Goal: Task Accomplishment & Management: Manage account settings

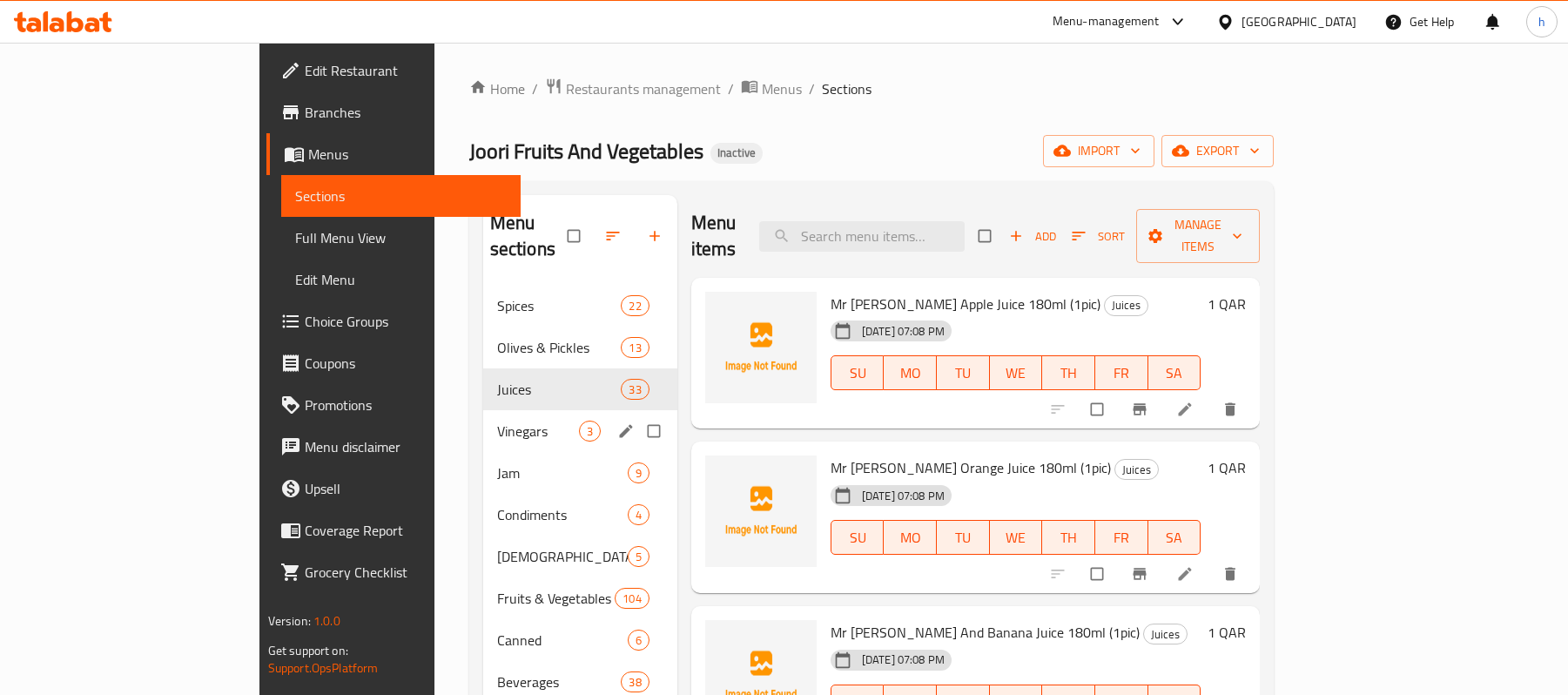
scroll to position [116, 0]
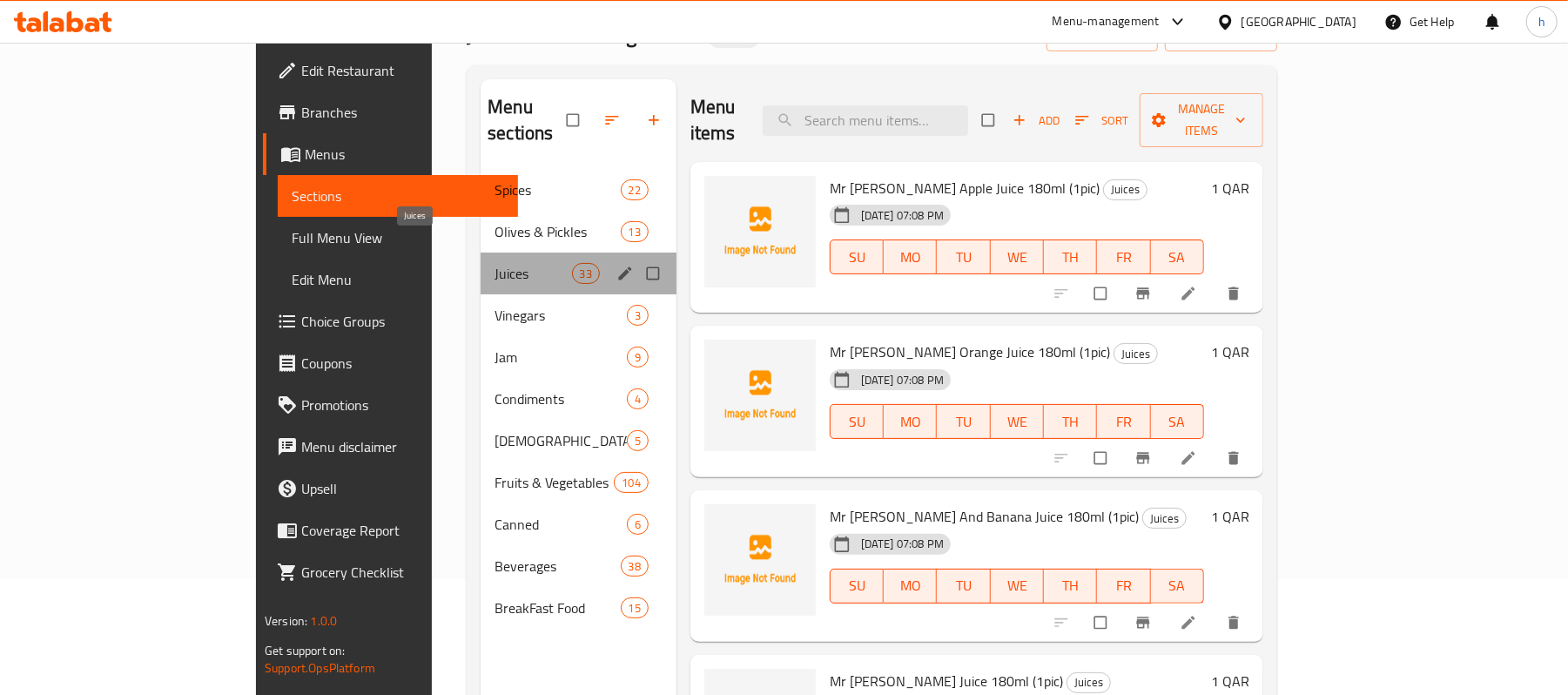
click at [494, 264] on span "Juices" at bounding box center [532, 273] width 77 height 21
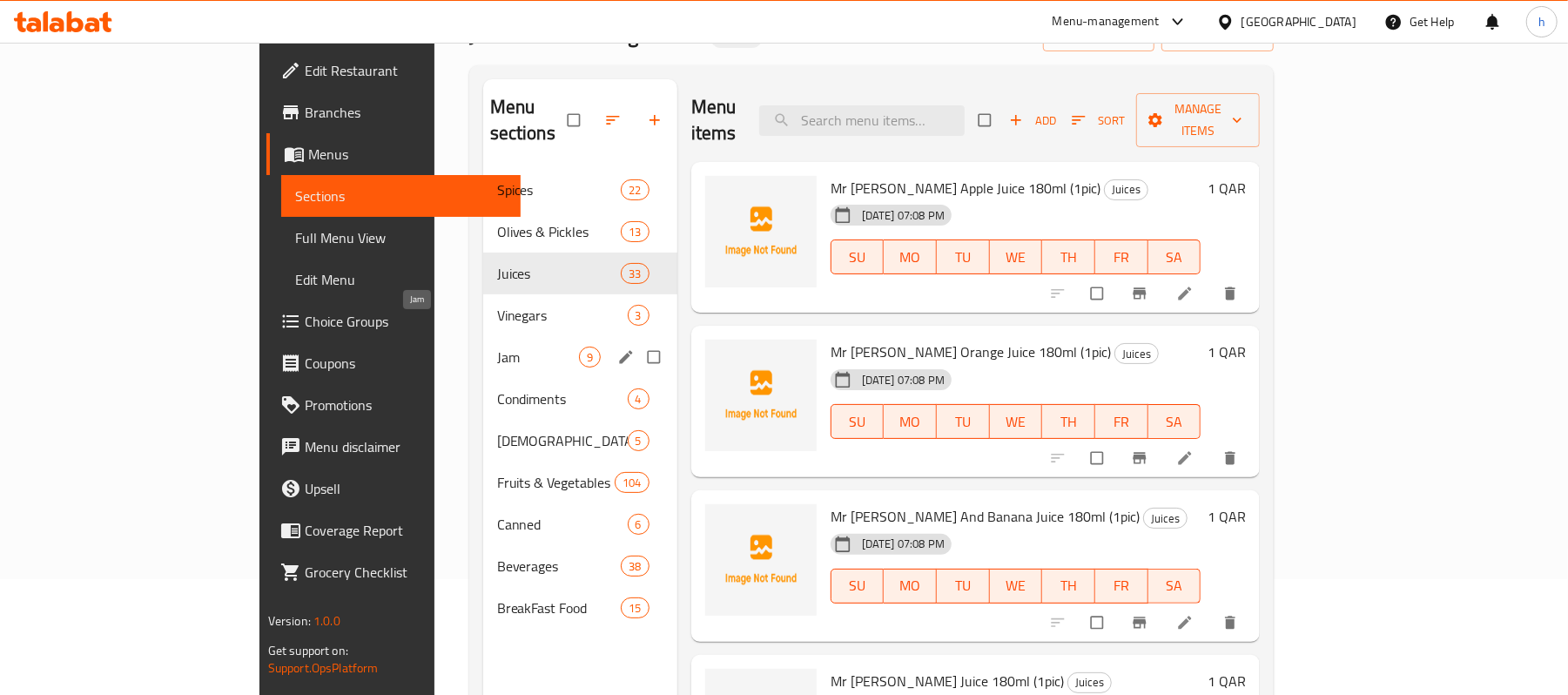
click at [497, 347] on span "Jam" at bounding box center [538, 357] width 82 height 21
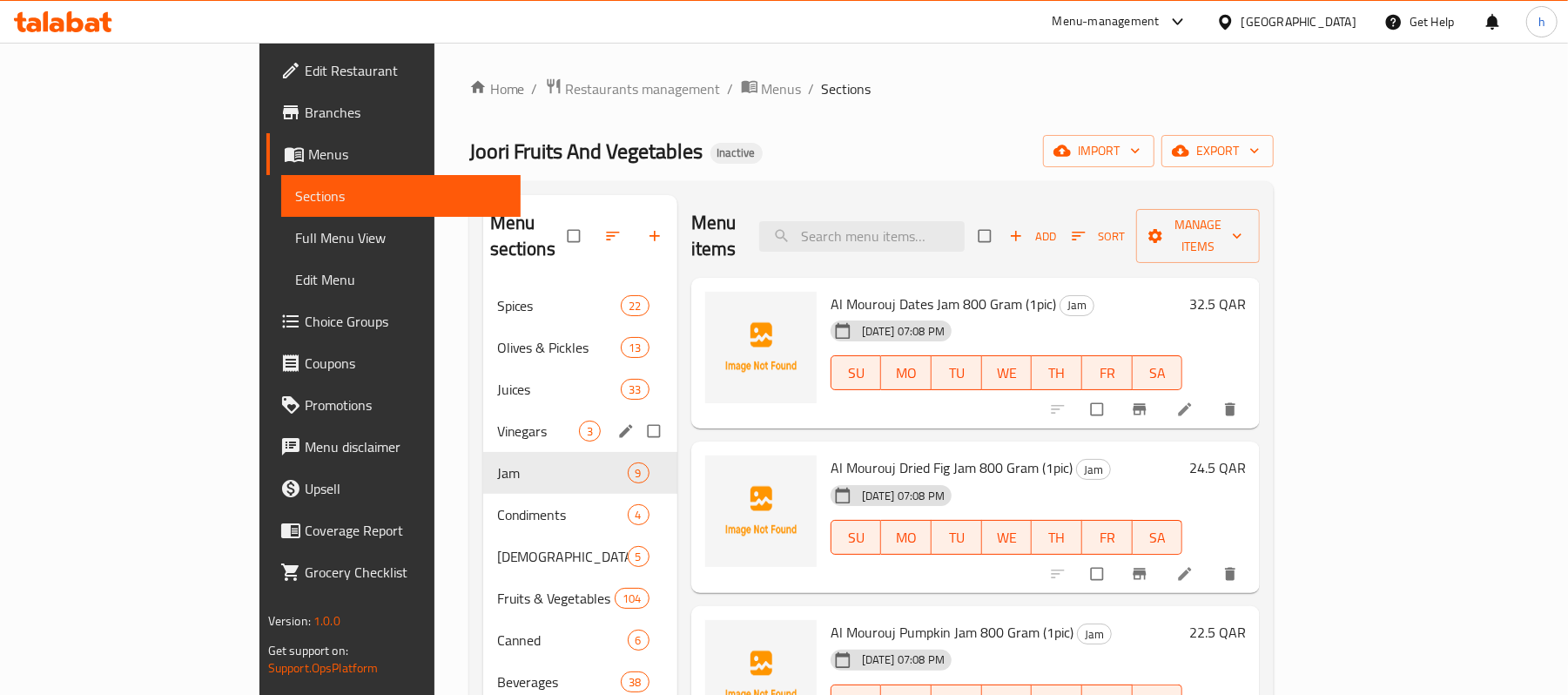
scroll to position [116, 0]
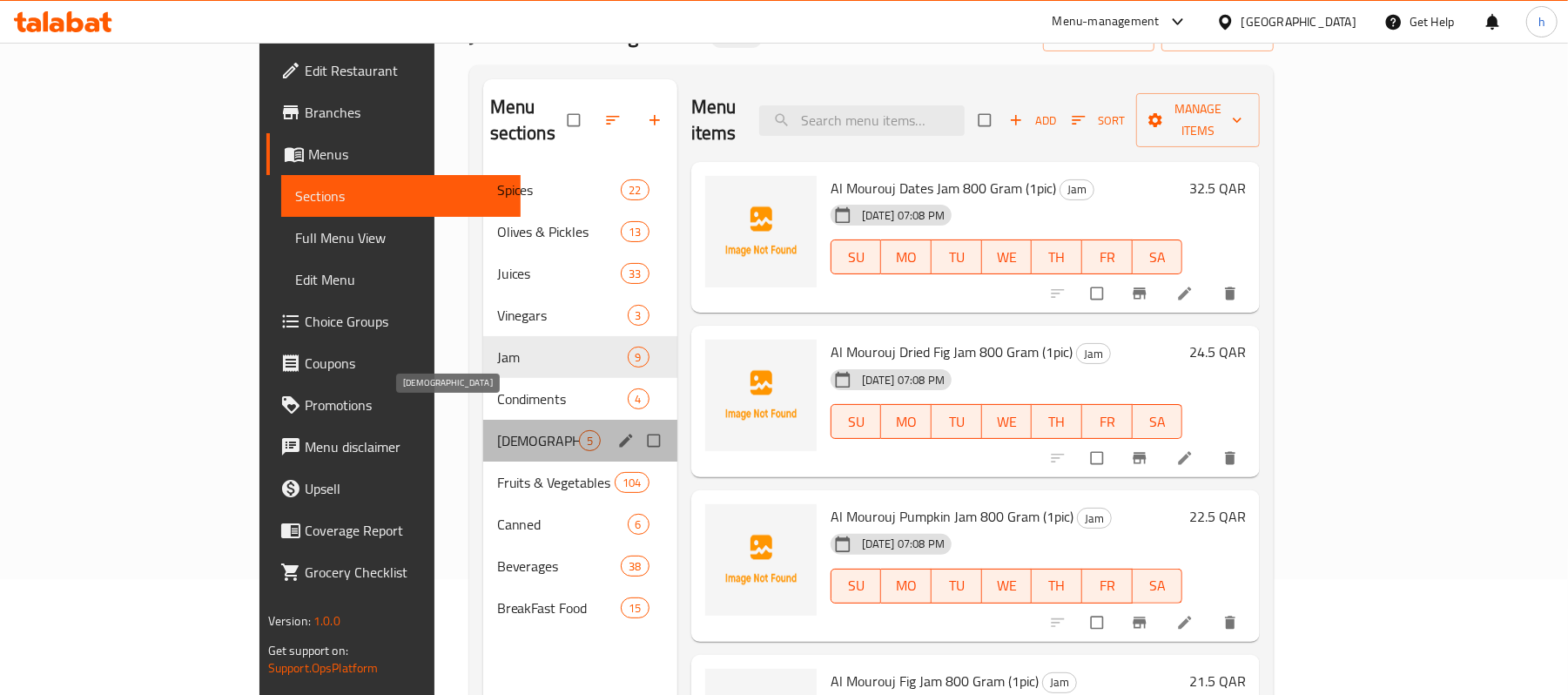
click at [497, 431] on span "Halawa" at bounding box center [538, 440] width 82 height 21
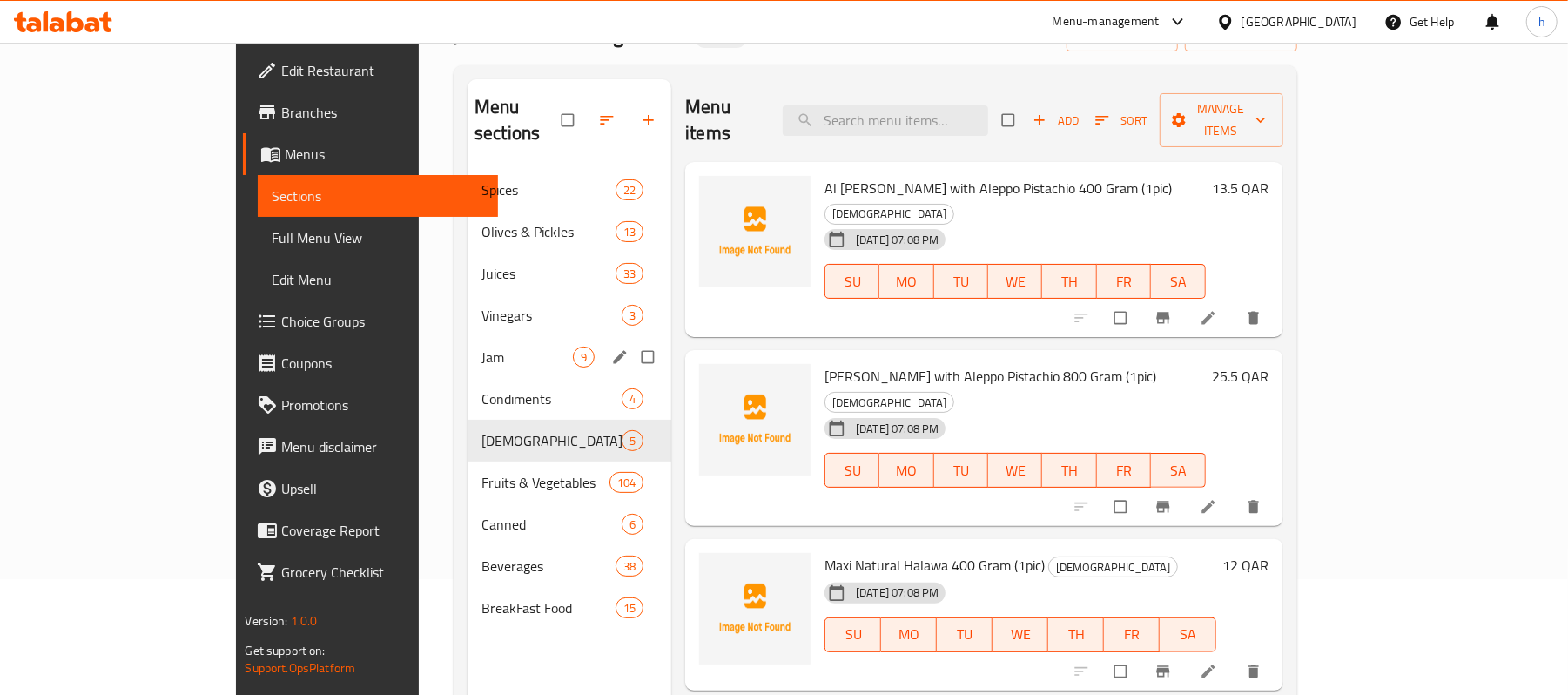
click at [632, 340] on input "Menu sections" at bounding box center [650, 357] width 37 height 33
checkbox input "true"
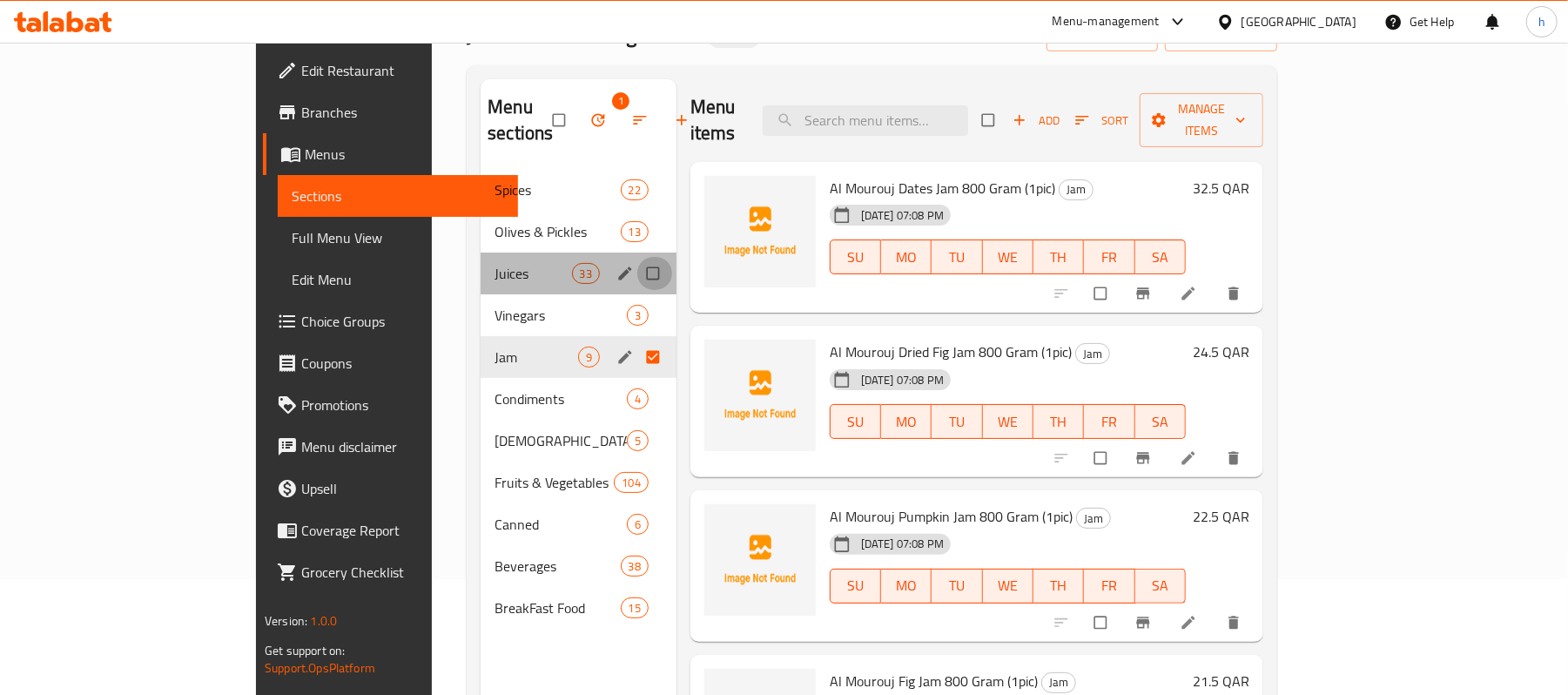
click at [637, 257] on input "Menu sections" at bounding box center [655, 273] width 37 height 33
checkbox input "true"
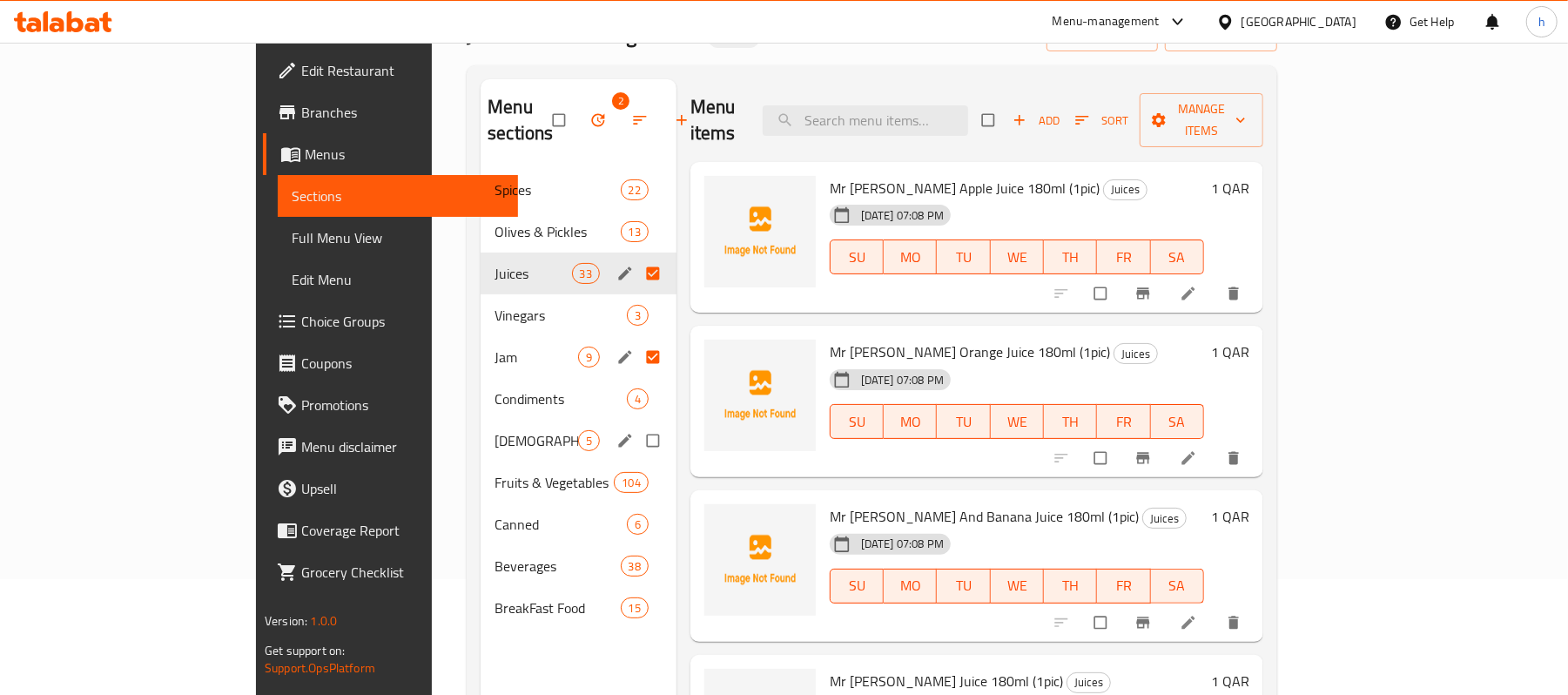
click at [637, 424] on input "Menu sections" at bounding box center [655, 440] width 37 height 33
checkbox input "true"
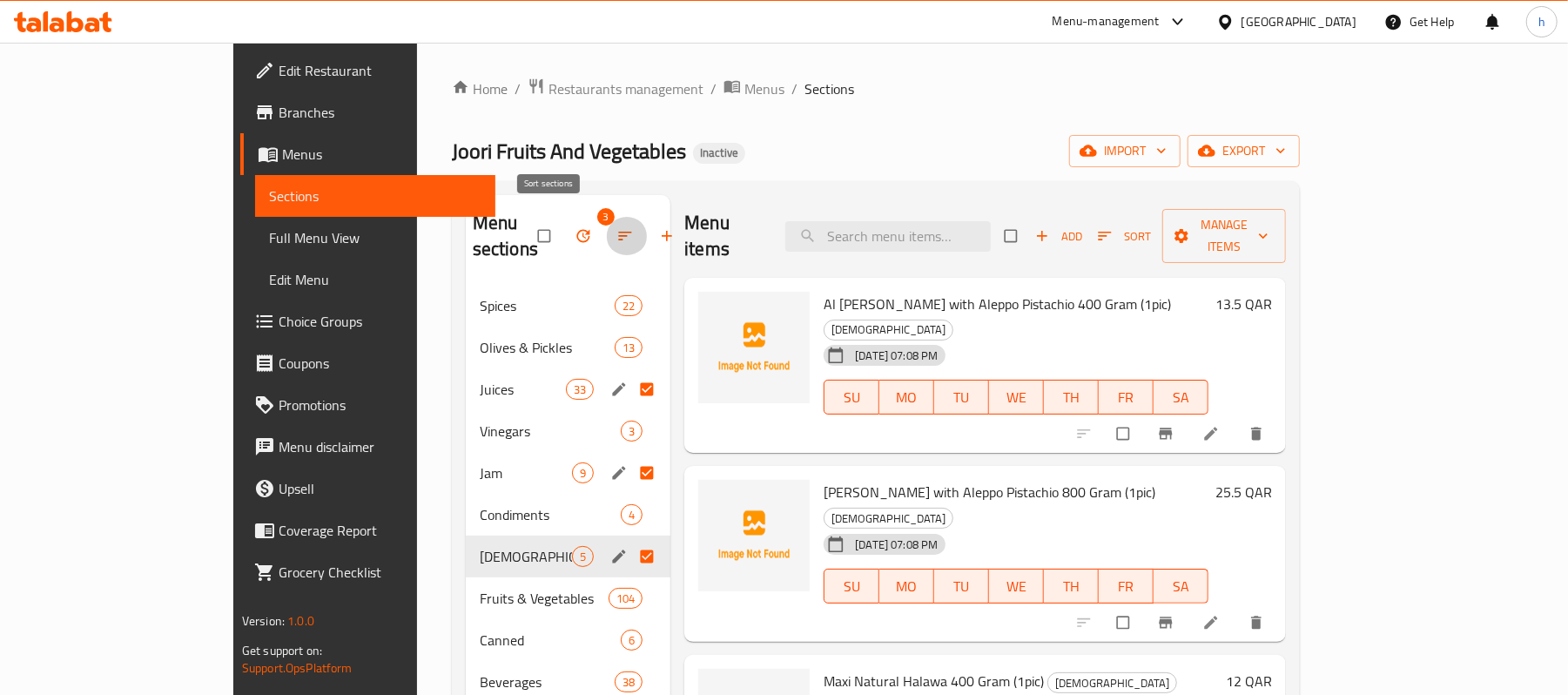
click at [606, 234] on button "button" at bounding box center [627, 236] width 42 height 38
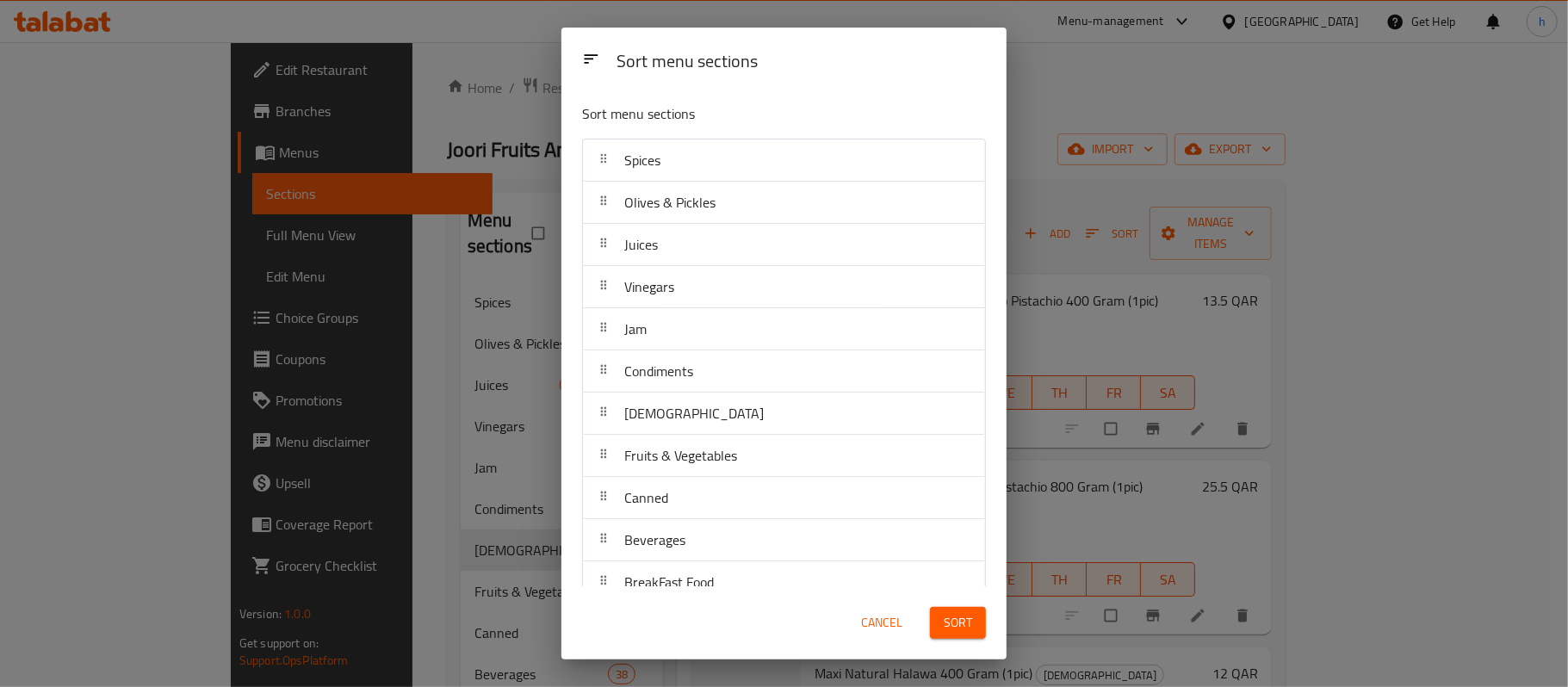
click at [524, 121] on div "Sort menu sections Sort menu sections Spices Olives & Pickles Juices Vinegars J…" at bounding box center [784, 344] width 1568 height 687
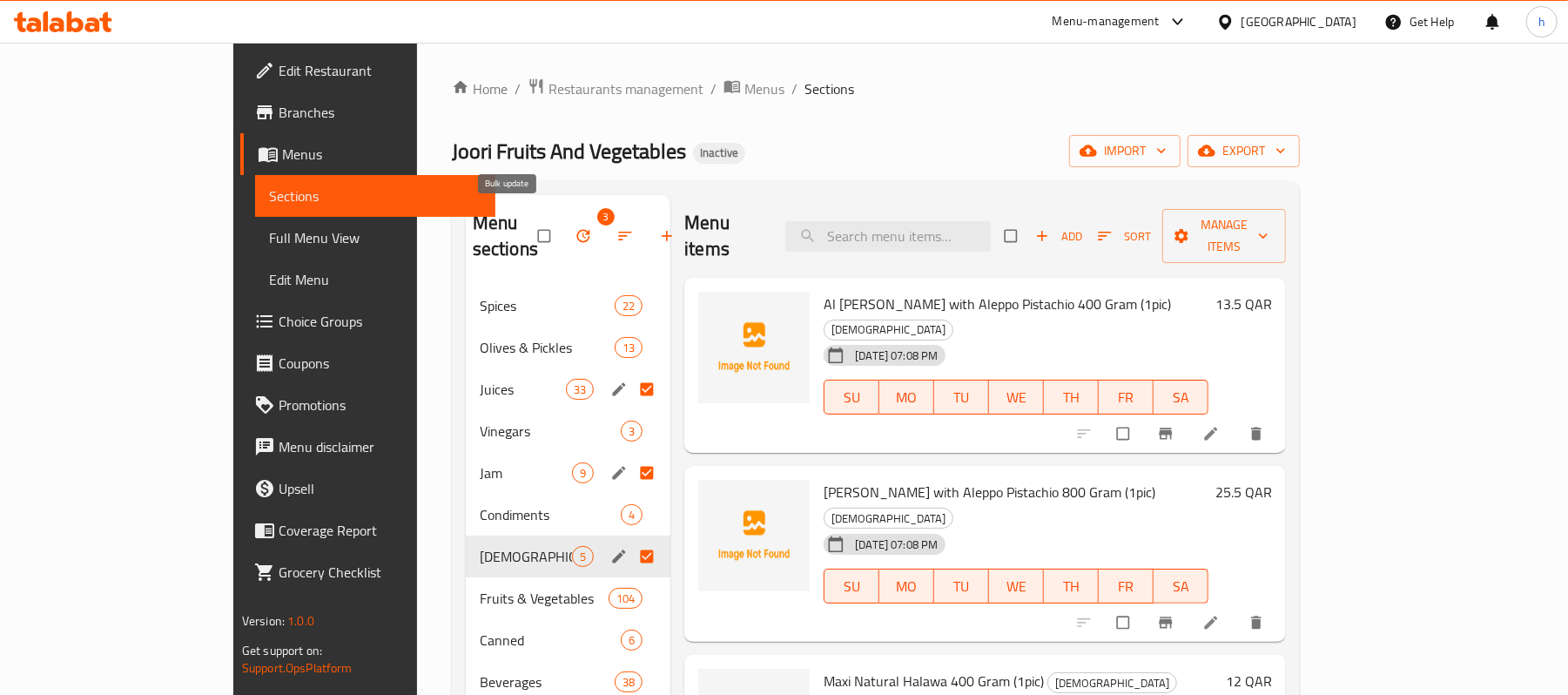
click at [575, 227] on icon "button" at bounding box center [583, 236] width 17 height 17
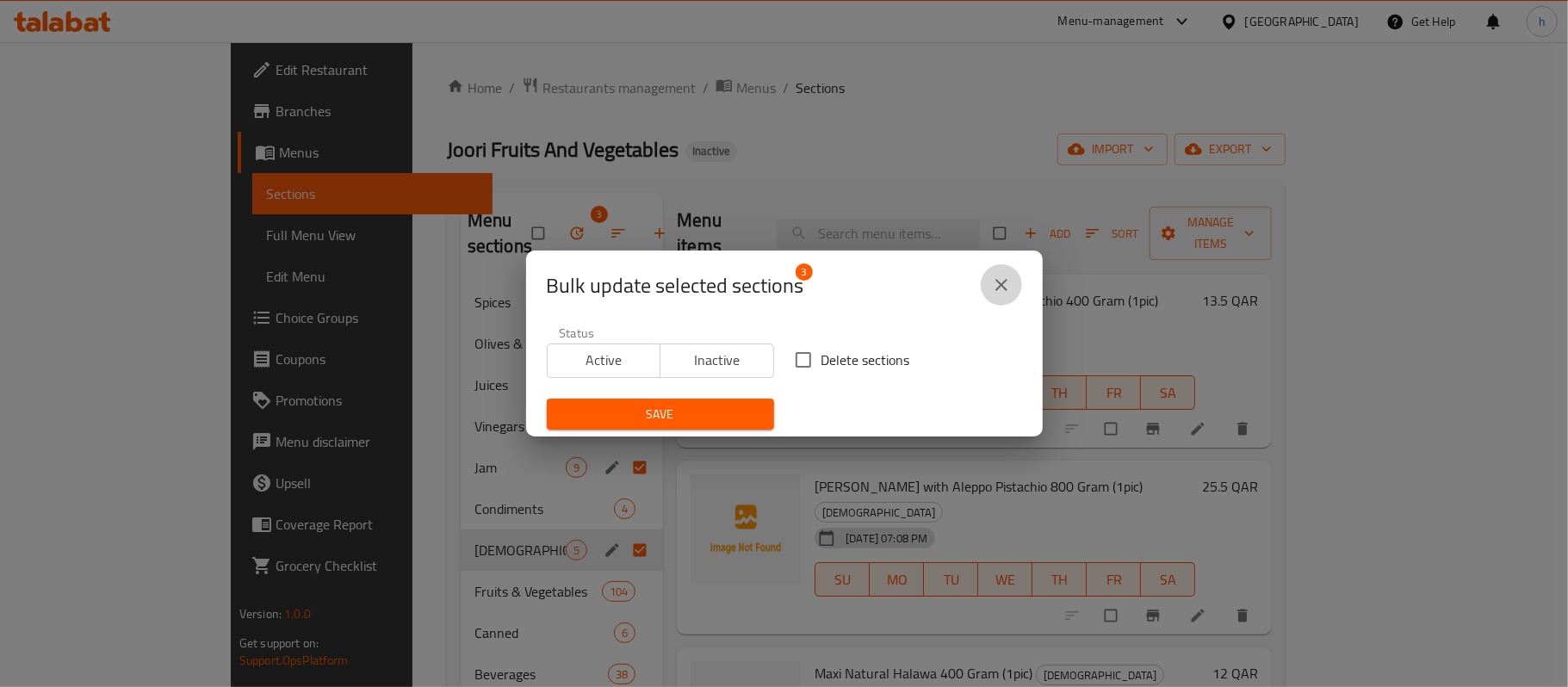
click at [1003, 294] on icon "close" at bounding box center [1001, 285] width 21 height 21
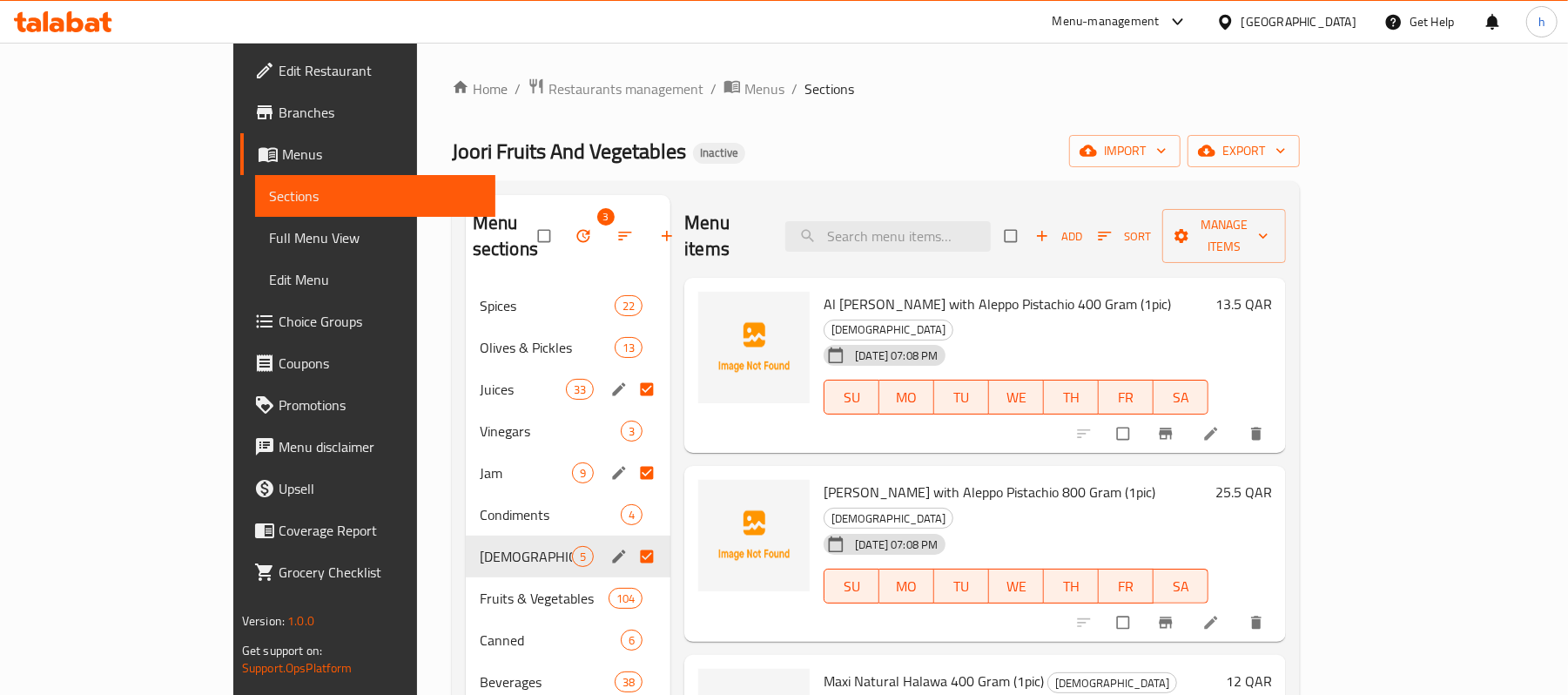
click at [631, 373] on input "Menu sections" at bounding box center [649, 389] width 37 height 33
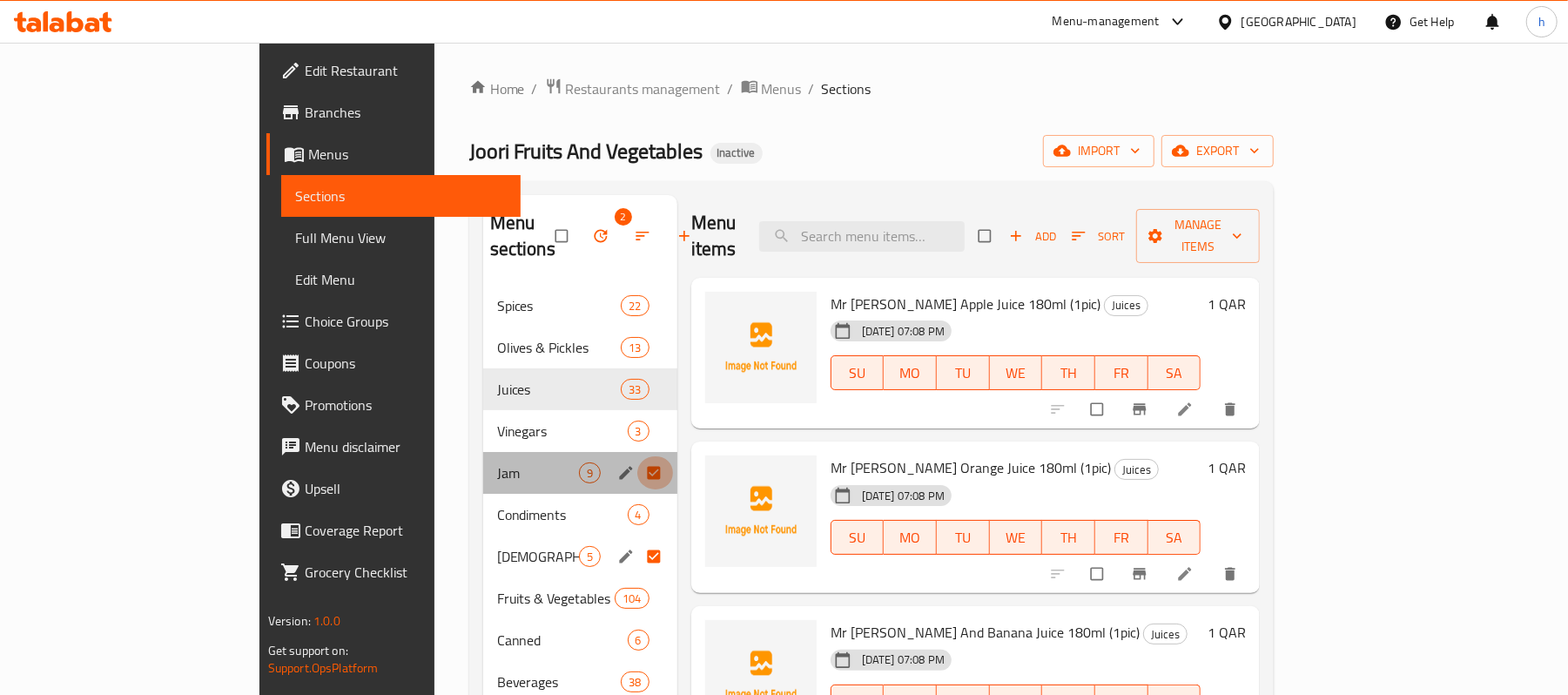
click at [638, 457] on input "Menu sections" at bounding box center [656, 473] width 37 height 33
checkbox input "false"
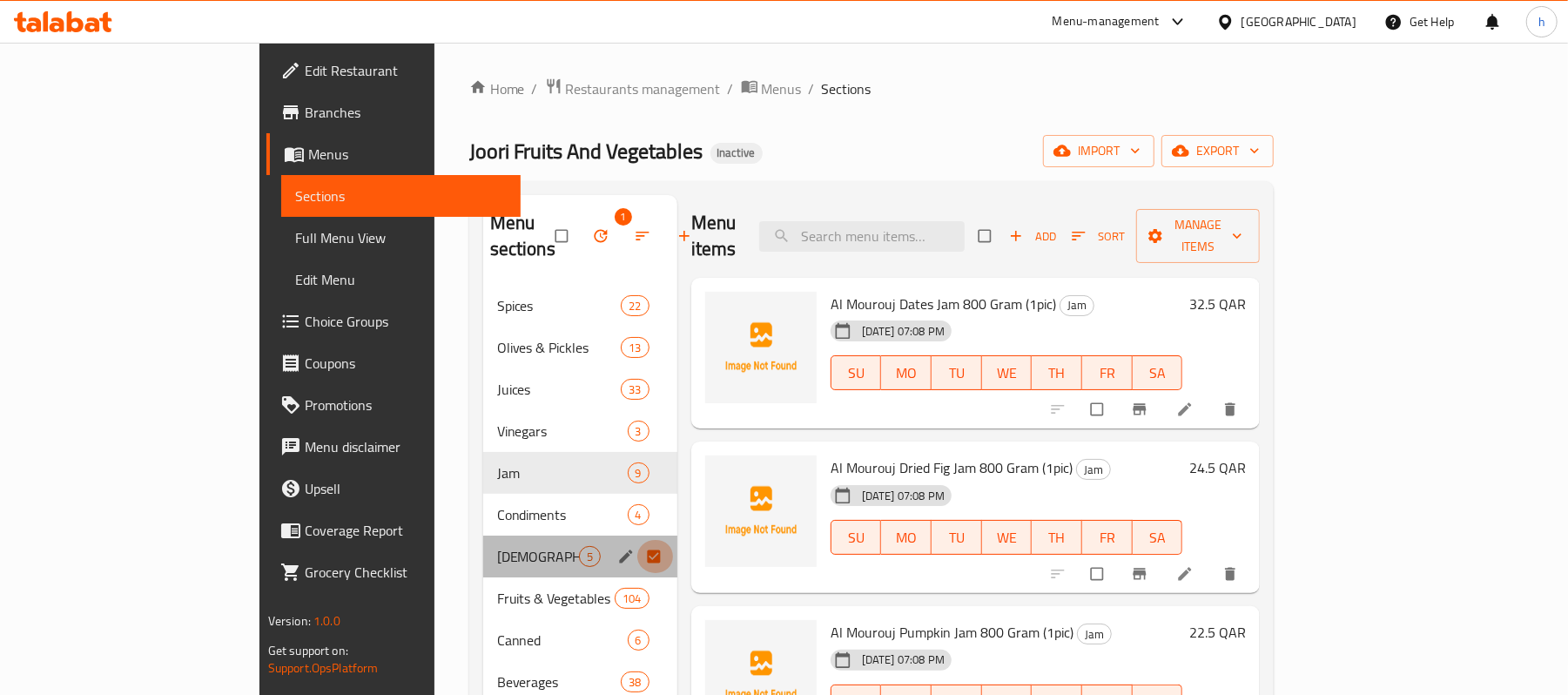
click at [638, 540] on input "Menu sections" at bounding box center [656, 556] width 37 height 33
checkbox input "false"
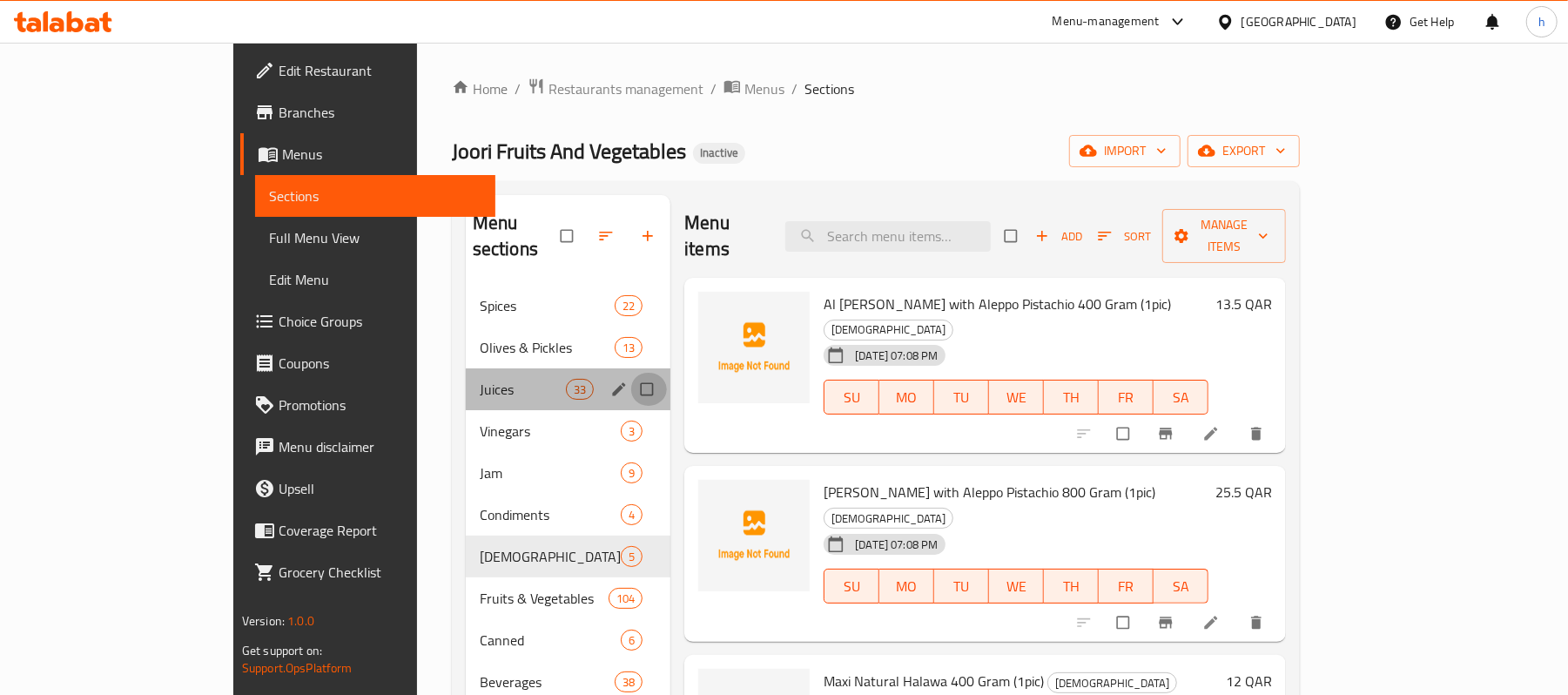
click at [631, 373] on input "Menu sections" at bounding box center [649, 389] width 37 height 33
checkbox input "true"
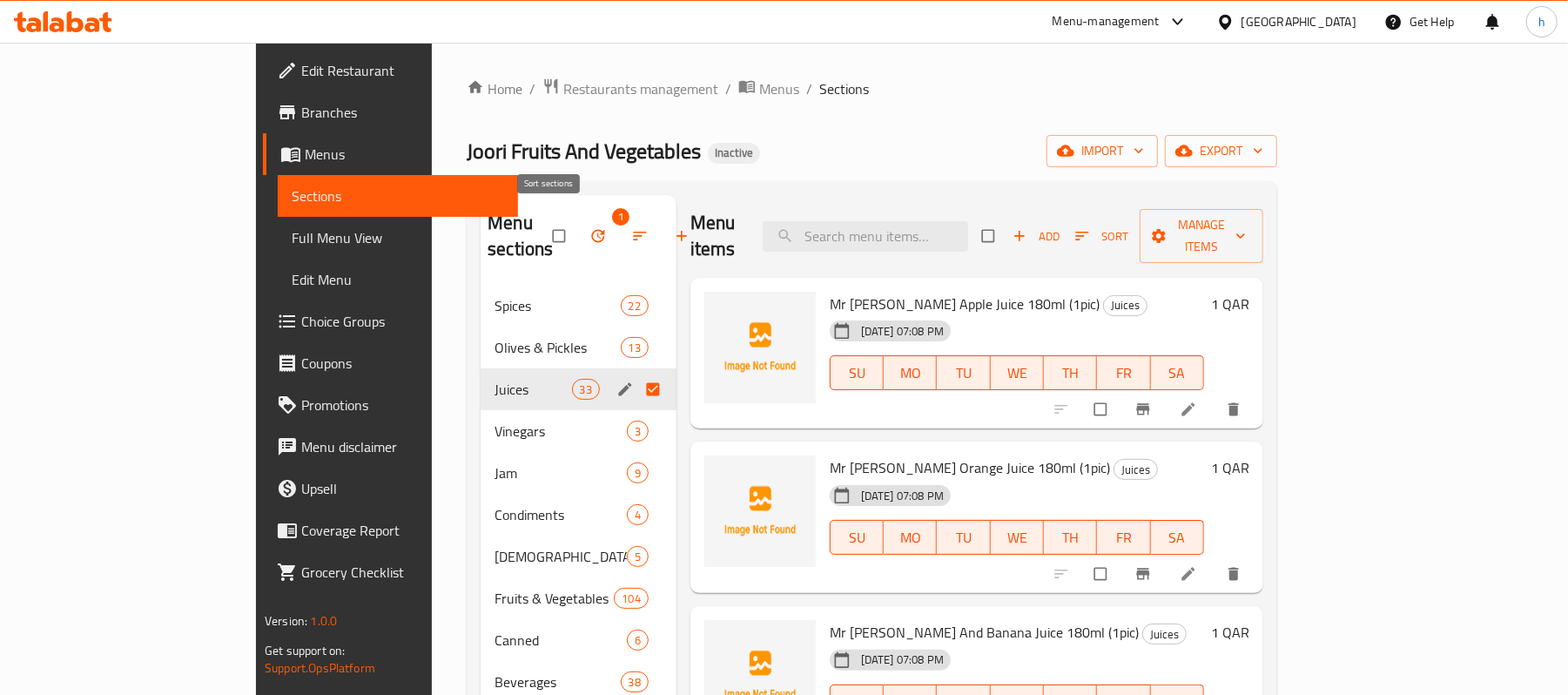
click at [632, 227] on span "button" at bounding box center [641, 236] width 21 height 17
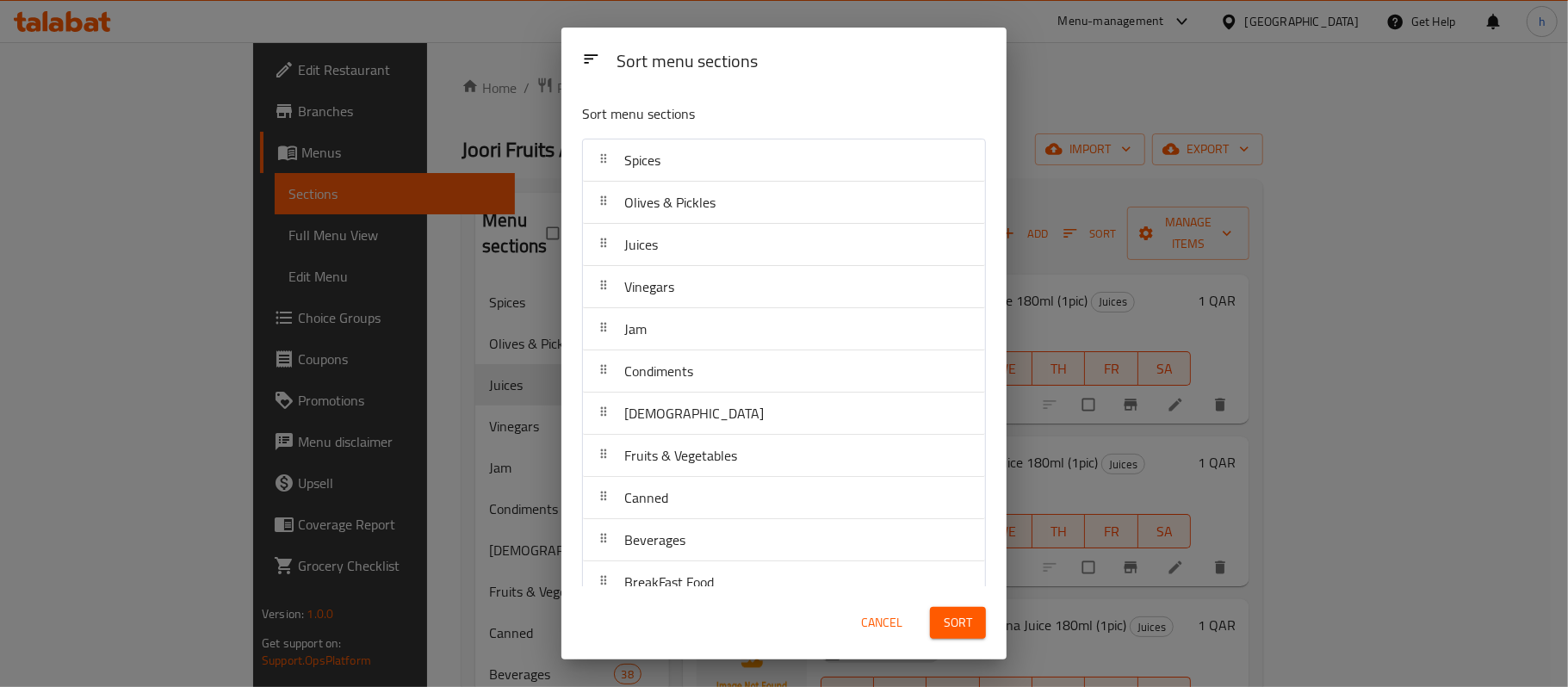
click at [498, 221] on div "Sort menu sections Sort menu sections Spices Olives & Pickles Juices Vinegars J…" at bounding box center [784, 344] width 1568 height 687
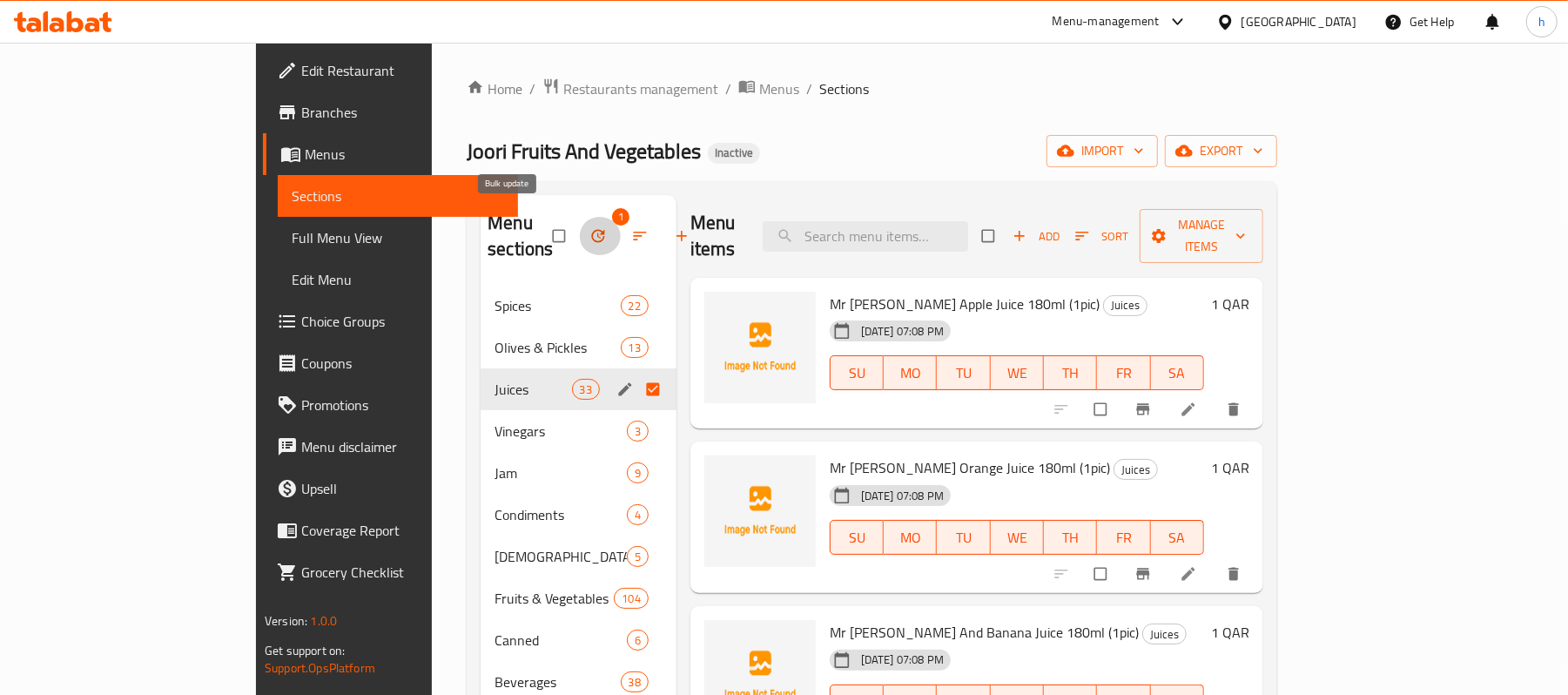
click at [590, 227] on icon "button" at bounding box center [598, 236] width 17 height 17
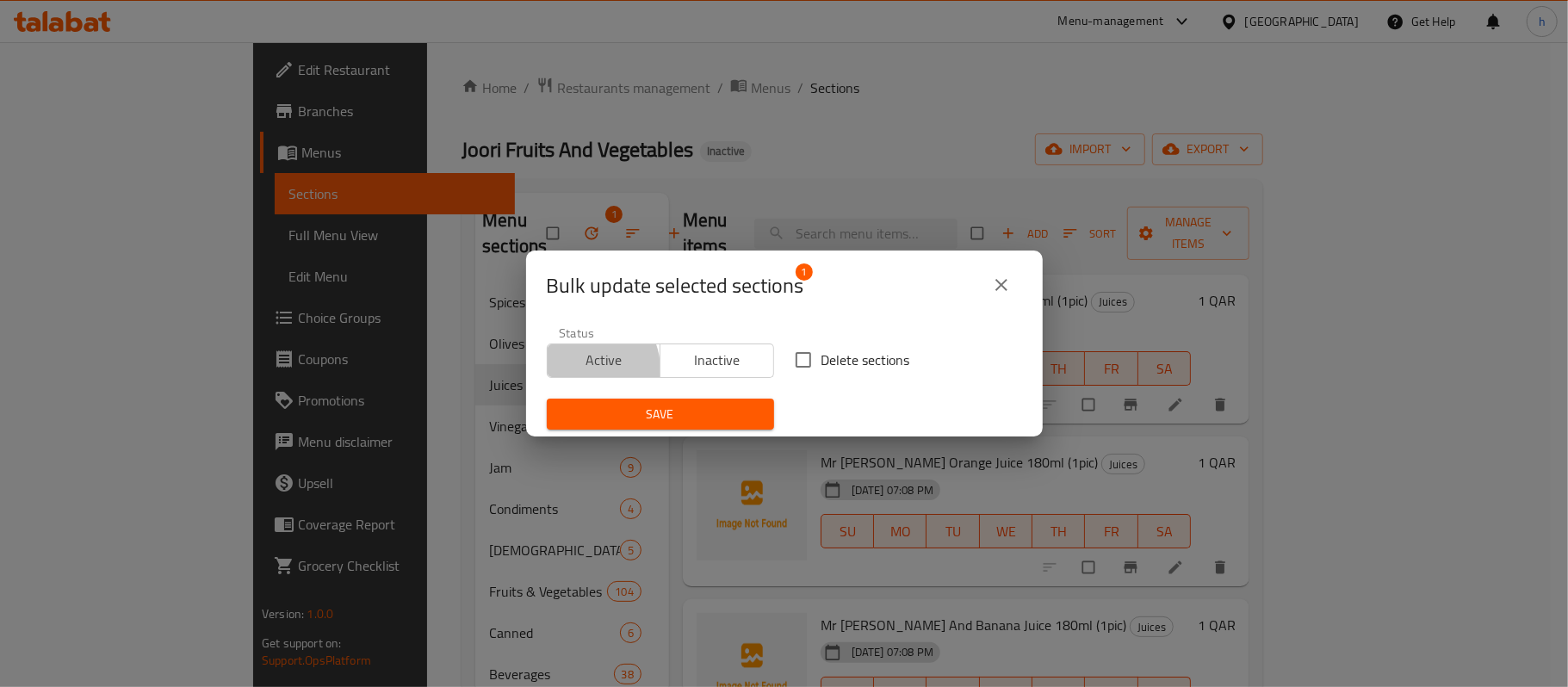
click at [586, 369] on span "Active" at bounding box center [605, 360] width 100 height 25
click at [793, 362] on input "Delete sections" at bounding box center [803, 360] width 37 height 37
checkbox input "true"
click at [1000, 289] on icon "close" at bounding box center [1001, 285] width 21 height 21
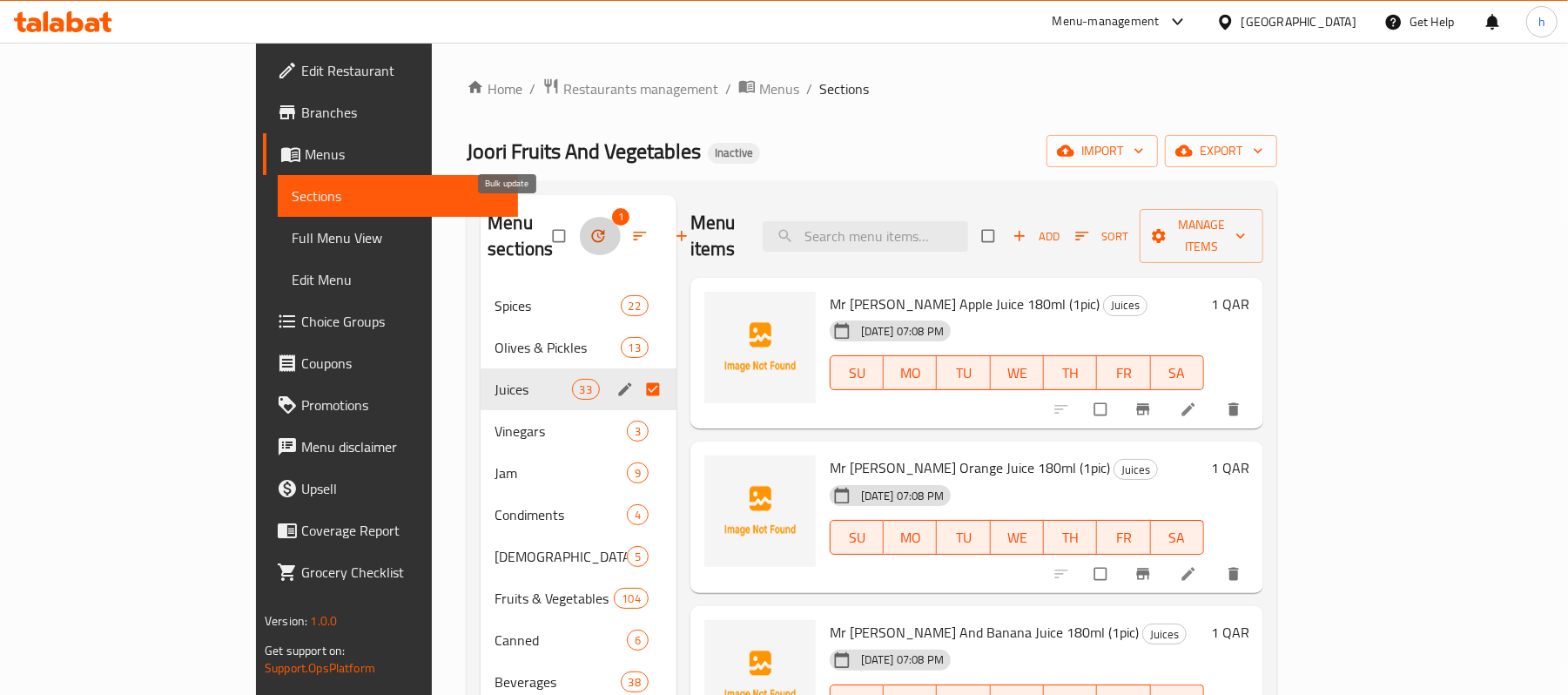
click at [592, 230] on icon "button" at bounding box center [598, 236] width 13 height 13
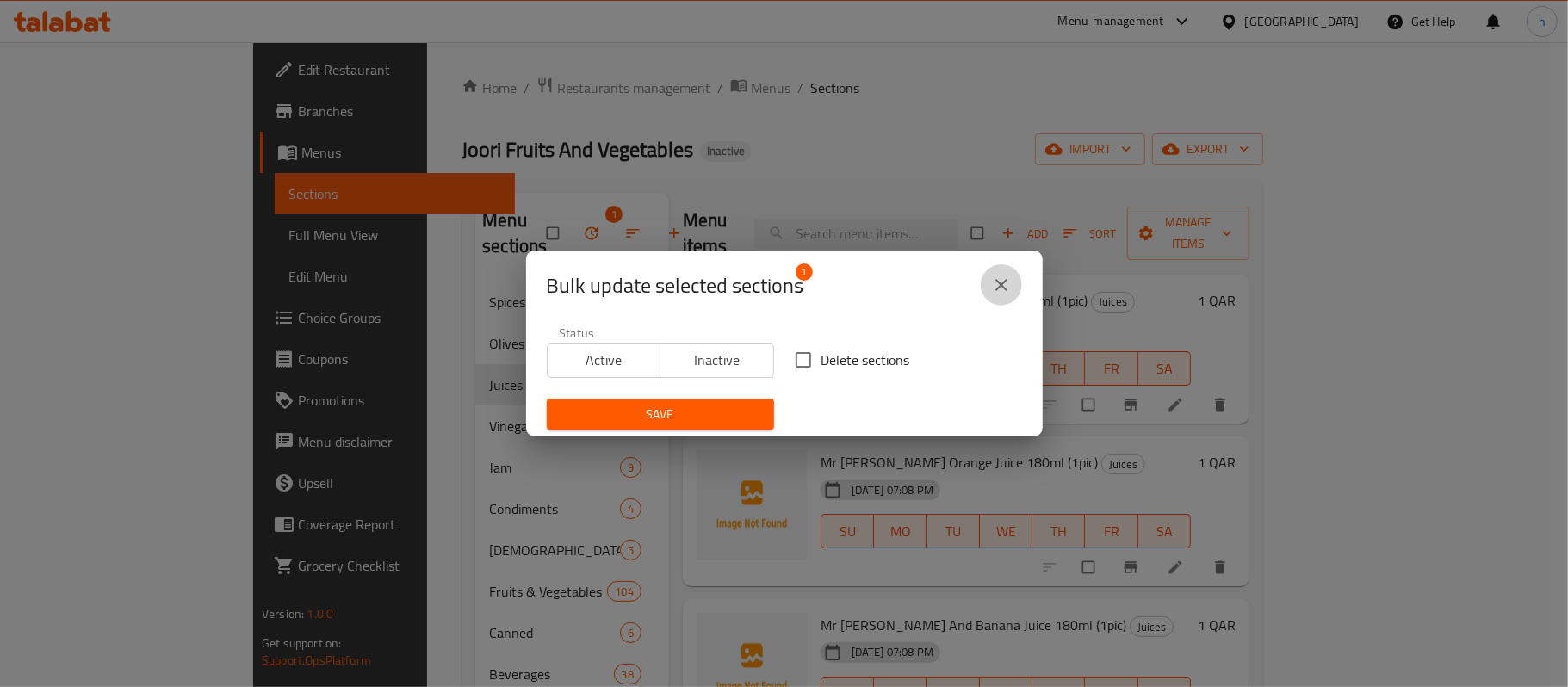
click at [988, 285] on button "close" at bounding box center [1001, 285] width 41 height 41
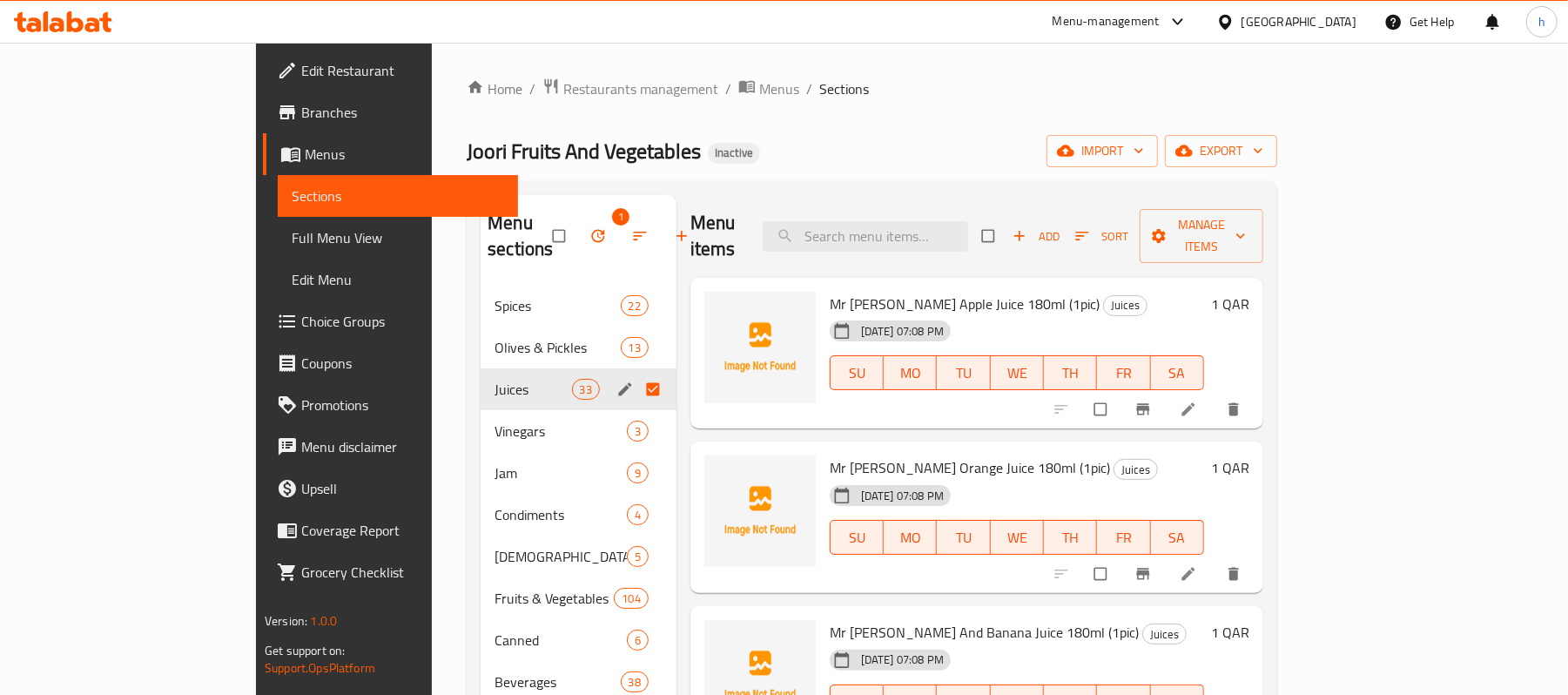
click at [637, 373] on input "Menu sections" at bounding box center [655, 389] width 37 height 33
checkbox input "false"
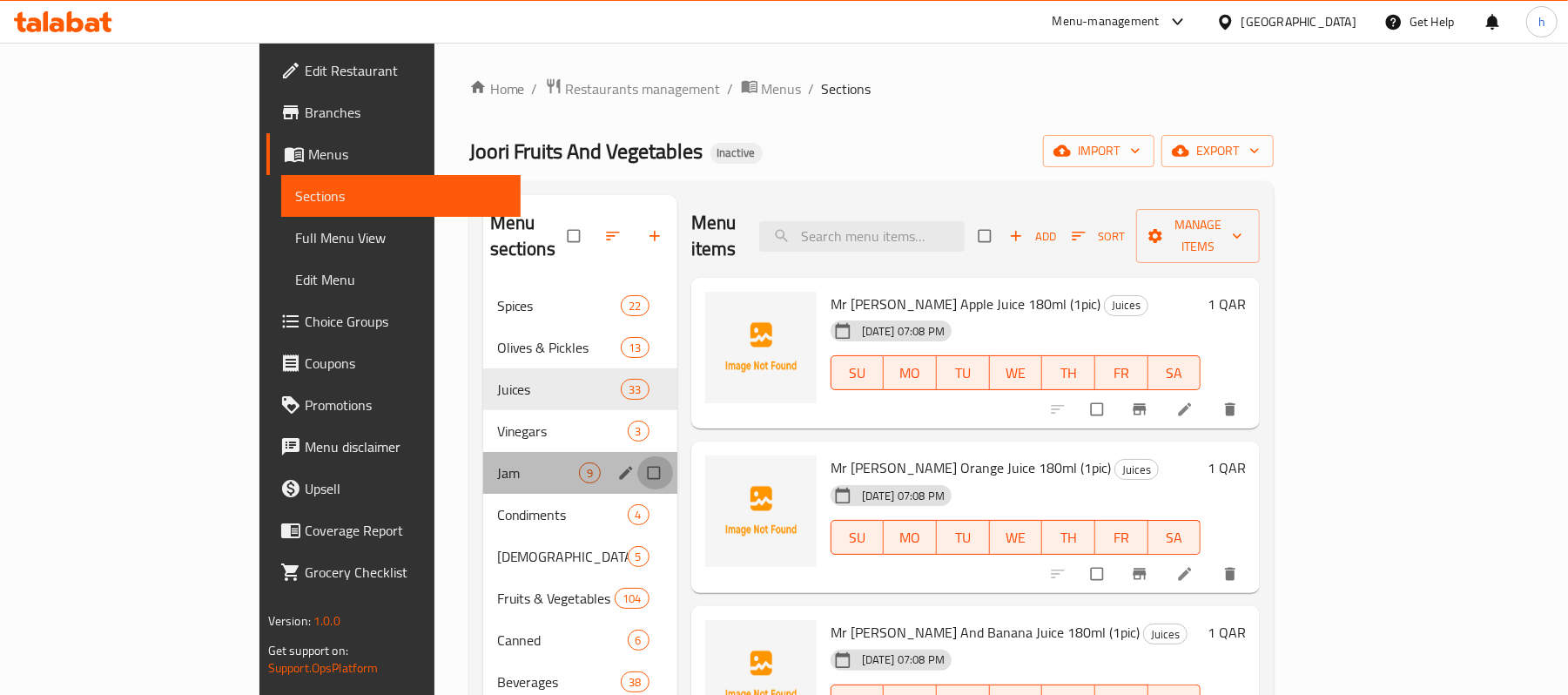
click at [638, 457] on input "Menu sections" at bounding box center [656, 473] width 37 height 33
checkbox input "true"
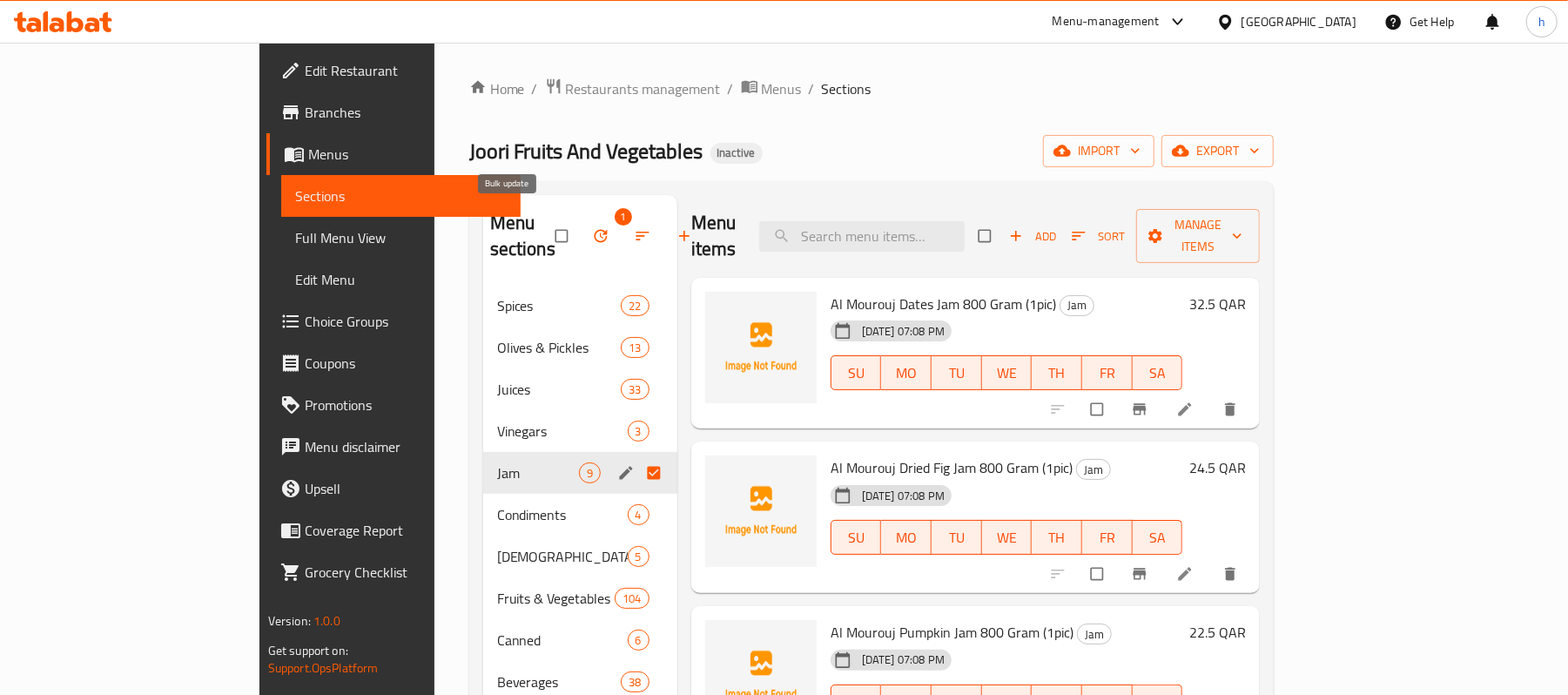
click at [592, 231] on icon "button" at bounding box center [600, 236] width 17 height 17
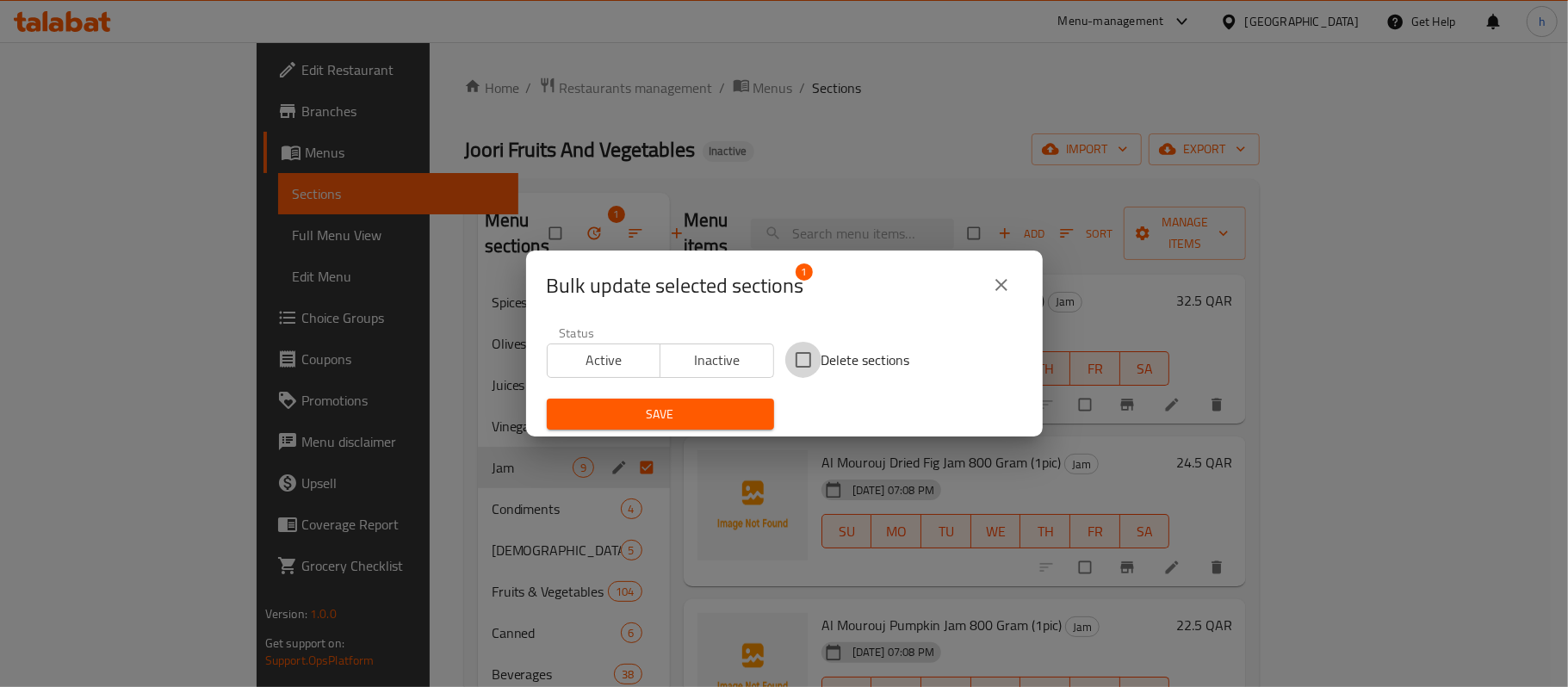
click at [797, 357] on input "Delete sections" at bounding box center [803, 360] width 37 height 37
checkbox input "true"
click at [704, 407] on span "Save" at bounding box center [660, 415] width 200 height 21
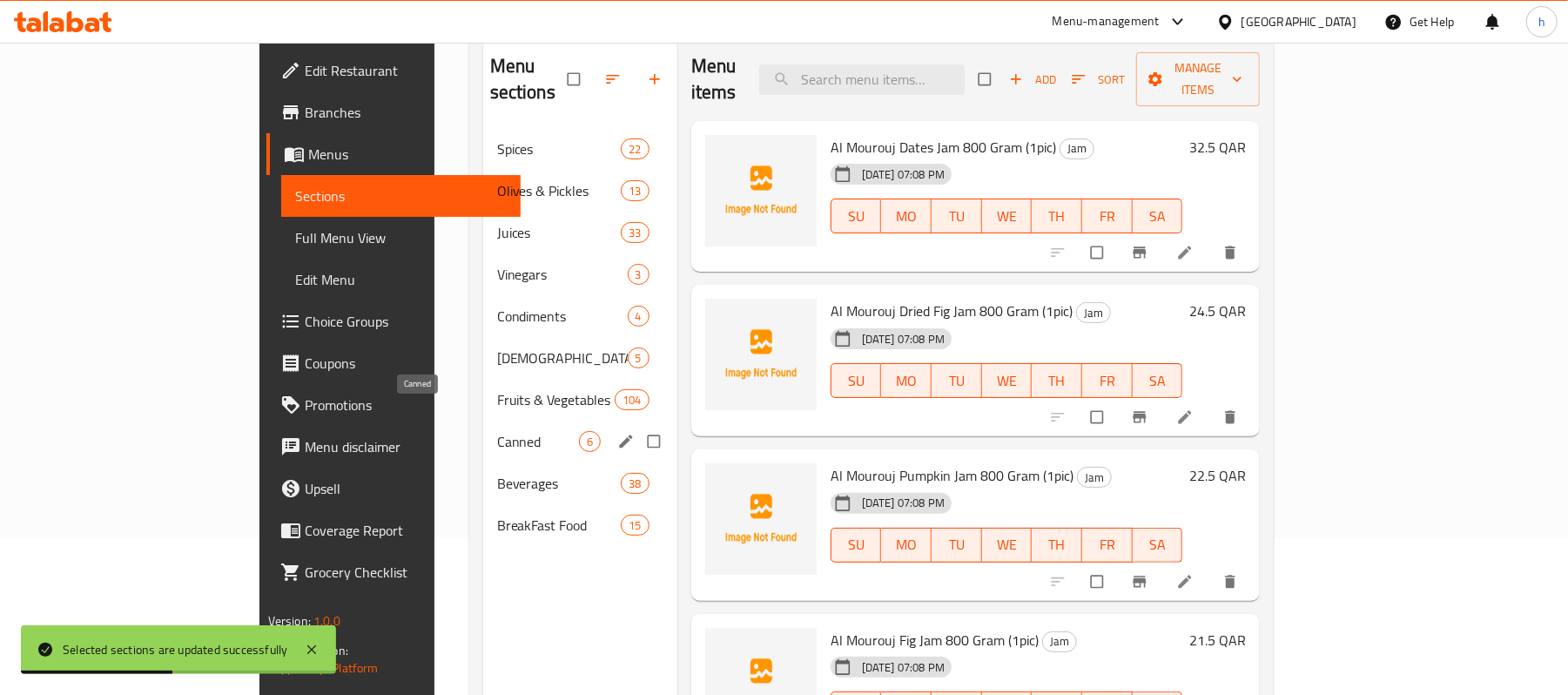
scroll to position [116, 0]
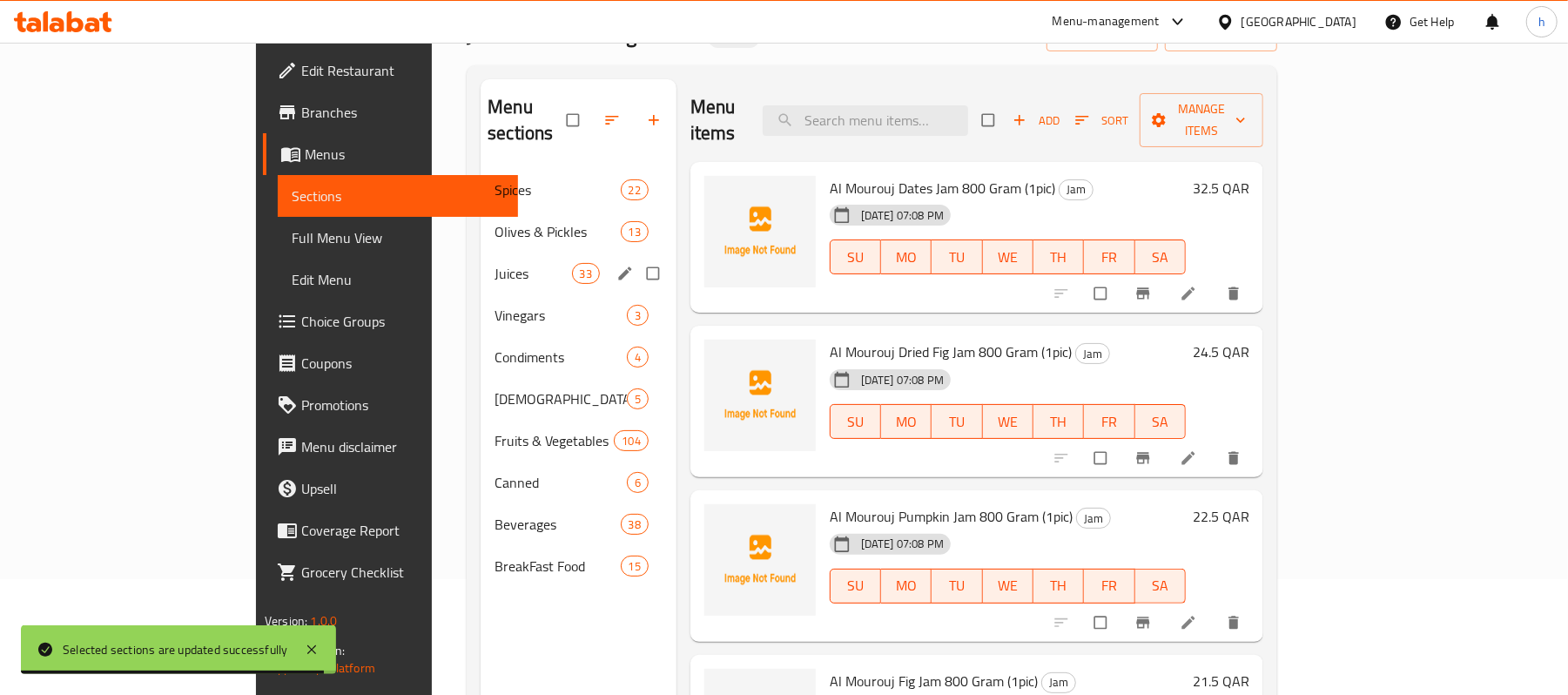
click at [637, 257] on input "Menu sections" at bounding box center [655, 273] width 37 height 33
checkbox input "true"
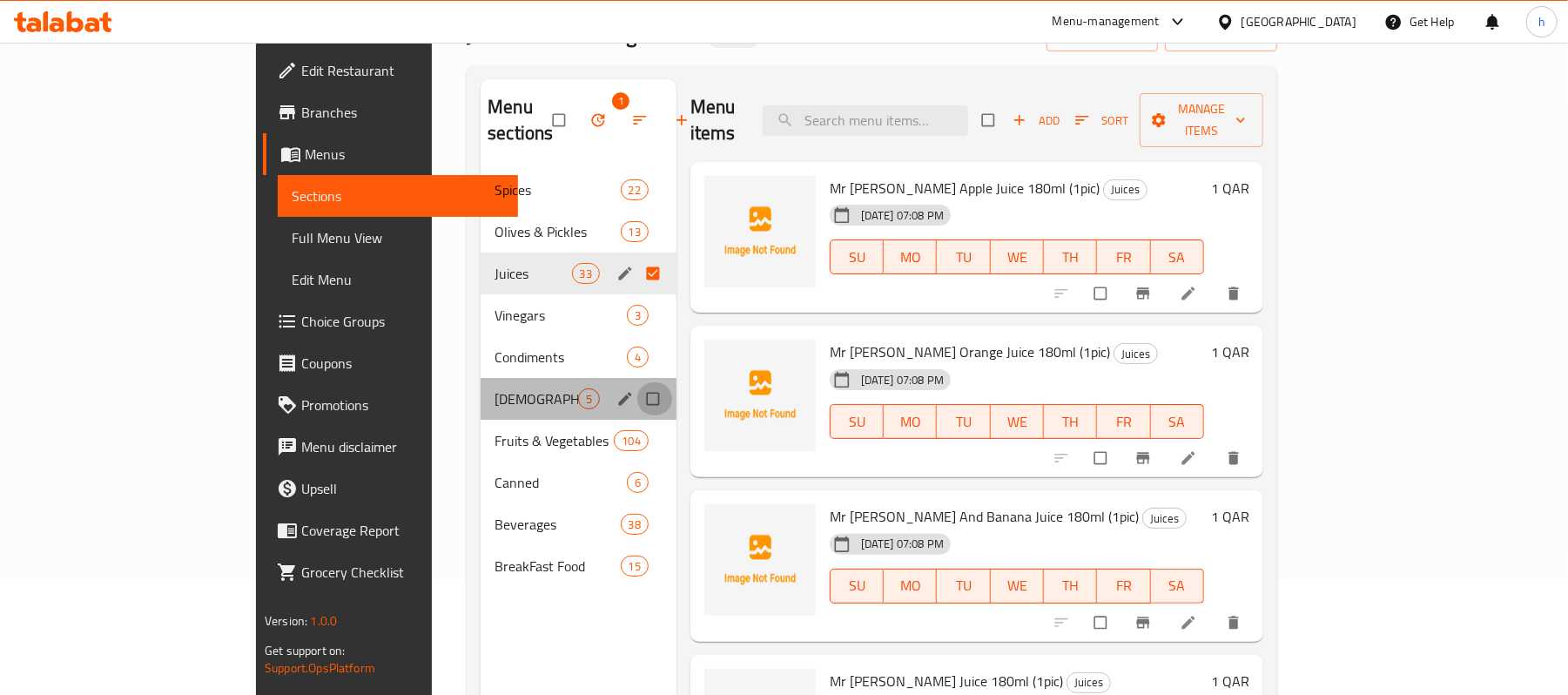
click at [637, 383] on input "Menu sections" at bounding box center [655, 399] width 37 height 33
checkbox input "true"
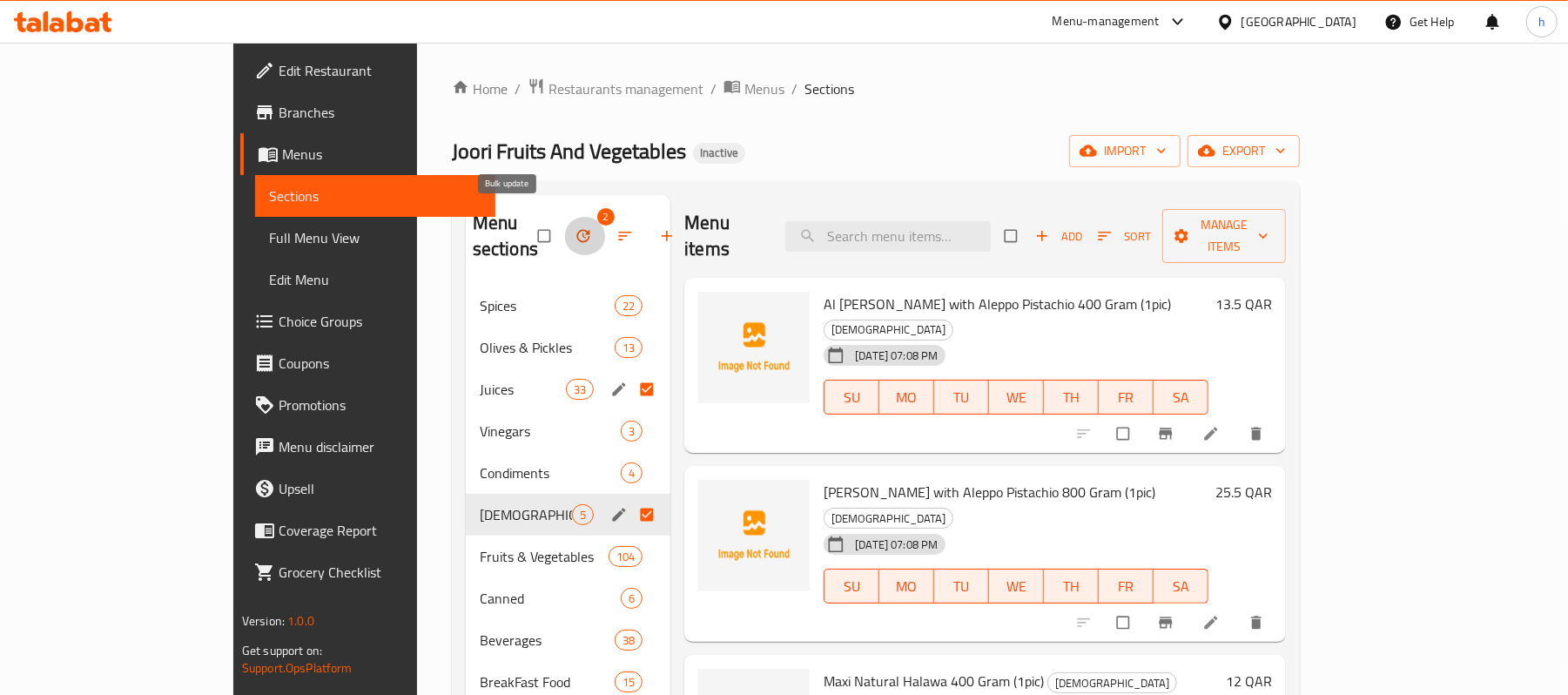
click at [575, 227] on icon "button" at bounding box center [583, 236] width 17 height 17
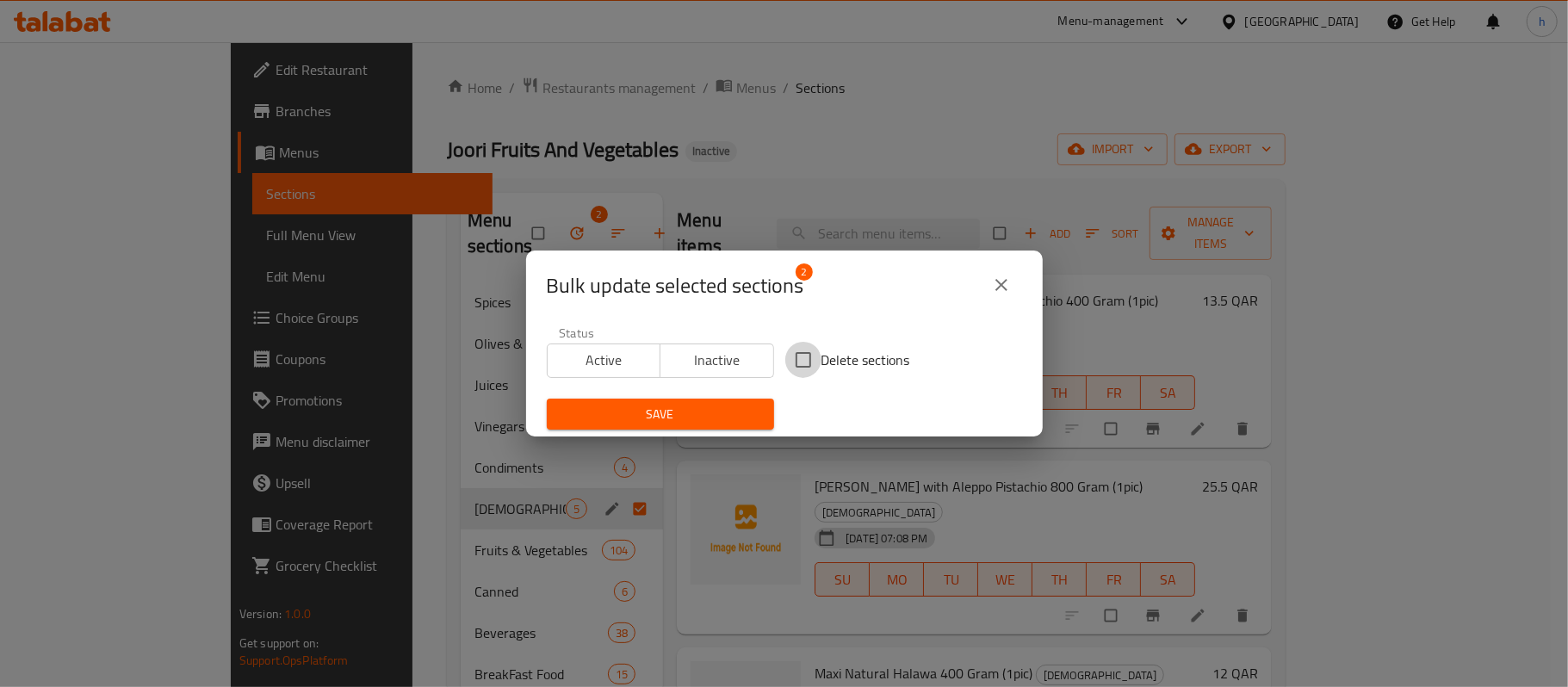
click at [796, 360] on input "Delete sections" at bounding box center [803, 360] width 37 height 37
checkbox input "true"
click at [687, 420] on span "Save" at bounding box center [660, 415] width 200 height 21
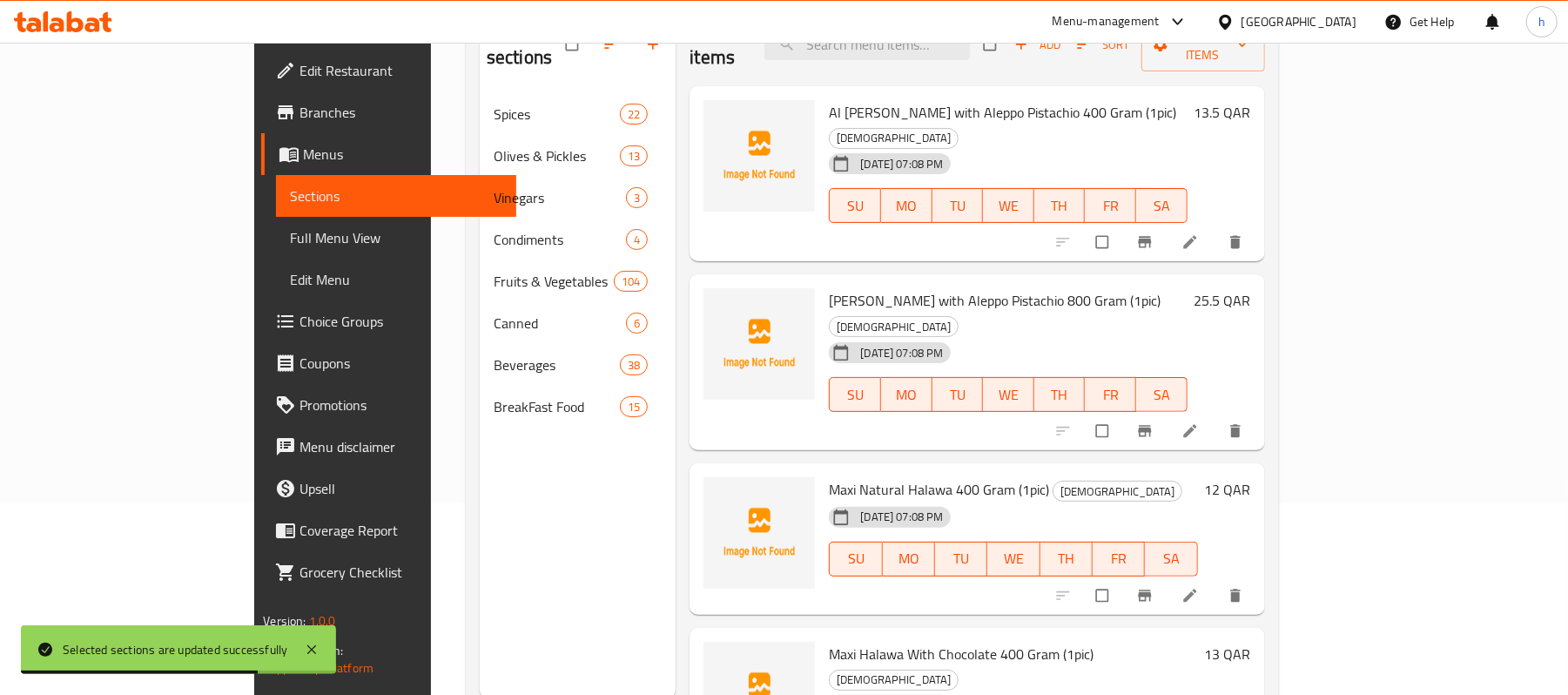
scroll to position [232, 0]
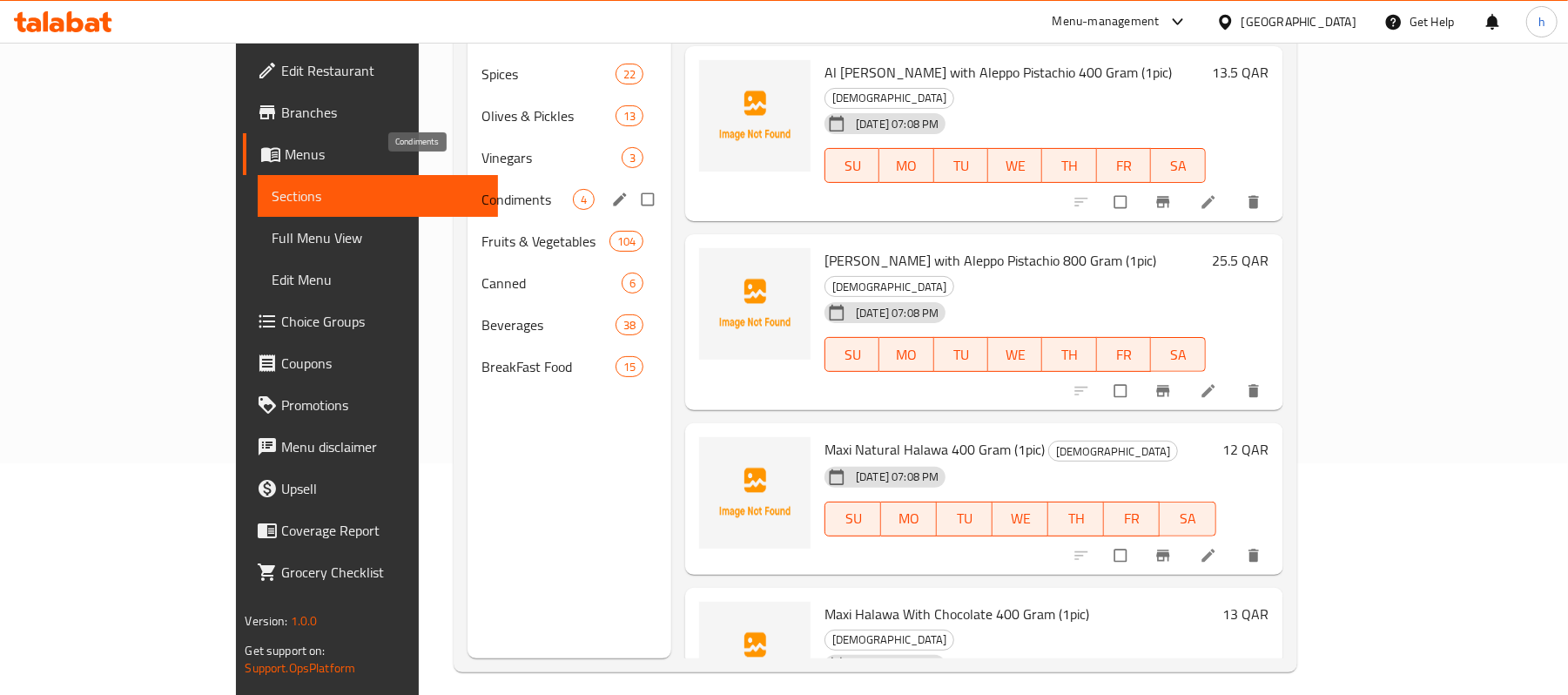
click at [482, 189] on span "Condiments" at bounding box center [527, 199] width 91 height 21
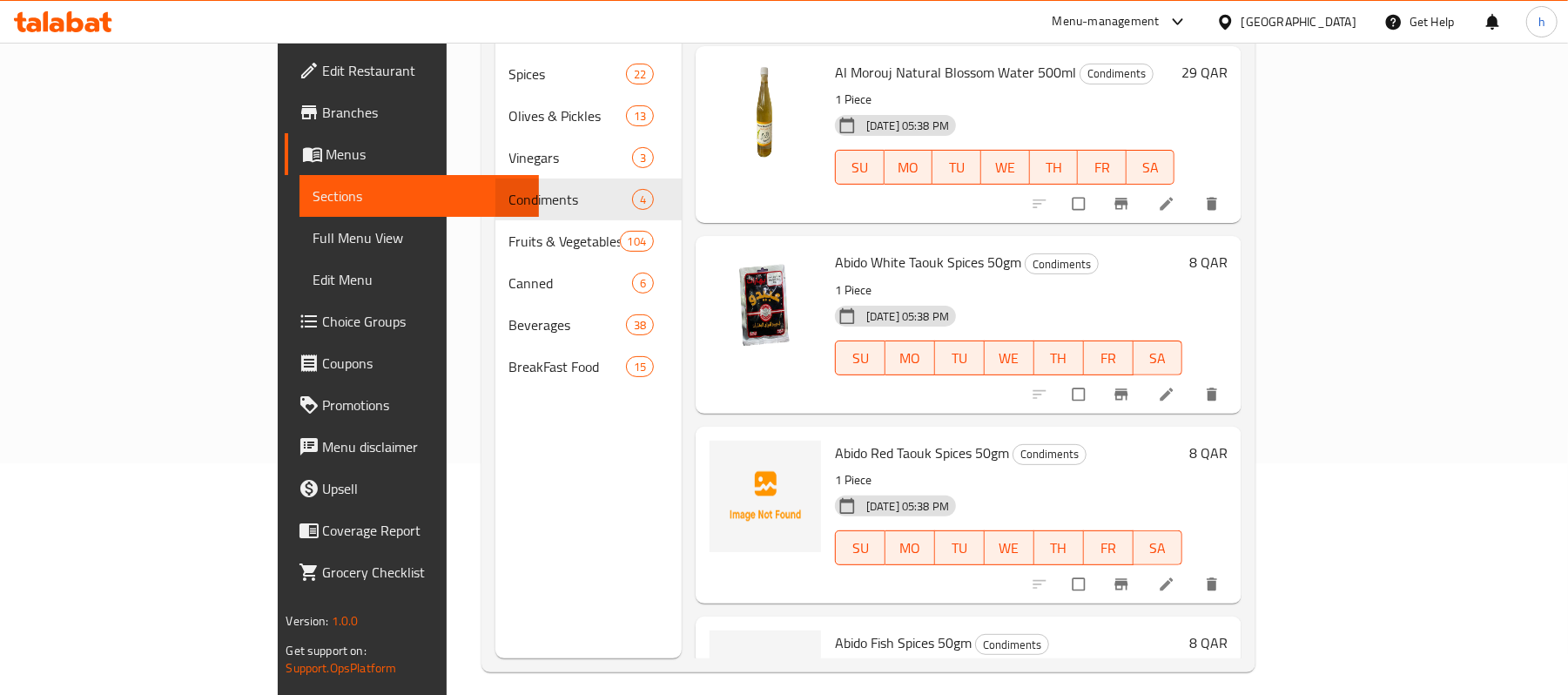
click at [495, 541] on div "Menu sections Spices 22 Olives & Pickles 13 Vinegars 3 Condiments 4 Fruits & Ve…" at bounding box center [588, 310] width 187 height 695
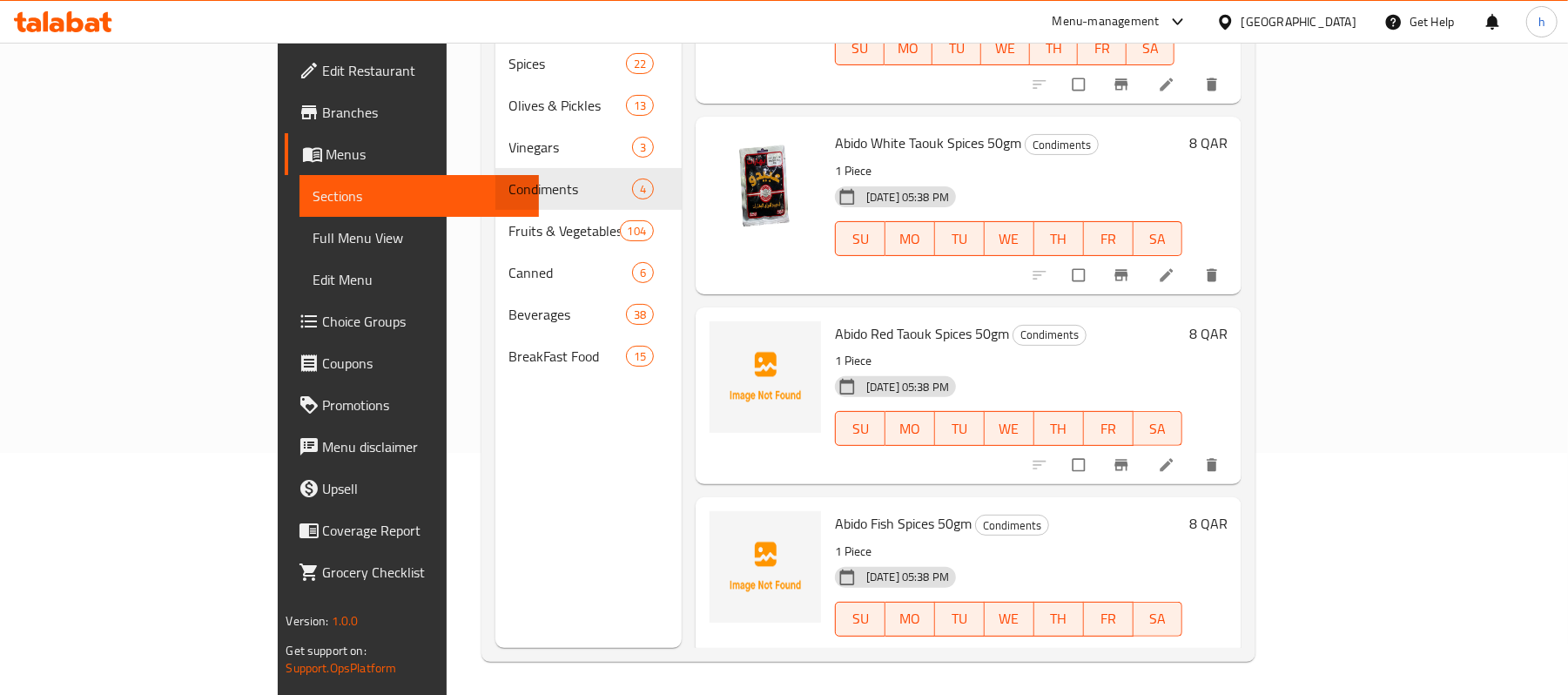
scroll to position [245, 0]
click at [1221, 645] on icon "delete" at bounding box center [1212, 653] width 17 height 17
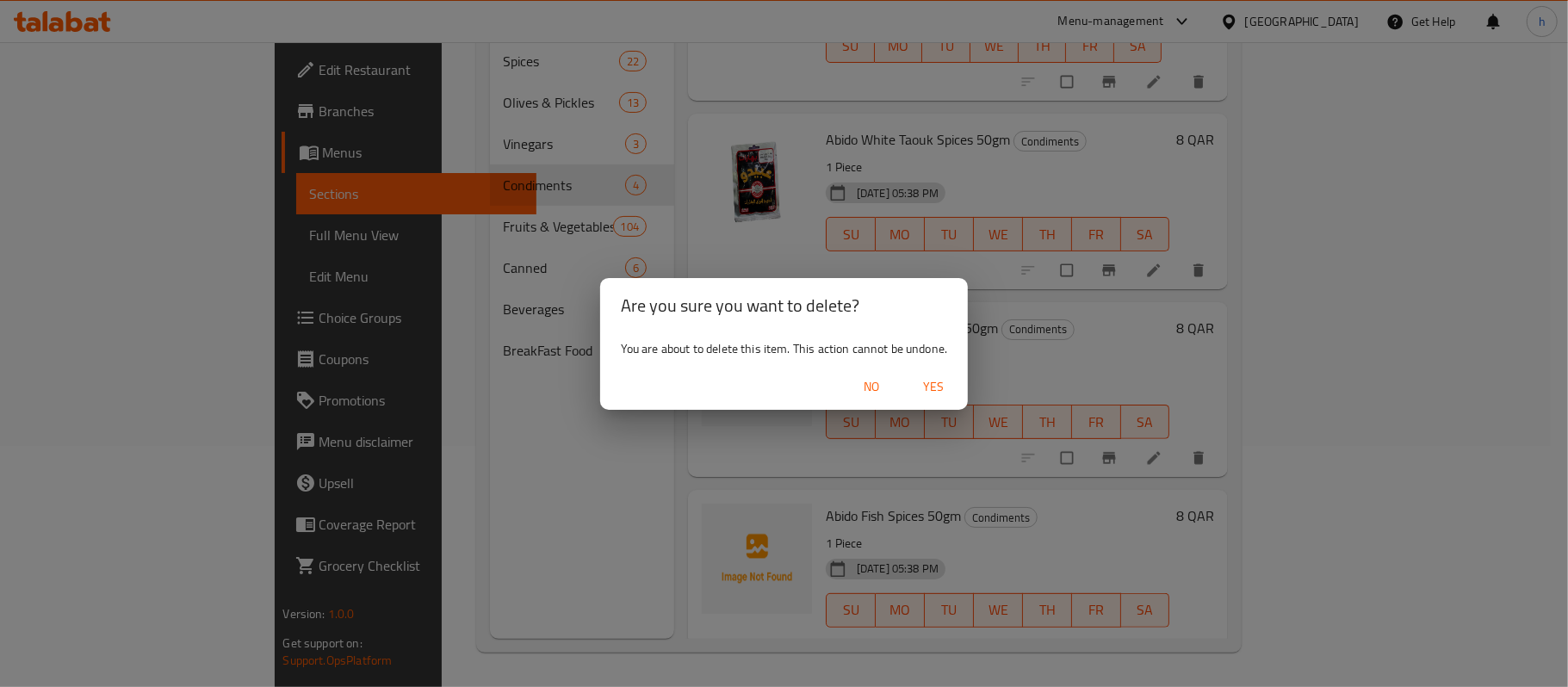
click at [1010, 468] on div "Are you sure you want to delete? You are about to delete this item. This action…" at bounding box center [784, 344] width 1568 height 687
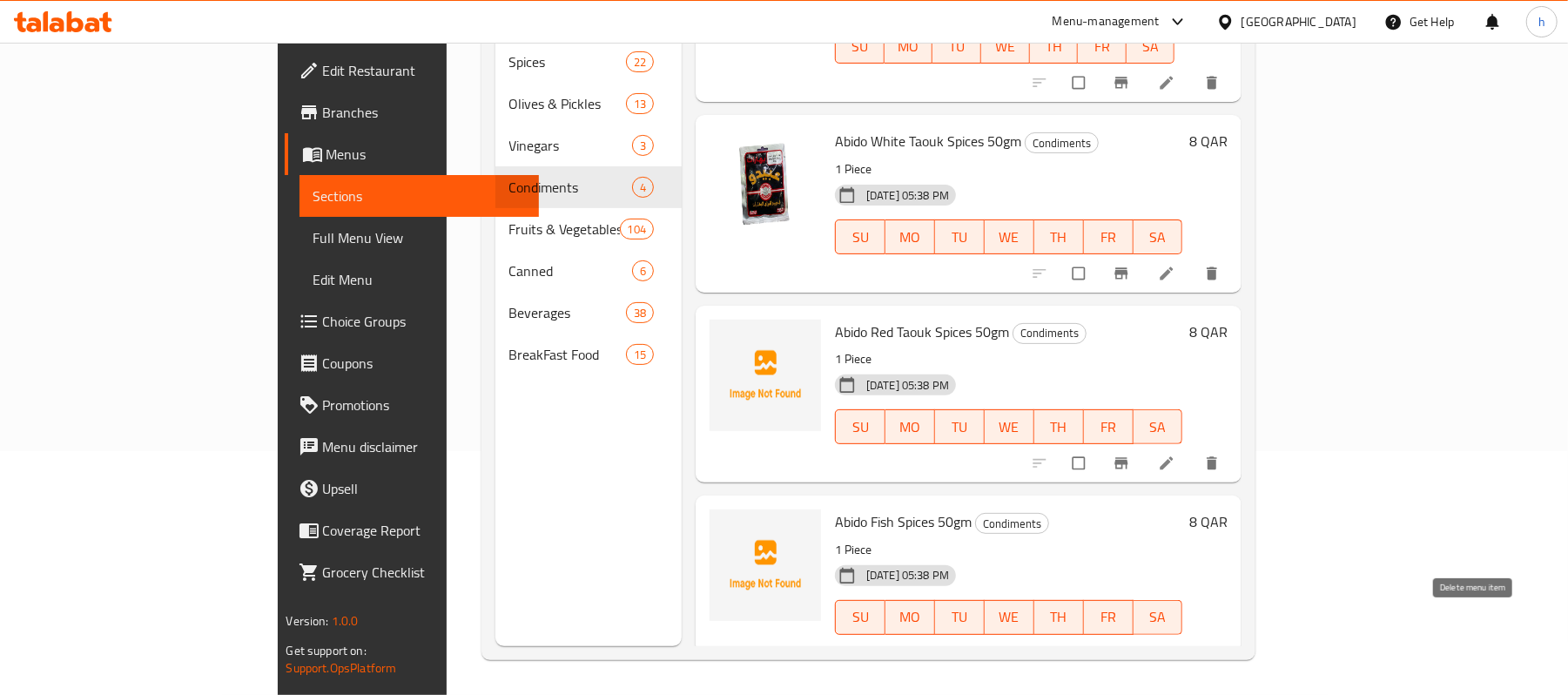
click at [1221, 645] on icon "delete" at bounding box center [1212, 653] width 17 height 17
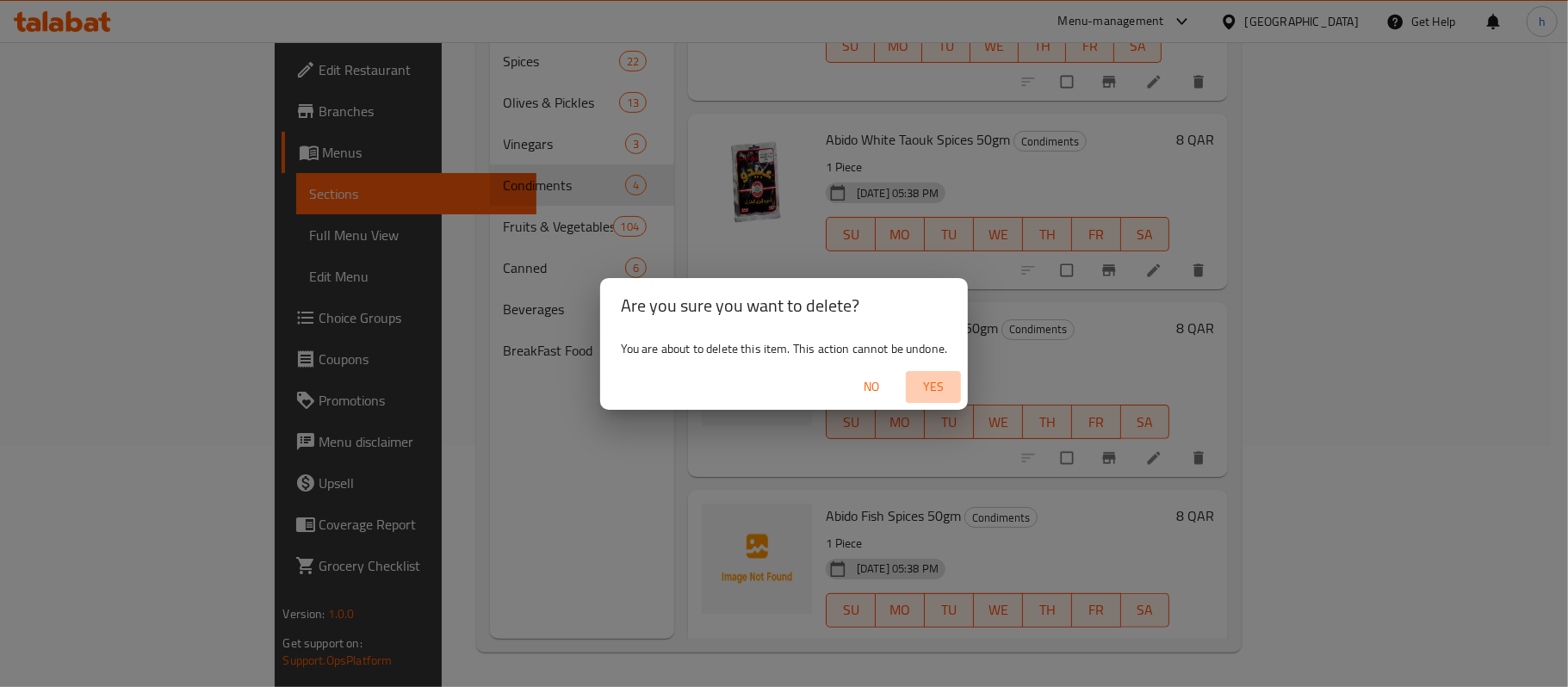
click at [945, 386] on span "Yes" at bounding box center [933, 387] width 41 height 21
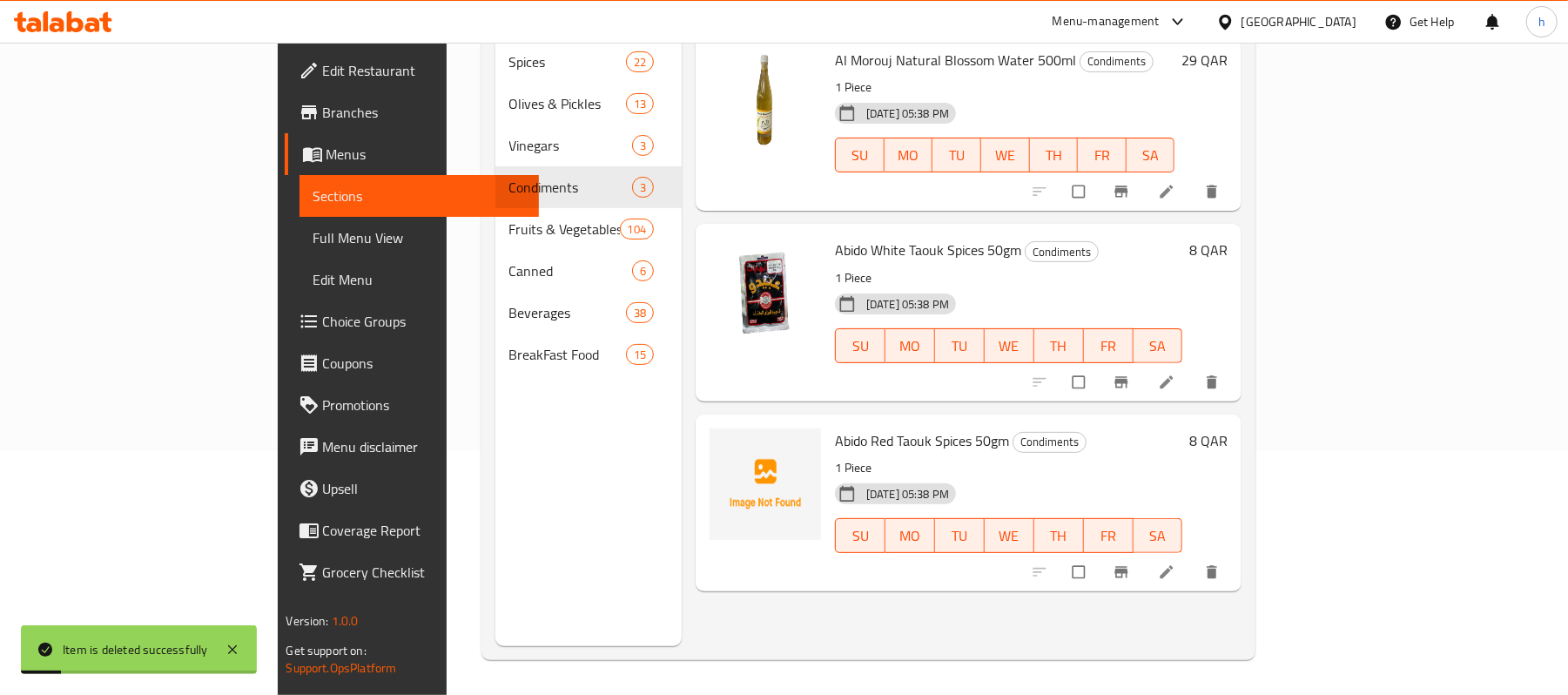
scroll to position [0, 0]
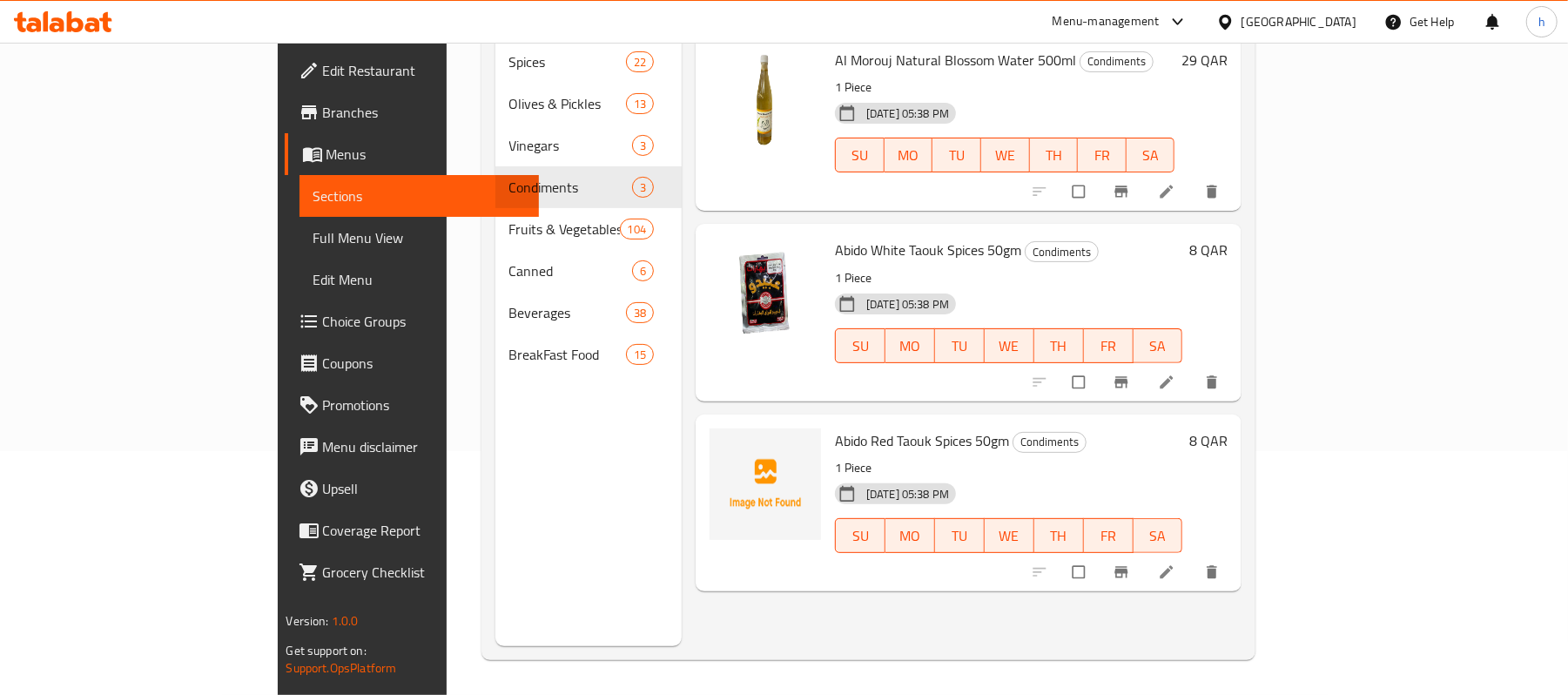
click at [499, 492] on div "Menu sections Spices 22 Olives & Pickles 13 Vinegars 3 Condiments 3 Fruits & Ve…" at bounding box center [588, 299] width 187 height 695
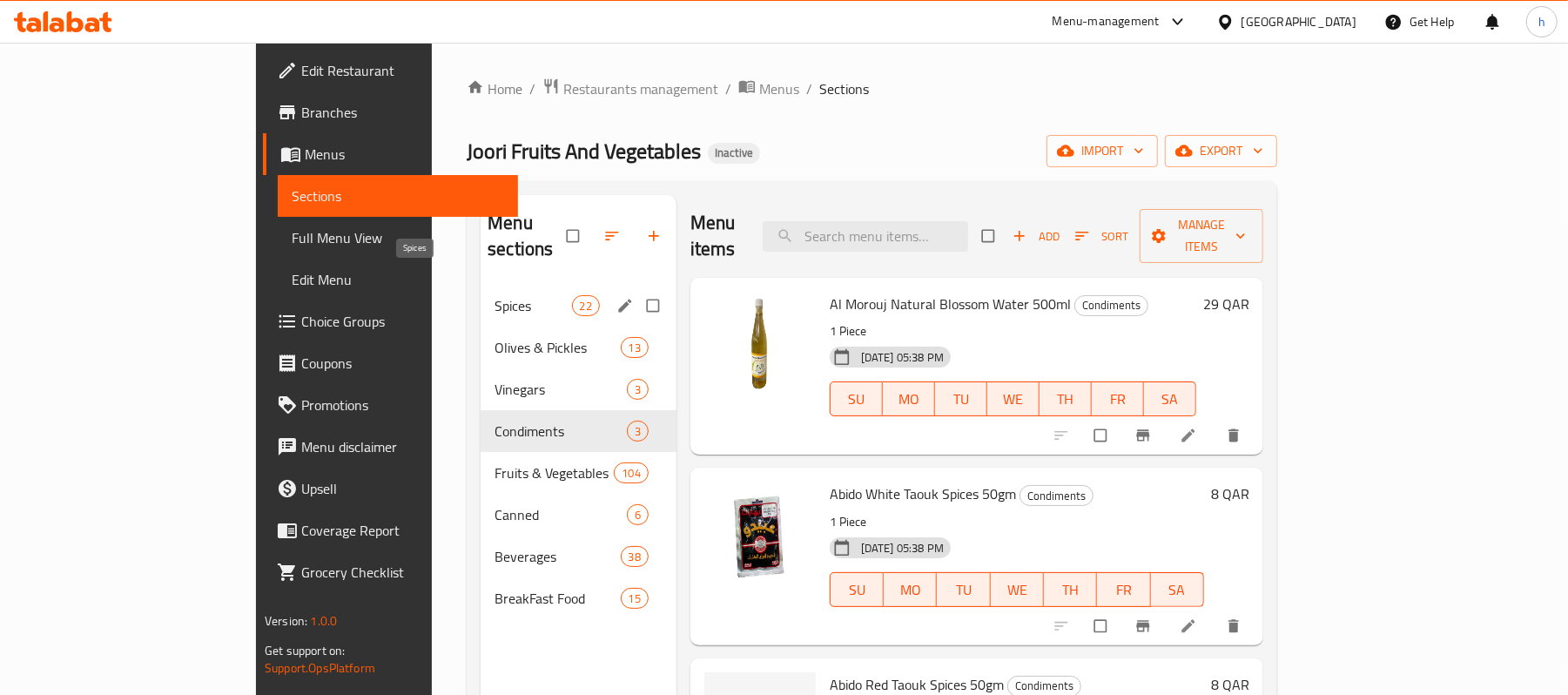
click at [494, 295] on span "Spices" at bounding box center [532, 305] width 77 height 21
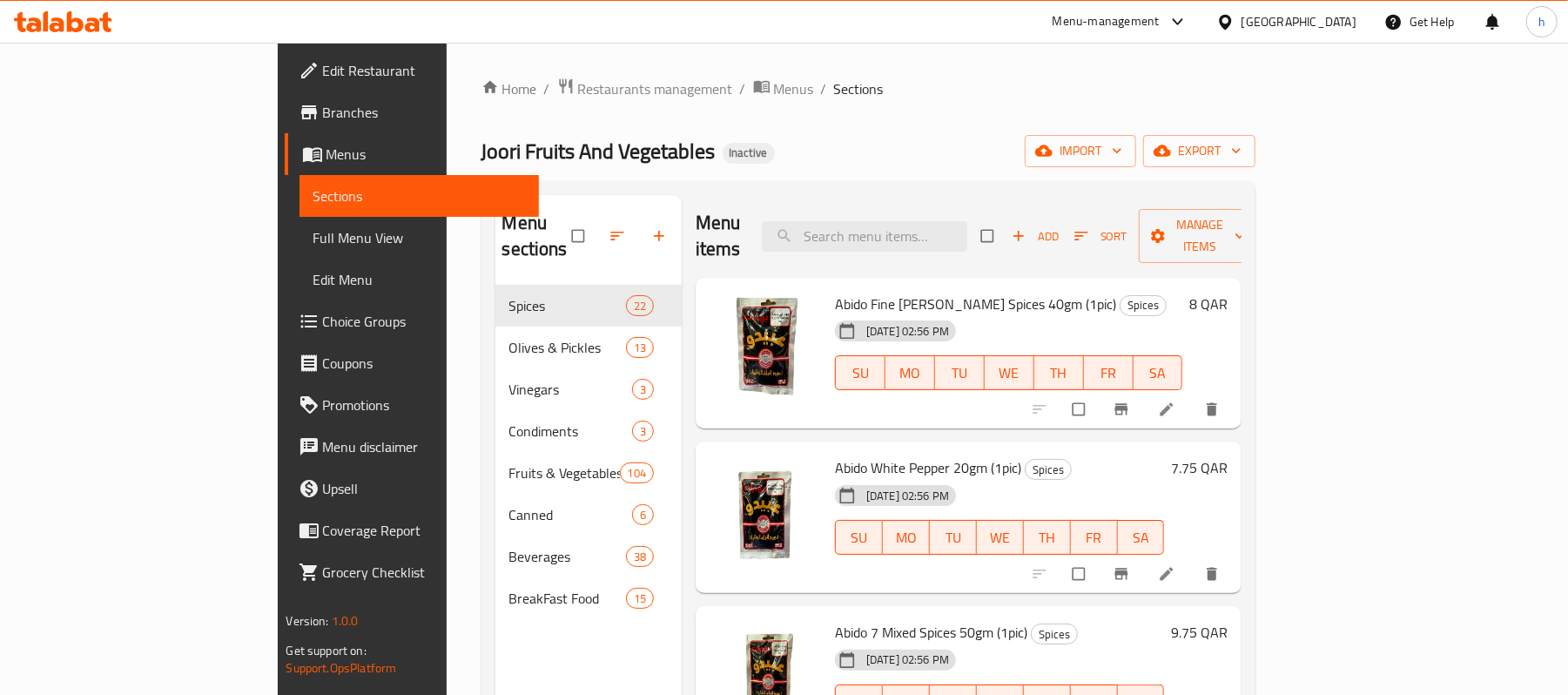
click at [721, 134] on div "Home / Restaurants management / Menus / Sections Joori Fruits And Vegetables In…" at bounding box center [869, 491] width 775 height 827
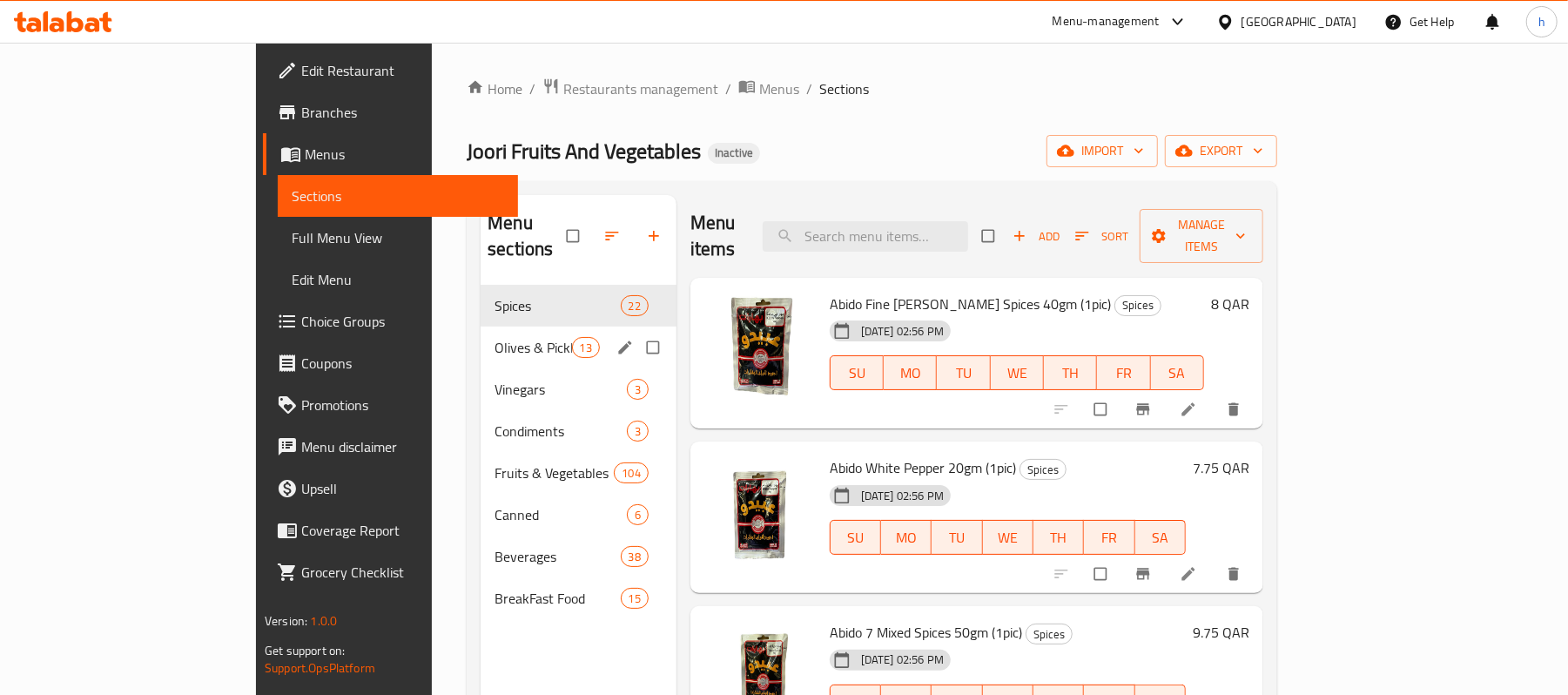
click at [494, 338] on span "Olives & Pickles" at bounding box center [532, 348] width 77 height 21
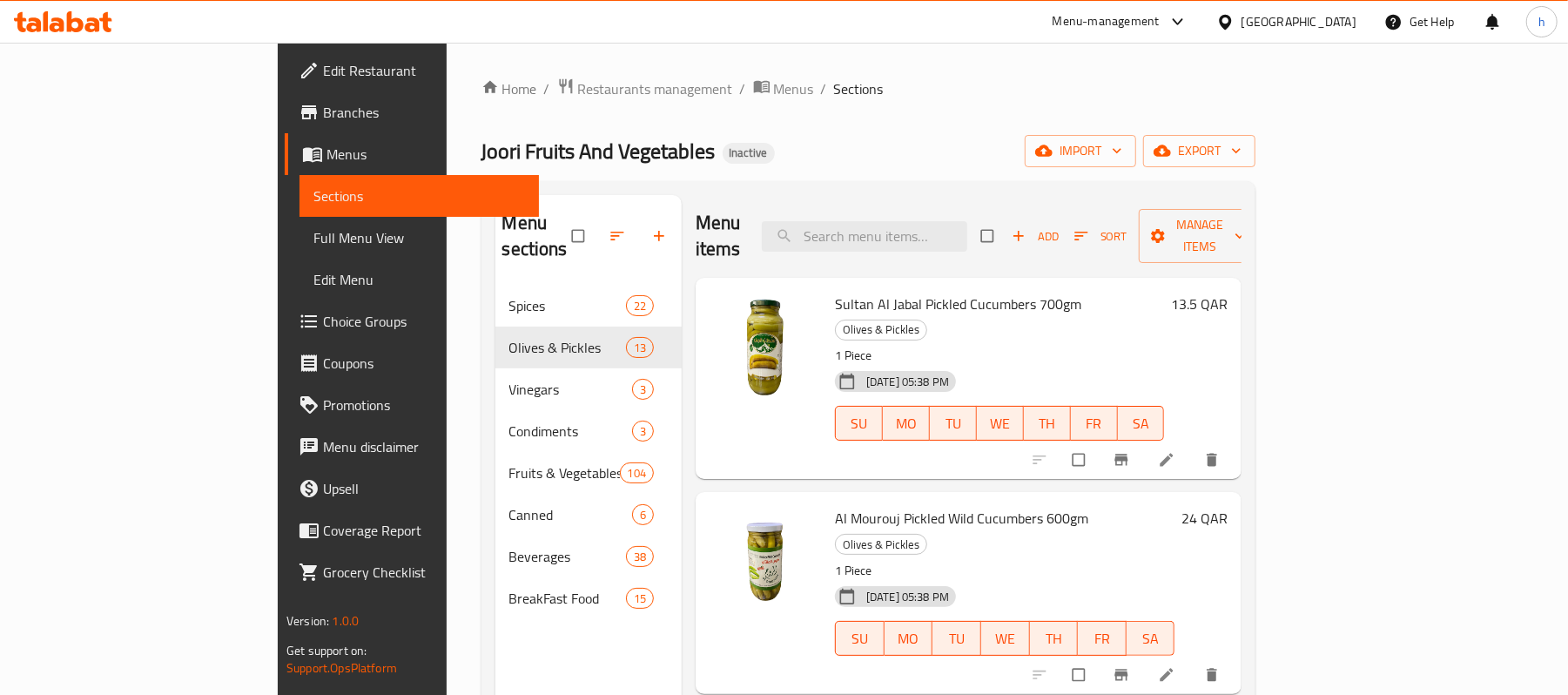
click at [732, 134] on div "Home / Restaurants management / Menus / Sections Joori Fruits And Vegetables In…" at bounding box center [869, 491] width 775 height 827
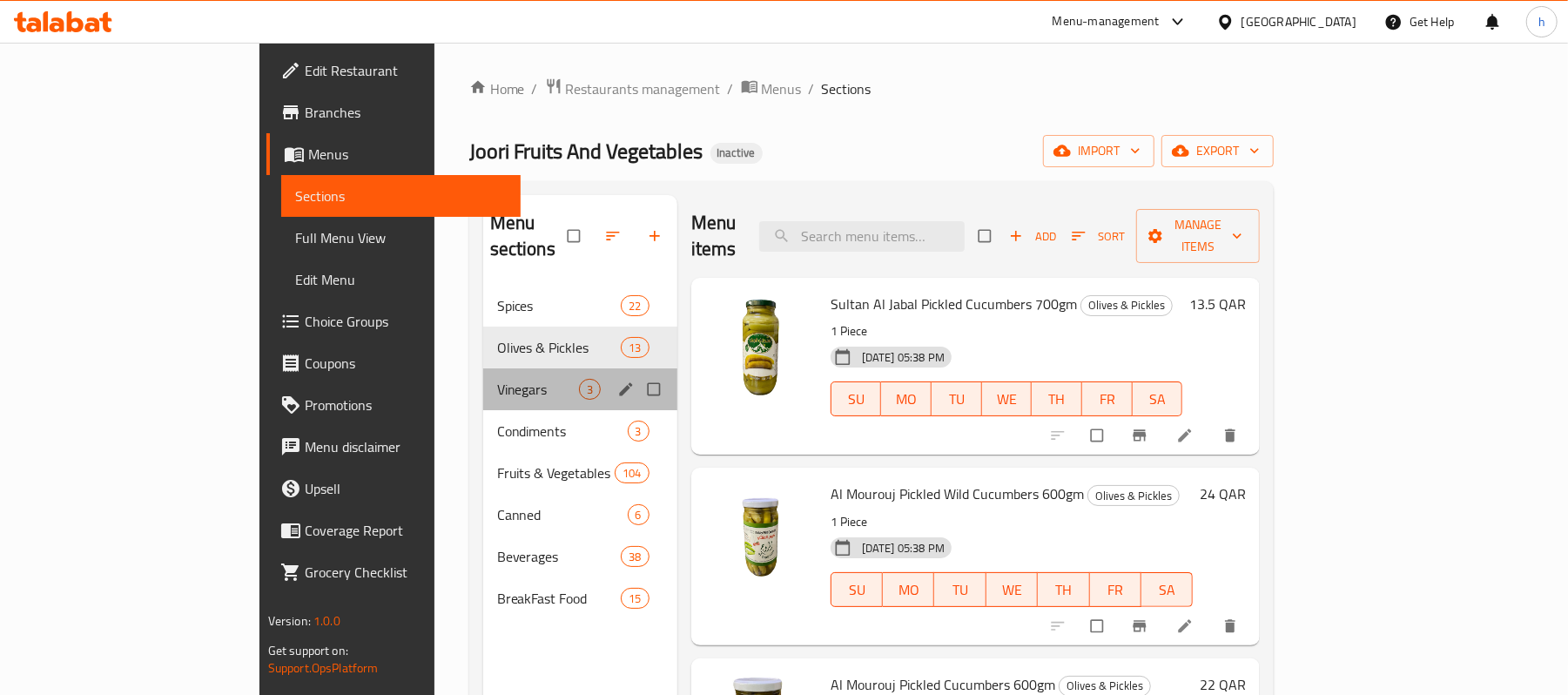
click at [484, 376] on div "Vinegars 3" at bounding box center [580, 389] width 194 height 42
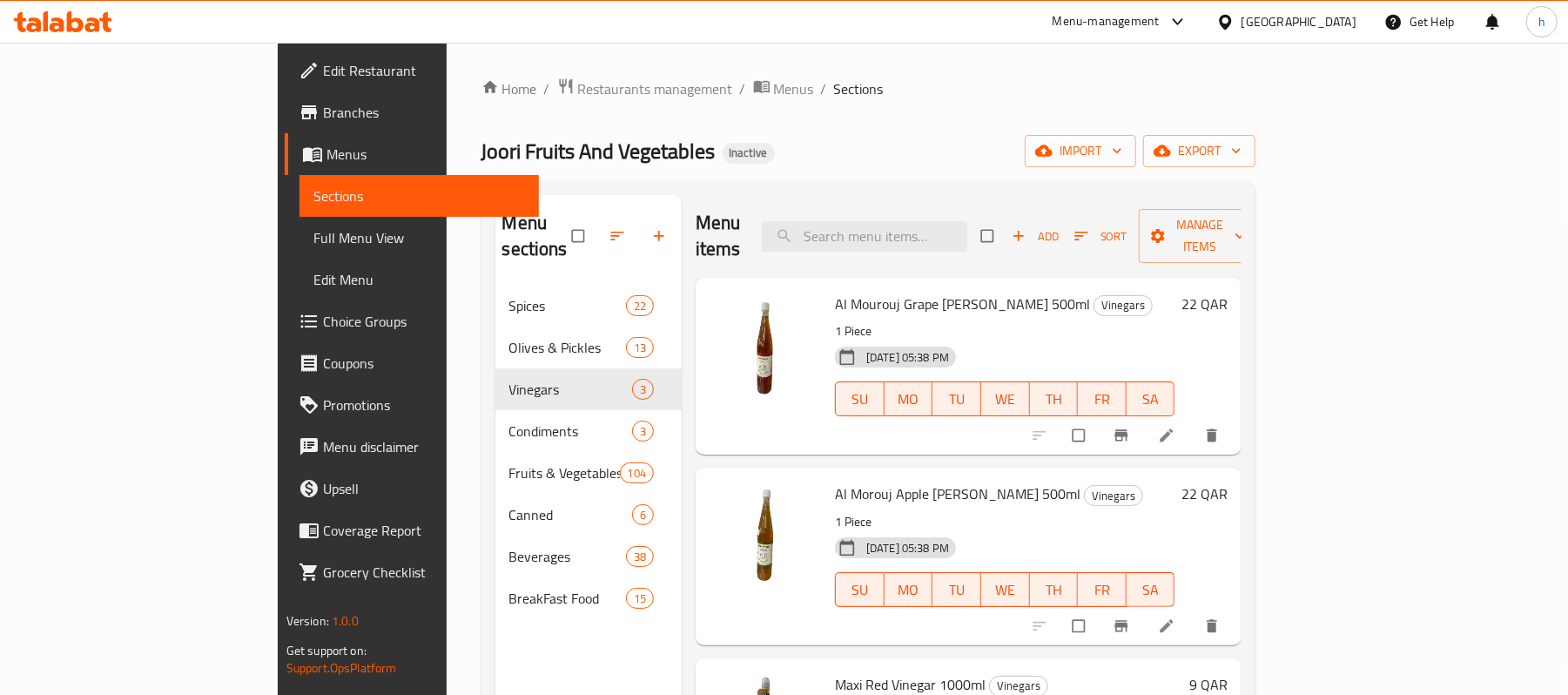
click at [765, 116] on div "Home / Restaurants management / Menus / Sections Joori Fruits And Vegetables In…" at bounding box center [869, 491] width 775 height 827
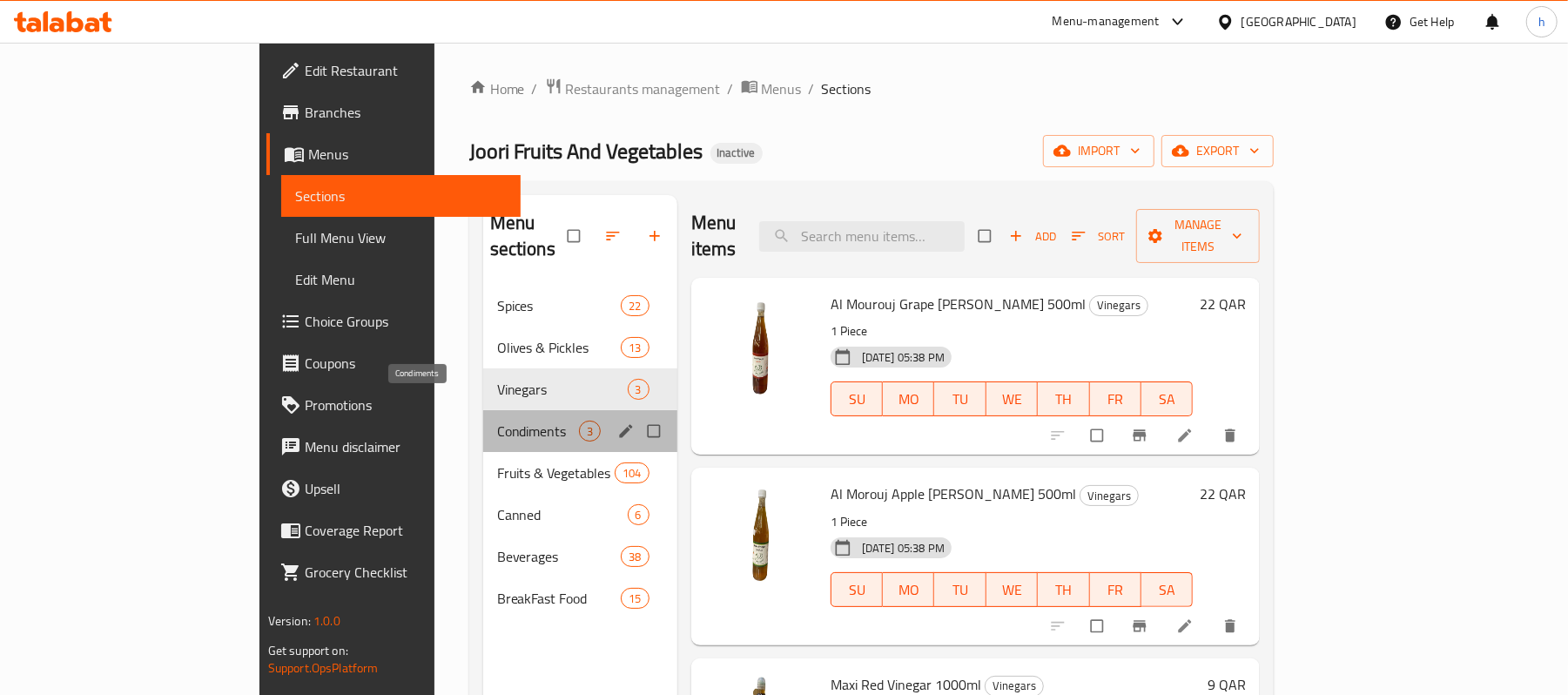
click at [497, 421] on span "Condiments" at bounding box center [538, 431] width 82 height 21
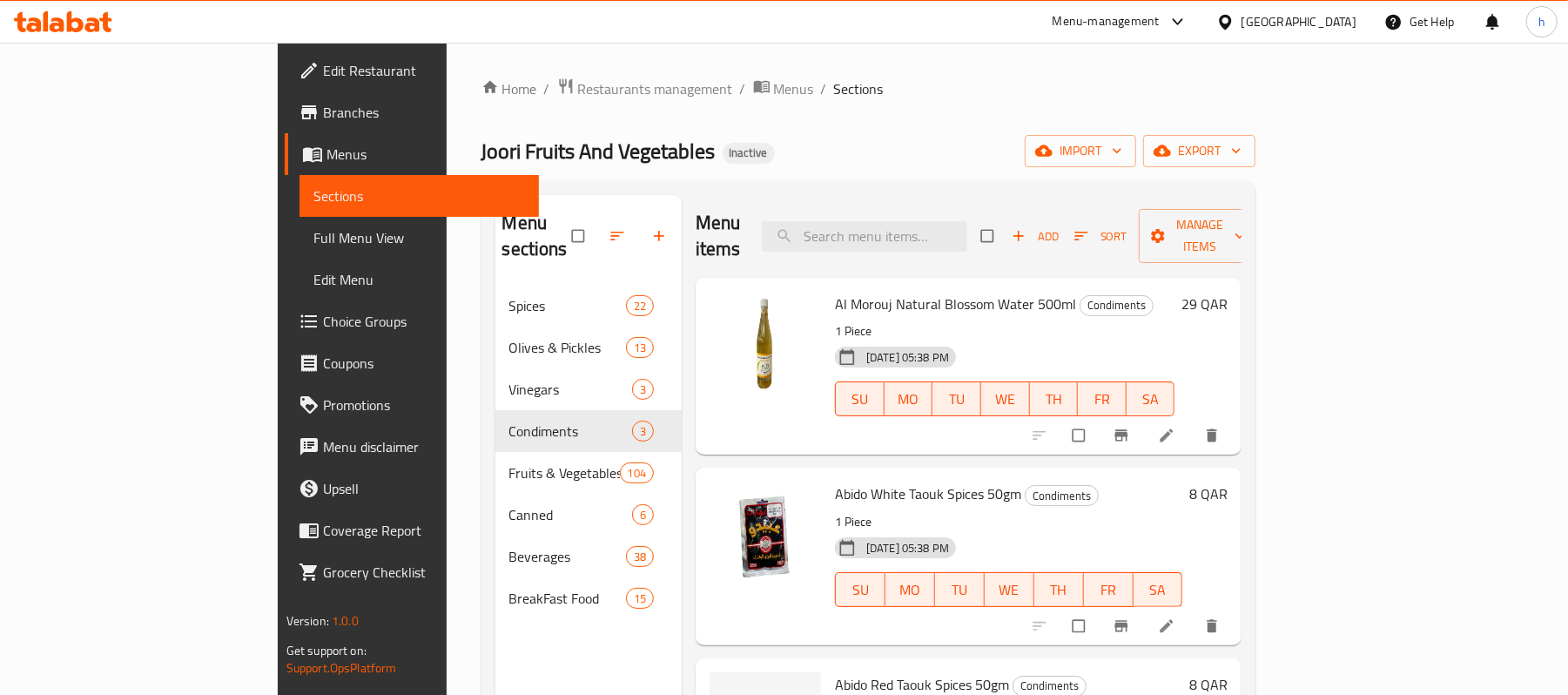
click at [768, 113] on div "Home / Restaurants management / Menus / Sections Joori Fruits And Vegetables In…" at bounding box center [869, 491] width 775 height 827
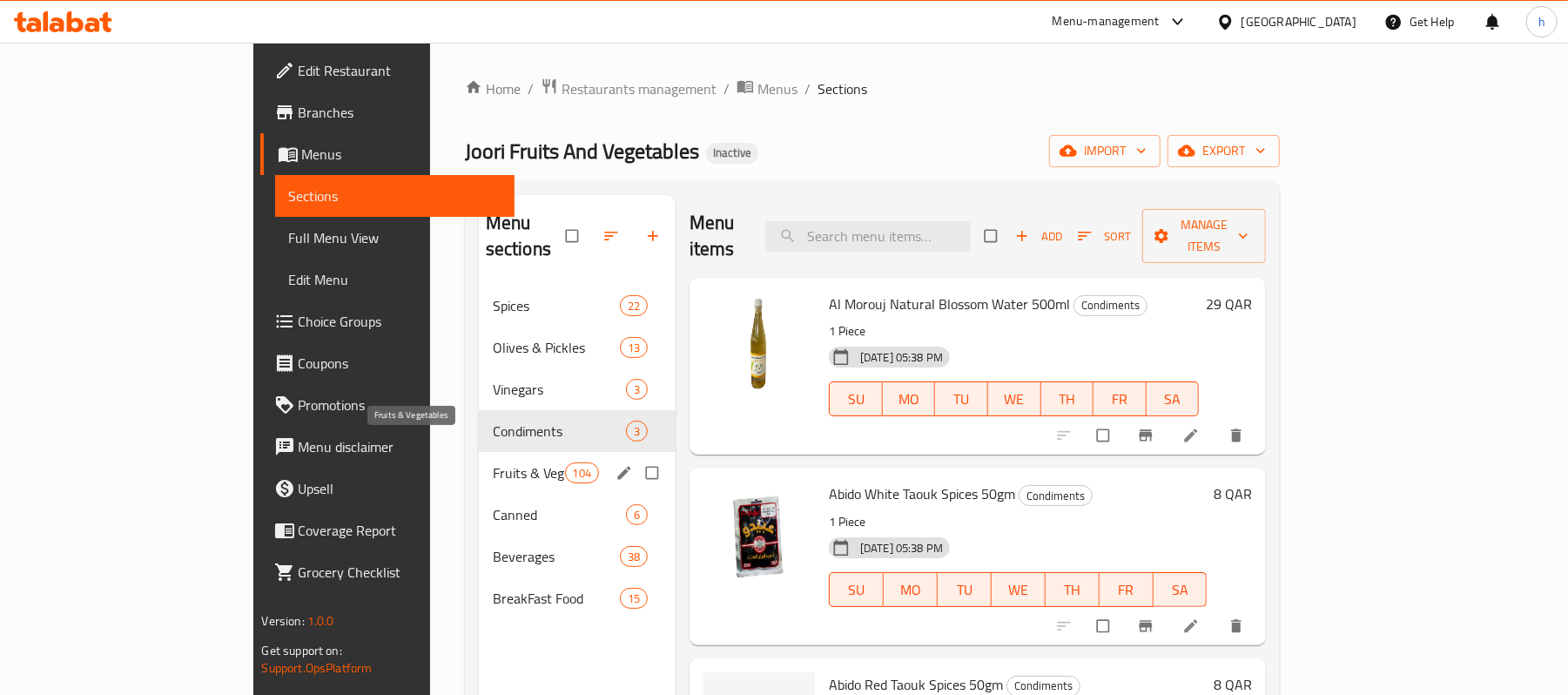
click at [493, 463] on span "Fruits & Vegetables" at bounding box center [529, 473] width 72 height 21
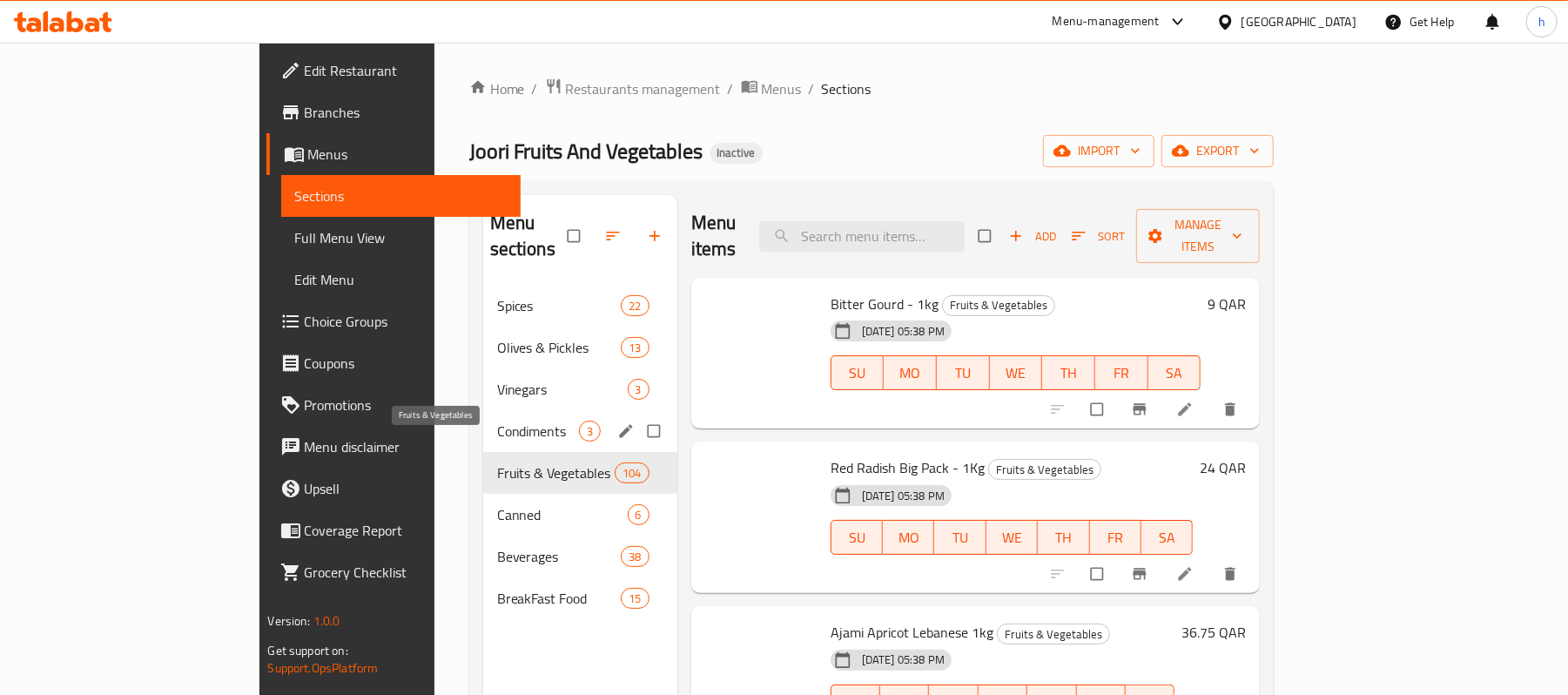
click at [767, 159] on div "Joori Fruits And Vegetables Inactive import export" at bounding box center [872, 152] width 806 height 32
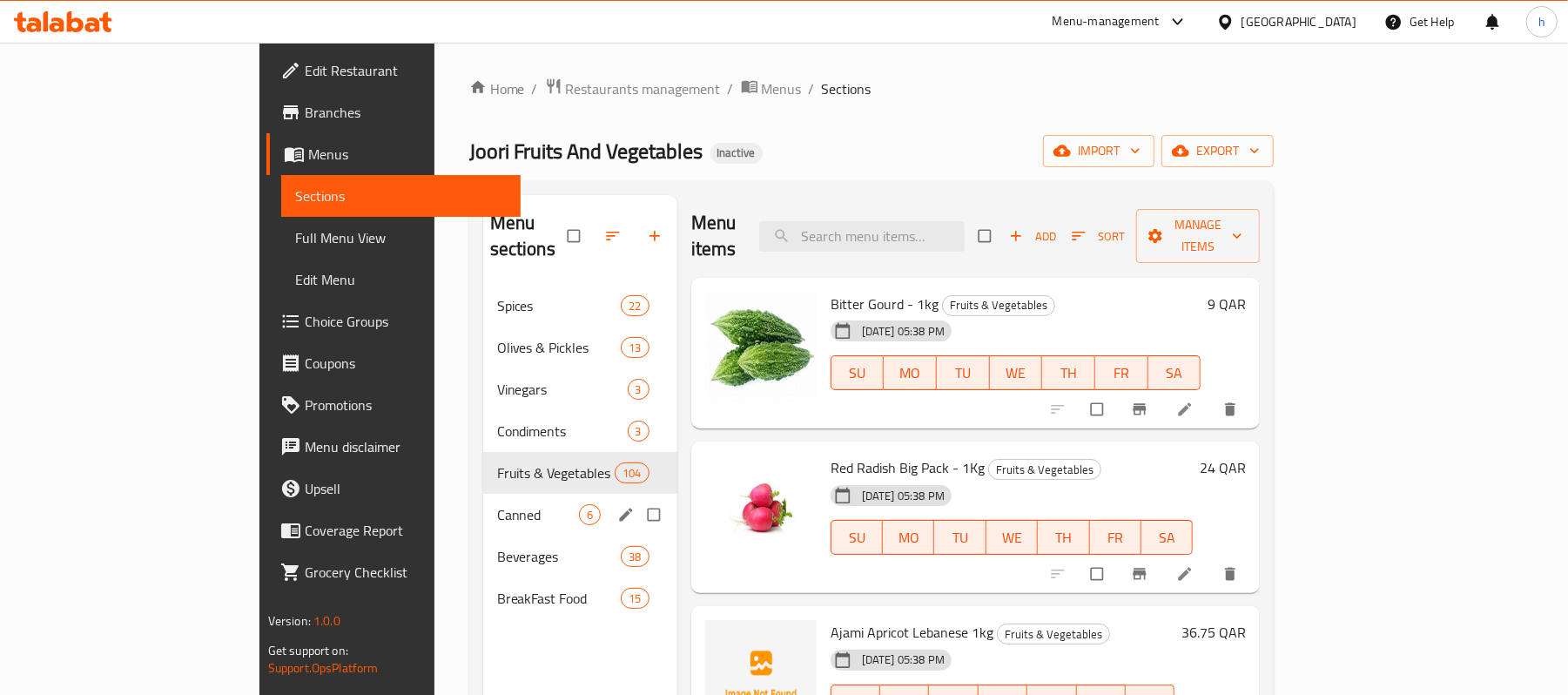
click at [484, 500] on div "Canned 6" at bounding box center [580, 514] width 194 height 42
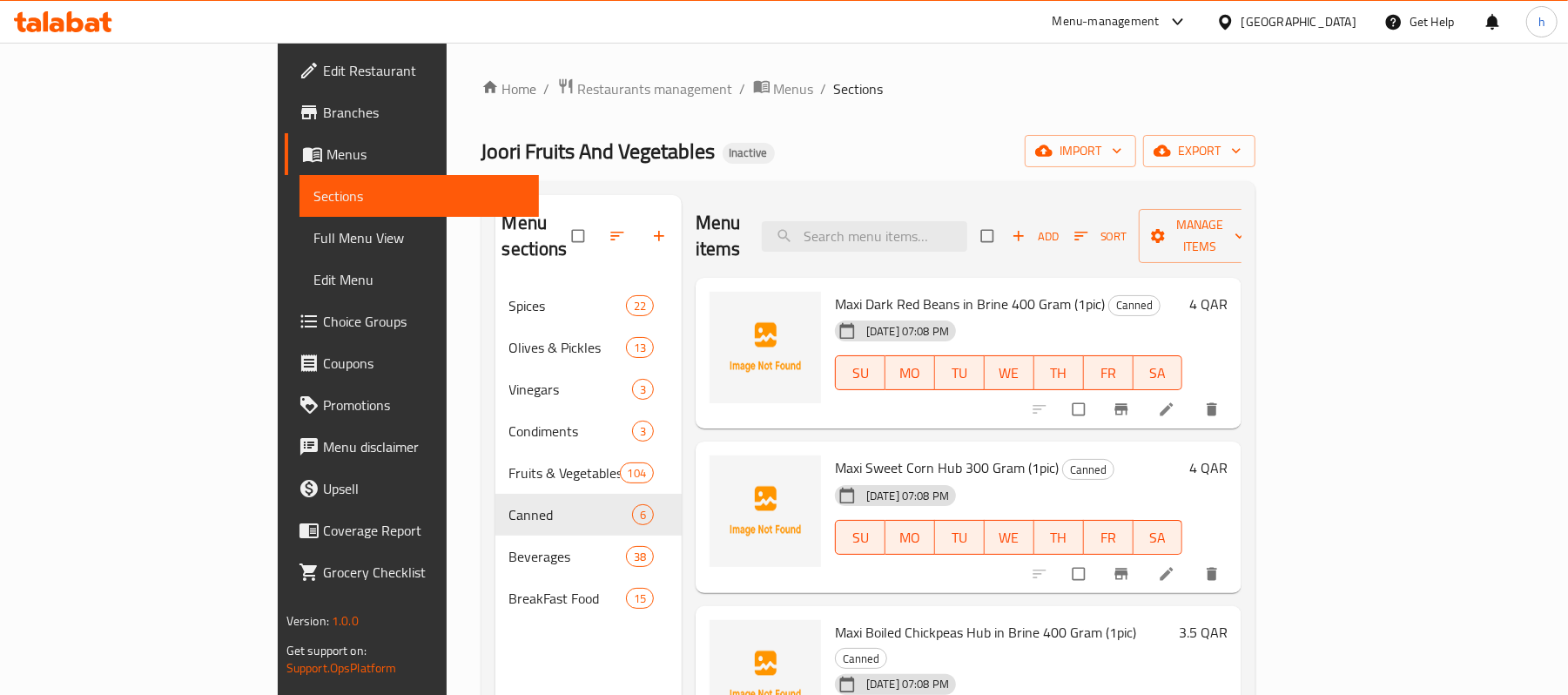
click at [771, 137] on div "Joori Fruits And Vegetables Inactive import export" at bounding box center [869, 152] width 775 height 32
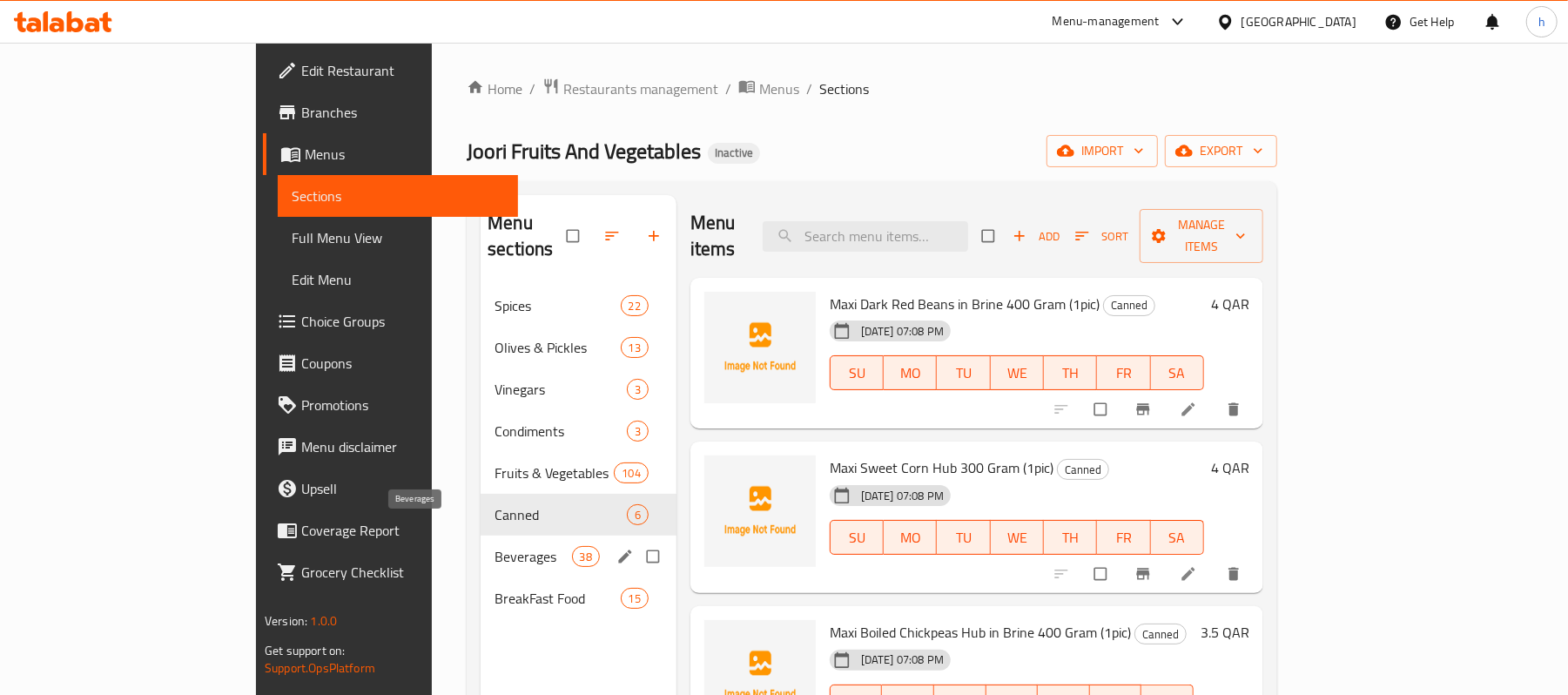
click at [494, 546] on span "Beverages" at bounding box center [532, 556] width 77 height 21
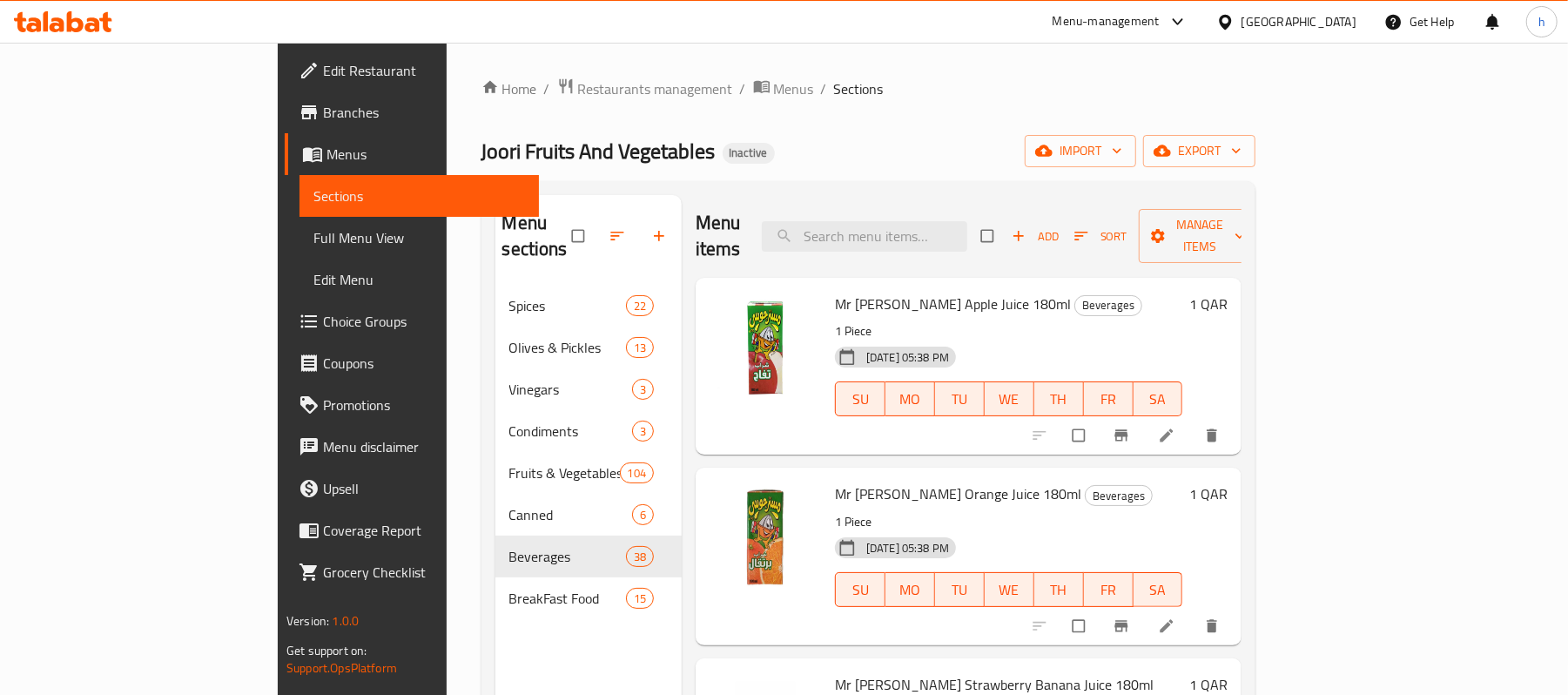
click at [760, 123] on div "Home / Restaurants management / Menus / Sections Joori Fruits And Vegetables In…" at bounding box center [869, 491] width 775 height 827
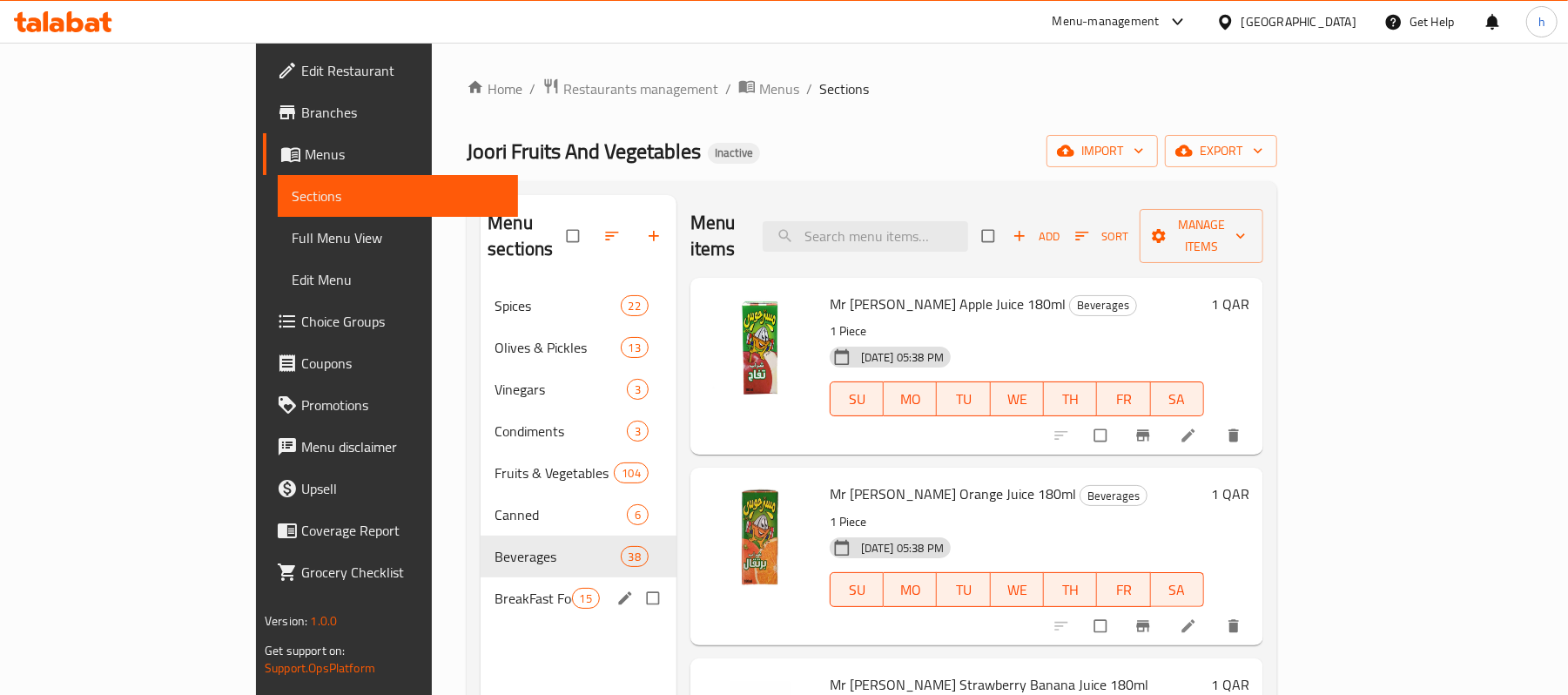
click at [481, 588] on div "BreakFast Food 15" at bounding box center [578, 598] width 196 height 42
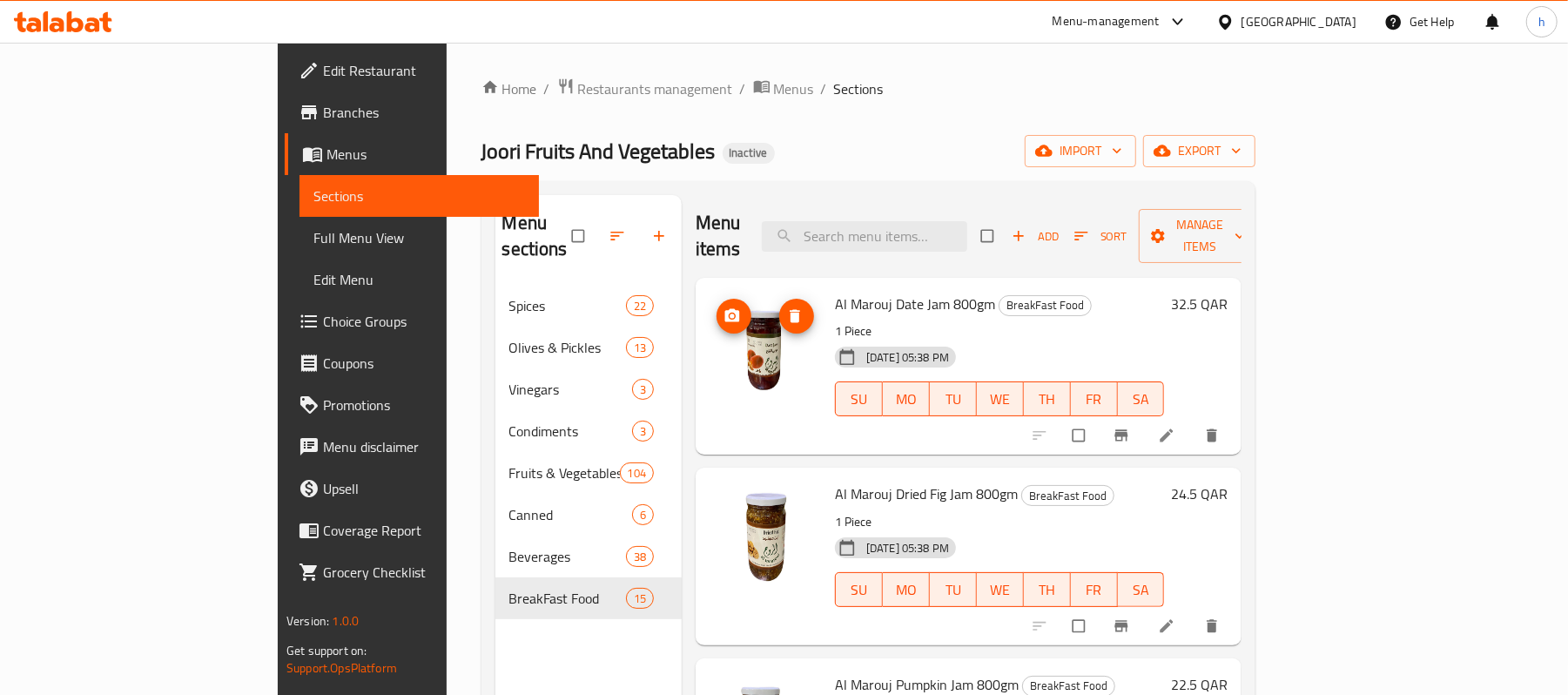
click at [764, 133] on div "Home / Restaurants management / Menus / Sections Joori Fruits And Vegetables In…" at bounding box center [869, 491] width 775 height 827
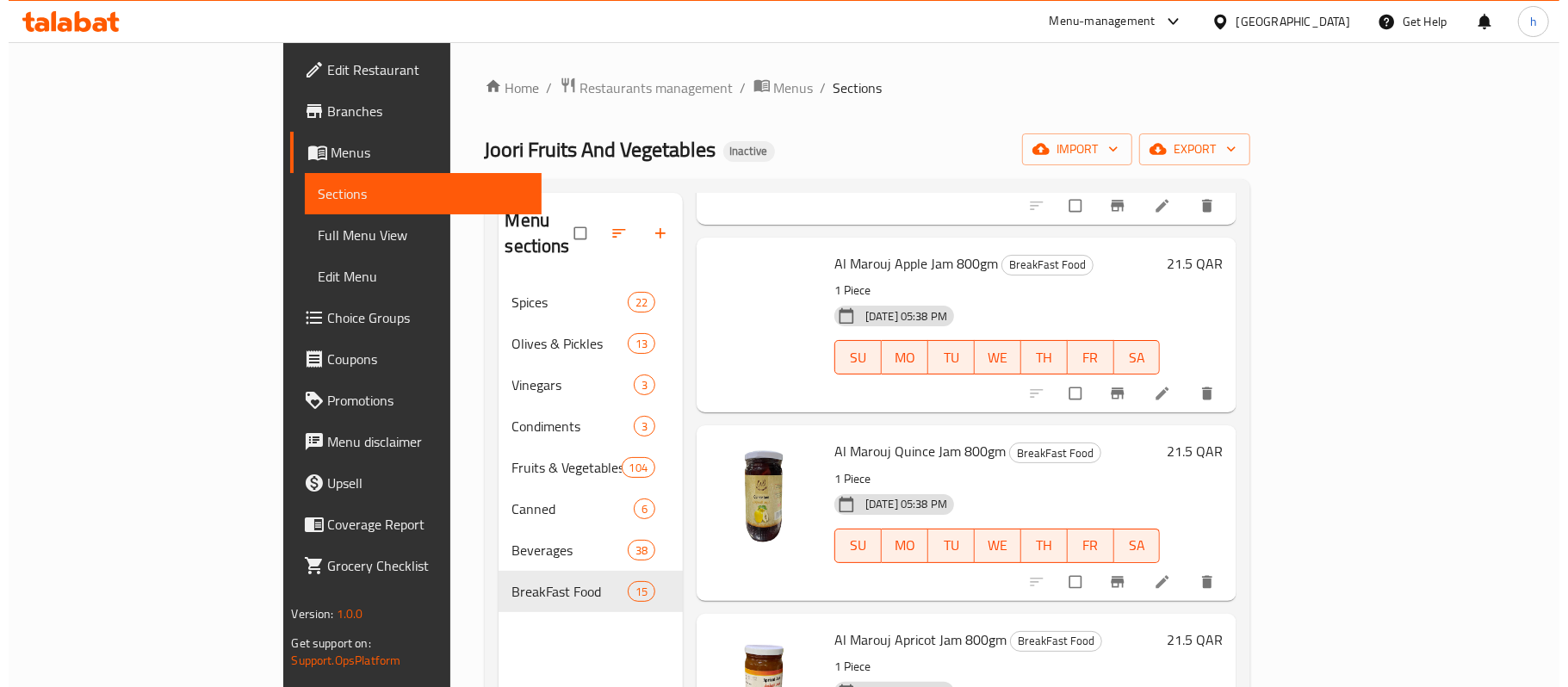
scroll to position [1087, 0]
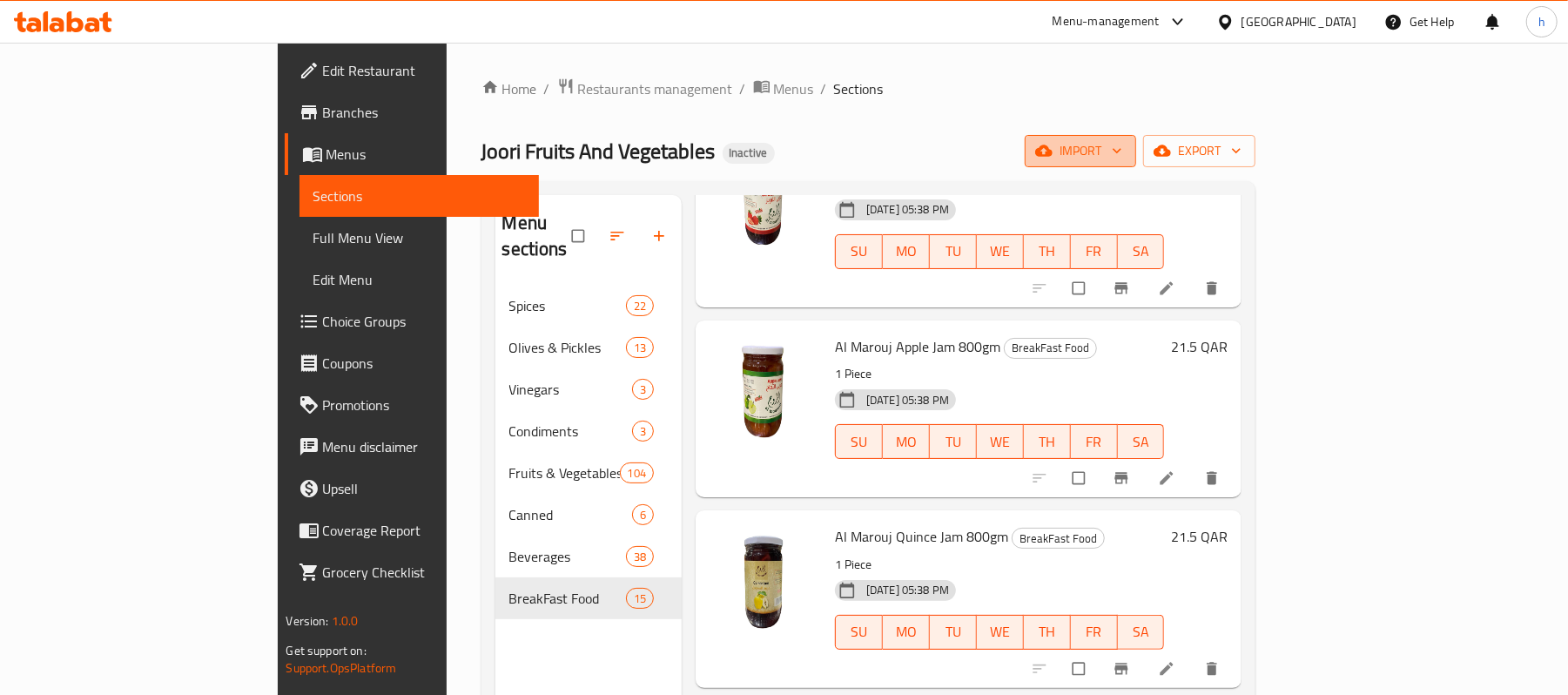
click at [1126, 147] on icon "button" at bounding box center [1117, 150] width 17 height 17
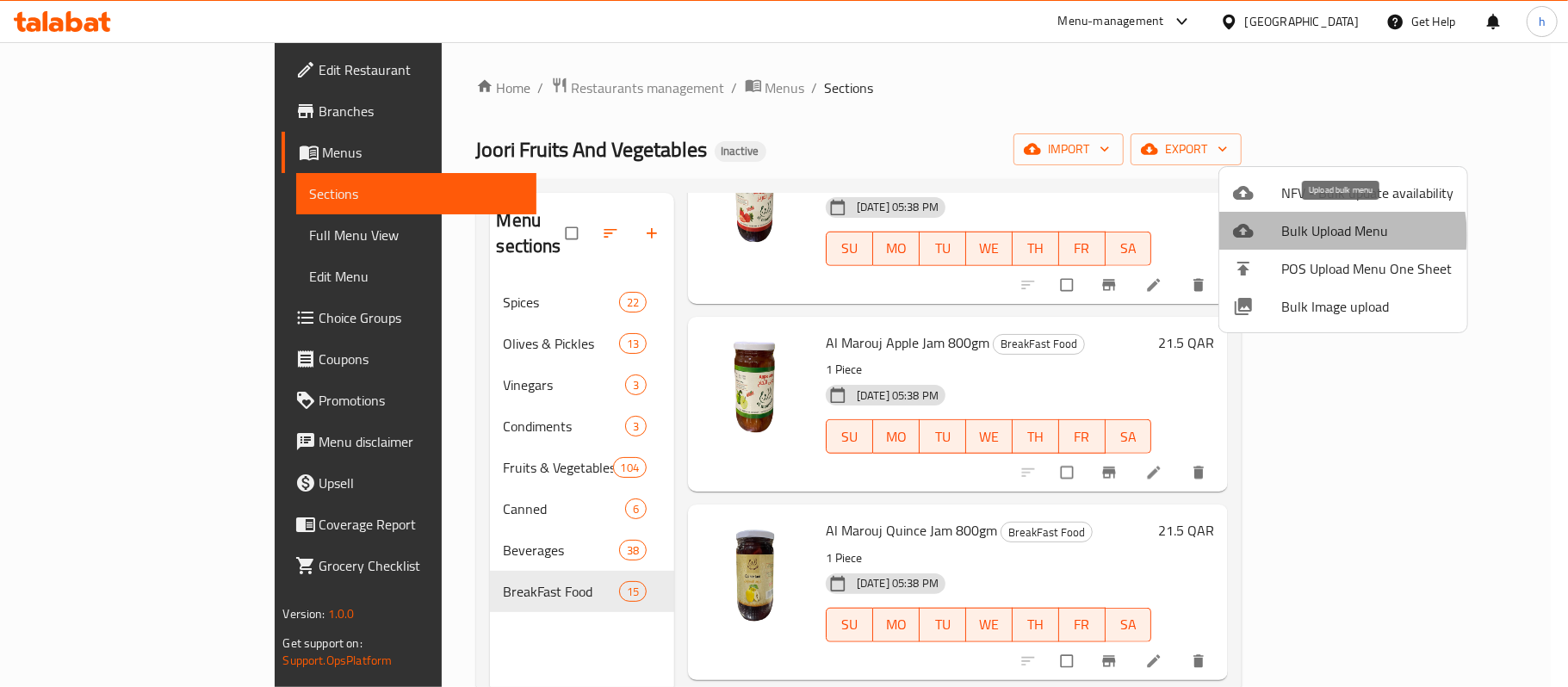
click at [1324, 236] on span "Bulk Upload Menu" at bounding box center [1366, 230] width 172 height 21
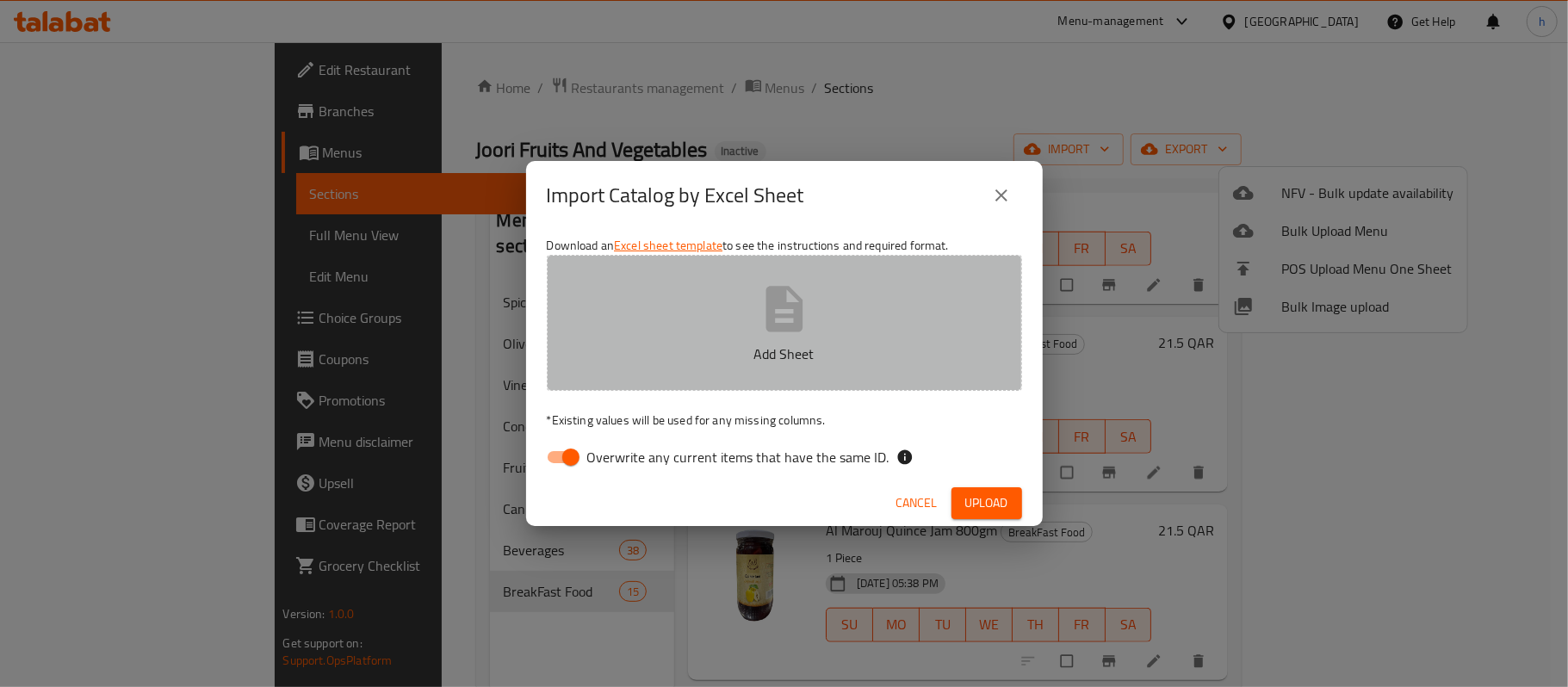
click at [723, 324] on button "Add Sheet" at bounding box center [784, 323] width 475 height 137
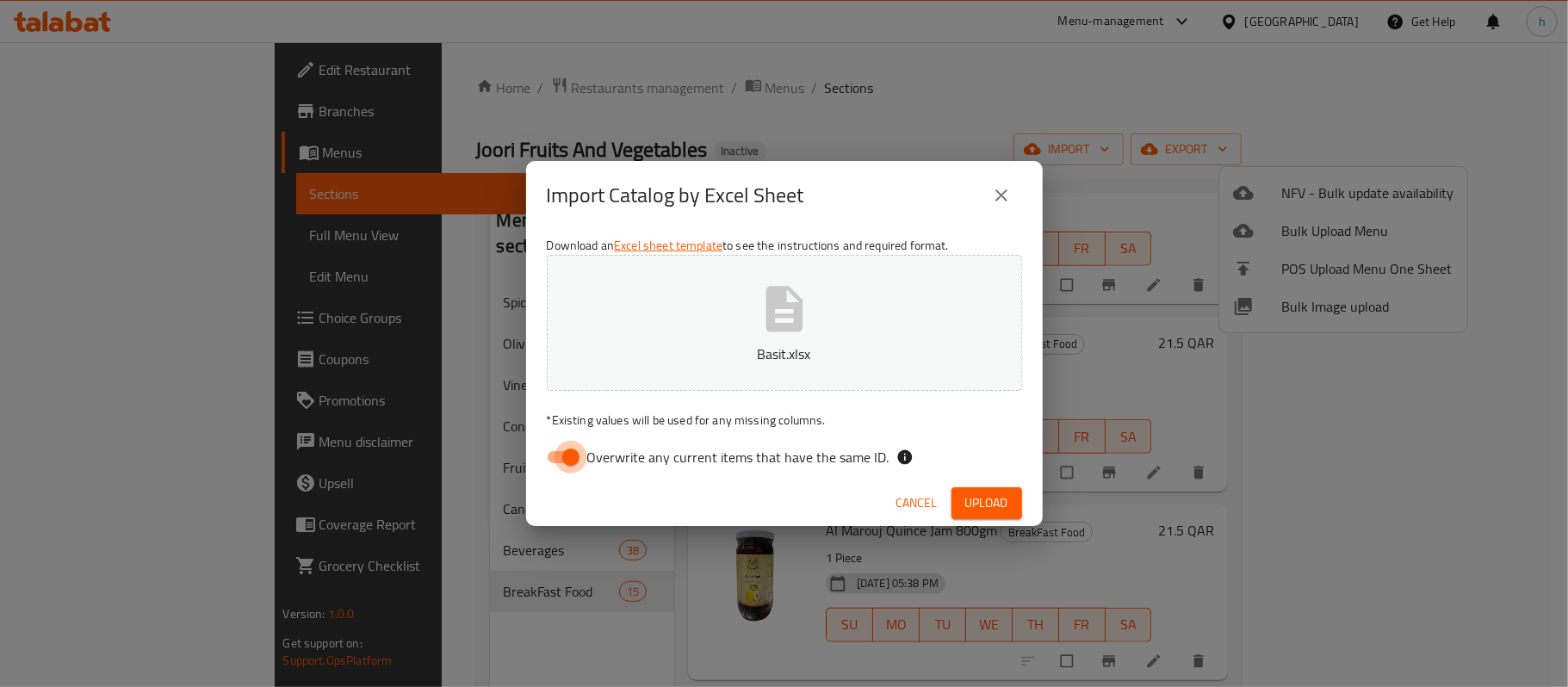
click at [574, 465] on input "Overwrite any current items that have the same ID." at bounding box center [571, 457] width 98 height 33
checkbox input "false"
click at [972, 509] on span "Upload" at bounding box center [986, 503] width 43 height 21
click at [989, 497] on span "Upload" at bounding box center [986, 503] width 43 height 21
click at [996, 195] on icon "close" at bounding box center [1001, 195] width 21 height 21
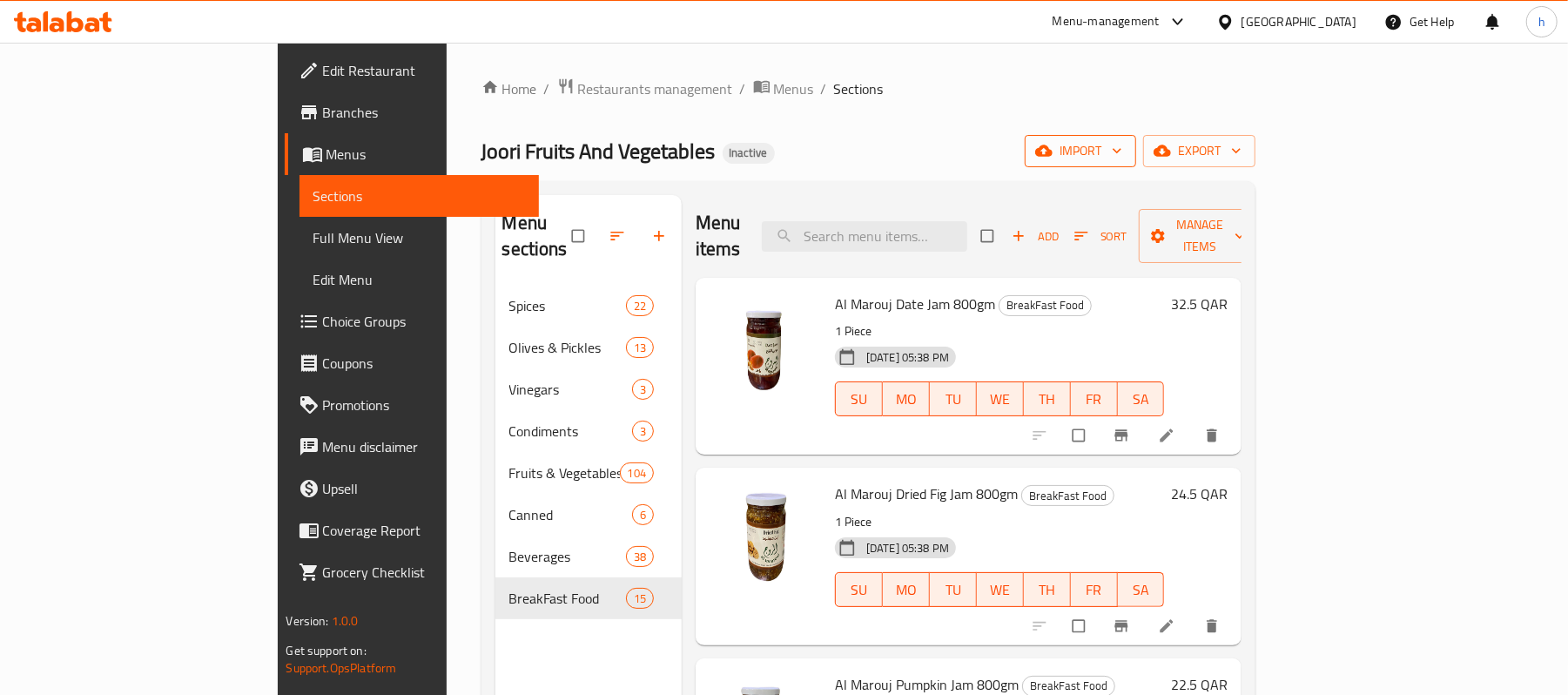
click at [1122, 158] on span "import" at bounding box center [1081, 151] width 84 height 22
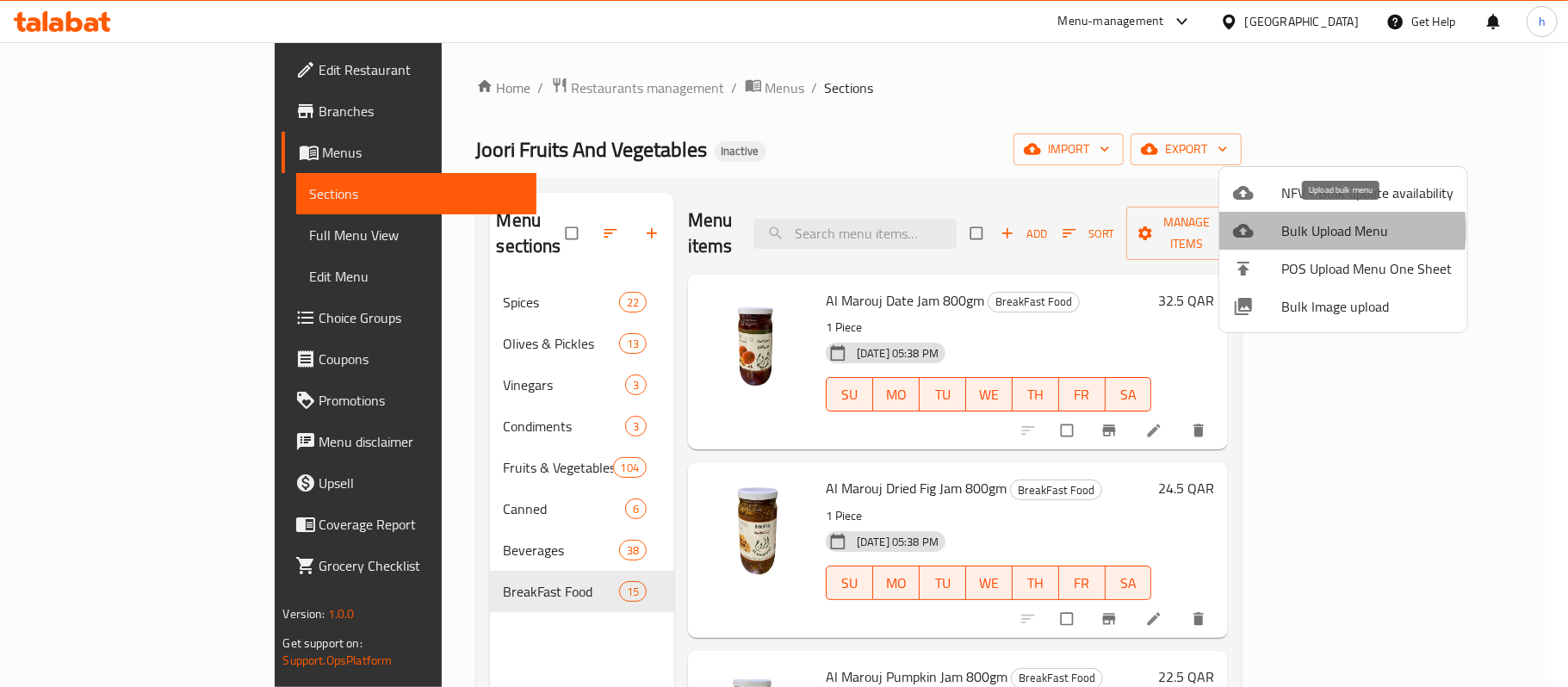
click at [1307, 231] on span "Bulk Upload Menu" at bounding box center [1366, 230] width 172 height 21
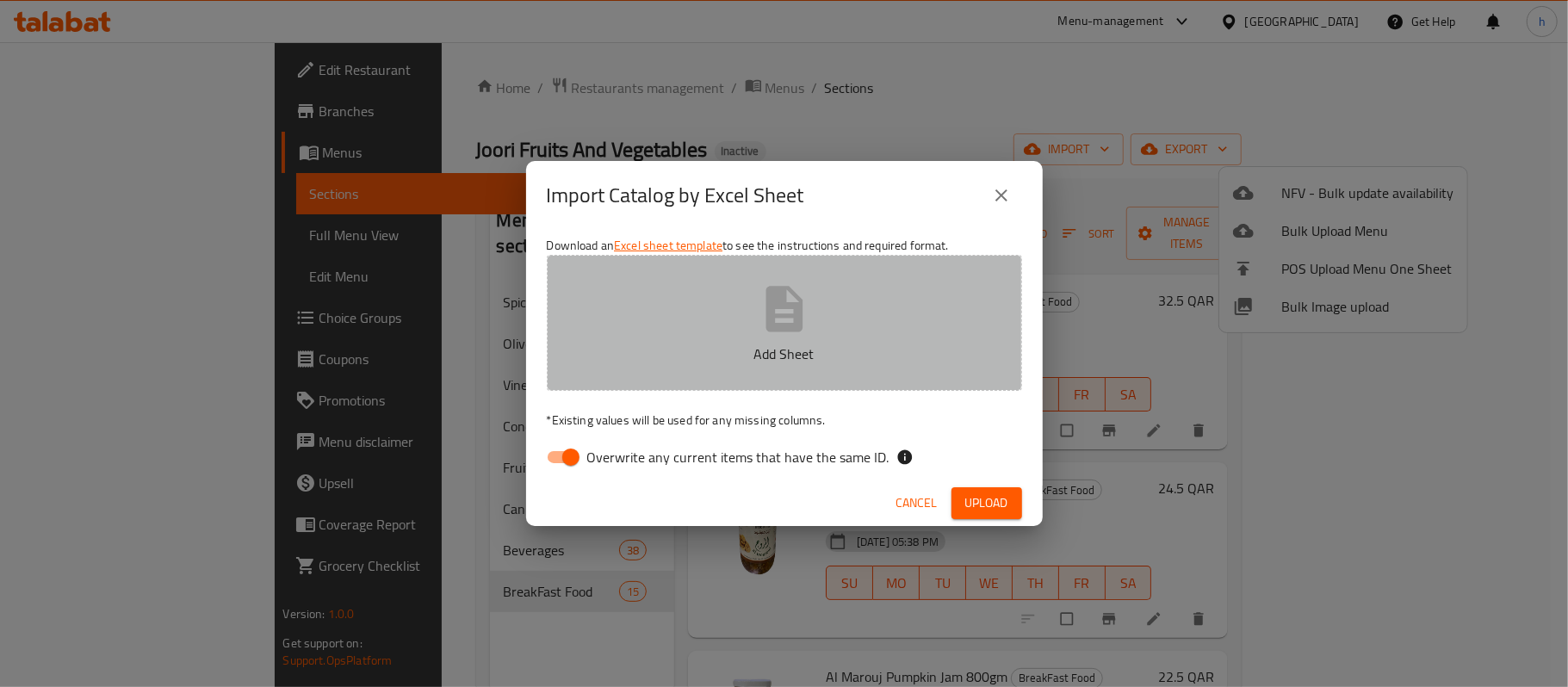
click at [814, 321] on button "Add Sheet" at bounding box center [784, 323] width 475 height 137
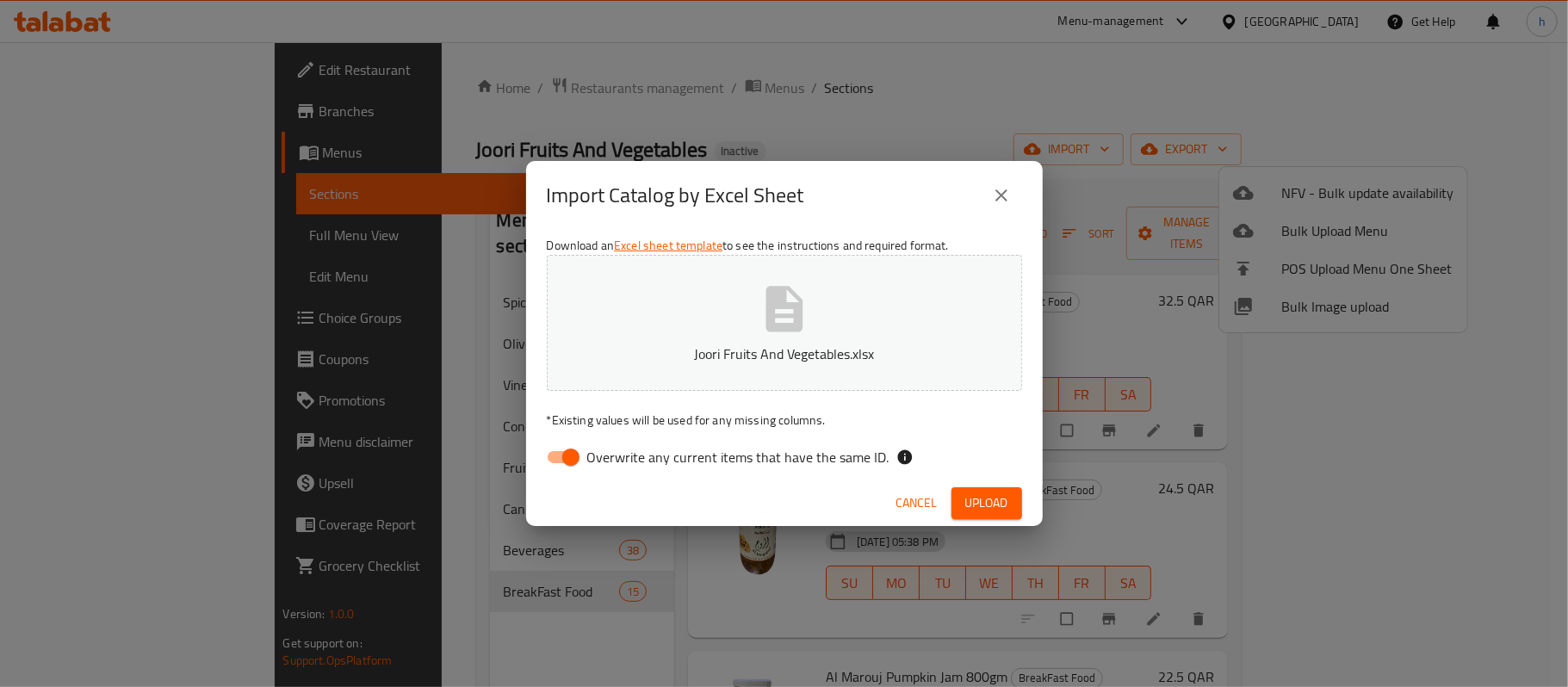
click at [577, 456] on input "Overwrite any current items that have the same ID." at bounding box center [571, 457] width 98 height 33
checkbox input "false"
click at [975, 509] on span "Upload" at bounding box center [986, 503] width 43 height 21
click at [1007, 196] on icon "close" at bounding box center [1001, 195] width 21 height 21
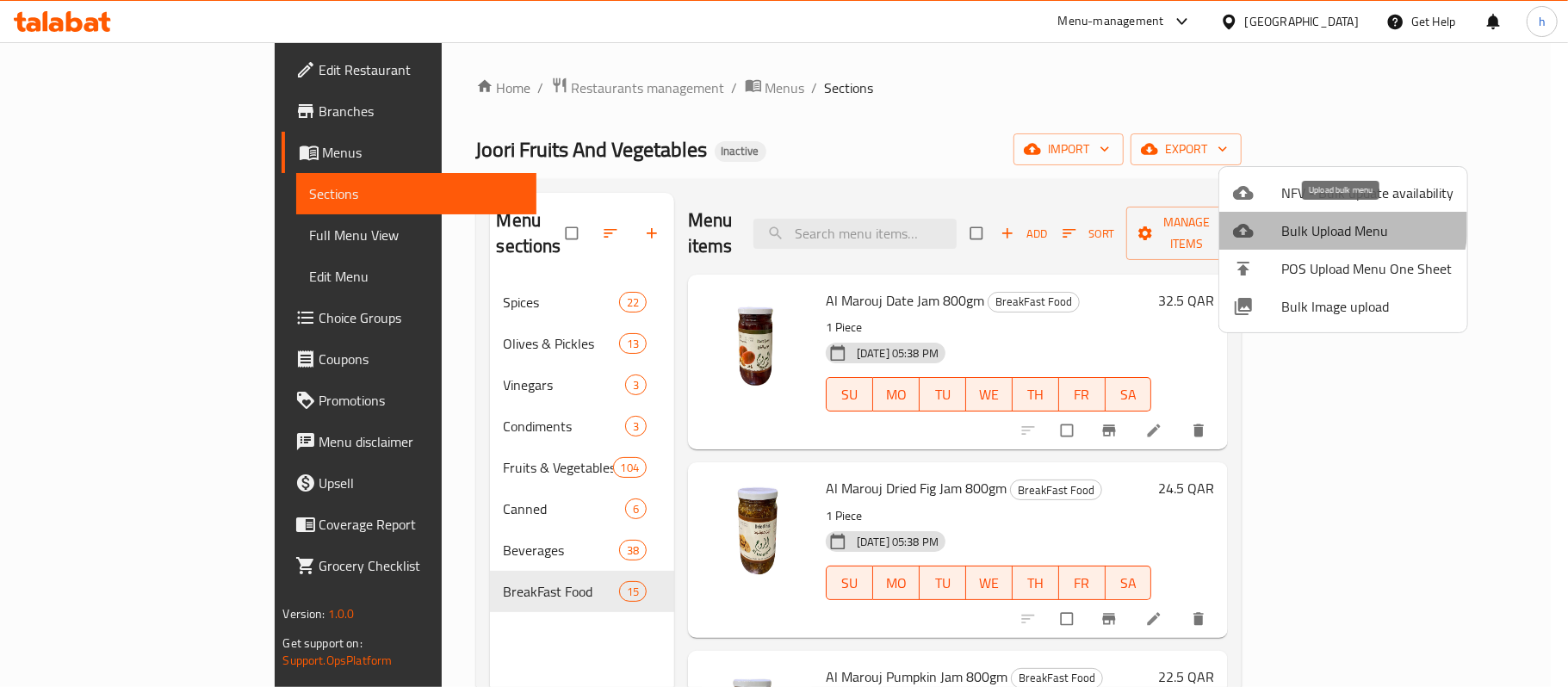
click at [1319, 222] on span "Bulk Upload Menu" at bounding box center [1366, 230] width 172 height 21
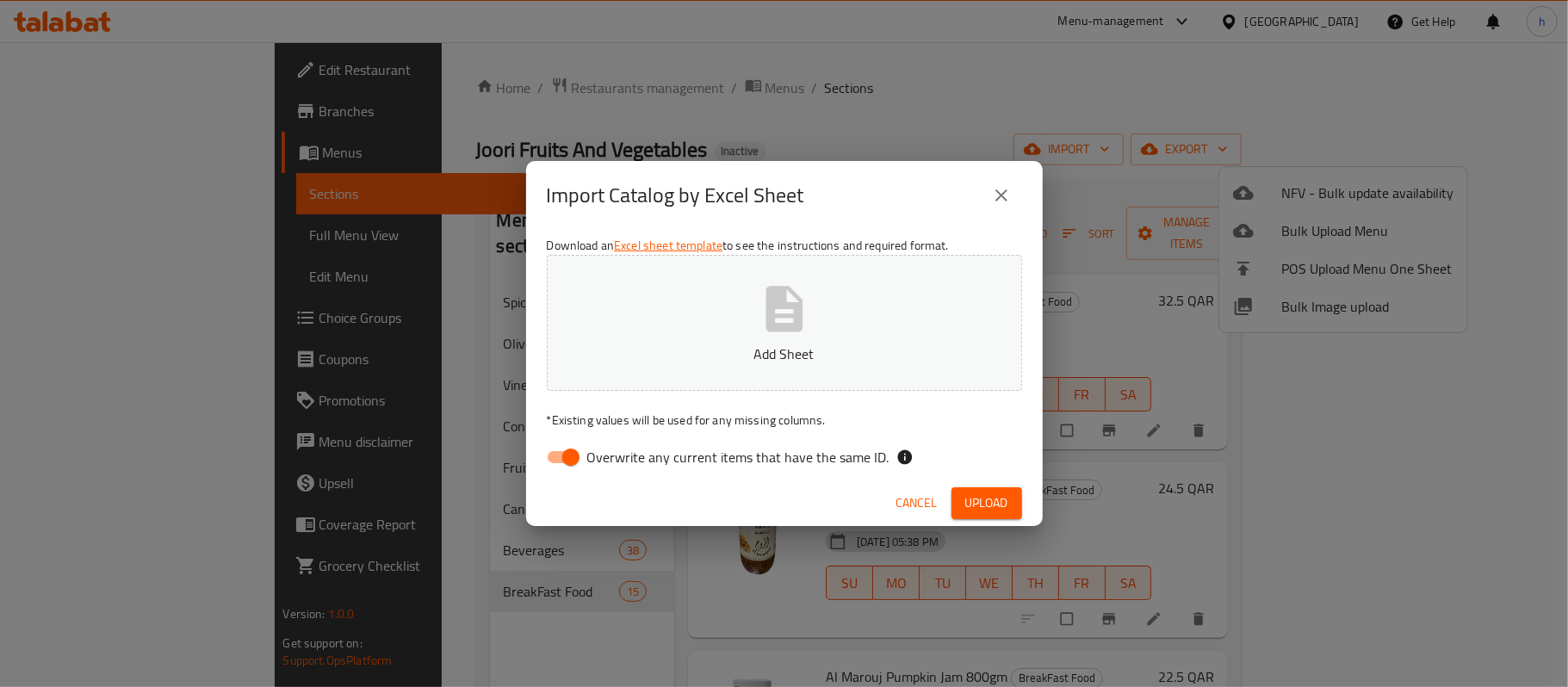
click at [772, 348] on p "Add Sheet" at bounding box center [784, 353] width 422 height 21
click at [580, 459] on input "Overwrite any current items that have the same ID." at bounding box center [571, 457] width 98 height 33
checkbox input "false"
click at [982, 510] on span "Upload" at bounding box center [986, 503] width 43 height 21
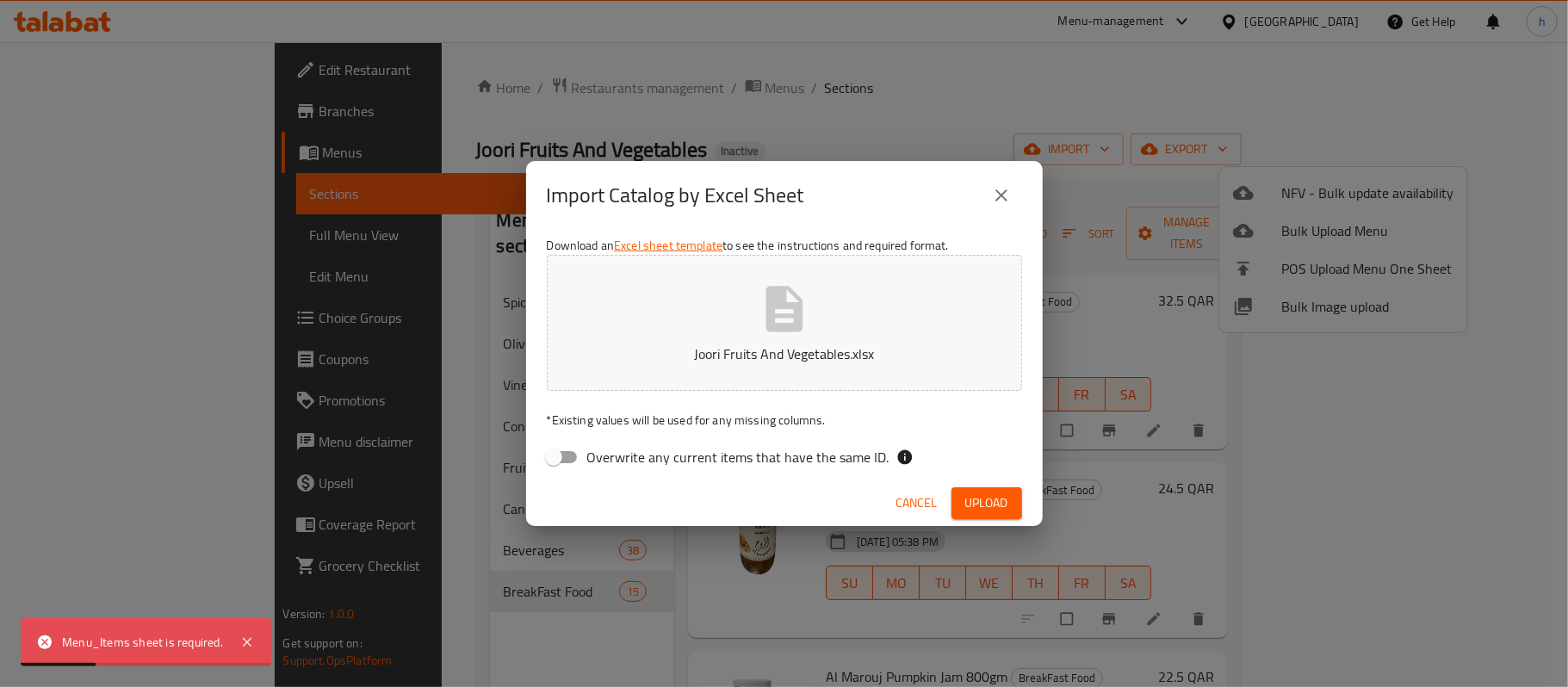
drag, startPoint x: 172, startPoint y: 642, endPoint x: 172, endPoint y: 662, distance: 20.0
click at [172, 662] on div "Menu_Items sheet is required." at bounding box center [145, 642] width 251 height 48
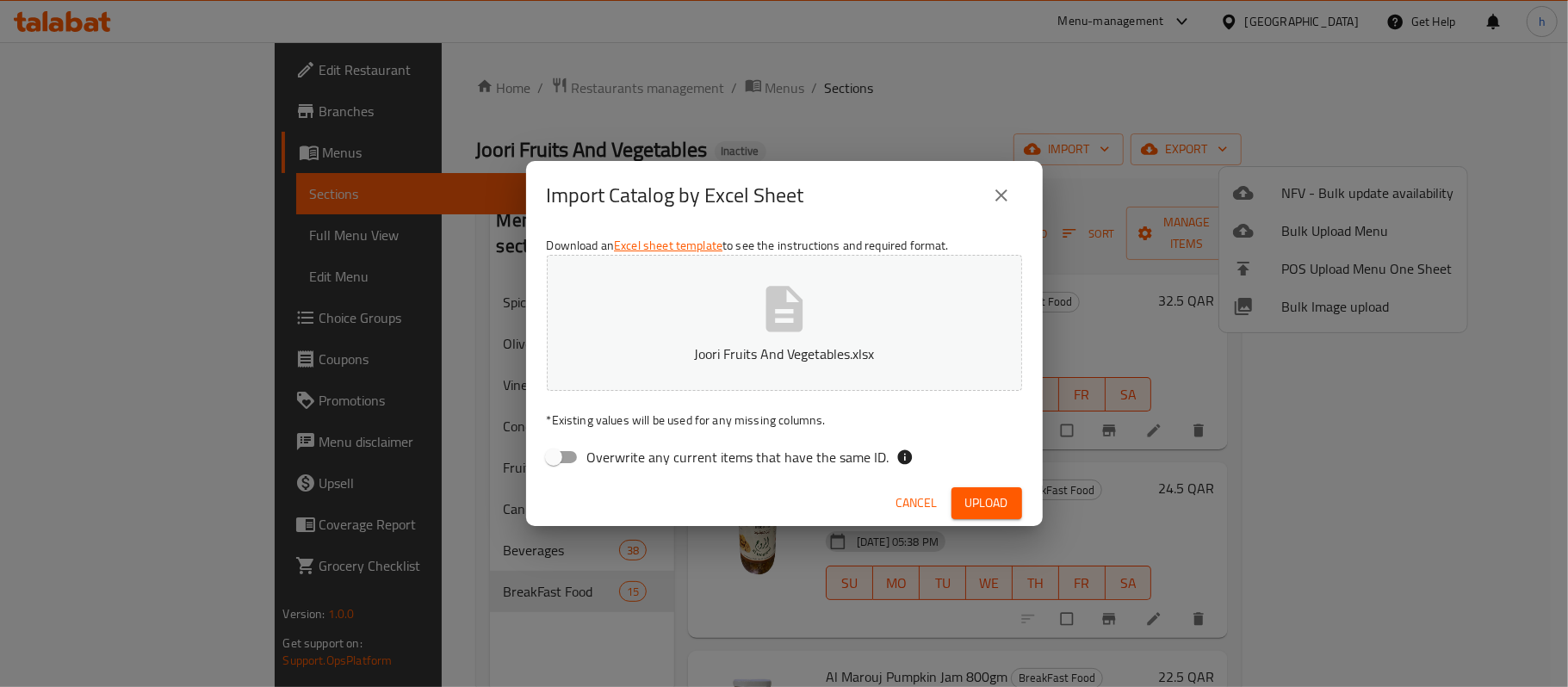
click at [368, 634] on div "Import Catalog by Excel Sheet Download an Excel sheet template to see the instr…" at bounding box center [784, 344] width 1568 height 687
click at [992, 198] on icon "close" at bounding box center [1001, 195] width 21 height 21
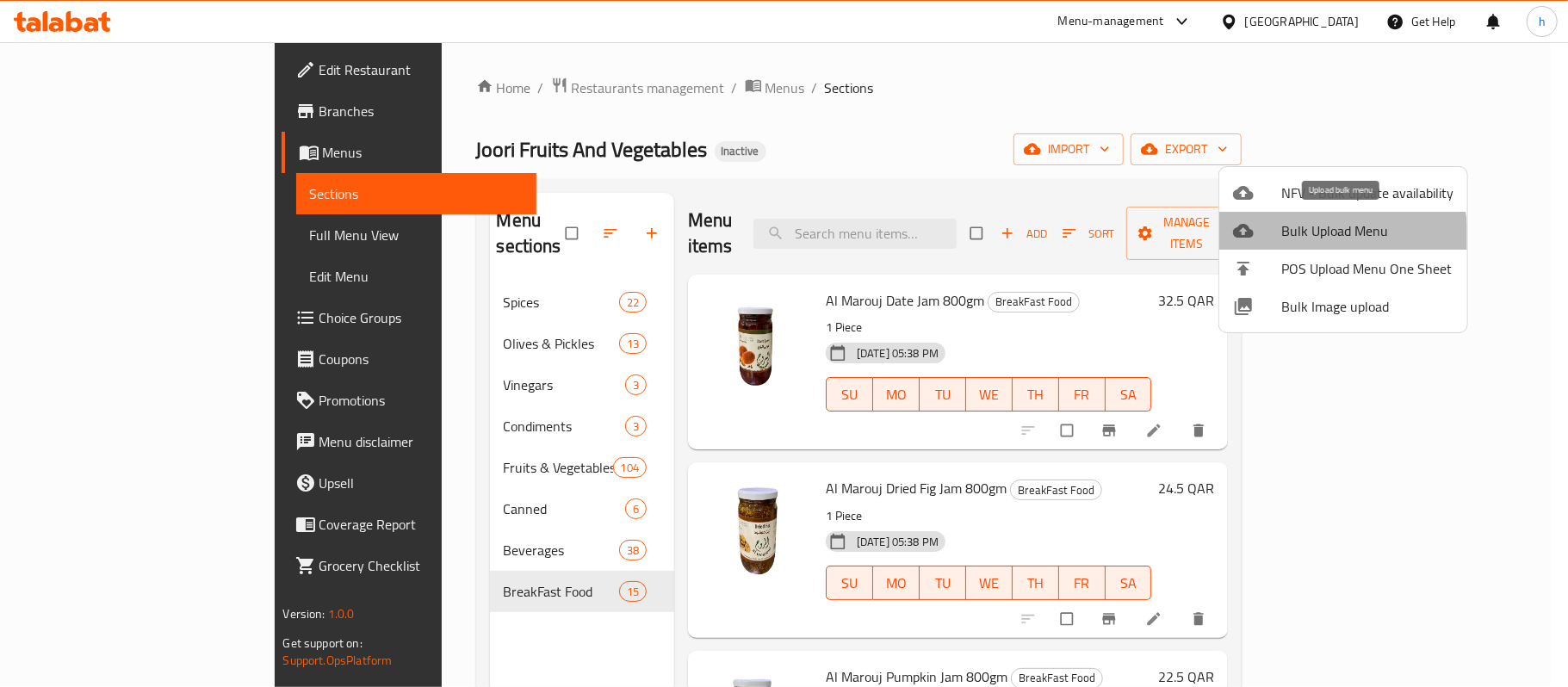
click at [1319, 237] on span "Bulk Upload Menu" at bounding box center [1366, 230] width 172 height 21
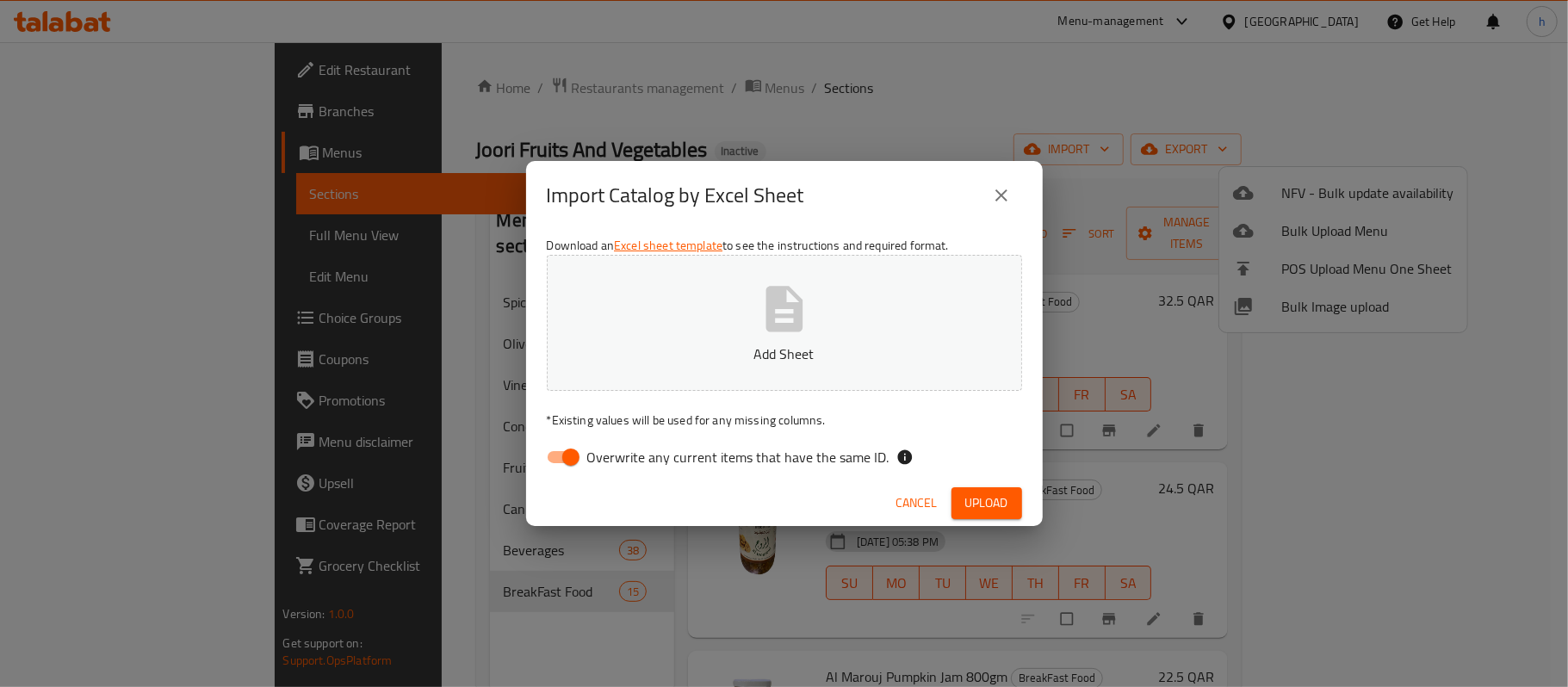
click at [756, 331] on icon "button" at bounding box center [784, 310] width 55 height 55
click at [570, 451] on input "Overwrite any current items that have the same ID." at bounding box center [571, 457] width 98 height 33
checkbox input "false"
click at [834, 348] on p "Add Sheet" at bounding box center [784, 353] width 422 height 21
click at [969, 500] on span "Upload" at bounding box center [986, 503] width 43 height 21
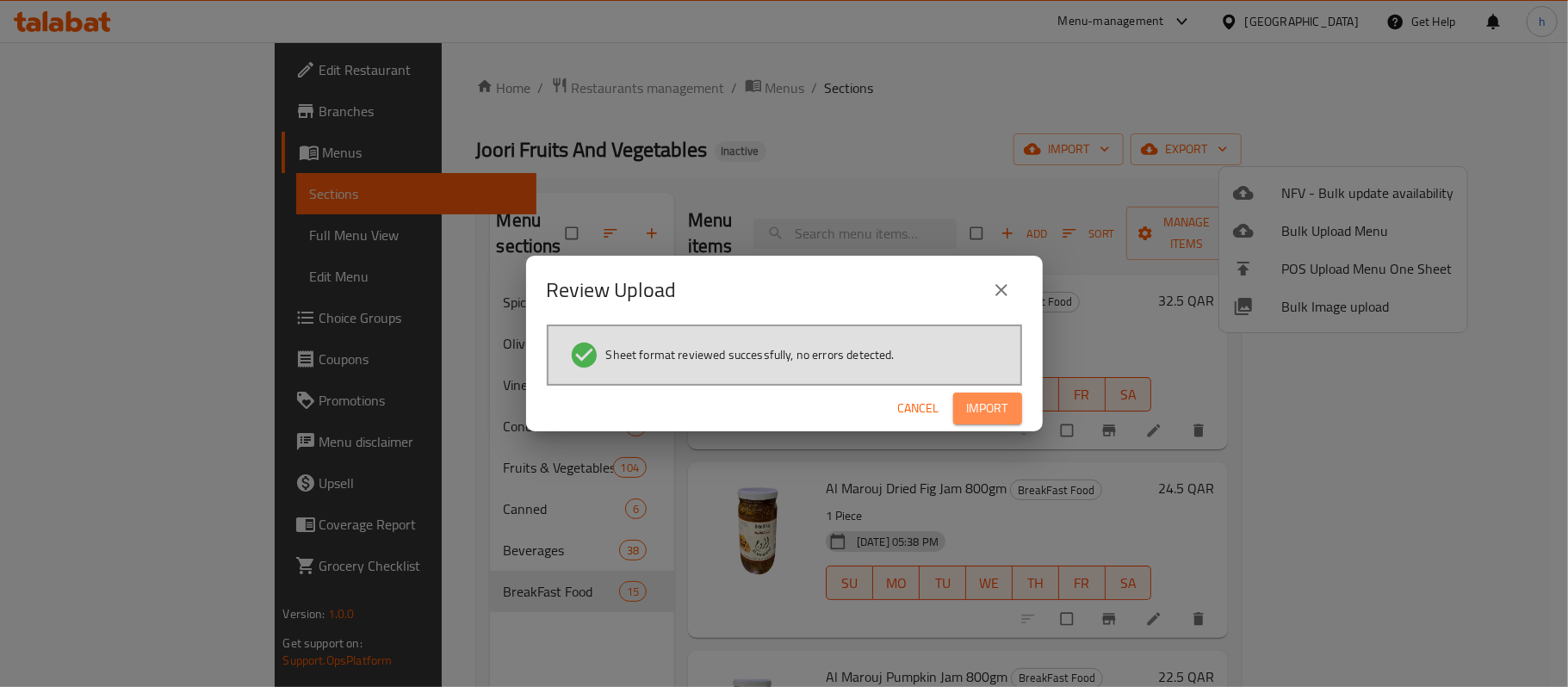
click at [1000, 409] on span "Import" at bounding box center [987, 409] width 41 height 21
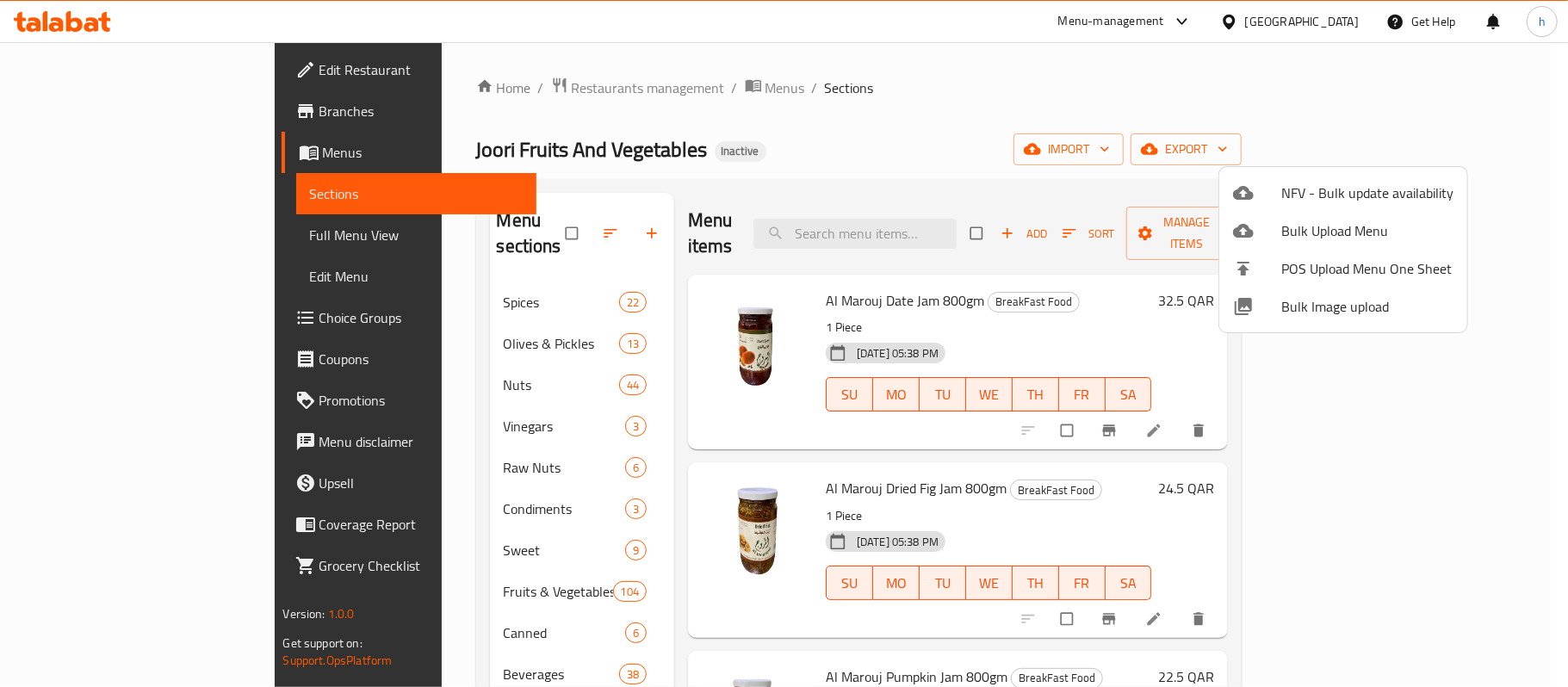
click at [341, 367] on div at bounding box center [784, 344] width 1568 height 687
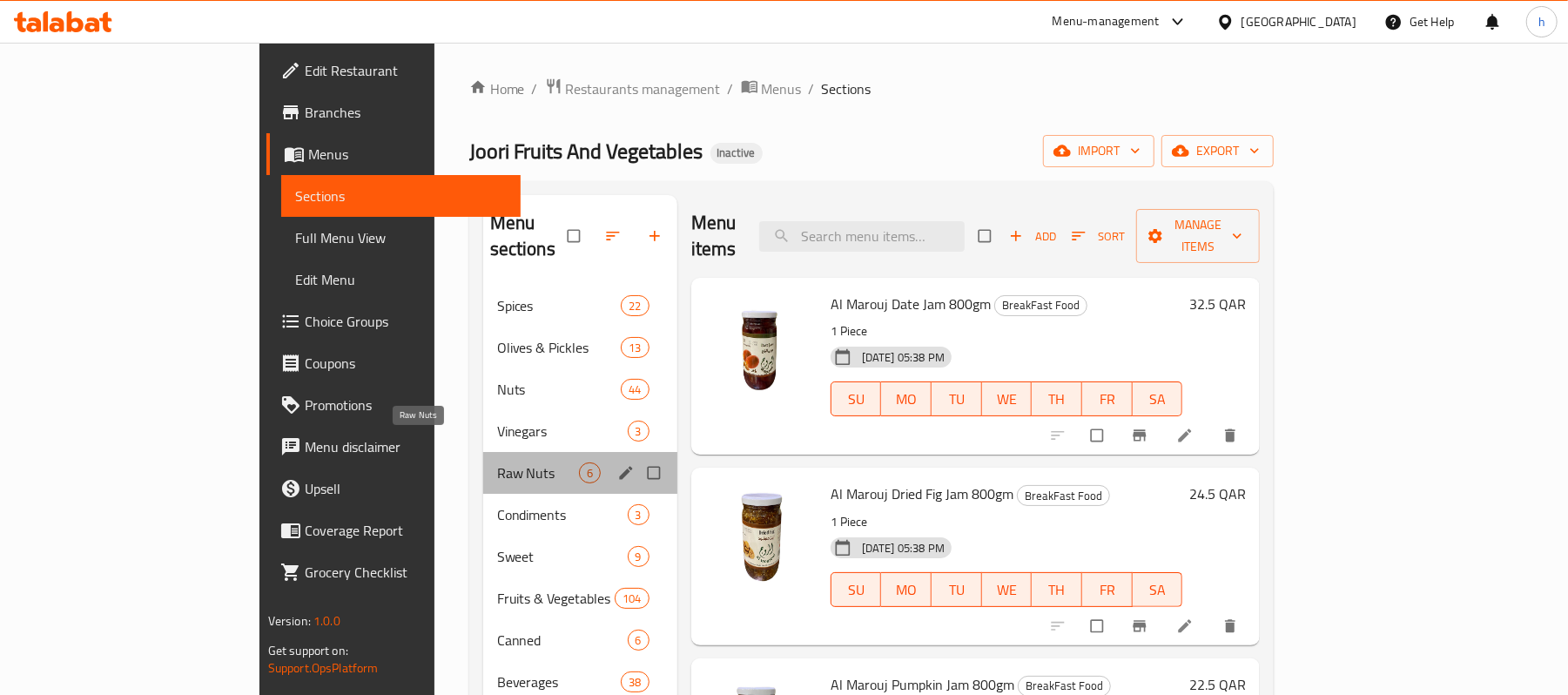
click at [497, 463] on span "Raw Nuts" at bounding box center [538, 473] width 82 height 21
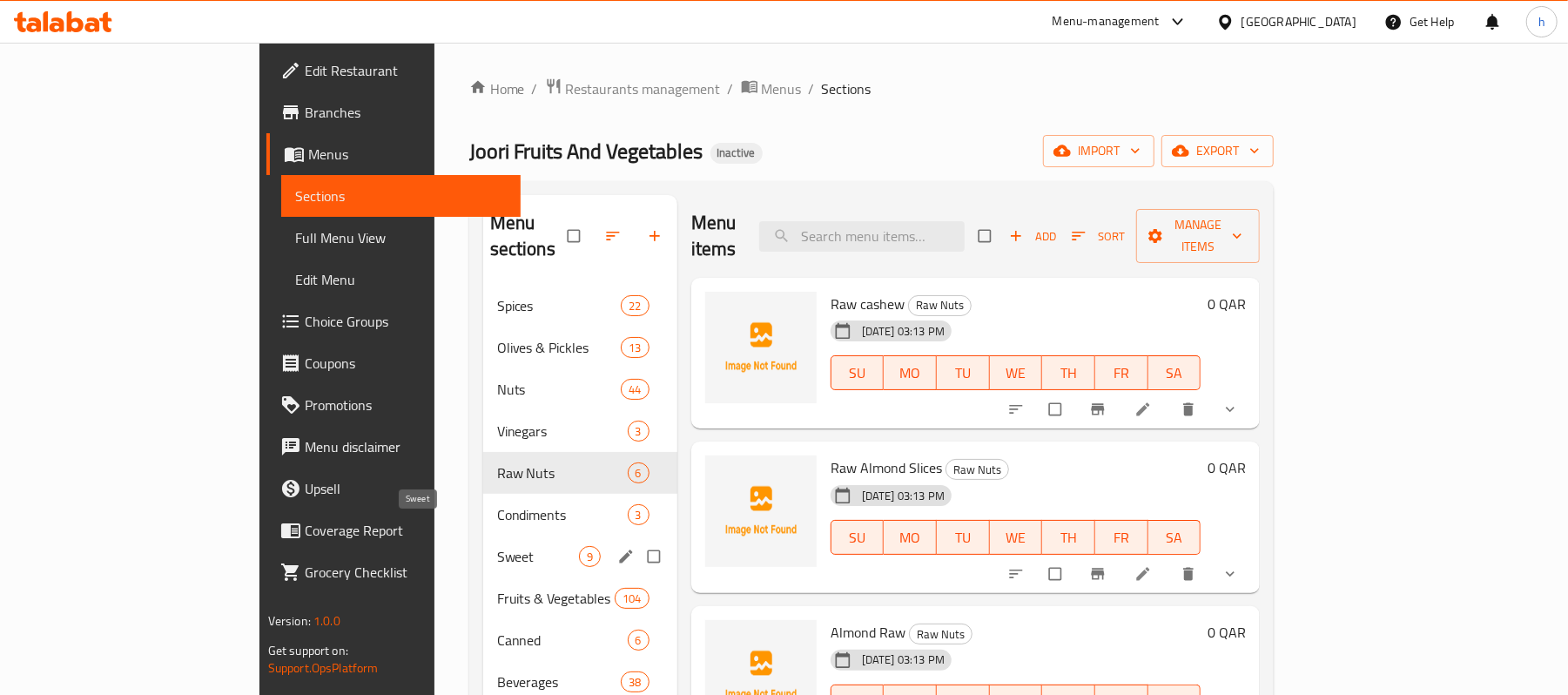
click at [497, 546] on span "Sweet" at bounding box center [538, 556] width 82 height 21
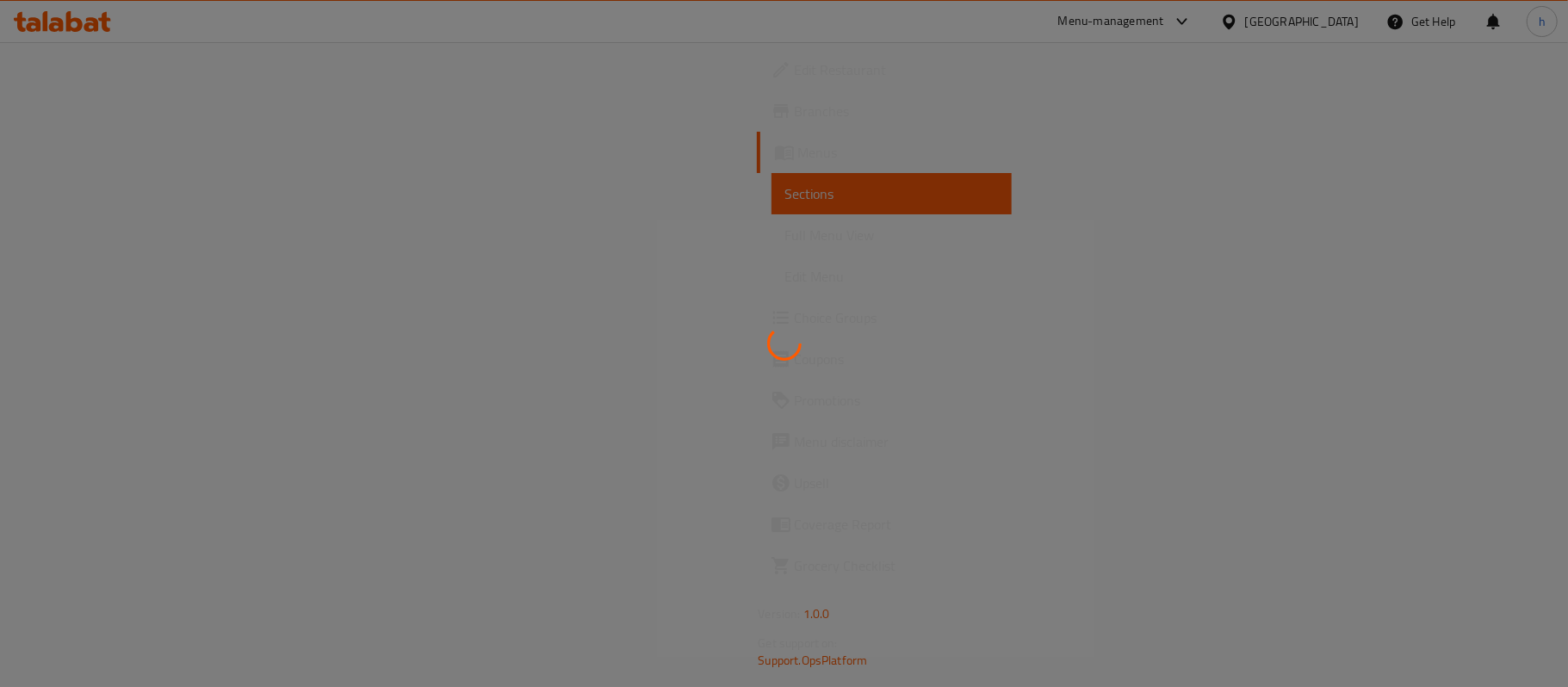
click at [744, 148] on div at bounding box center [784, 344] width 1568 height 687
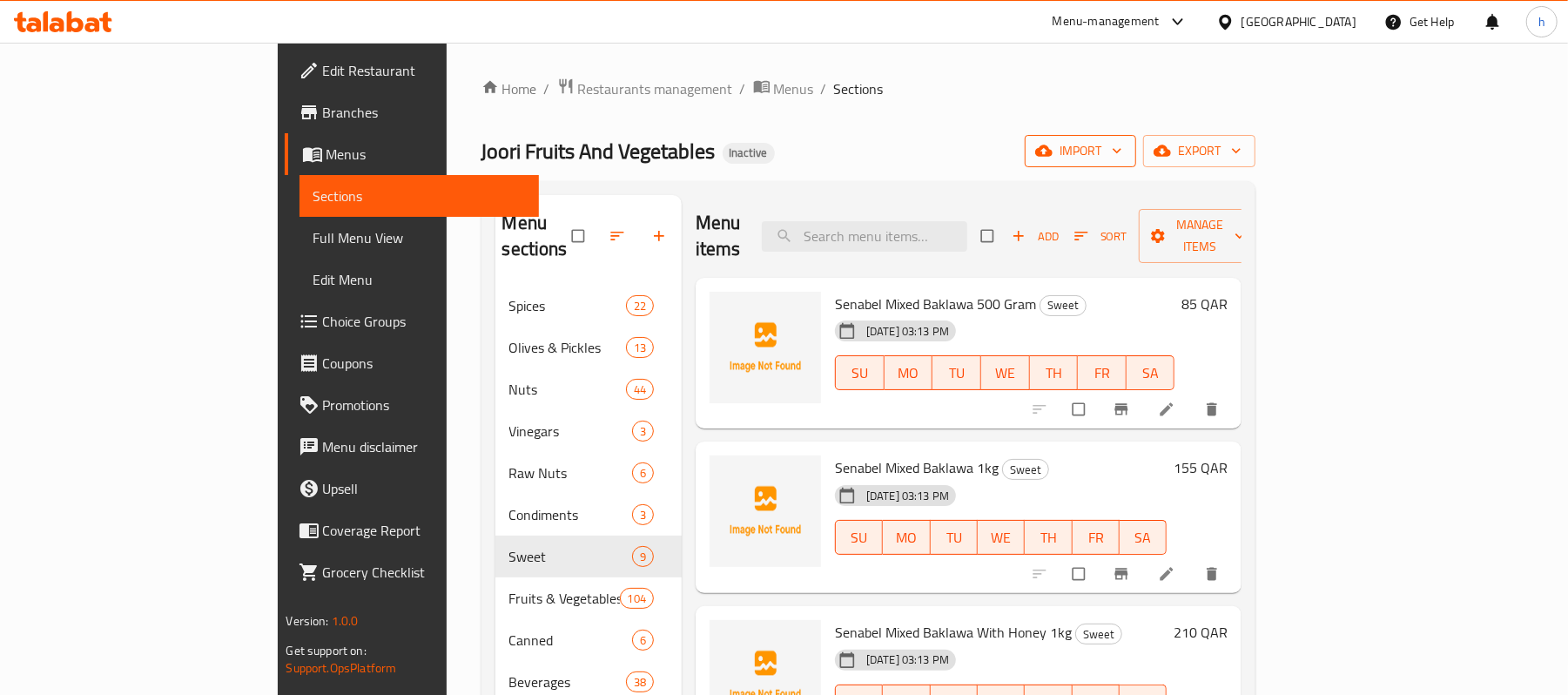
click at [1122, 157] on span "import" at bounding box center [1081, 151] width 84 height 22
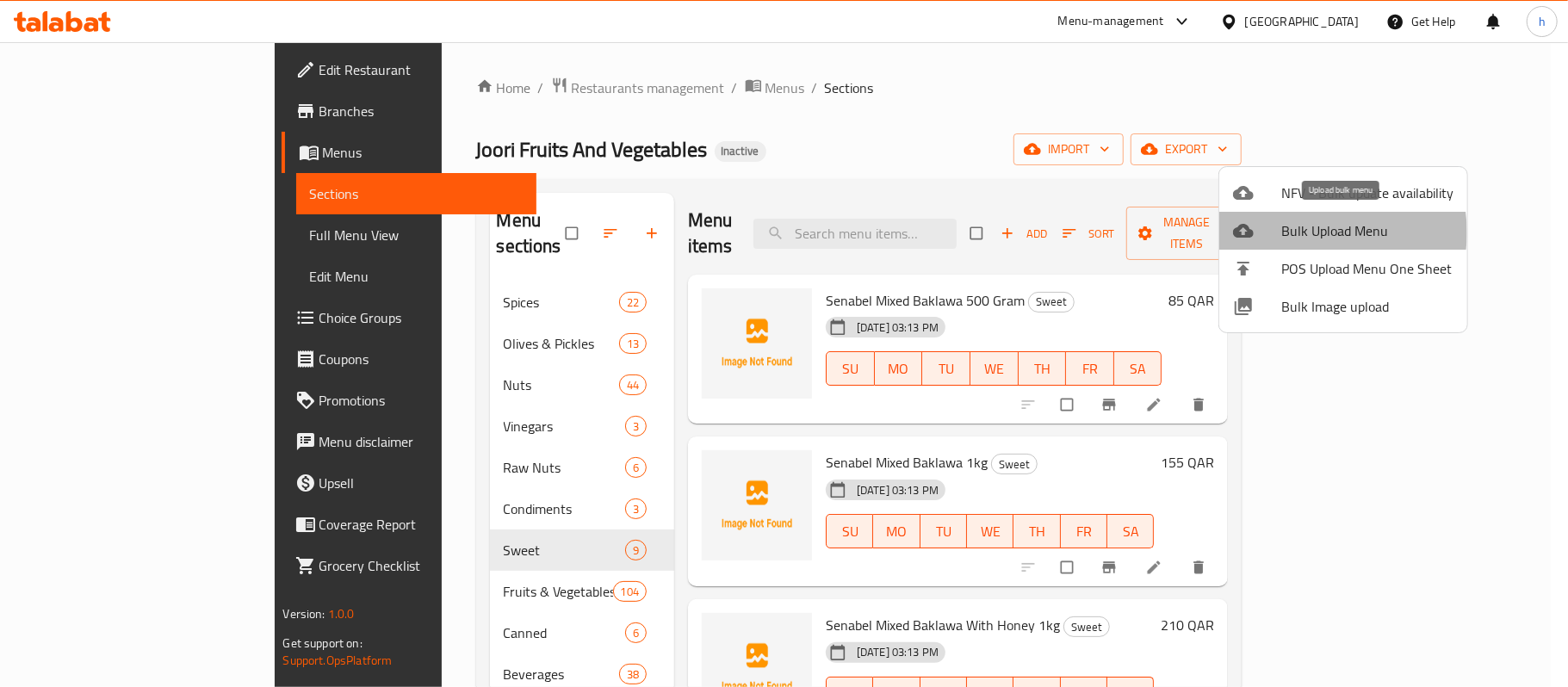
click at [1316, 233] on span "Bulk Upload Menu" at bounding box center [1366, 230] width 172 height 21
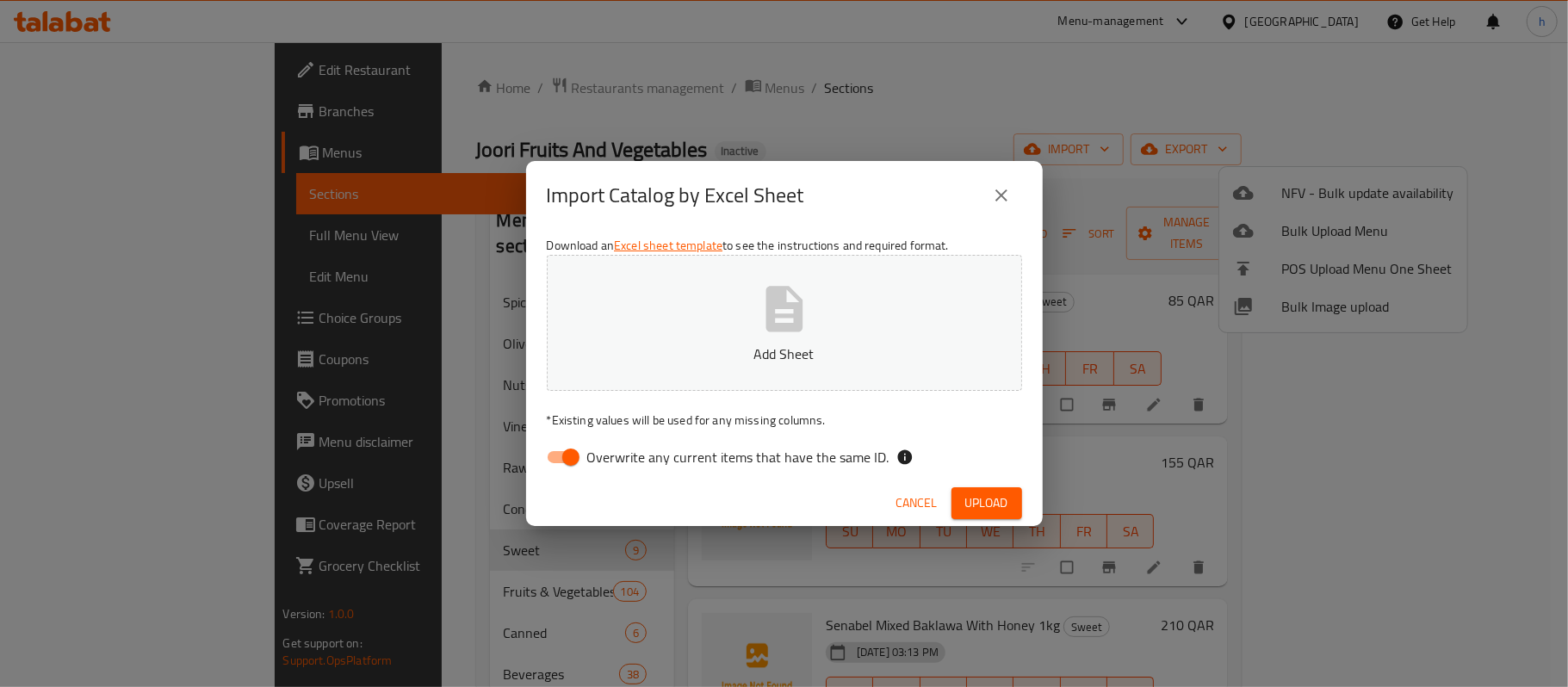
click at [573, 459] on input "Overwrite any current items that have the same ID." at bounding box center [571, 457] width 98 height 33
checkbox input "false"
click at [730, 349] on p "Add Sheet" at bounding box center [784, 353] width 422 height 21
click at [961, 504] on button "Upload" at bounding box center [986, 503] width 70 height 32
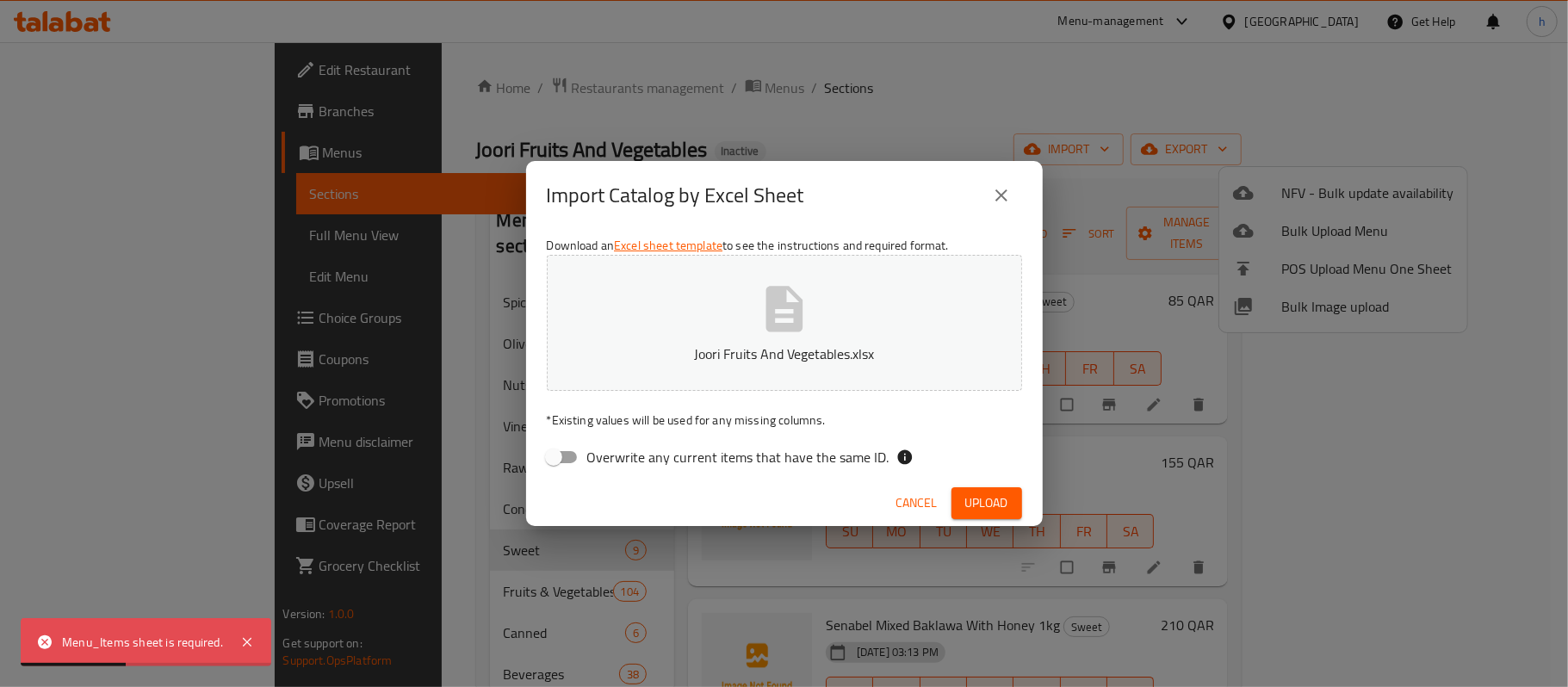
click at [204, 652] on div "Menu_Items sheet is required." at bounding box center [143, 641] width 161 height 19
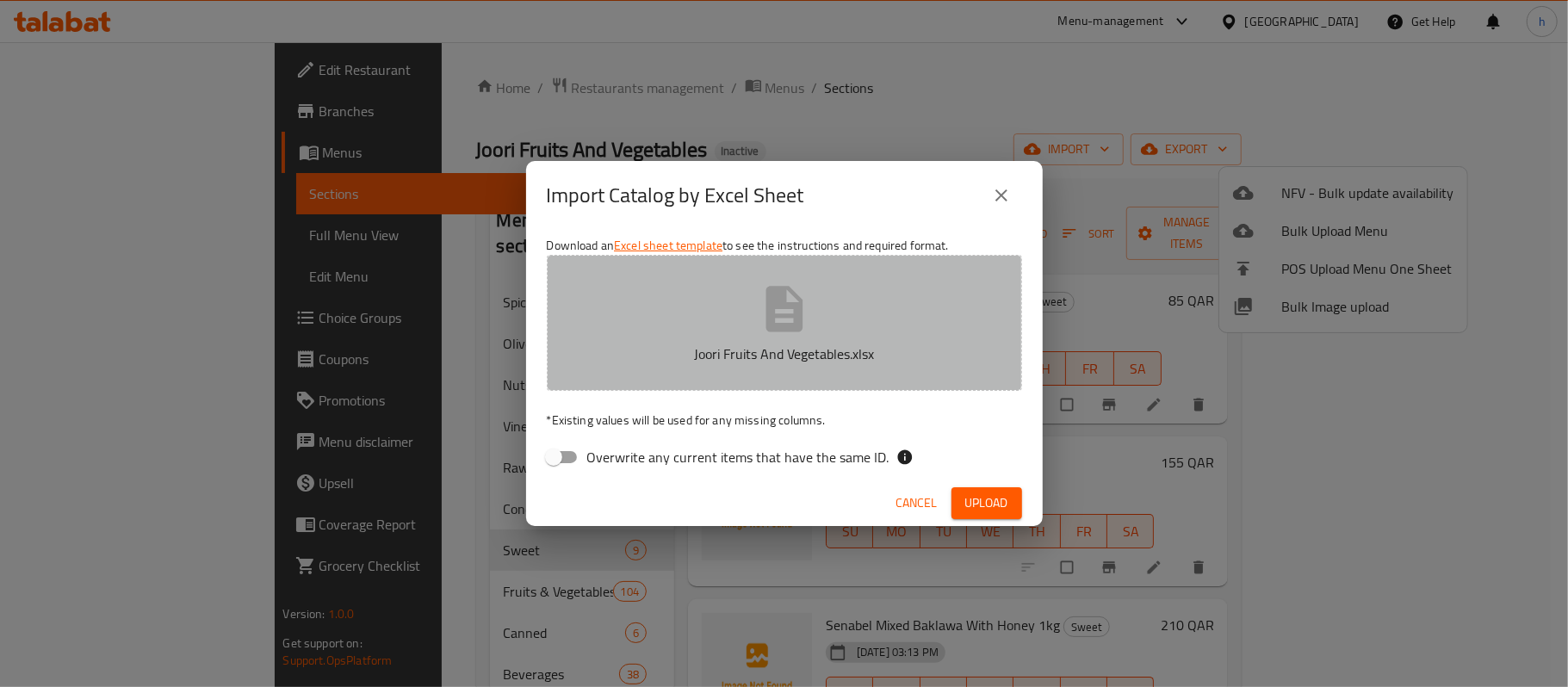
click at [806, 335] on icon "button" at bounding box center [784, 310] width 55 height 55
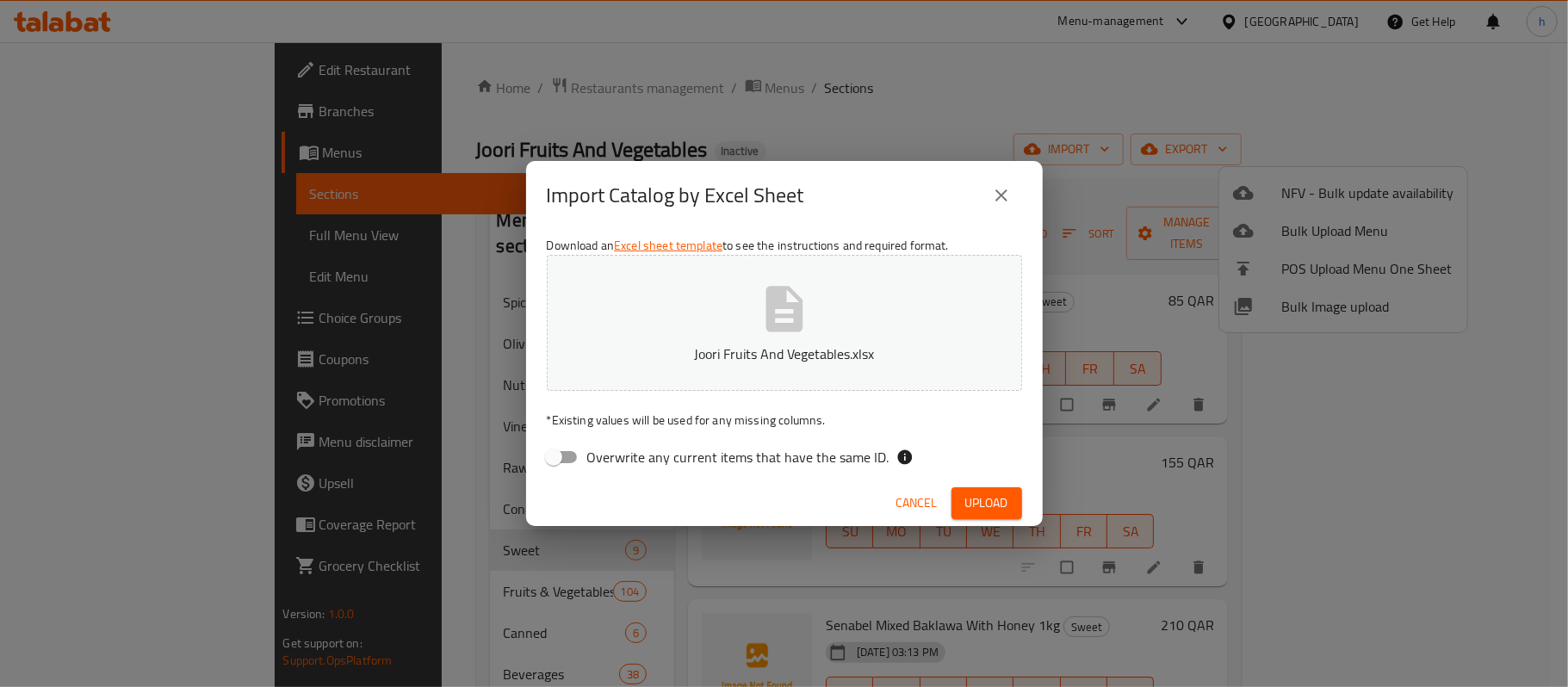
click at [1003, 195] on icon "close" at bounding box center [1002, 195] width 12 height 12
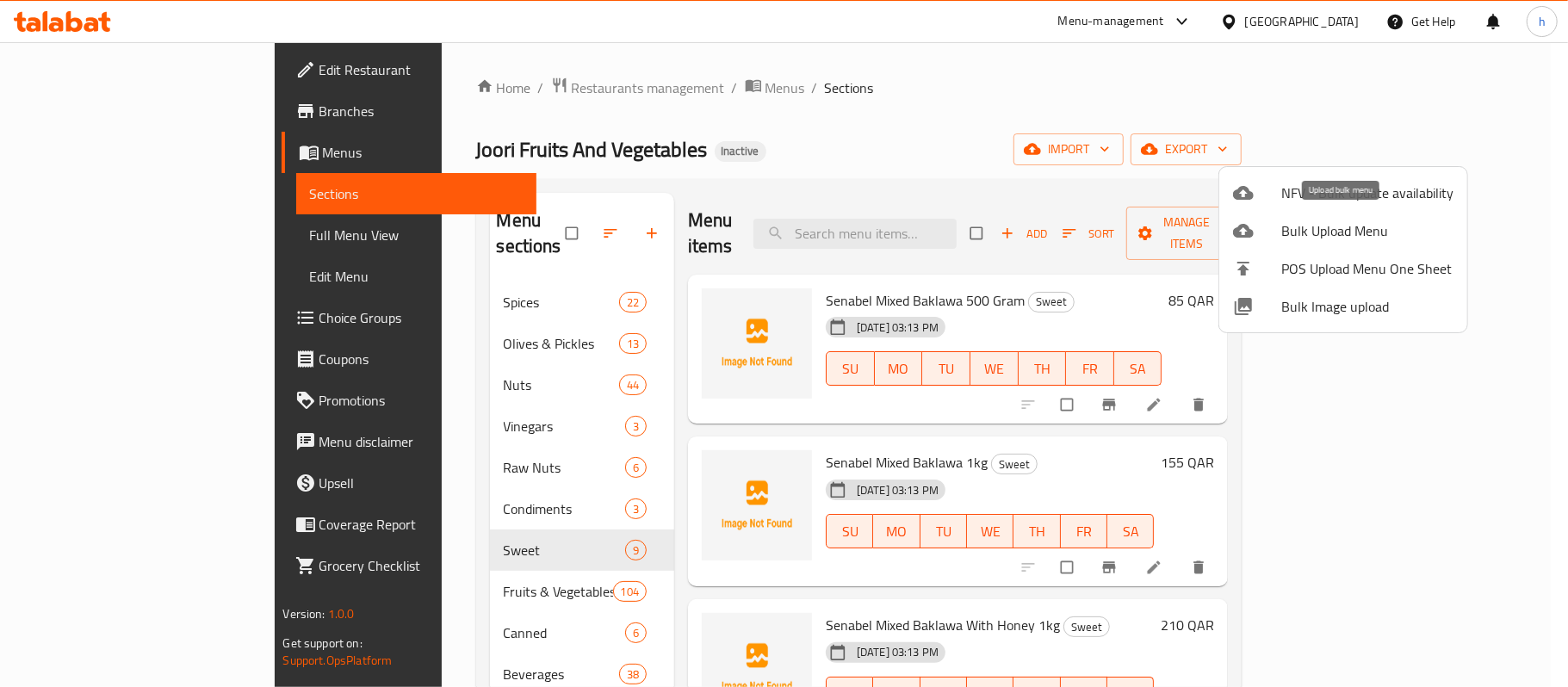
click at [1310, 229] on span "Bulk Upload Menu" at bounding box center [1366, 230] width 172 height 21
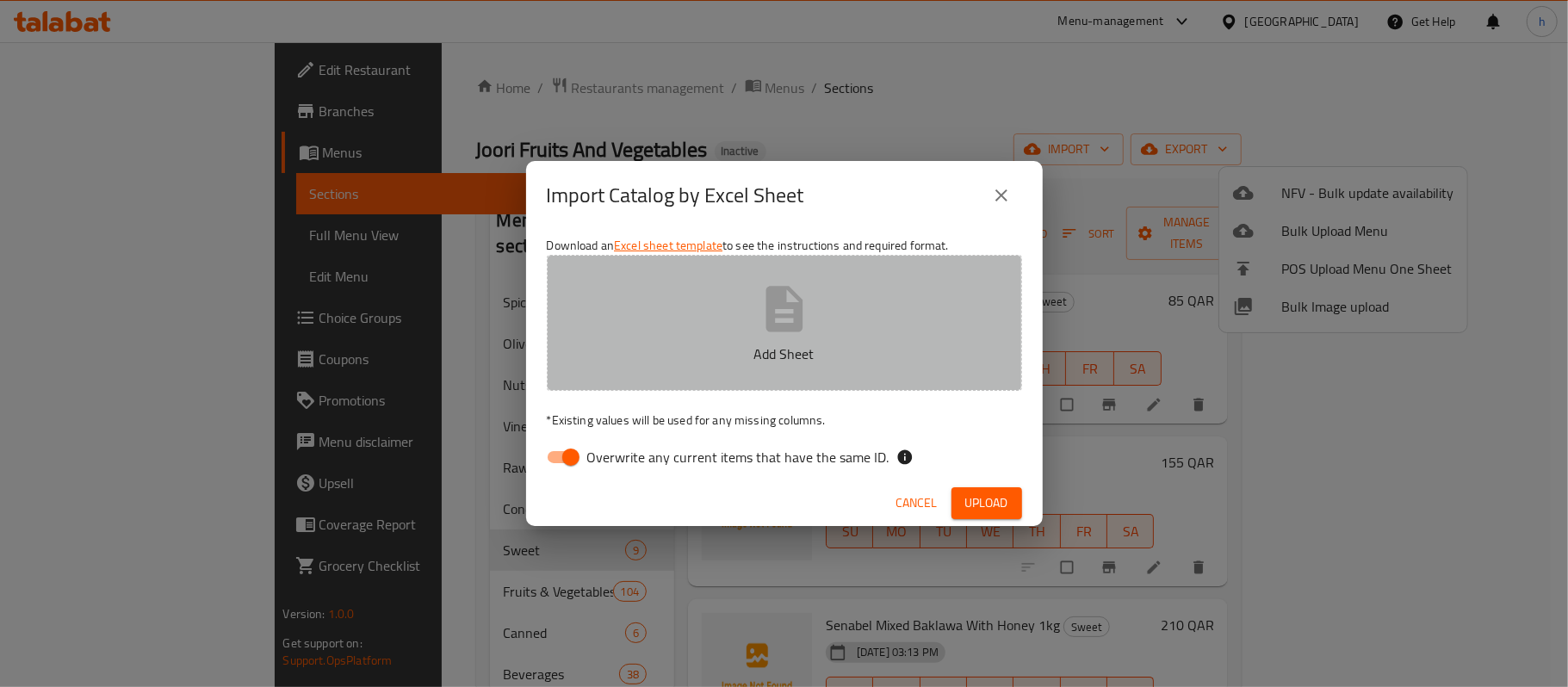
click at [818, 310] on button "Add Sheet" at bounding box center [784, 323] width 475 height 137
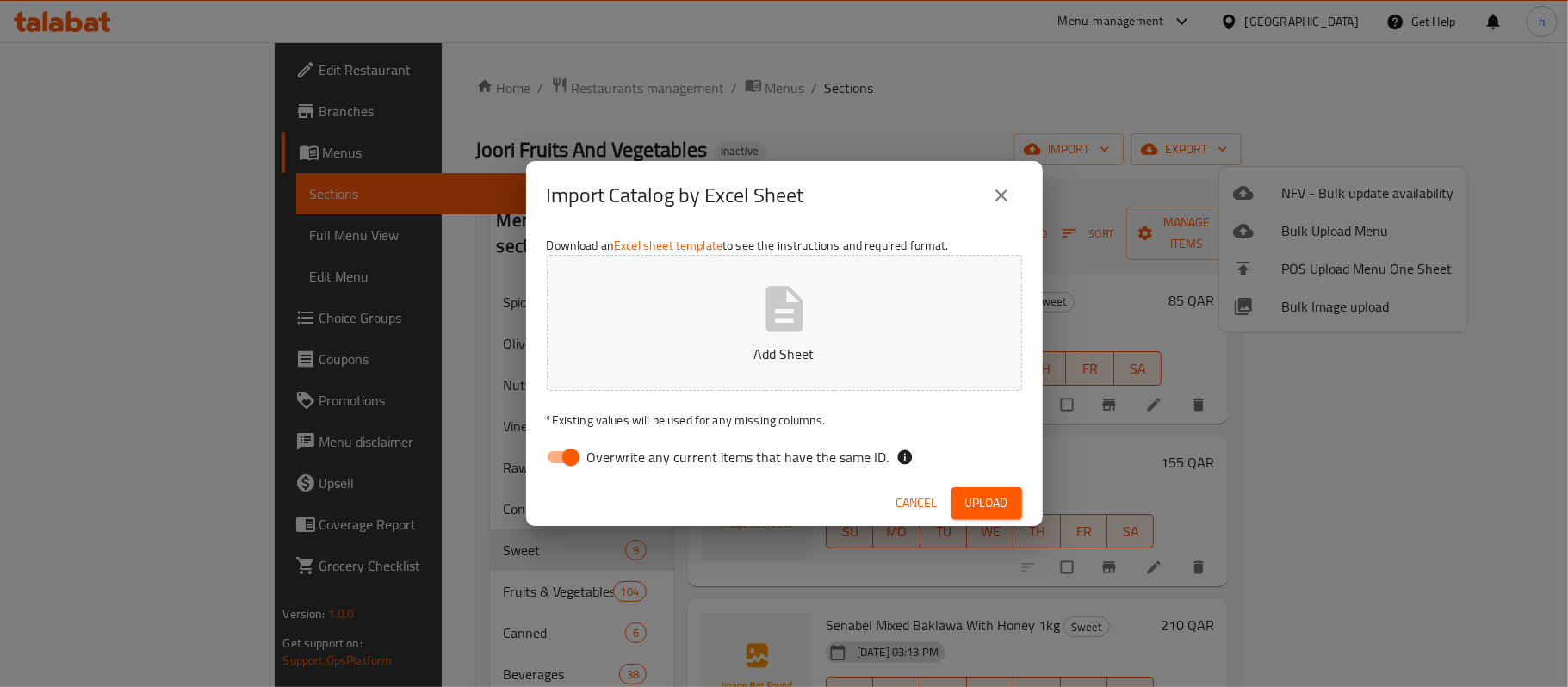
click at [577, 457] on input "Overwrite any current items that have the same ID." at bounding box center [571, 457] width 98 height 33
checkbox input "false"
click at [817, 322] on button "Add Sheet" at bounding box center [784, 323] width 475 height 137
click at [978, 508] on span "Upload" at bounding box center [986, 503] width 43 height 21
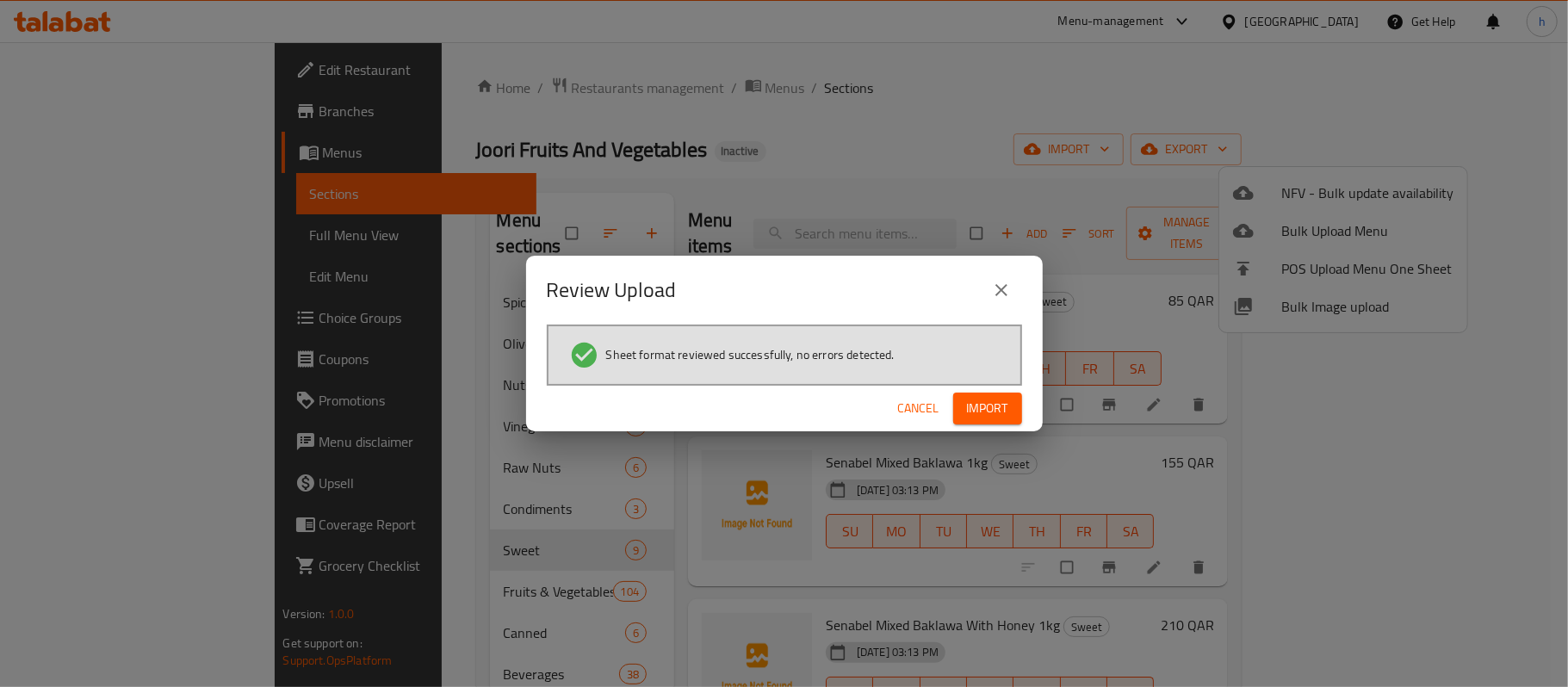
click at [983, 413] on span "Import" at bounding box center [987, 409] width 41 height 21
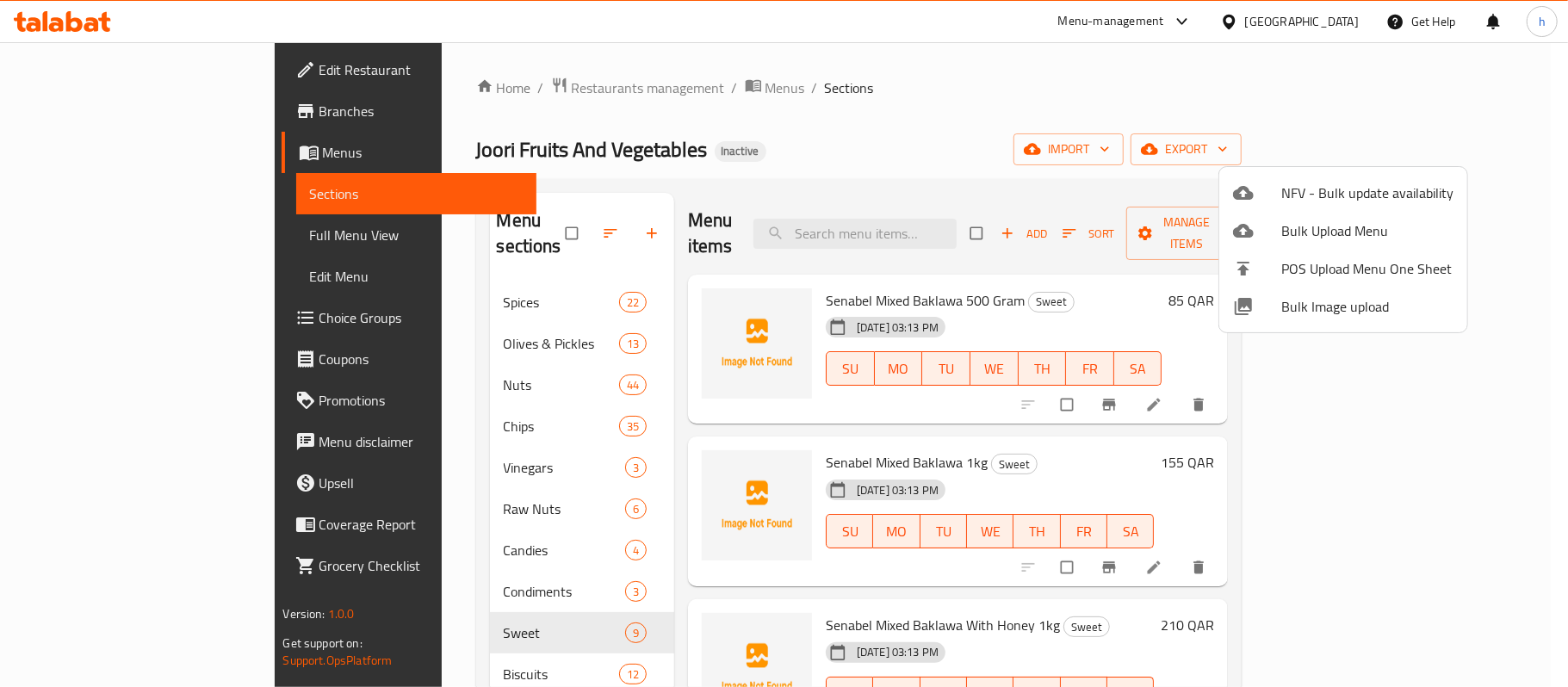
click at [917, 126] on div at bounding box center [784, 344] width 1568 height 687
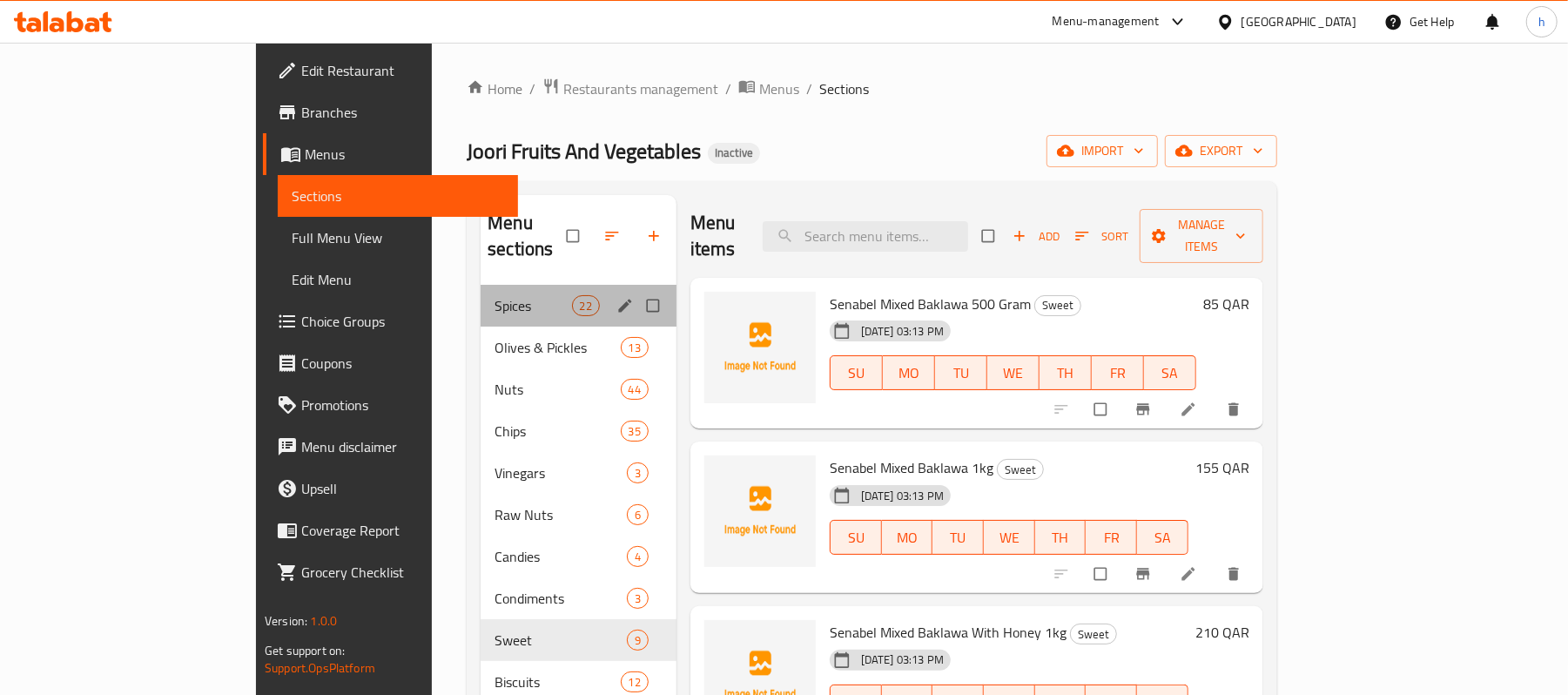
click at [481, 292] on div "Spices 22" at bounding box center [578, 306] width 196 height 42
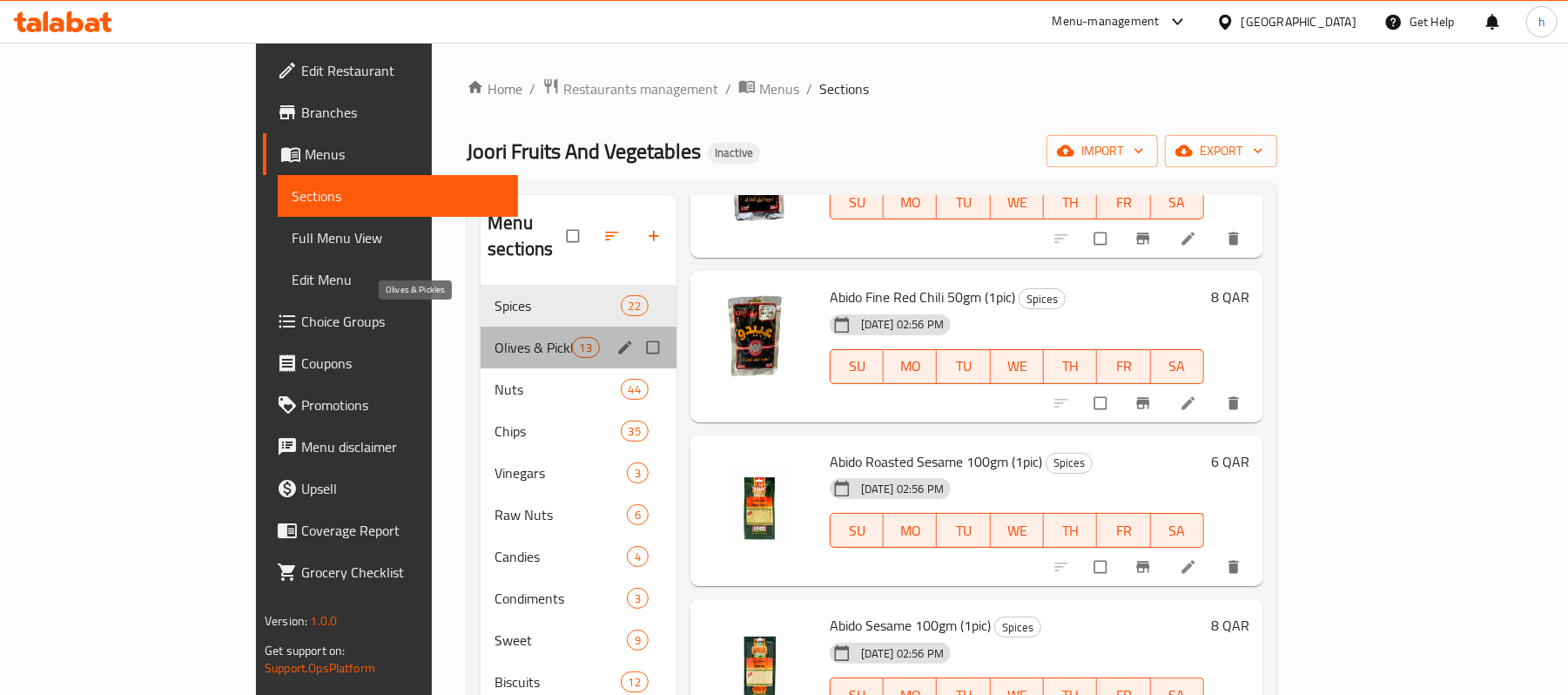
click at [494, 338] on span "Olives & Pickles" at bounding box center [532, 348] width 77 height 21
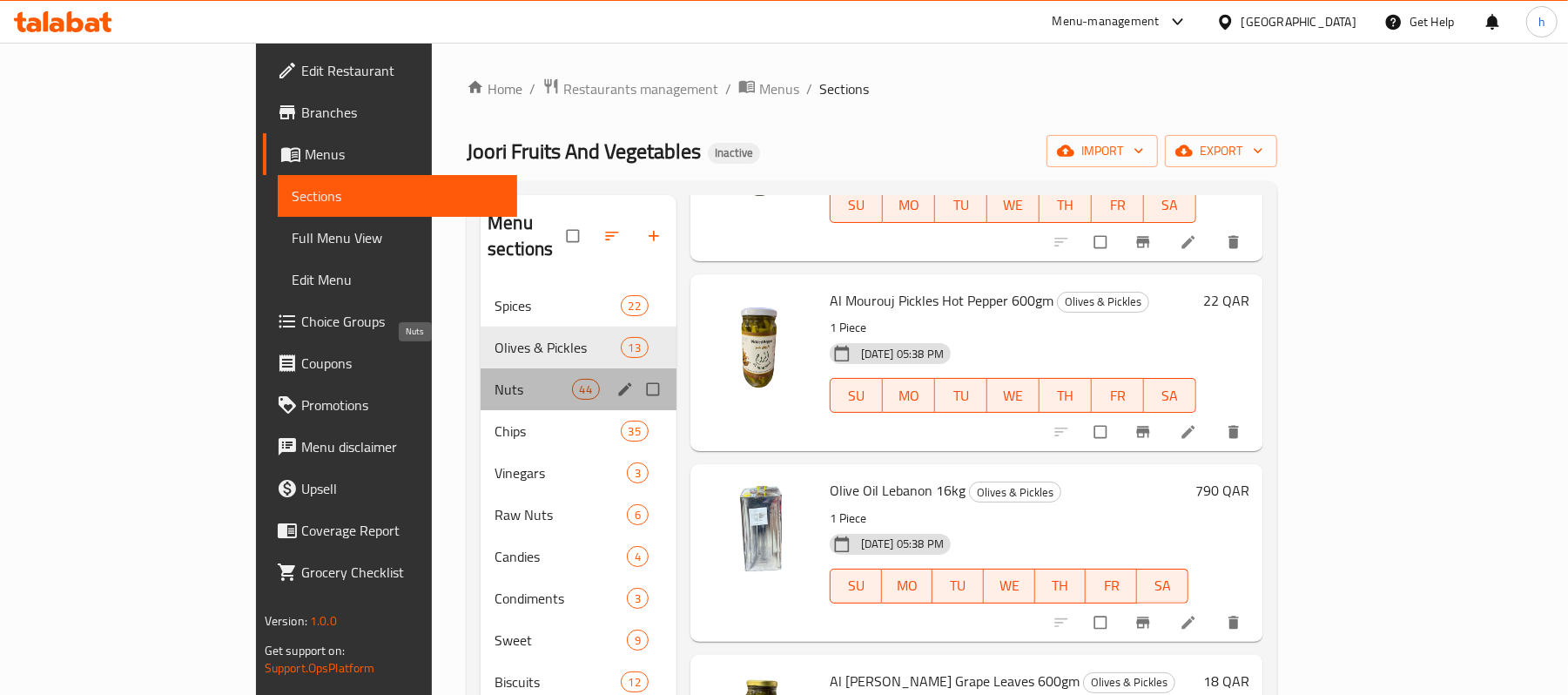
click at [494, 379] on span "Nuts" at bounding box center [532, 389] width 77 height 21
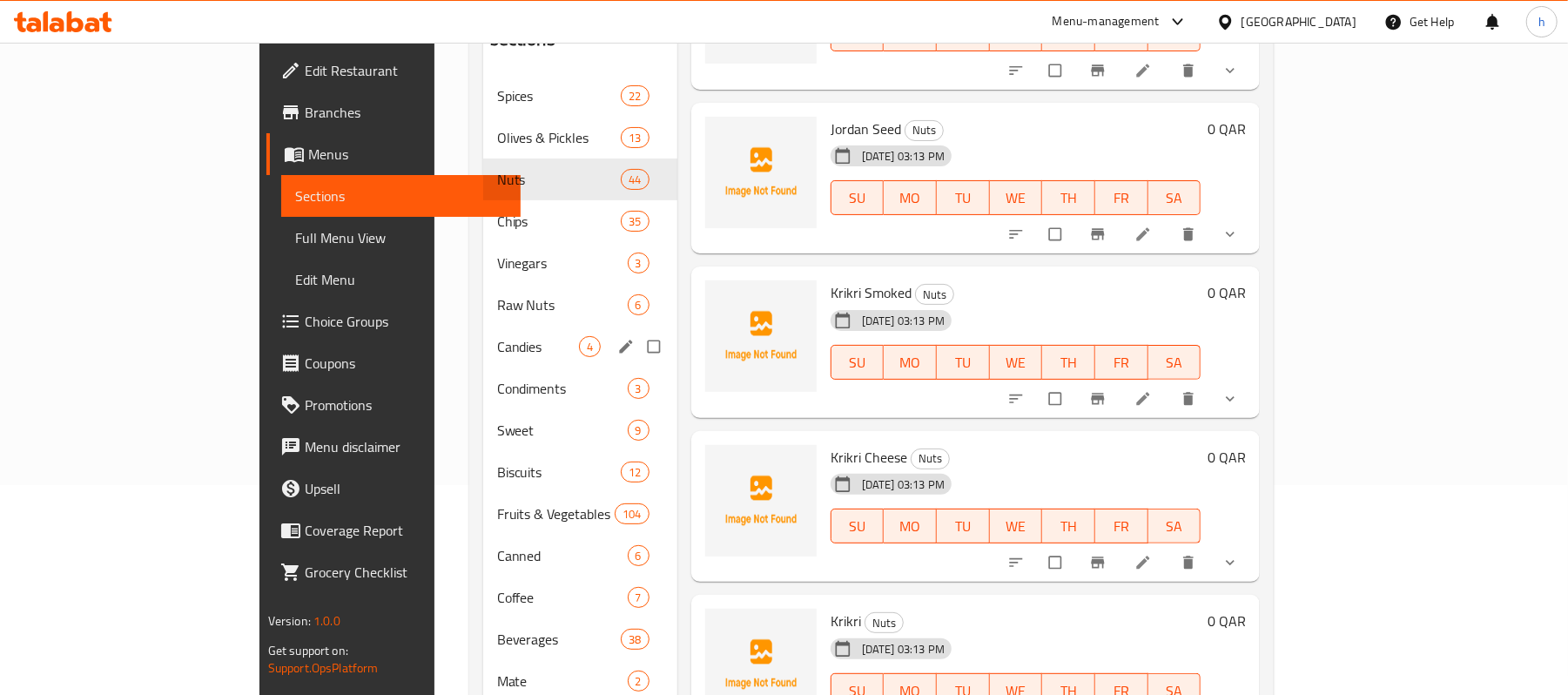
scroll to position [232, 0]
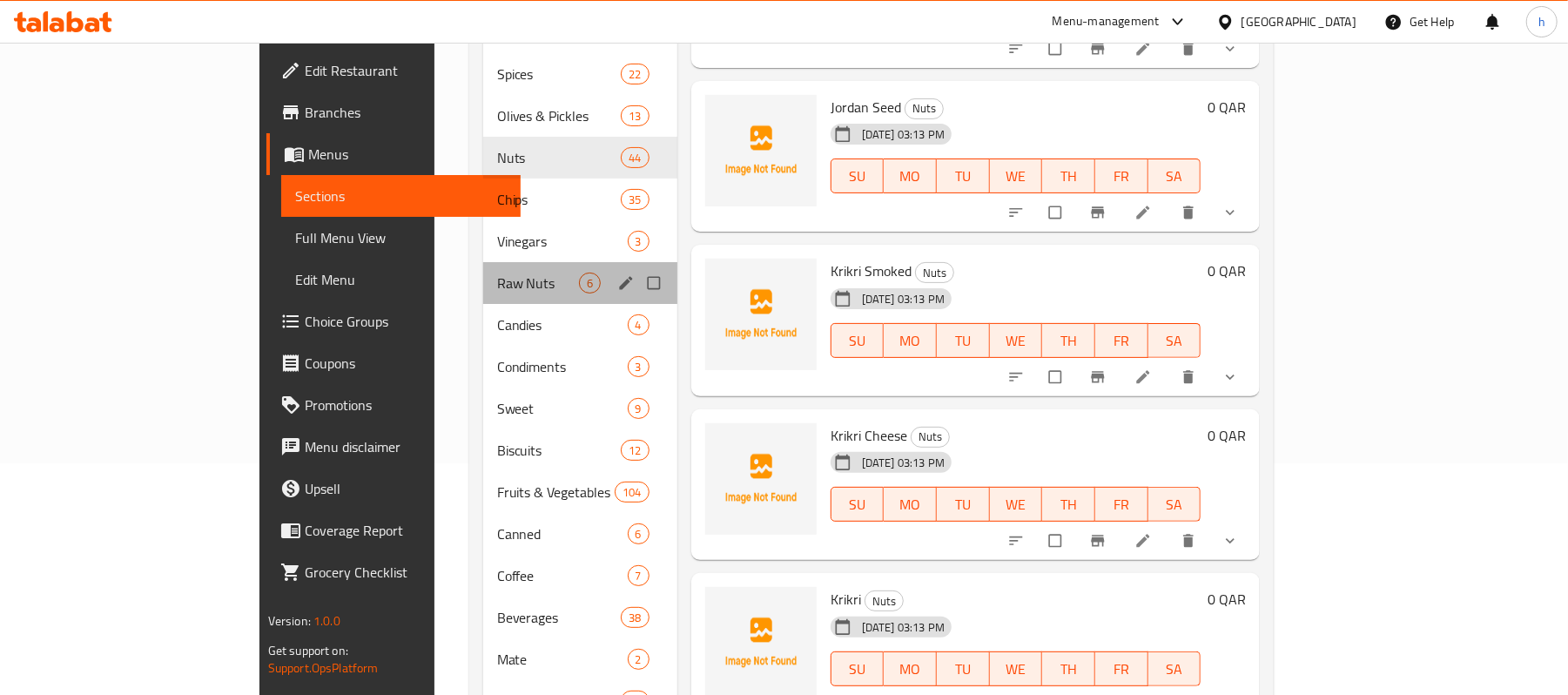
click at [484, 270] on div "Raw Nuts 6" at bounding box center [580, 283] width 194 height 42
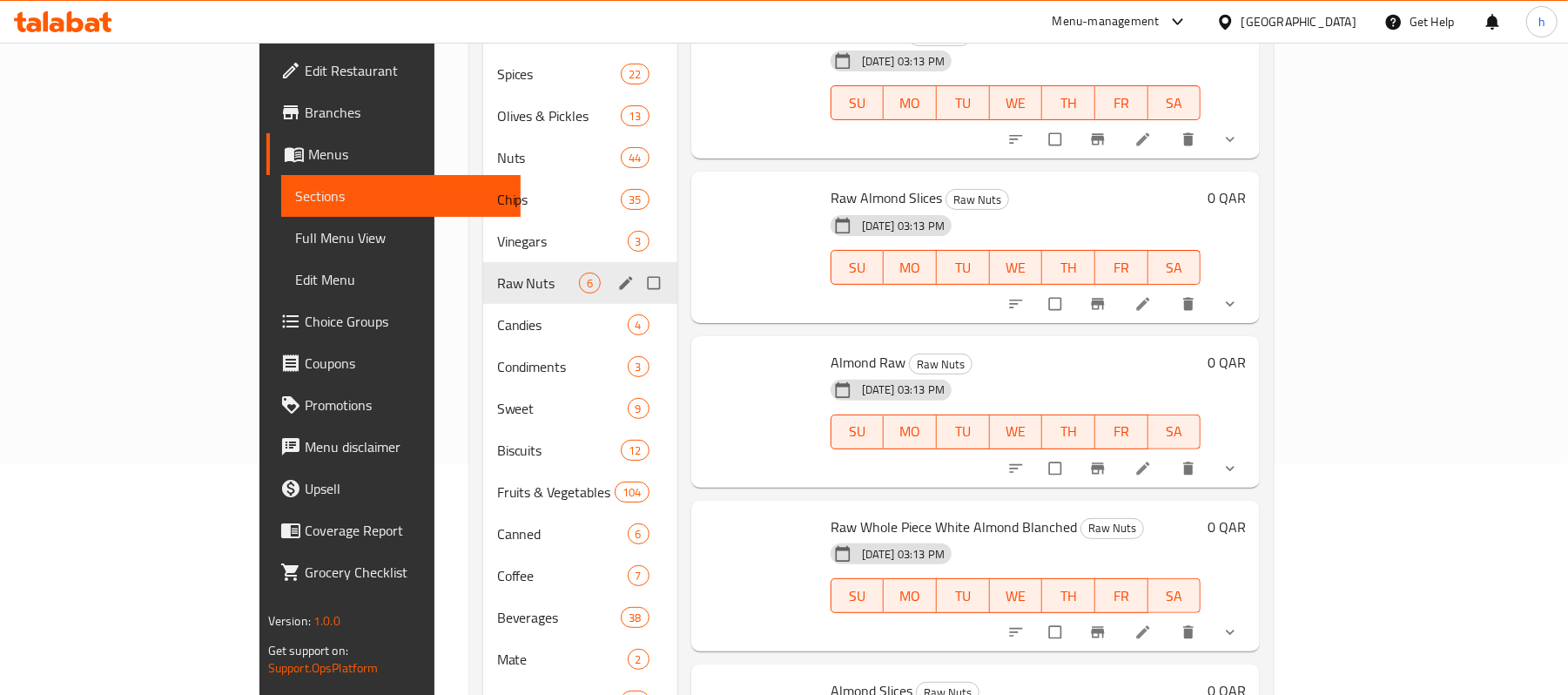
scroll to position [38, 0]
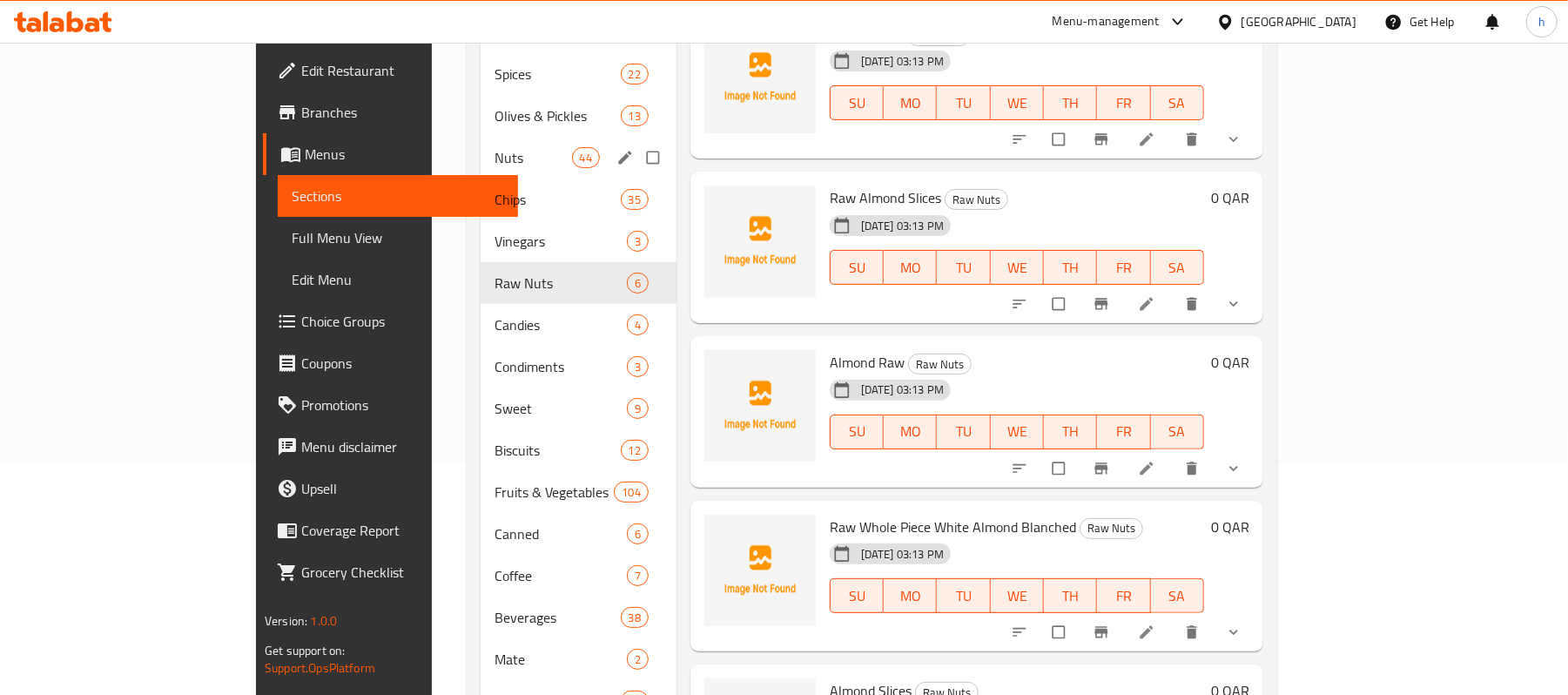
click at [494, 147] on span "Nuts" at bounding box center [532, 157] width 77 height 21
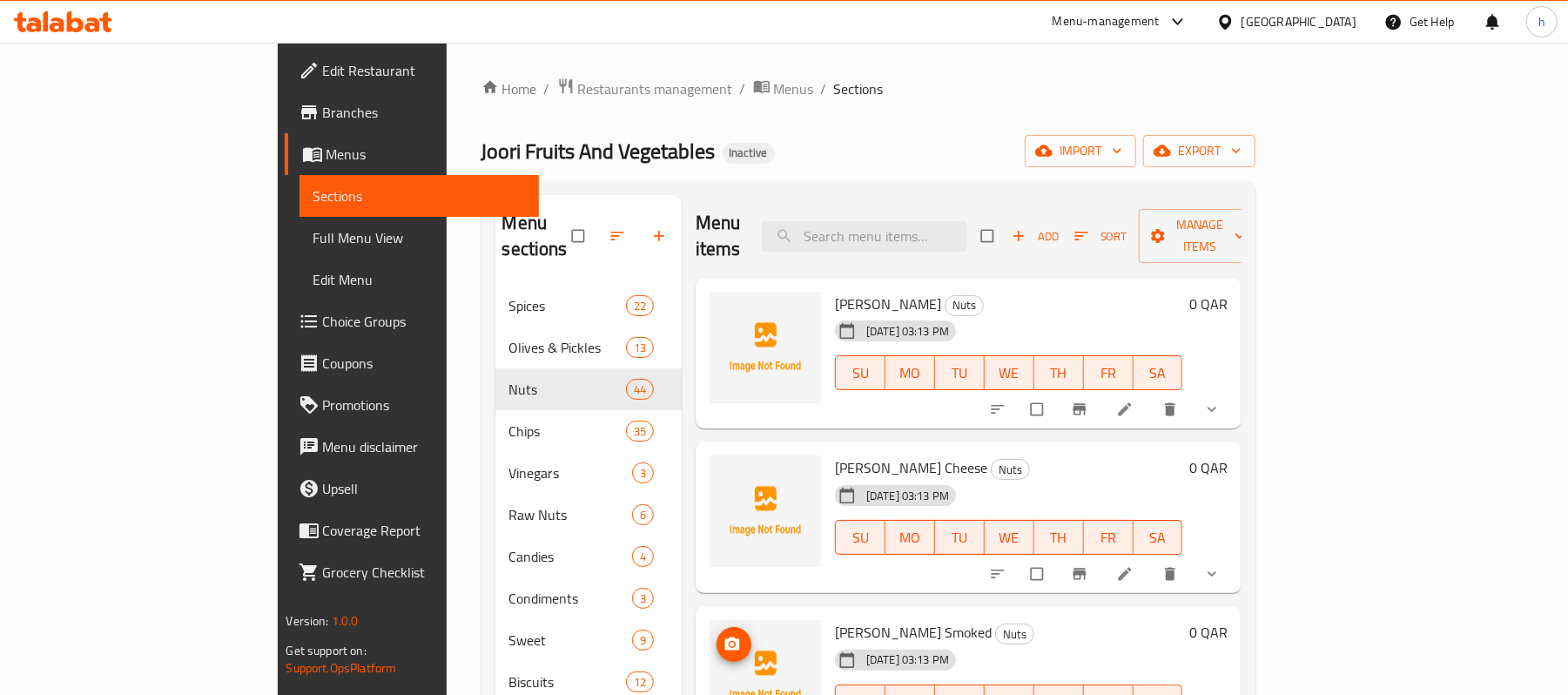
click at [835, 291] on span "[PERSON_NAME]" at bounding box center [889, 303] width 106 height 26
copy h6 "[PERSON_NAME]"
click at [835, 455] on span "[PERSON_NAME] Cheese" at bounding box center [911, 468] width 152 height 26
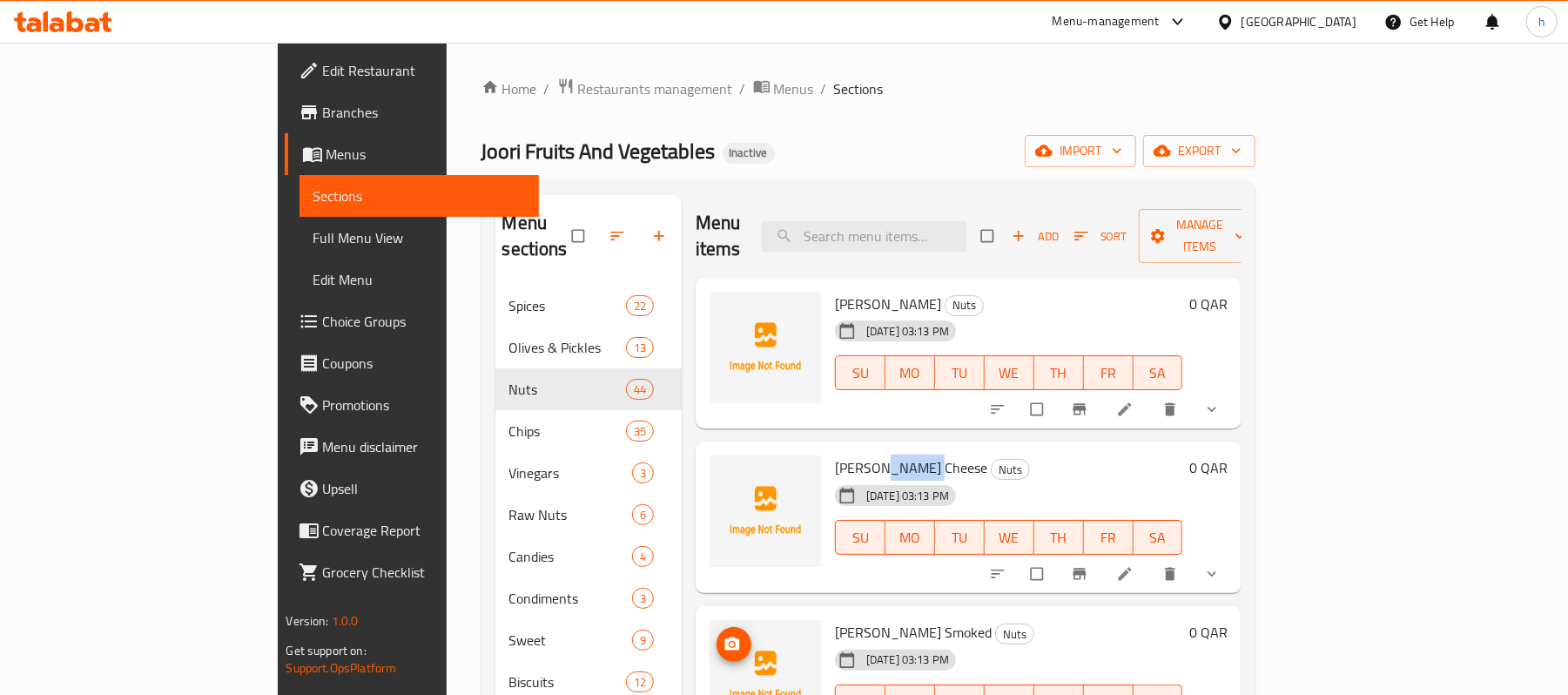
click at [835, 455] on span "[PERSON_NAME] Cheese" at bounding box center [911, 468] width 152 height 26
copy h6 "[PERSON_NAME] Cheese"
click at [964, 456] on h6 "[PERSON_NAME] Cheese Nuts" at bounding box center [1009, 468] width 347 height 24
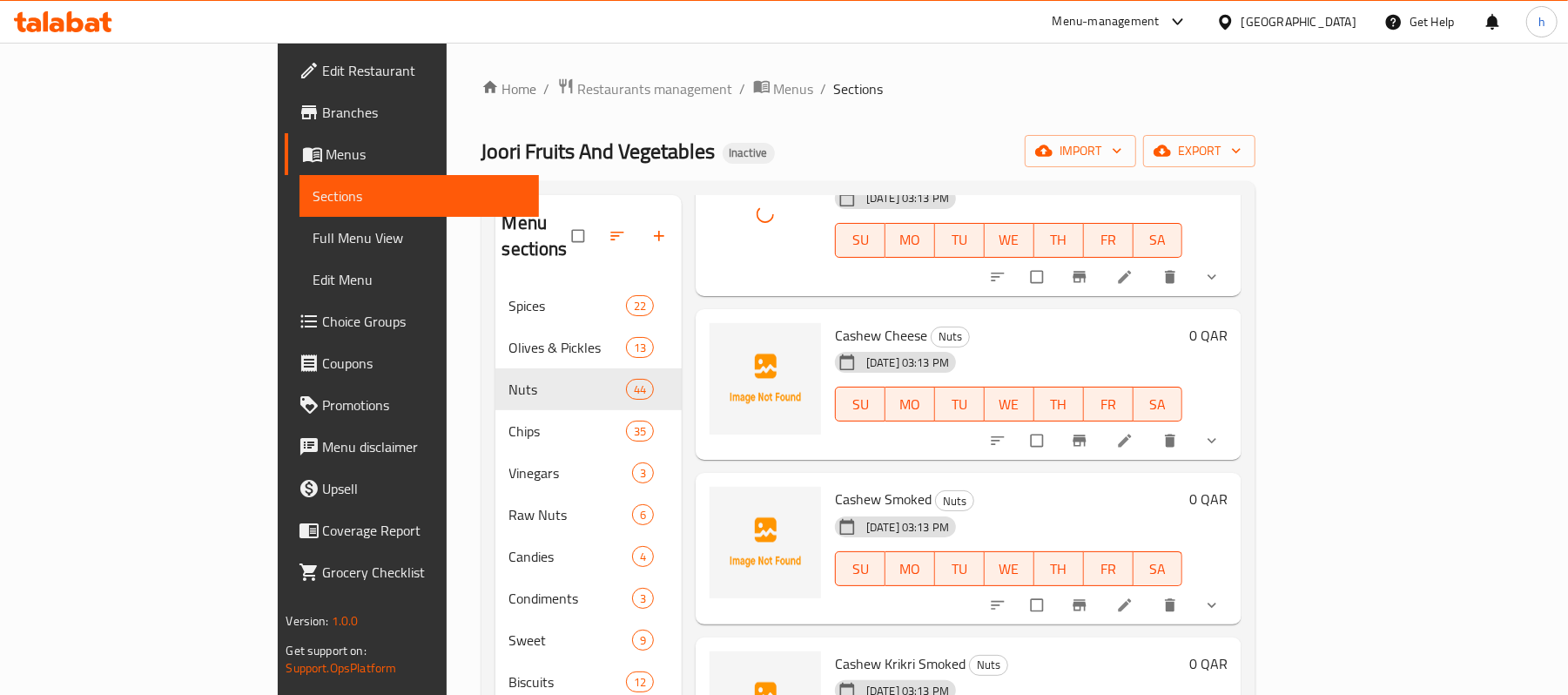
scroll to position [465, 0]
click at [835, 320] on span "Cashew Cheese" at bounding box center [881, 332] width 92 height 26
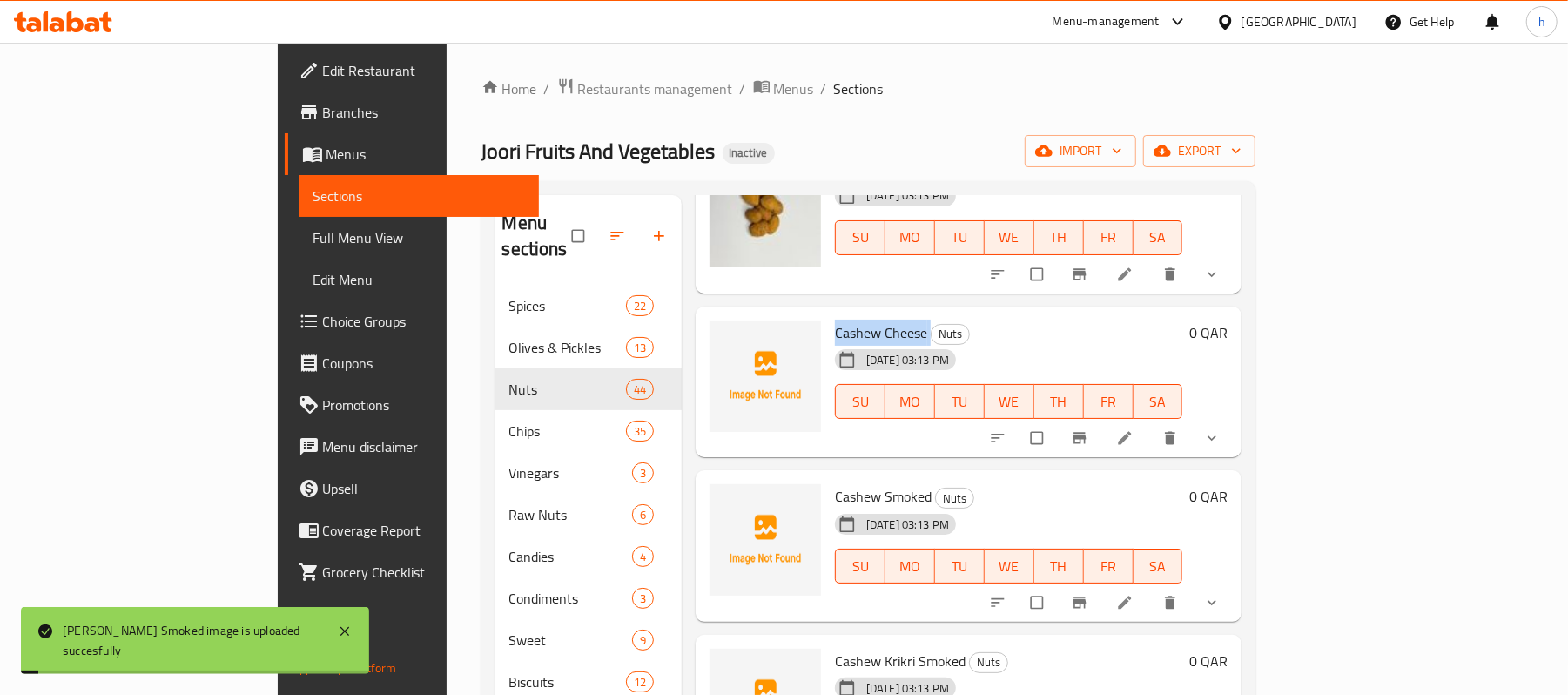
click at [835, 320] on span "Cashew Cheese" at bounding box center [881, 332] width 92 height 26
copy h6 "Cashew Cheese"
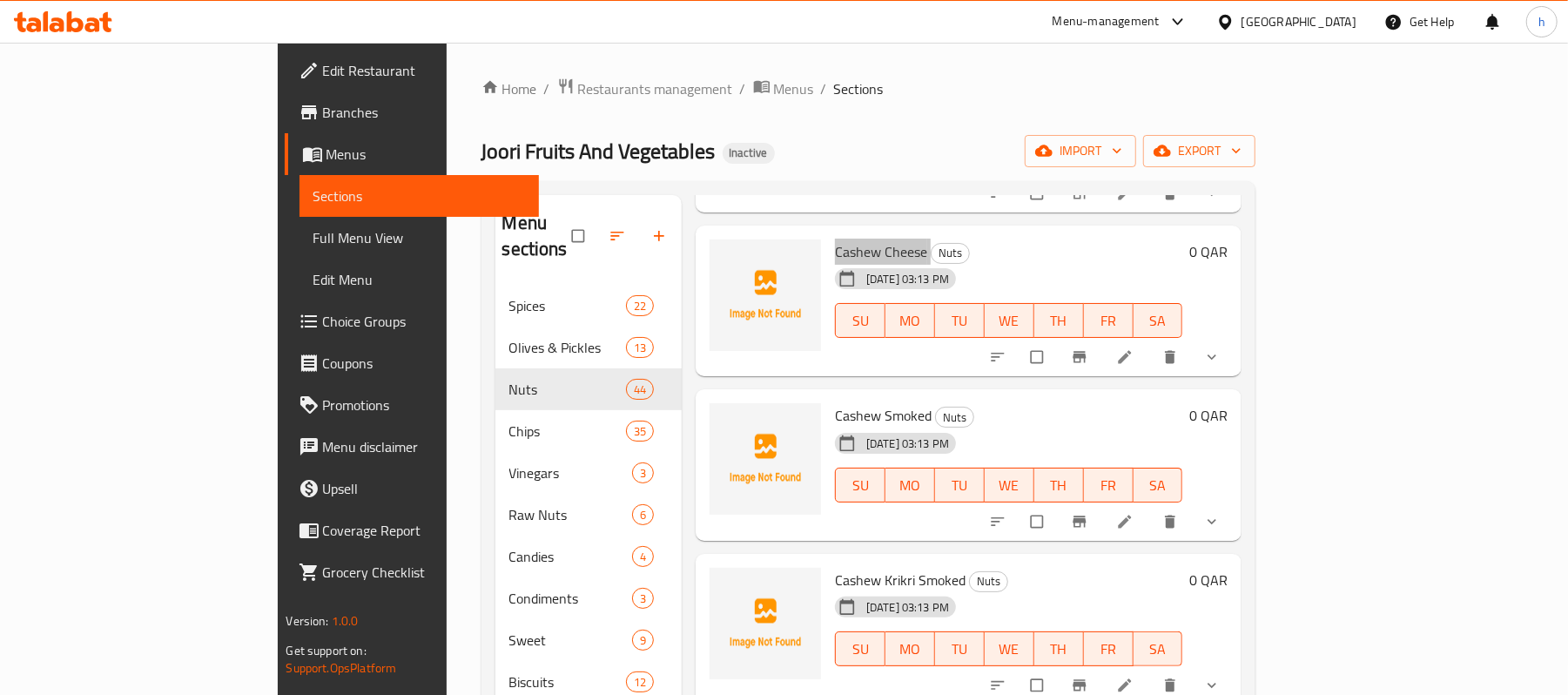
scroll to position [580, 0]
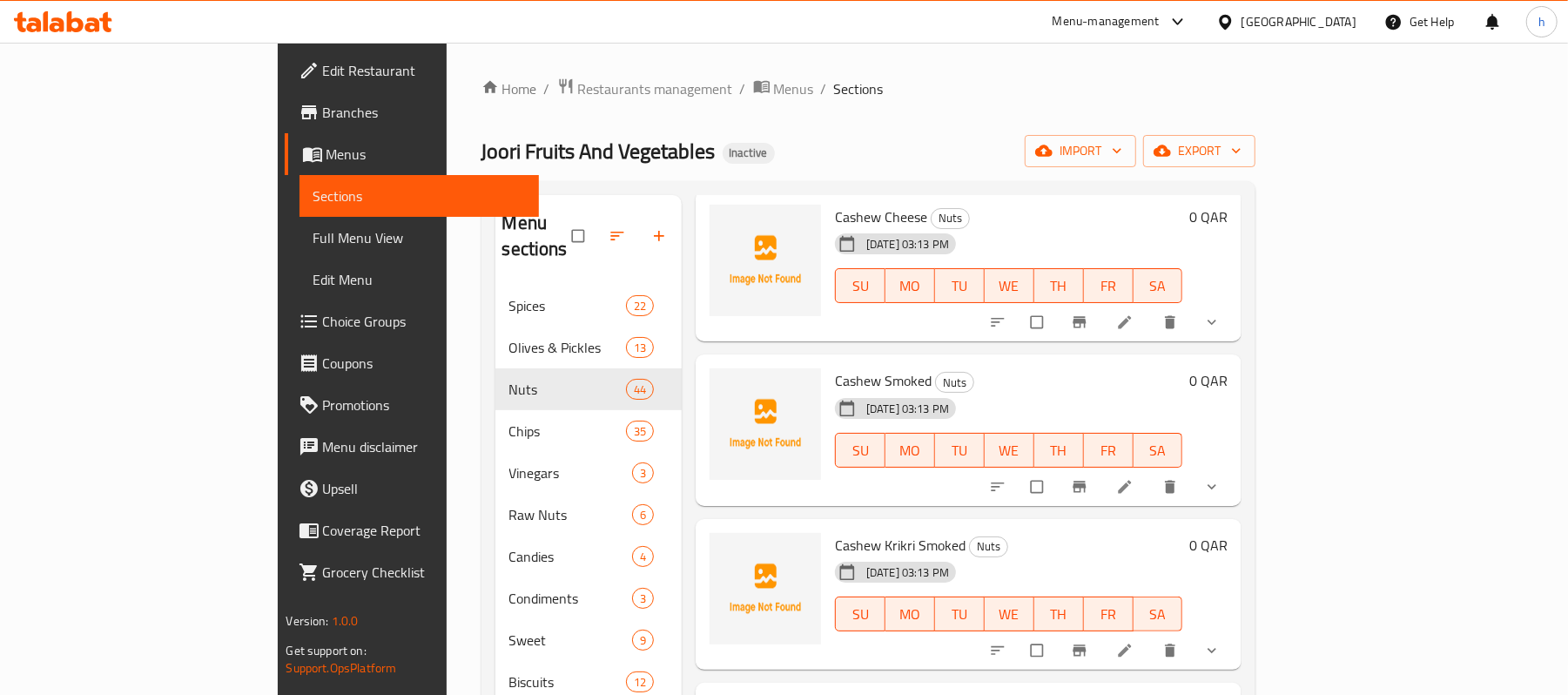
click at [835, 367] on span "Cashew Smoked" at bounding box center [883, 380] width 97 height 26
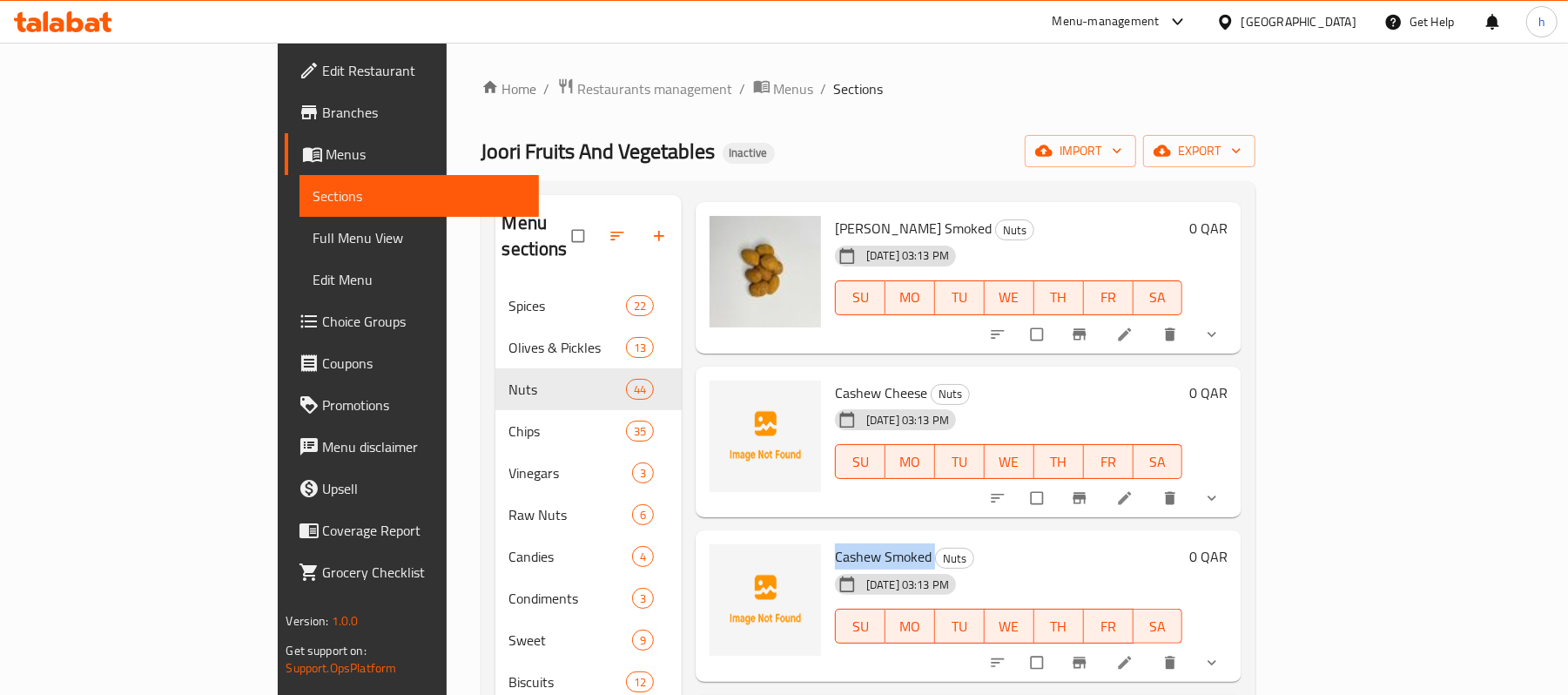
scroll to position [348, 0]
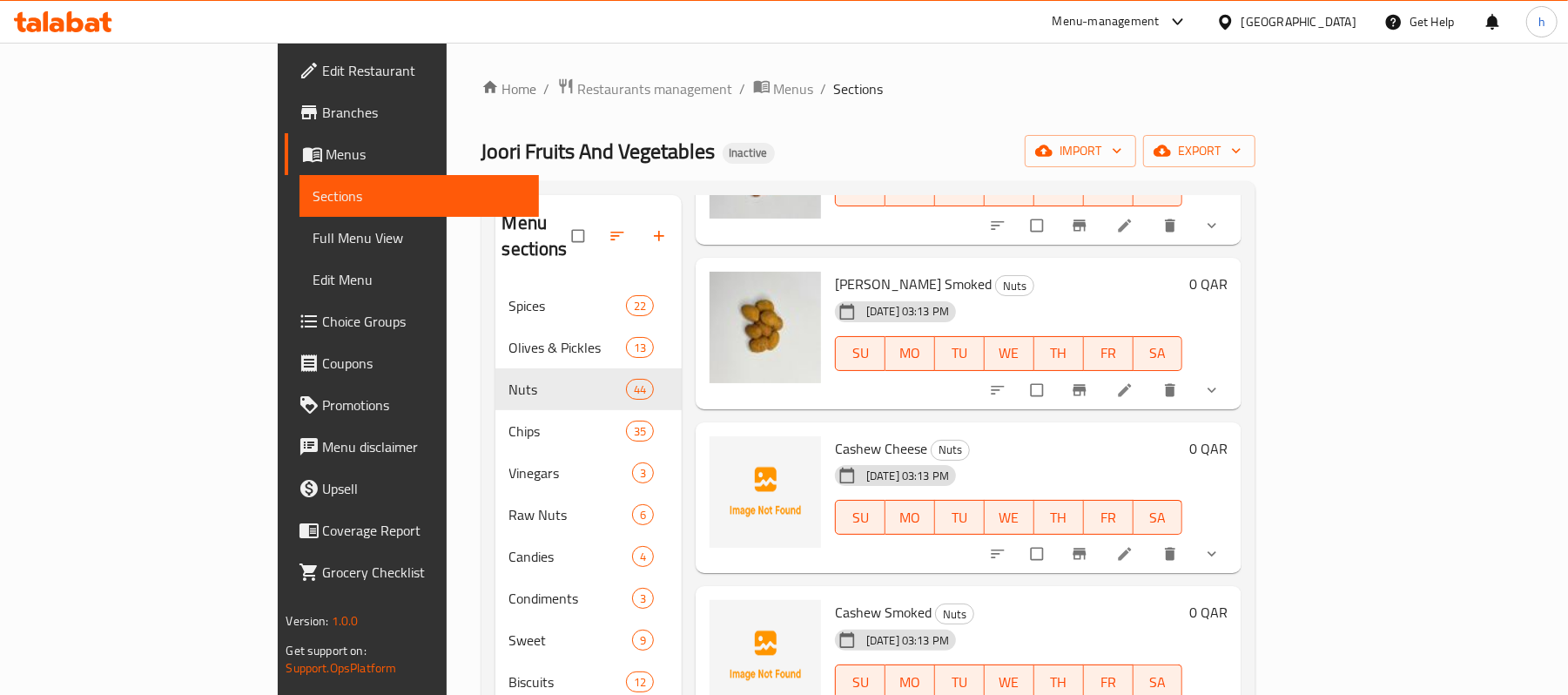
click at [835, 436] on span "Cashew Cheese" at bounding box center [881, 449] width 92 height 26
copy h6 "Cashew Cheese"
click at [959, 437] on h6 "Cashew Cheese Nuts" at bounding box center [1009, 449] width 347 height 24
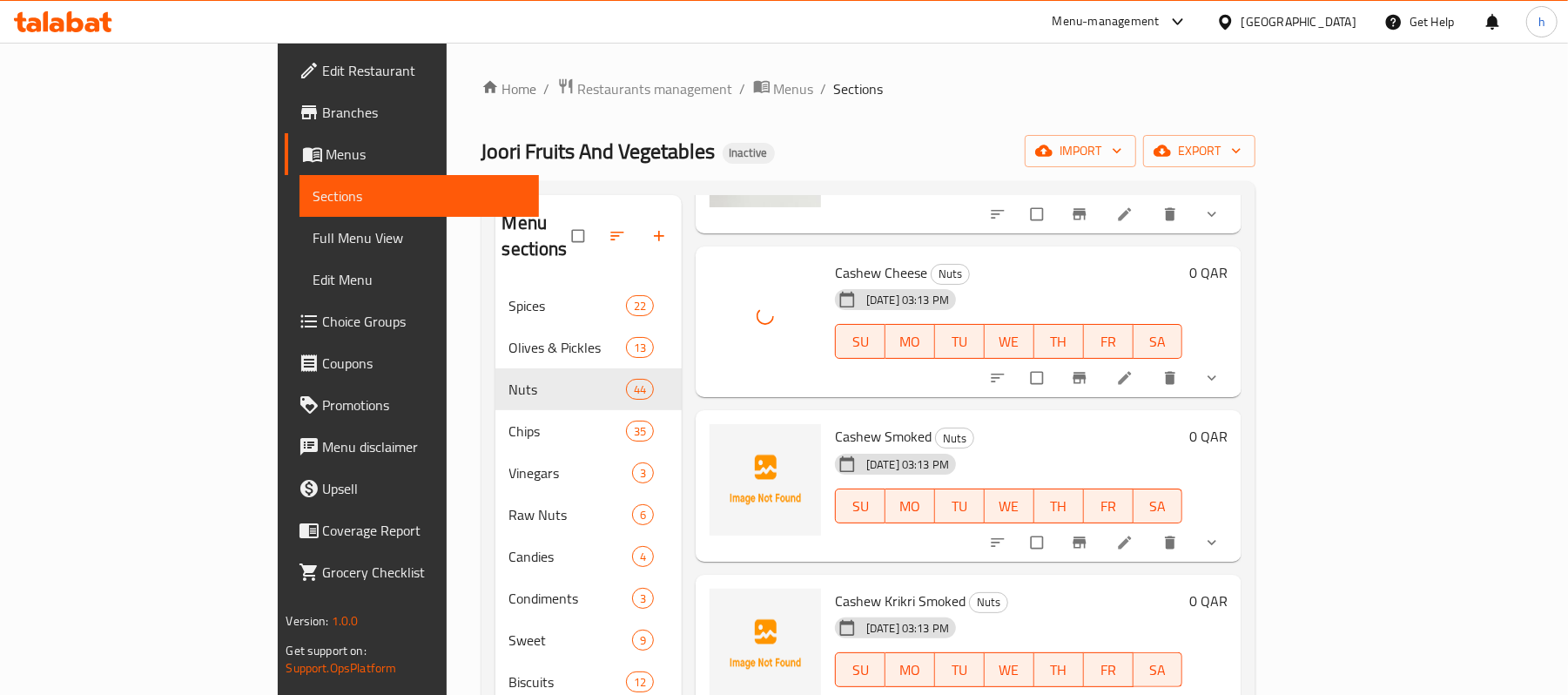
scroll to position [580, 0]
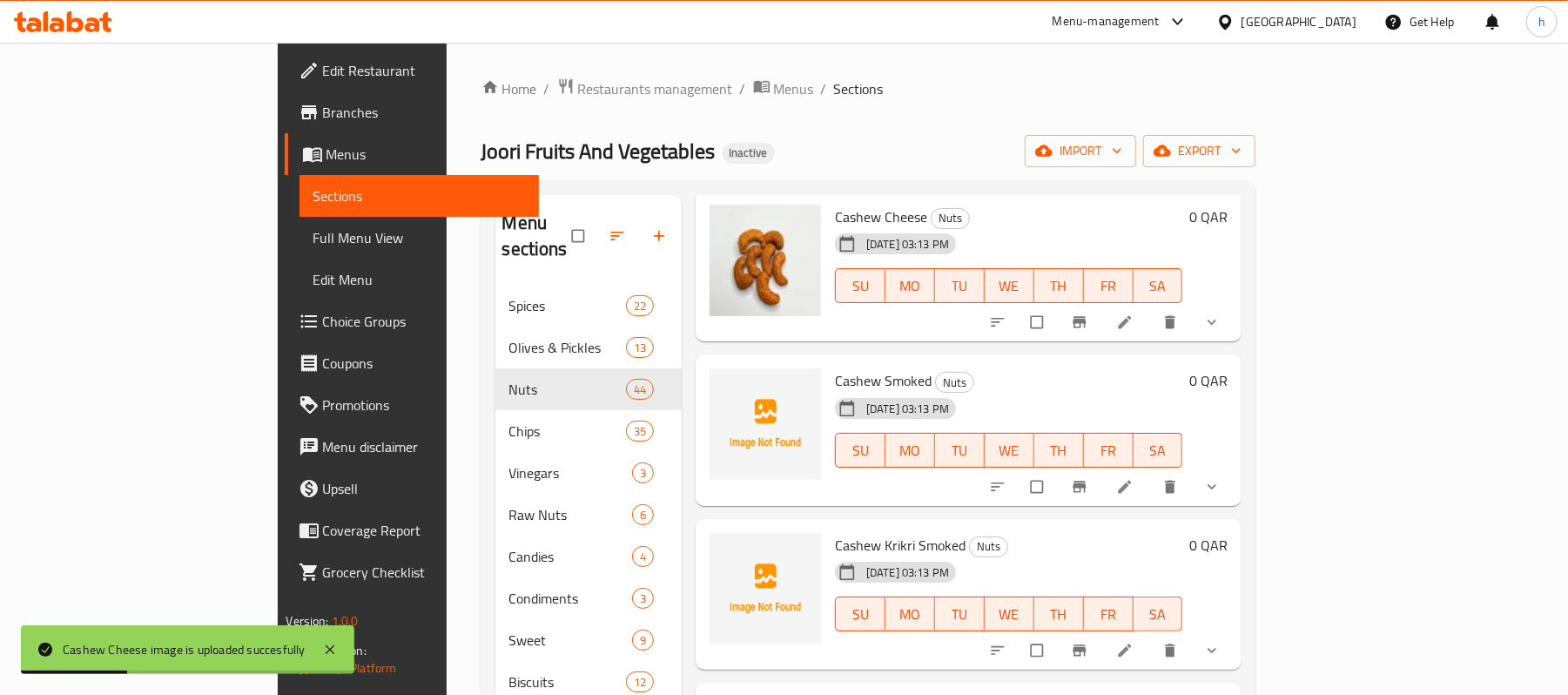
click at [835, 367] on span "Cashew Smoked" at bounding box center [883, 380] width 97 height 26
copy h6 "Cashew Smoked"
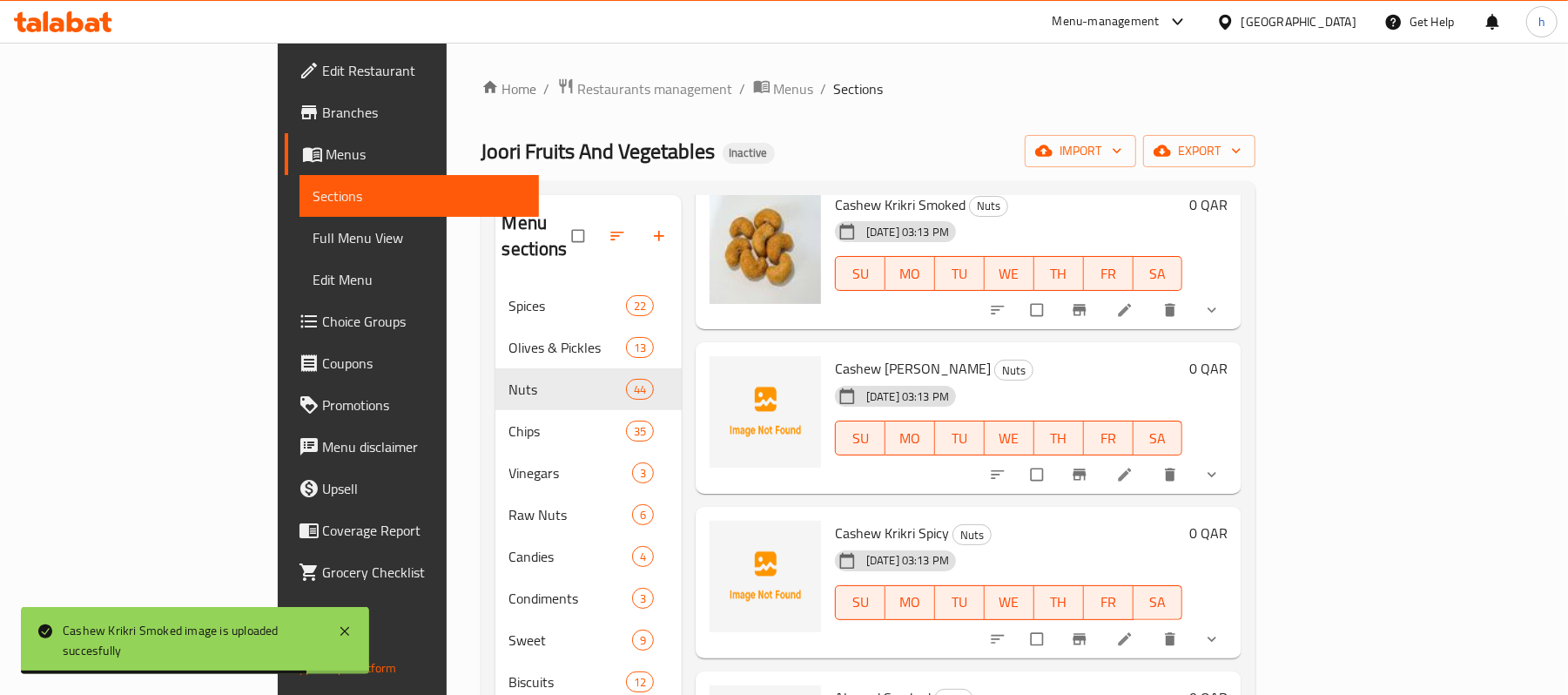
scroll to position [929, 0]
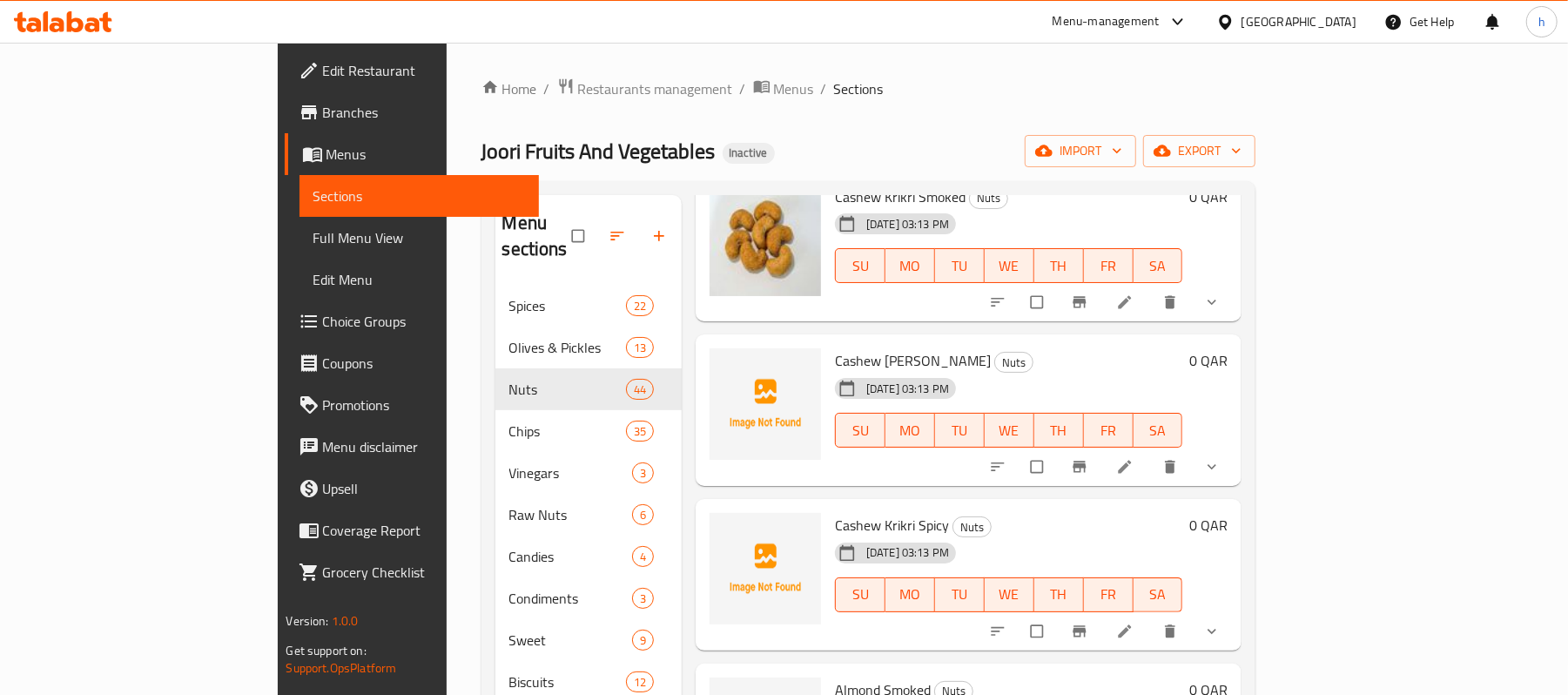
click at [835, 348] on span "Cashew [PERSON_NAME]" at bounding box center [913, 360] width 156 height 26
copy h6 "Cashew [PERSON_NAME]"
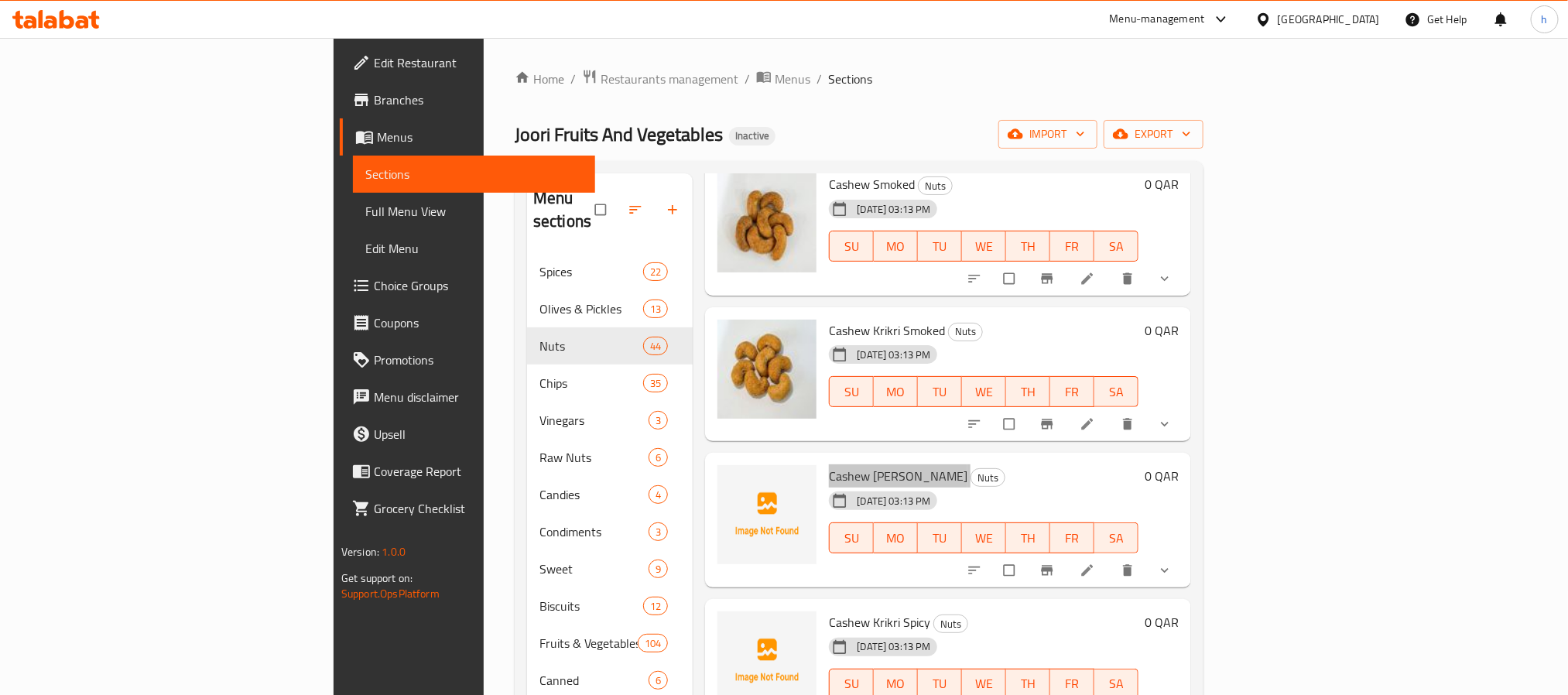
scroll to position [786, 0]
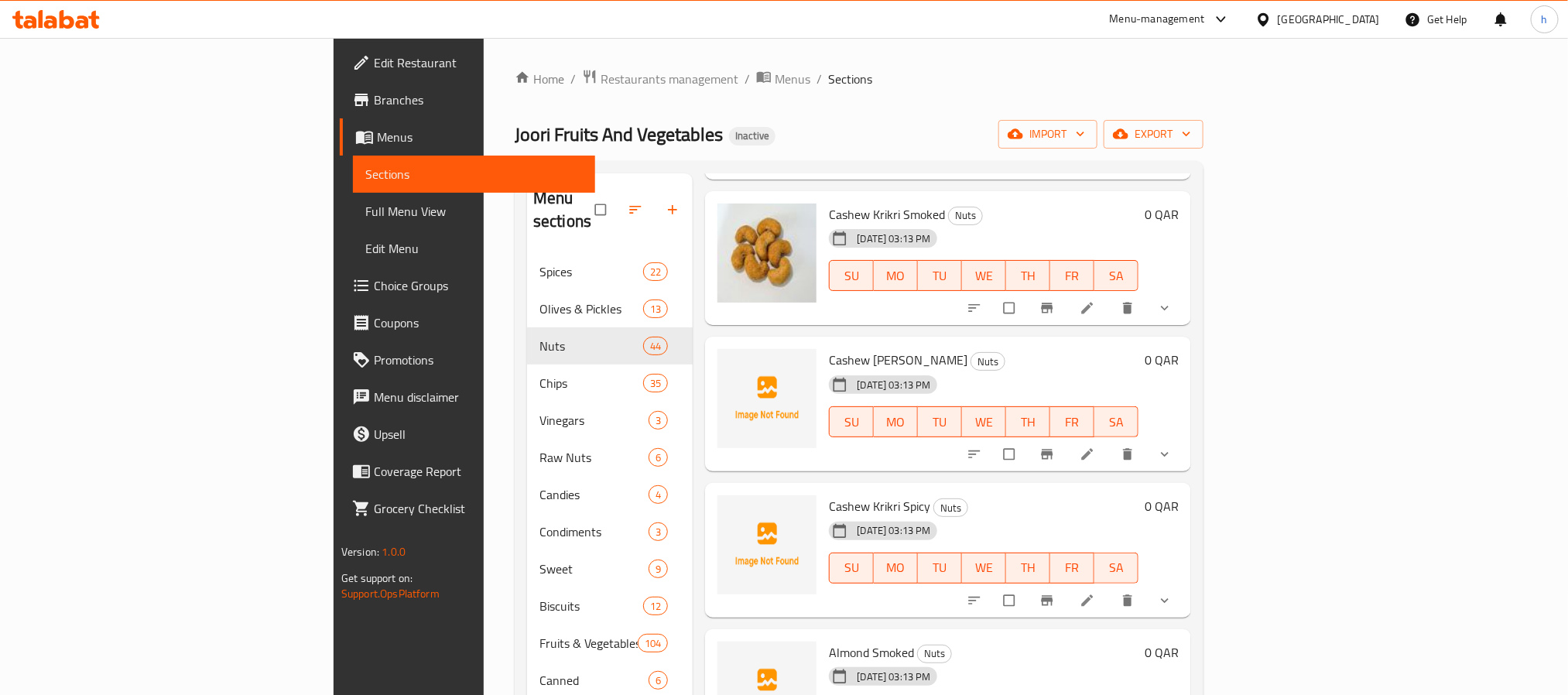
drag, startPoint x: 1143, startPoint y: 502, endPoint x: 1020, endPoint y: 78, distance: 441.5
click at [1020, 78] on ol "Home / Restaurants management / Menus / Sections" at bounding box center [859, 79] width 689 height 20
click at [829, 495] on span "Cashew Krikri Spicy" at bounding box center [879, 506] width 101 height 23
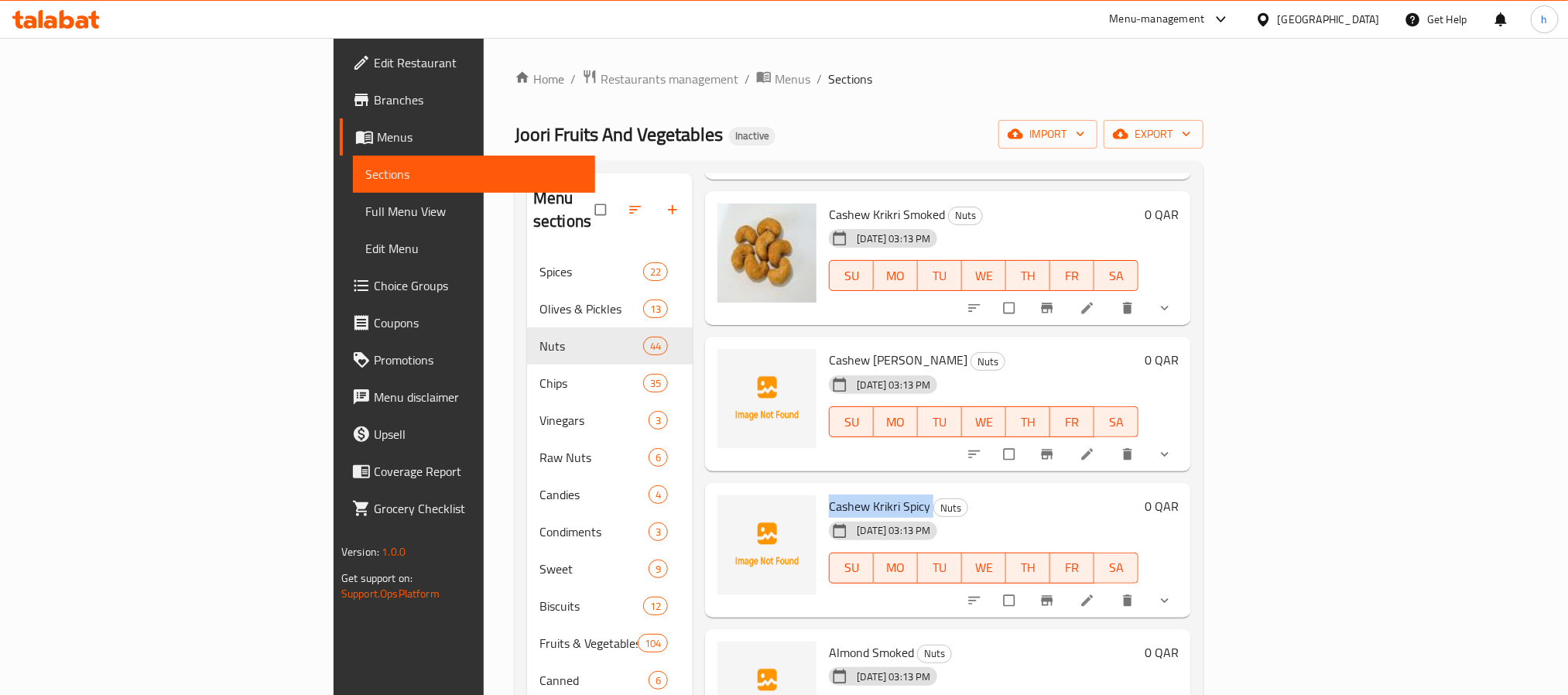
copy h6 "Cashew Krikri Spicy"
click at [938, 483] on div "Cashew Krikri Spicy Nuts [DATE] 03:13 PM SU MO TU WE TH FR SA 0 QAR" at bounding box center [947, 550] width 485 height 135
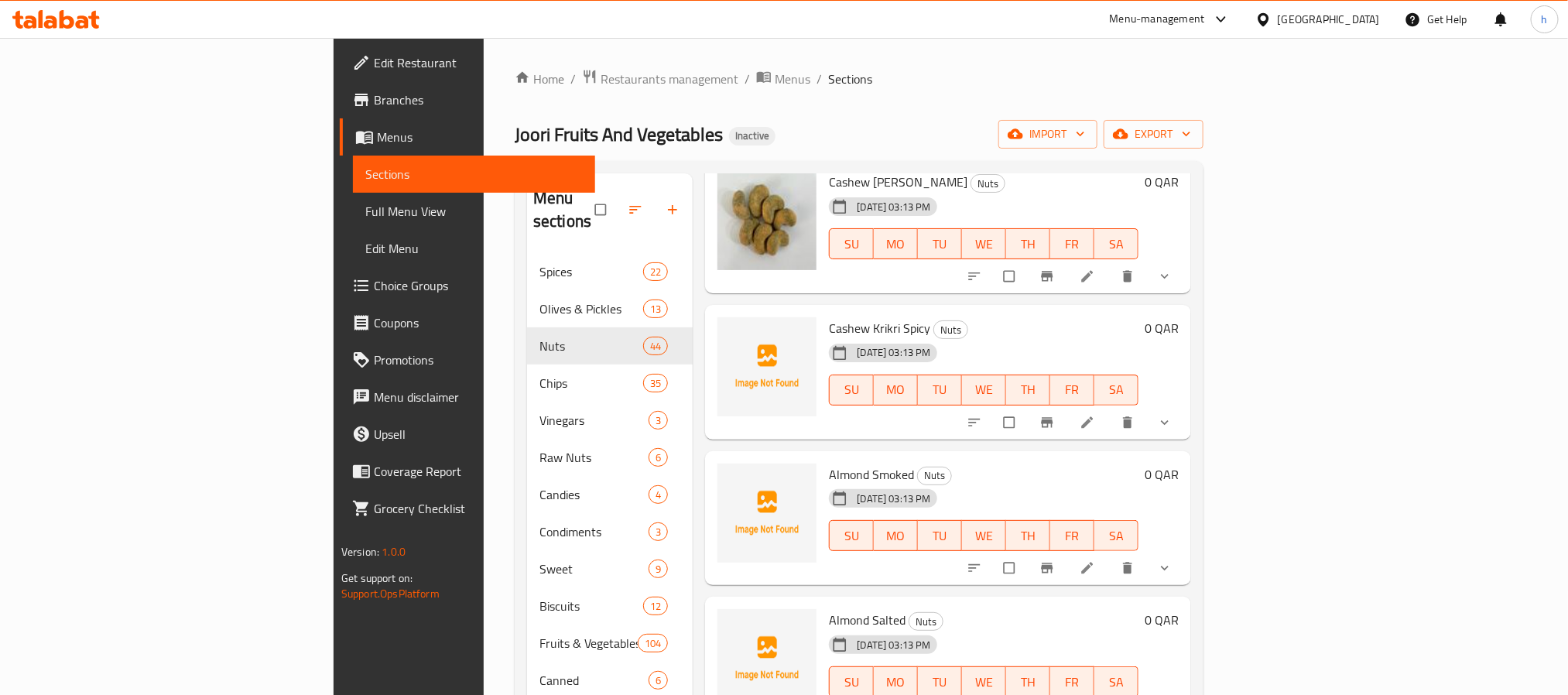
scroll to position [1017, 0]
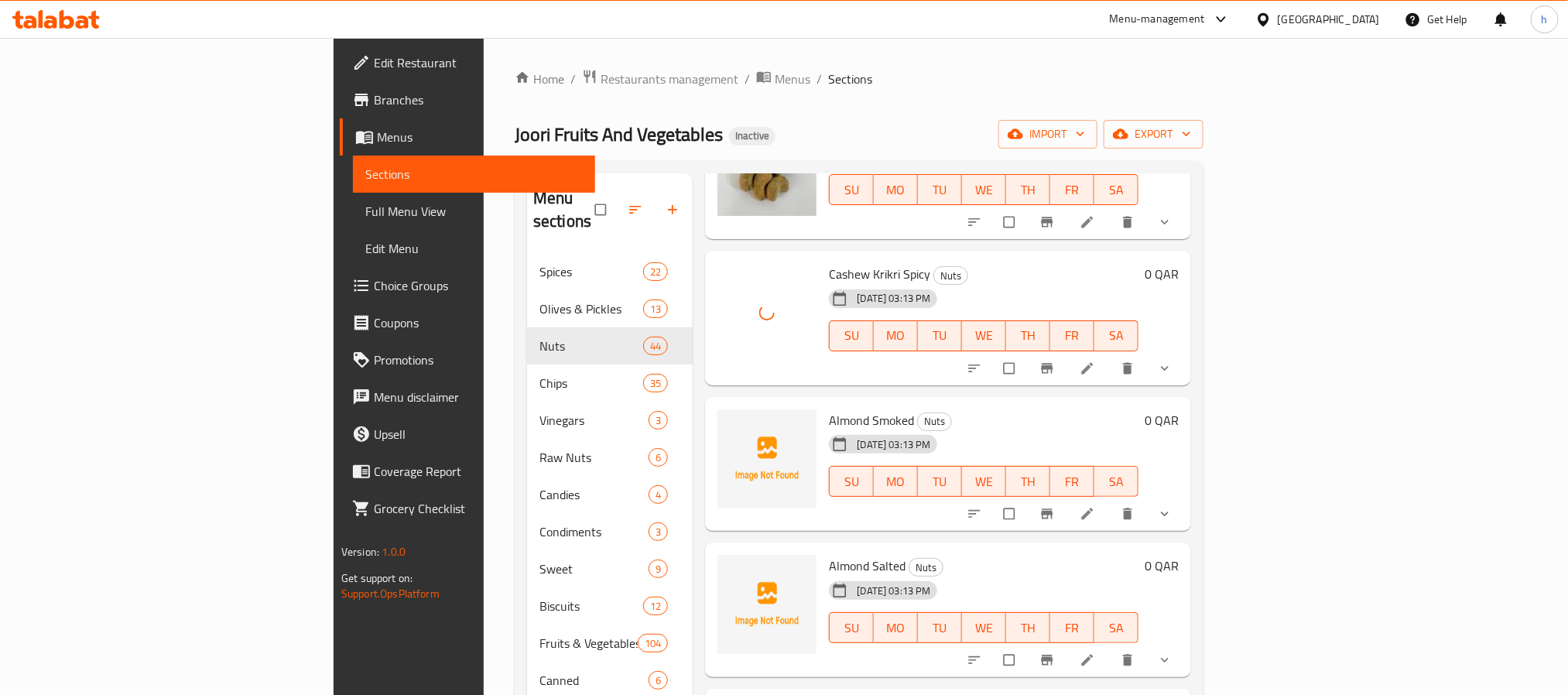
click at [829, 409] on span "Almond Smoked" at bounding box center [871, 420] width 85 height 23
copy h6 "Almond Smoked"
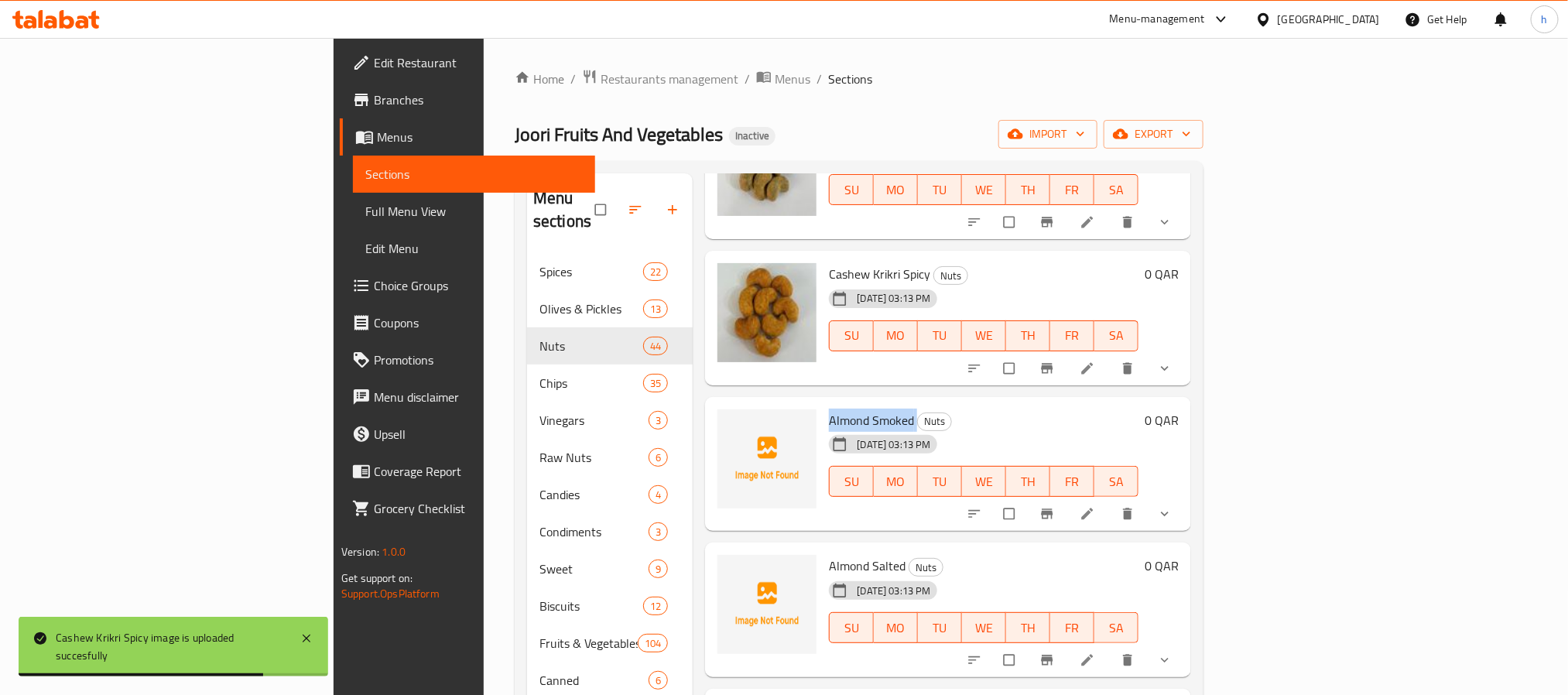
click at [927, 410] on h6 "Almond Smoked Nuts" at bounding box center [983, 420] width 309 height 22
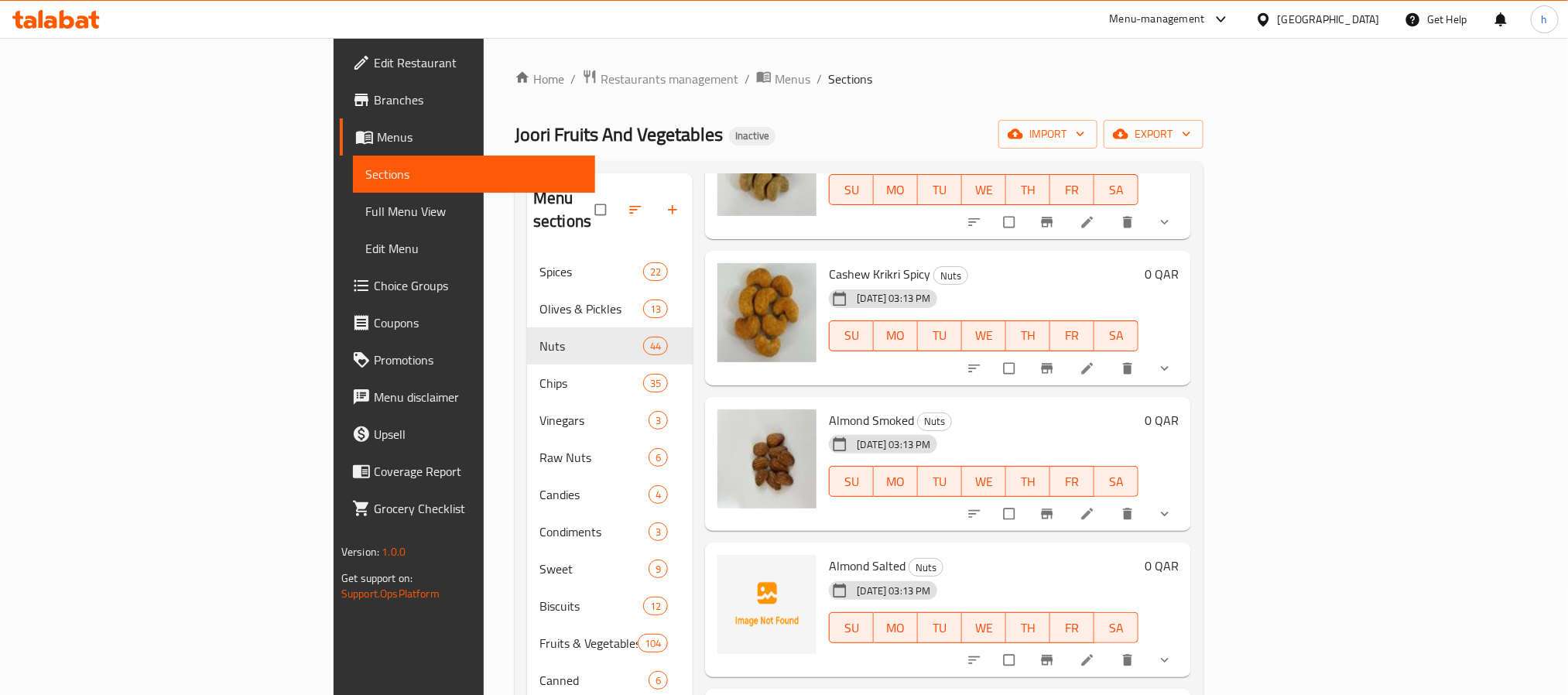
click at [829, 554] on span "Almond Salted" at bounding box center [867, 565] width 77 height 23
copy h6 "Almond Salted"
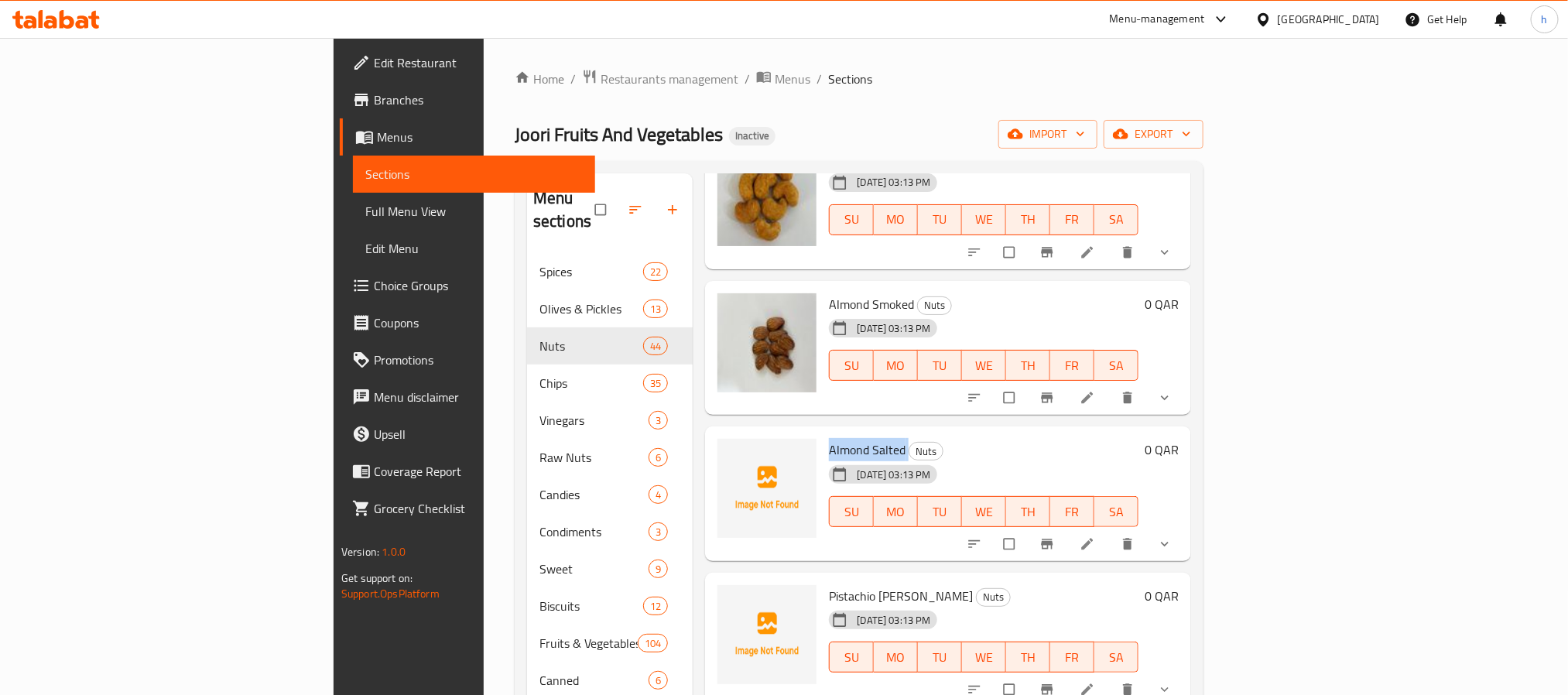
scroll to position [1250, 0]
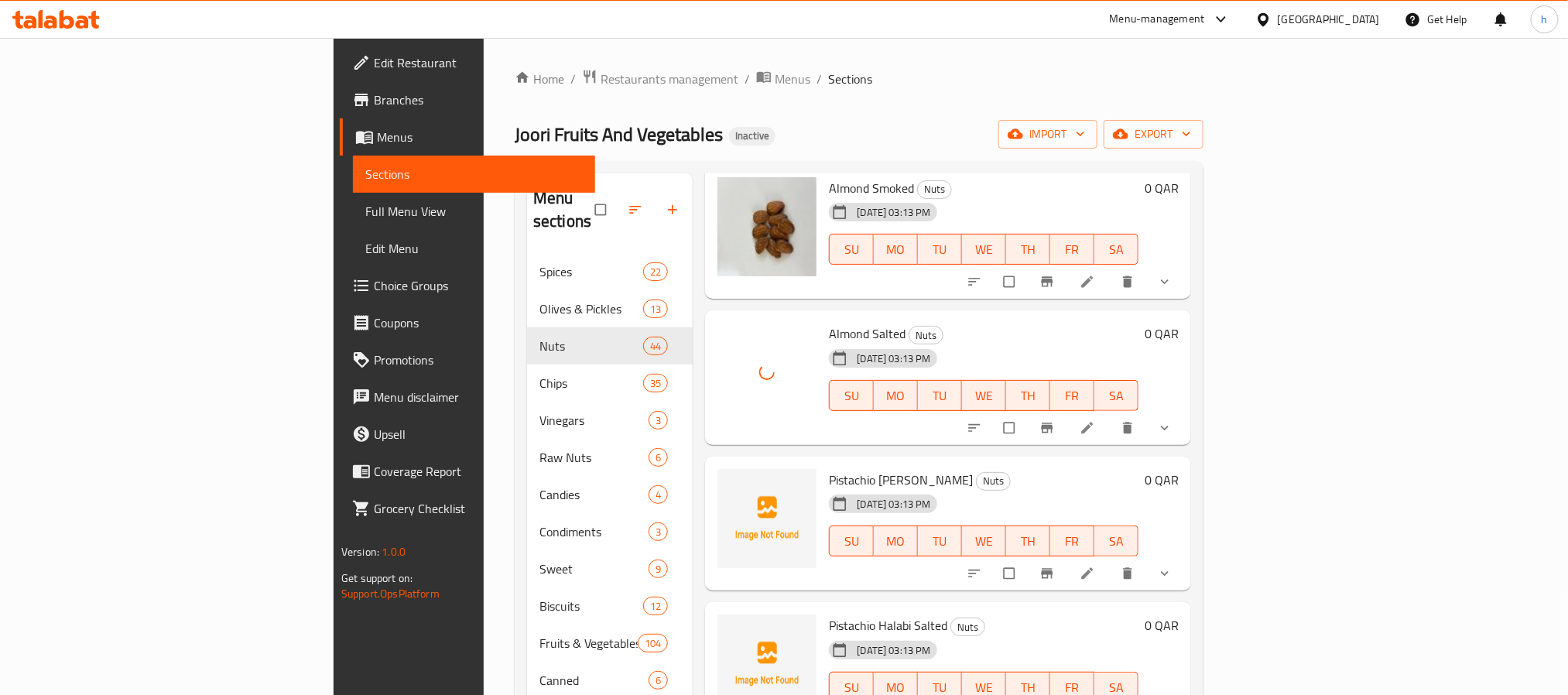
click at [829, 468] on span "Pistachio [PERSON_NAME]" at bounding box center [901, 479] width 144 height 23
copy h6 "Pistachio [PERSON_NAME]"
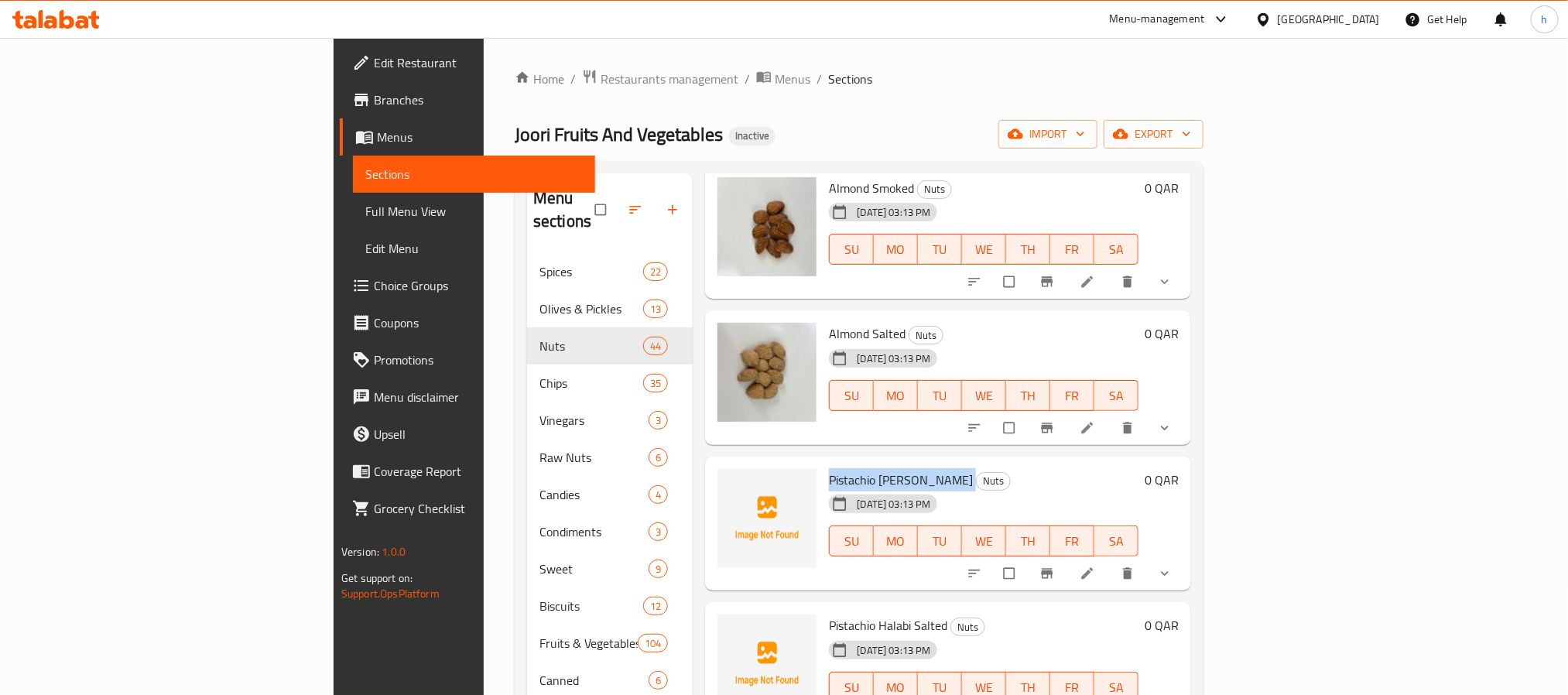
click at [829, 468] on span "Pistachio [PERSON_NAME]" at bounding box center [901, 479] width 144 height 23
click at [964, 488] on div "[DATE] 03:13 PM SU MO TU WE TH FR SA" at bounding box center [983, 530] width 321 height 83
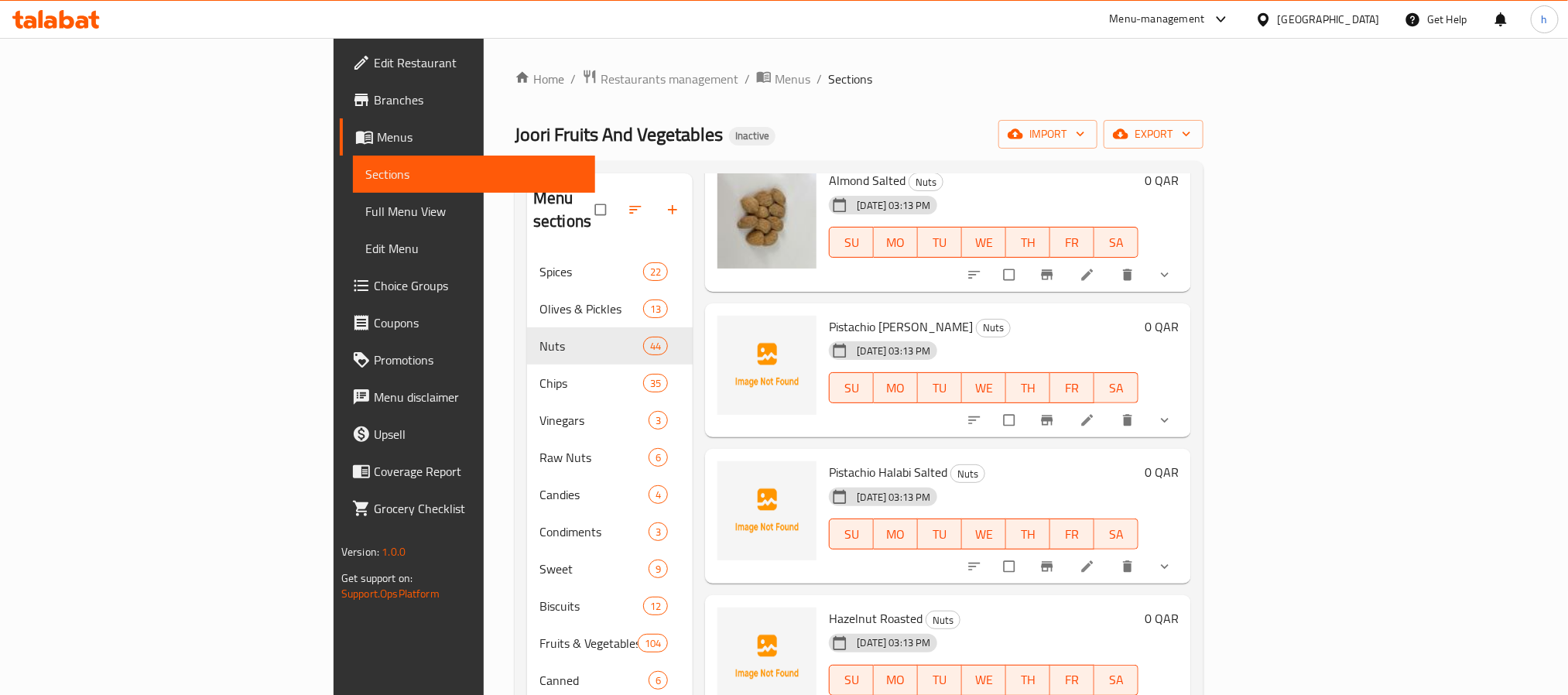
scroll to position [1366, 0]
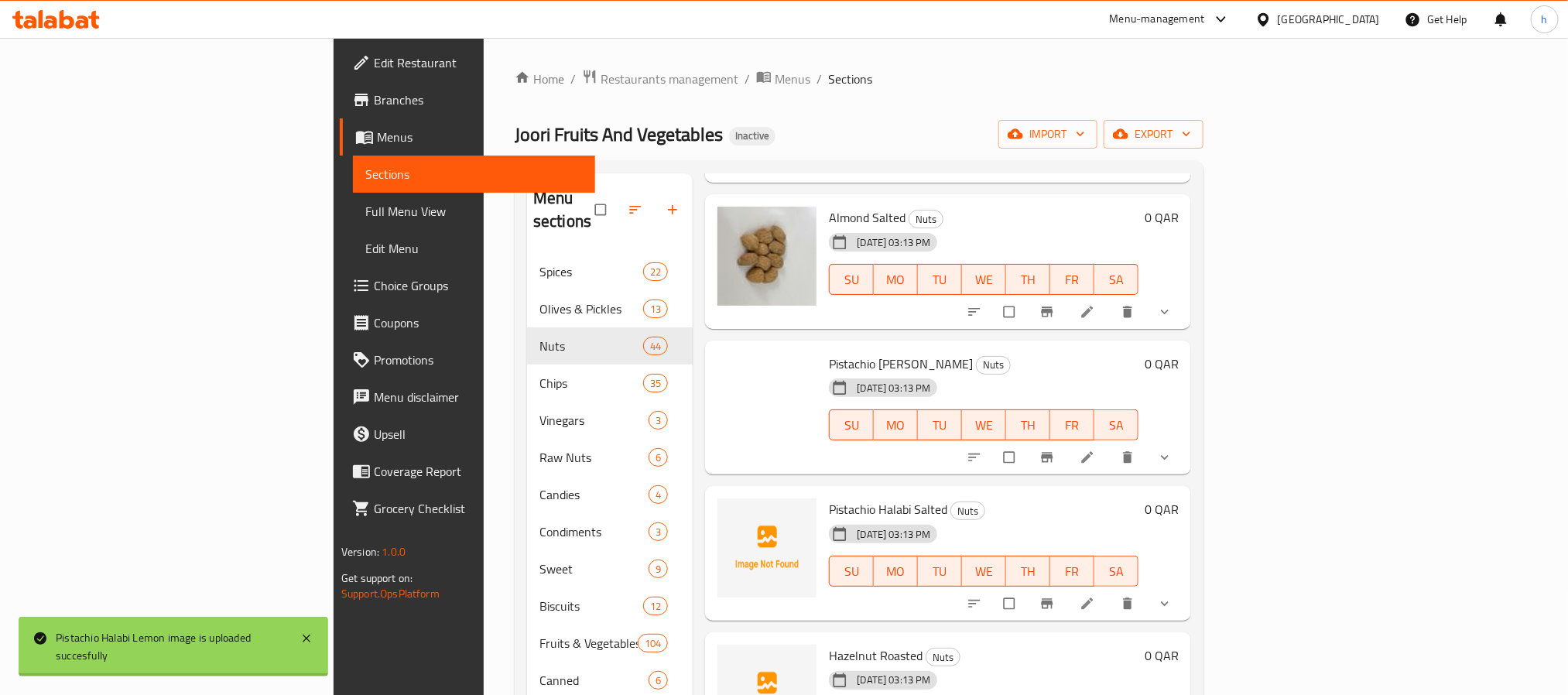
click at [845, 498] on span "Pistachio Halabi Salted" at bounding box center [888, 509] width 119 height 23
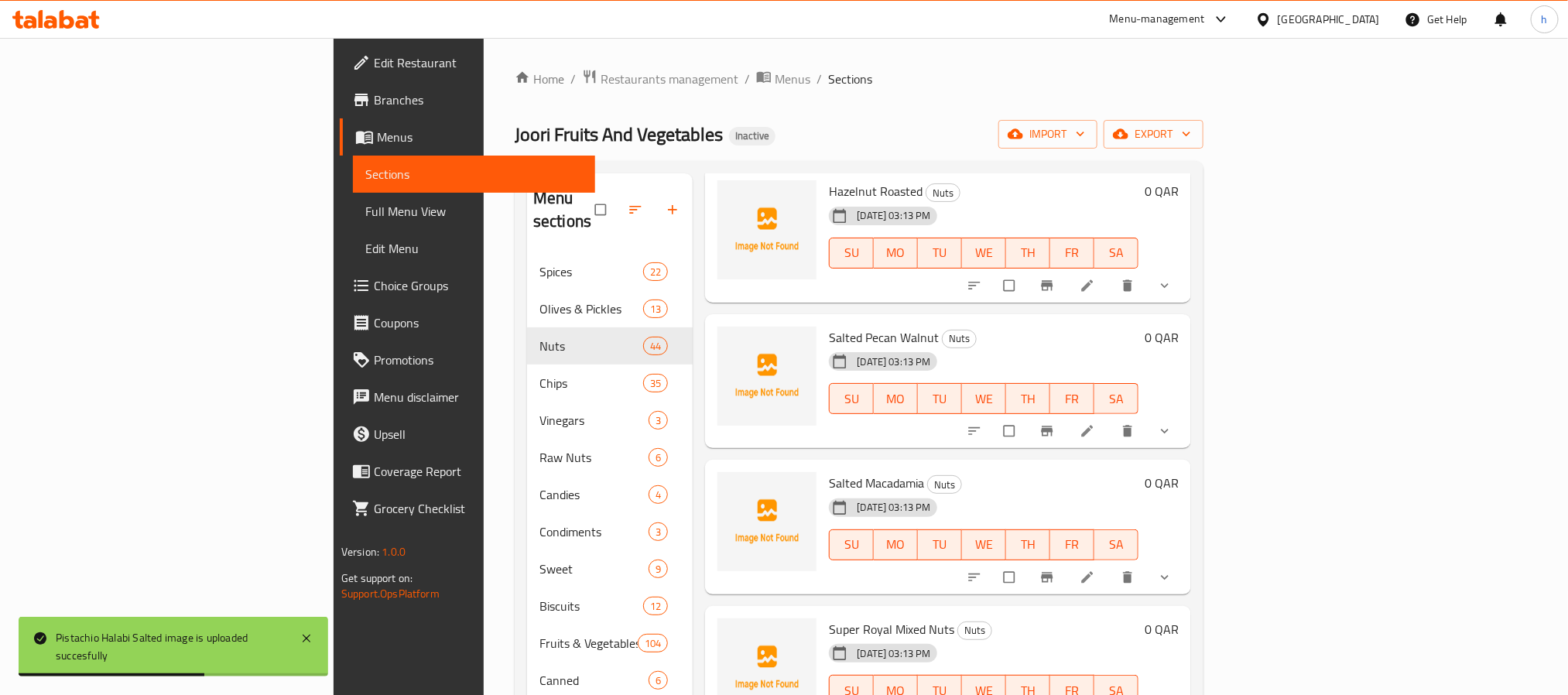
scroll to position [1714, 0]
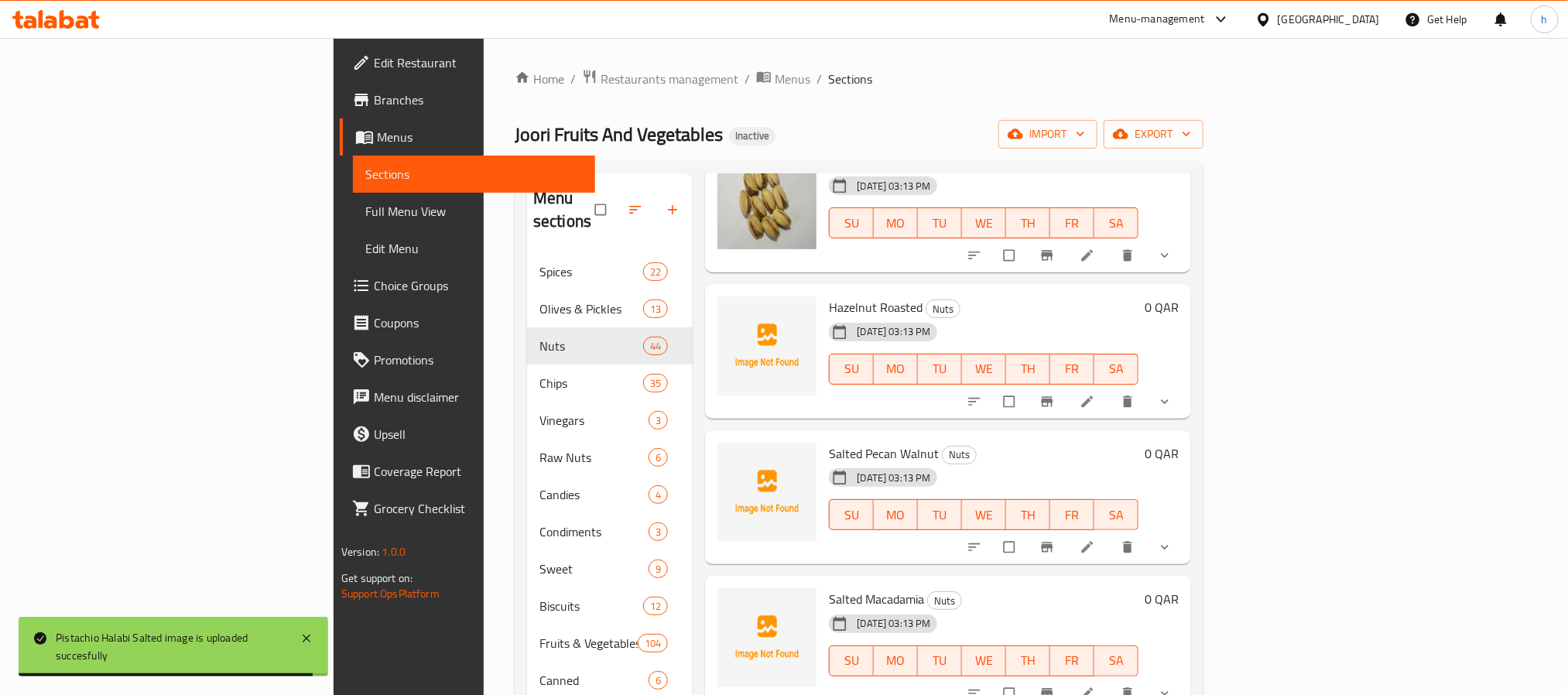
click at [829, 296] on span "Hazelnut Roasted" at bounding box center [875, 307] width 94 height 23
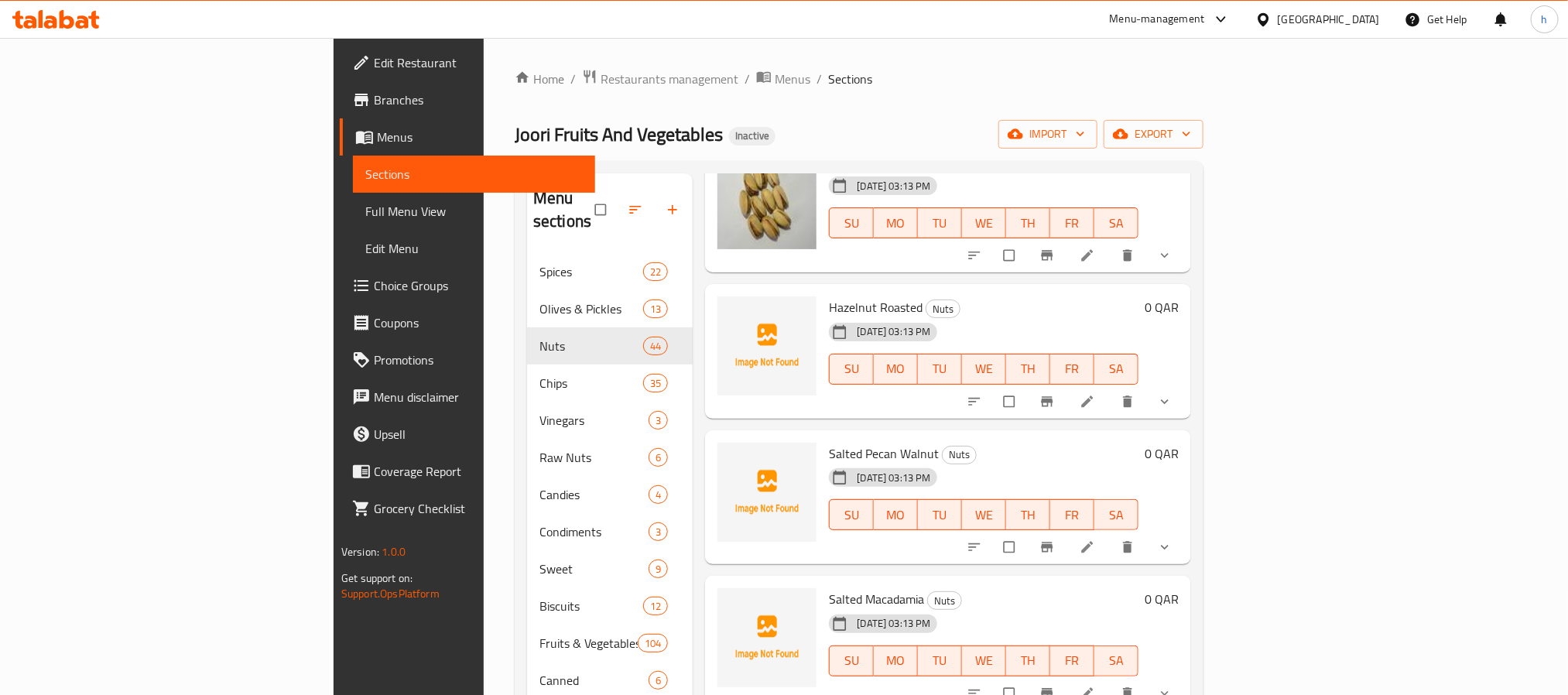
click at [1021, 317] on div "[DATE] 03:13 PM SU MO TU WE TH FR SA" at bounding box center [983, 358] width 321 height 83
click at [829, 442] on span "Salted Pecan Walnut" at bounding box center [883, 453] width 110 height 23
click at [829, 588] on span "Salted Macadamia" at bounding box center [876, 599] width 95 height 23
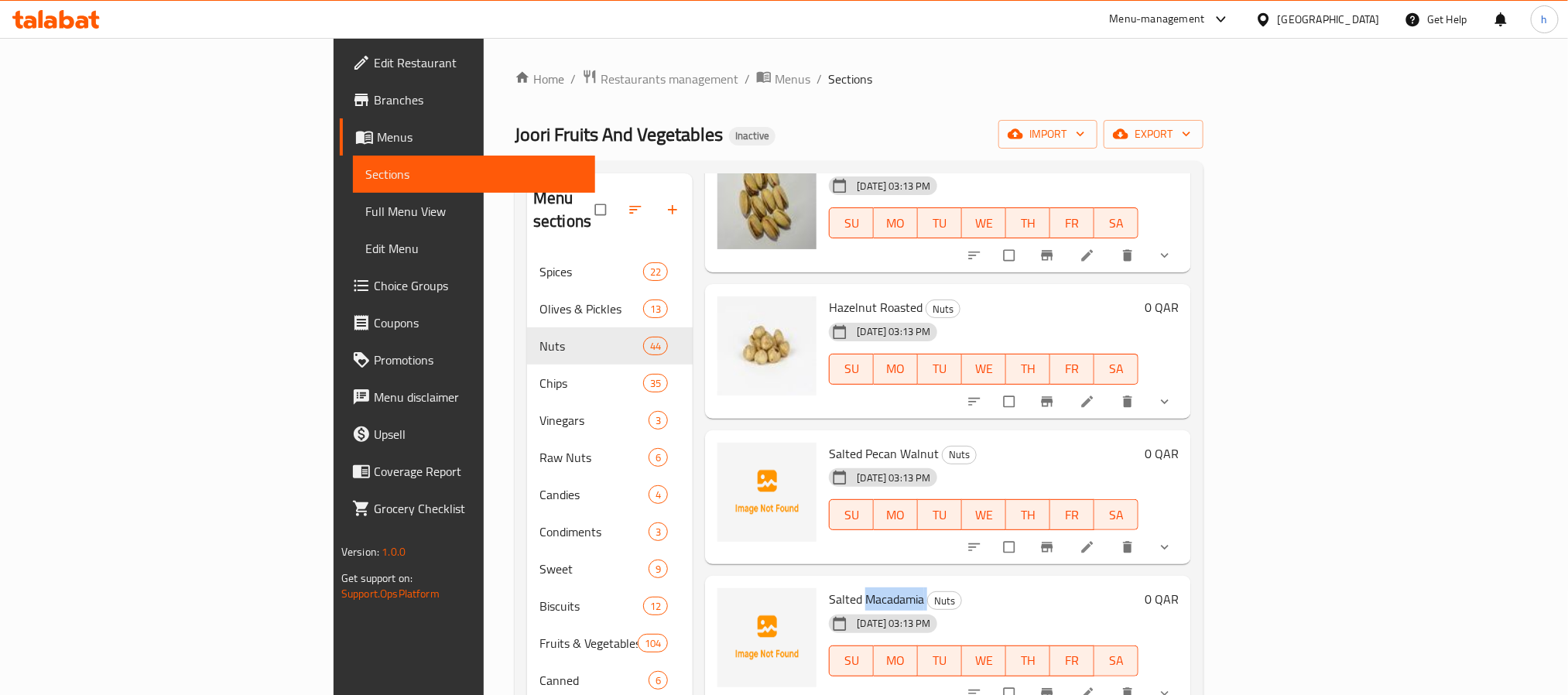
click at [829, 588] on span "Salted Macadamia" at bounding box center [876, 599] width 95 height 23
click at [829, 442] on span "Salted Pecan Walnut" at bounding box center [883, 453] width 110 height 23
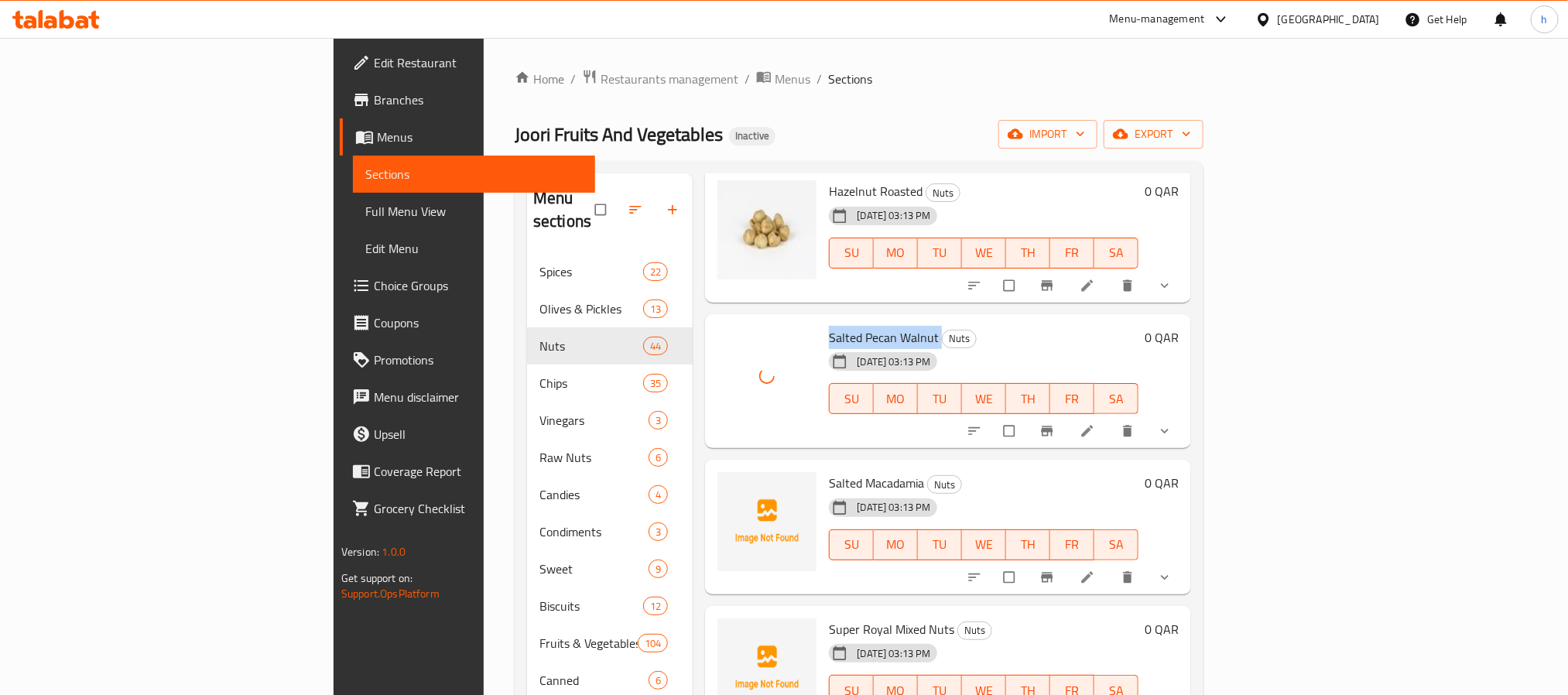
scroll to position [1946, 0]
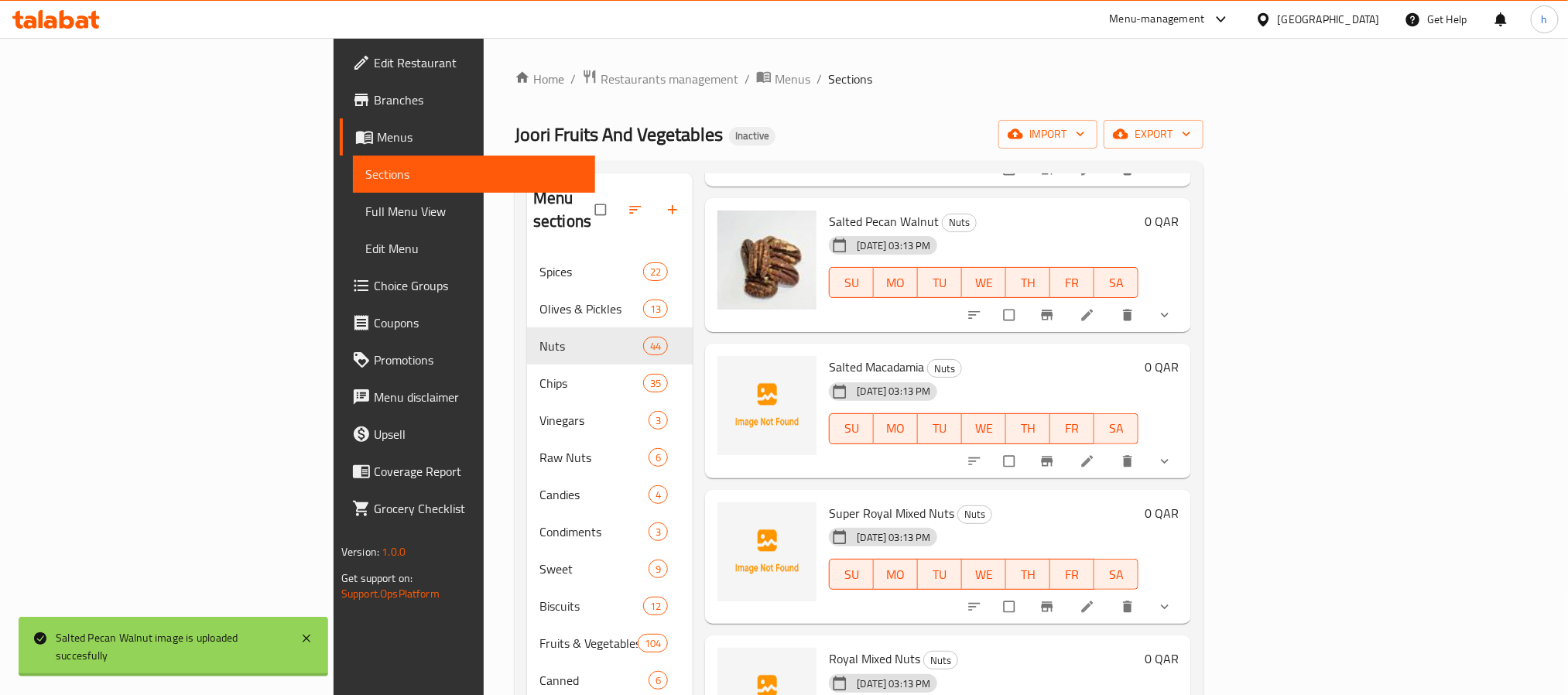
click at [829, 355] on span "Salted Macadamia" at bounding box center [876, 366] width 95 height 23
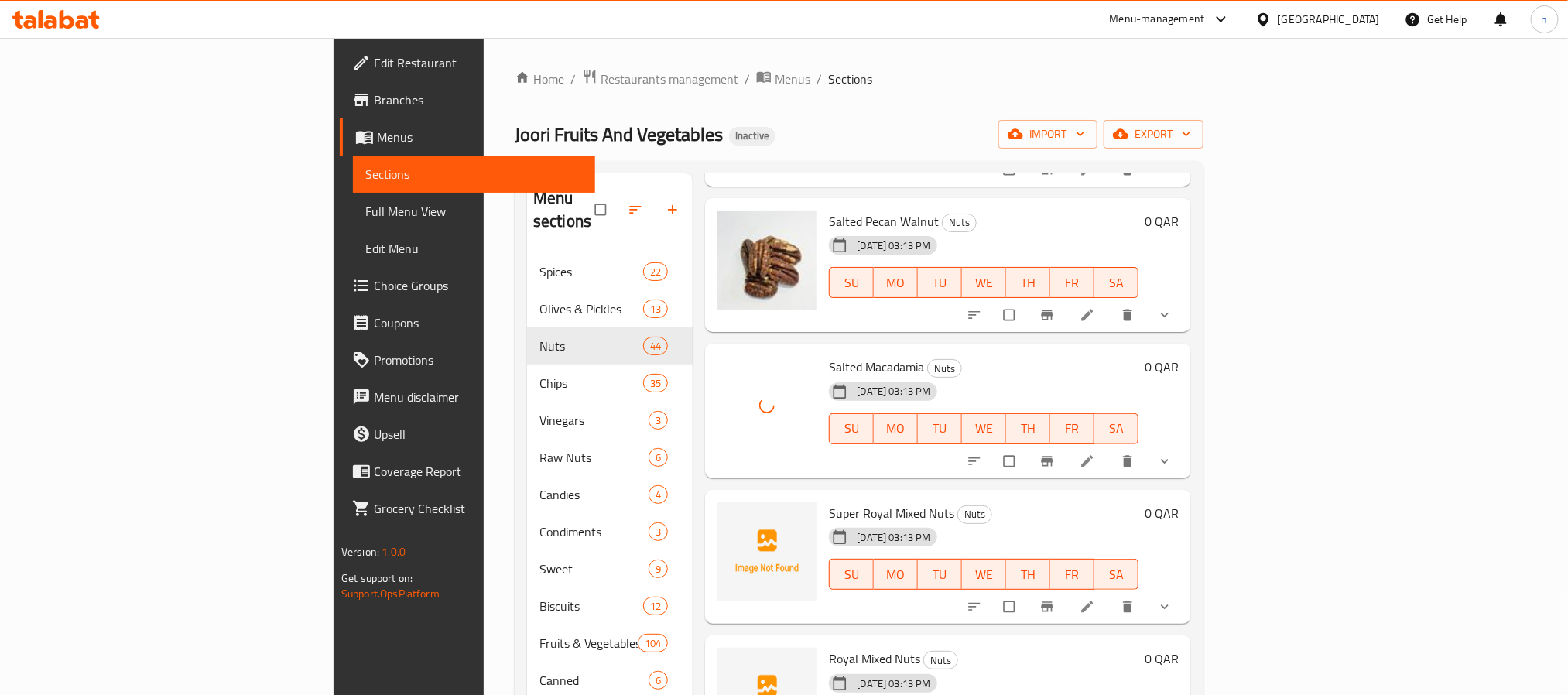
click at [829, 502] on span "Super Royal Mixed Nuts" at bounding box center [891, 513] width 125 height 23
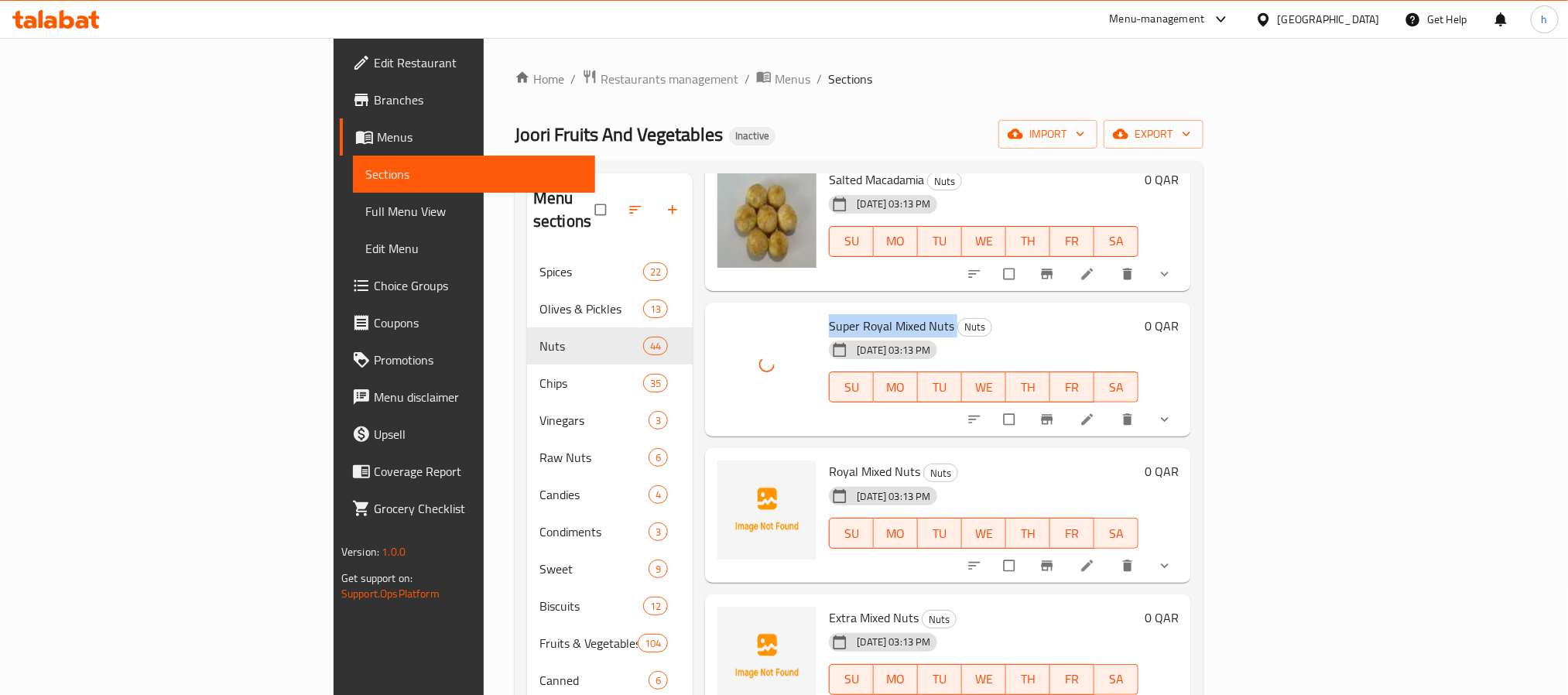
scroll to position [2178, 0]
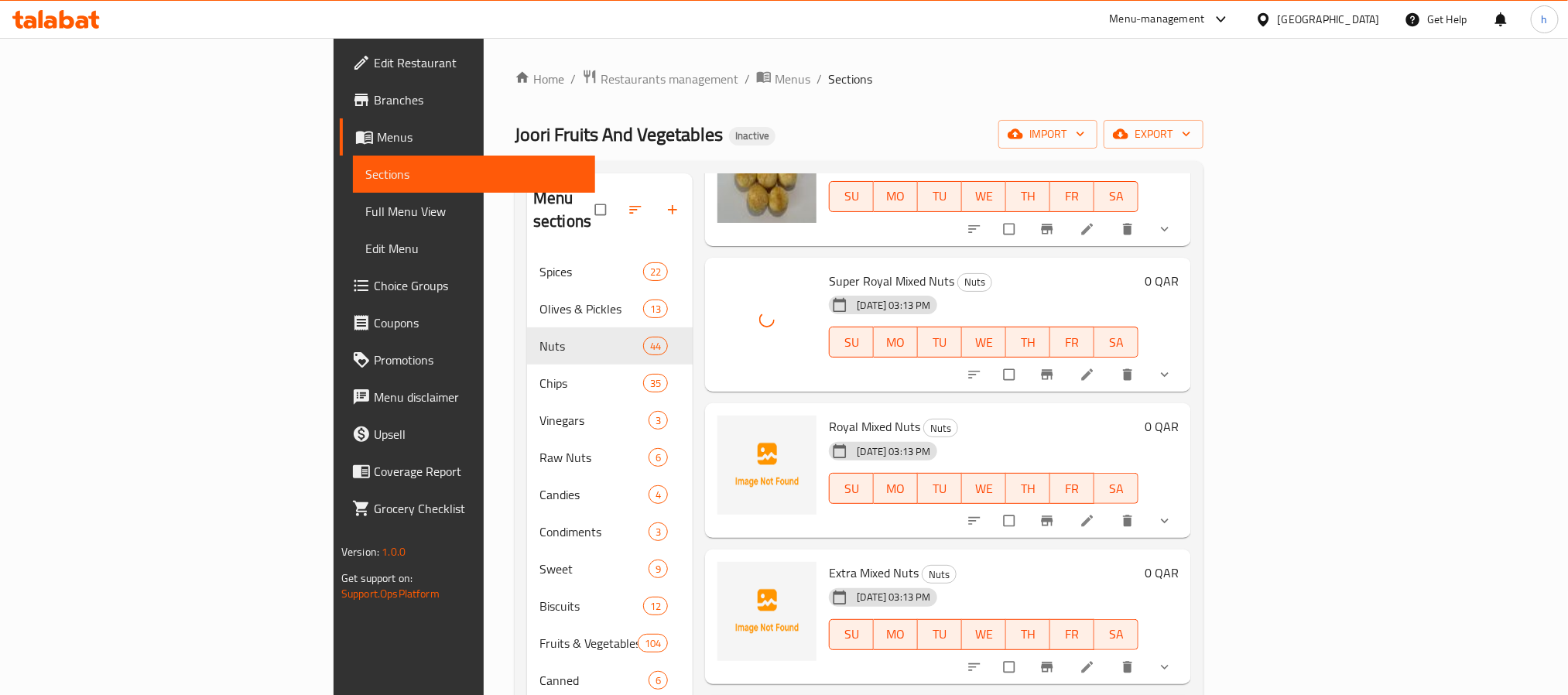
click at [829, 414] on span "Royal Mixed Nuts" at bounding box center [875, 426] width 91 height 23
click at [829, 561] on span "Extra Mixed Nuts" at bounding box center [874, 572] width 90 height 23
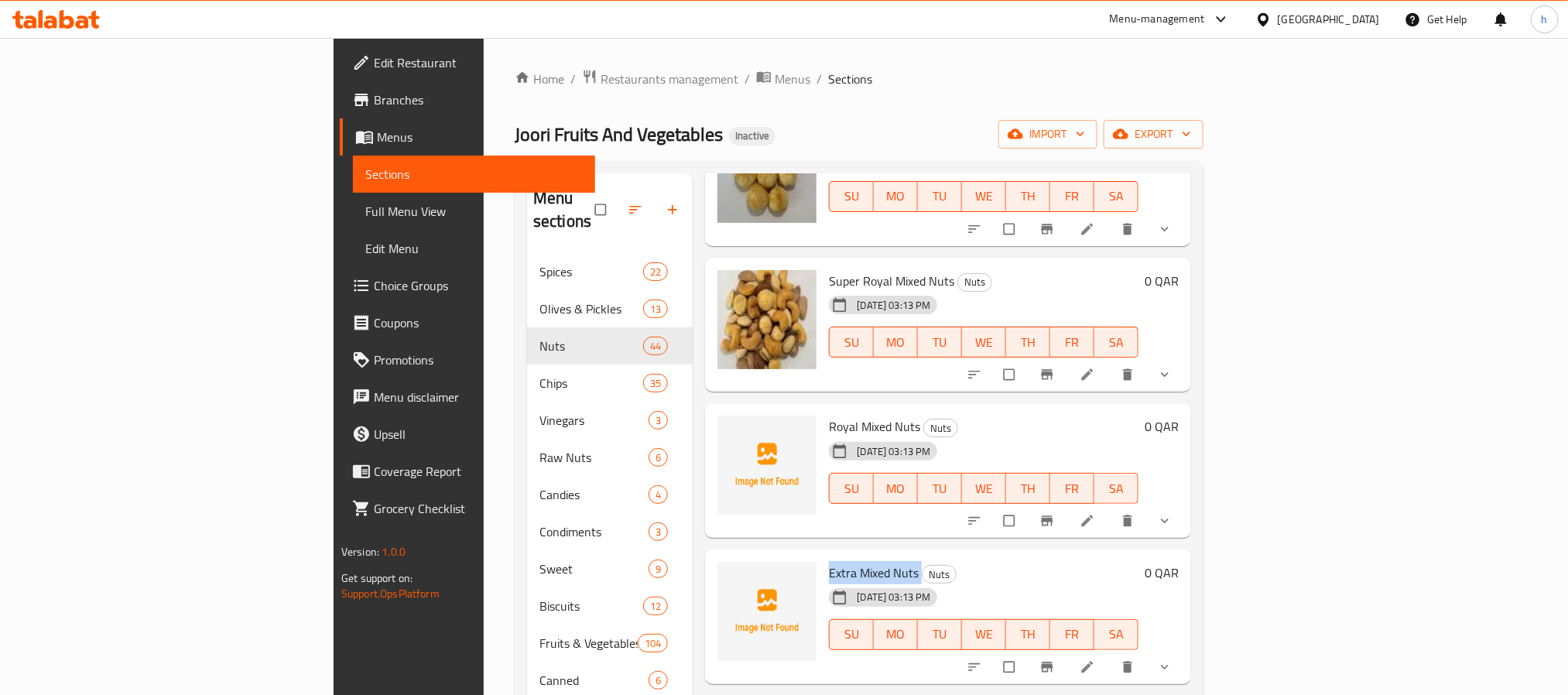
click at [829, 561] on span "Extra Mixed Nuts" at bounding box center [874, 572] width 90 height 23
click at [829, 414] on span "Royal Mixed Nuts" at bounding box center [875, 426] width 91 height 23
click at [717, 300] on img at bounding box center [767, 320] width 99 height 99
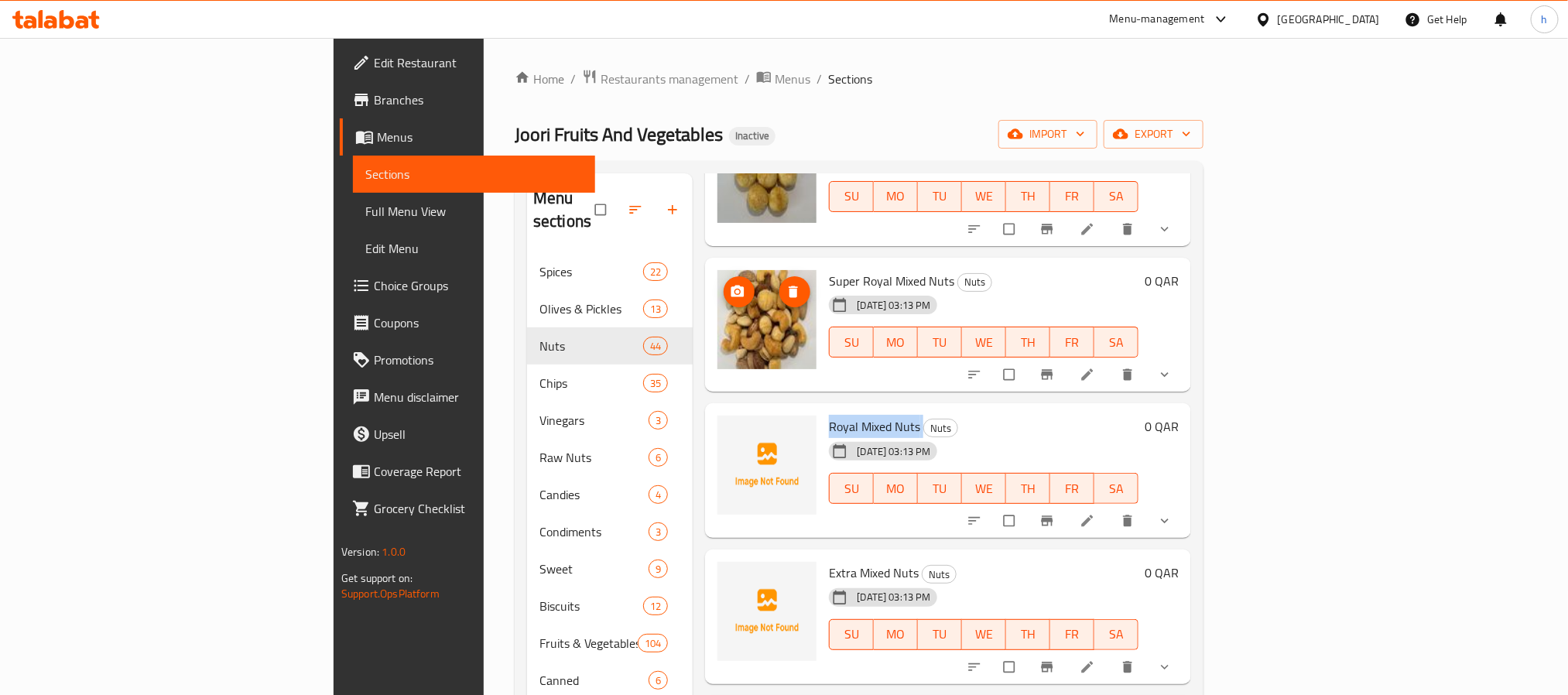
click at [717, 300] on img at bounding box center [767, 320] width 99 height 99
click at [829, 269] on span "Super Royal Mixed Nuts" at bounding box center [891, 281] width 125 height 23
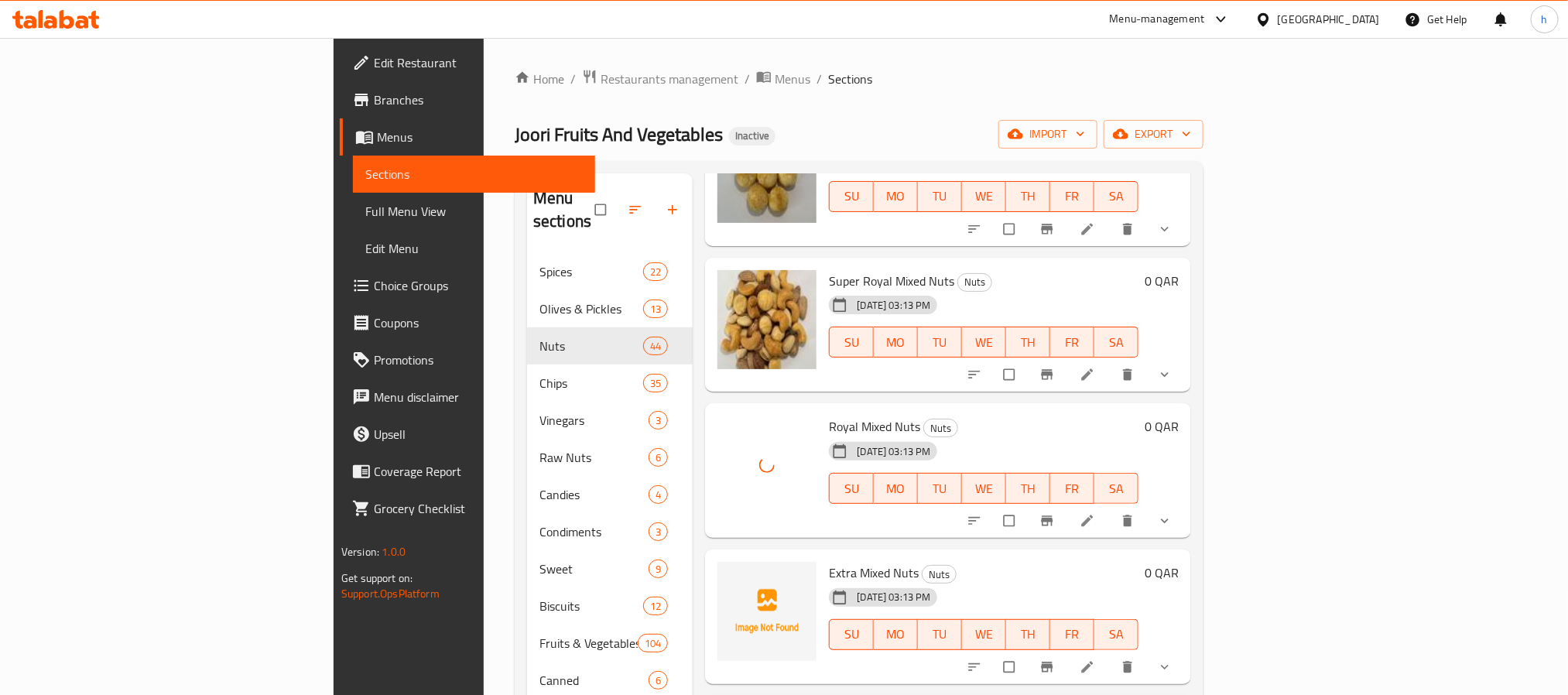
click at [829, 561] on span "Extra Mixed Nuts" at bounding box center [874, 572] width 90 height 23
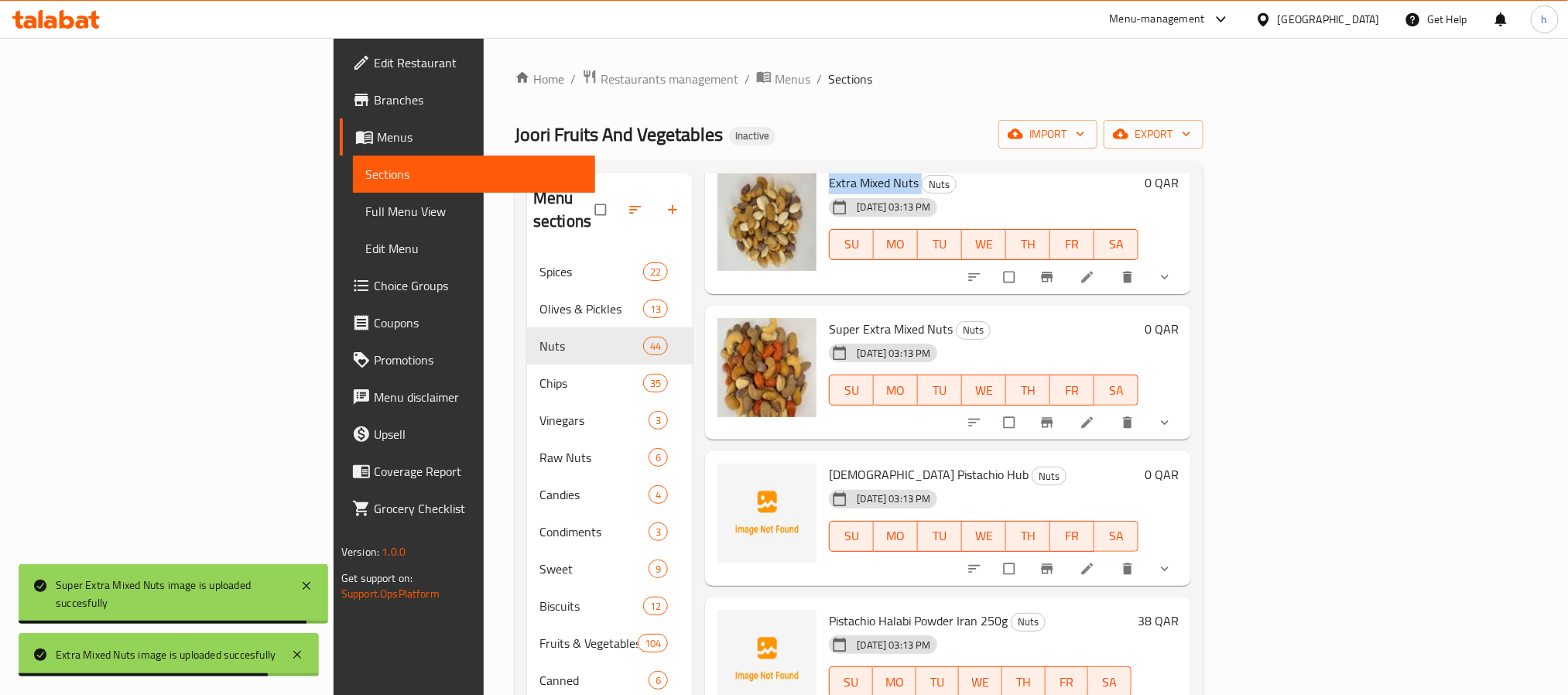
scroll to position [2642, 0]
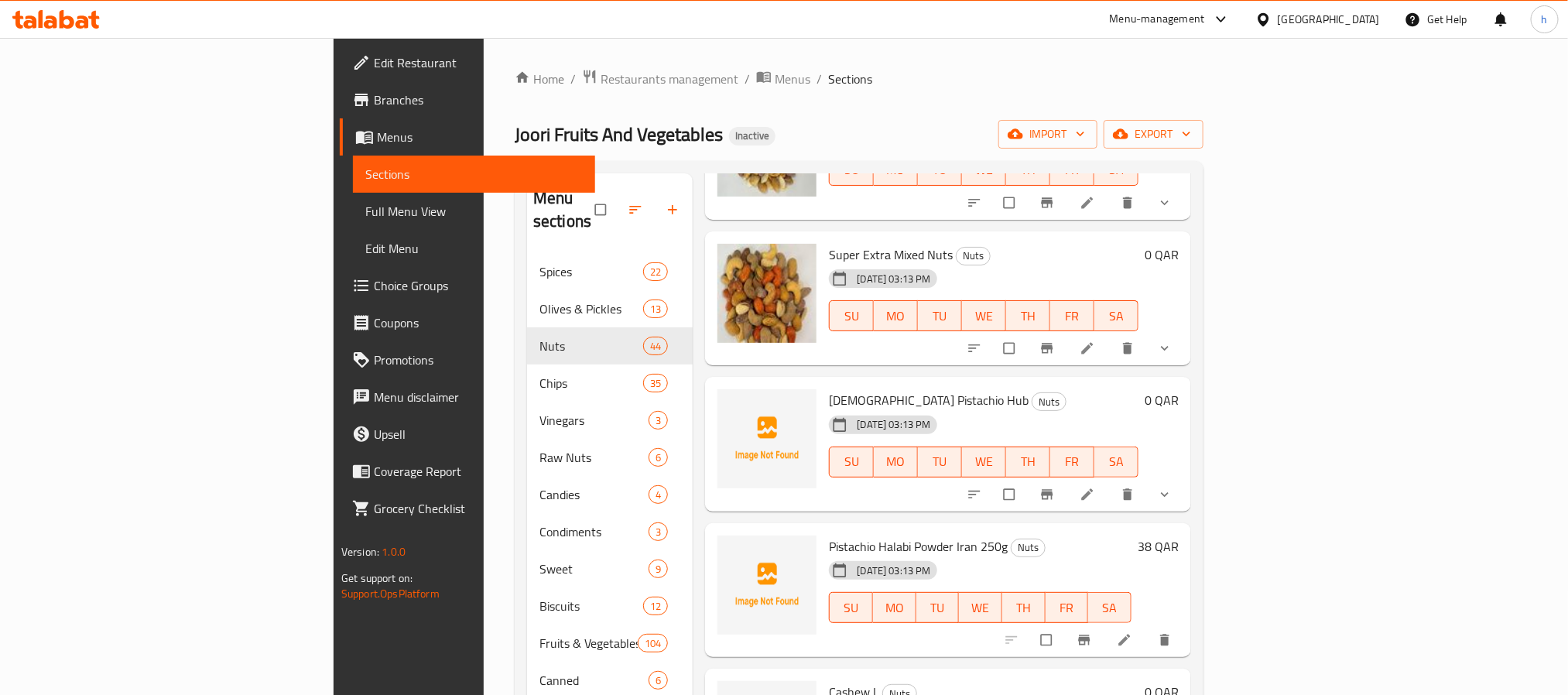
click at [829, 389] on span "[DEMOGRAPHIC_DATA] Pistachio Hub" at bounding box center [928, 400] width 200 height 23
click at [829, 535] on span "Pistachio Halabi Powder Iran 250g" at bounding box center [918, 546] width 179 height 23
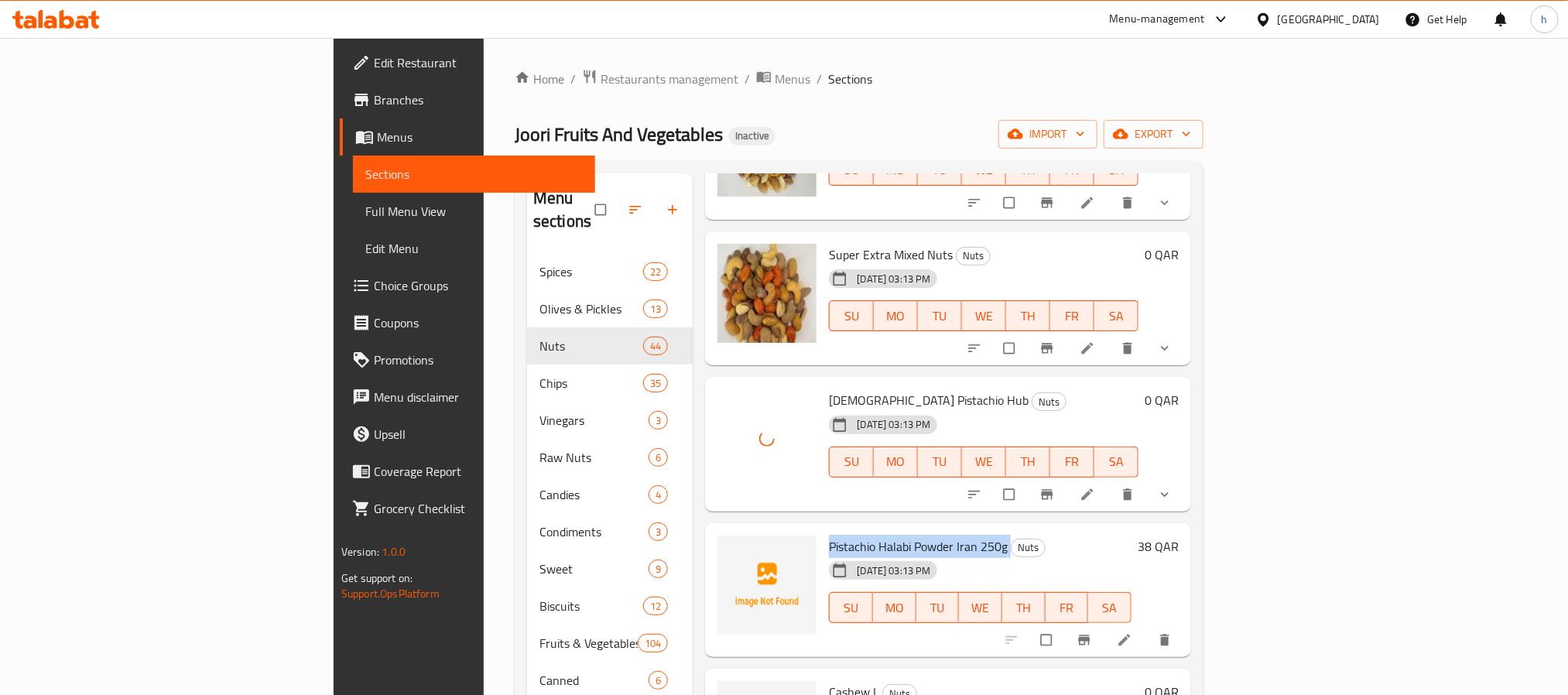
click at [829, 535] on span "Pistachio Halabi Powder Iran 250g" at bounding box center [918, 546] width 179 height 23
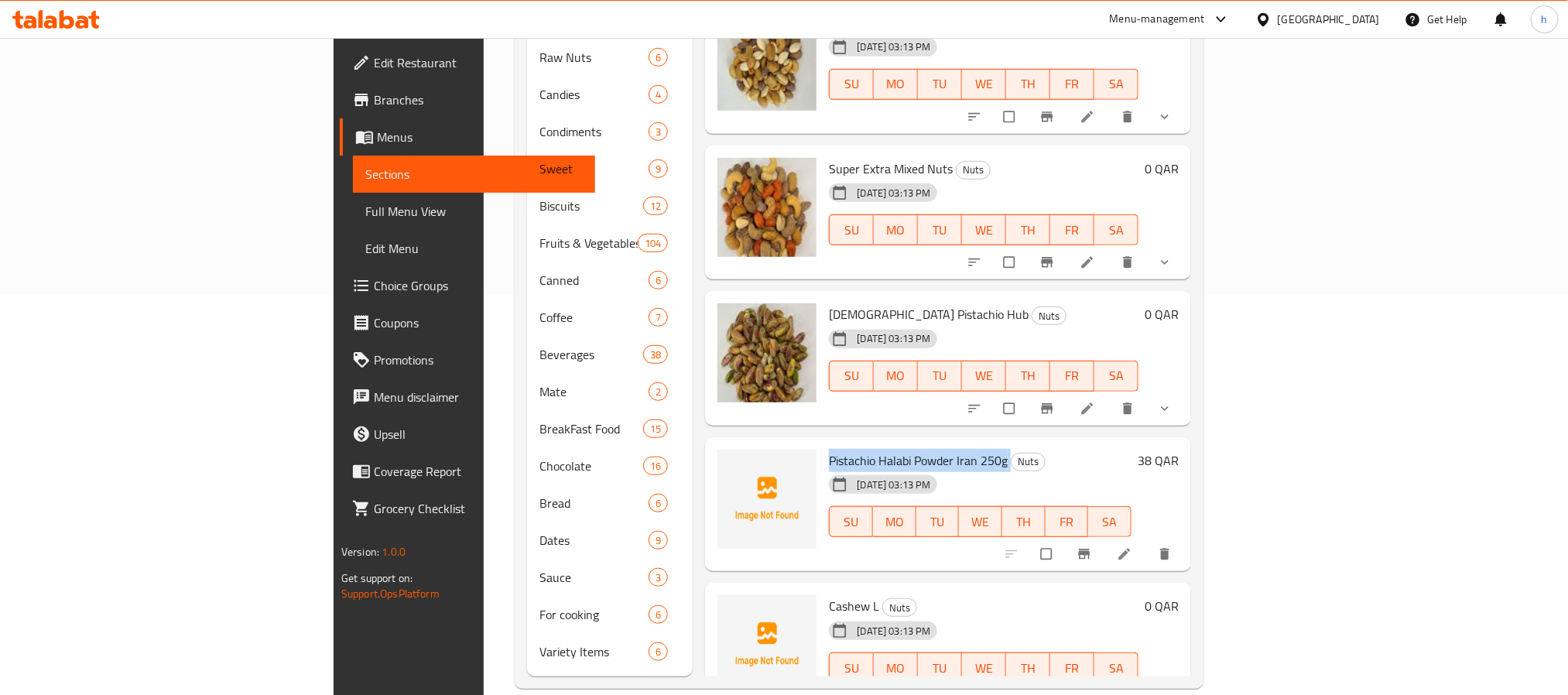
scroll to position [2444, 0]
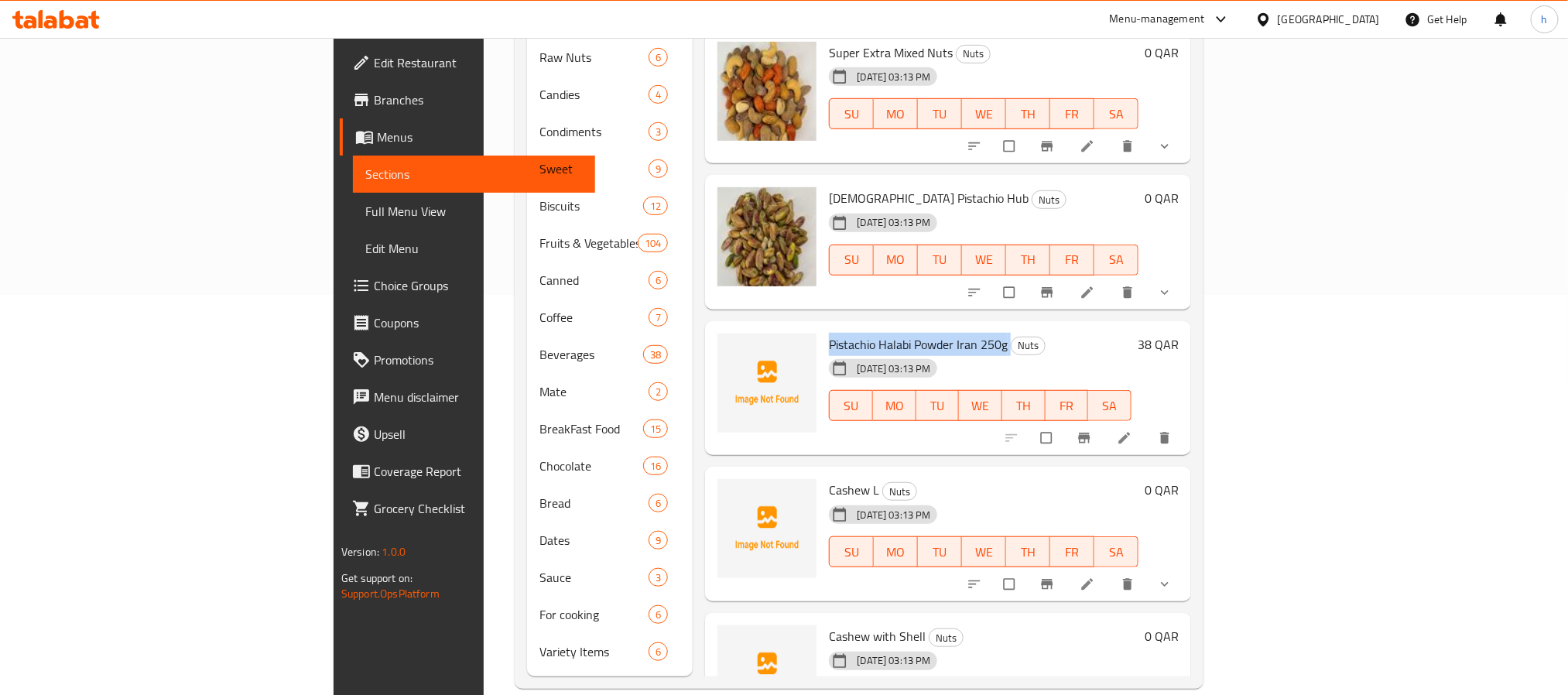
click at [840, 333] on span "Pistachio Halabi Powder Iran 250g" at bounding box center [918, 344] width 179 height 23
click at [829, 479] on span "Cashew L" at bounding box center [854, 490] width 51 height 23
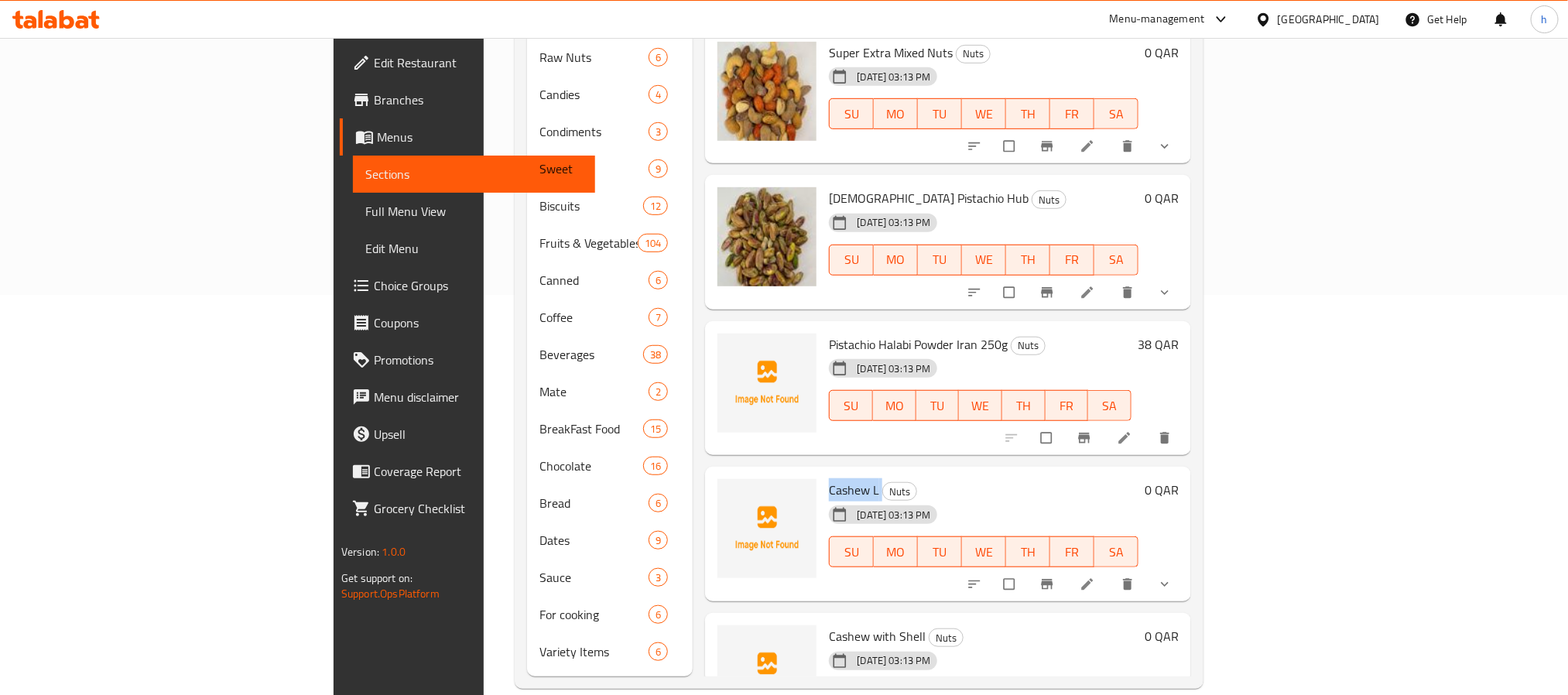
click at [829, 479] on span "Cashew L" at bounding box center [854, 490] width 51 height 23
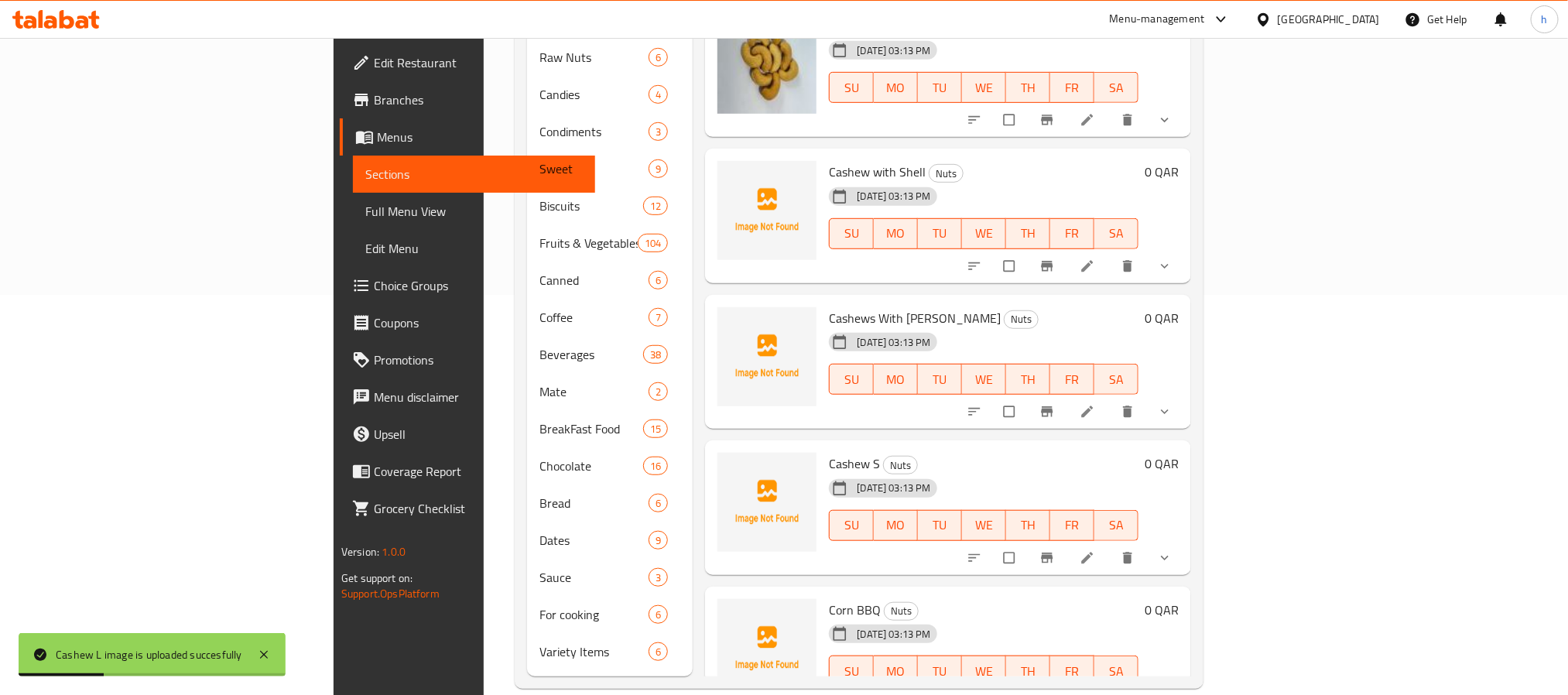
scroll to position [2677, 0]
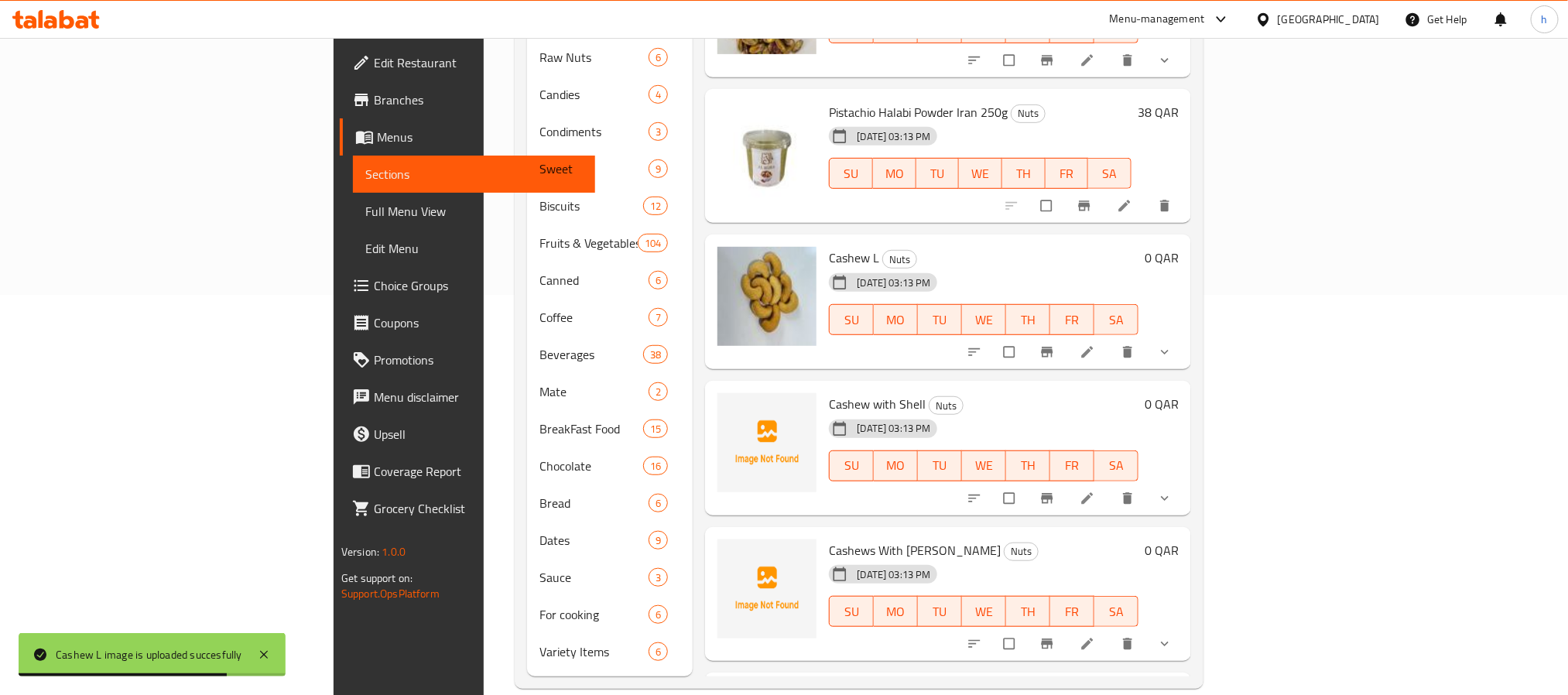
click at [829, 392] on span "Cashew with Shell" at bounding box center [877, 403] width 97 height 23
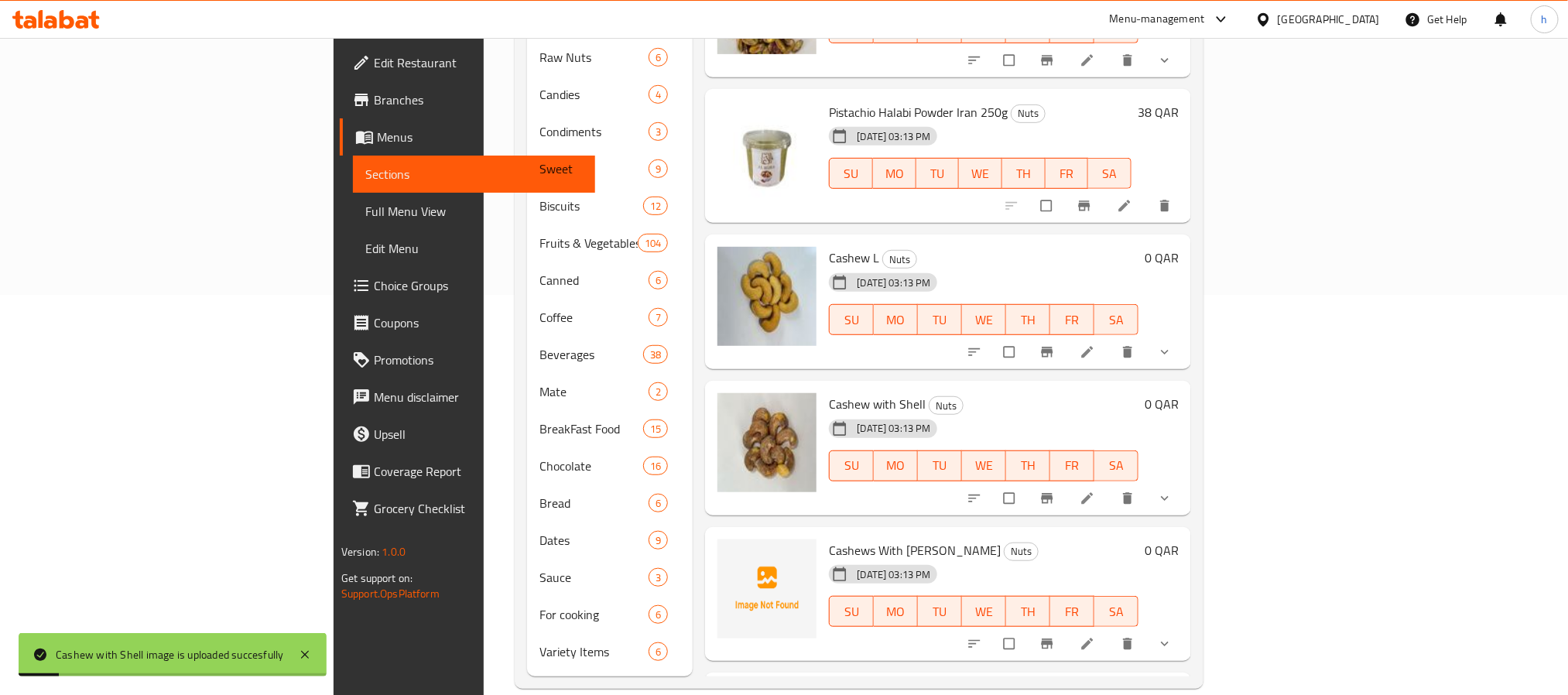
click at [829, 539] on span "Cashews With [PERSON_NAME]" at bounding box center [915, 550] width 172 height 23
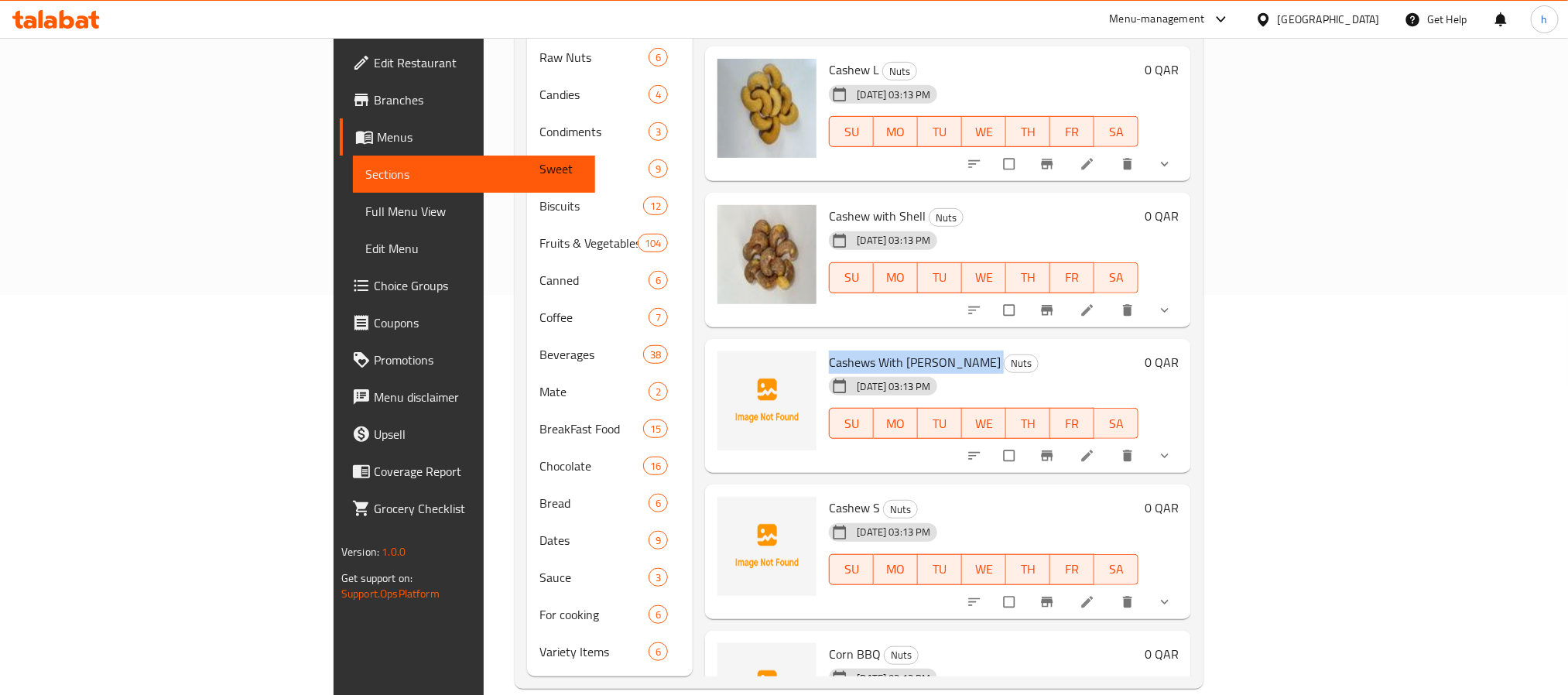
scroll to position [2927, 0]
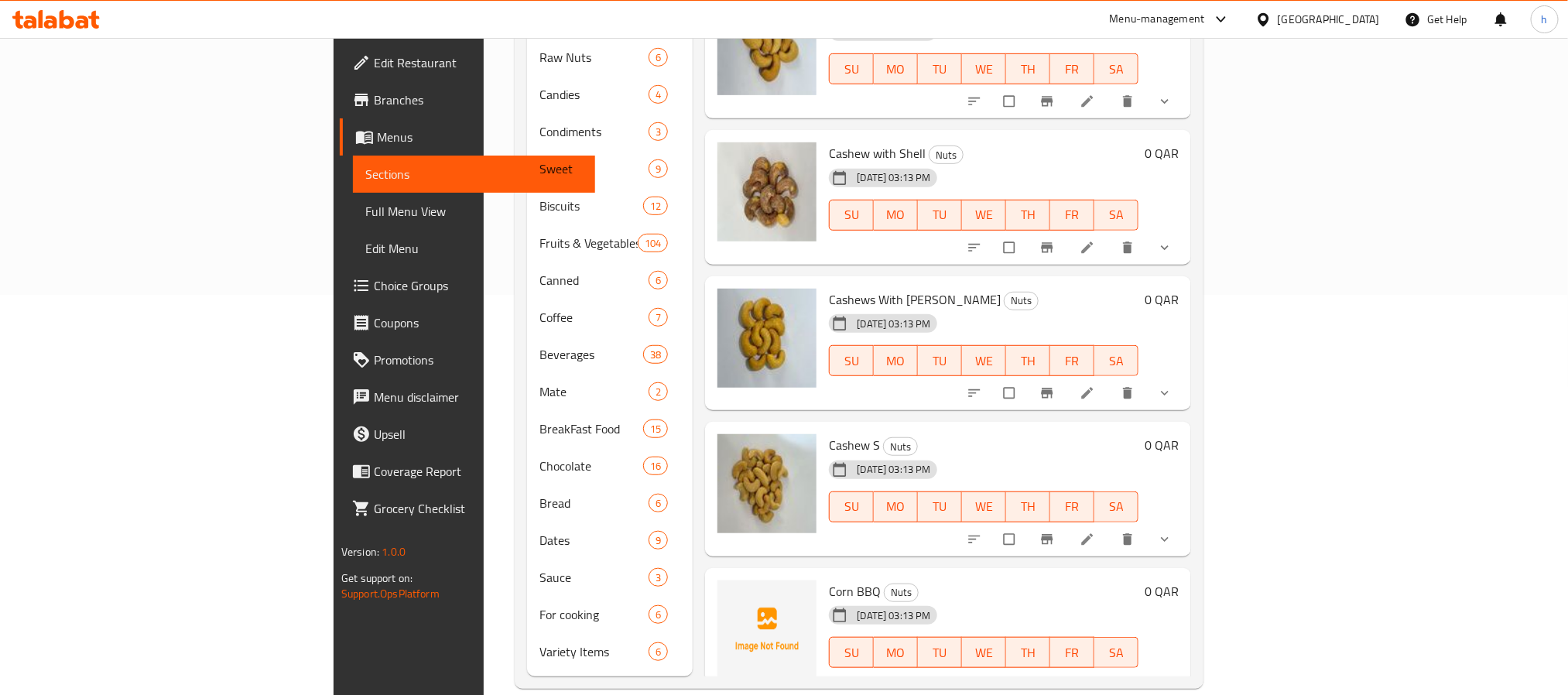
click at [829, 580] on span "Corn BBQ" at bounding box center [855, 591] width 52 height 23
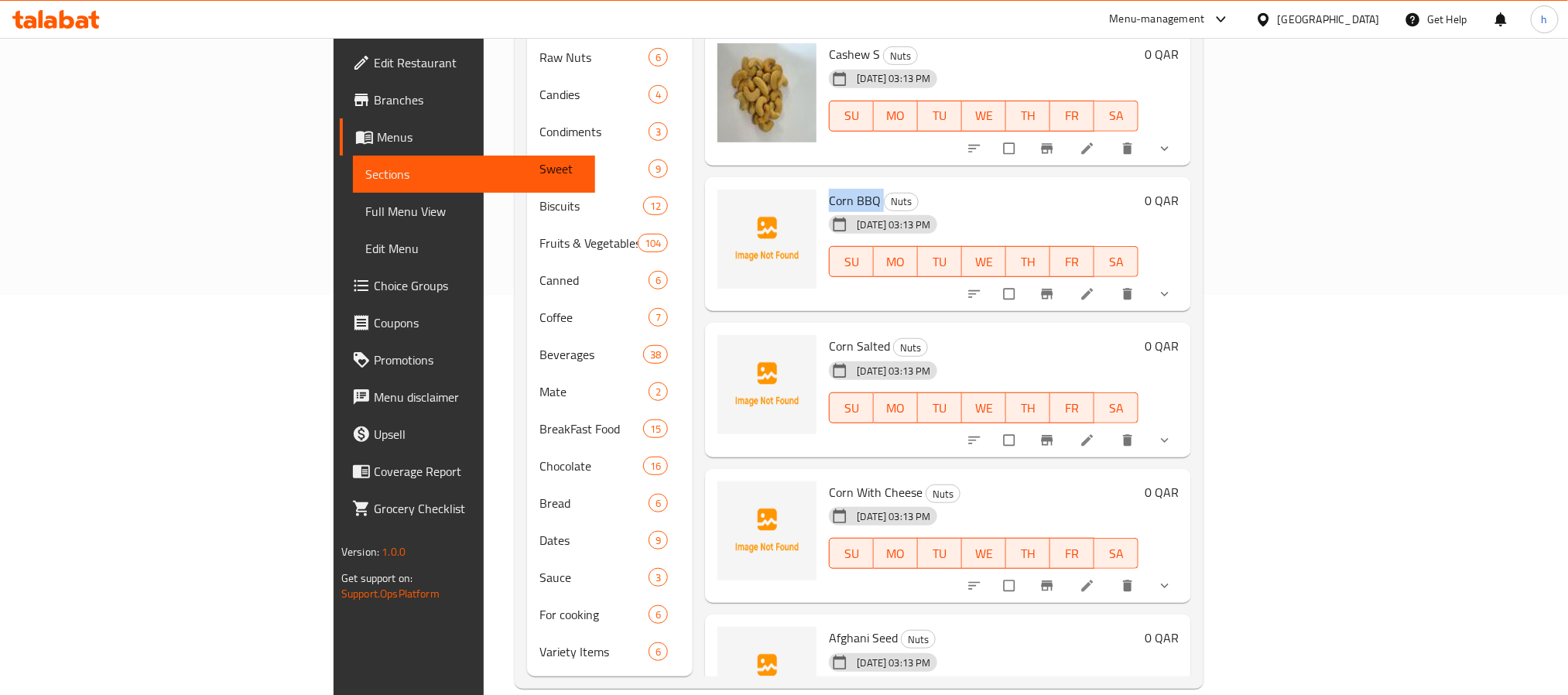
scroll to position [3392, 0]
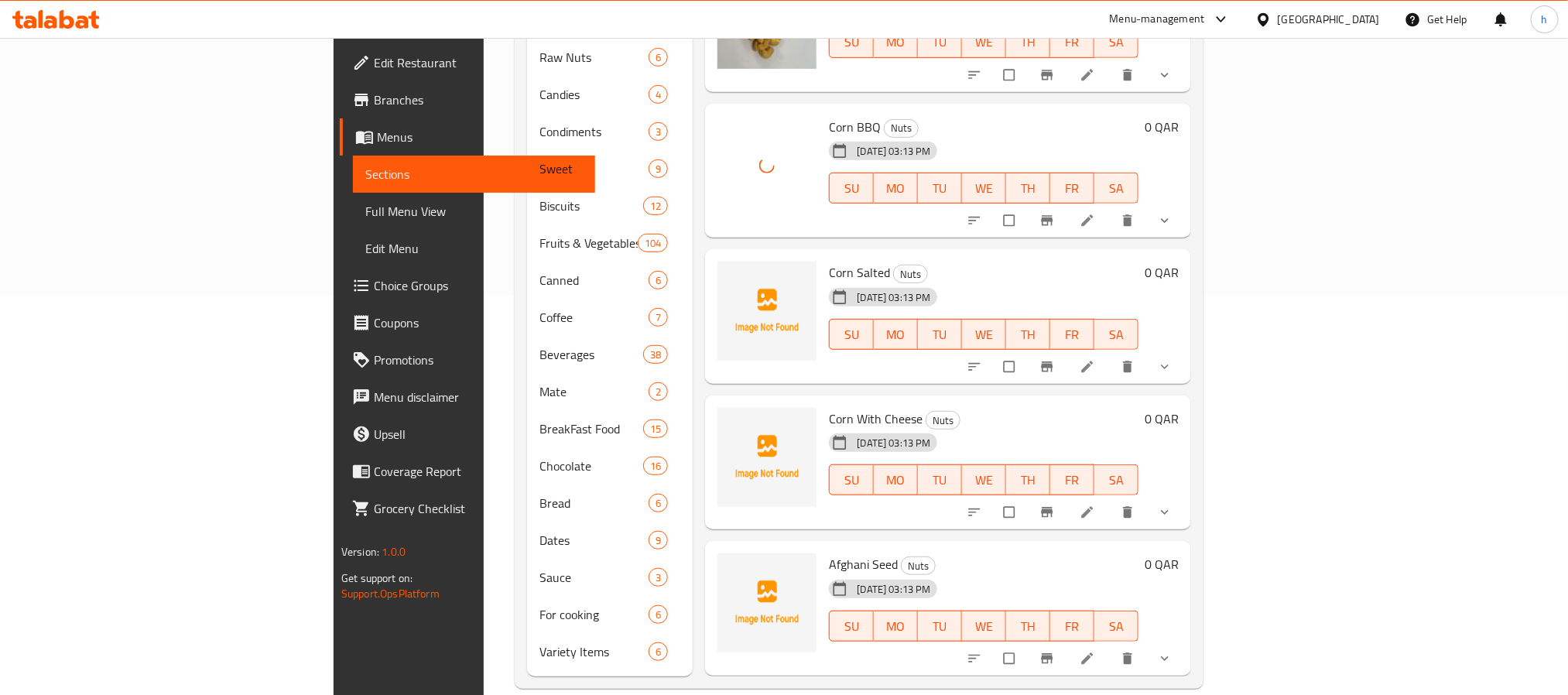
click at [829, 261] on span "Corn Salted" at bounding box center [859, 272] width 61 height 23
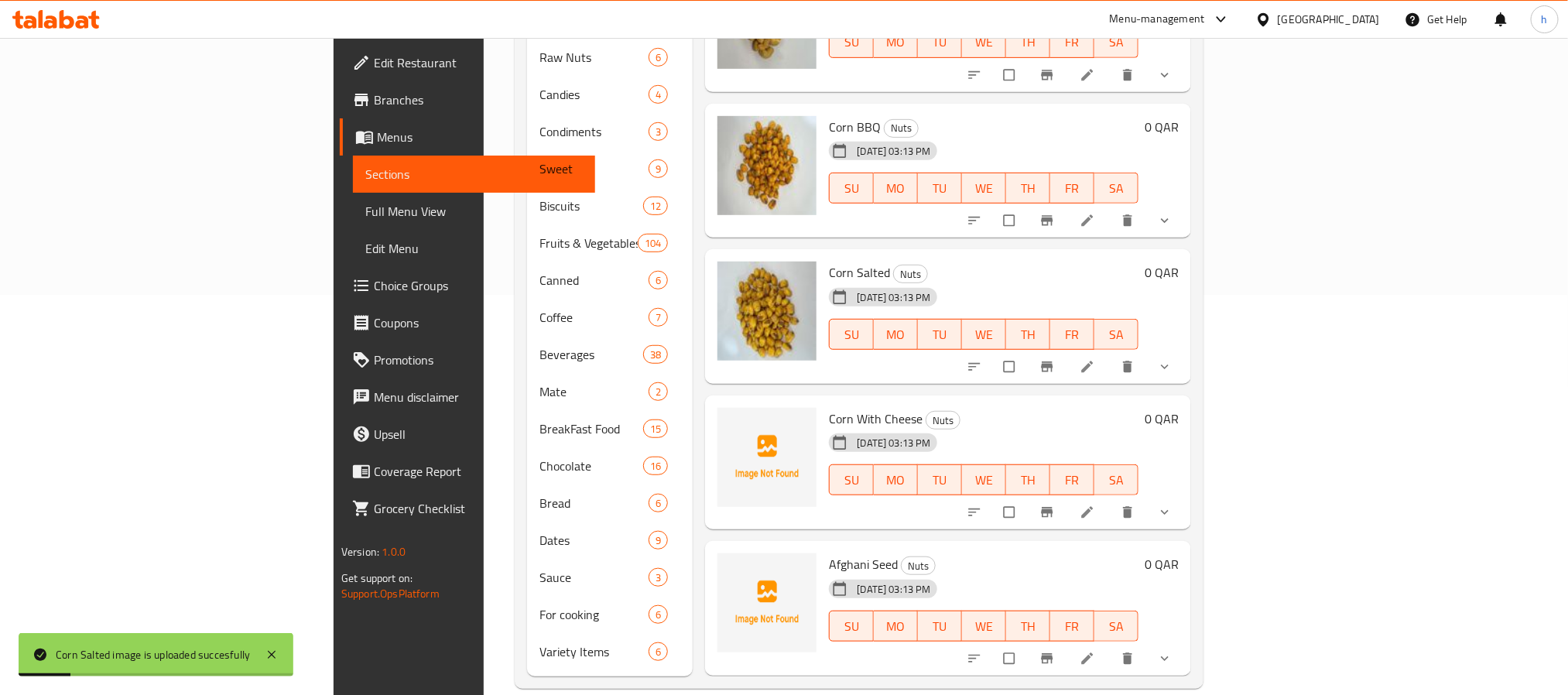
click at [829, 407] on span "Corn With Cheese" at bounding box center [875, 418] width 94 height 23
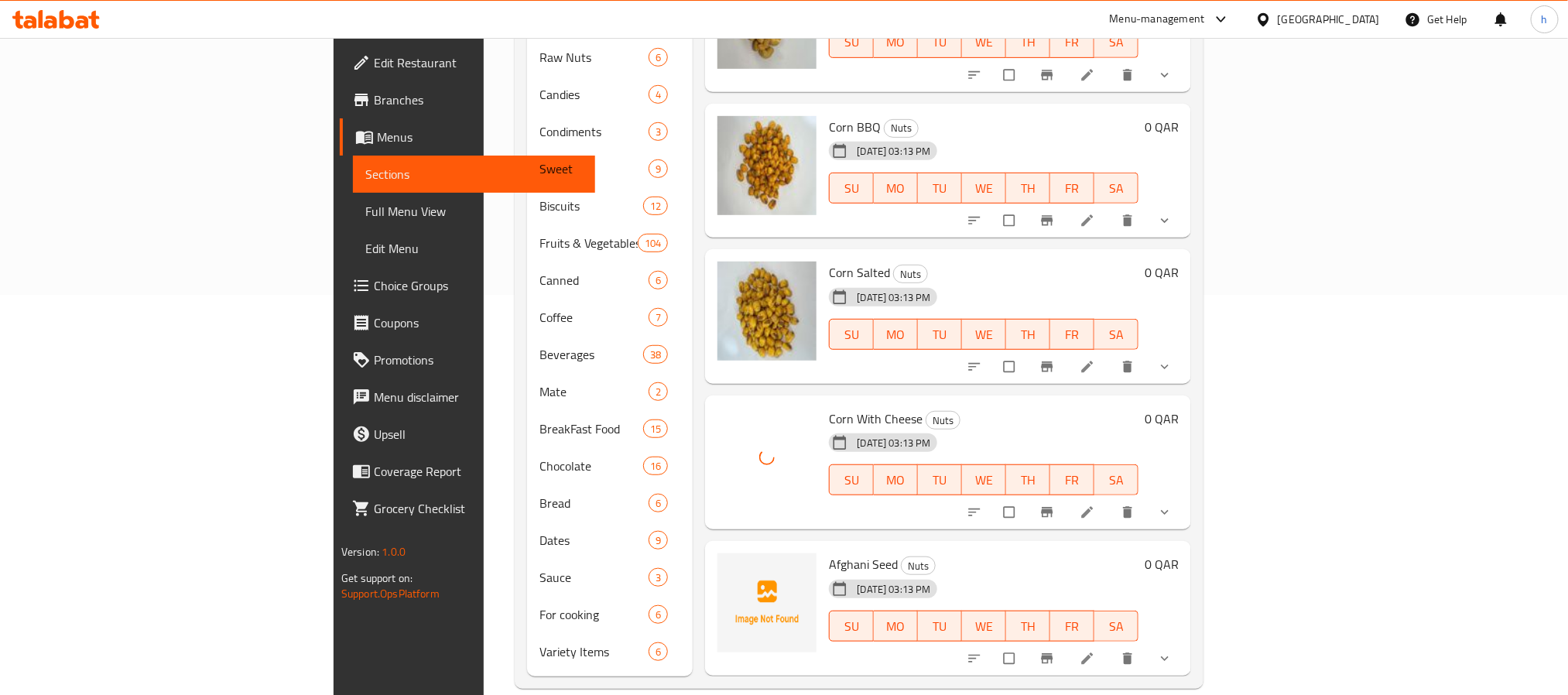
click at [829, 552] on span "Afghani Seed" at bounding box center [863, 564] width 69 height 23
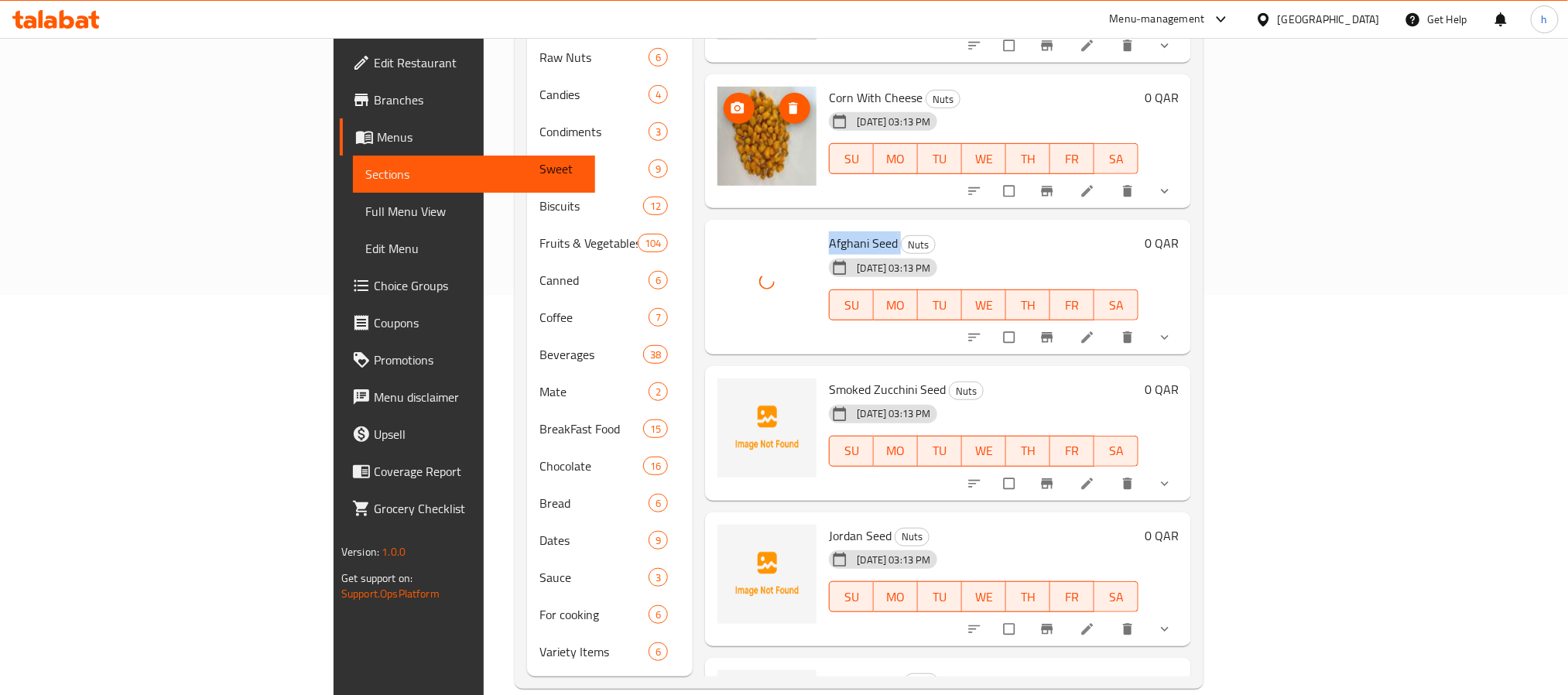
scroll to position [3740, 0]
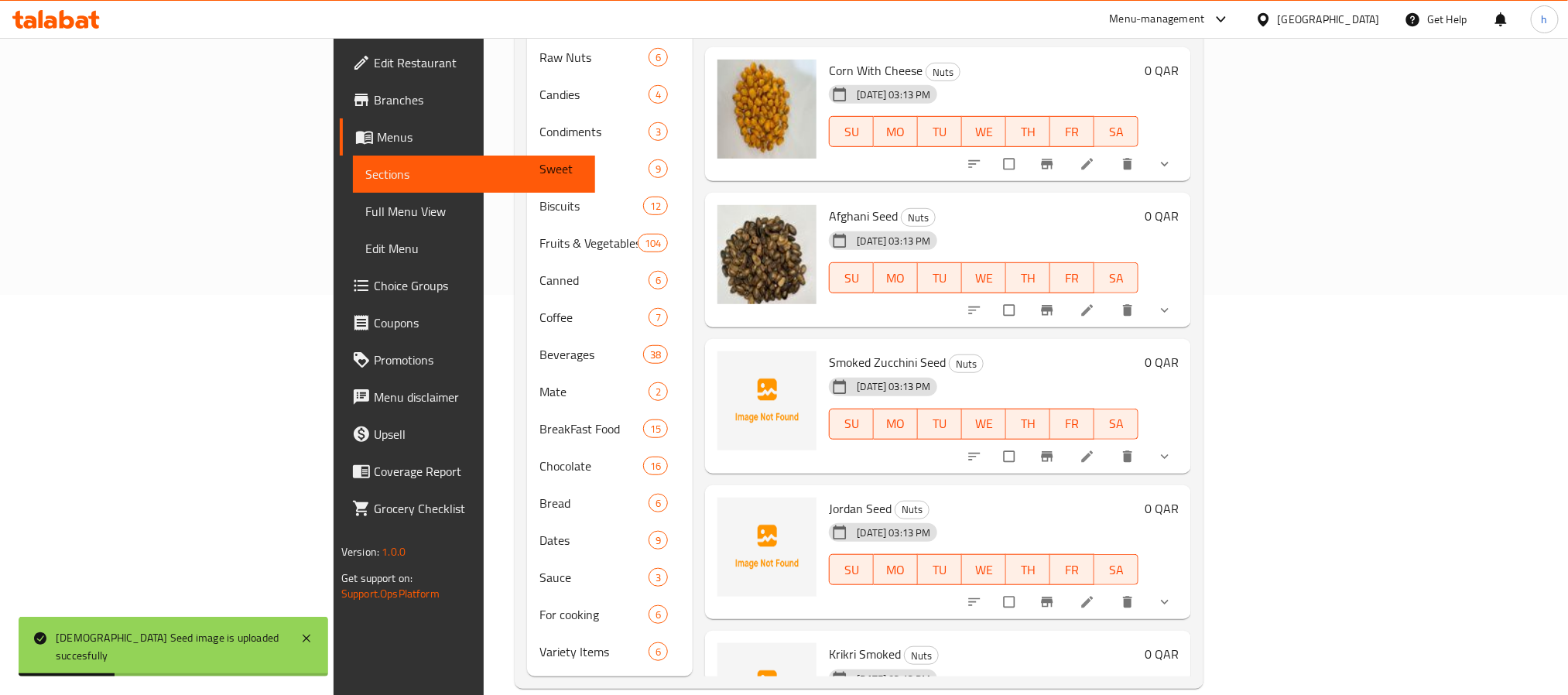
click at [829, 350] on span "Smoked Zucchini Seed" at bounding box center [887, 362] width 117 height 23
click at [829, 497] on span "Jordan Seed" at bounding box center [860, 508] width 63 height 23
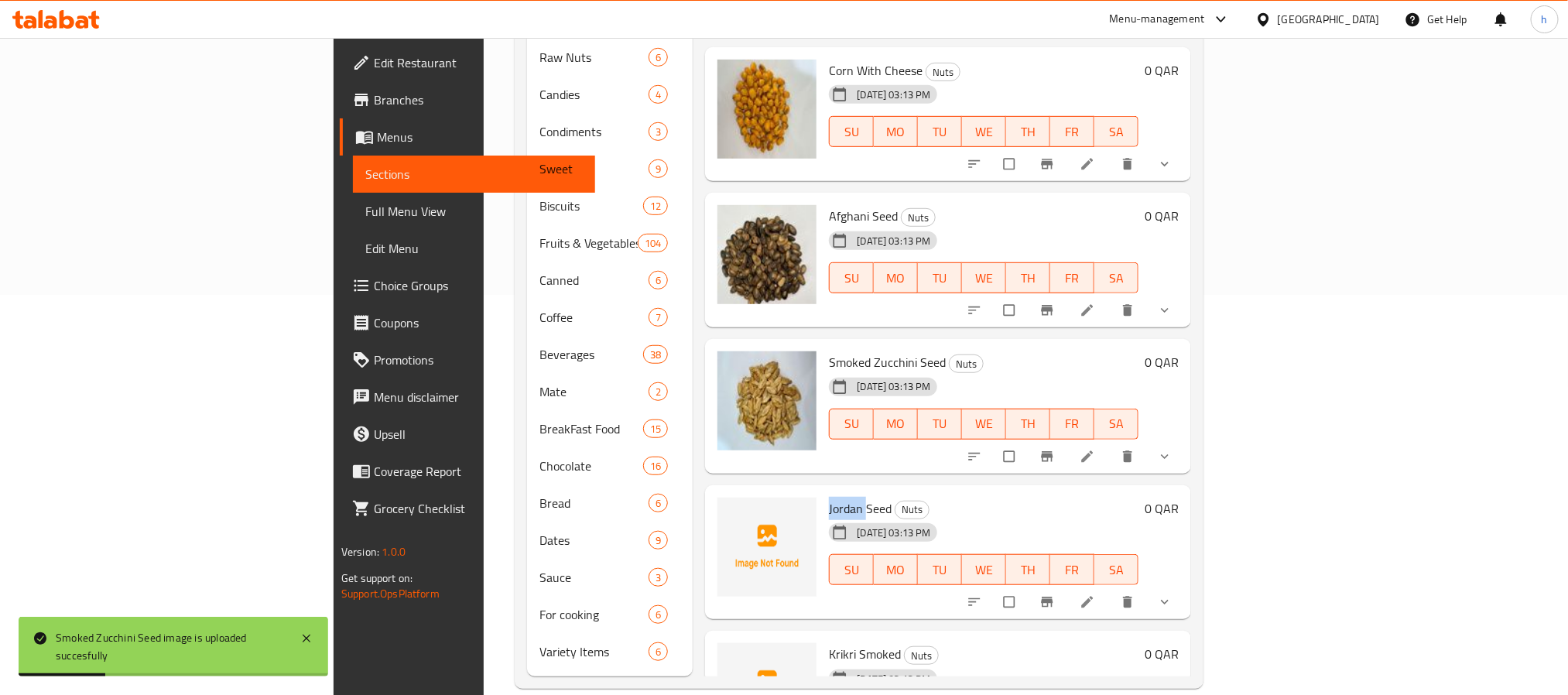
click at [829, 497] on span "Jordan Seed" at bounding box center [860, 508] width 63 height 23
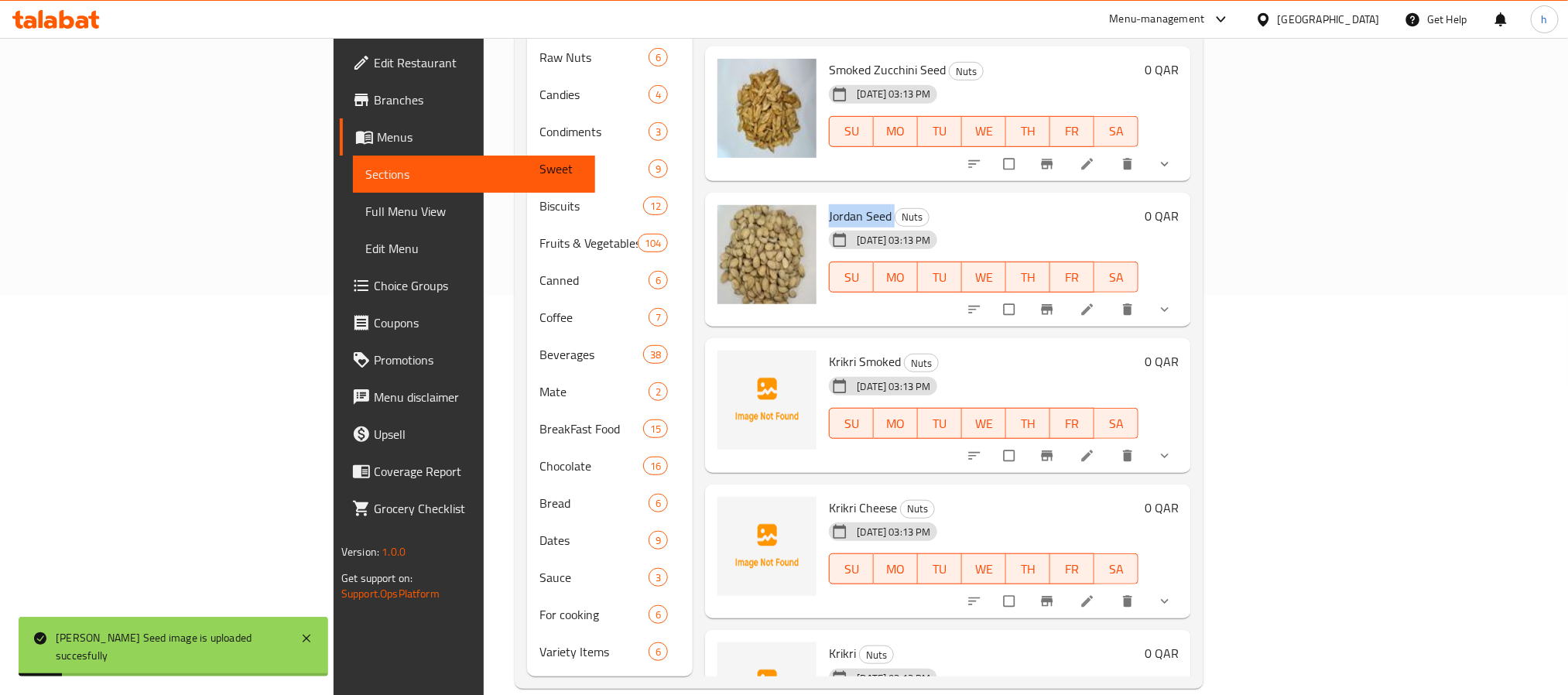
scroll to position [4088, 0]
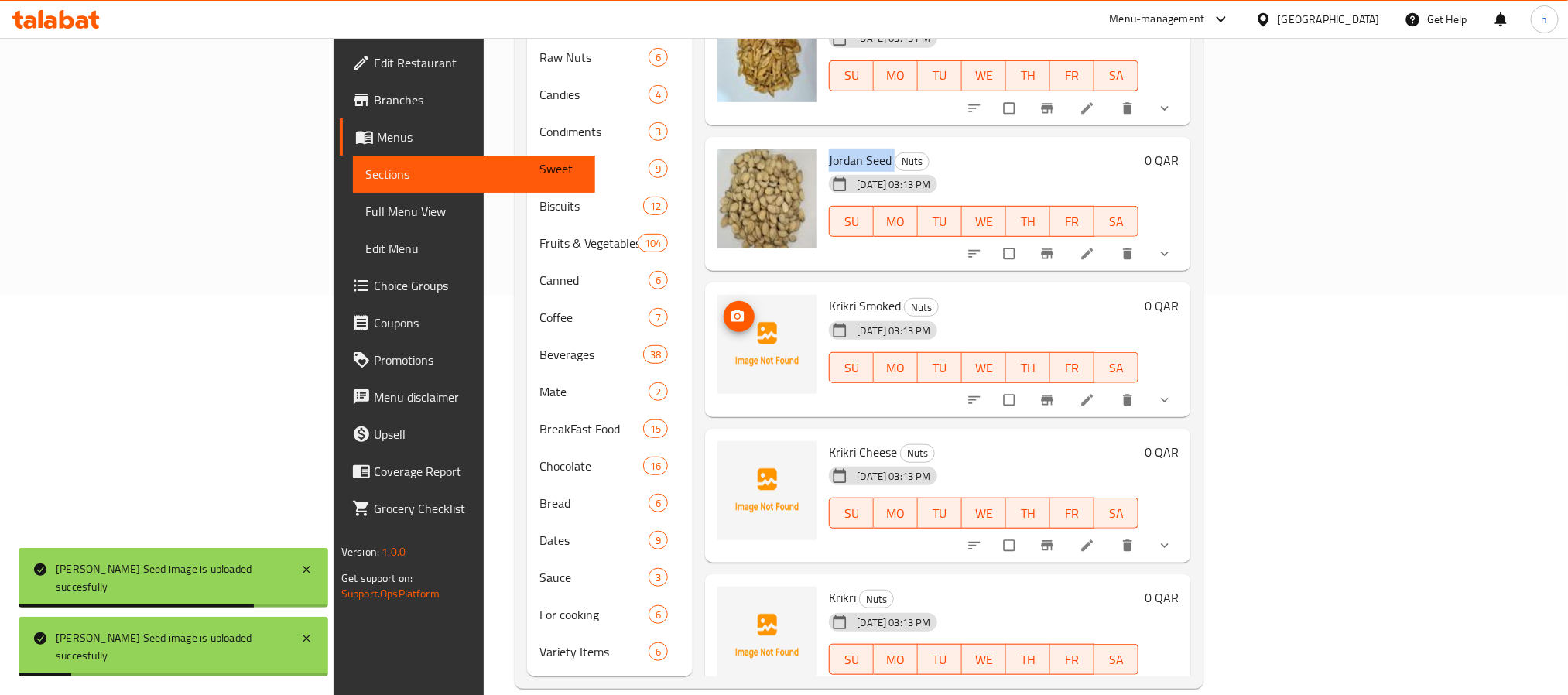
click at [717, 333] on img at bounding box center [767, 345] width 99 height 99
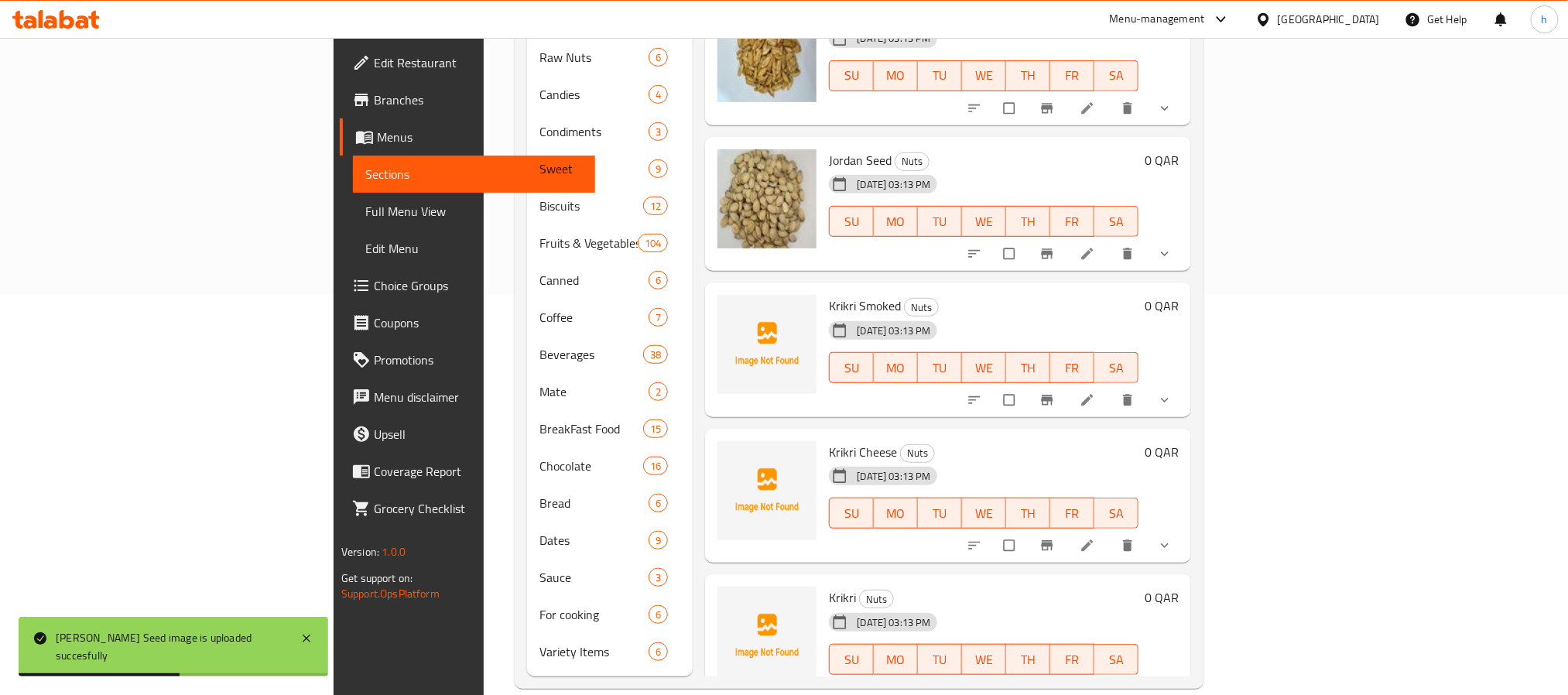
click at [829, 294] on span "Krikri Smoked" at bounding box center [865, 305] width 72 height 23
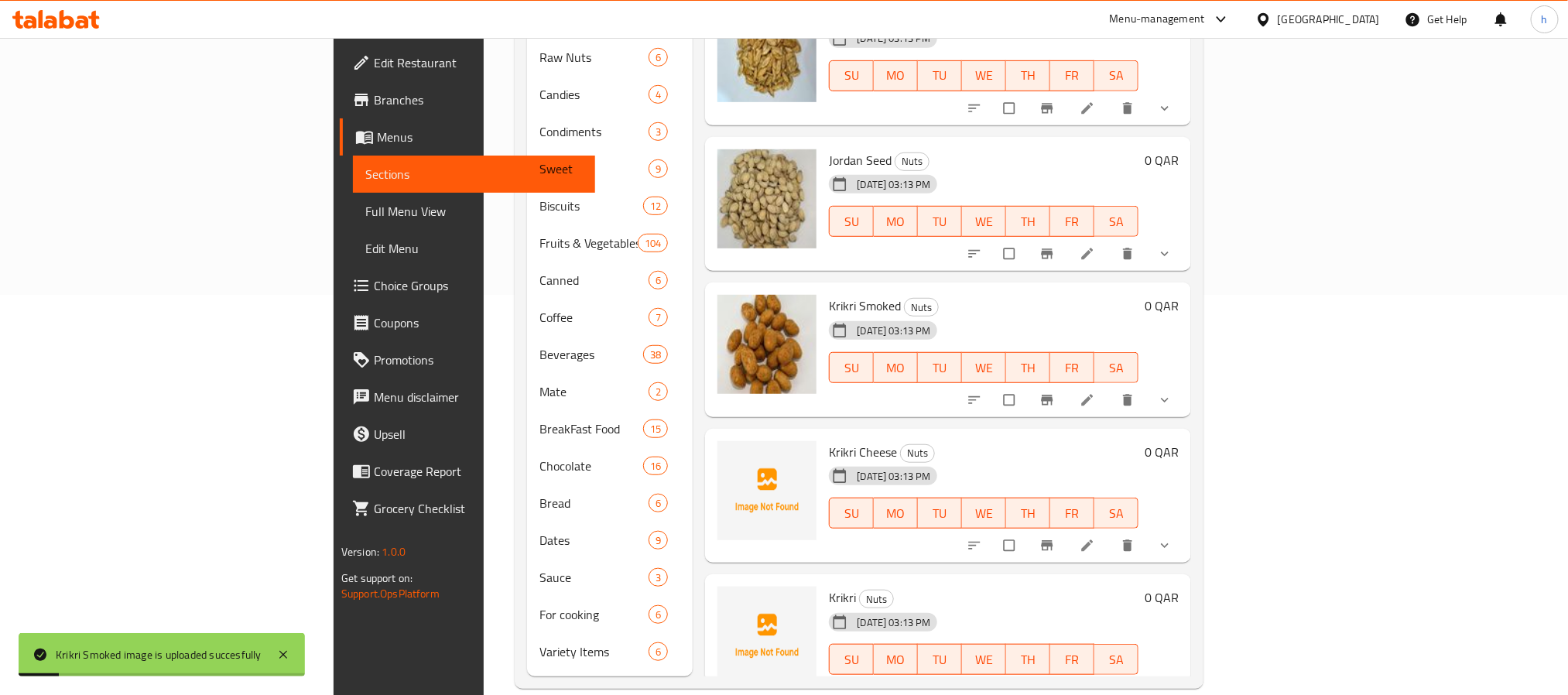
click at [829, 440] on span "Krikri Cheese" at bounding box center [863, 451] width 68 height 23
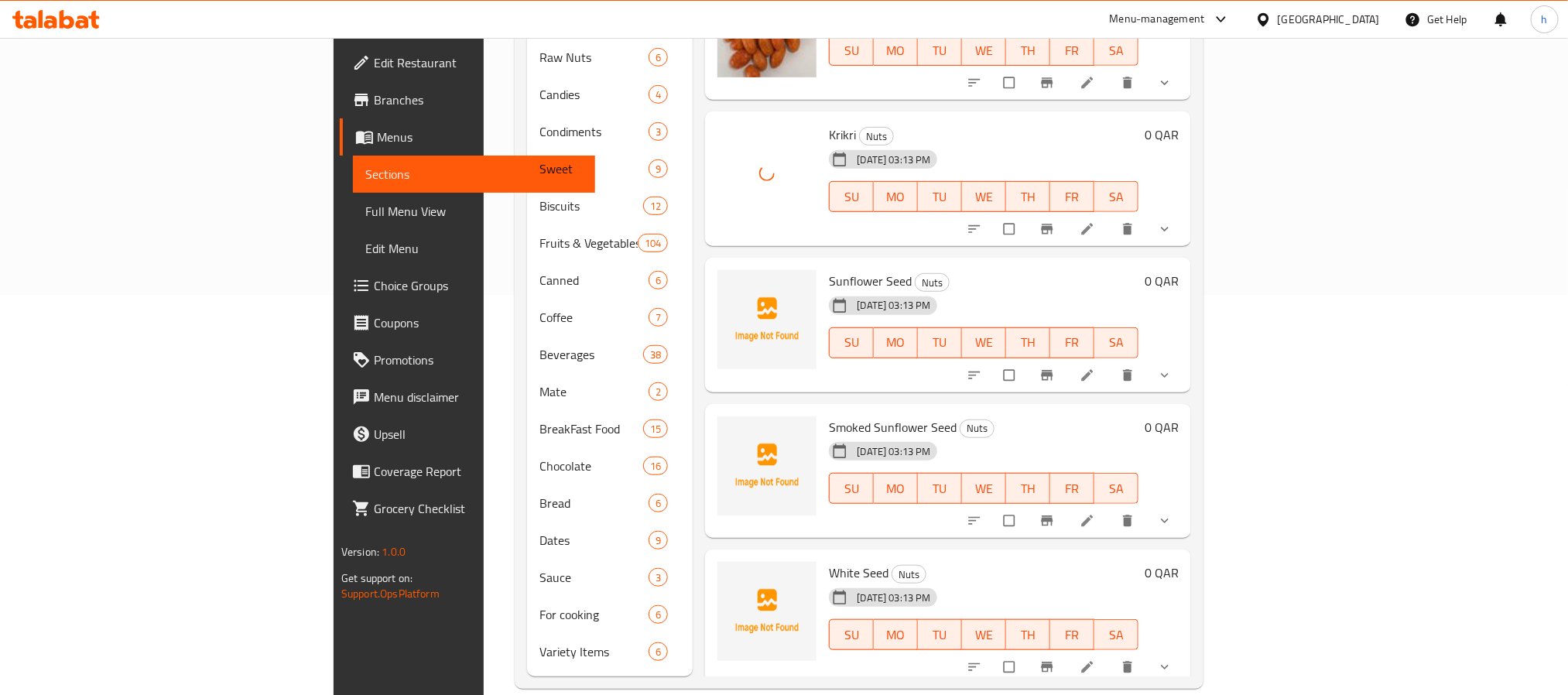
scroll to position [4552, 0]
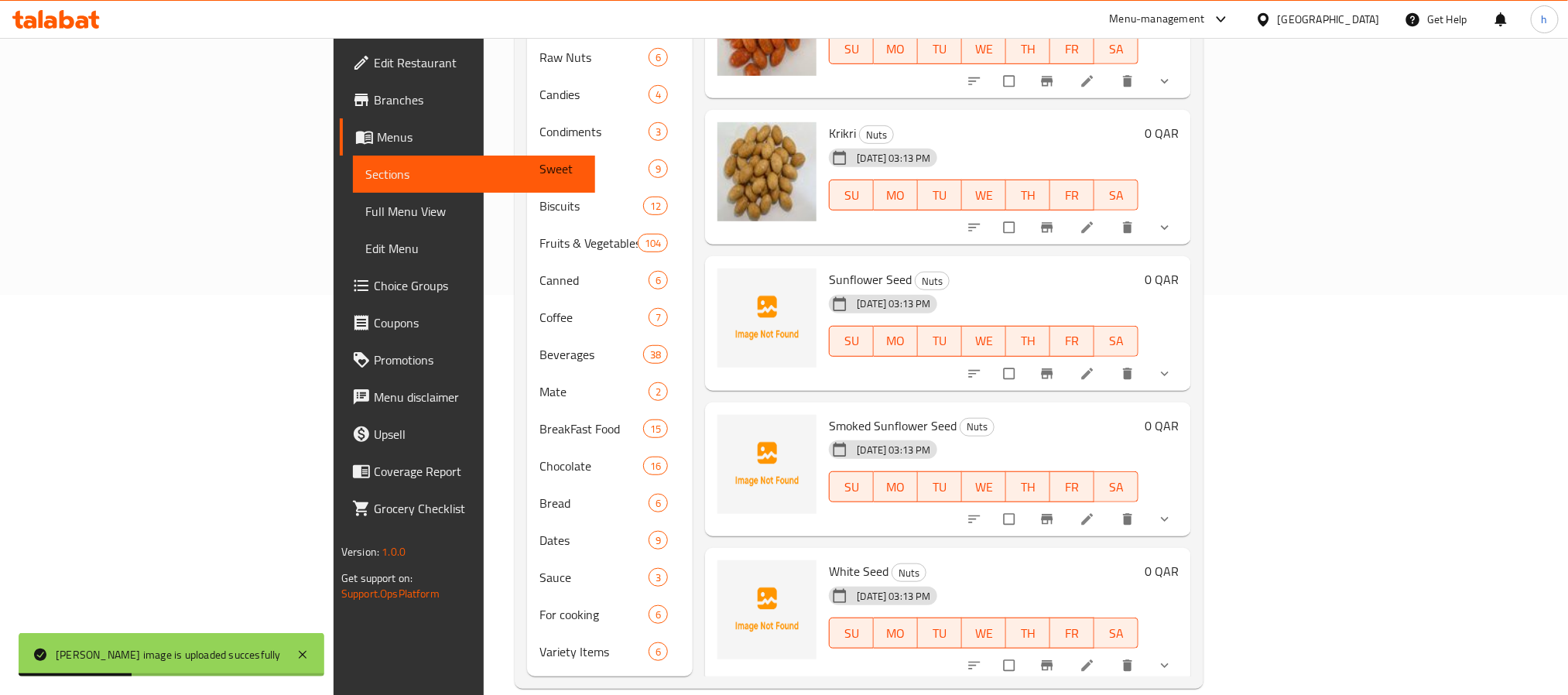
click at [829, 268] on span "Sunflower Seed" at bounding box center [870, 279] width 83 height 23
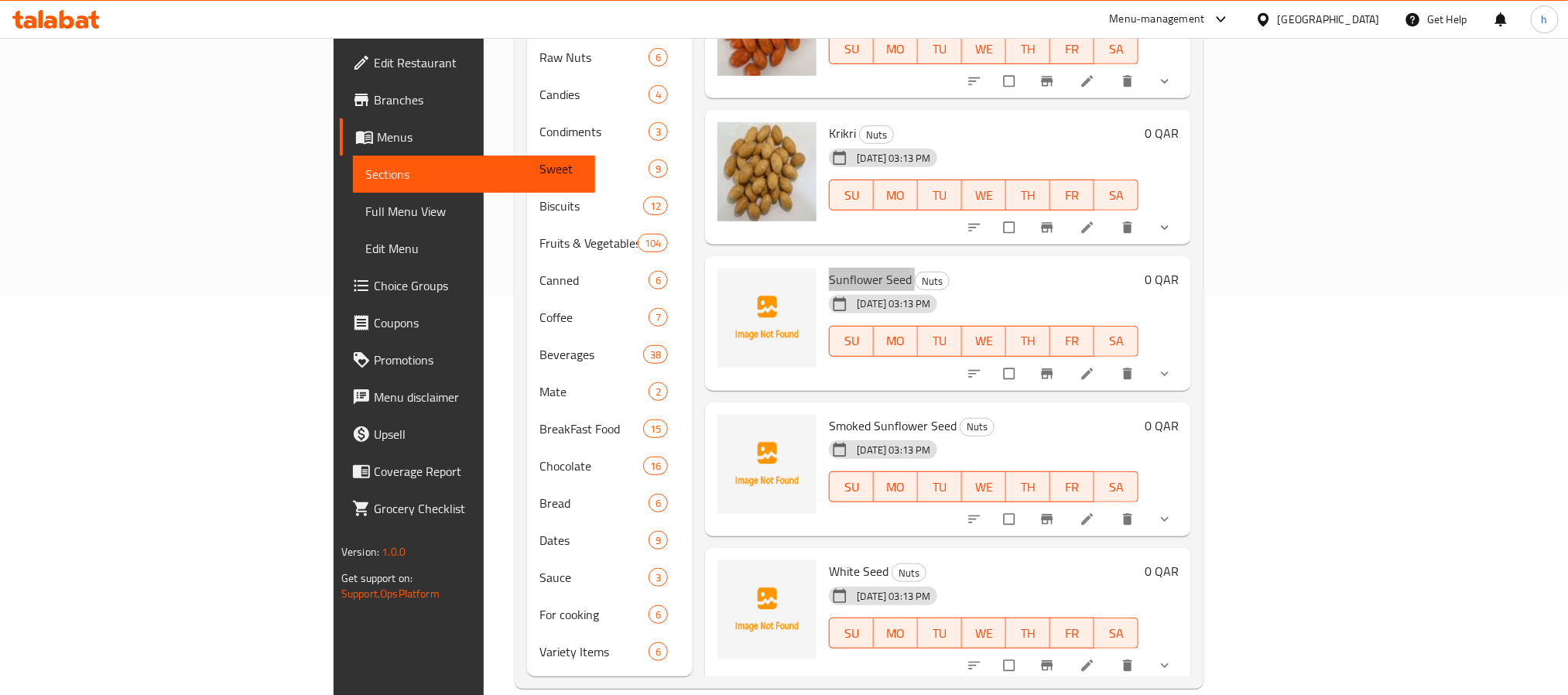
scroll to position [4669, 0]
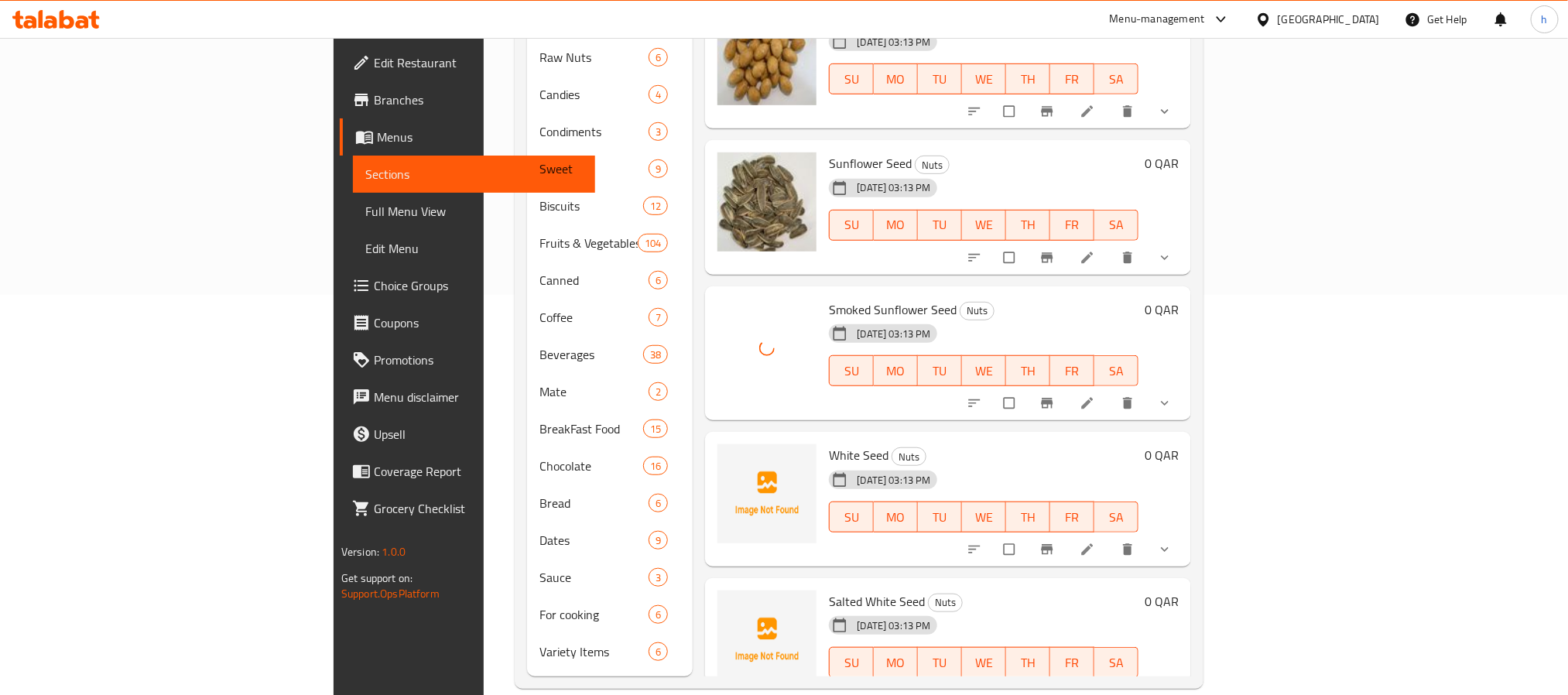
click at [829, 443] on span "White Seed" at bounding box center [859, 455] width 59 height 23
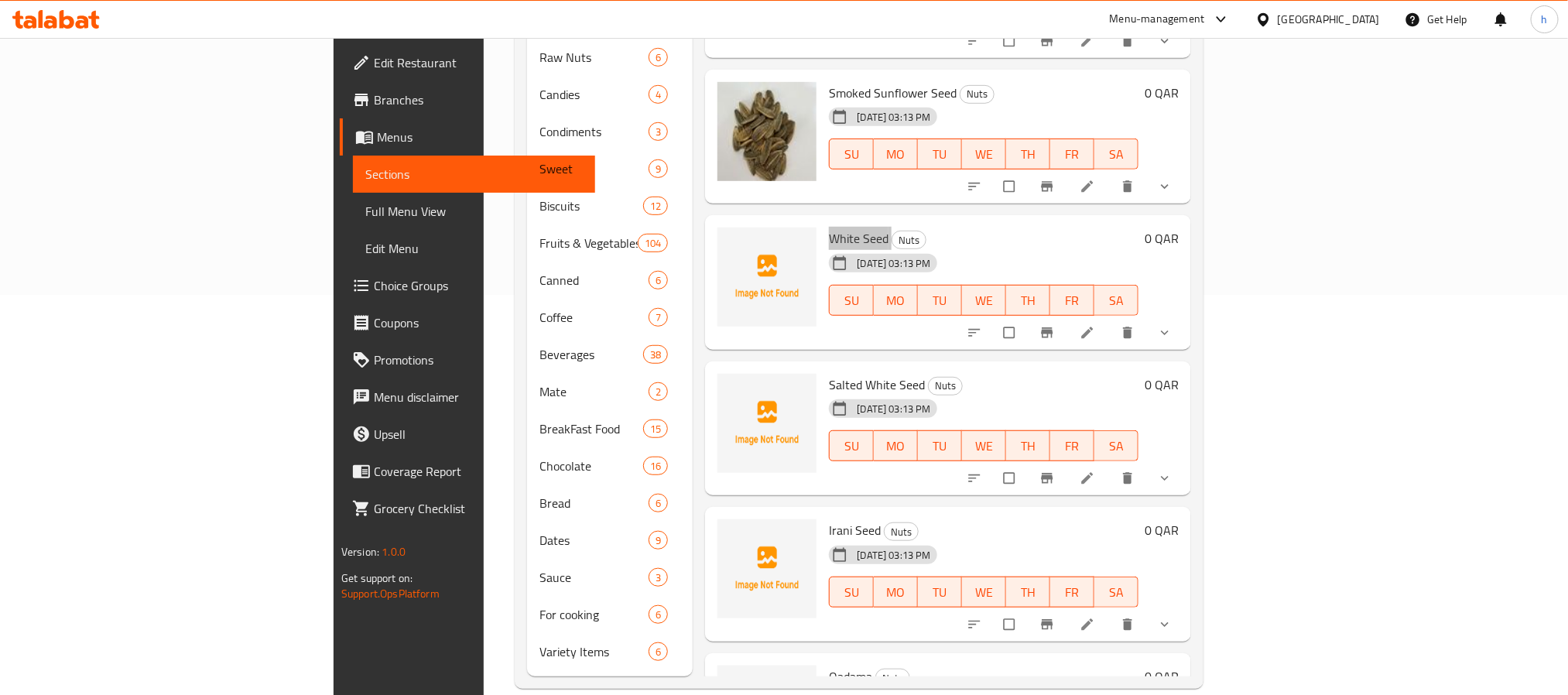
scroll to position [4900, 0]
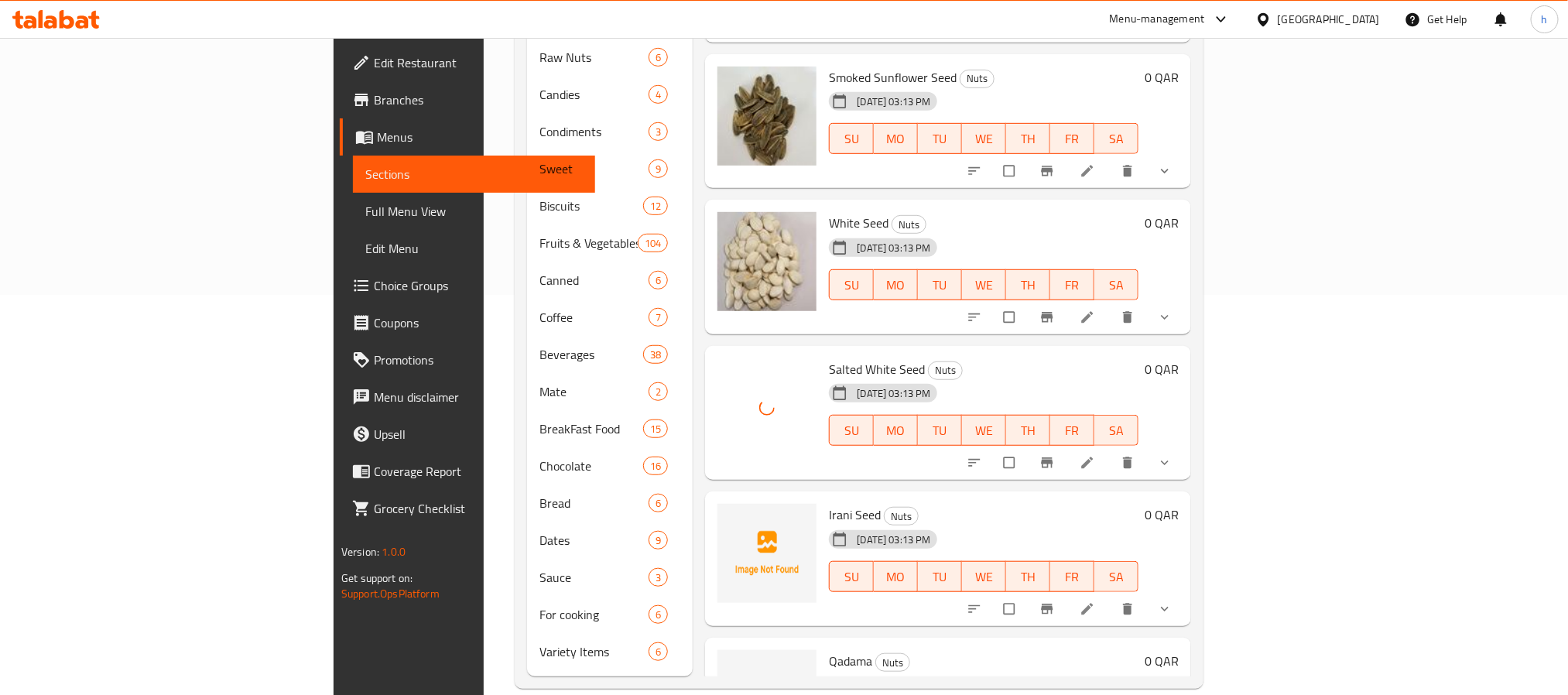
click at [829, 503] on span "Irani Seed" at bounding box center [855, 514] width 52 height 23
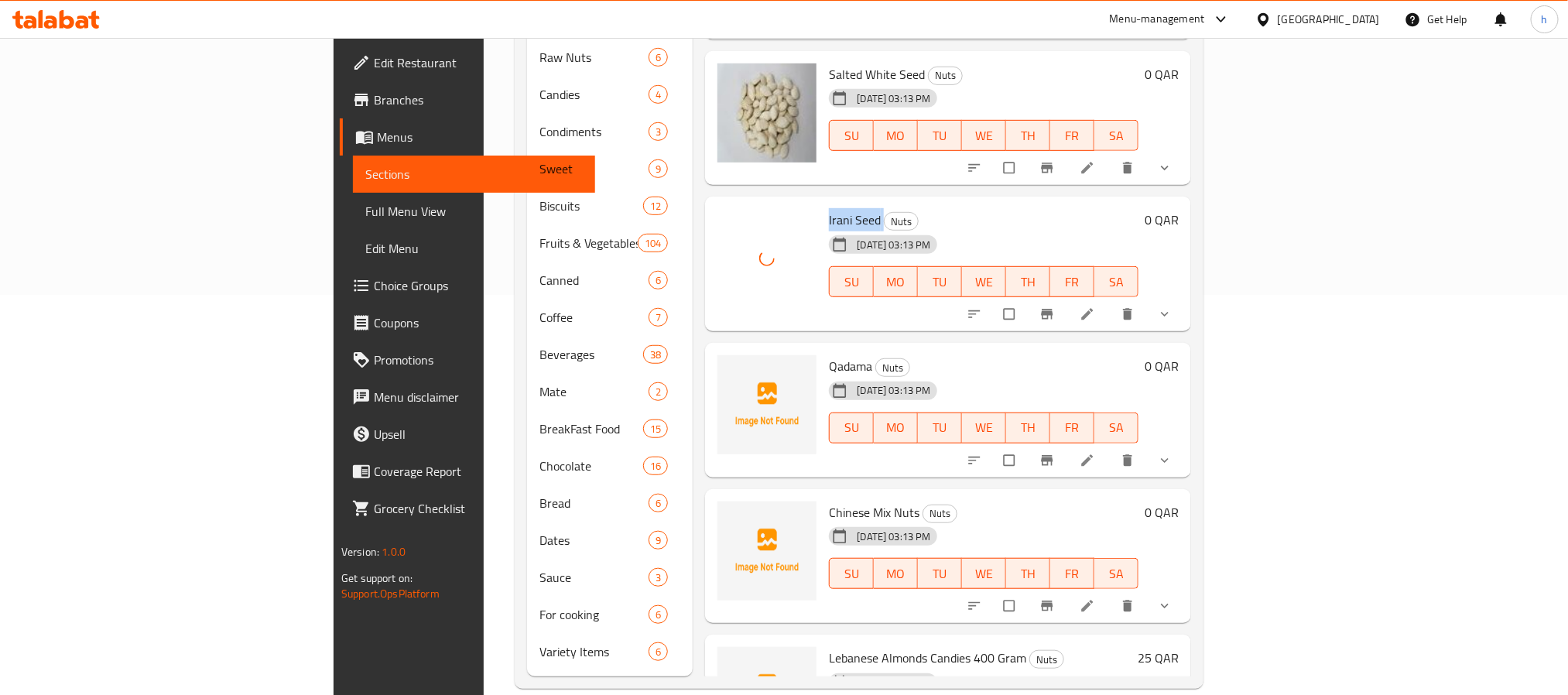
scroll to position [5364, 0]
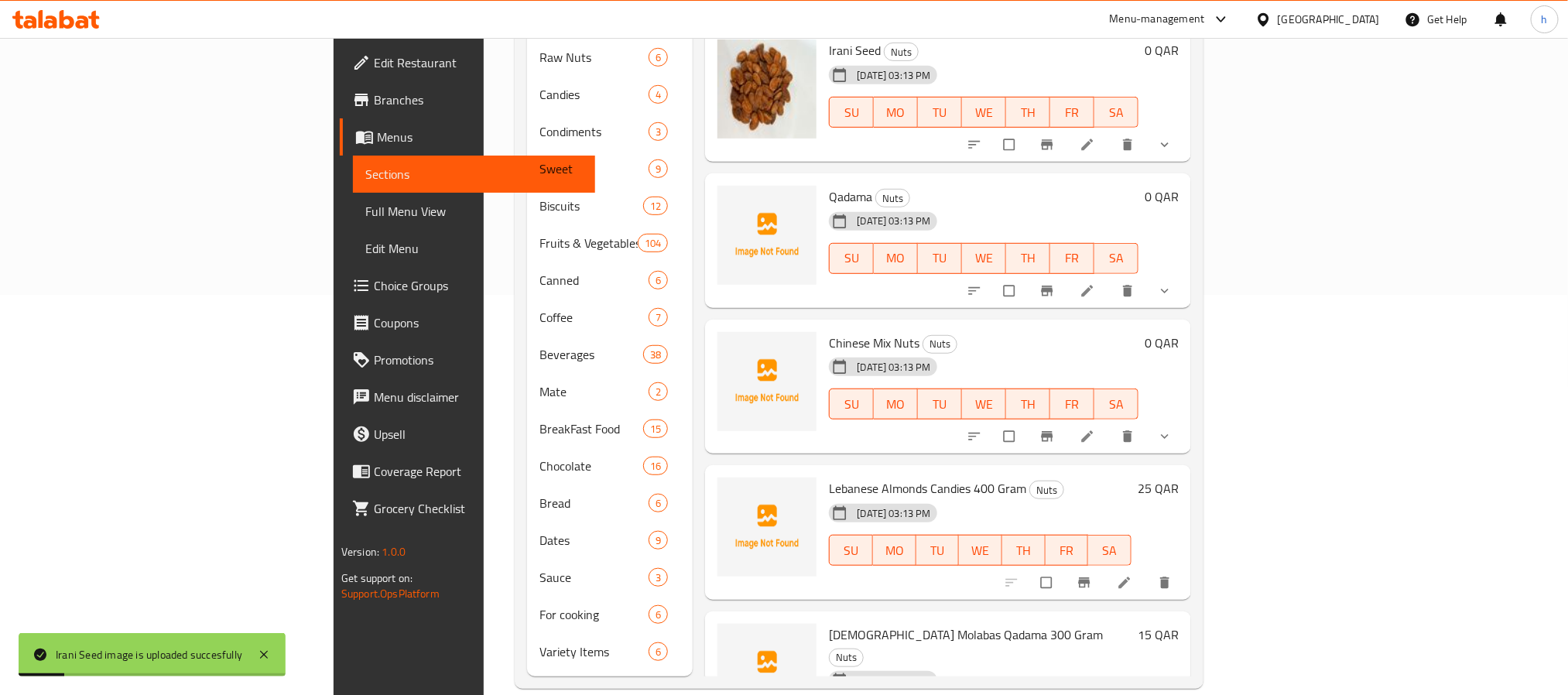
click at [829, 185] on span "Qadama" at bounding box center [851, 196] width 43 height 23
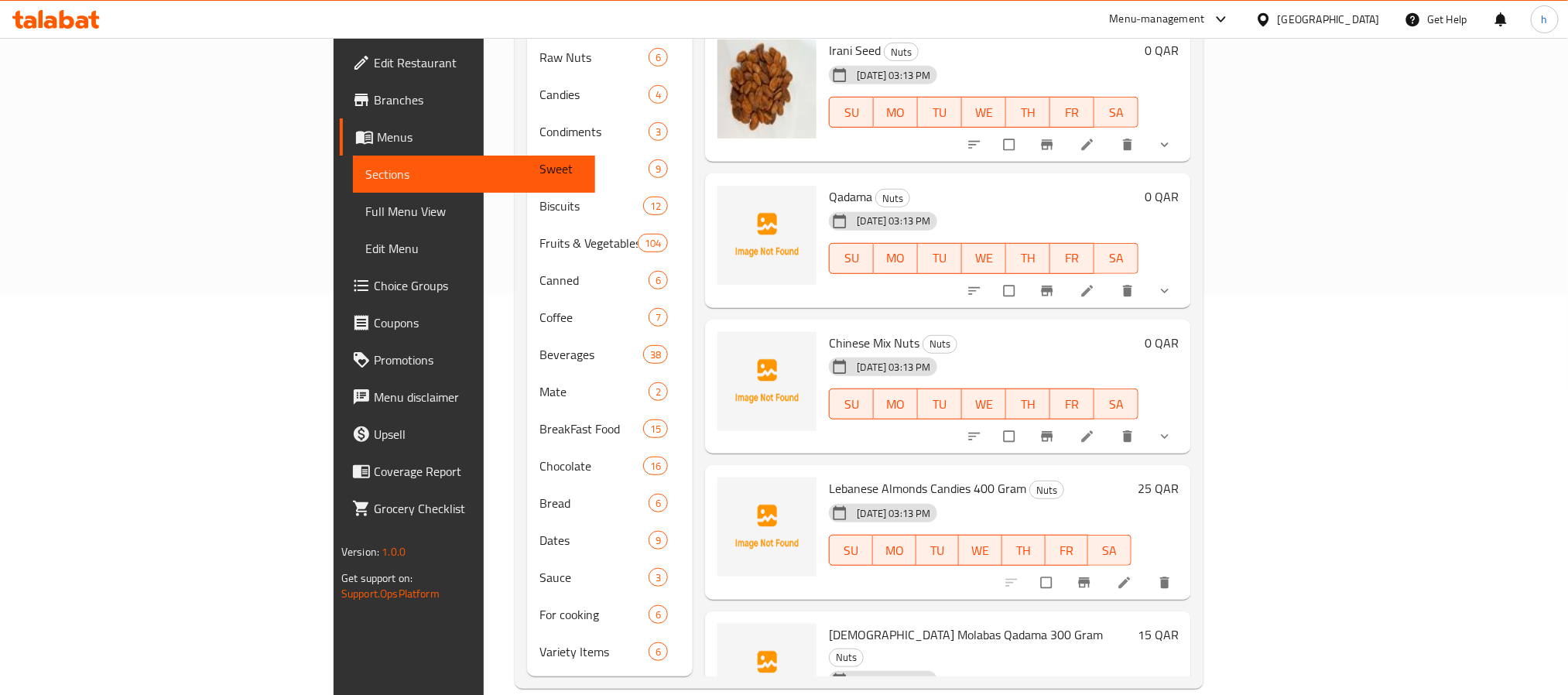
click at [822, 265] on div "Qadama Nuts [DATE] 03:13 PM SU MO TU WE TH FR SA" at bounding box center [983, 240] width 321 height 123
click at [829, 331] on span "Chinese Mix Nuts" at bounding box center [874, 342] width 91 height 23
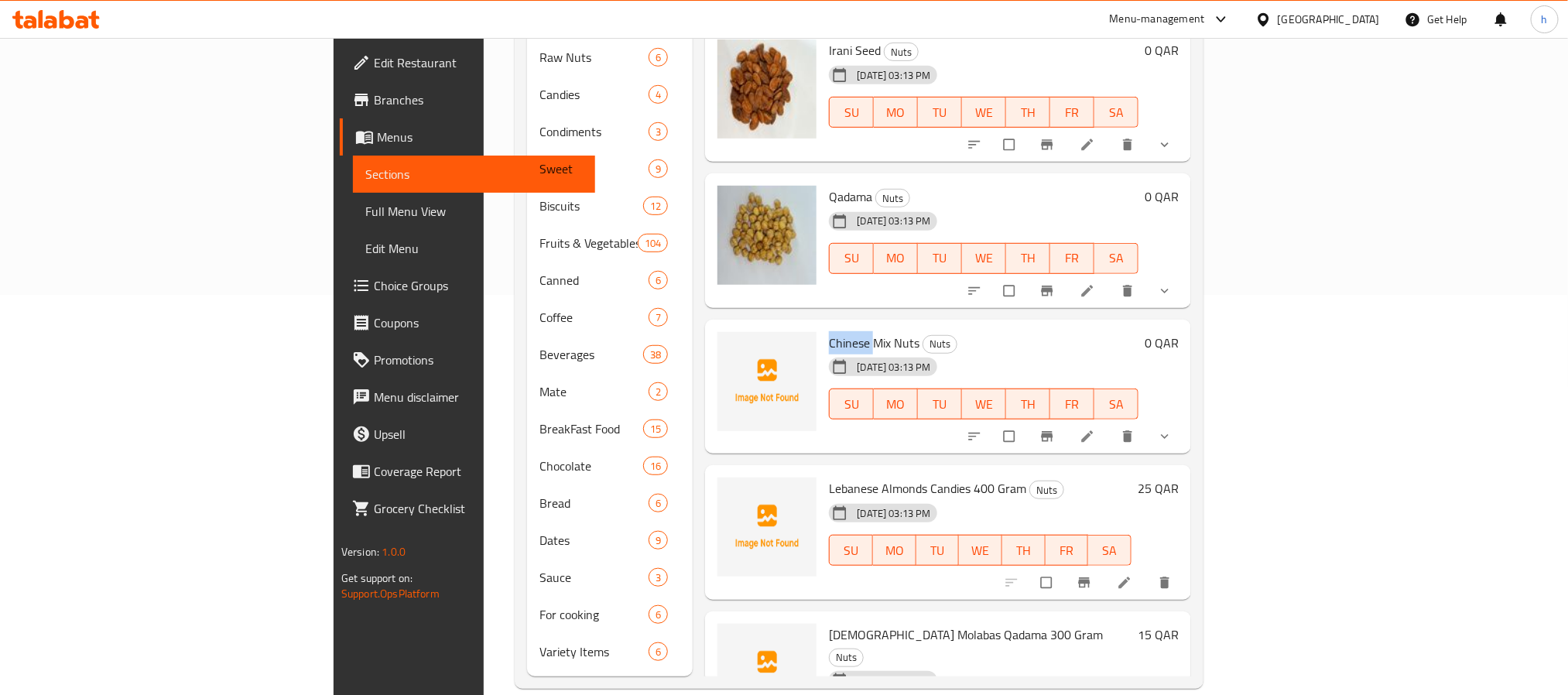
click at [829, 331] on span "Chinese Mix Nuts" at bounding box center [874, 342] width 91 height 23
click at [717, 345] on img at bounding box center [767, 382] width 99 height 99
click at [729, 345] on icon "upload picture" at bounding box center [737, 353] width 15 height 15
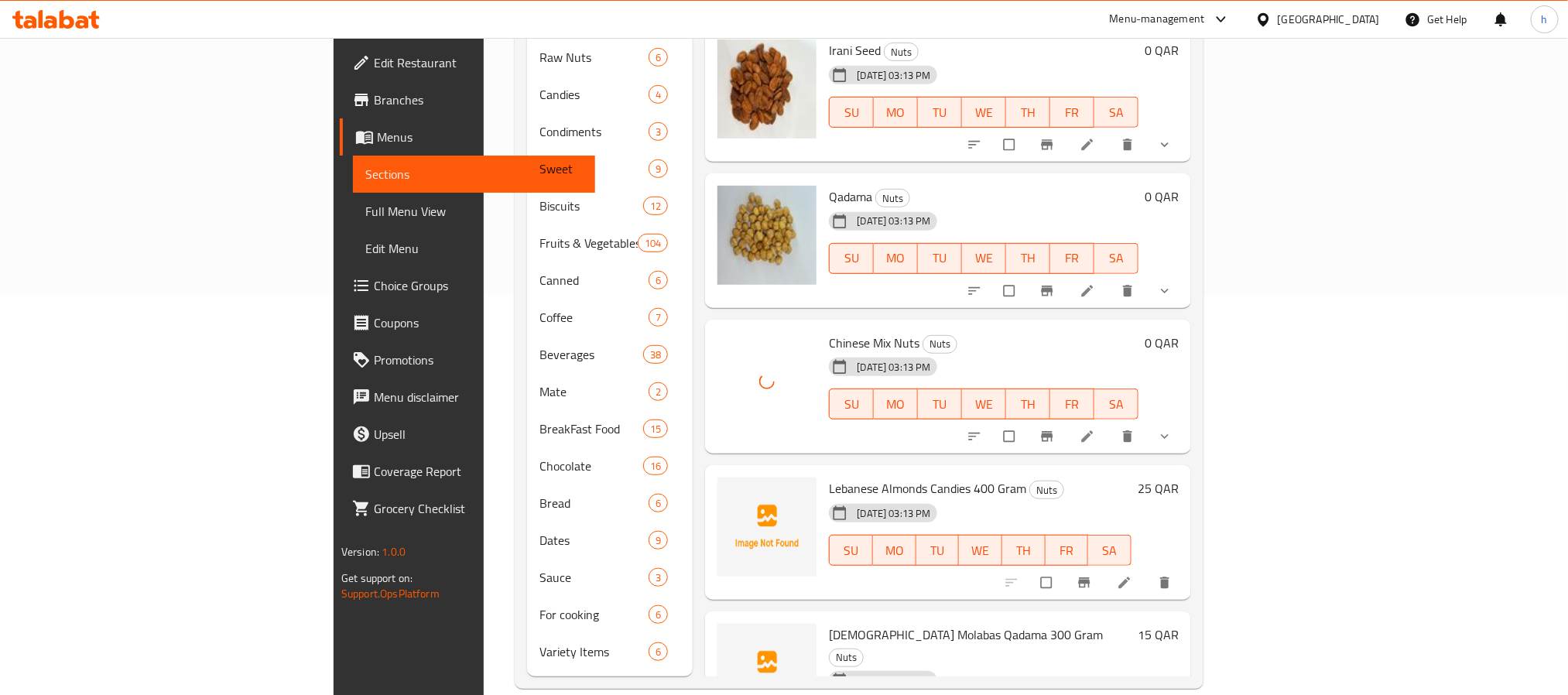
click at [829, 477] on span "Lebanese Almonds Candies 400 Gram" at bounding box center [927, 488] width 197 height 23
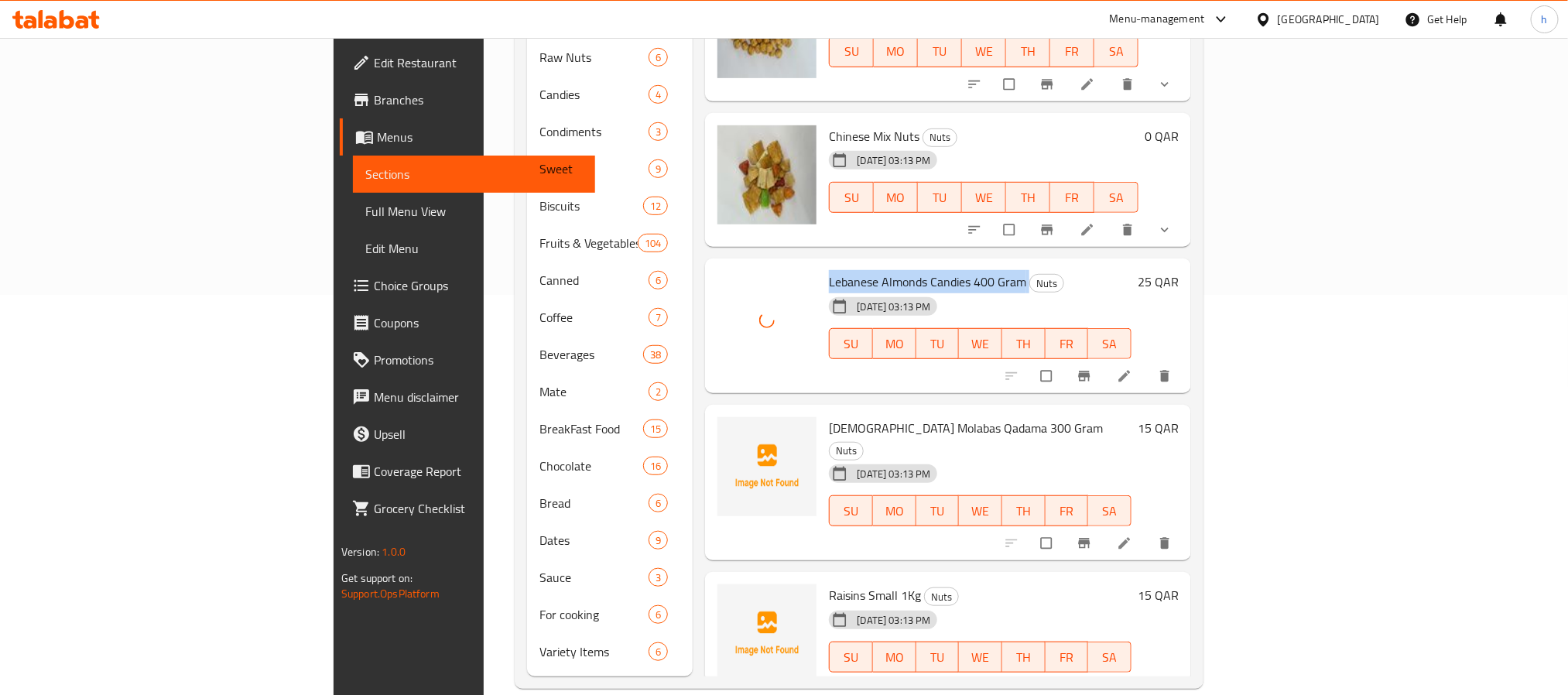
scroll to position [5578, 0]
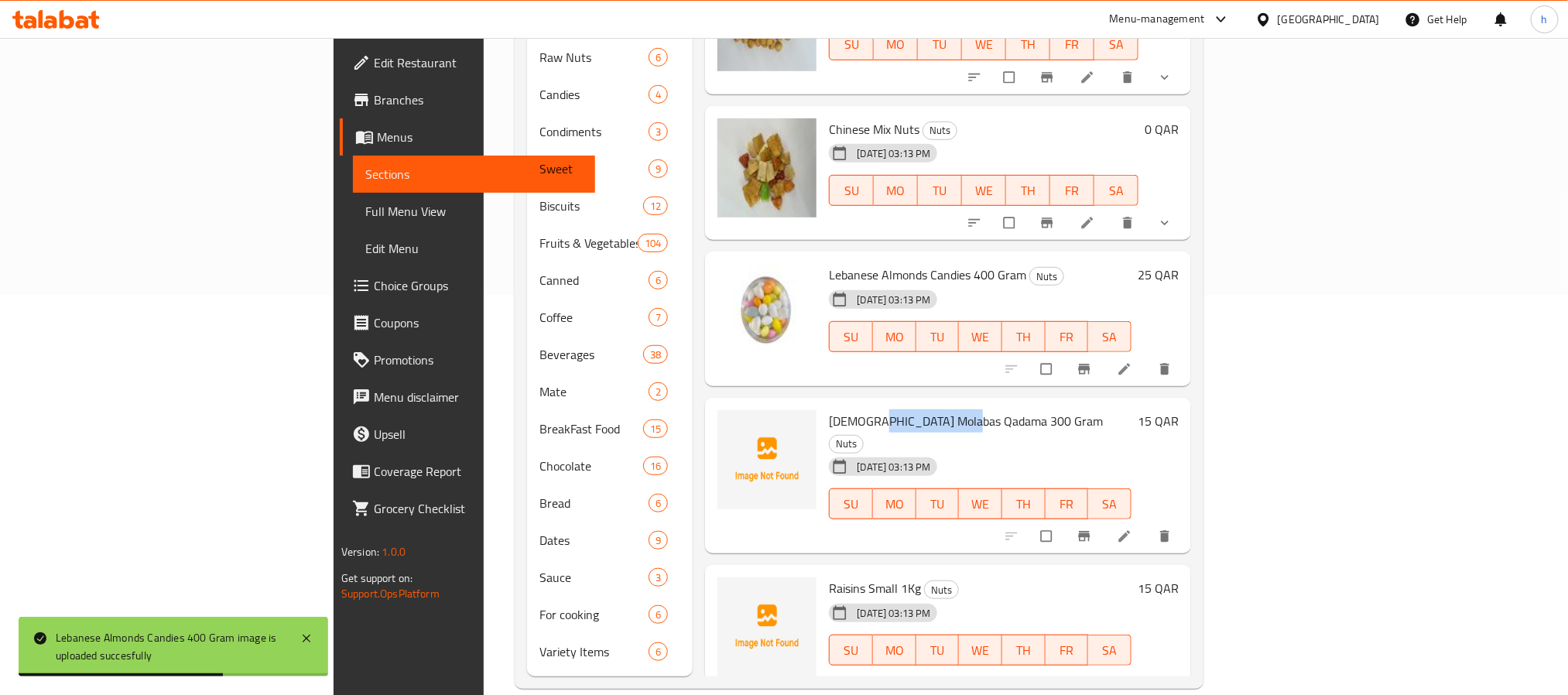
drag, startPoint x: 794, startPoint y: 397, endPoint x: 889, endPoint y: 397, distance: 95.0
click at [889, 410] on span "[DEMOGRAPHIC_DATA] Molabas Qadama 300 Gram" at bounding box center [966, 421] width 274 height 23
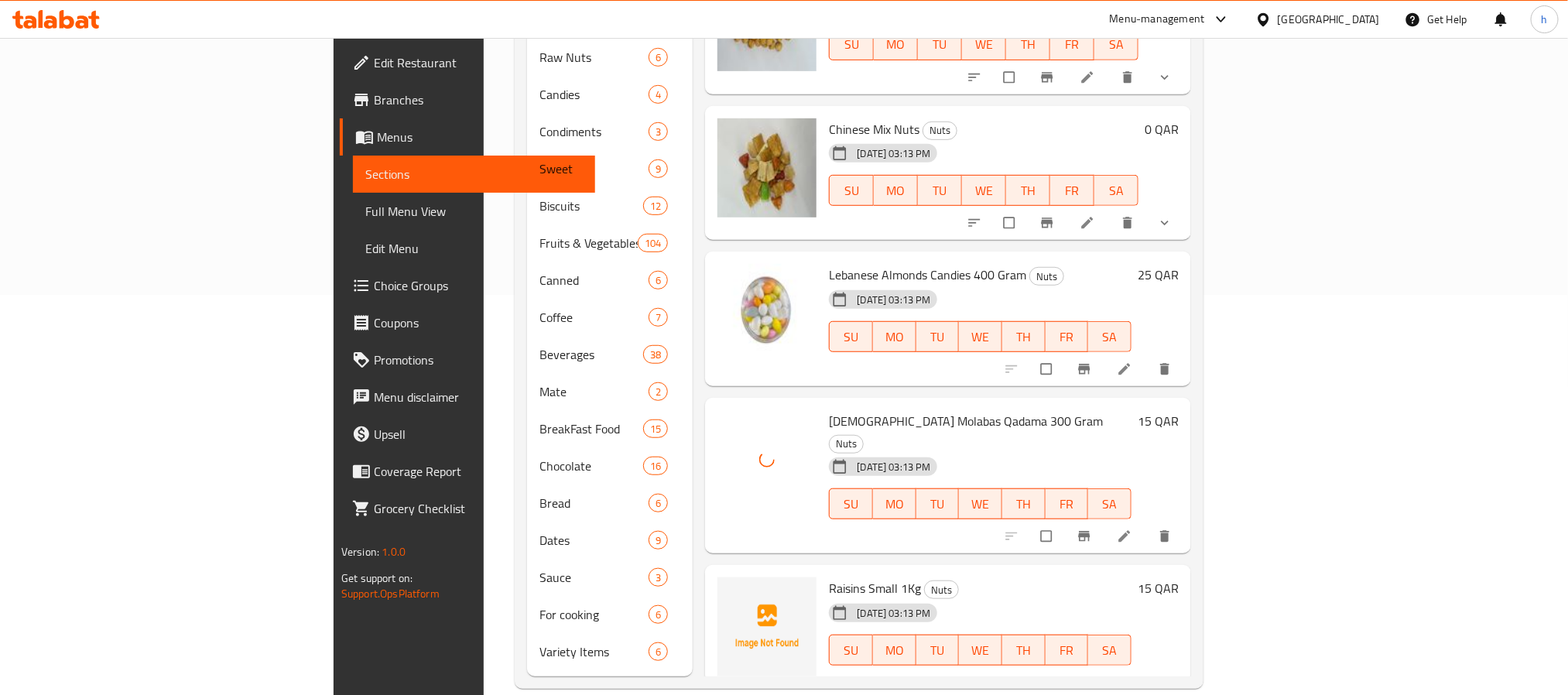
click at [829, 576] on span "Raisins Small 1Kg" at bounding box center [875, 588] width 92 height 23
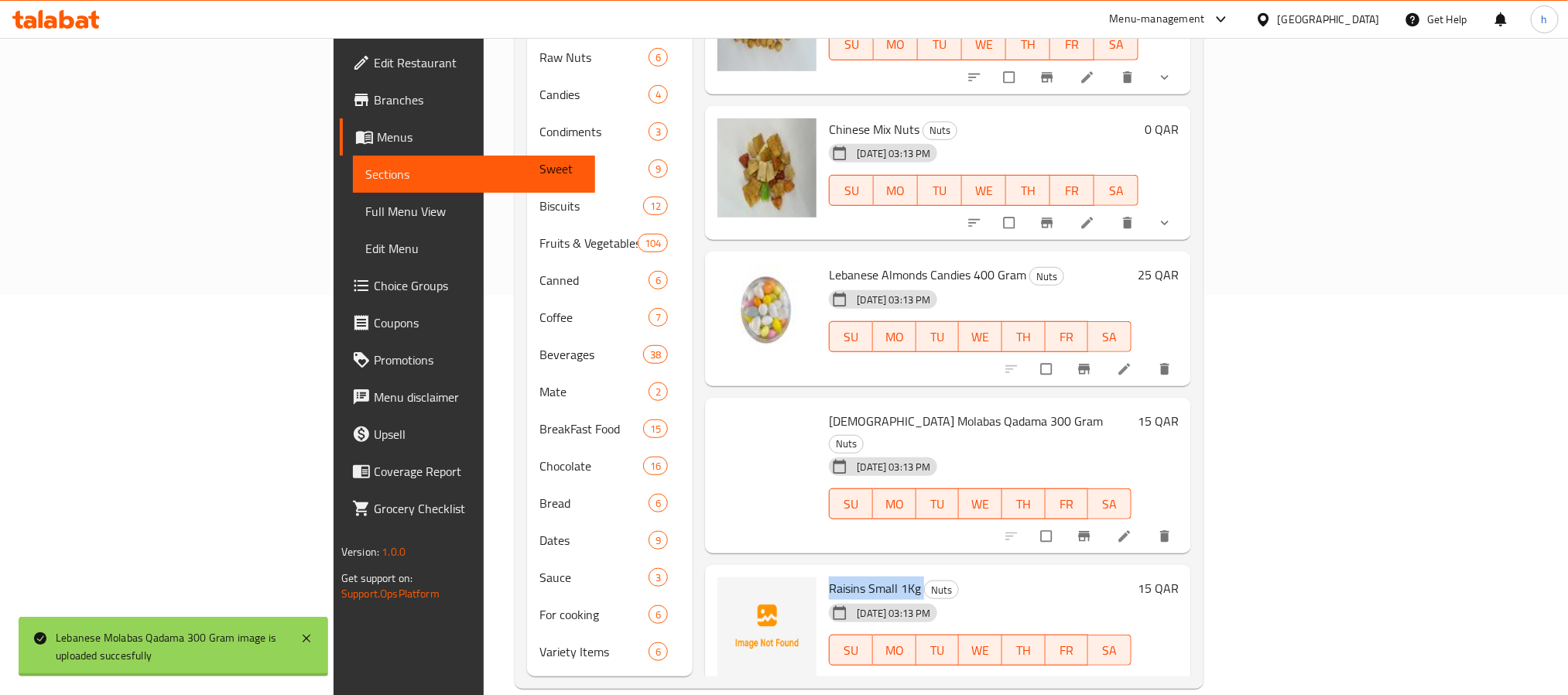
click at [829, 576] on span "Raisins Small 1Kg" at bounding box center [875, 588] width 92 height 23
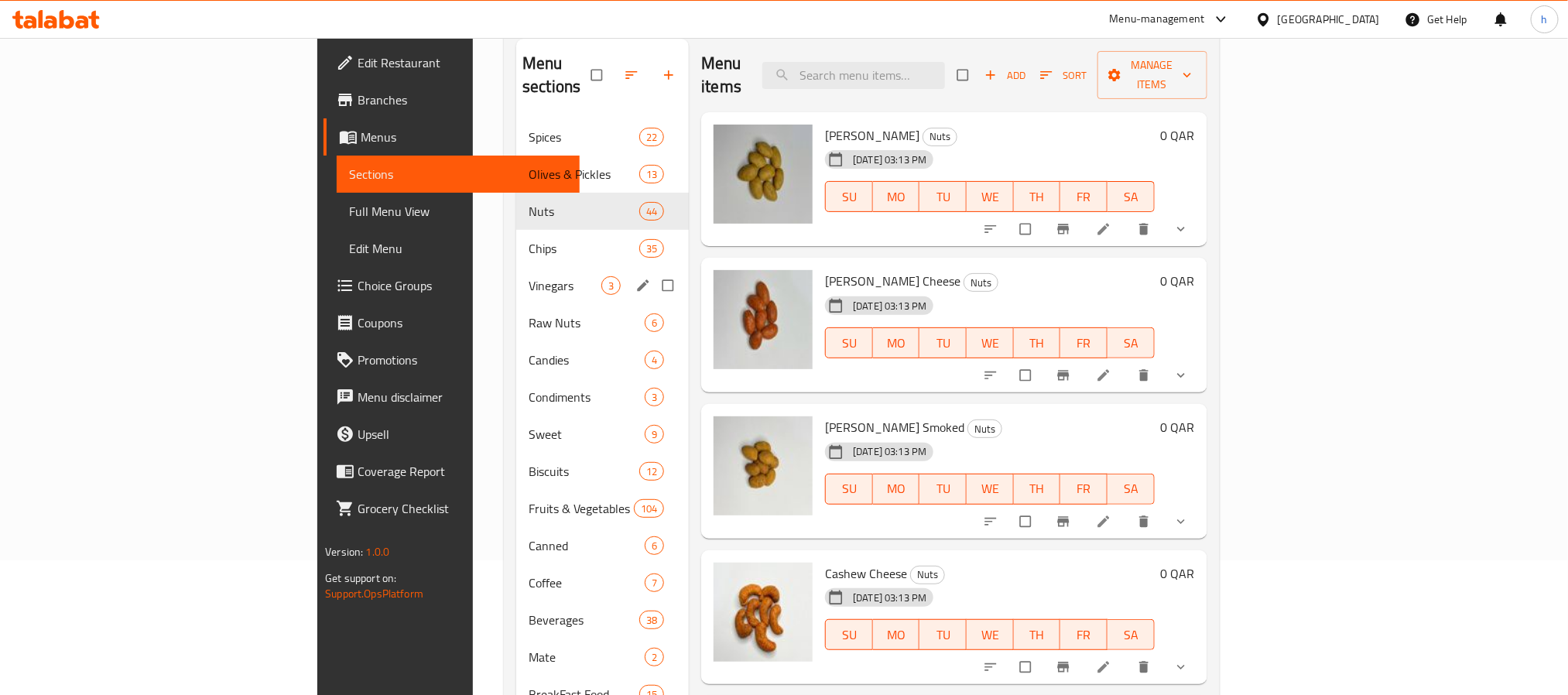
scroll to position [0, 0]
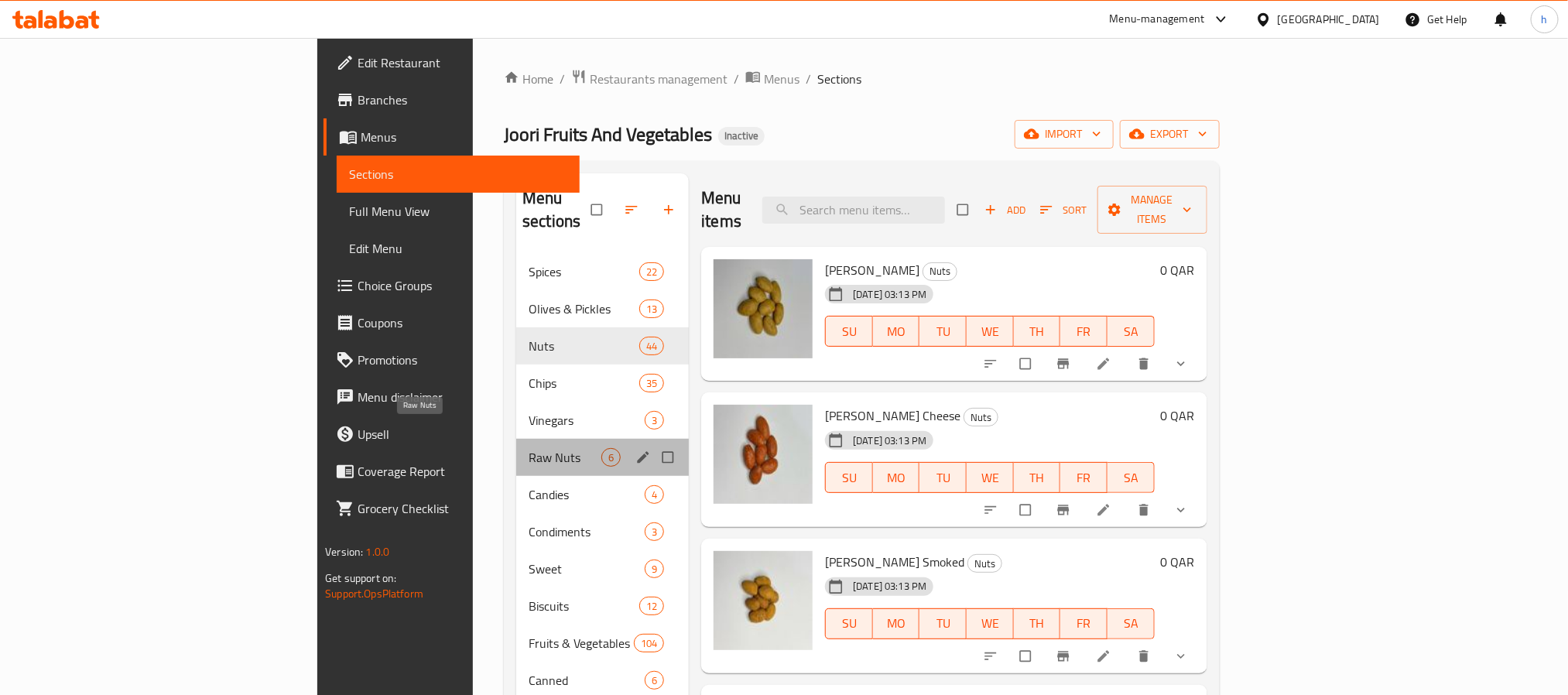
click at [528, 448] on span "Raw Nuts" at bounding box center [564, 457] width 73 height 18
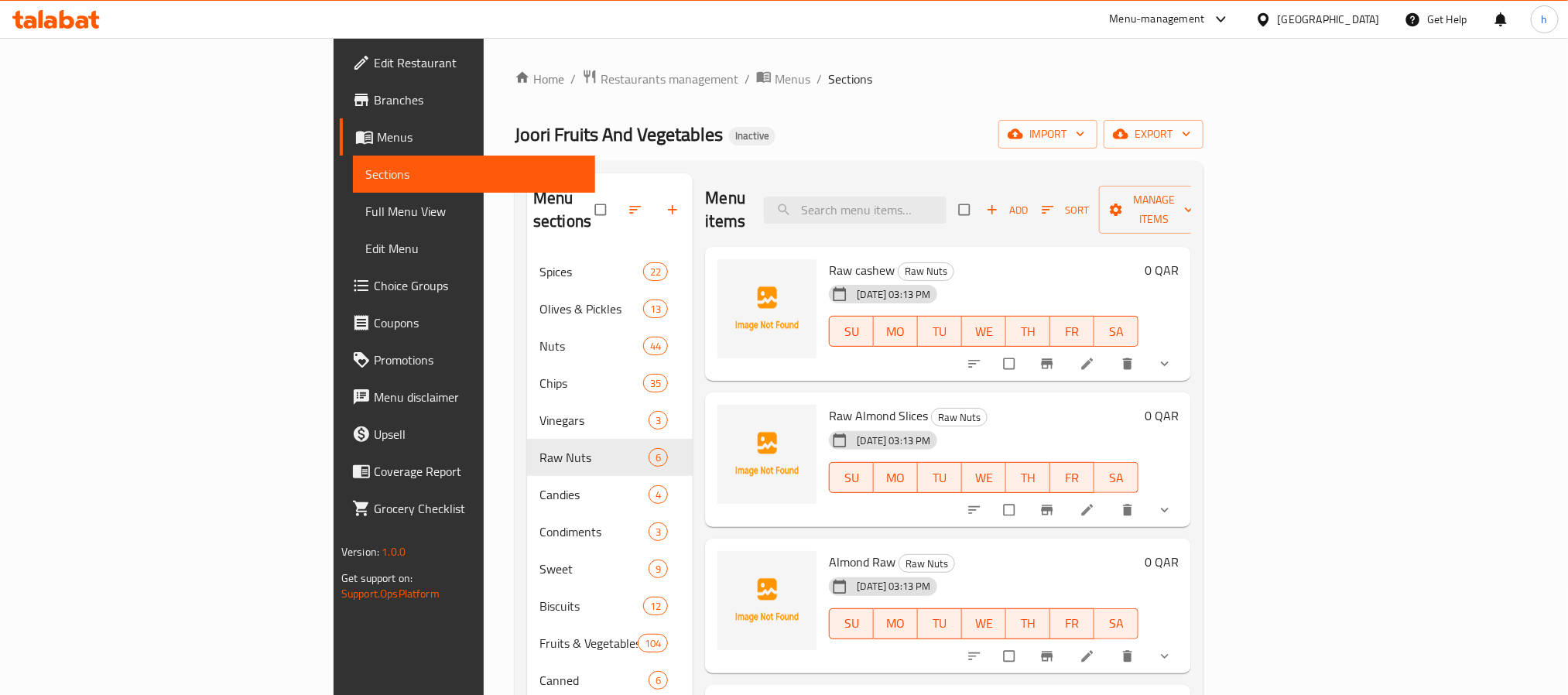
scroll to position [34, 0]
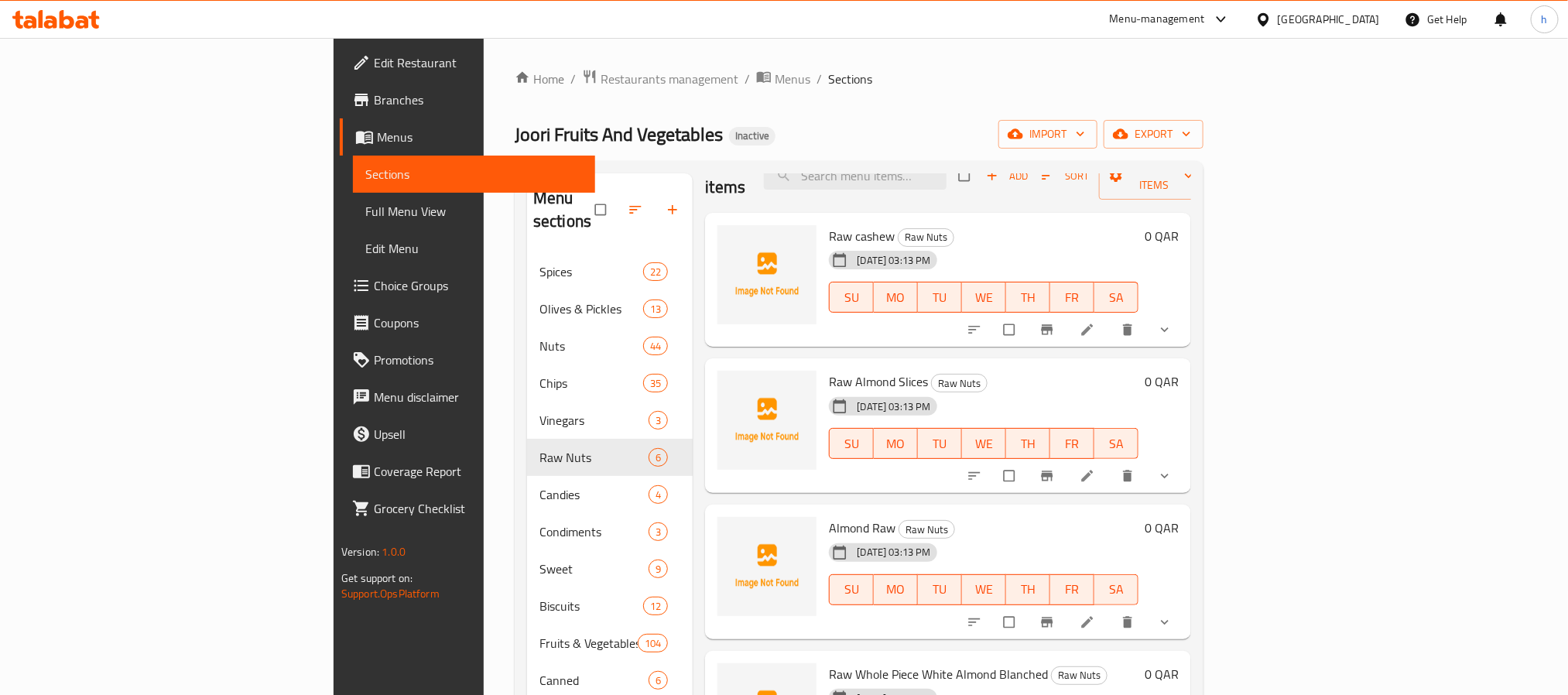
click at [829, 224] on span "Raw cashew" at bounding box center [862, 236] width 66 height 23
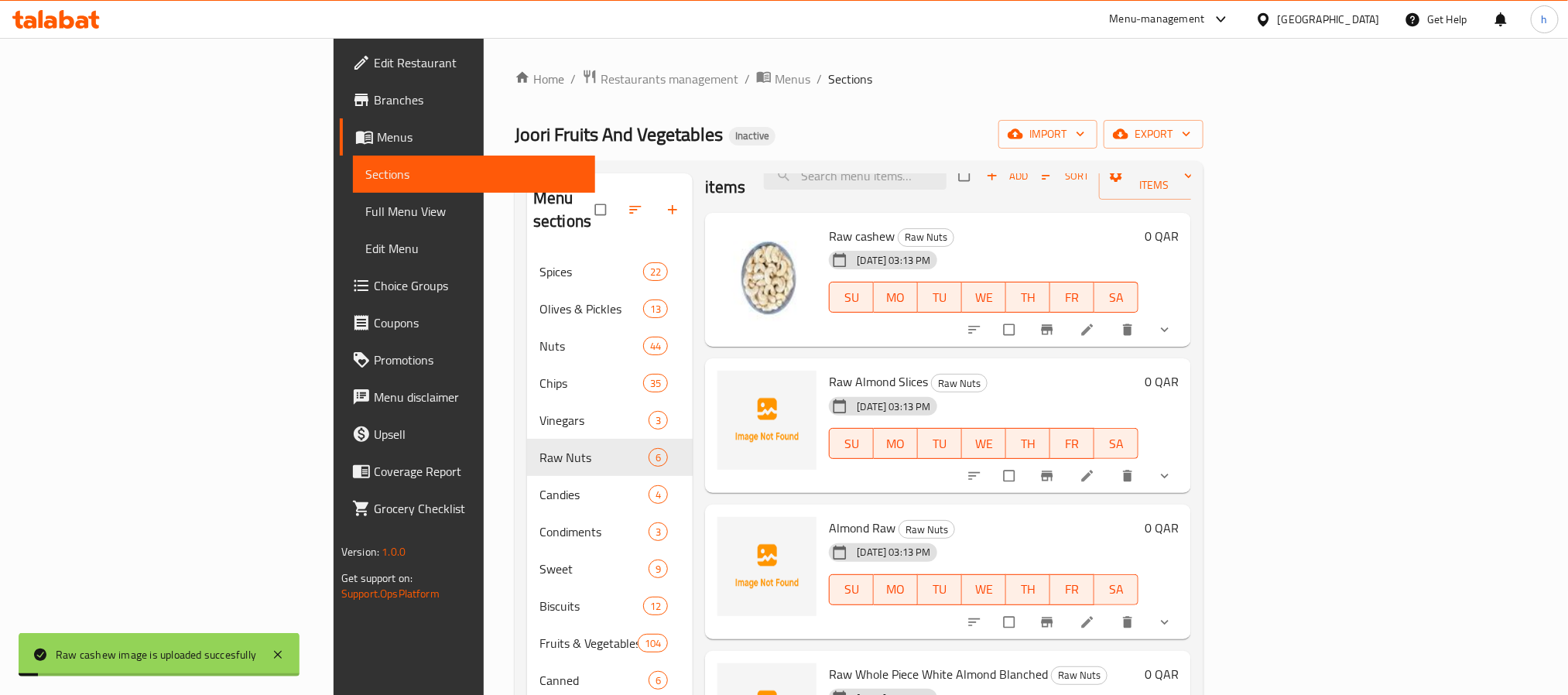
click at [829, 370] on span "Raw Almond Slices" at bounding box center [879, 381] width 99 height 23
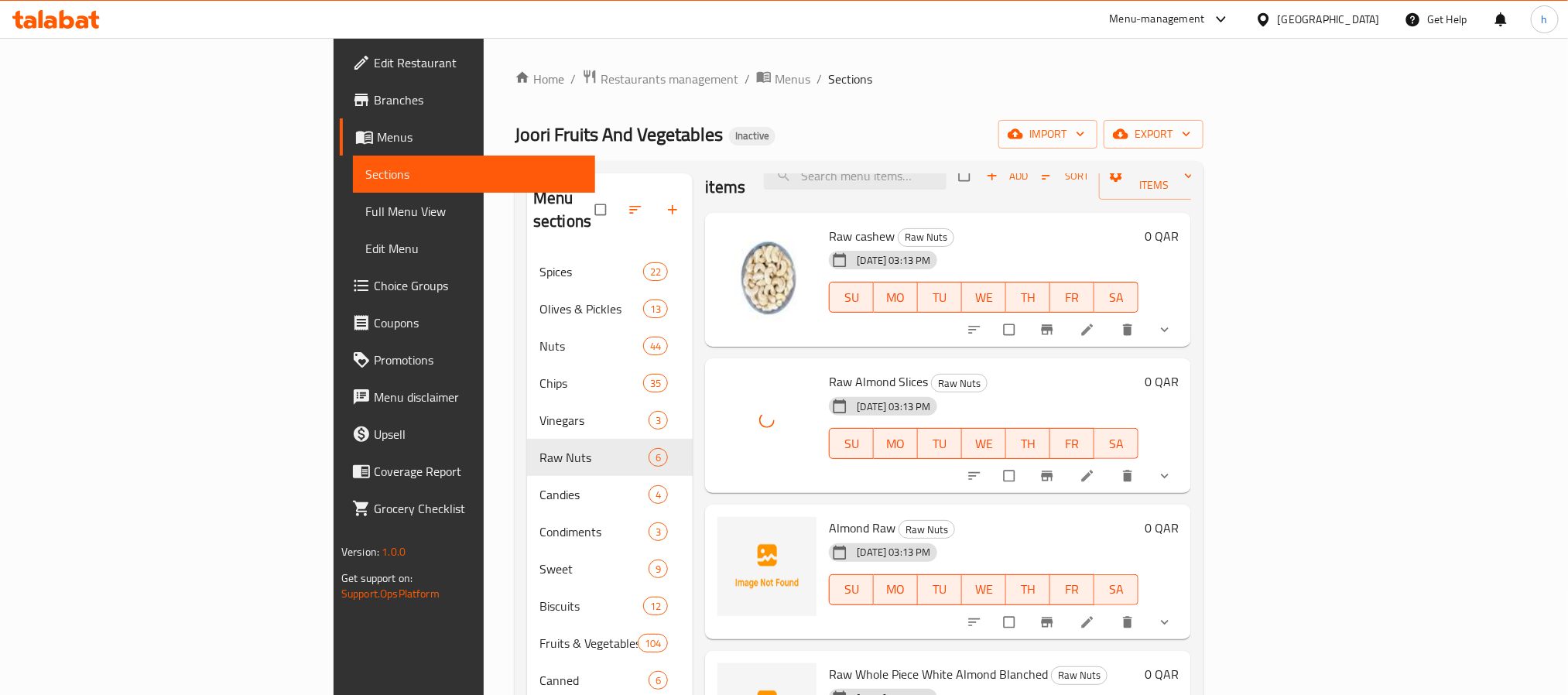
click at [829, 516] on span "Almond Raw" at bounding box center [862, 527] width 67 height 23
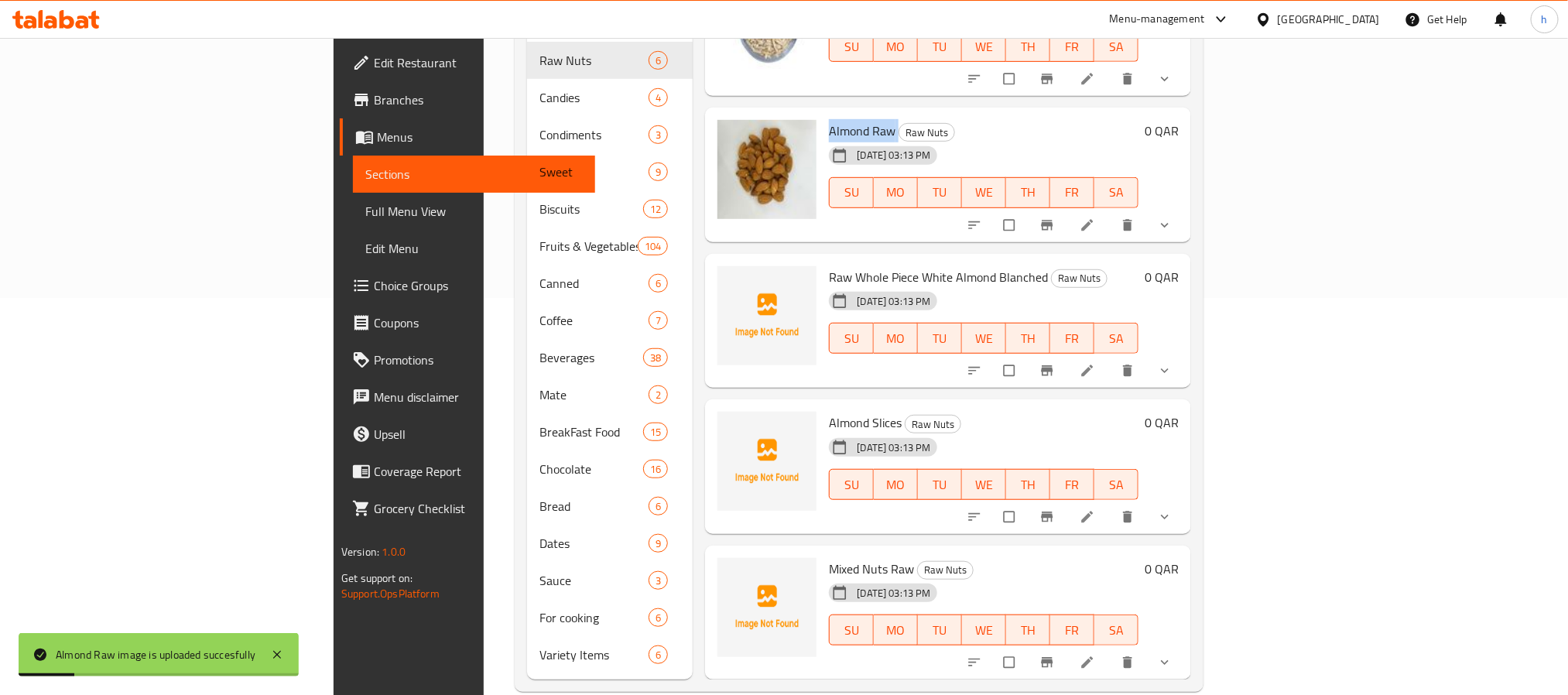
scroll to position [400, 0]
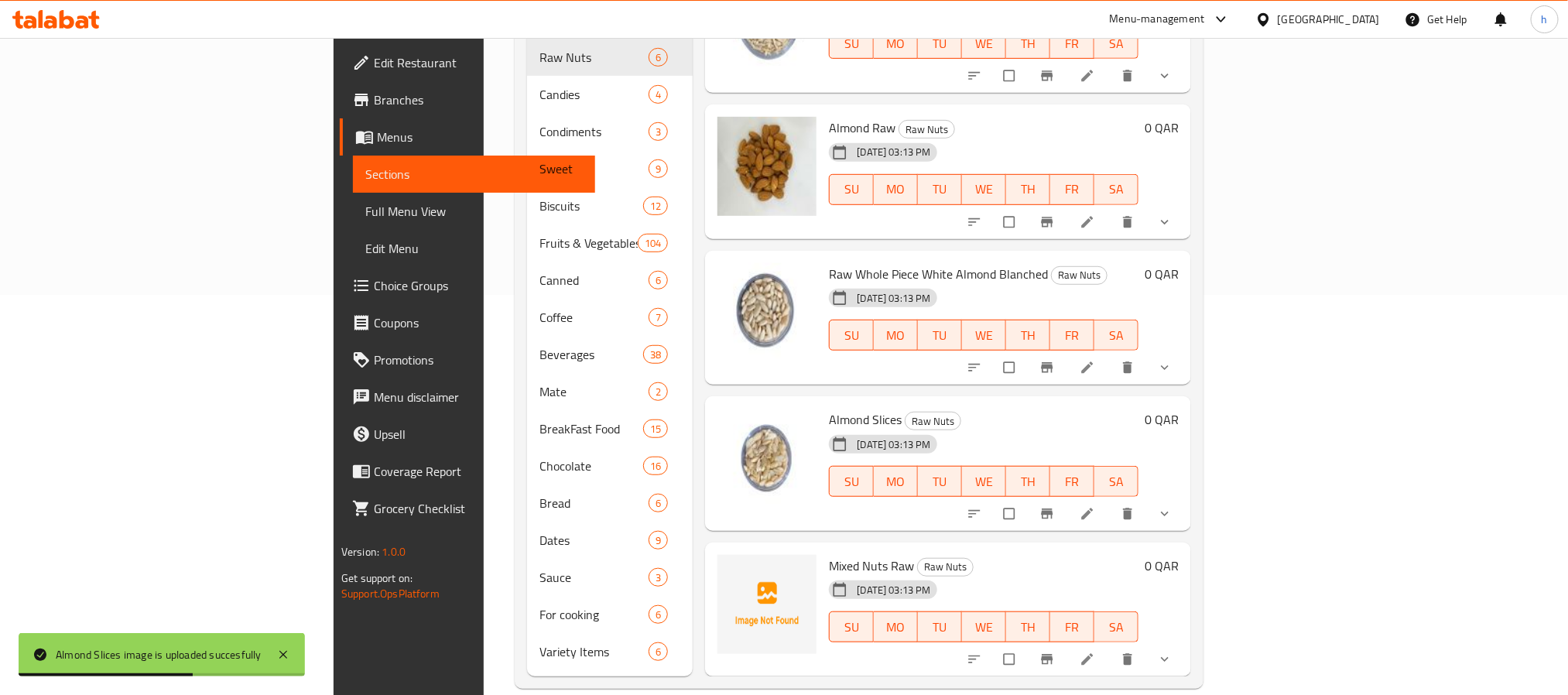
click at [829, 554] on span "Mixed Nuts Raw" at bounding box center [871, 565] width 85 height 23
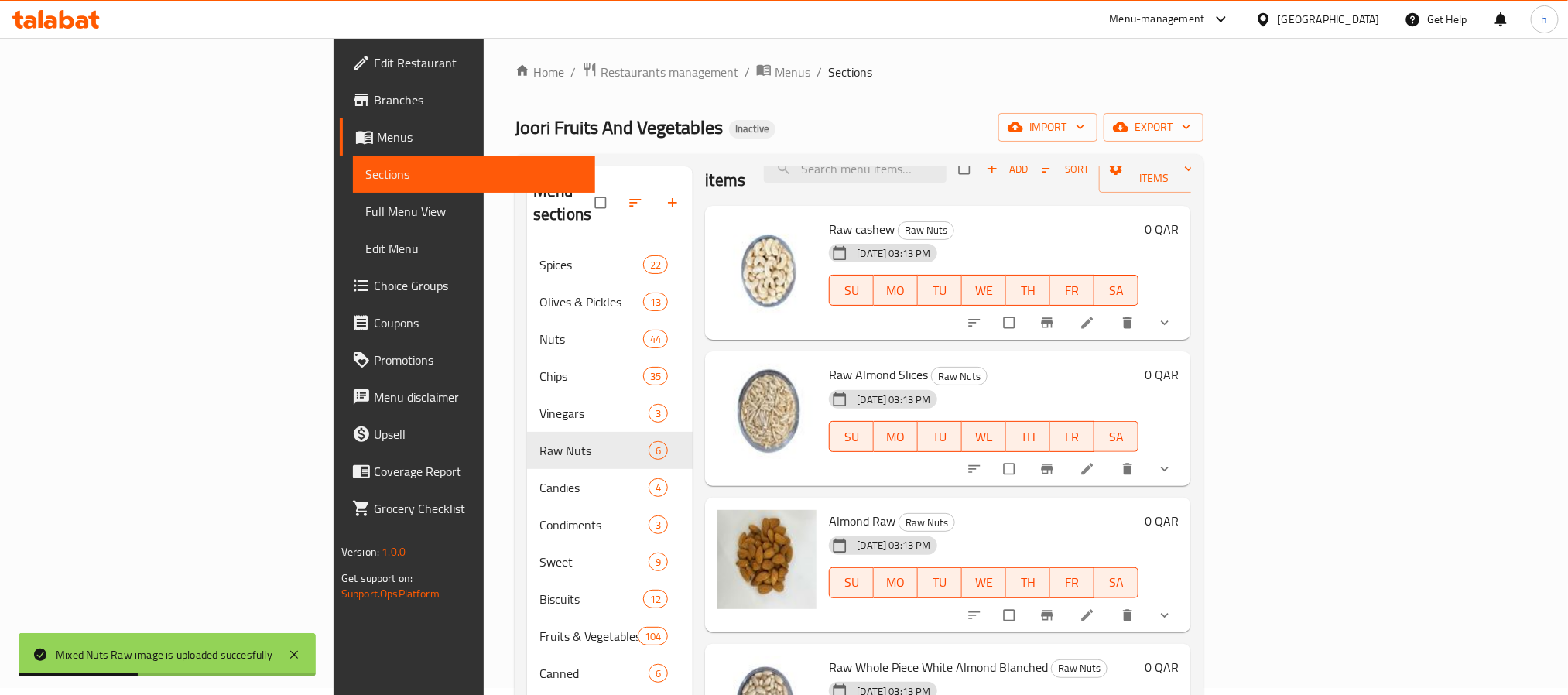
scroll to position [348, 0]
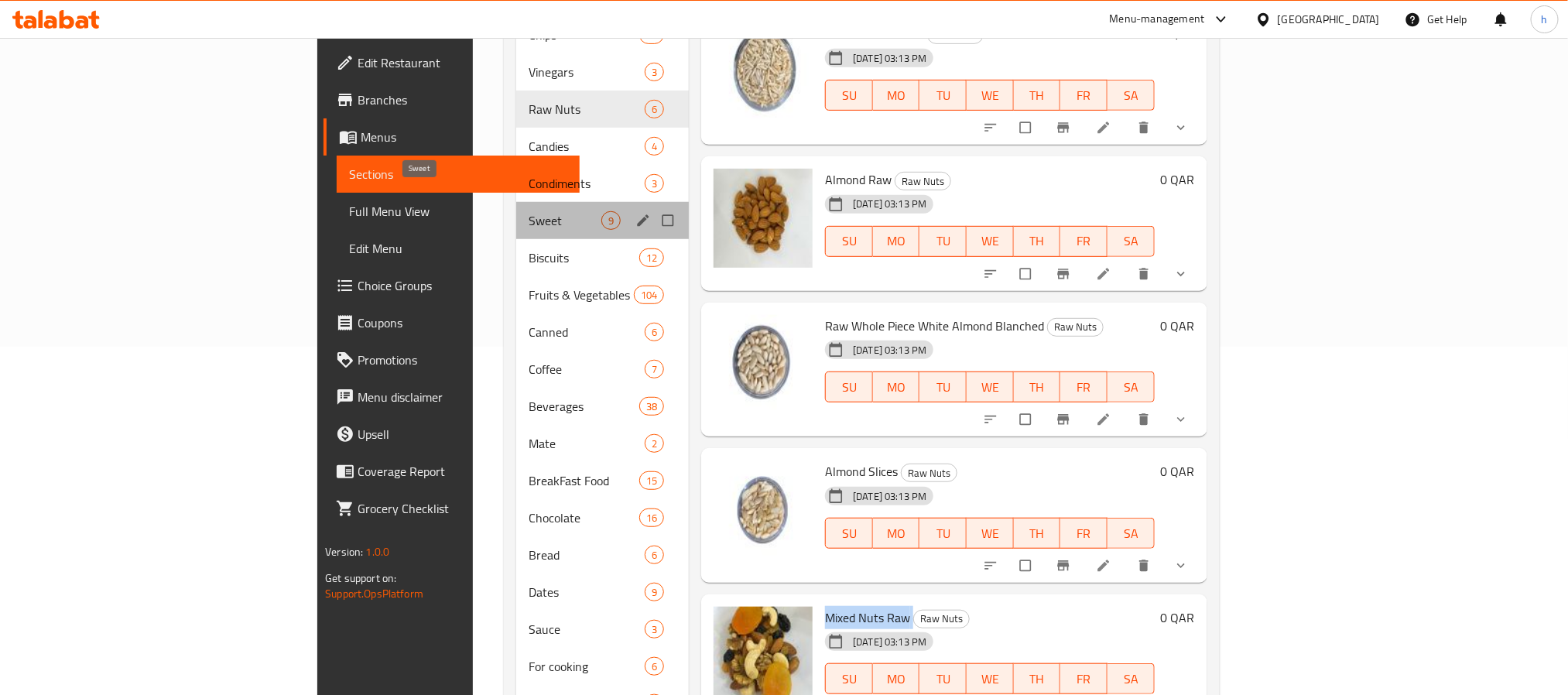
click at [528, 212] on span "Sweet" at bounding box center [564, 220] width 73 height 18
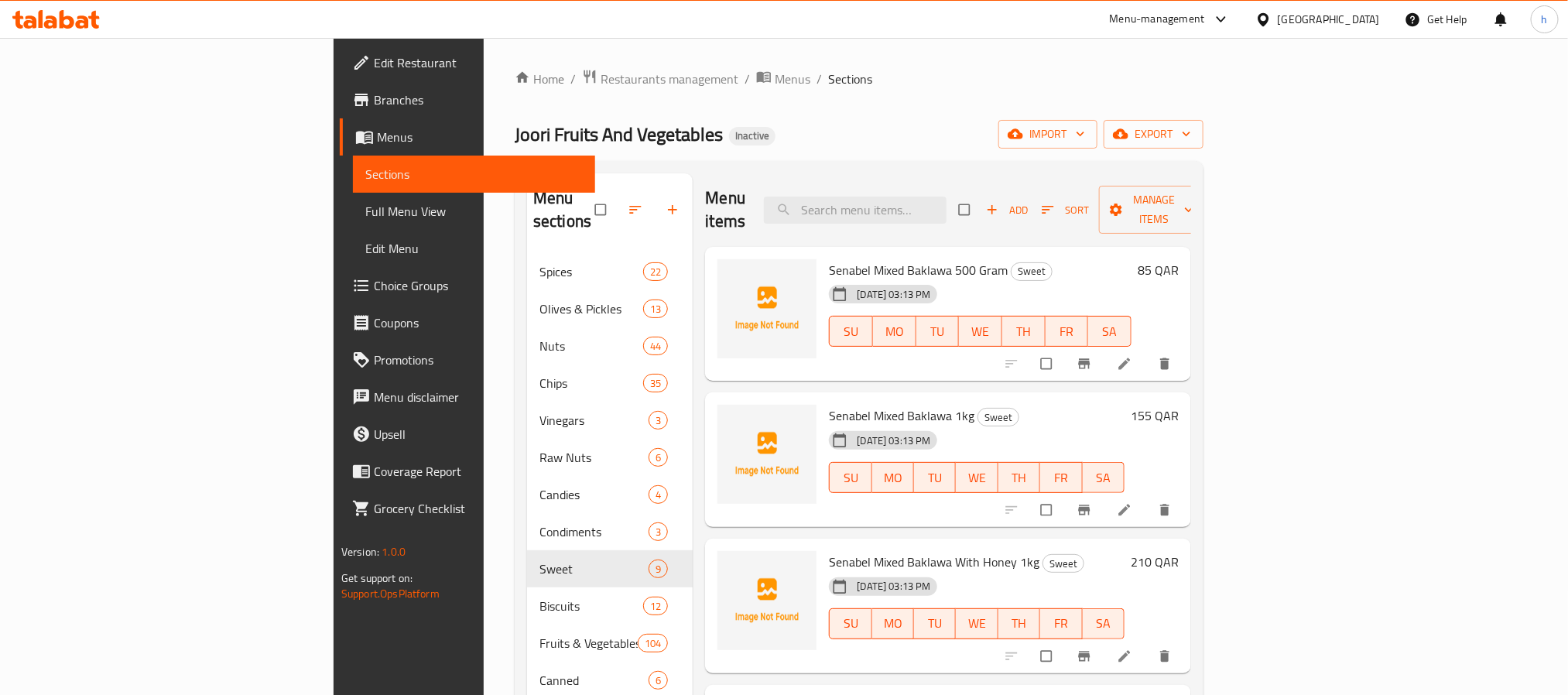
click at [829, 258] on span "Senabel Mixed Baklawa 500 Gram" at bounding box center [918, 269] width 179 height 23
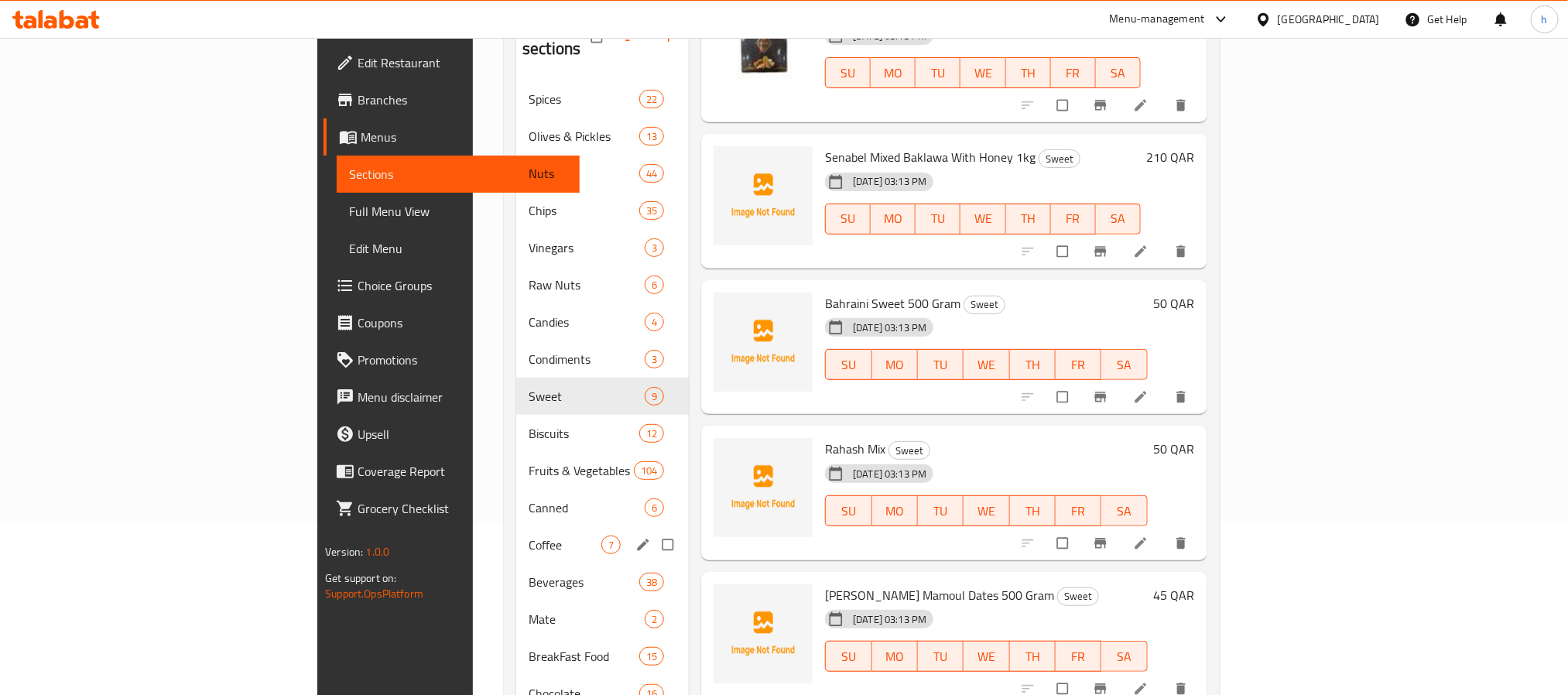
scroll to position [232, 0]
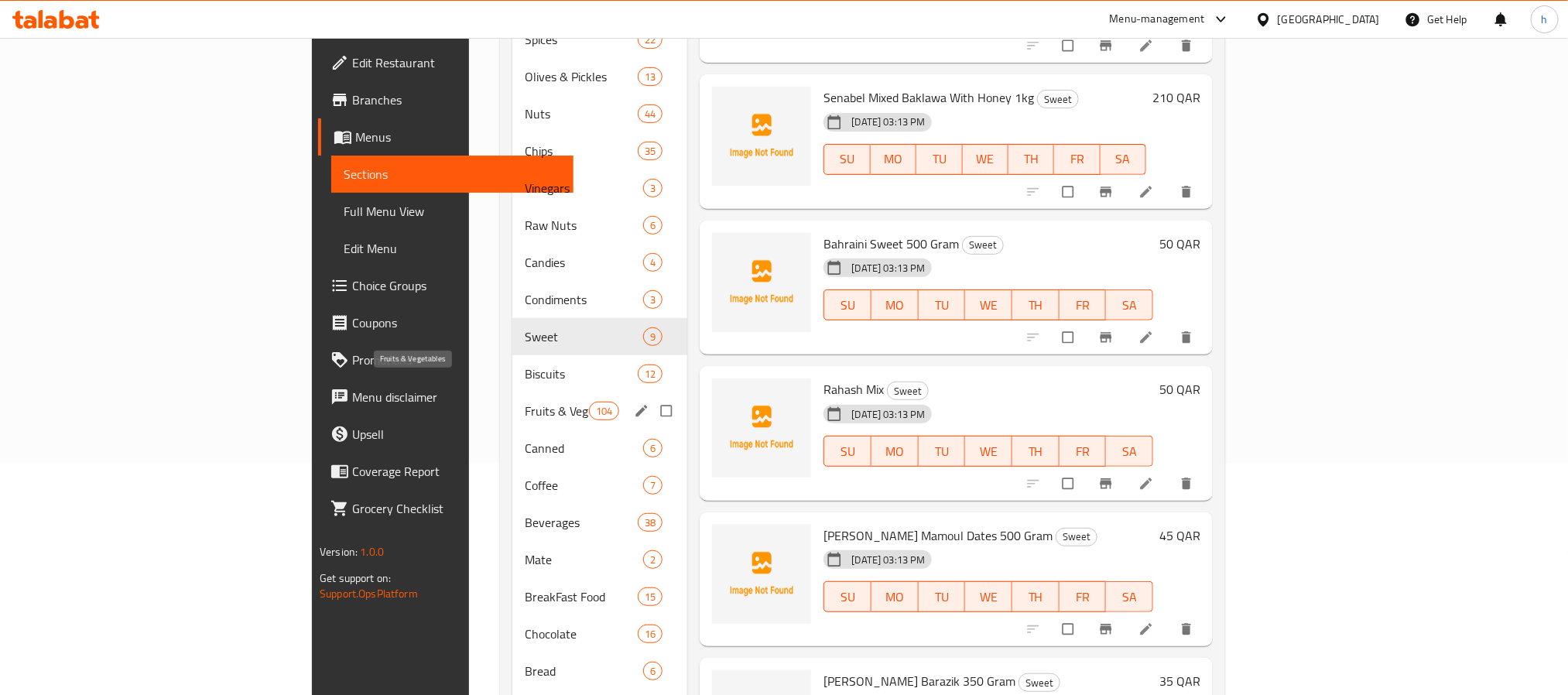
click at [524, 402] on span "Fruits & Vegetables" at bounding box center [556, 410] width 64 height 18
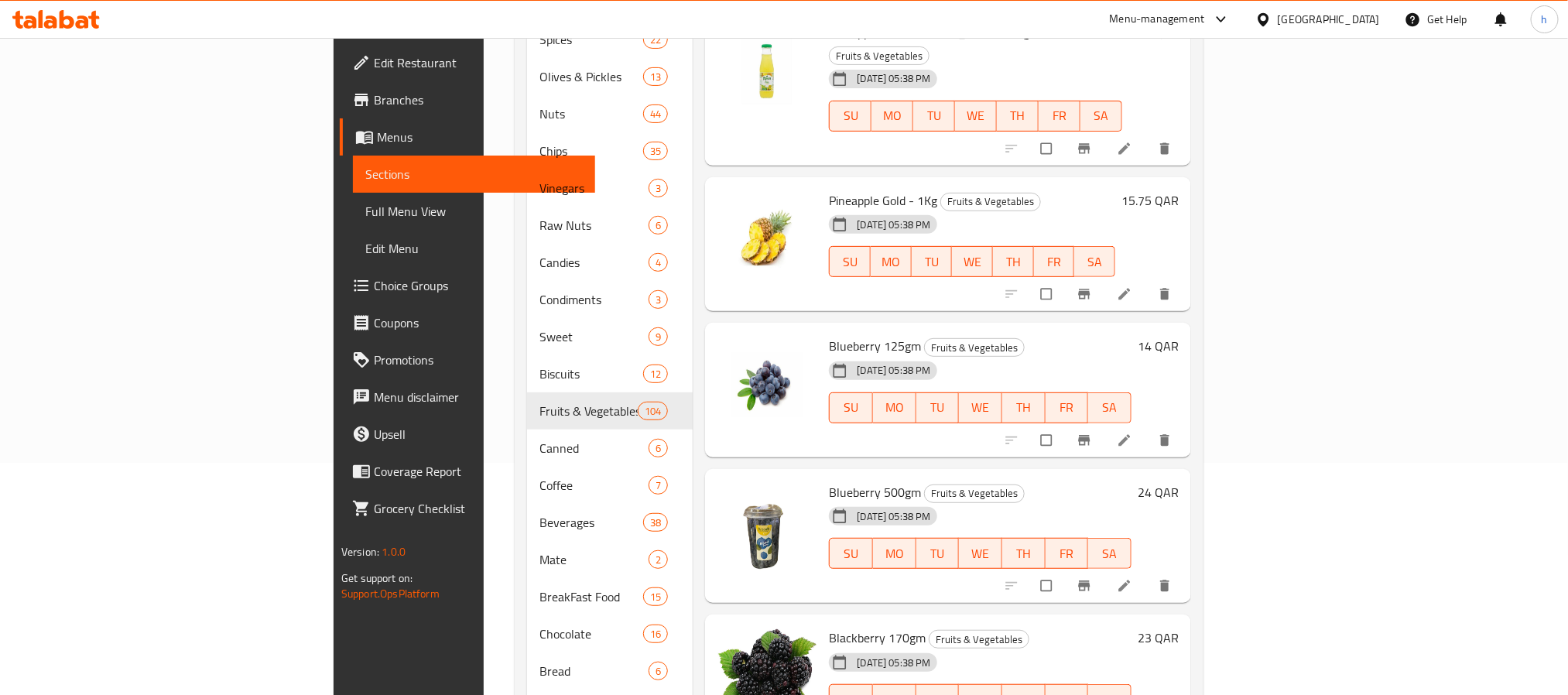
scroll to position [2438, 0]
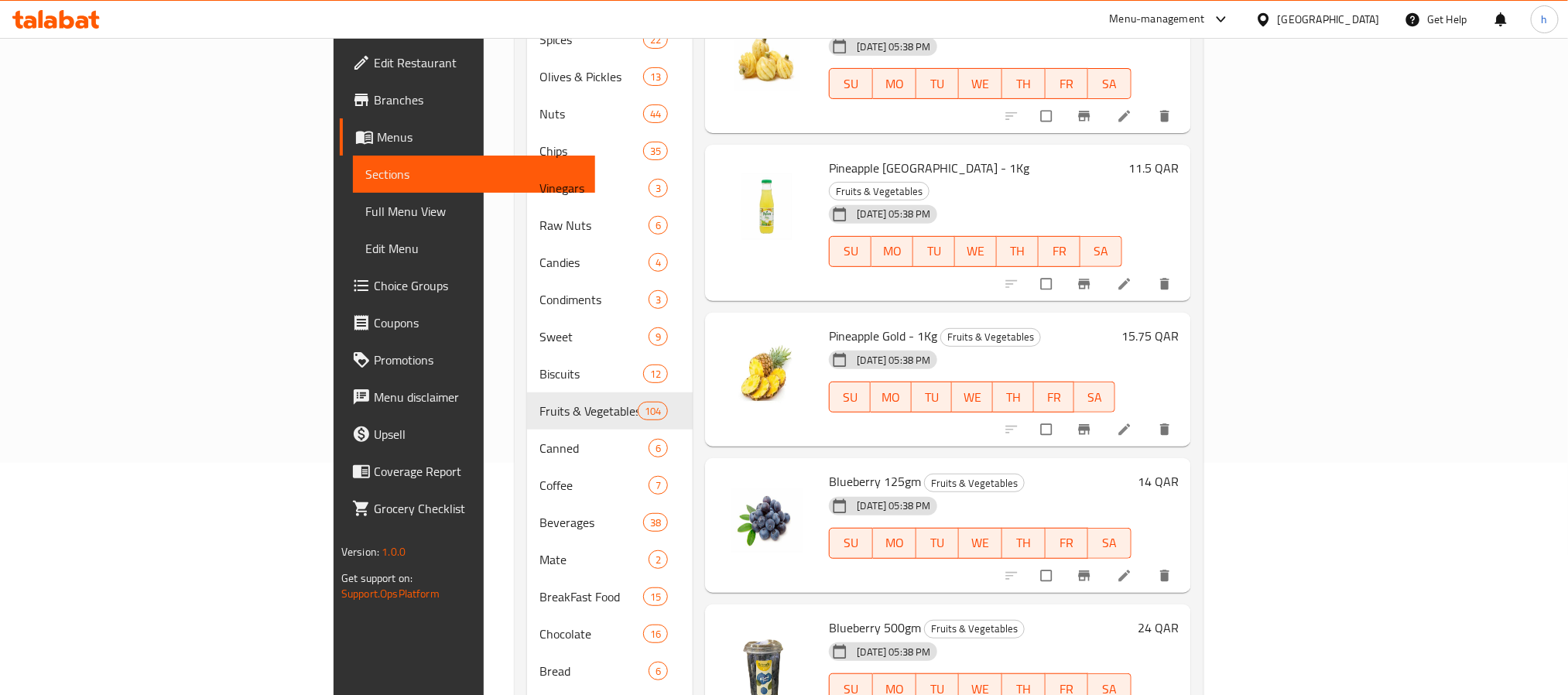
click at [829, 616] on span "Blueberry 500gm" at bounding box center [875, 627] width 92 height 23
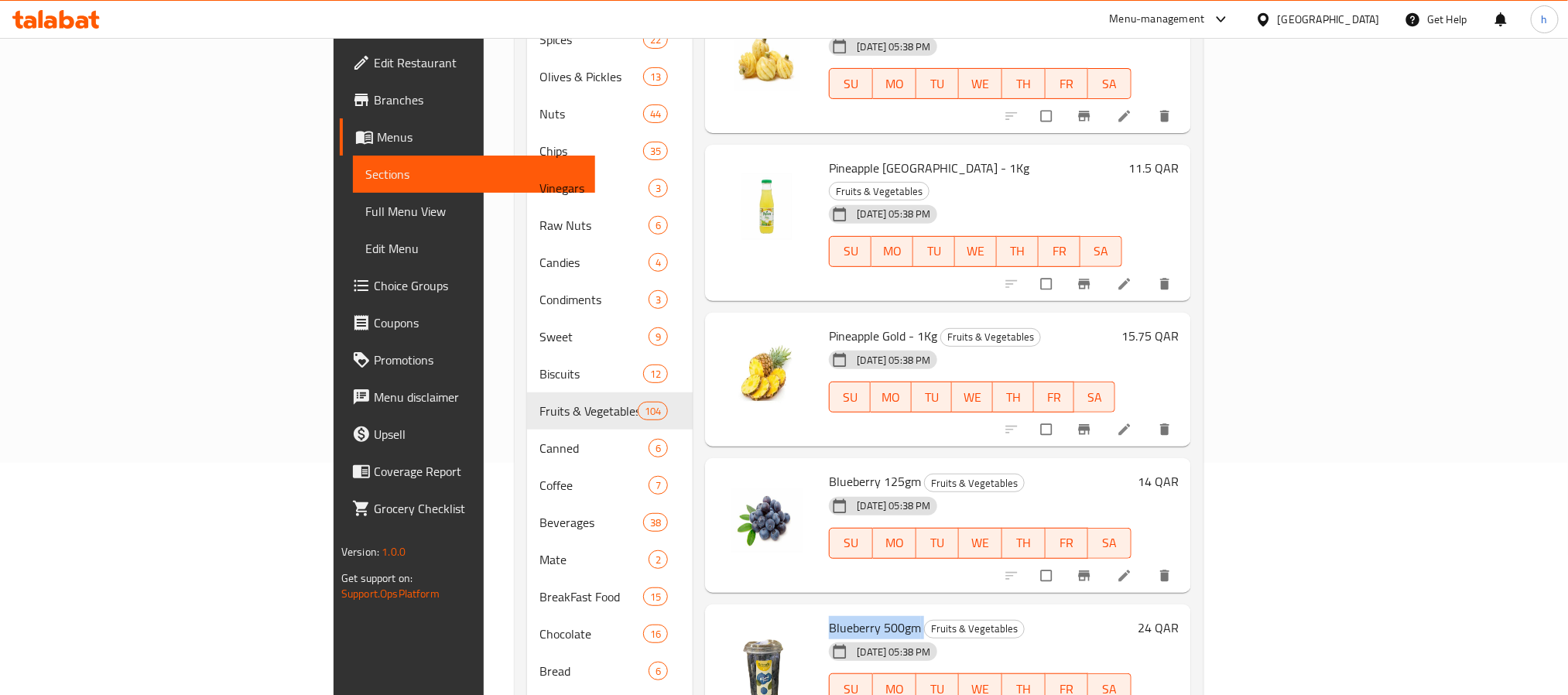
click at [829, 616] on span "Blueberry 500gm" at bounding box center [875, 627] width 92 height 23
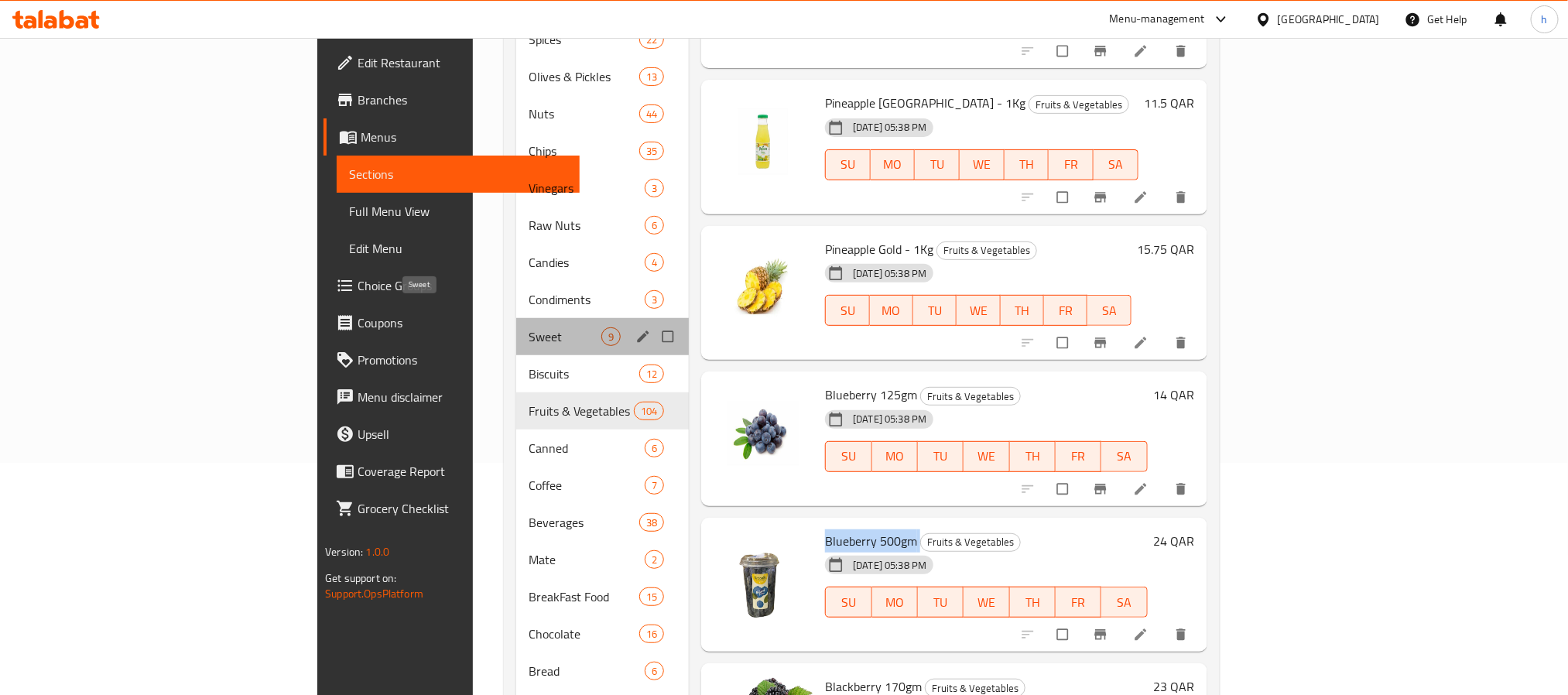
click at [528, 327] on span "Sweet" at bounding box center [564, 336] width 73 height 18
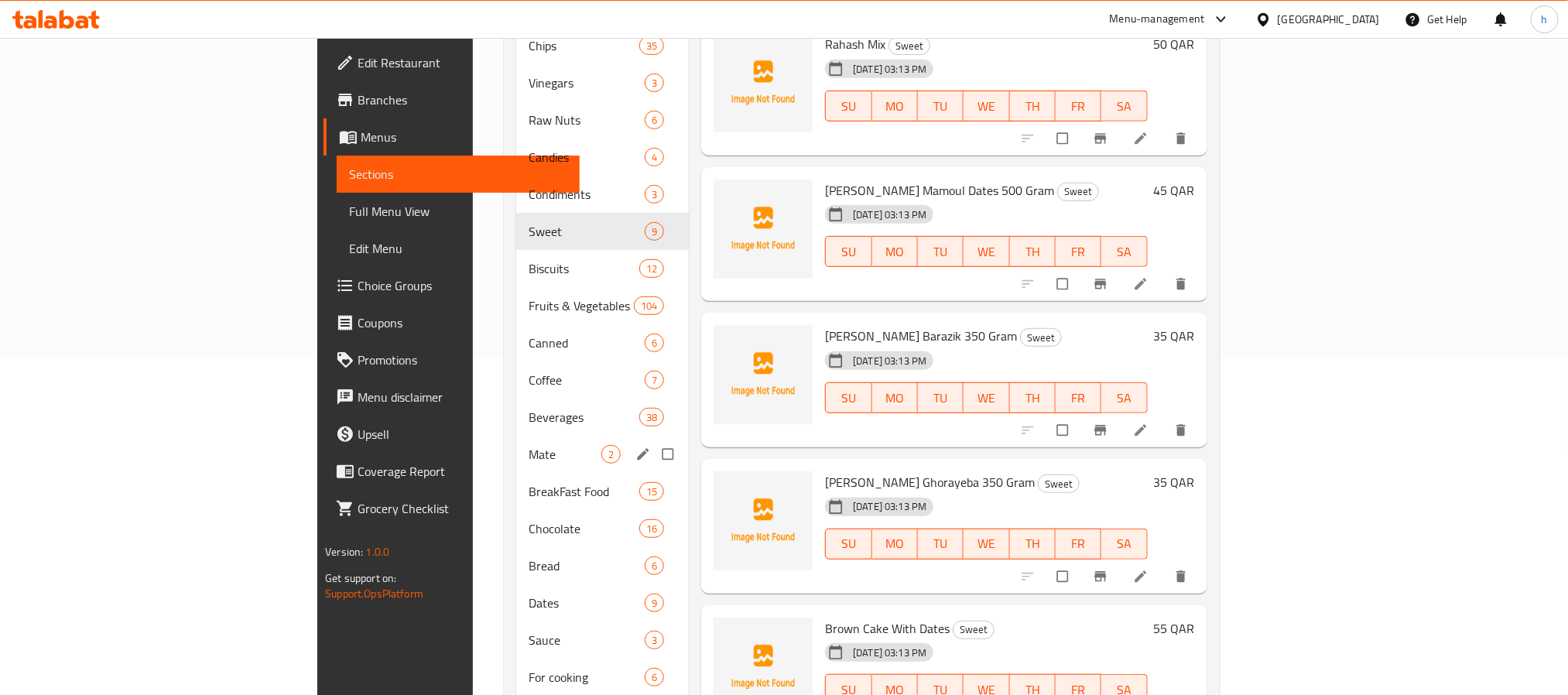
scroll to position [284, 0]
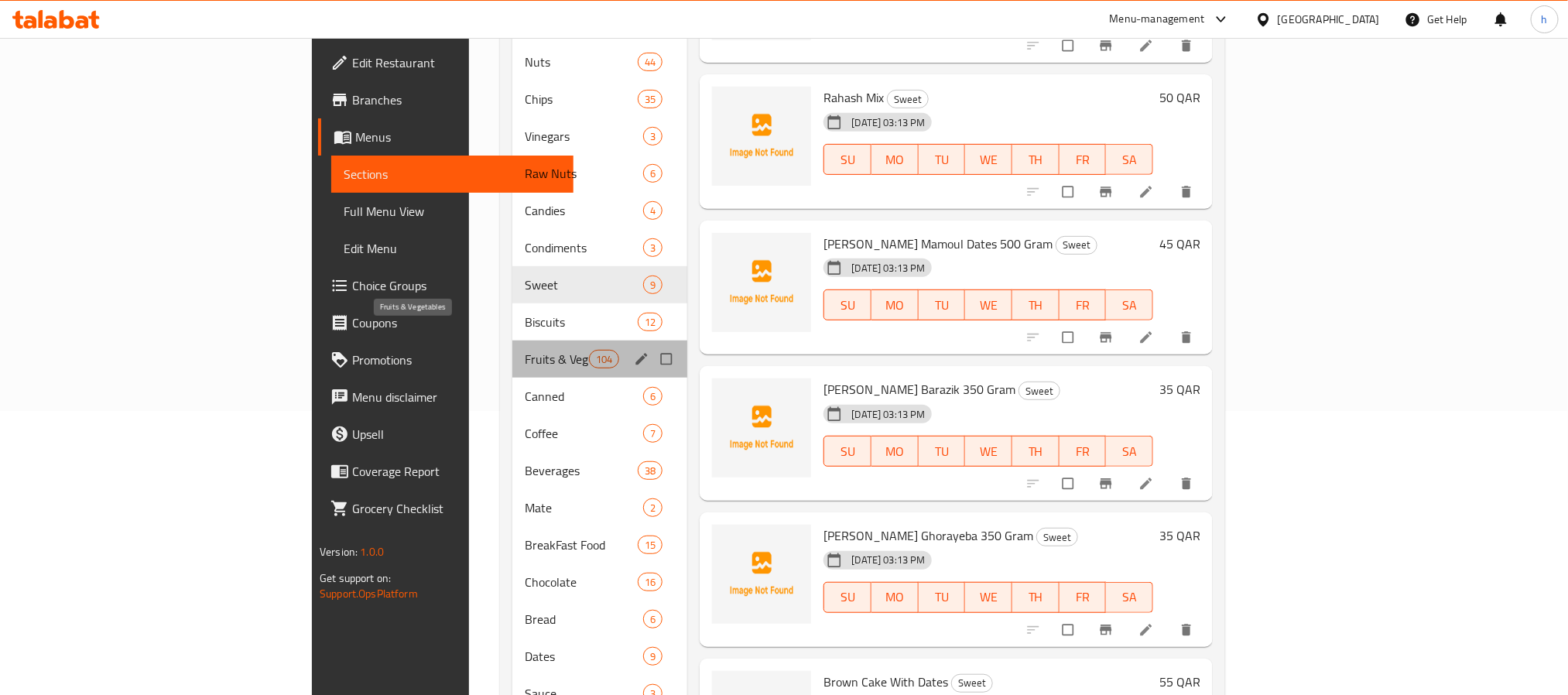
click at [524, 350] on span "Fruits & Vegetables" at bounding box center [556, 358] width 64 height 18
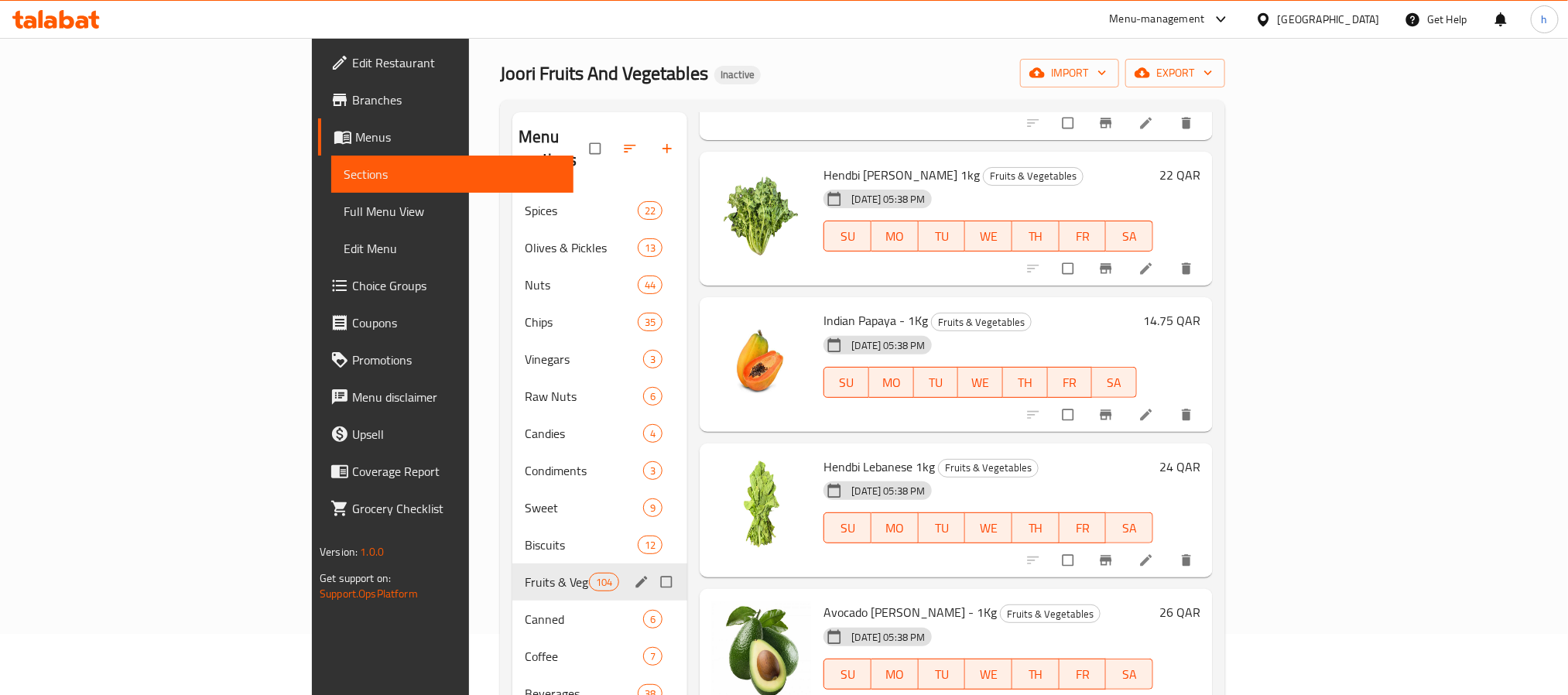
scroll to position [52, 0]
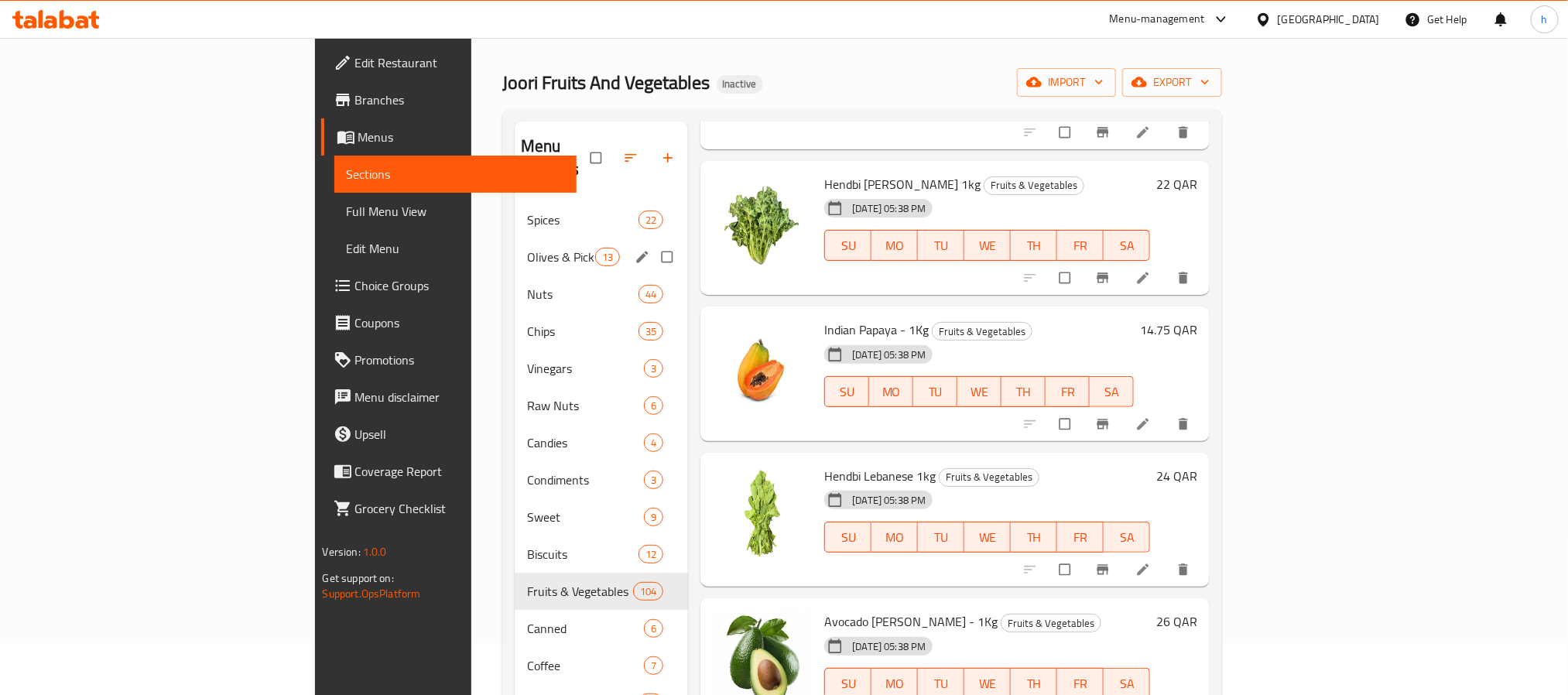
click at [515, 247] on div "Olives & Pickles 13" at bounding box center [601, 257] width 174 height 37
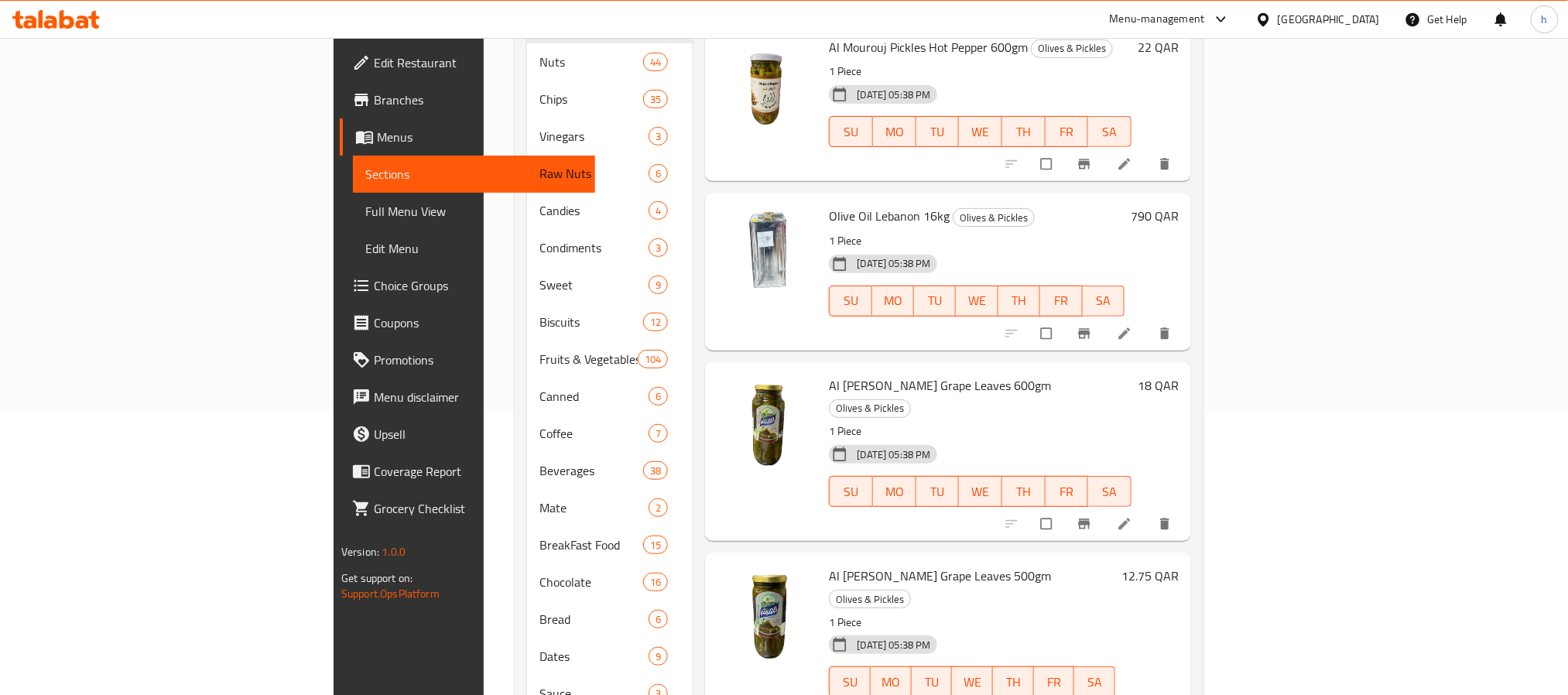
scroll to position [400, 0]
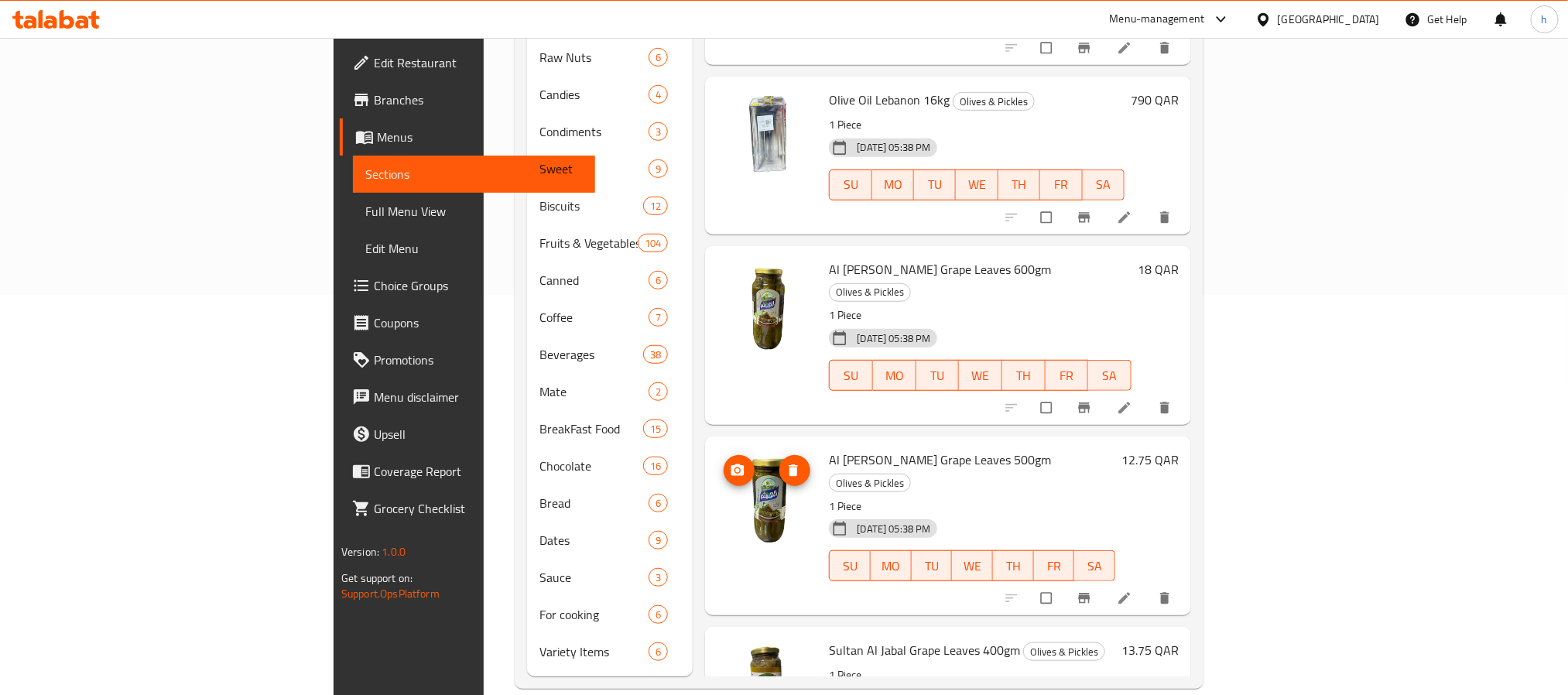
click at [717, 449] on img at bounding box center [767, 499] width 99 height 99
click at [829, 448] on span "Al [PERSON_NAME] Grape Leaves 500gm" at bounding box center [940, 459] width 222 height 23
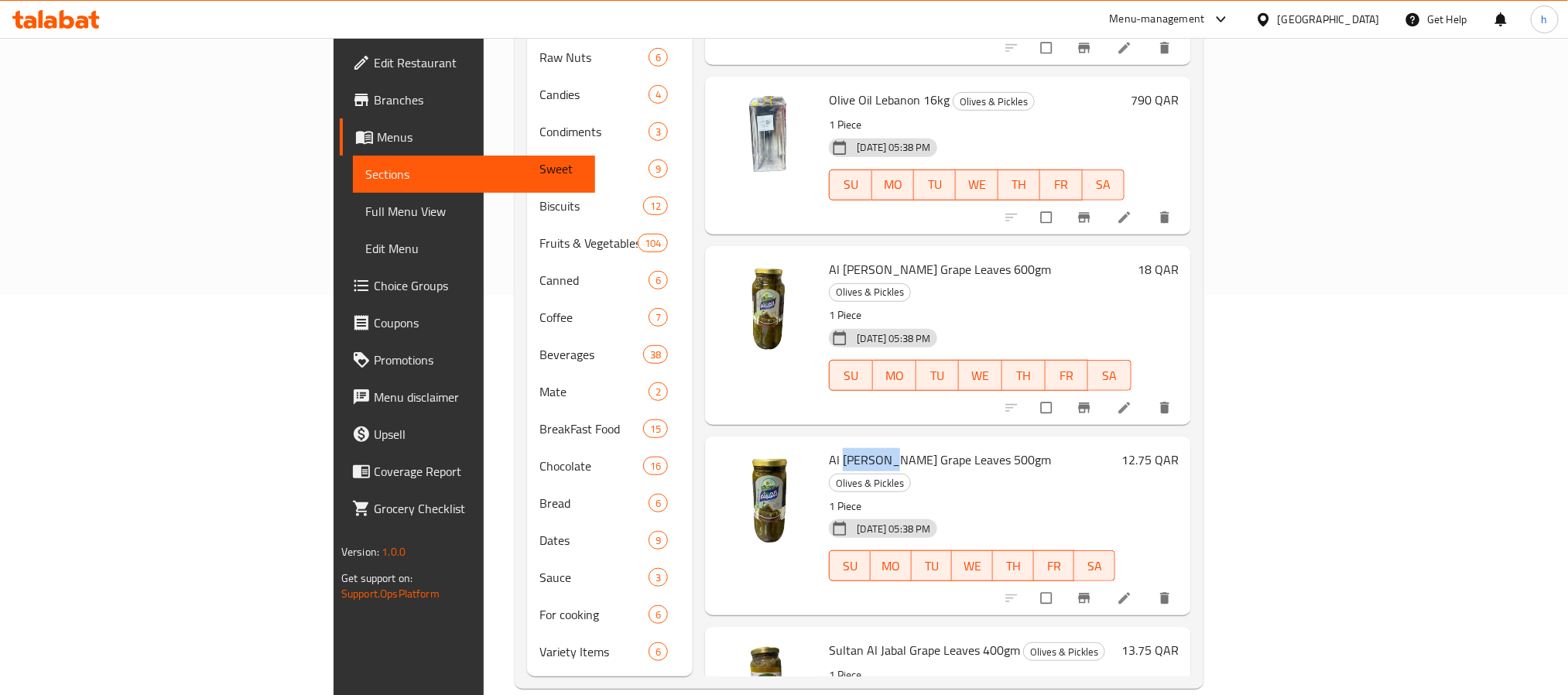
click at [829, 448] on span "Al [PERSON_NAME] Grape Leaves 500gm" at bounding box center [940, 459] width 222 height 23
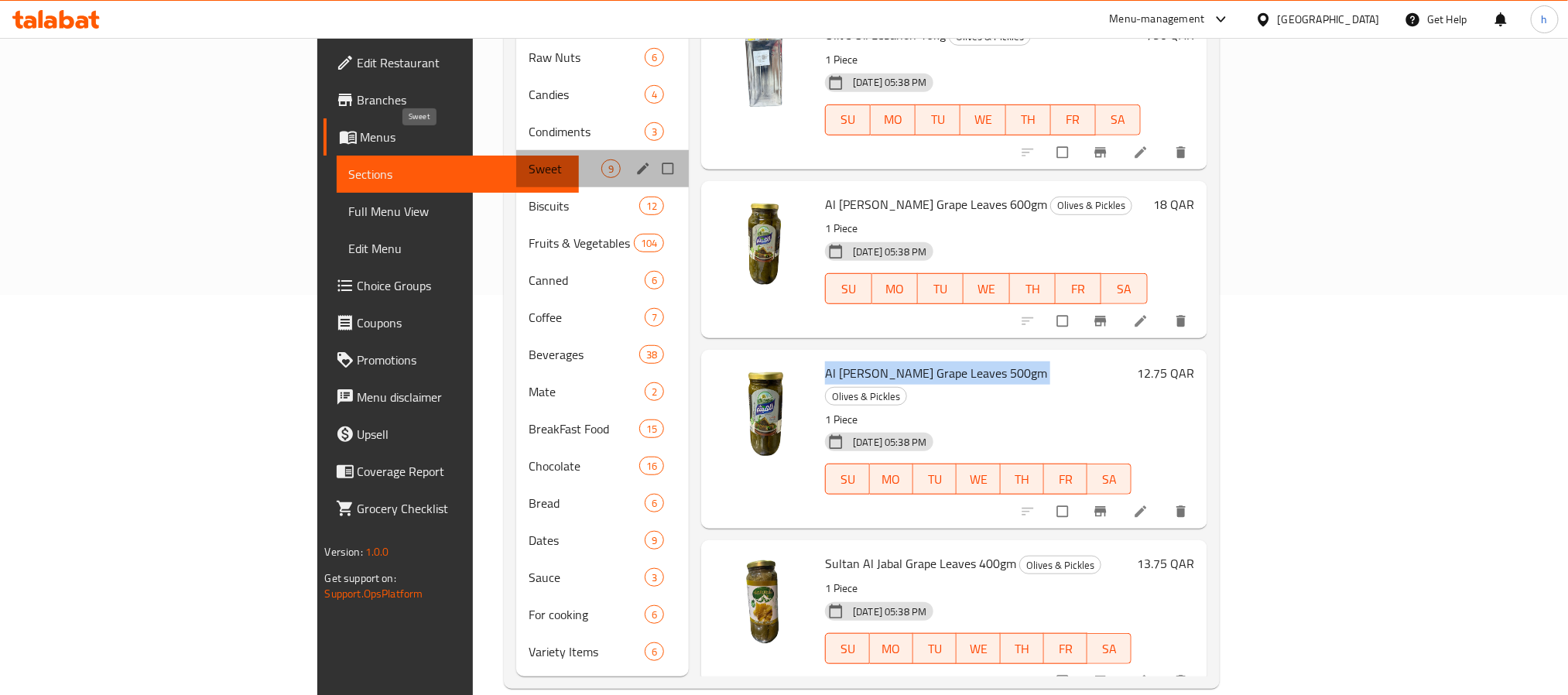
click at [528, 160] on span "Sweet" at bounding box center [564, 168] width 73 height 18
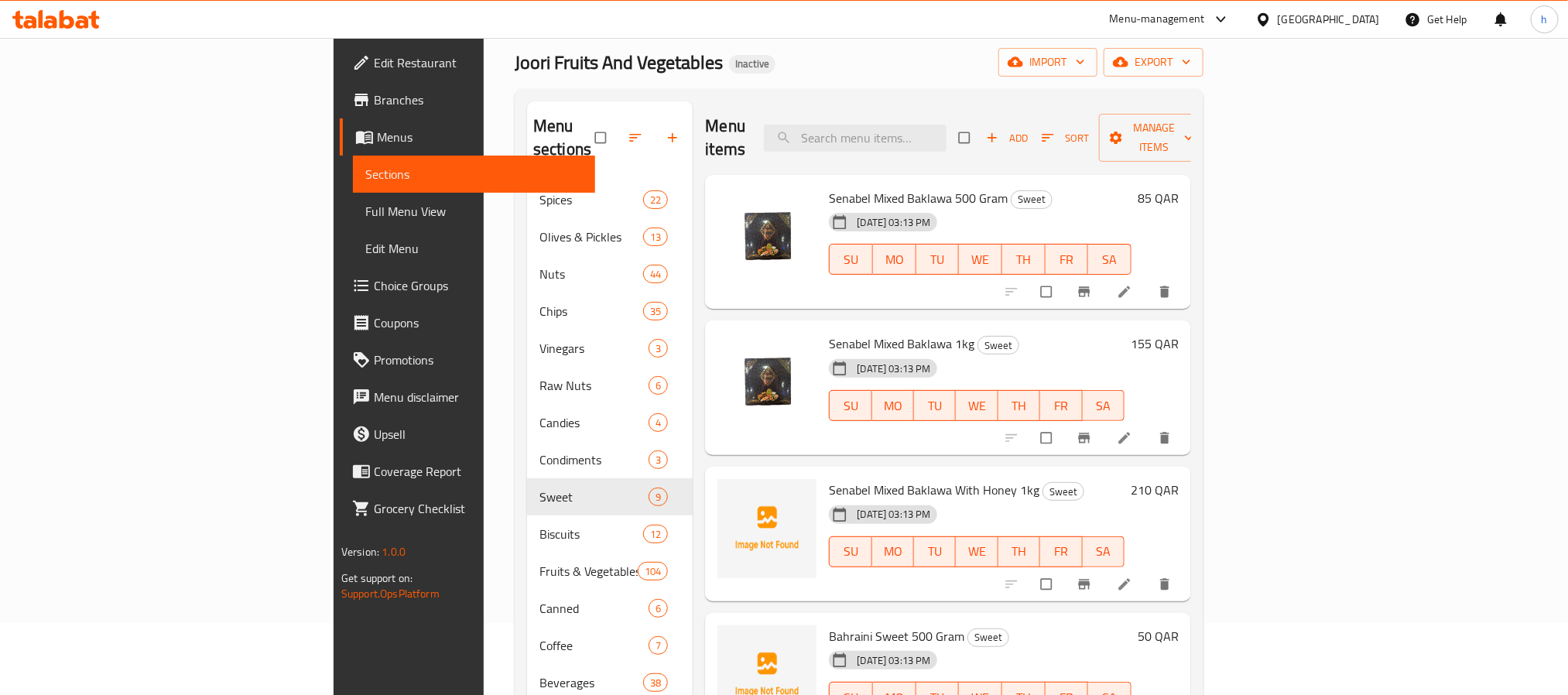
scroll to position [52, 0]
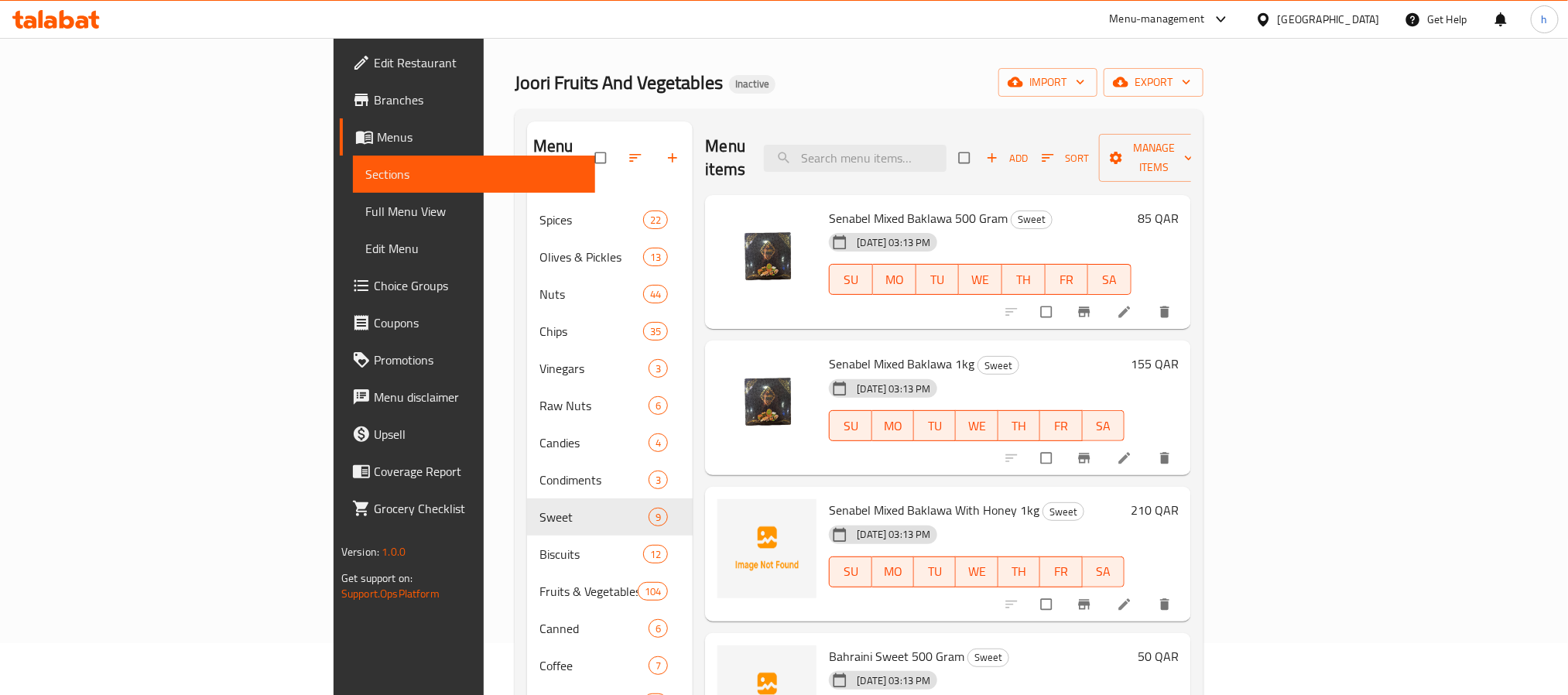
click at [829, 499] on span "Senabel Mixed Baklawa With Honey 1kg" at bounding box center [934, 510] width 211 height 23
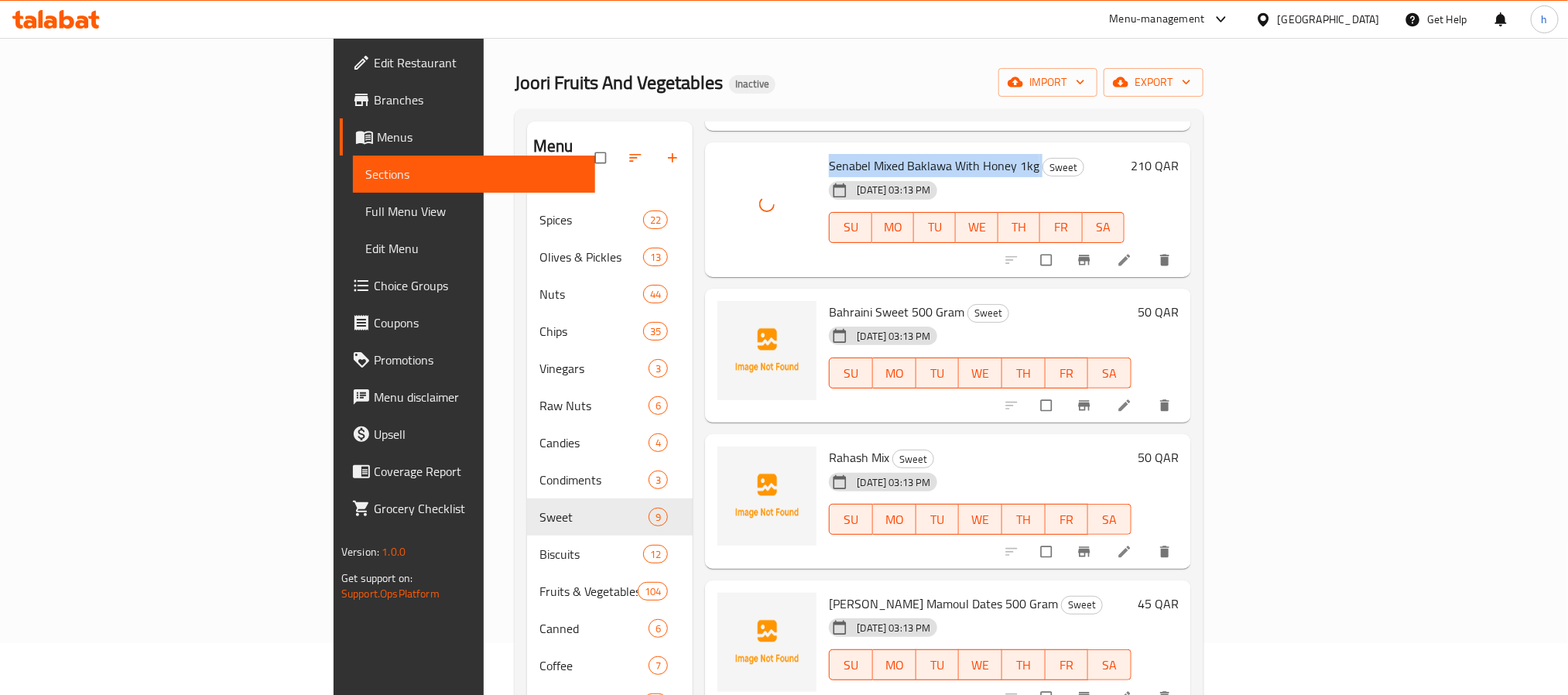
scroll to position [348, 0]
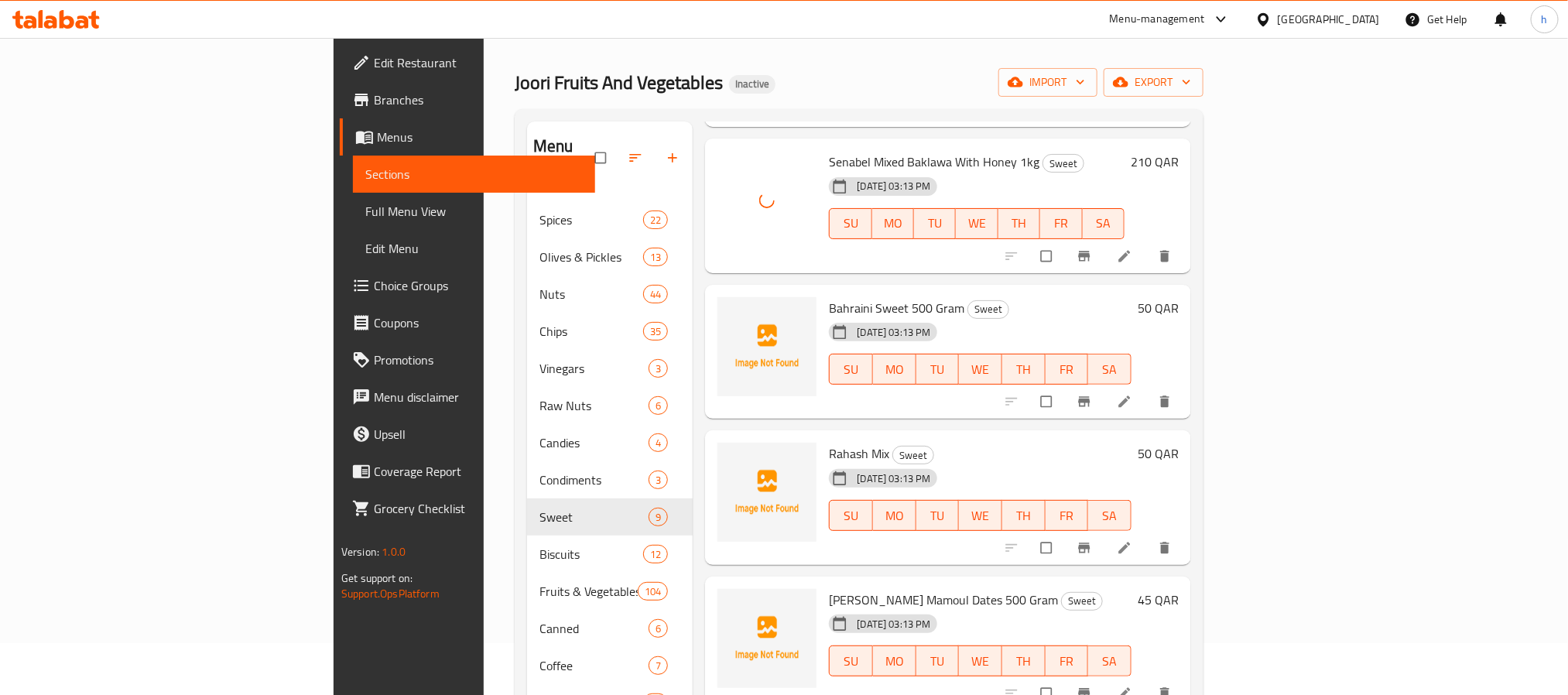
click at [829, 297] on span "Bahraini Sweet 500 Gram" at bounding box center [896, 308] width 135 height 23
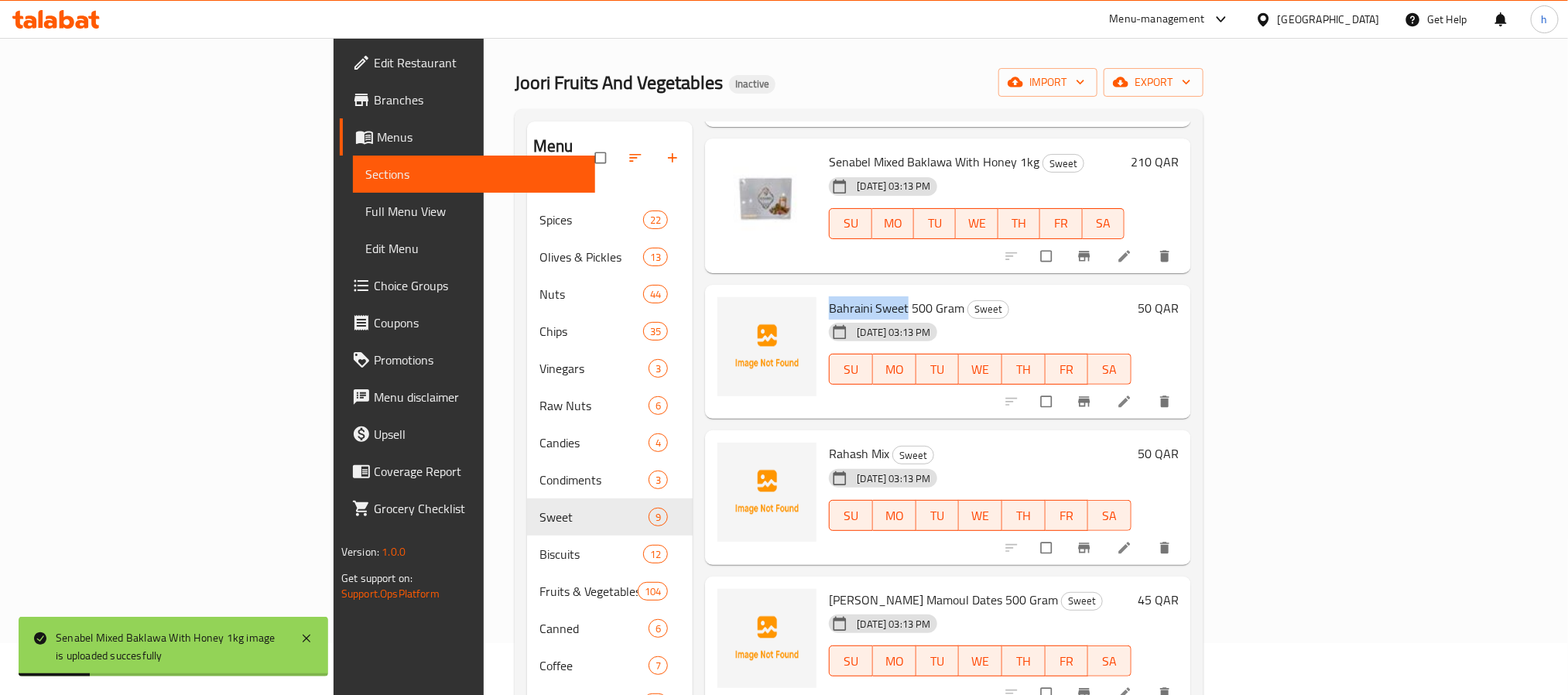
drag, startPoint x: 801, startPoint y: 284, endPoint x: 741, endPoint y: 285, distance: 60.0
click at [822, 291] on div "Bahraini Sweet 500 Gram Sweet [DATE] 03:13 PM SU MO TU WE TH FR SA" at bounding box center [980, 352] width 314 height 123
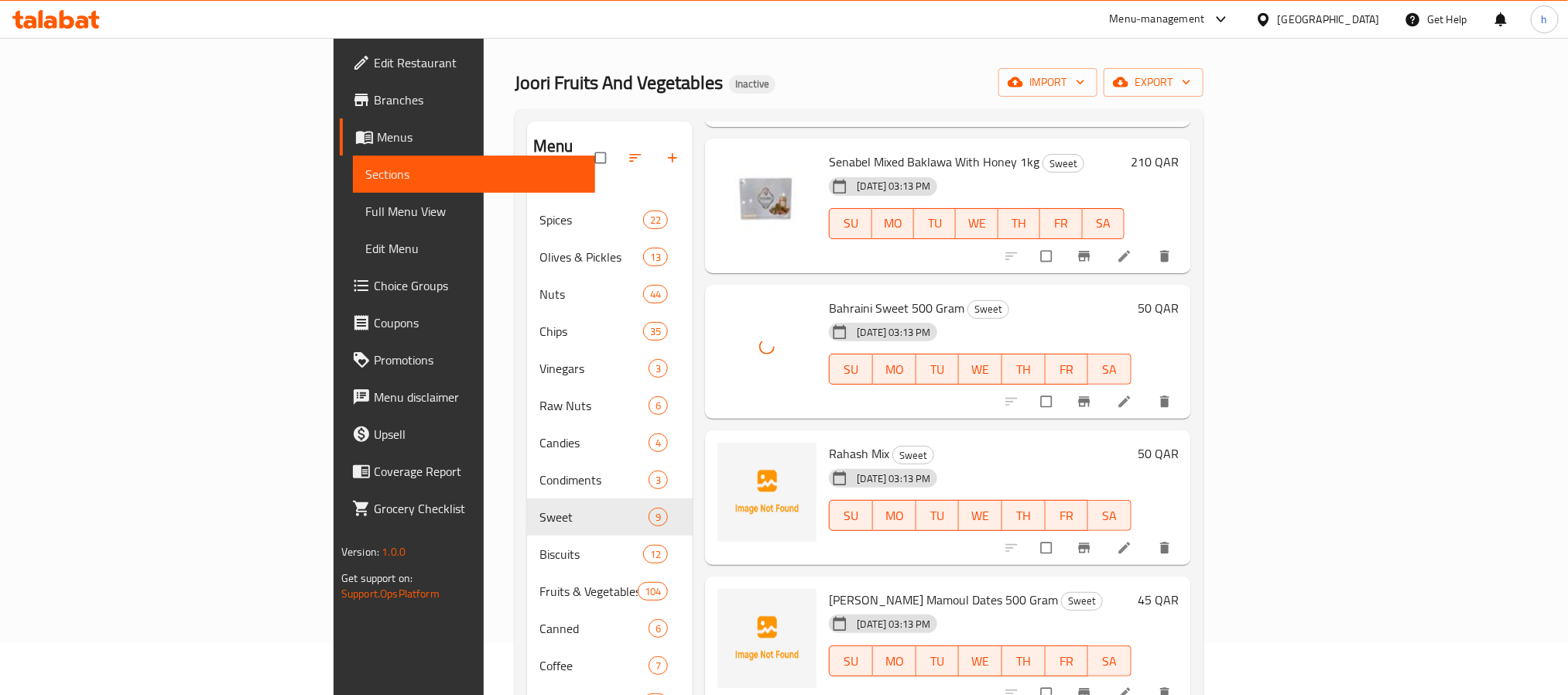
click at [829, 442] on span "Rahash Mix" at bounding box center [859, 453] width 60 height 23
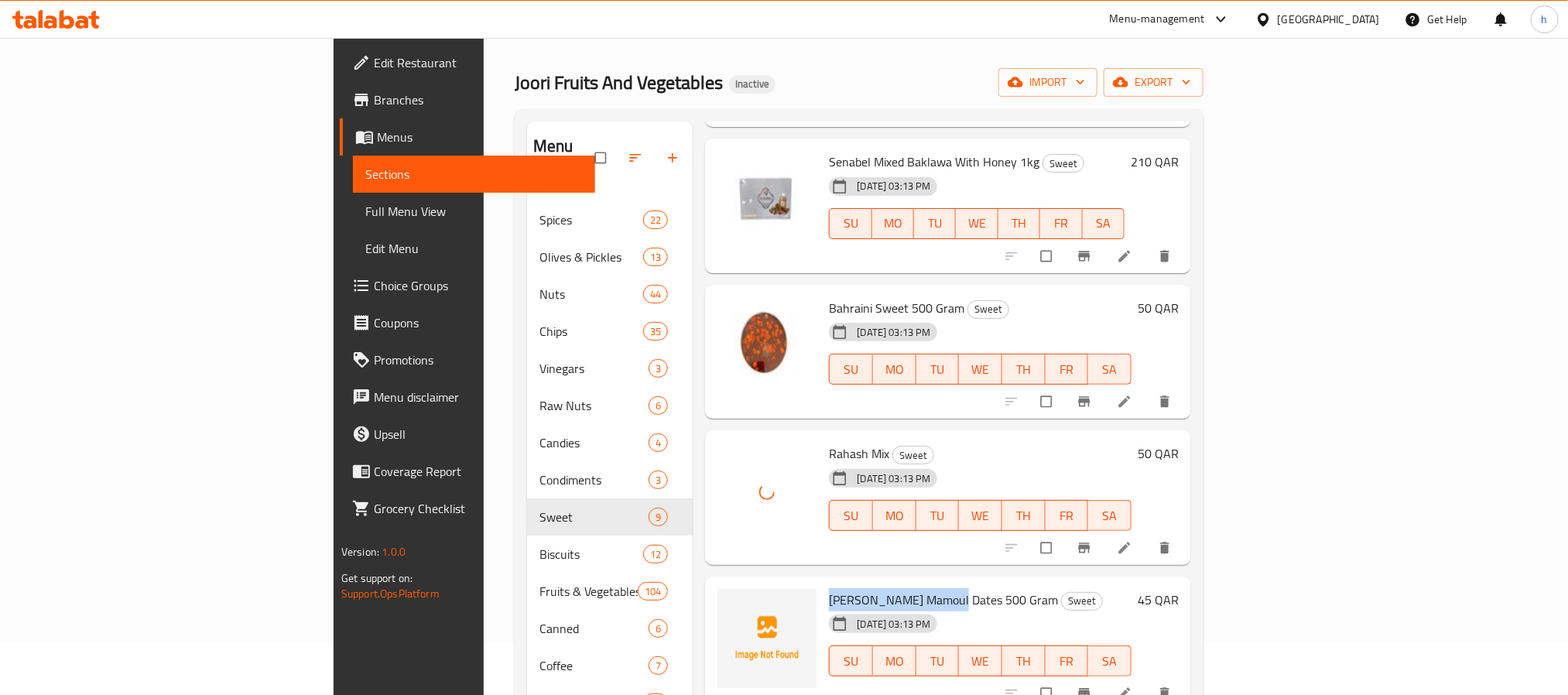
drag, startPoint x: 863, startPoint y: 574, endPoint x: 746, endPoint y: 573, distance: 117.0
click at [829, 588] on span "[PERSON_NAME] Mamoul Dates 500 Gram" at bounding box center [944, 600] width 229 height 23
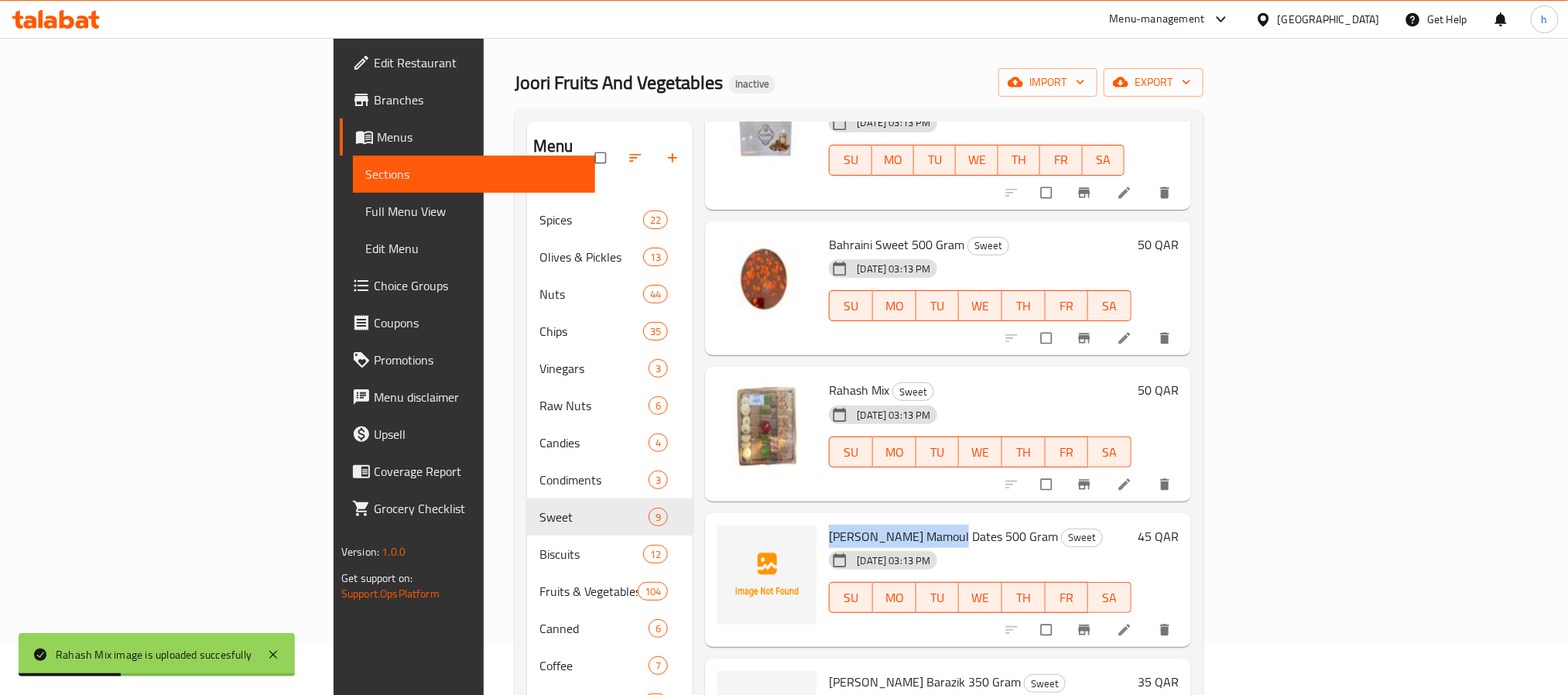
scroll to position [472, 0]
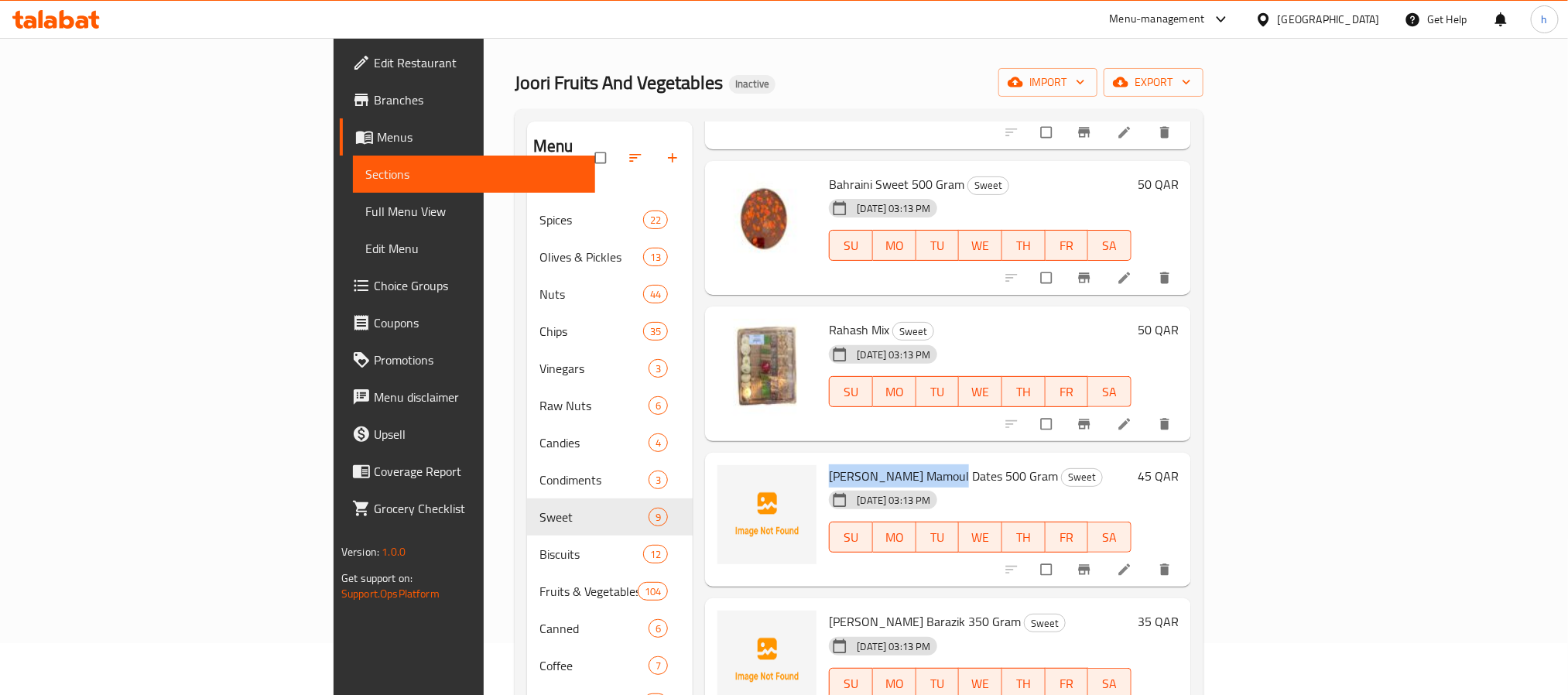
click at [829, 464] on span "[PERSON_NAME] Mamoul Dates 500 Gram" at bounding box center [944, 475] width 229 height 23
click at [829, 610] on span "[PERSON_NAME] Barazik 350 Gram" at bounding box center [924, 621] width 192 height 23
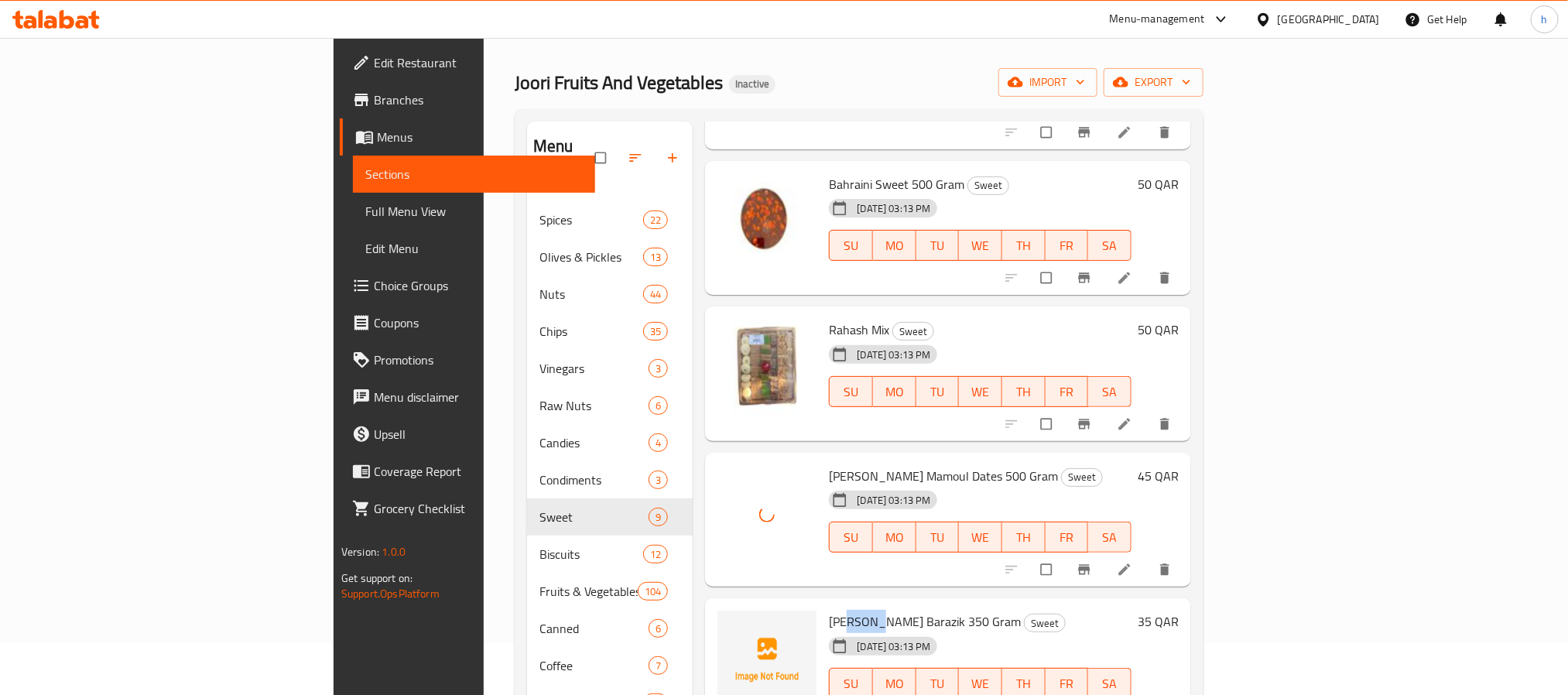
click at [829, 610] on span "[PERSON_NAME] Barazik 350 Gram" at bounding box center [924, 621] width 192 height 23
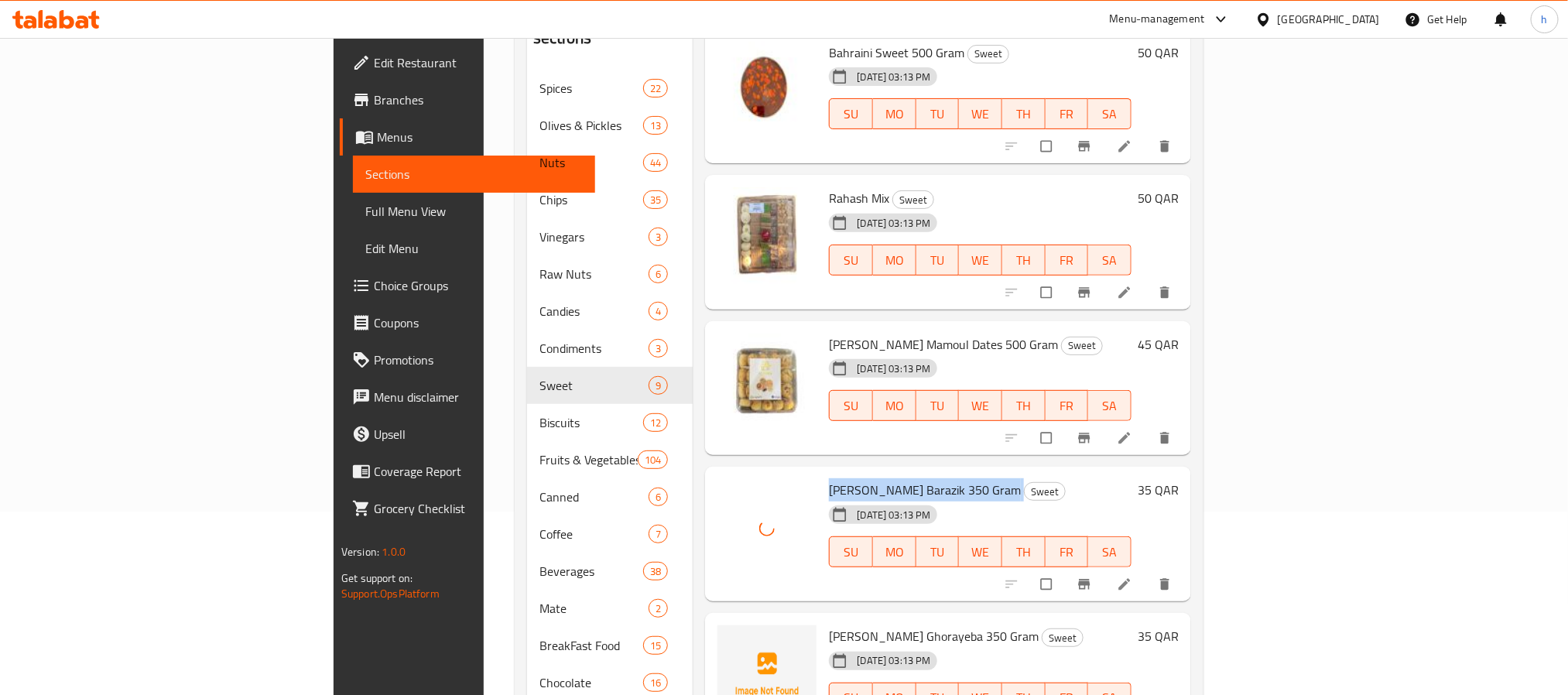
scroll to position [400, 0]
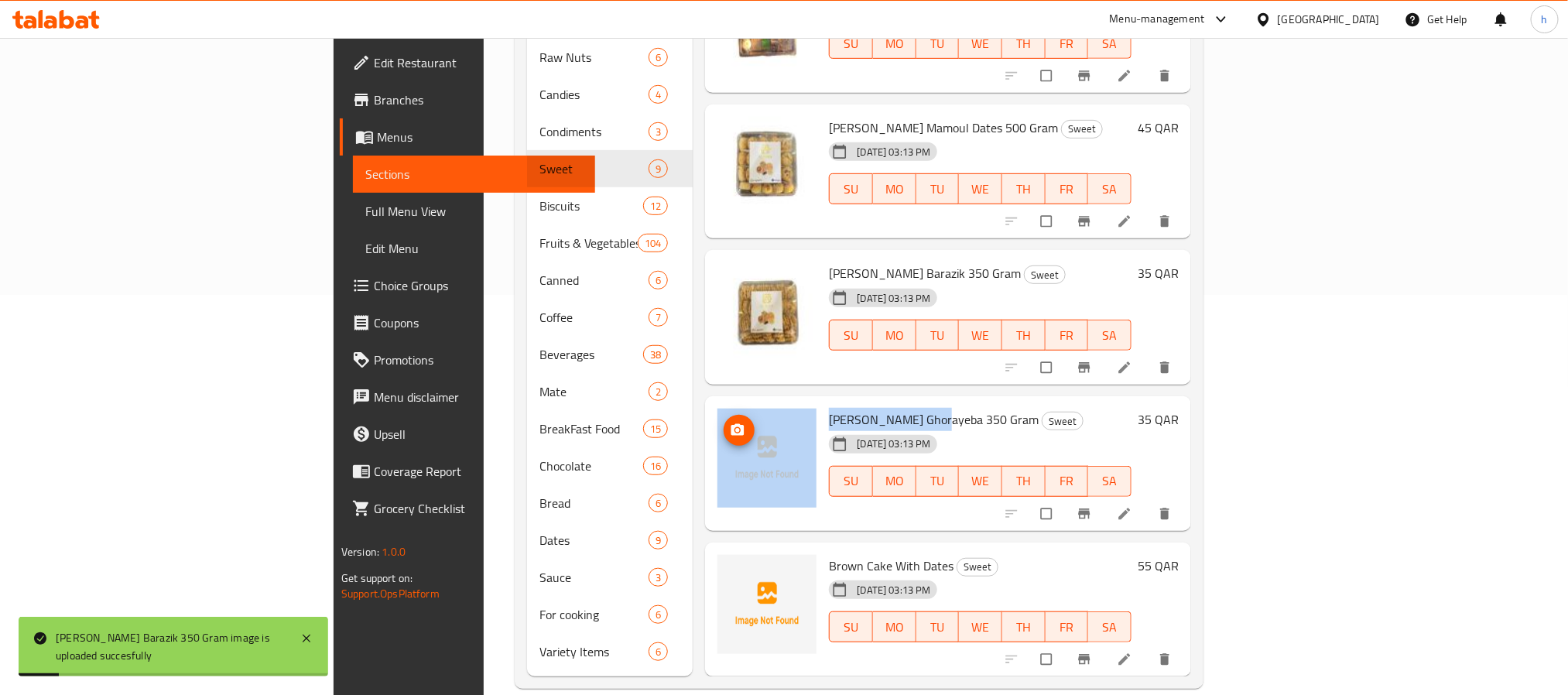
drag, startPoint x: 848, startPoint y: 399, endPoint x: 729, endPoint y: 398, distance: 119.0
click at [729, 402] on div "[PERSON_NAME] Ghorayeba 350 Gram Sweet [DATE] 03:13 PM SU MO TU WE TH FR SA 35 …" at bounding box center [948, 463] width 473 height 123
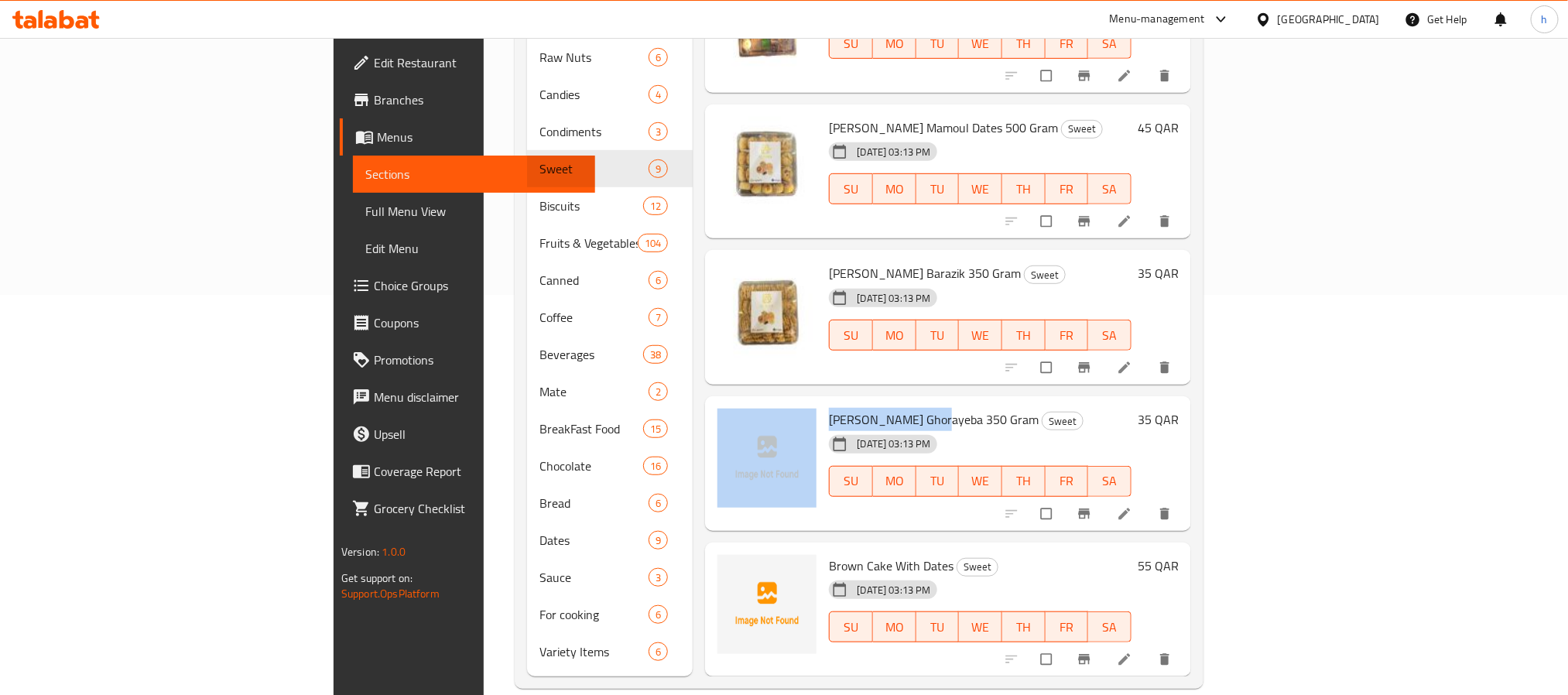
click at [829, 408] on span "[PERSON_NAME] Ghorayeba 350 Gram" at bounding box center [934, 419] width 210 height 23
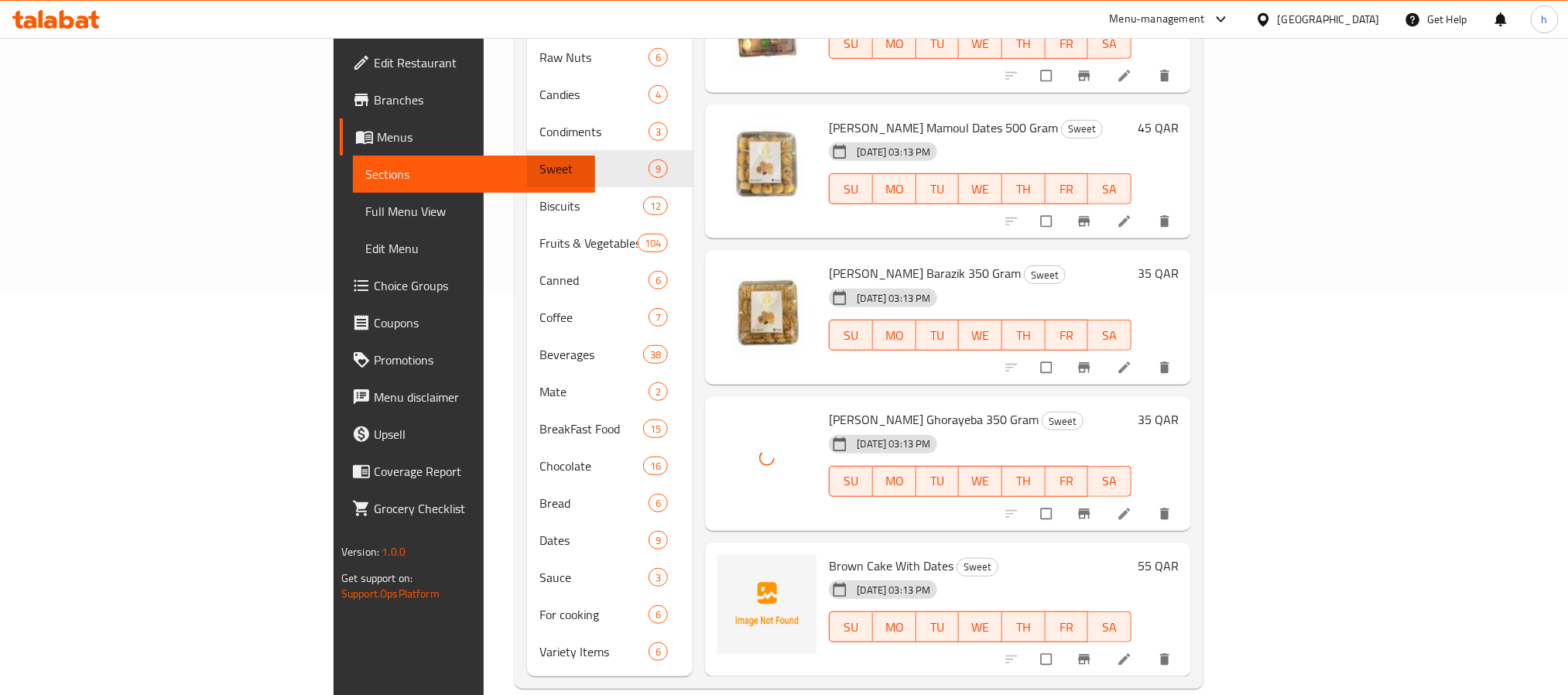
click at [829, 554] on span "Brown Cake With Dates" at bounding box center [891, 565] width 124 height 23
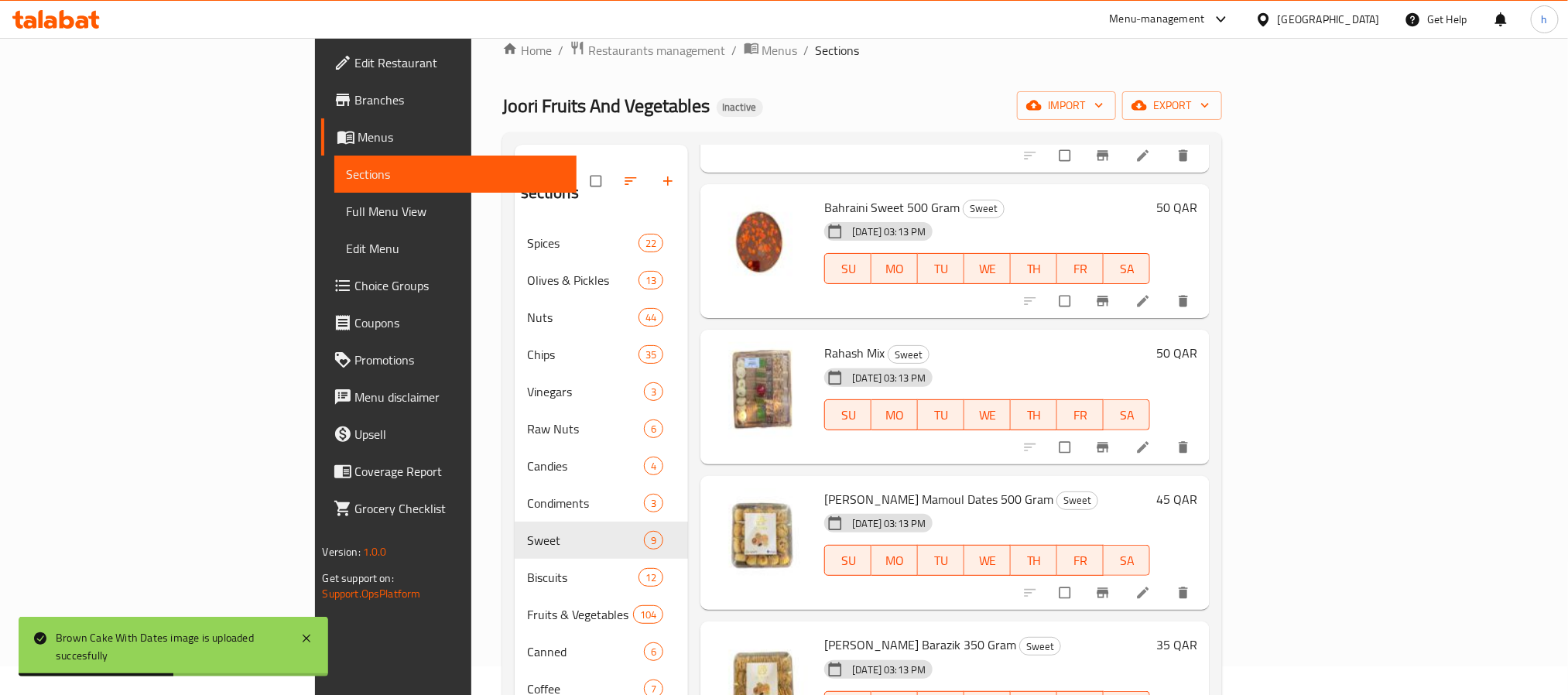
scroll to position [0, 0]
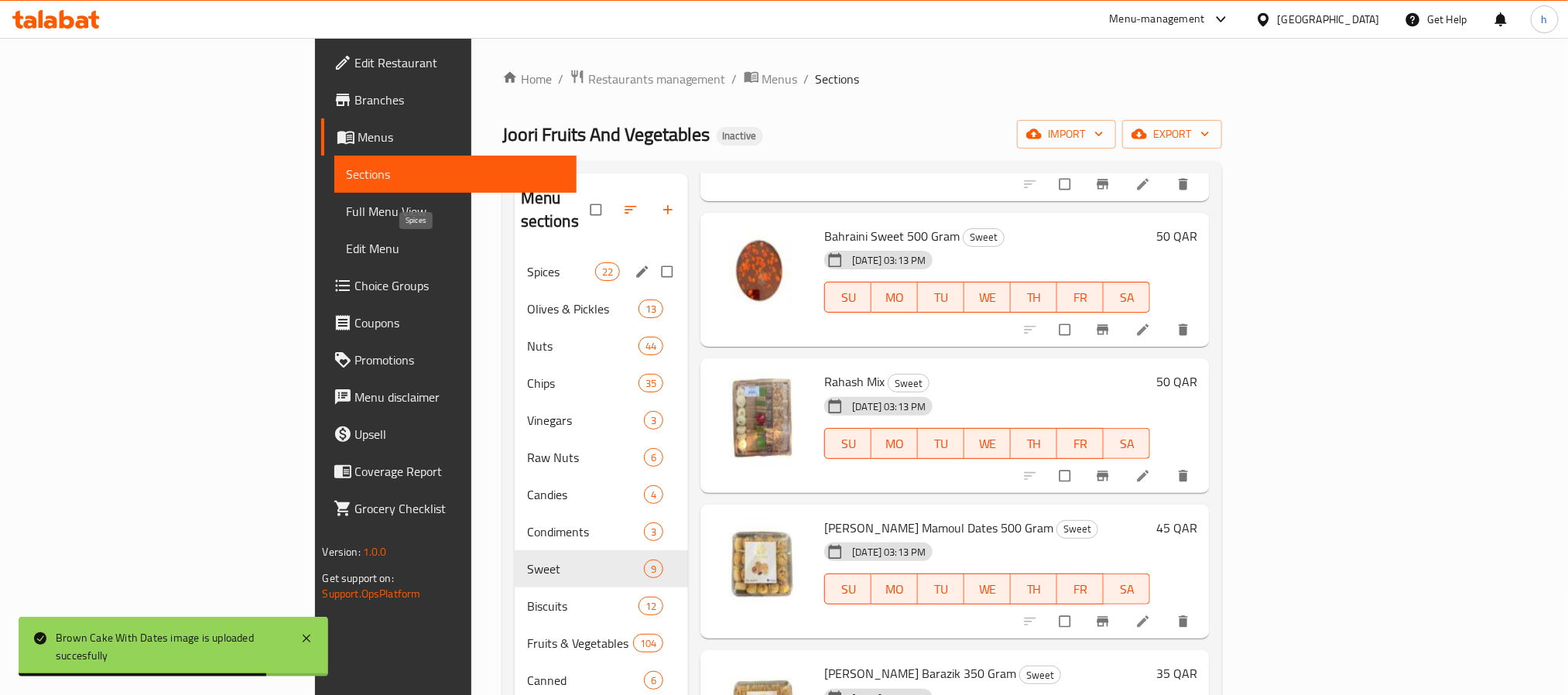
click at [527, 262] on span "Spices" at bounding box center [560, 271] width 68 height 18
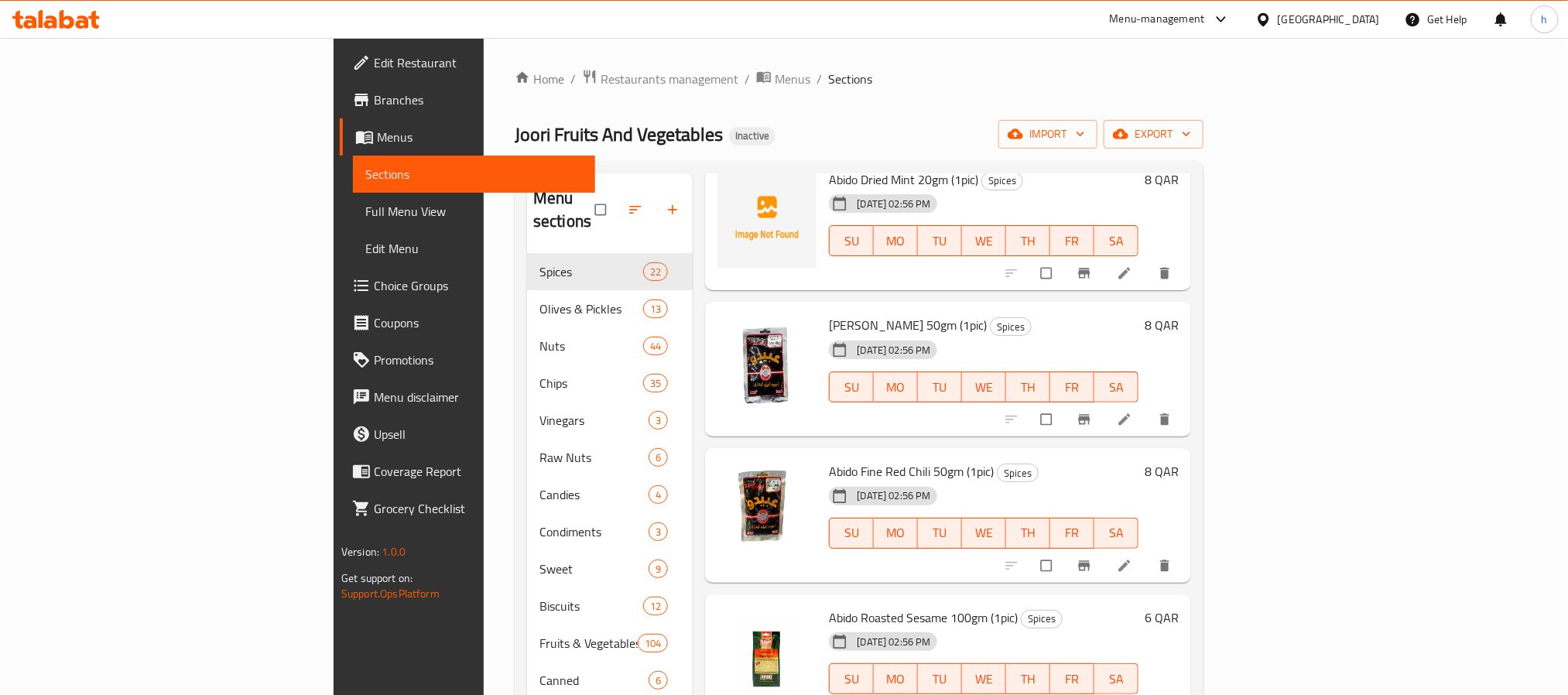
scroll to position [472, 0]
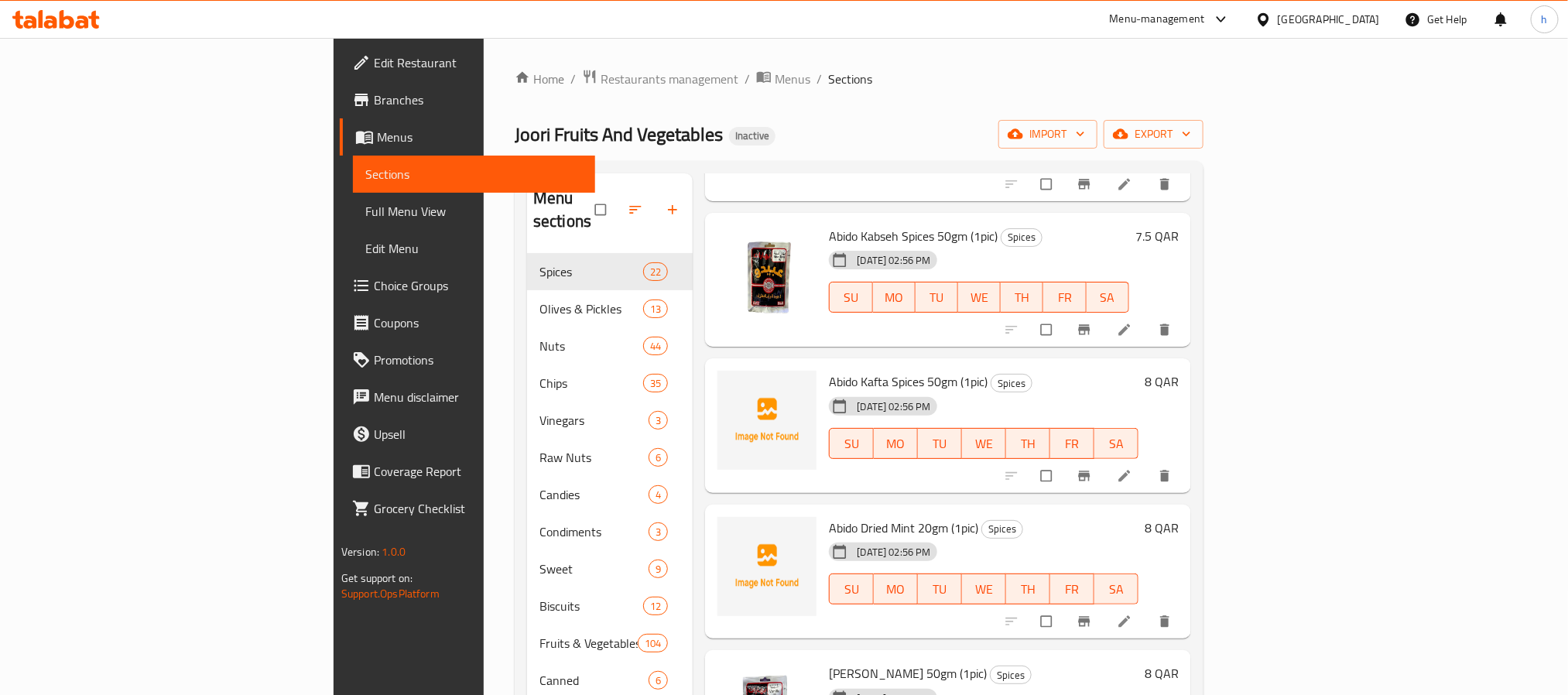
click at [829, 370] on span "Abido Kafta Spices 50gm (1pic)" at bounding box center [908, 381] width 159 height 23
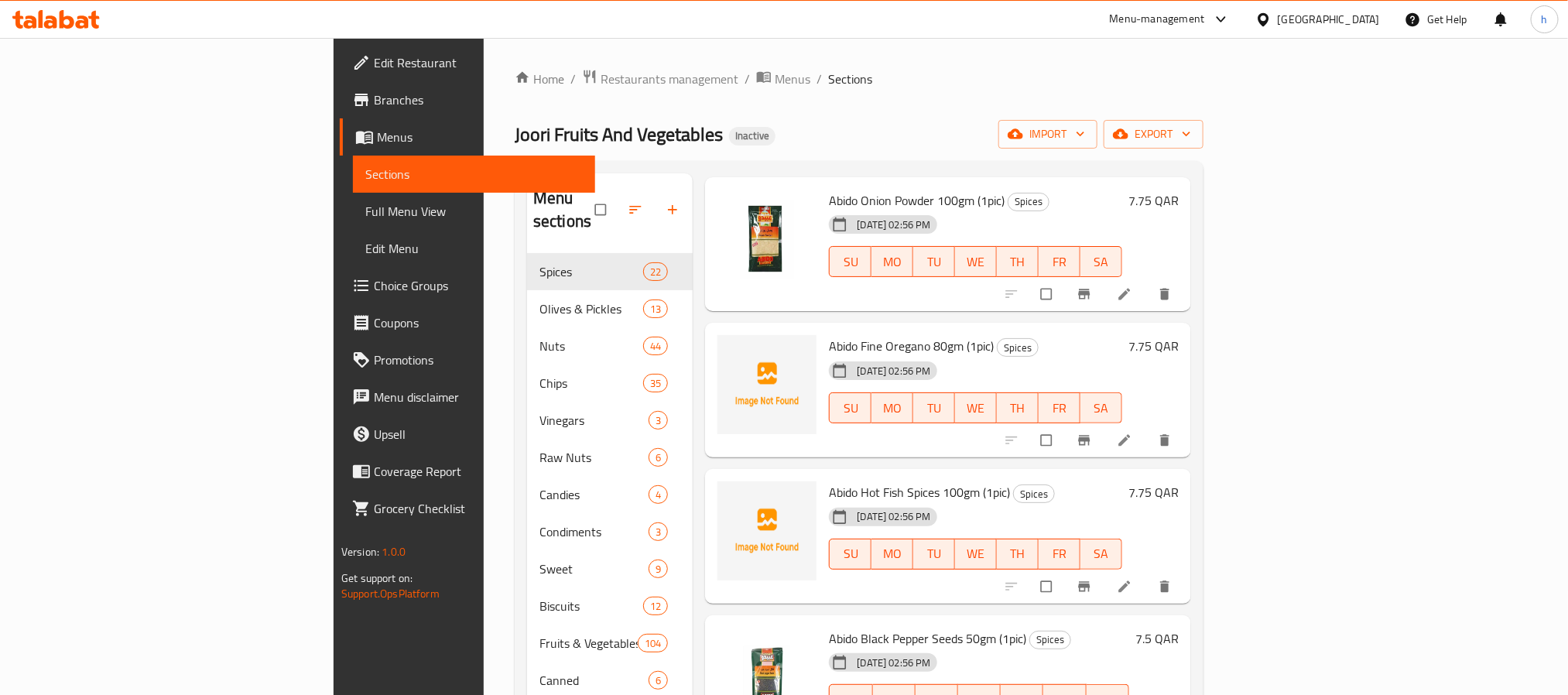
scroll to position [2369, 0]
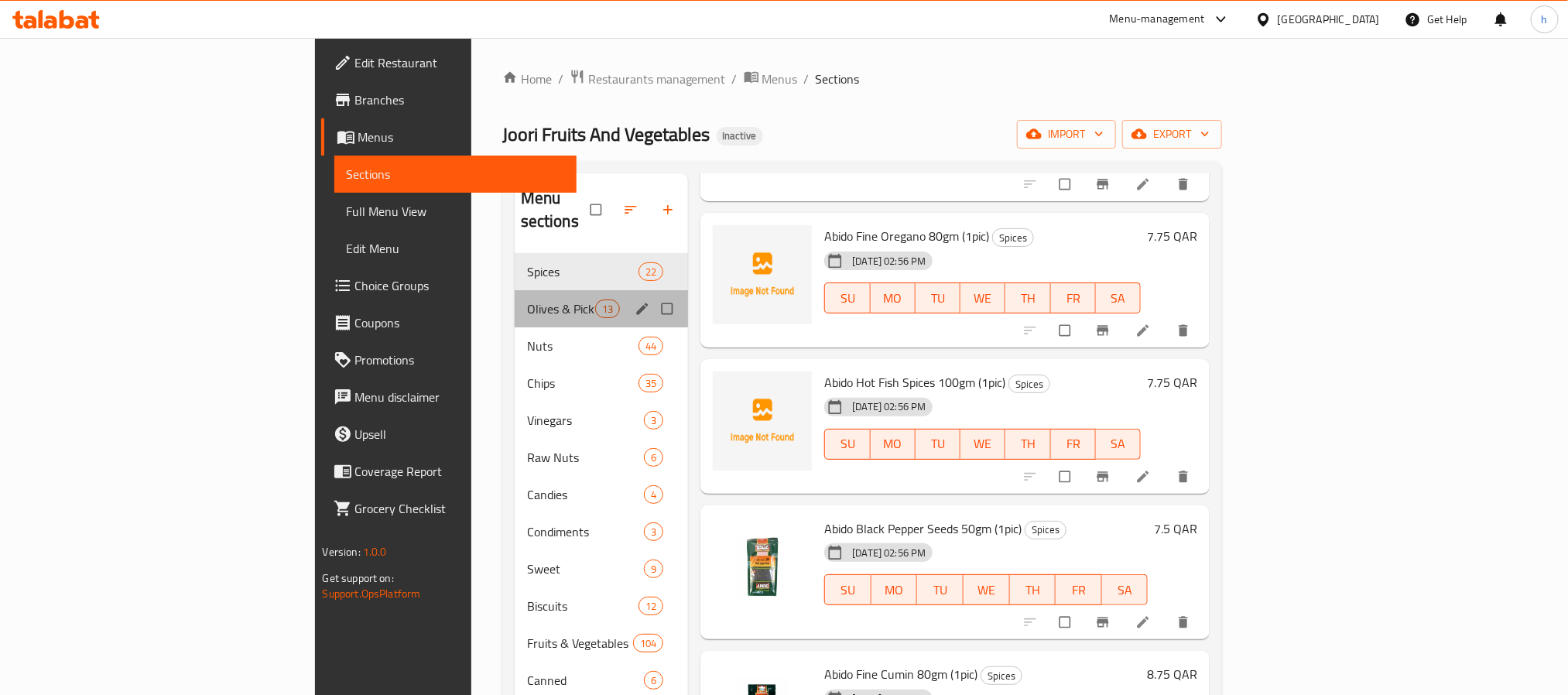
click at [515, 290] on div "Olives & Pickles 13" at bounding box center [601, 309] width 174 height 37
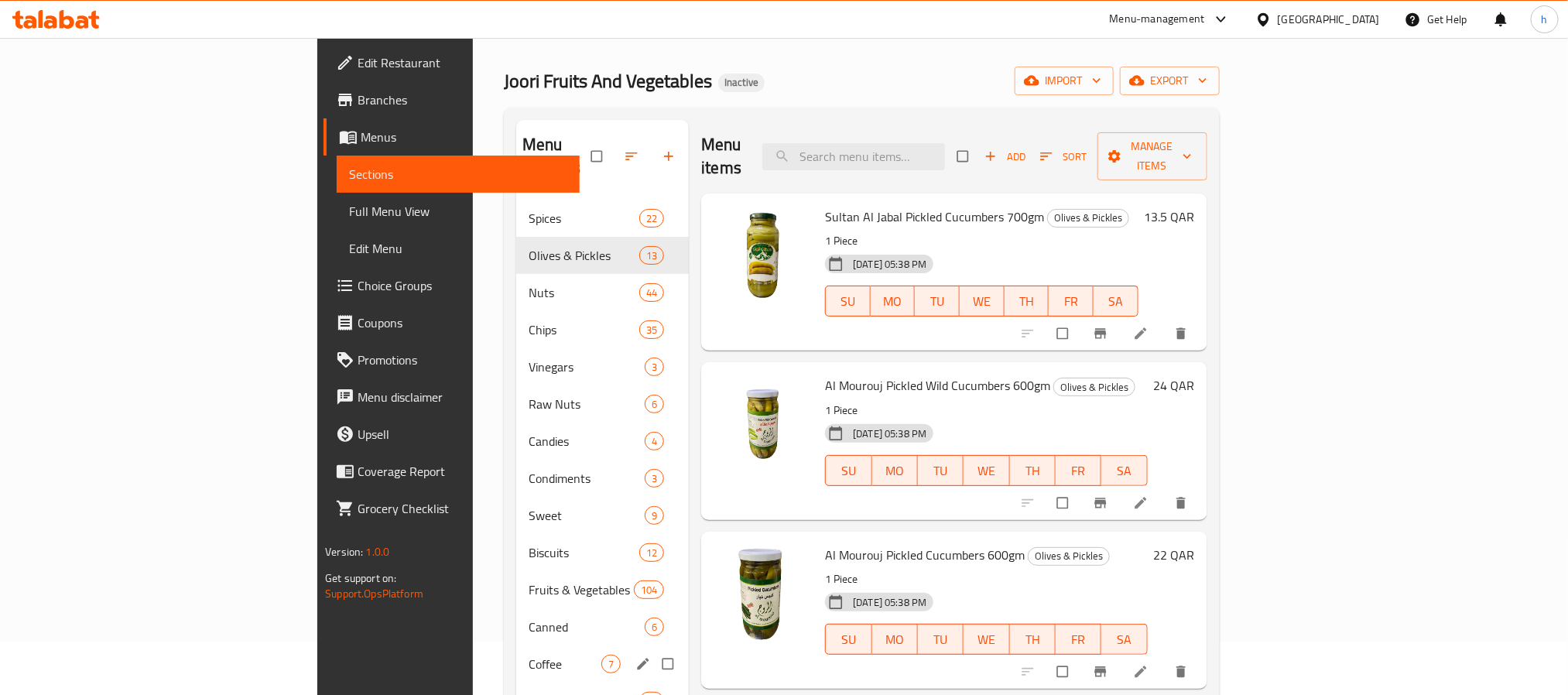
scroll to position [52, 0]
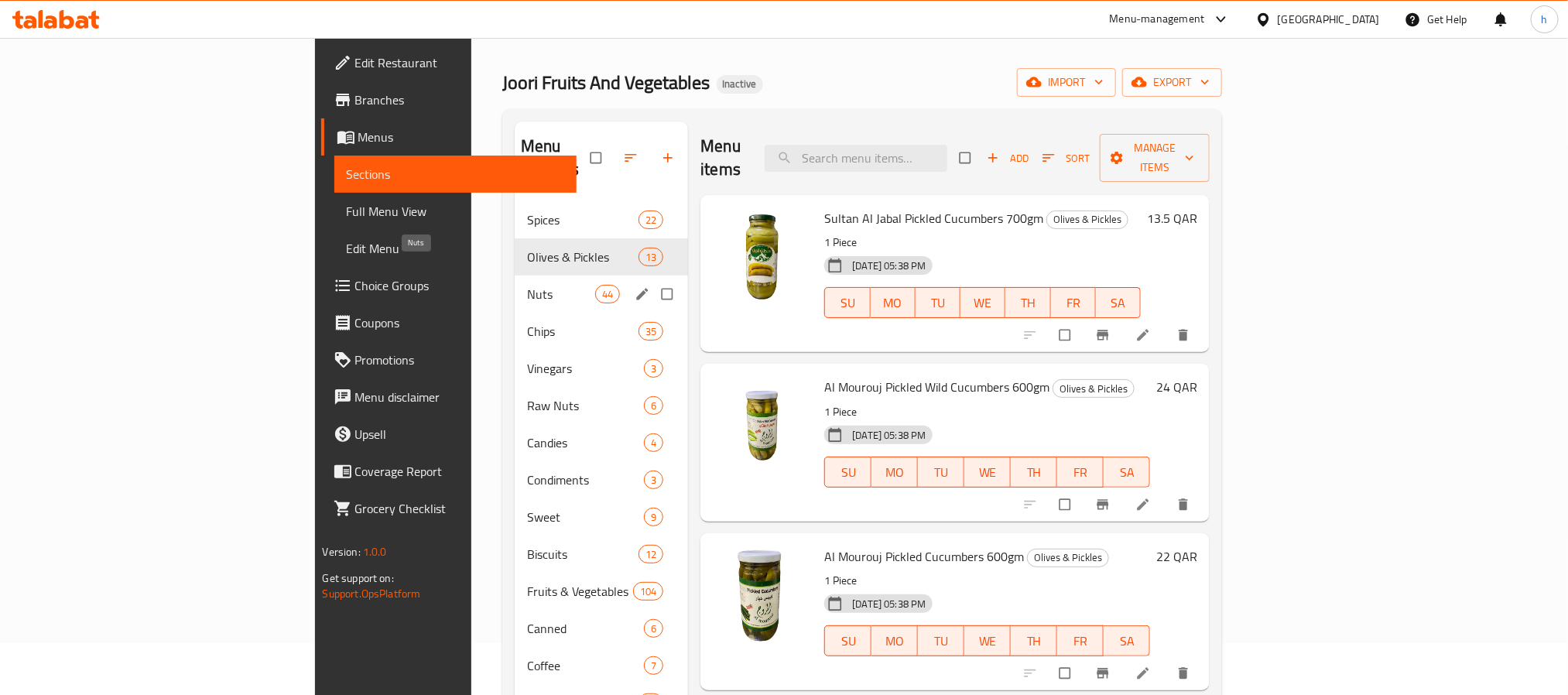
click at [527, 285] on span "Nuts" at bounding box center [560, 293] width 68 height 18
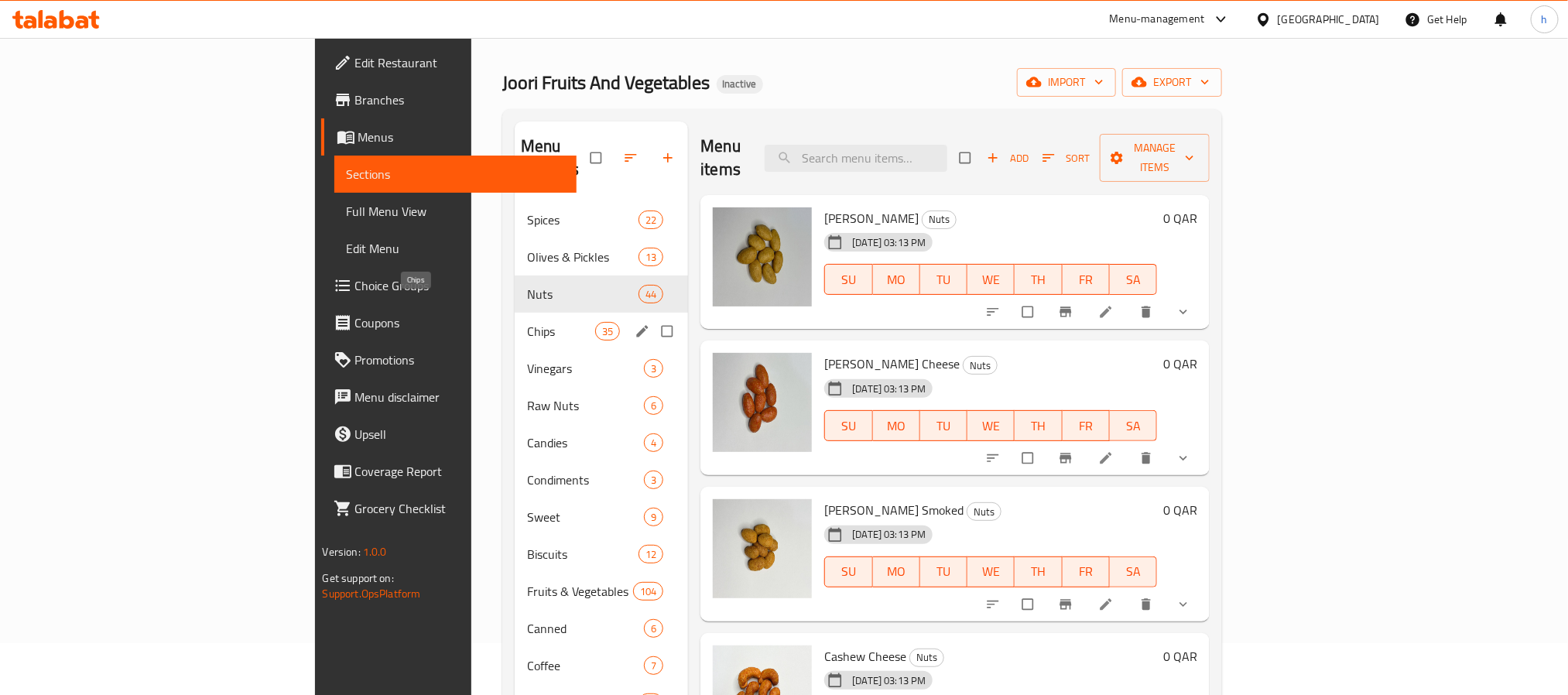
click at [527, 322] on span "Chips" at bounding box center [560, 331] width 68 height 18
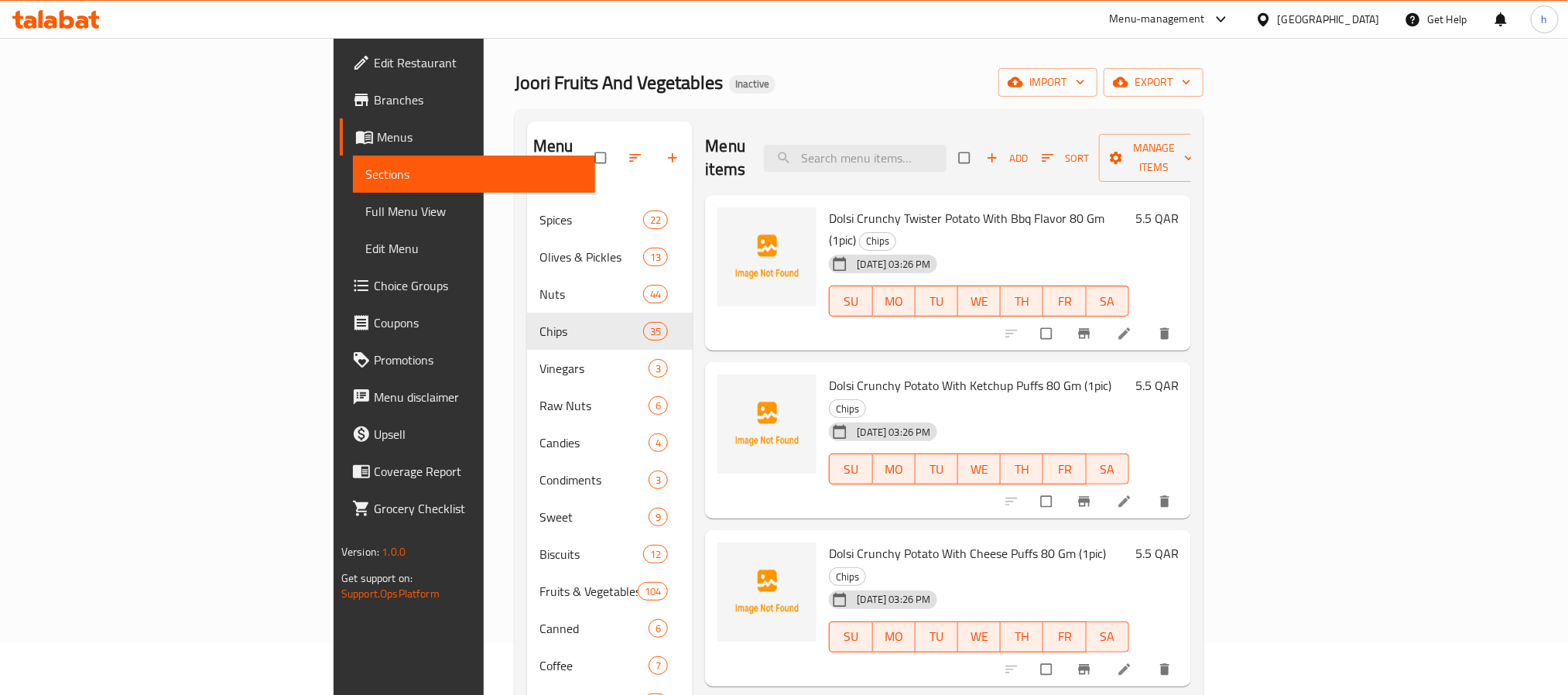
click at [829, 207] on span "Dolsi Crunchy Twister Potato With Bbq Flavor 80 Gm (1pic)" at bounding box center [967, 229] width 276 height 45
drag, startPoint x: 954, startPoint y: 337, endPoint x: 810, endPoint y: 339, distance: 144.0
click at [829, 374] on span "Dolsi Crunchy Potato With Ketchup Puffs 80 Gm (1pic)" at bounding box center [970, 385] width 282 height 23
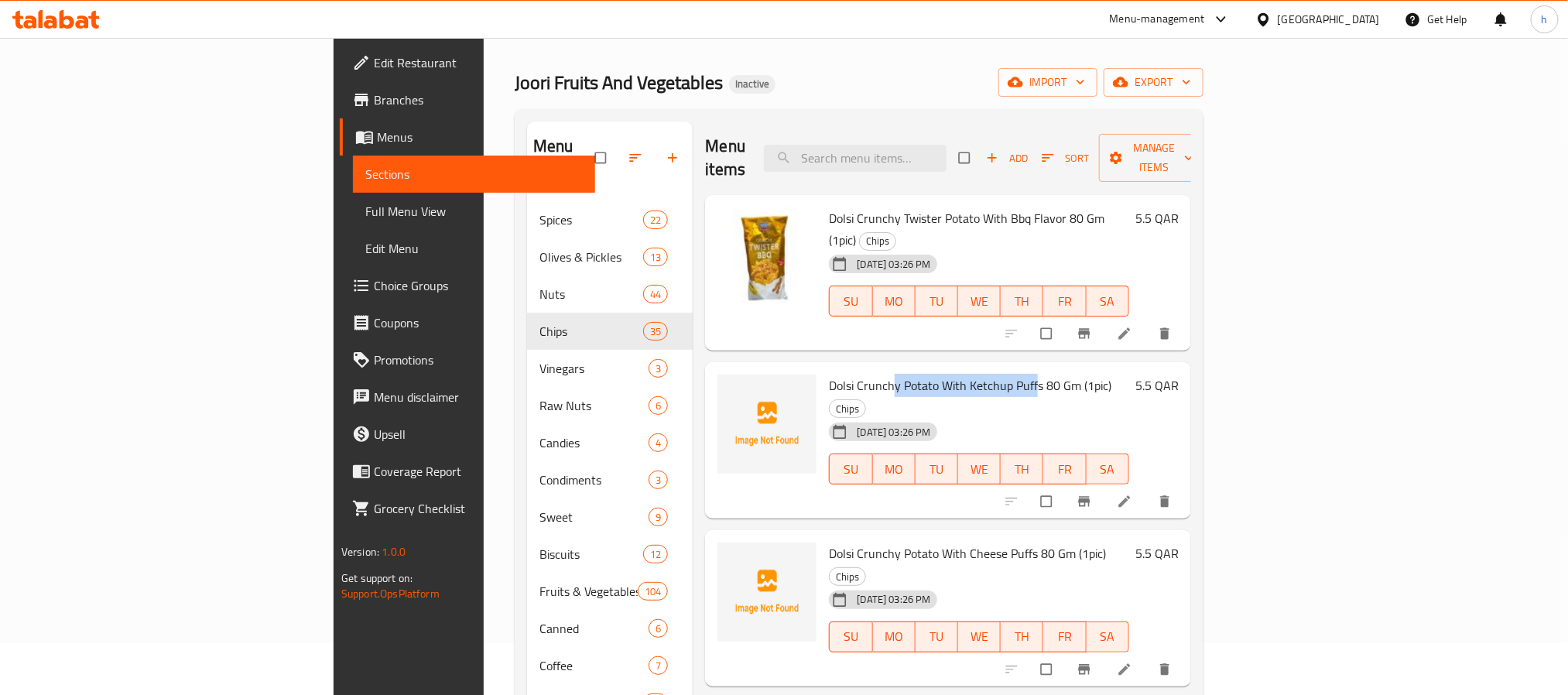
click at [944, 374] on span "Dolsi Crunchy Potato With Ketchup Puffs 80 Gm (1pic)" at bounding box center [970, 385] width 282 height 23
drag, startPoint x: 956, startPoint y: 340, endPoint x: 746, endPoint y: 337, distance: 210.0
click at [829, 374] on span "Dolsi Crunchy Potato With Ketchup Puffs 80 Gm (1pic)" at bounding box center [970, 385] width 282 height 23
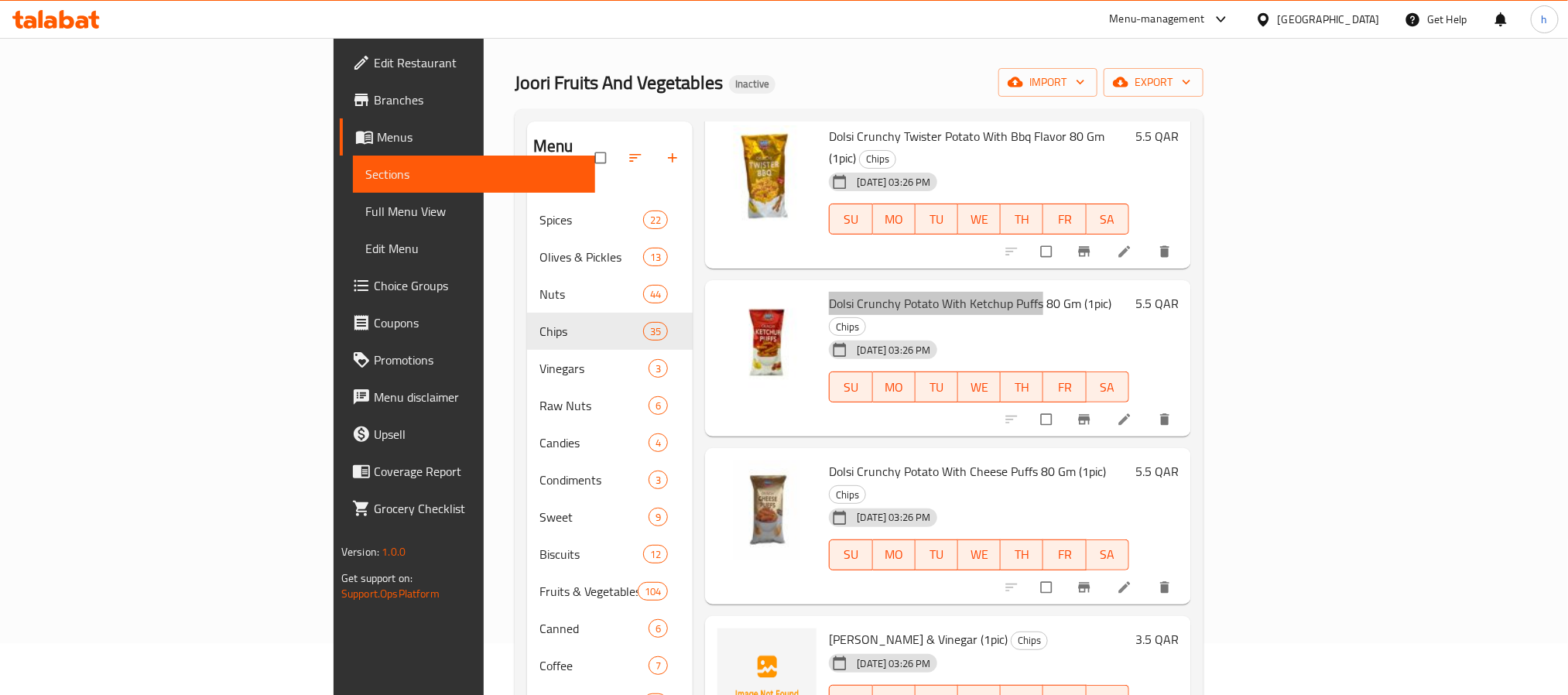
scroll to position [232, 0]
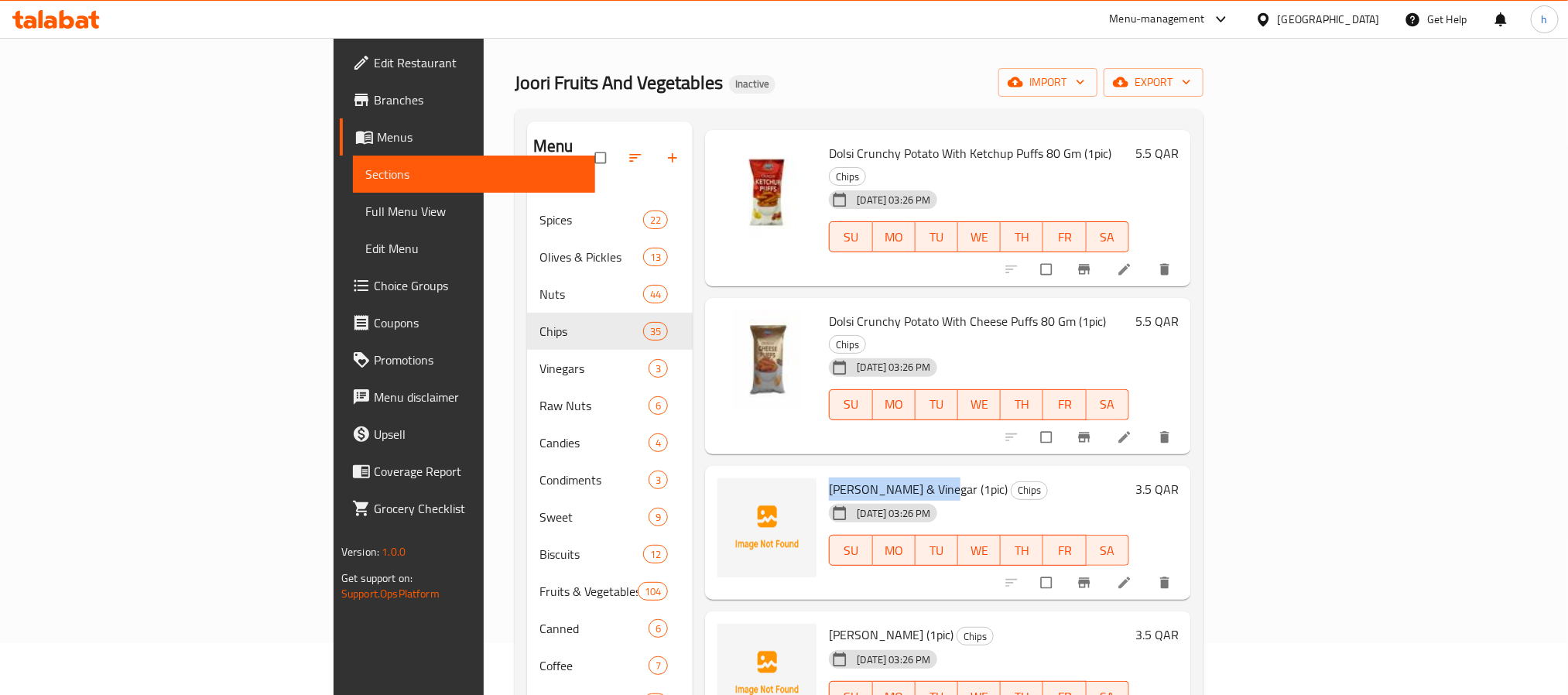
drag, startPoint x: 853, startPoint y: 399, endPoint x: 742, endPoint y: 394, distance: 111.1
click at [822, 472] on div "[PERSON_NAME] & Vinegar (1pic) Chips [DATE] 03:26 PM SU MO TU WE TH FR SA" at bounding box center [978, 533] width 312 height 123
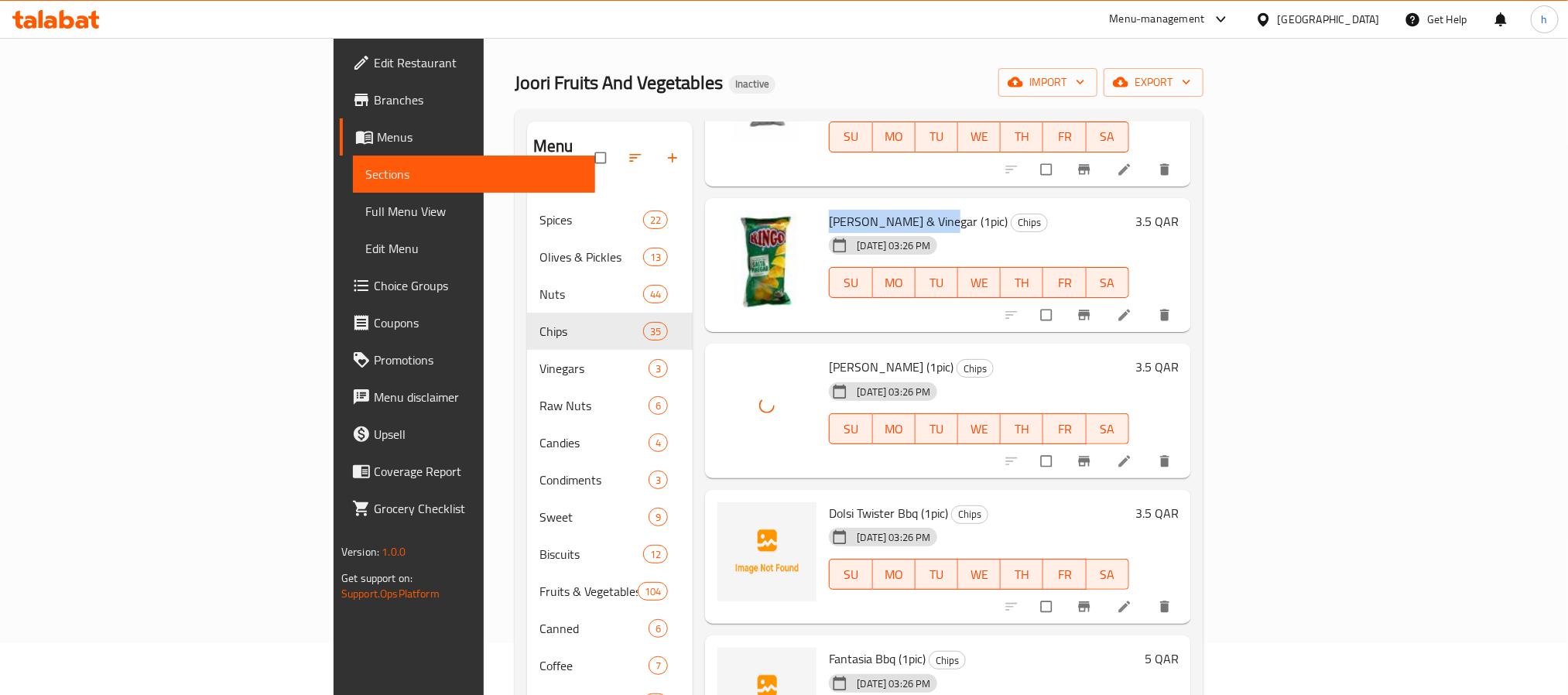
scroll to position [697, 0]
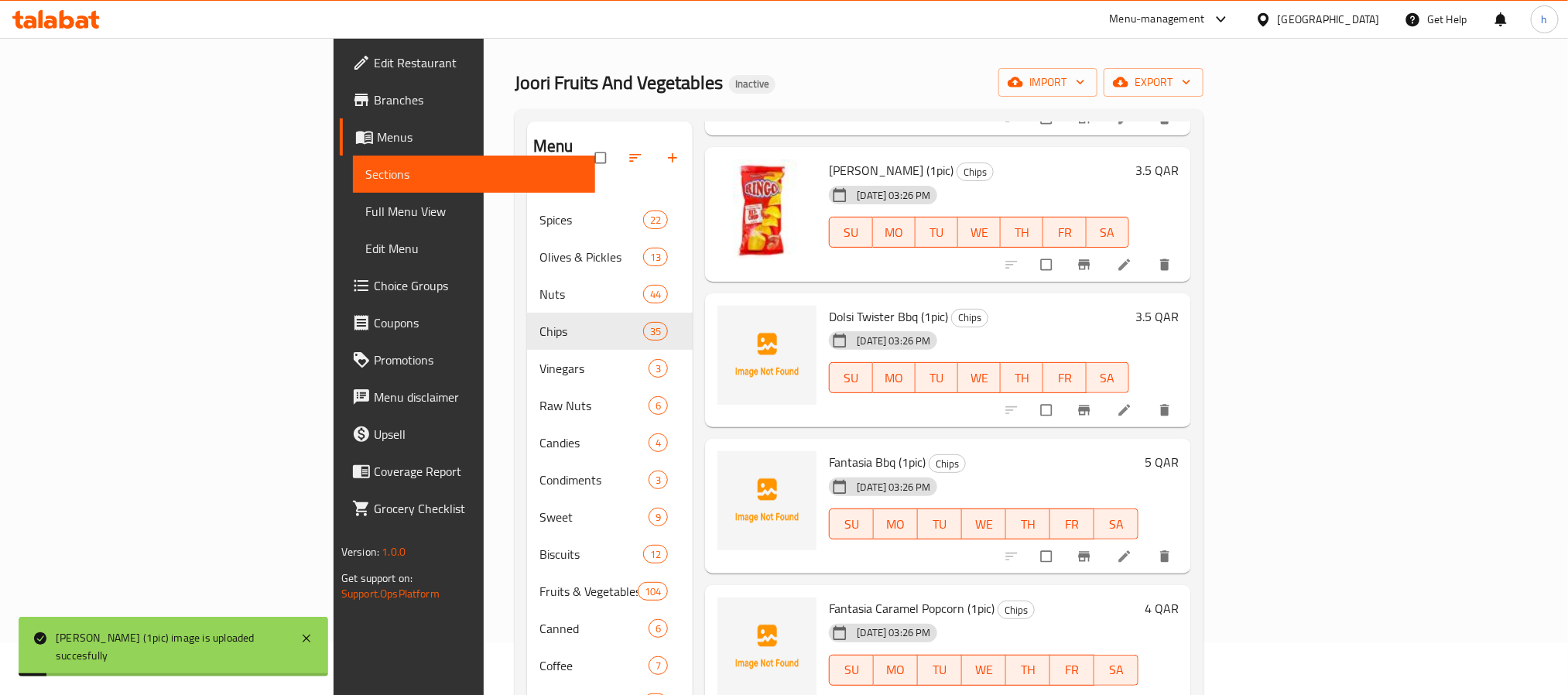
click at [829, 305] on span "Dolsi Twister Bbq (1pic)" at bounding box center [888, 316] width 119 height 23
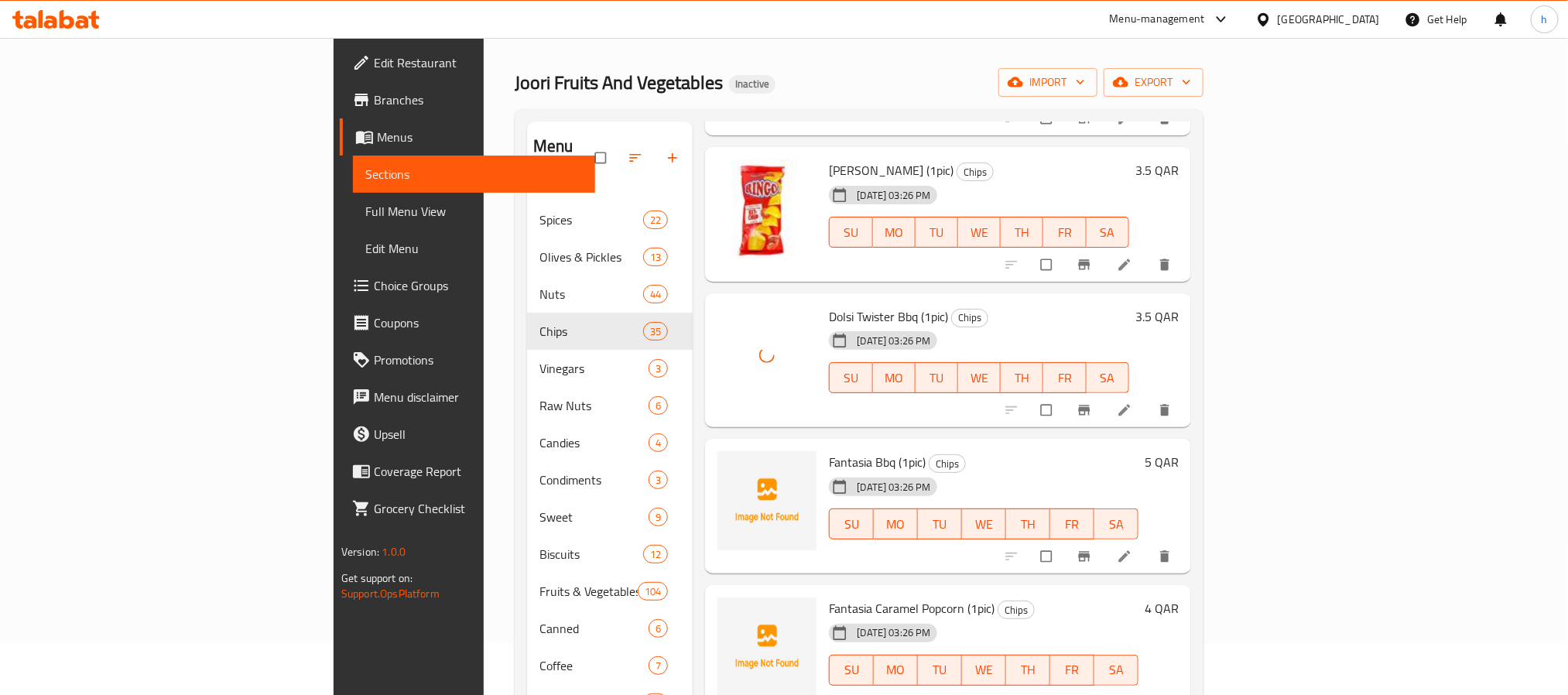
click at [829, 451] on span "Fantasia Bbq (1pic)" at bounding box center [877, 462] width 97 height 23
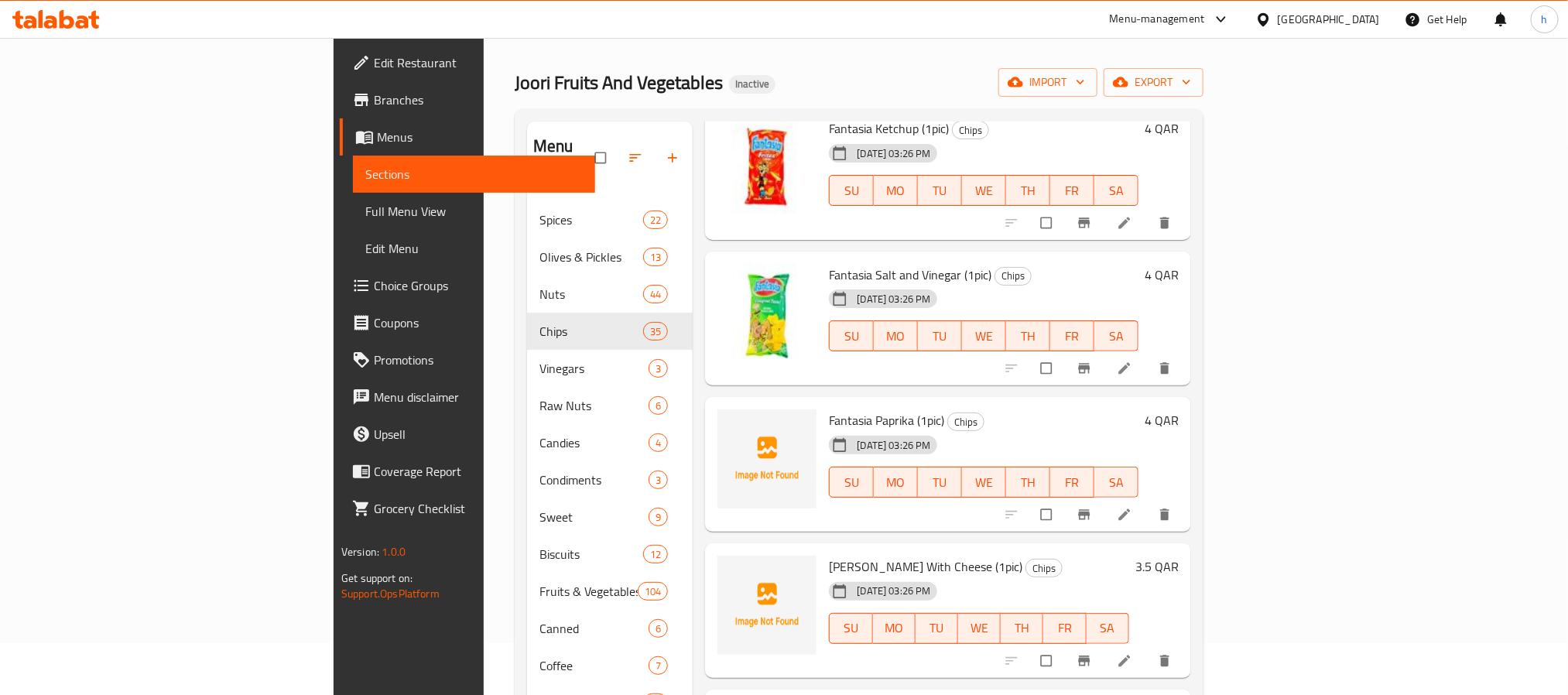
scroll to position [1509, 0]
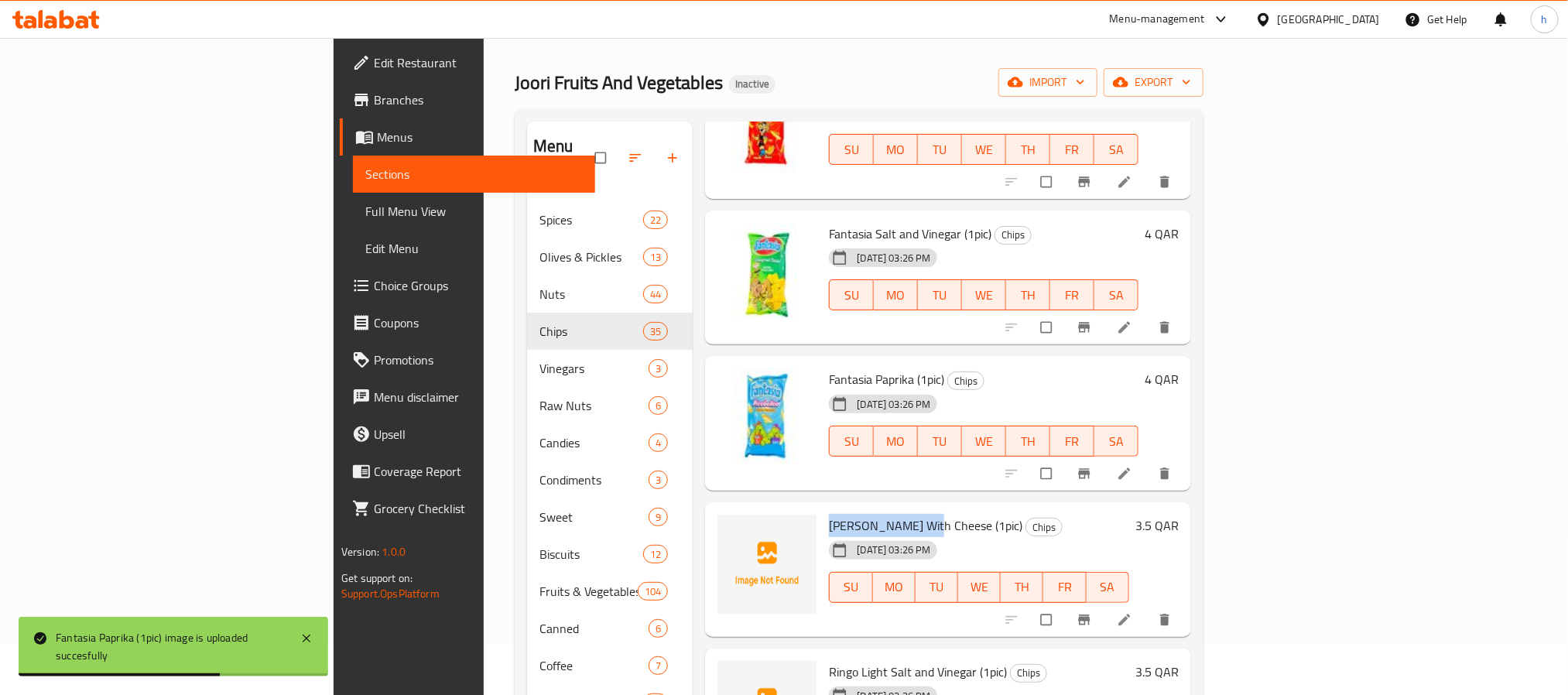
drag, startPoint x: 843, startPoint y: 434, endPoint x: 748, endPoint y: 437, distance: 95.0
click at [829, 514] on span "[PERSON_NAME] With Cheese (1pic)" at bounding box center [925, 525] width 193 height 23
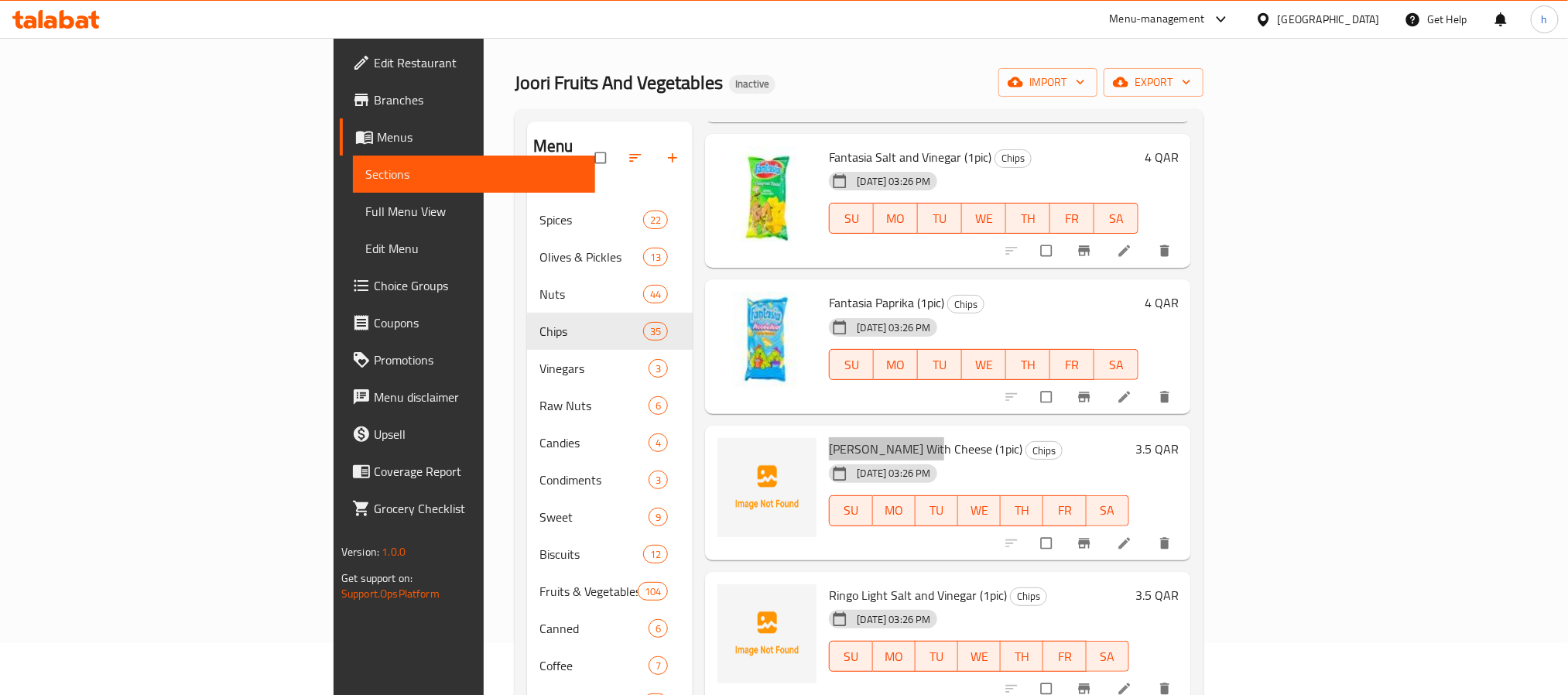
scroll to position [1625, 0]
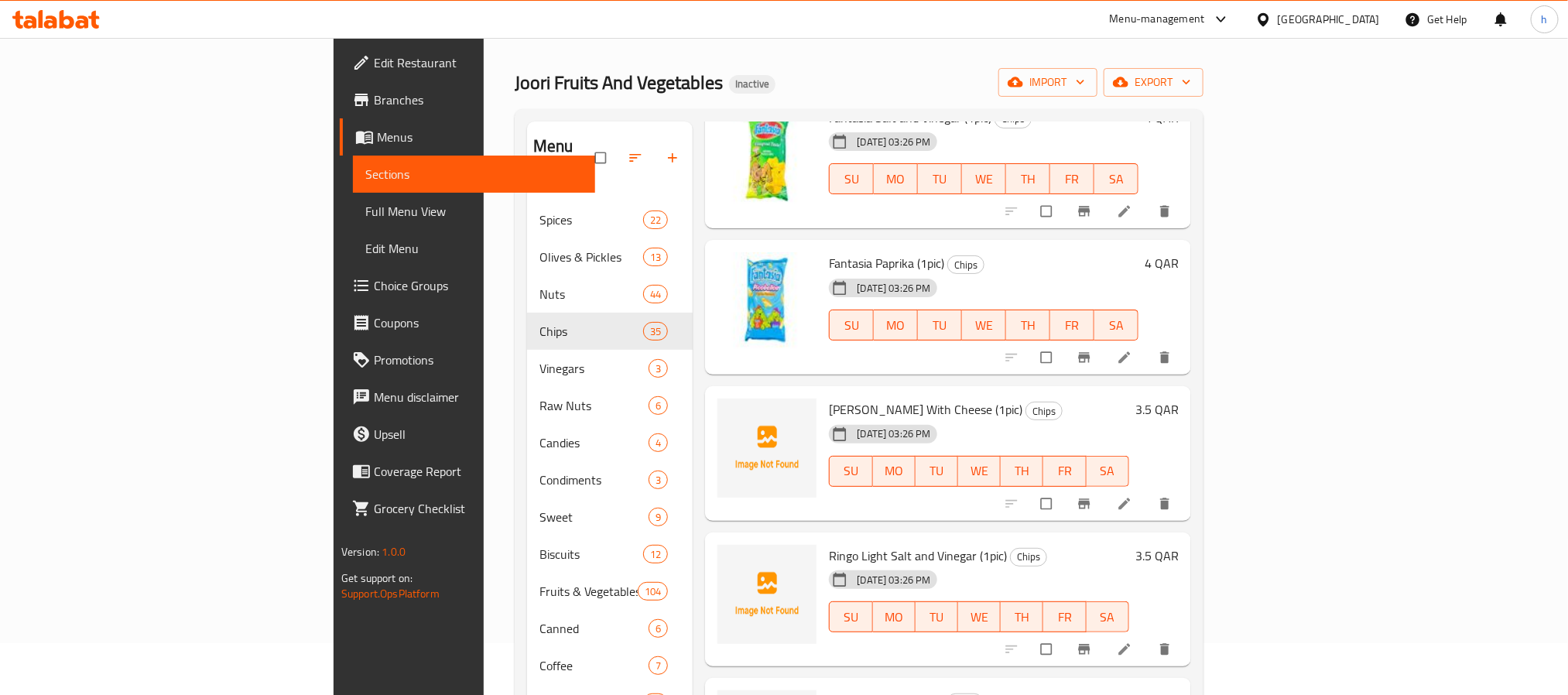
click at [964, 418] on div "[DATE] 03:26 PM SU MO TU WE TH FR SA" at bounding box center [978, 460] width 312 height 83
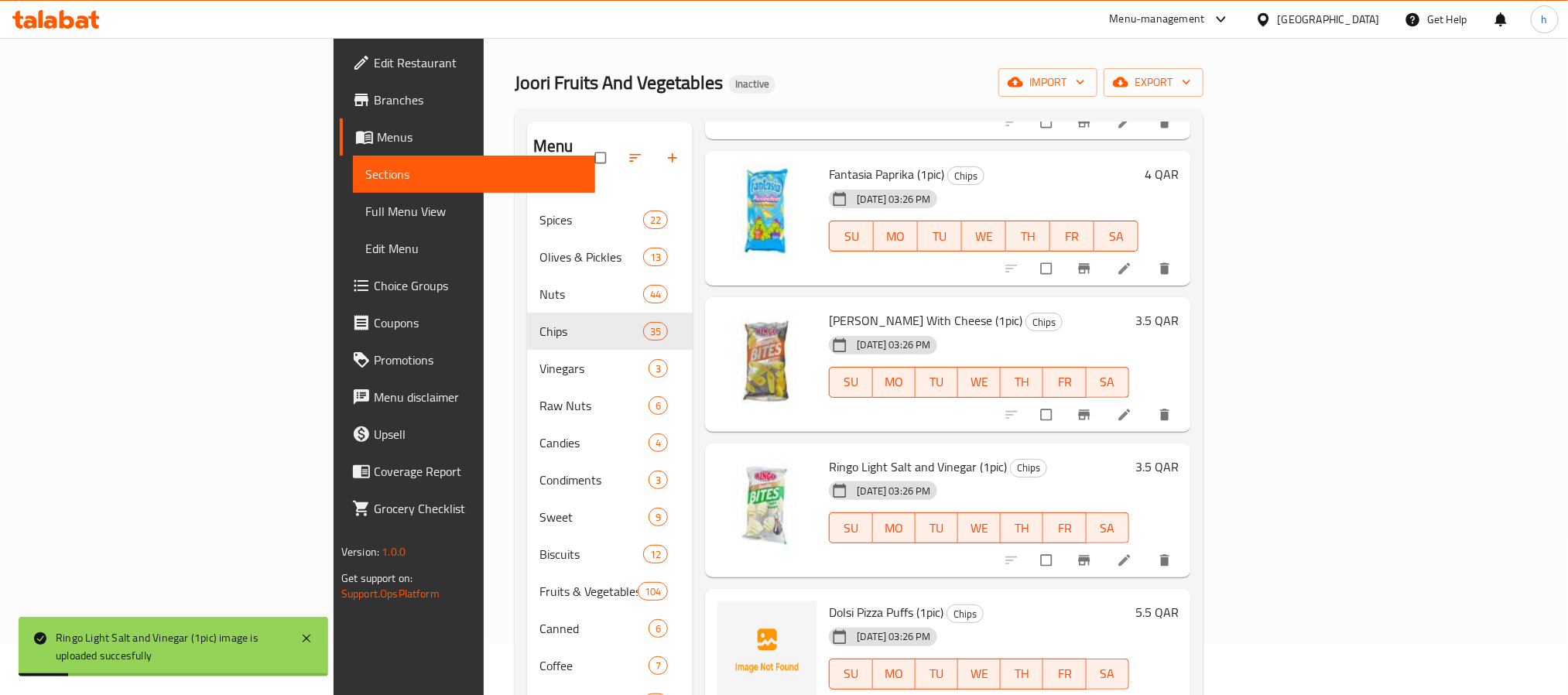
scroll to position [1741, 0]
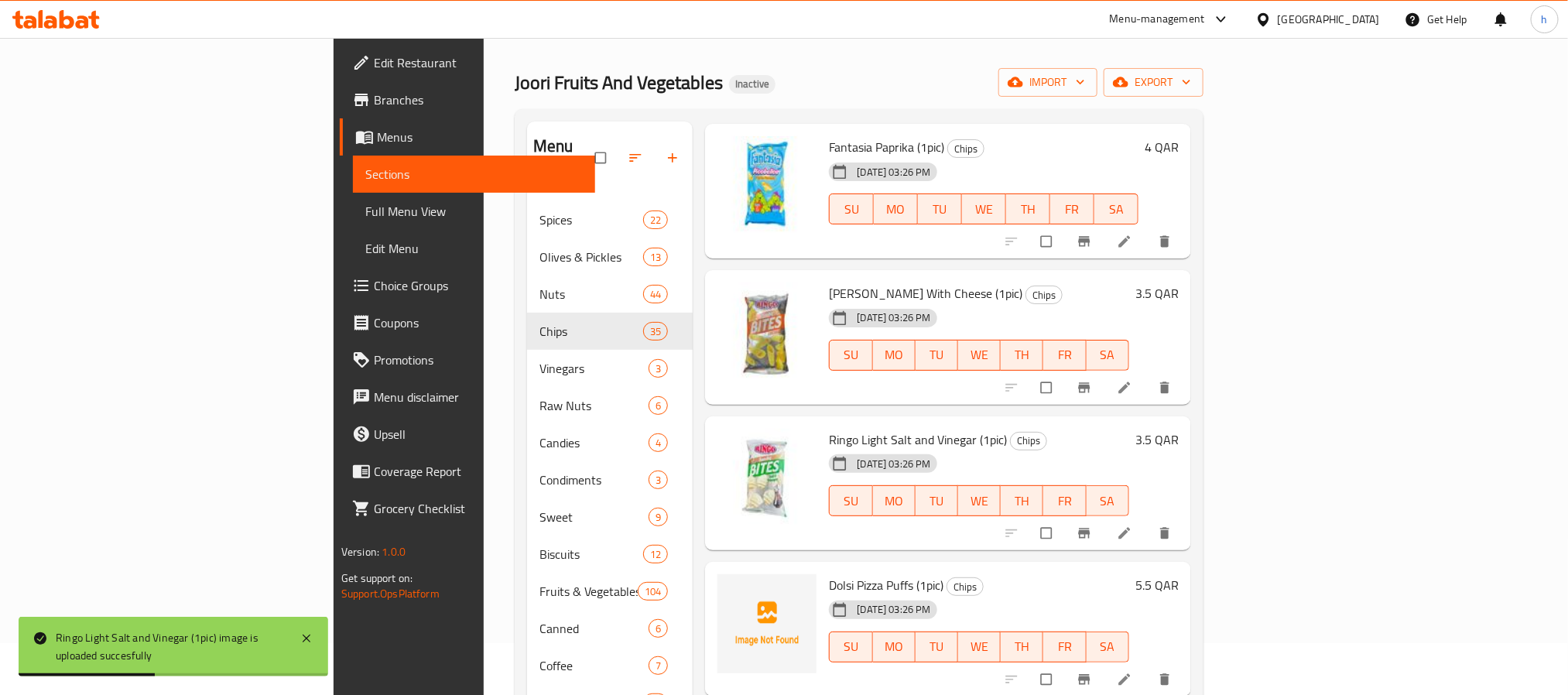
click at [829, 573] on span "Dolsi Pizza Puffs (1pic)" at bounding box center [886, 584] width 115 height 23
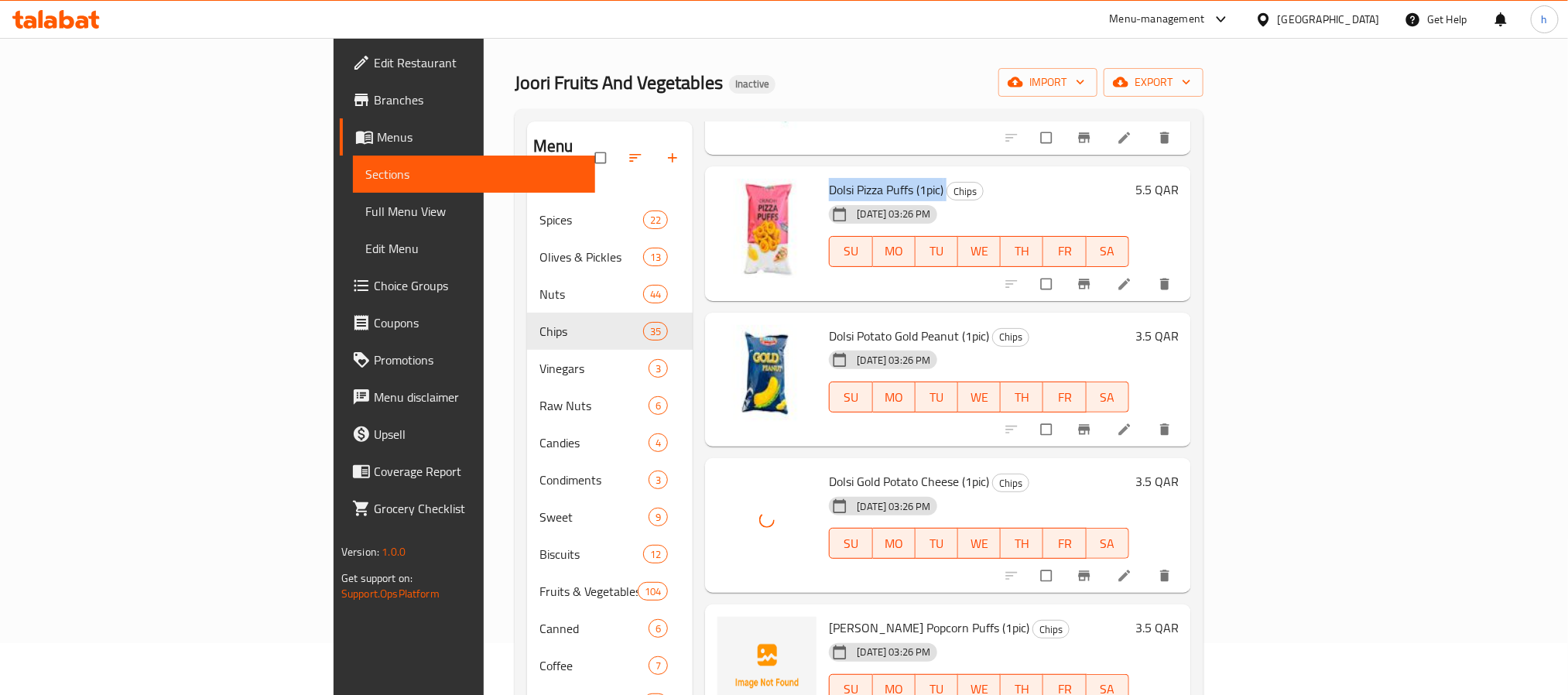
scroll to position [2321, 0]
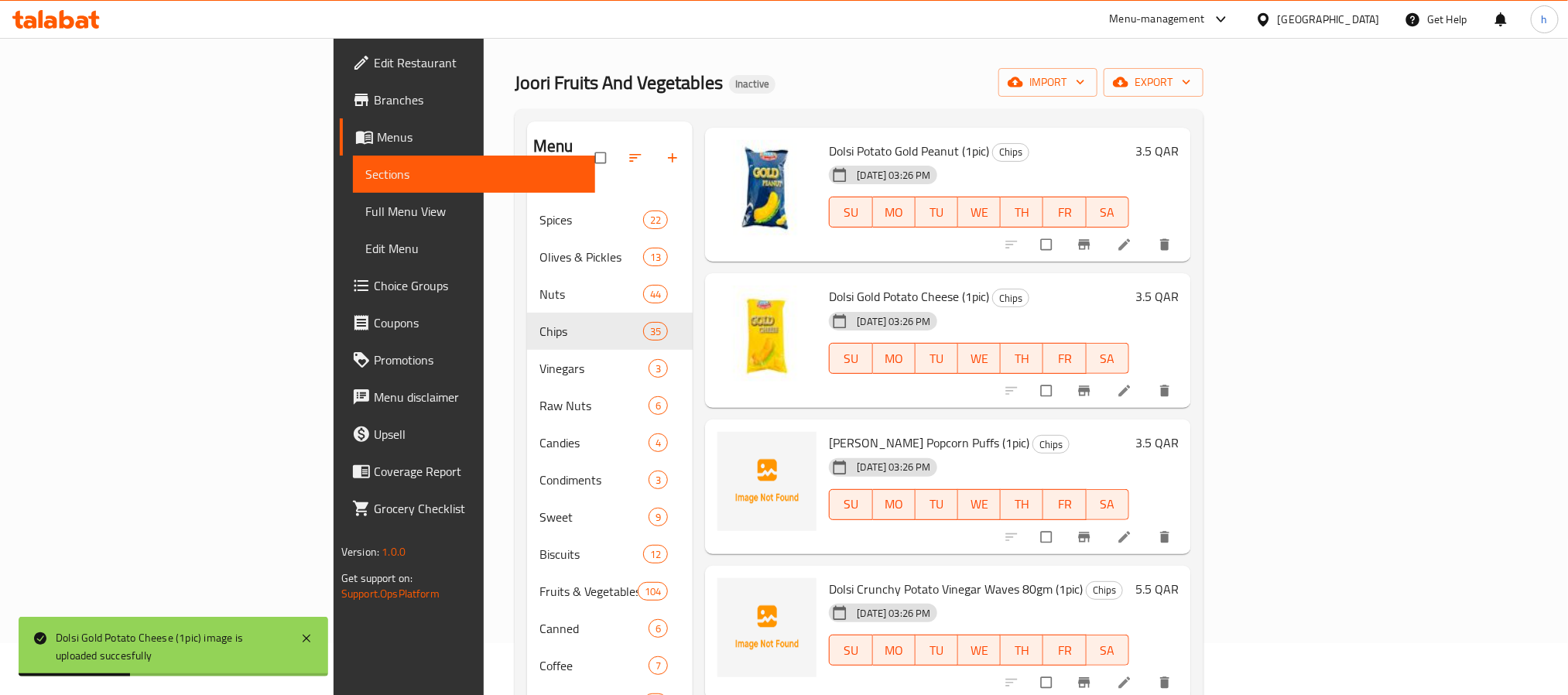
click at [829, 431] on span "[PERSON_NAME] Popcorn Puffs (1pic)" at bounding box center [929, 442] width 200 height 23
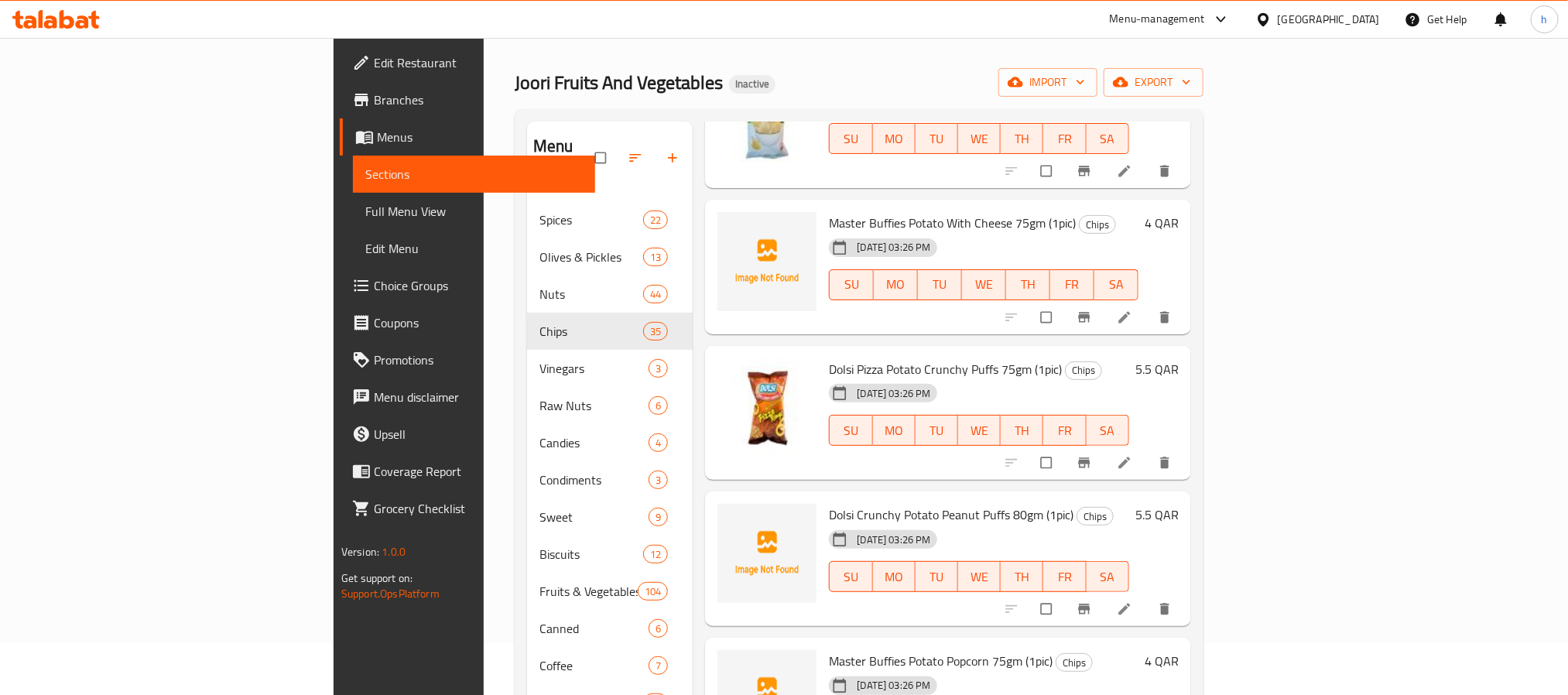
scroll to position [2872, 0]
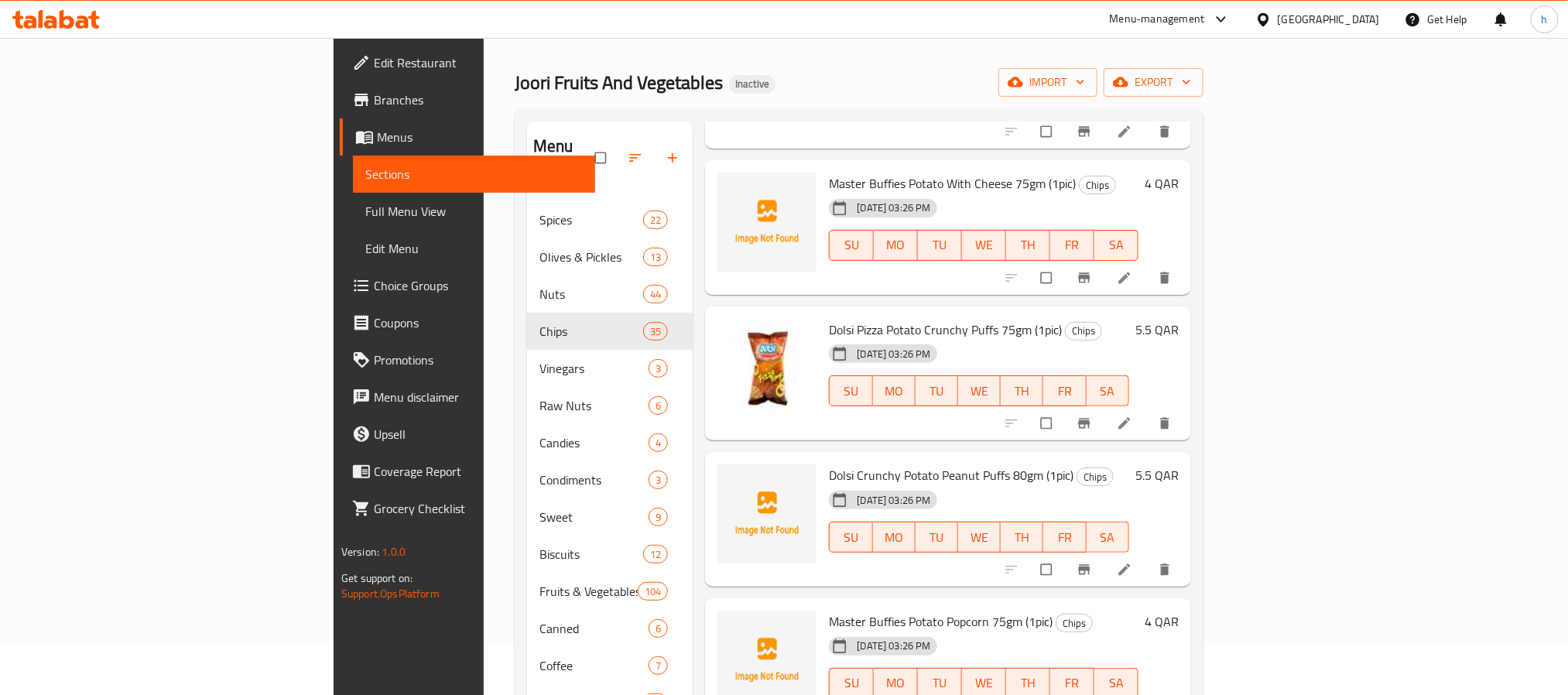
click at [829, 463] on span "Dolsi Crunchy Potato Peanut Puffs 80gm (1pic)" at bounding box center [951, 475] width 244 height 23
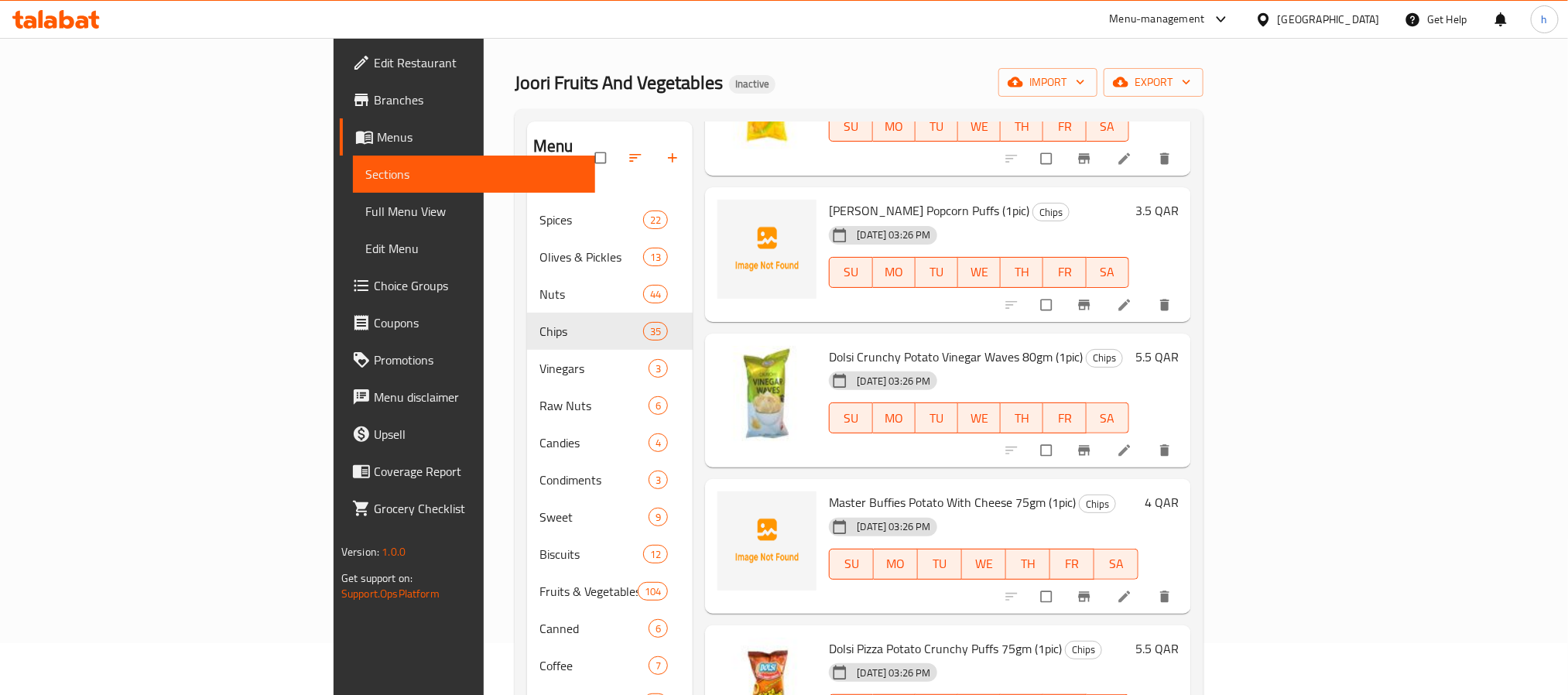
scroll to position [2438, 0]
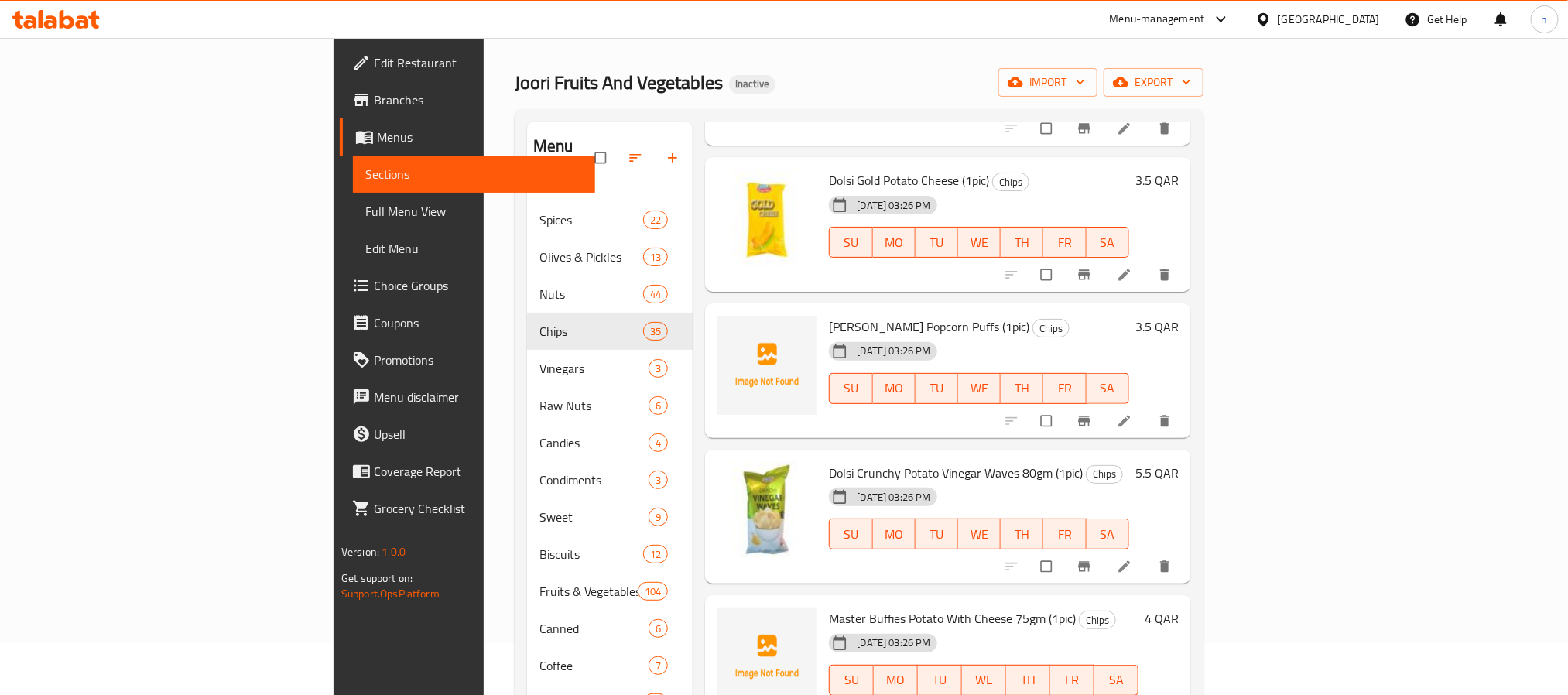
click at [829, 315] on span "[PERSON_NAME] Popcorn Puffs (1pic)" at bounding box center [929, 326] width 200 height 23
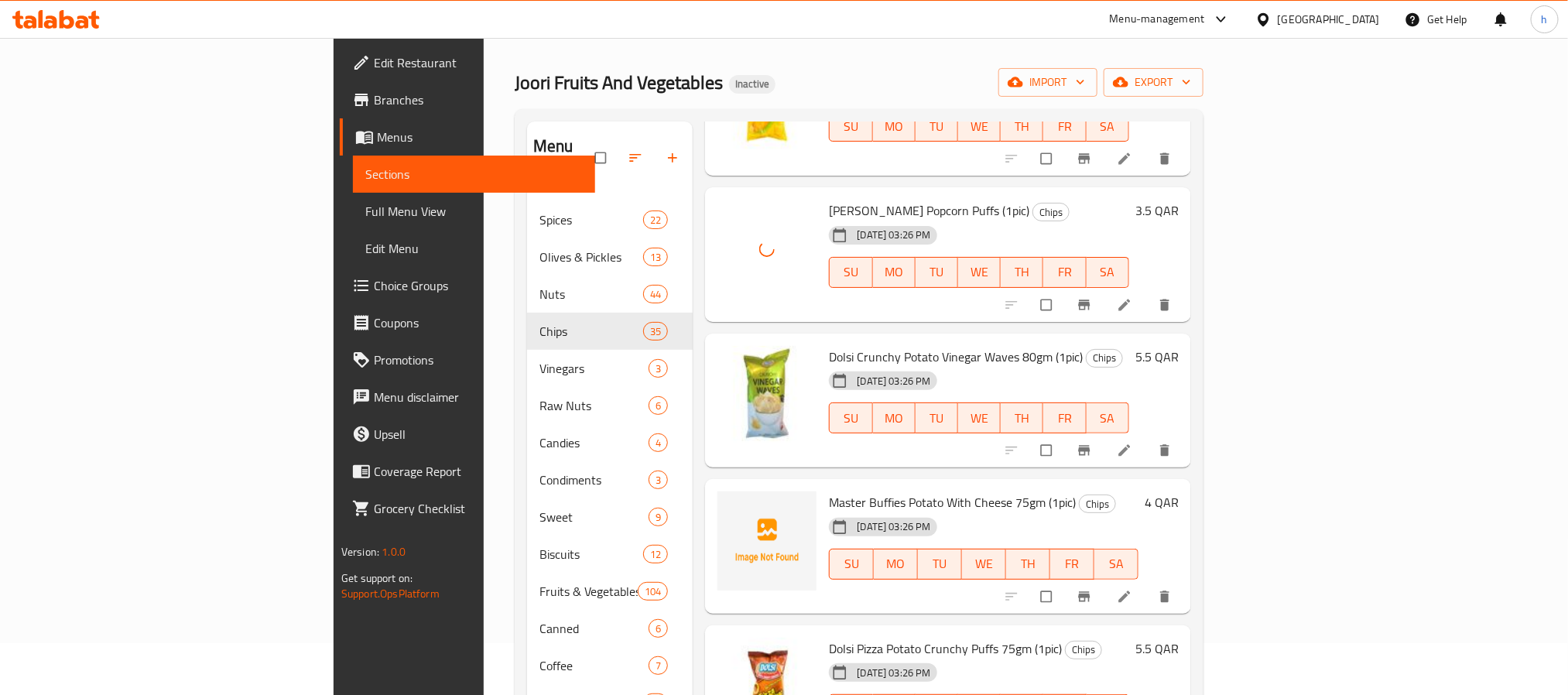
click at [829, 491] on span "Master Buffies Potato With Cheese 75gm (1pic)" at bounding box center [952, 502] width 247 height 23
click at [871, 491] on span "Master Buffies Potato With Cheese 75gm (1pic)" at bounding box center [952, 502] width 247 height 23
drag, startPoint x: 782, startPoint y: 414, endPoint x: 866, endPoint y: 418, distance: 84.1
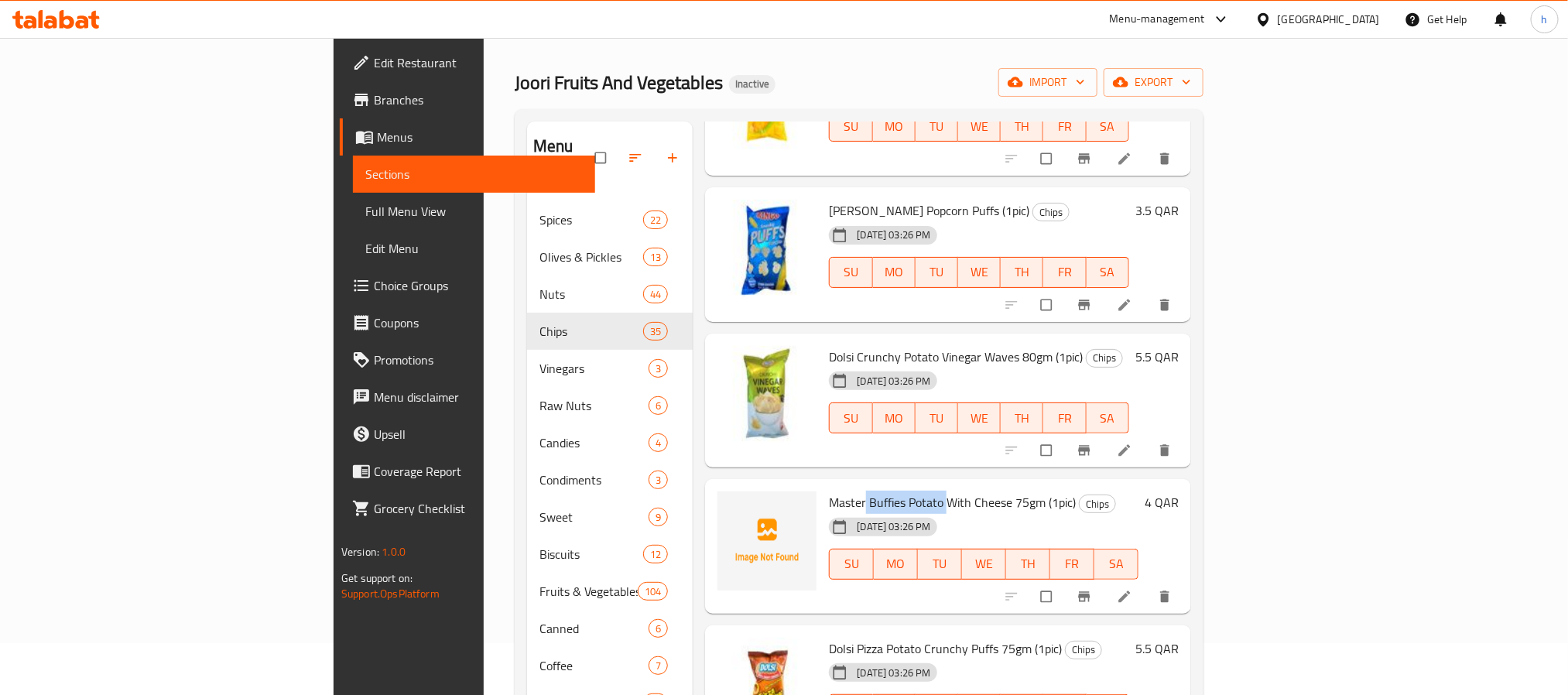
click at [866, 491] on span "Master Buffies Potato With Cheese 75gm (1pic)" at bounding box center [952, 502] width 247 height 23
click at [829, 491] on span "Master Buffies Potato With Cheese 75gm (1pic)" at bounding box center [952, 502] width 247 height 23
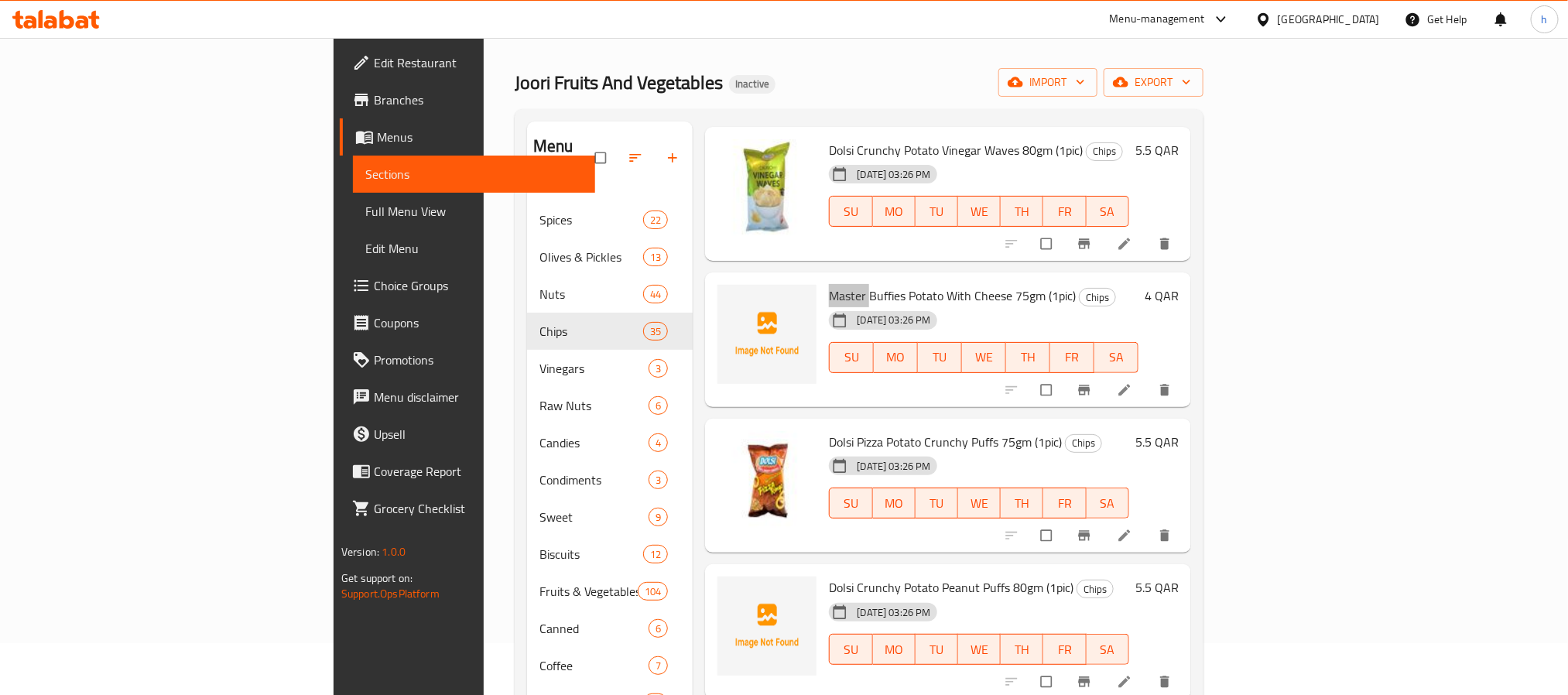
scroll to position [2786, 0]
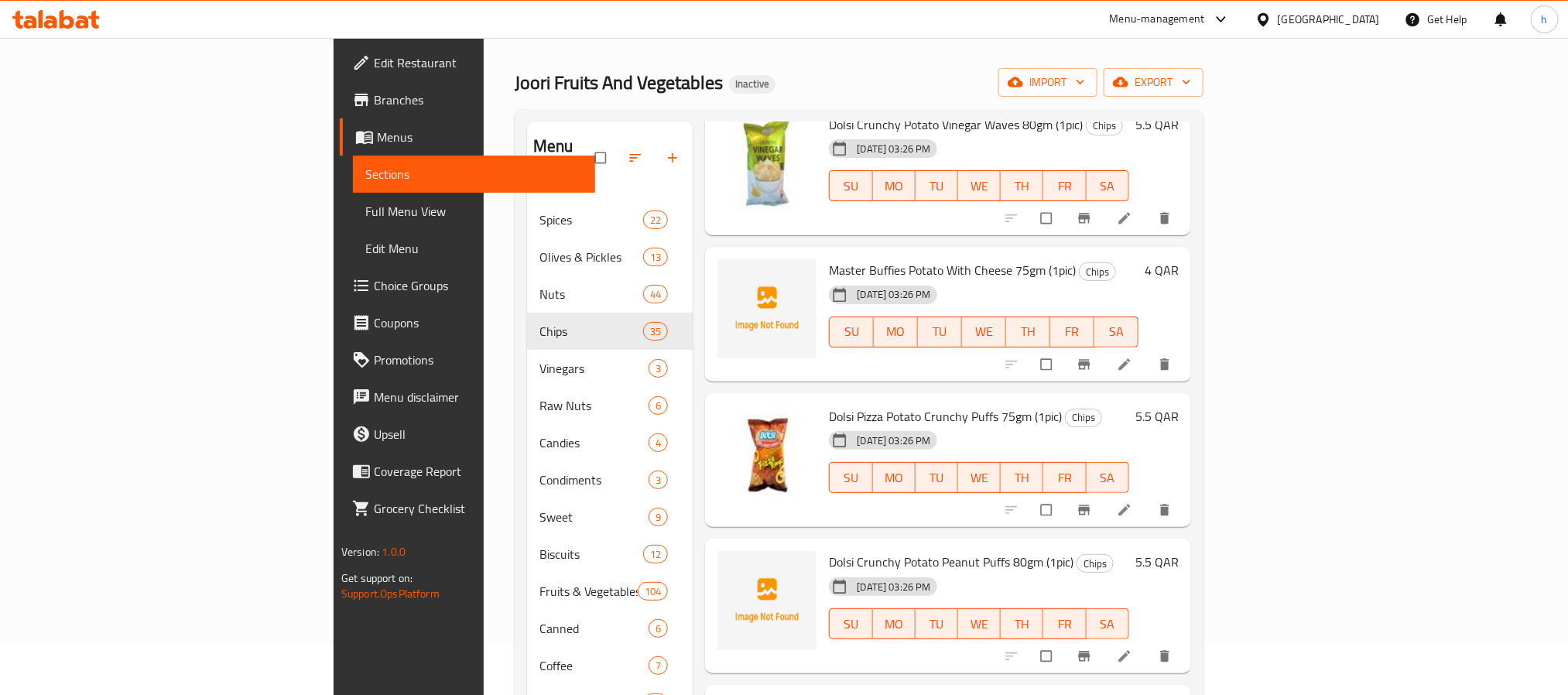
click at [829, 550] on span "Dolsi Crunchy Potato Peanut Puffs 80gm (1pic)" at bounding box center [951, 561] width 244 height 23
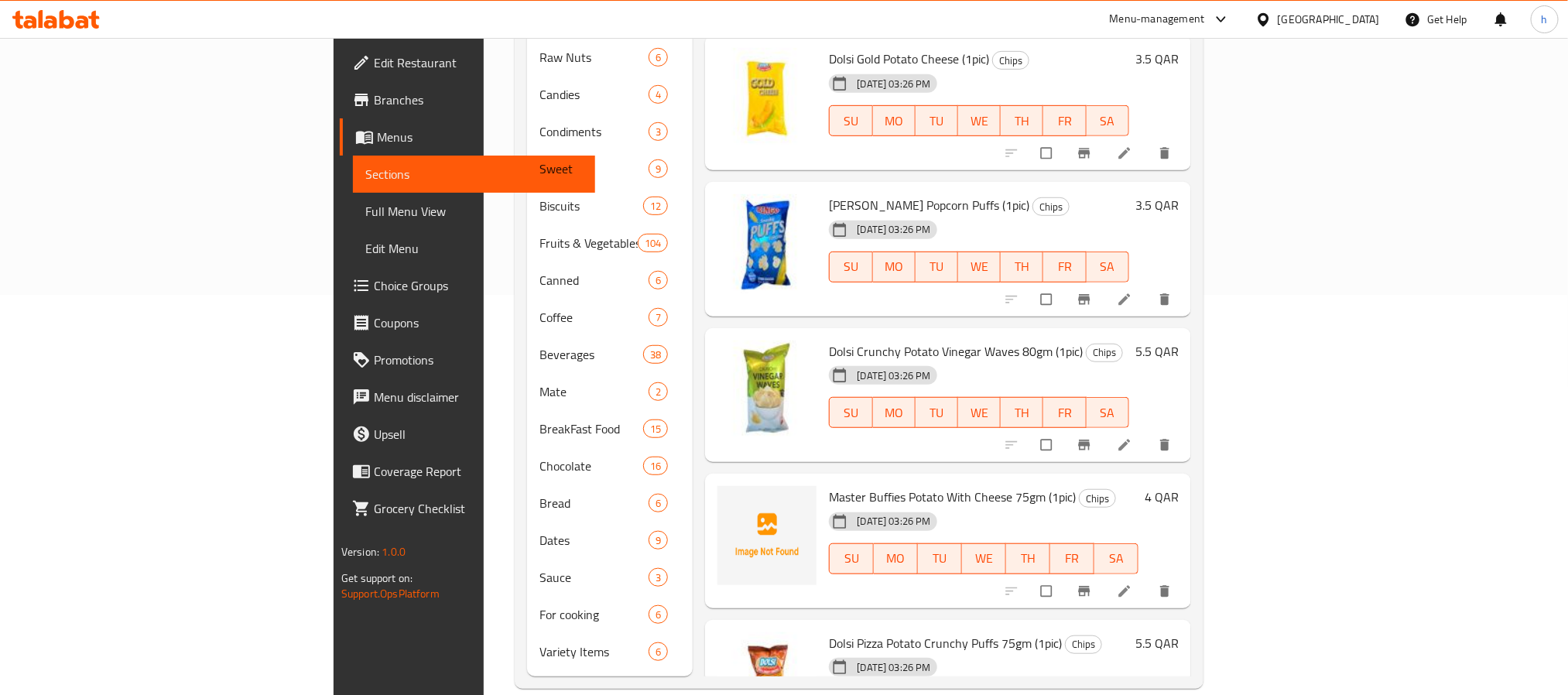
scroll to position [2321, 0]
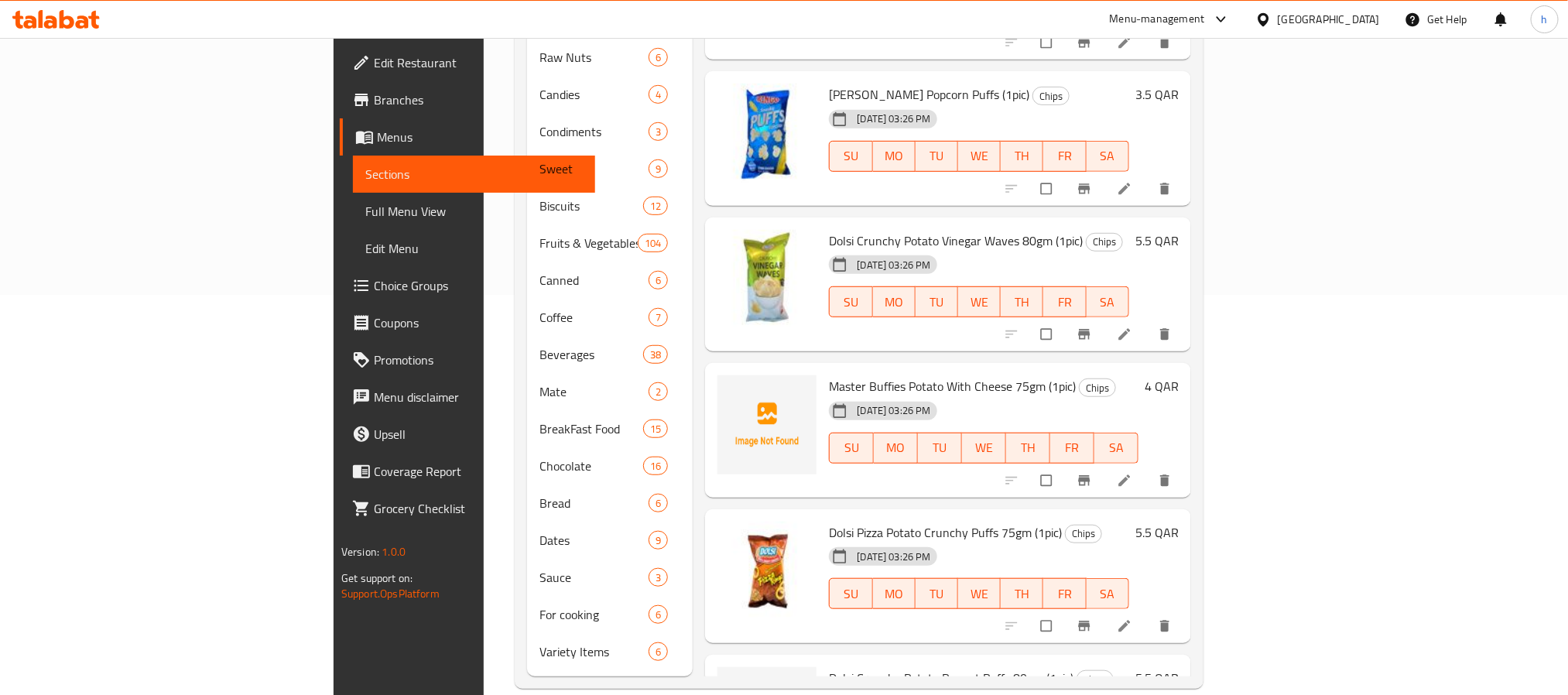
click at [829, 374] on span "Master Buffies Potato With Cheese 75gm (1pic)" at bounding box center [952, 386] width 247 height 23
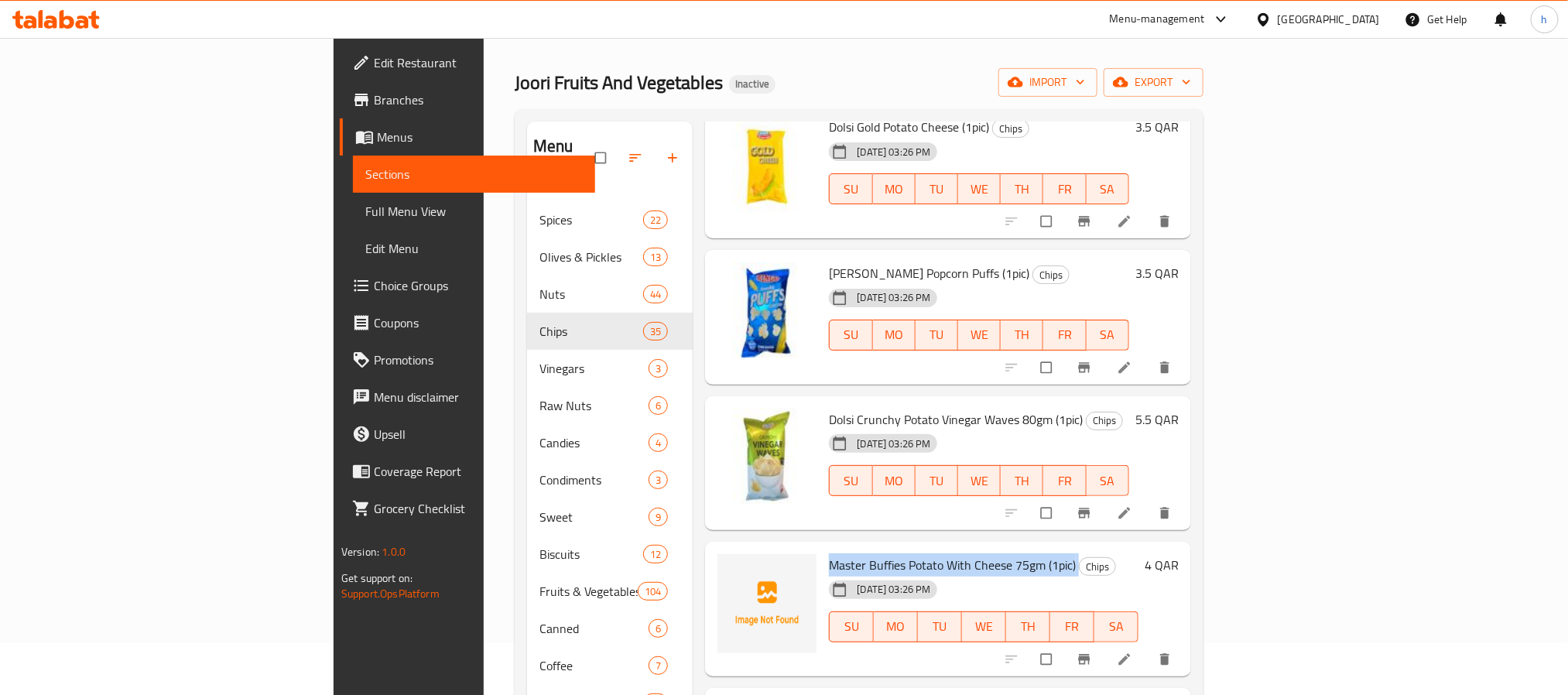
scroll to position [2438, 0]
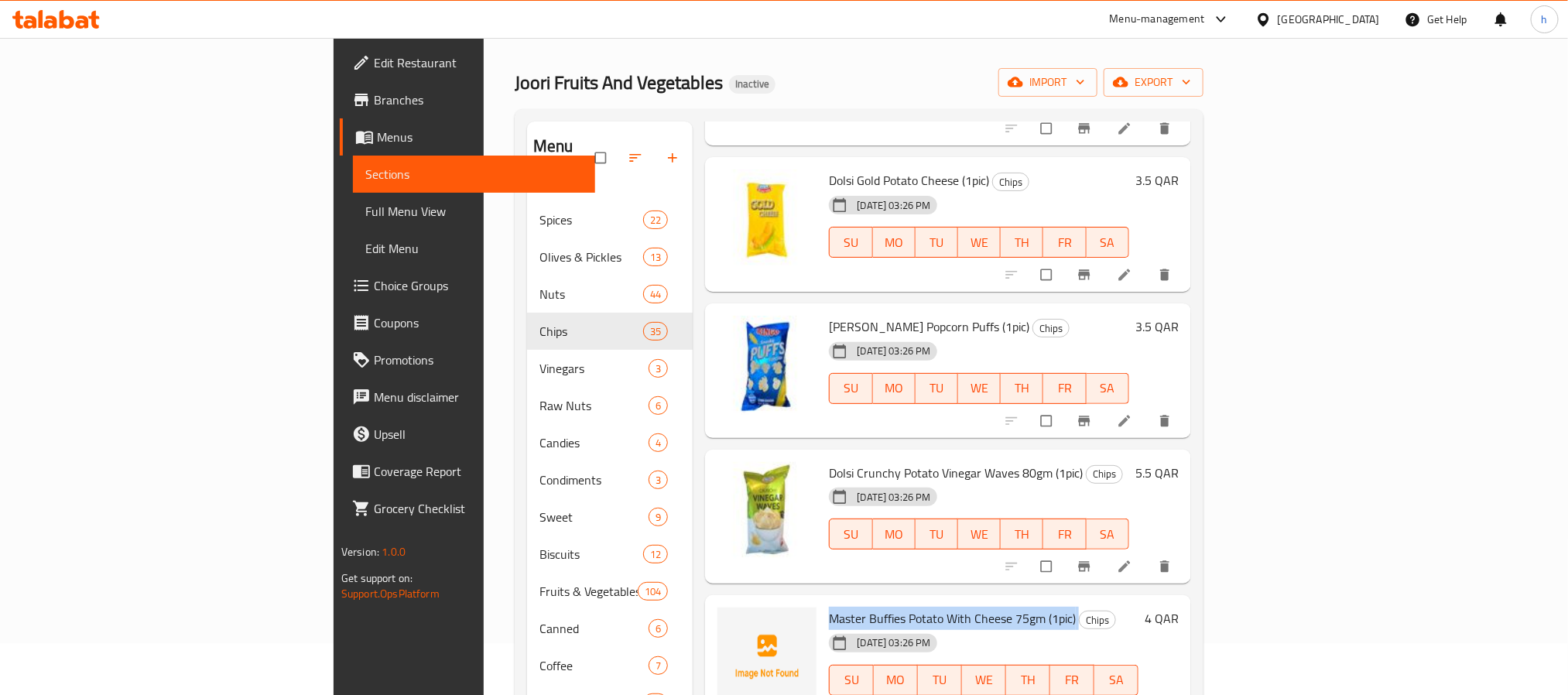
click at [829, 607] on span "Master Buffies Potato With Cheese 75gm (1pic)" at bounding box center [952, 618] width 247 height 23
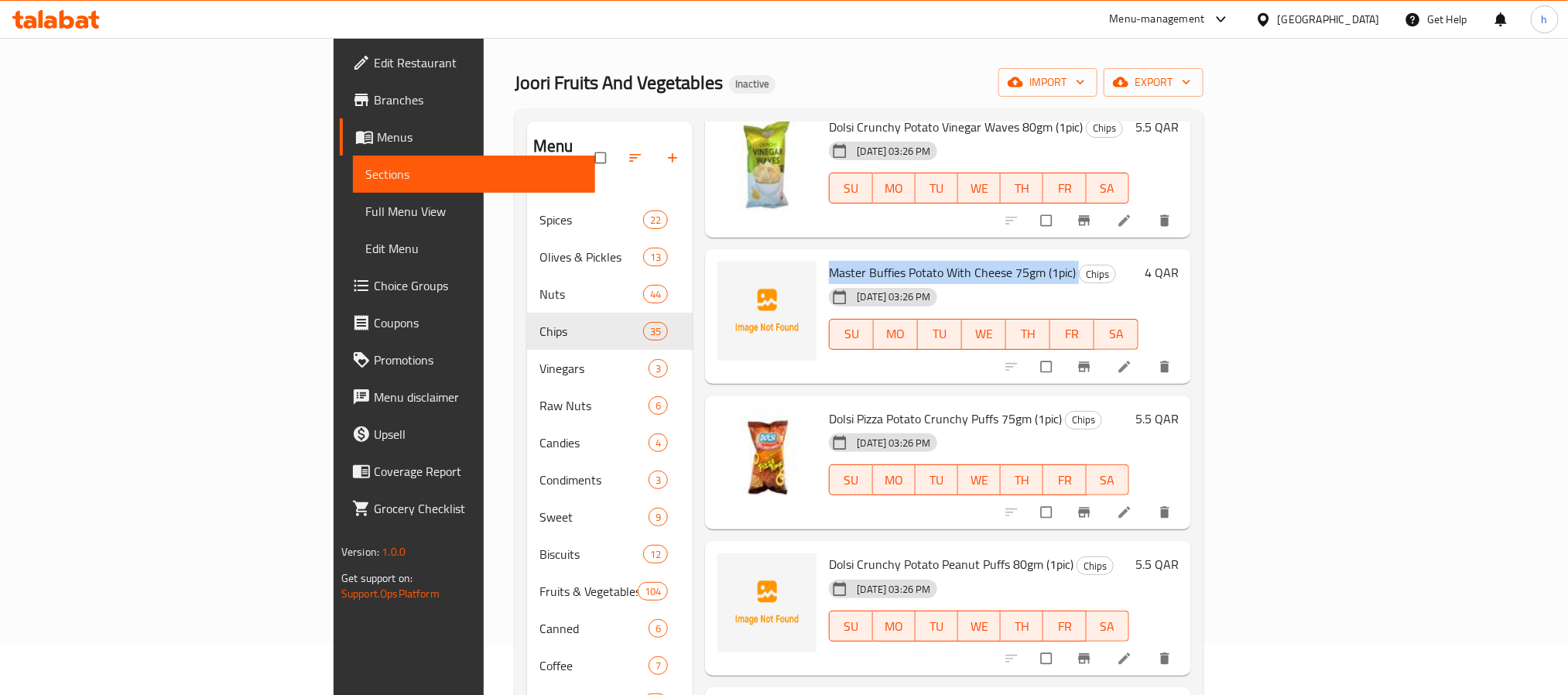
scroll to position [2786, 0]
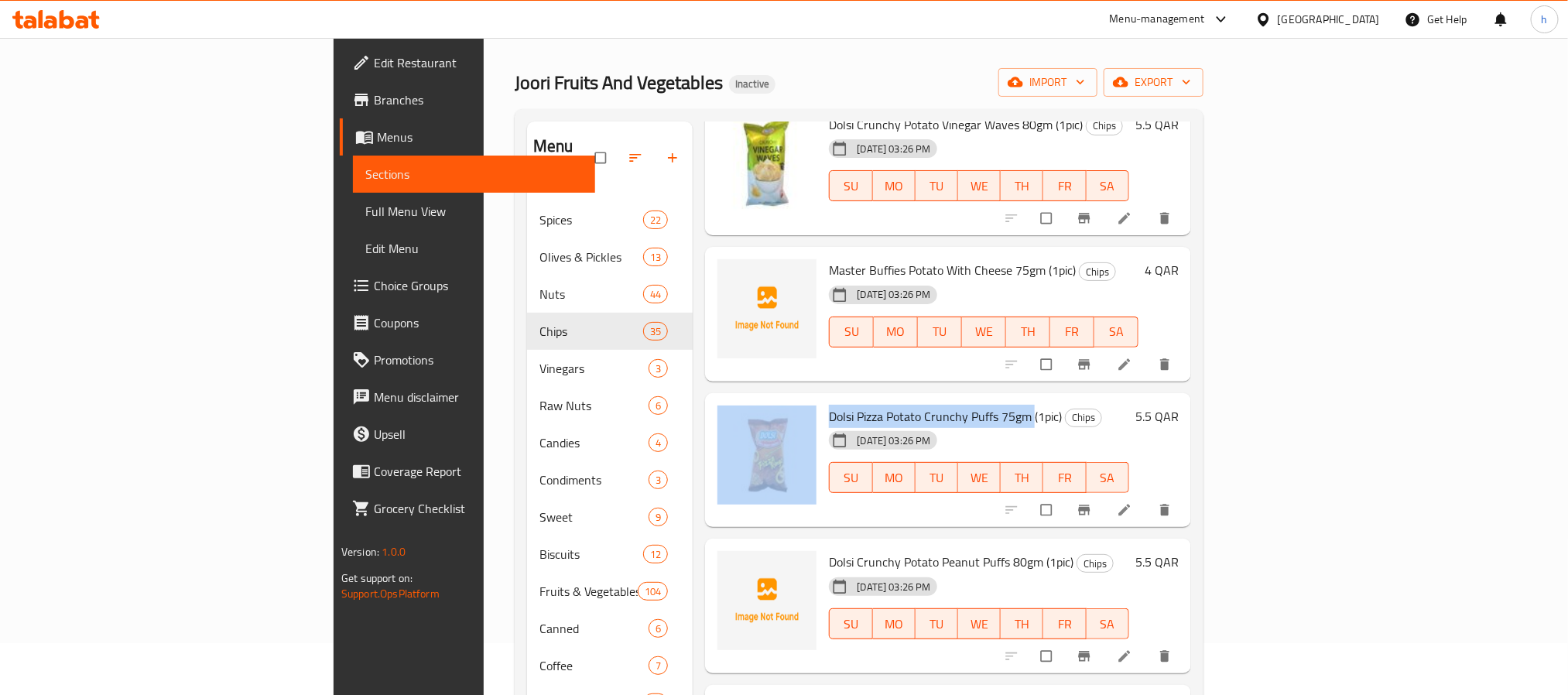
drag, startPoint x: 952, startPoint y: 325, endPoint x: 737, endPoint y: 309, distance: 215.6
click at [737, 399] on div "Dolsi Pizza Potato Crunchy Puffs 75gm (1pic) Chips [DATE] 03:26 PM SU MO TU WE …" at bounding box center [948, 460] width 473 height 123
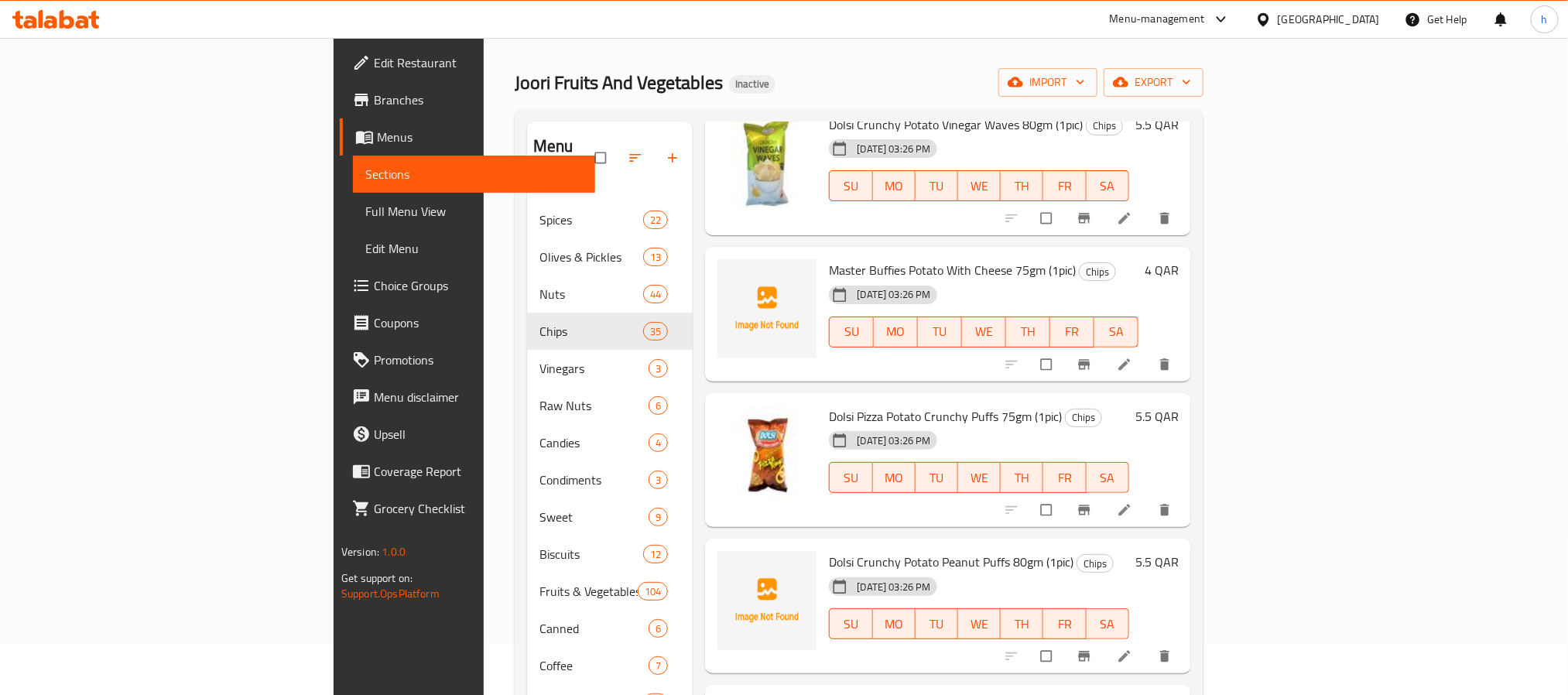
click at [822, 430] on div "Dolsi Pizza Potato Crunchy Puffs 75gm (1pic) Chips [DATE] 03:26 PM SU MO TU WE …" at bounding box center [978, 460] width 312 height 123
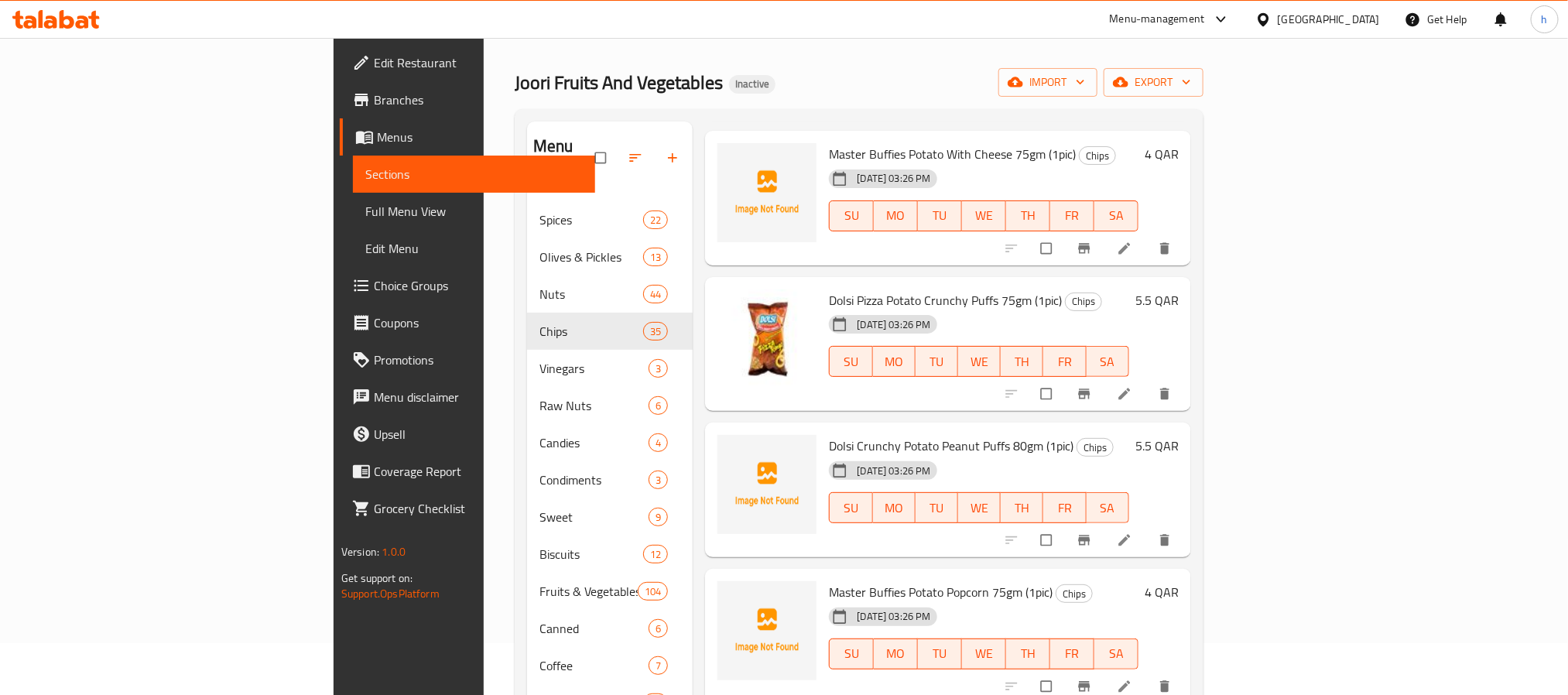
click at [845, 580] on span "Master Buffies Potato Popcorn 75gm (1pic)" at bounding box center [940, 592] width 224 height 23
click at [829, 434] on span "Dolsi Crunchy Potato Peanut Puffs 80gm (1pic)" at bounding box center [951, 446] width 244 height 23
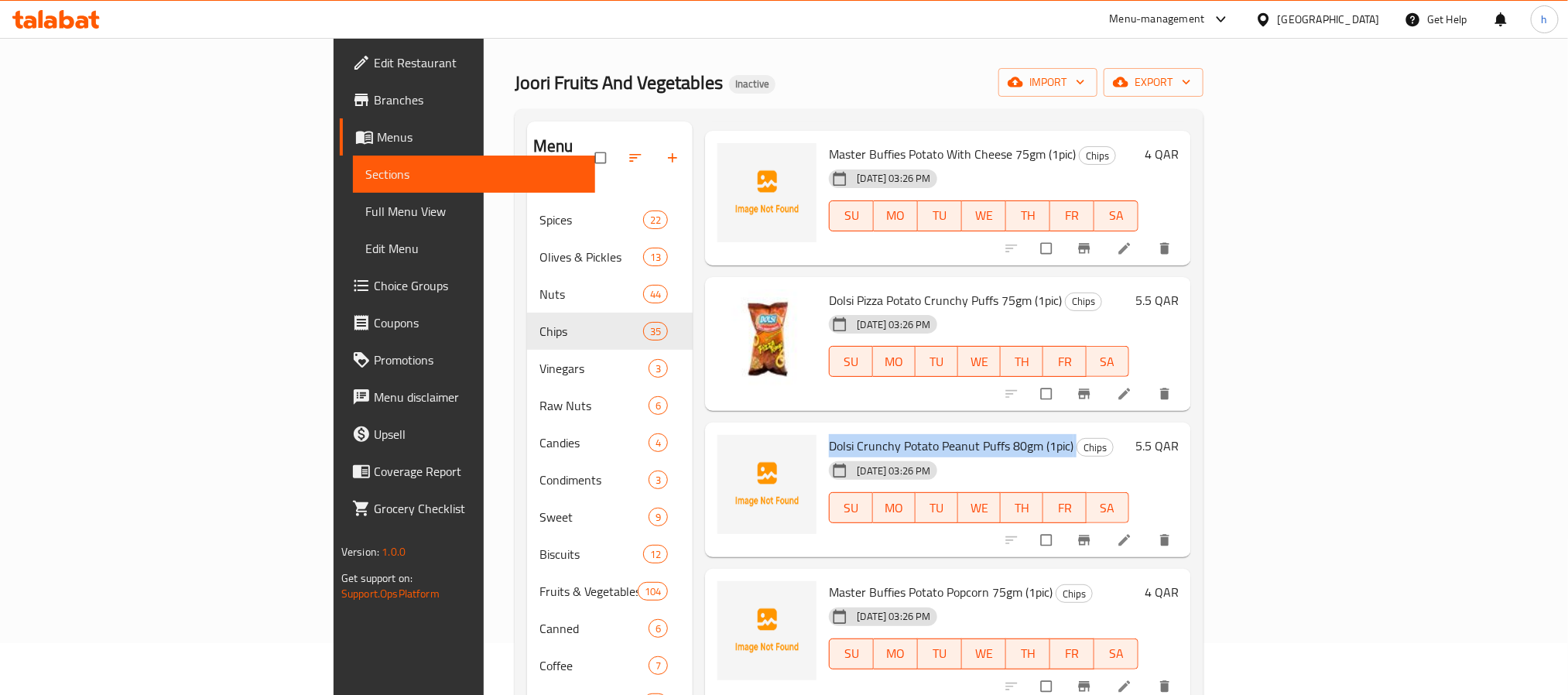
click at [829, 434] on span "Dolsi Crunchy Potato Peanut Puffs 80gm (1pic)" at bounding box center [951, 446] width 244 height 23
click at [829, 580] on span "Master Buffies Potato Popcorn 75gm (1pic)" at bounding box center [940, 592] width 224 height 23
click at [848, 580] on span "Master Buffies Potato Popcorn 75gm (1pic)" at bounding box center [940, 592] width 224 height 23
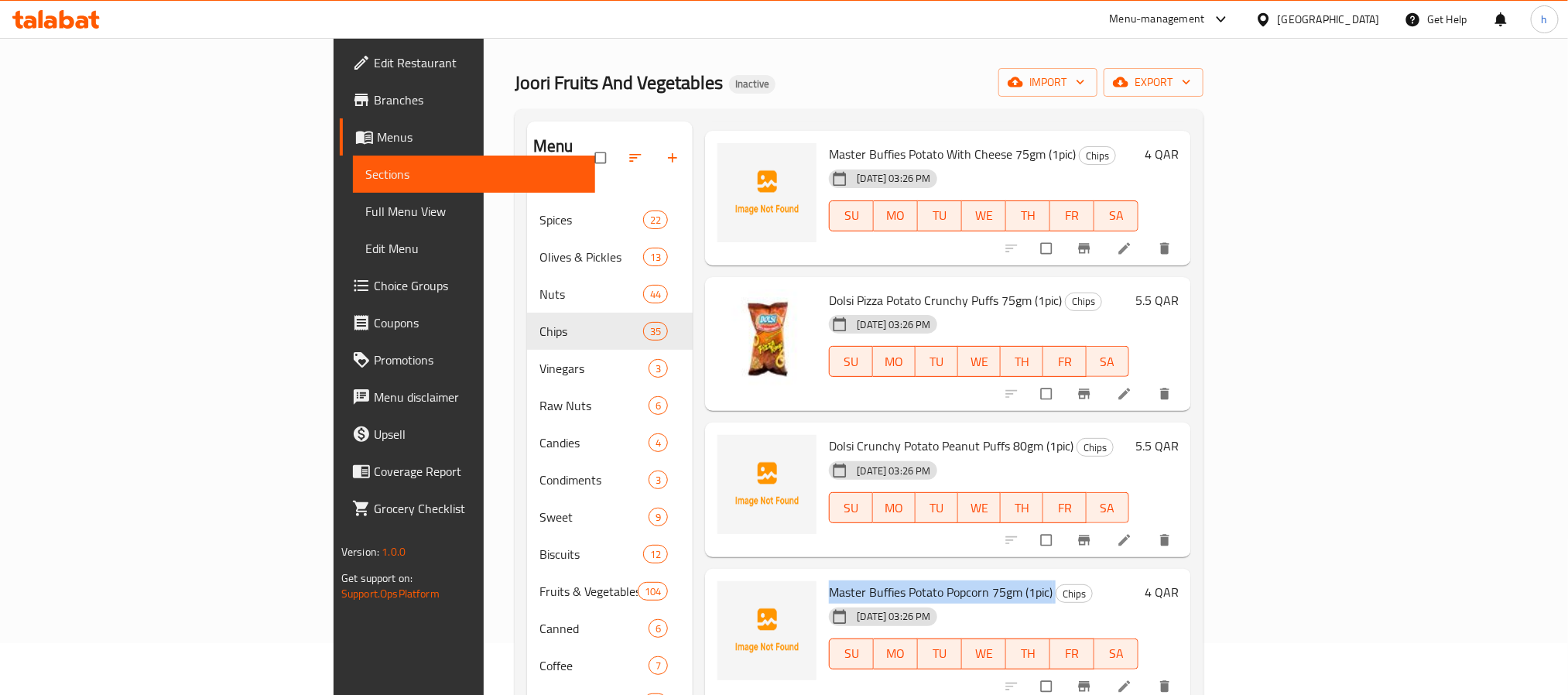
click at [848, 580] on span "Master Buffies Potato Popcorn 75gm (1pic)" at bounding box center [940, 592] width 224 height 23
click at [869, 467] on div "Dolsi Crunchy Potato Peanut Puffs 80gm (1pic) Chips [DATE] 03:26 PM SU MO TU WE…" at bounding box center [947, 490] width 485 height 135
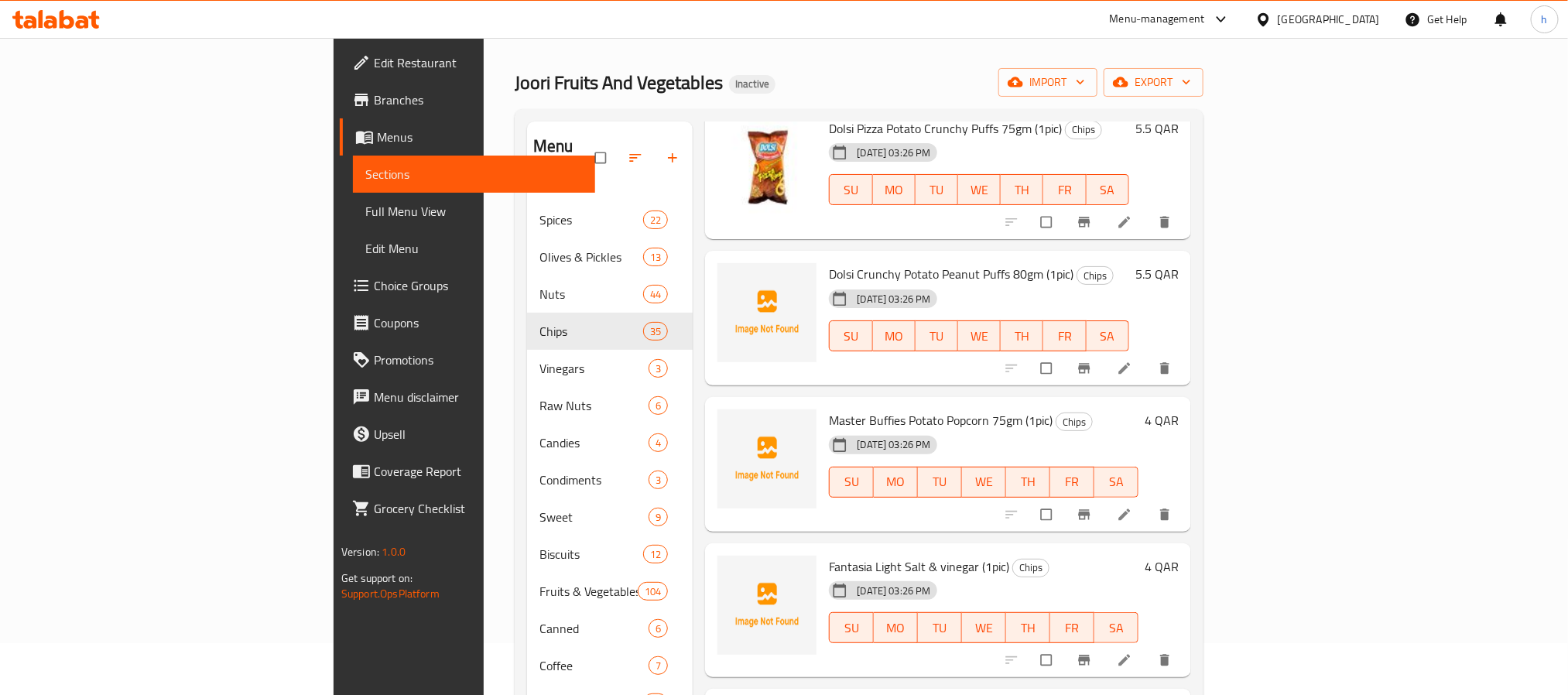
scroll to position [3134, 0]
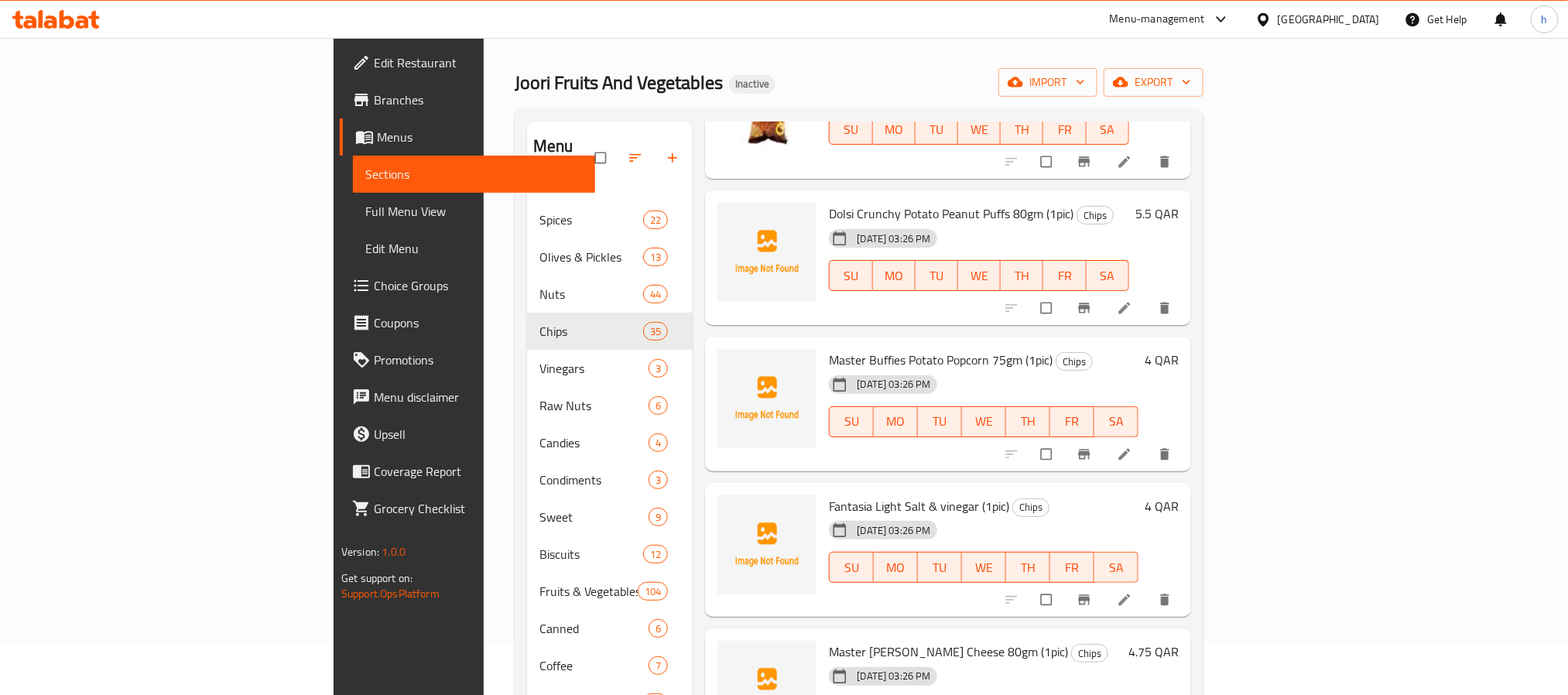
click at [829, 495] on span "Fantasia Light Salt & vinegar (1pic)" at bounding box center [919, 506] width 180 height 23
drag, startPoint x: 781, startPoint y: 562, endPoint x: 741, endPoint y: 553, distance: 41.0
click at [822, 616] on div "Master [PERSON_NAME] Cheese 80gm (1pic) Chips [DATE] 03:26 PM SU MO TU WE TH FR…" at bounding box center [975, 696] width 305 height 123
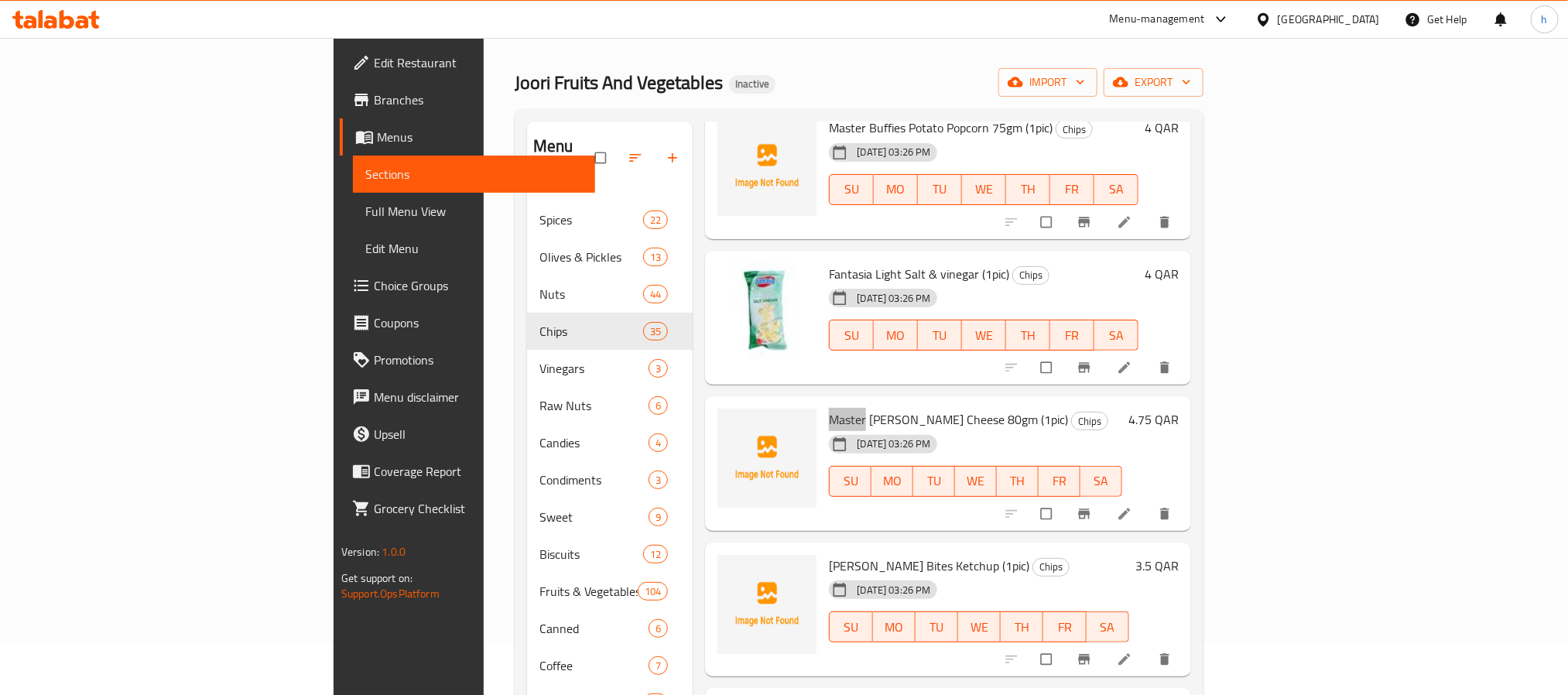
scroll to position [3482, 0]
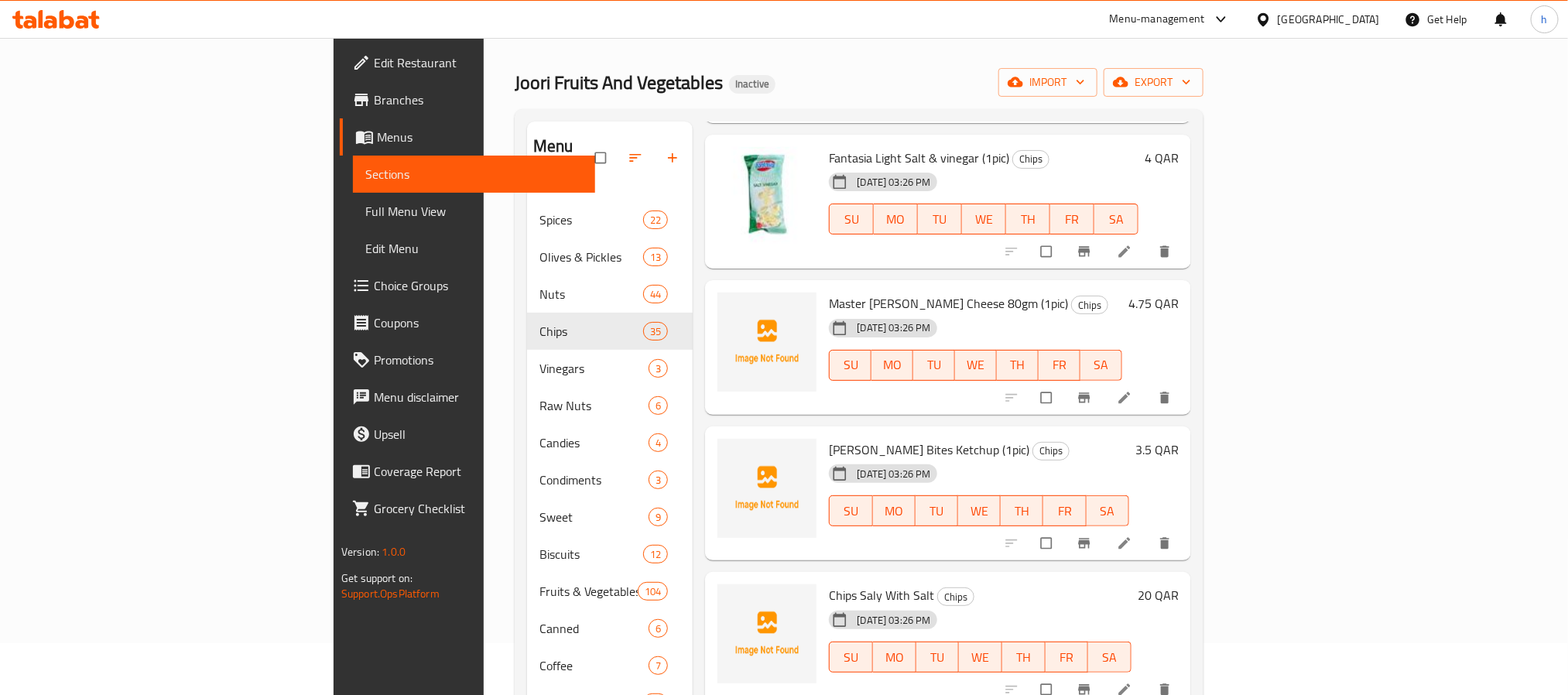
click at [829, 438] on span "[PERSON_NAME] Bites Ketchup (1pic)" at bounding box center [929, 449] width 200 height 23
click at [829, 292] on span "Master [PERSON_NAME] Cheese 80gm (1pic)" at bounding box center [948, 303] width 239 height 23
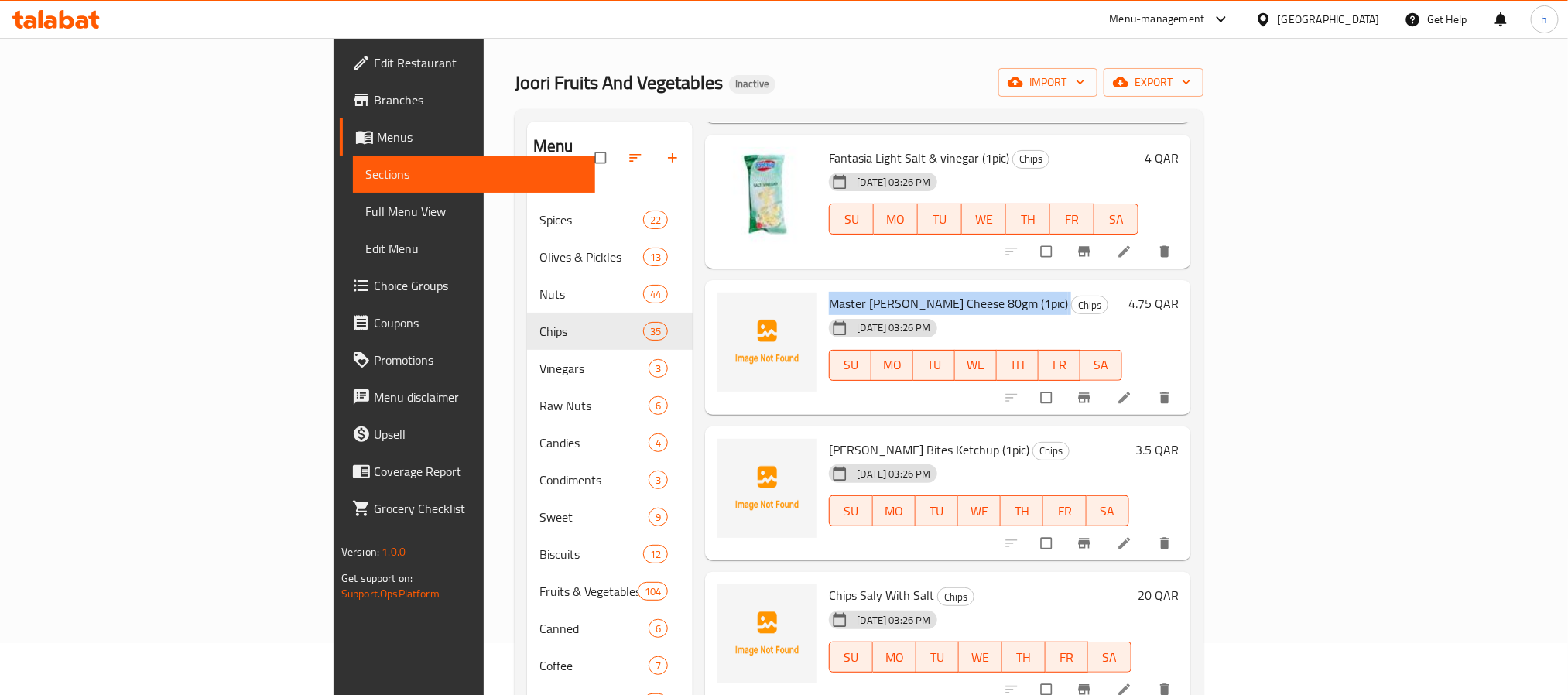
click at [829, 292] on span "Master [PERSON_NAME] Cheese 80gm (1pic)" at bounding box center [948, 303] width 239 height 23
click at [829, 584] on span "Chips Saly With Salt" at bounding box center [881, 595] width 105 height 23
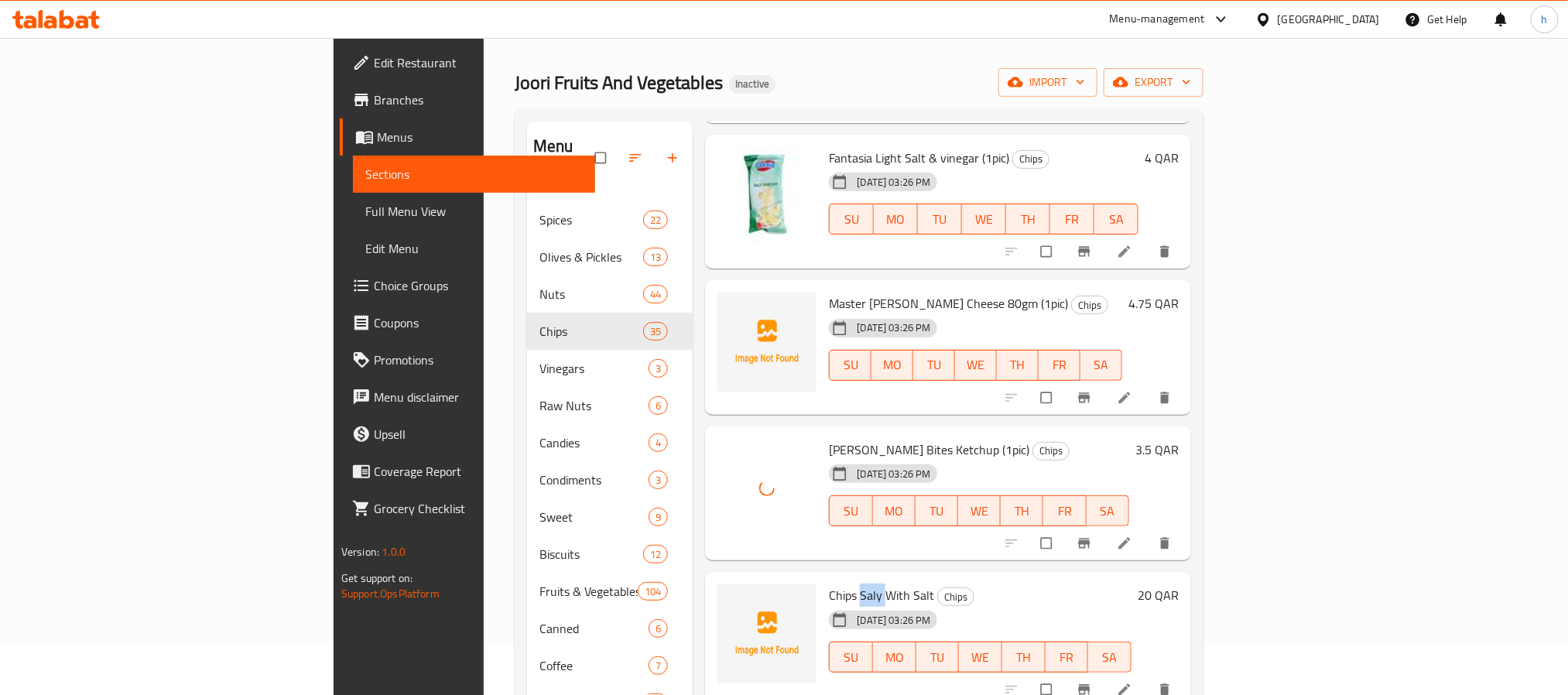
click at [829, 584] on span "Chips Saly With Salt" at bounding box center [881, 595] width 105 height 23
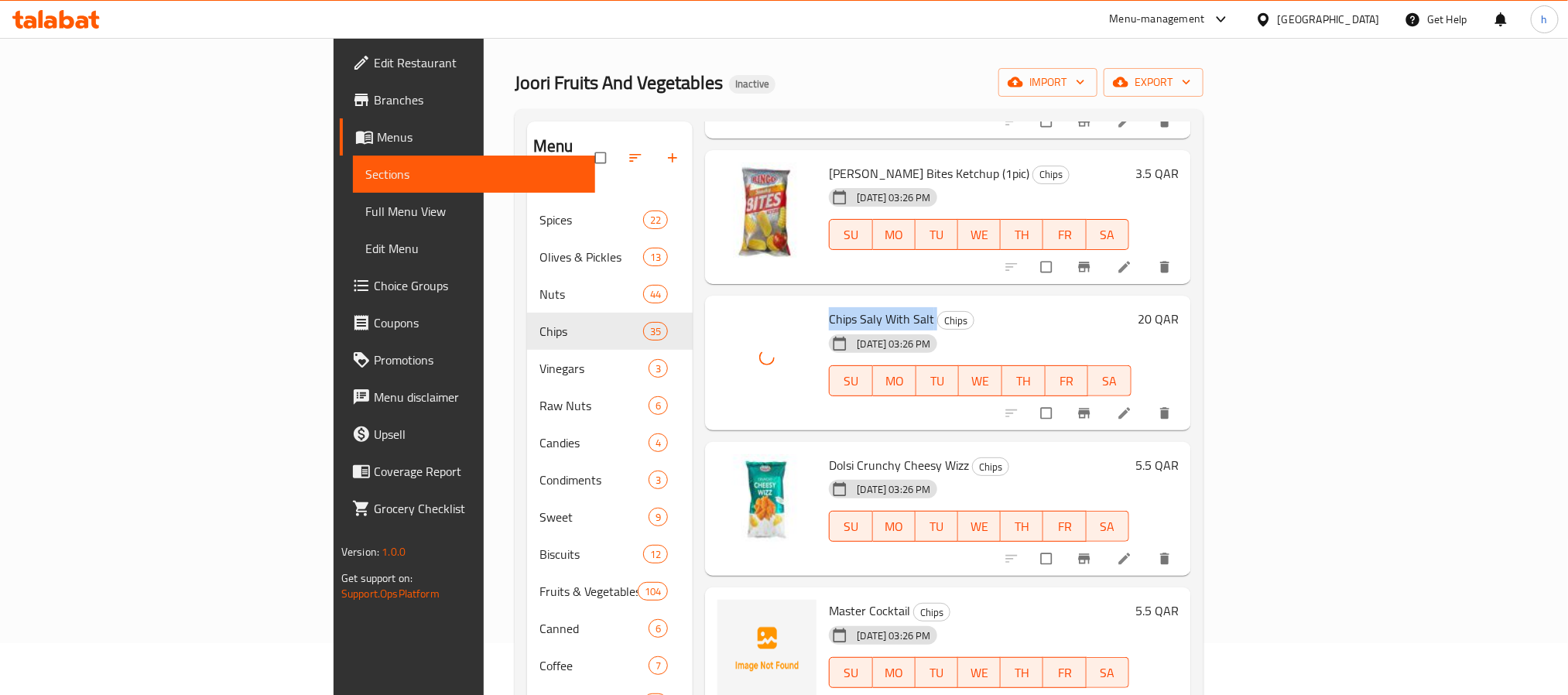
scroll to position [3830, 0]
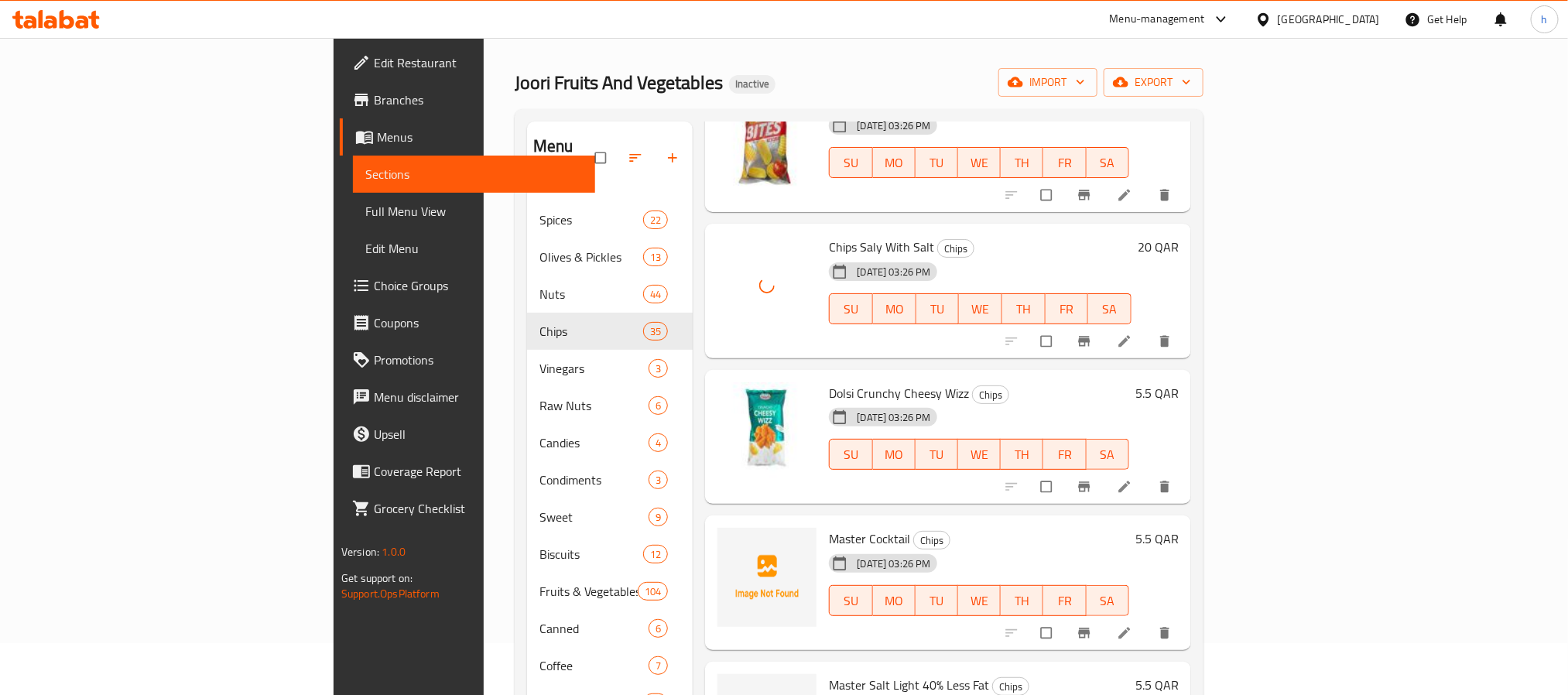
click at [829, 527] on span "Master Cocktail" at bounding box center [869, 538] width 81 height 23
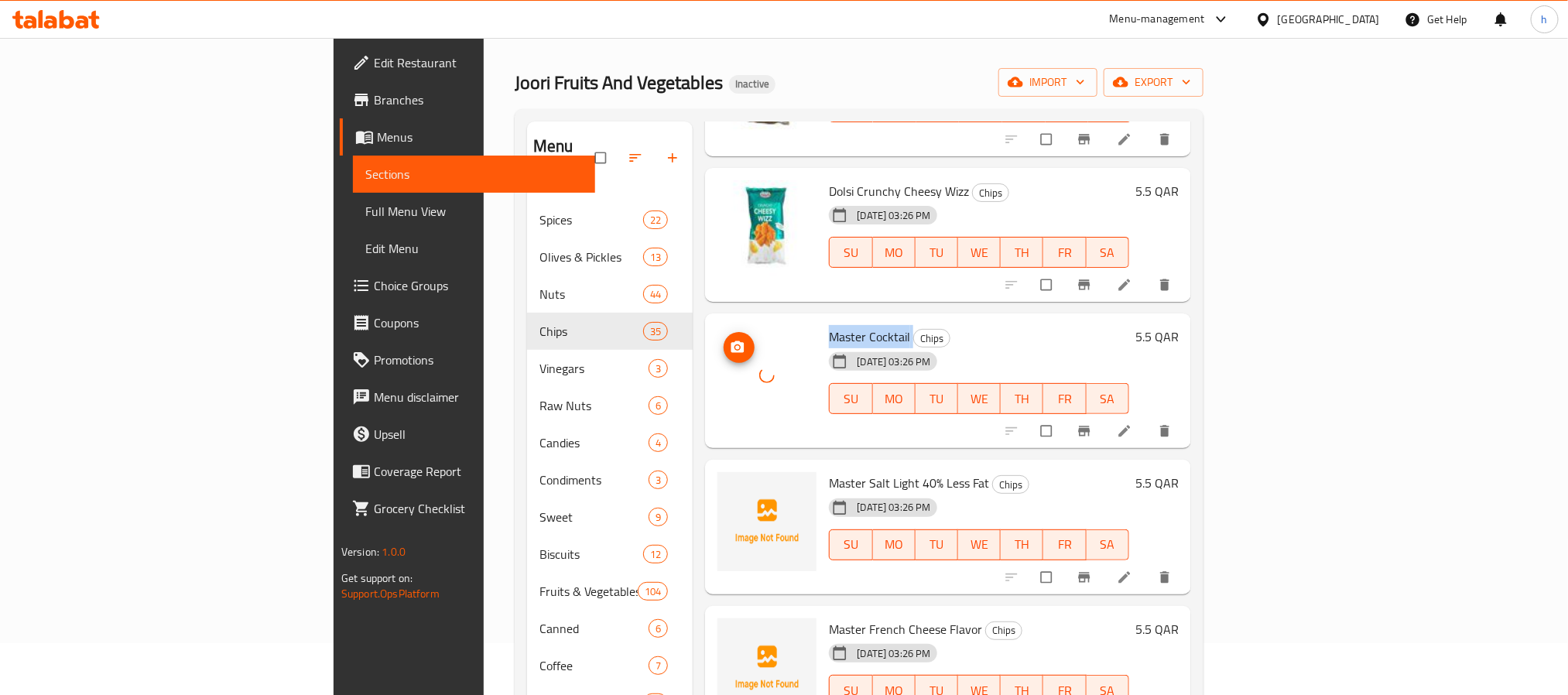
scroll to position [4063, 0]
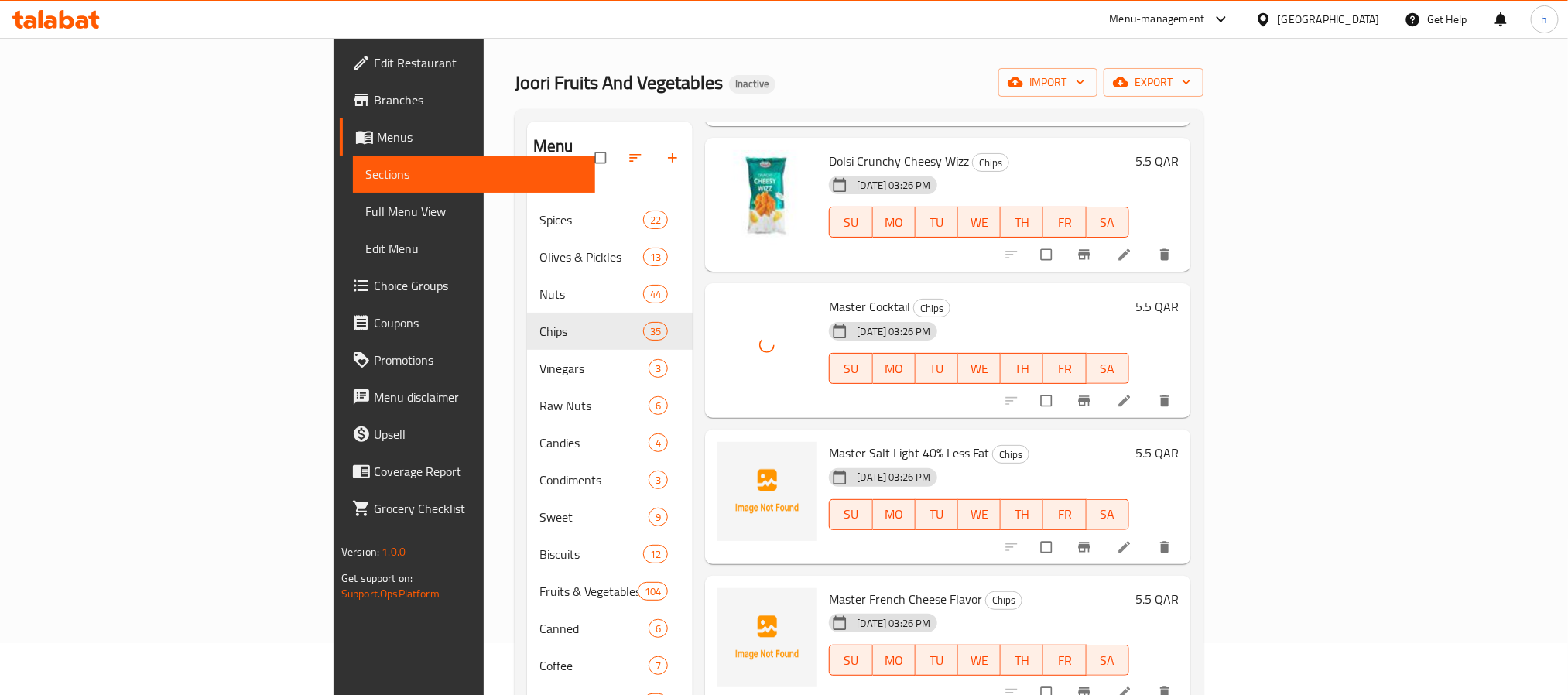
click at [829, 441] on span "Master Salt Light 40% Less Fat" at bounding box center [909, 452] width 160 height 23
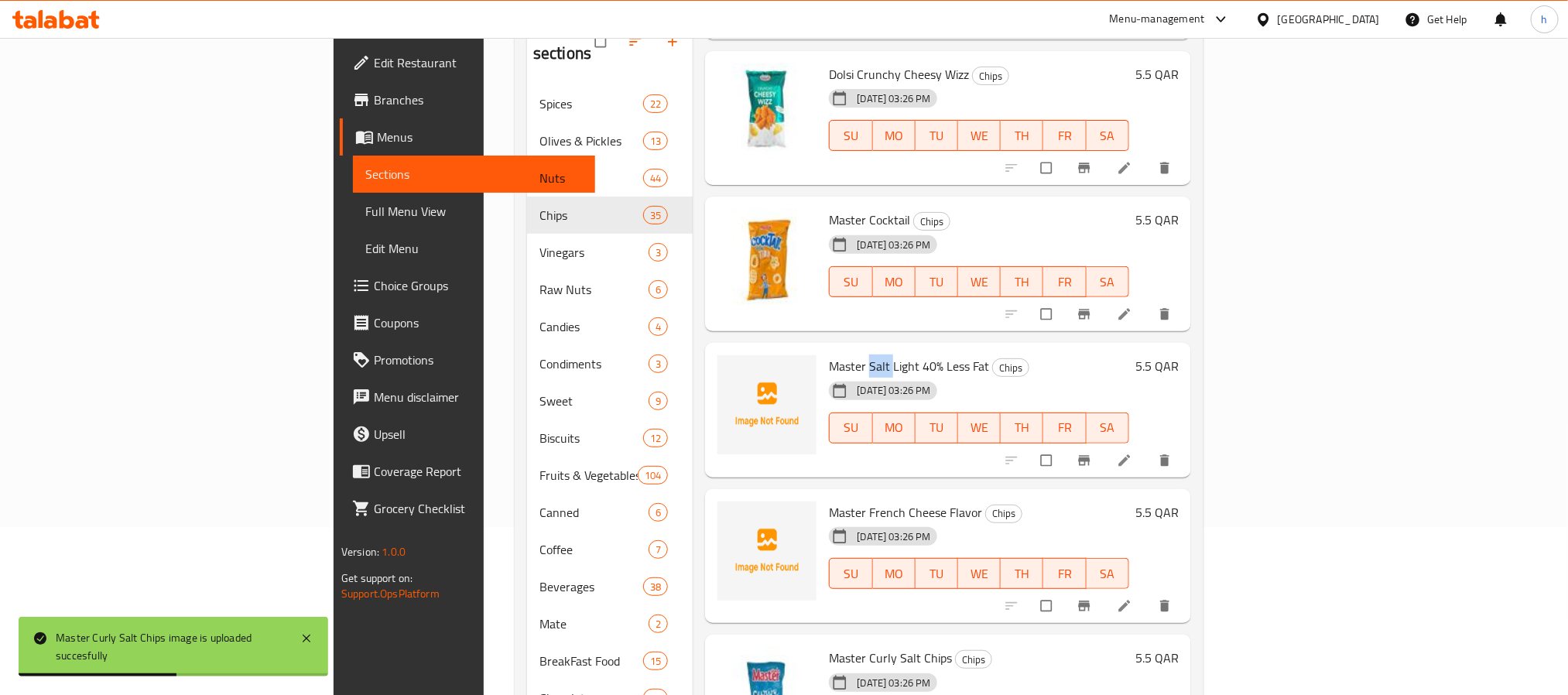
scroll to position [3917, 0]
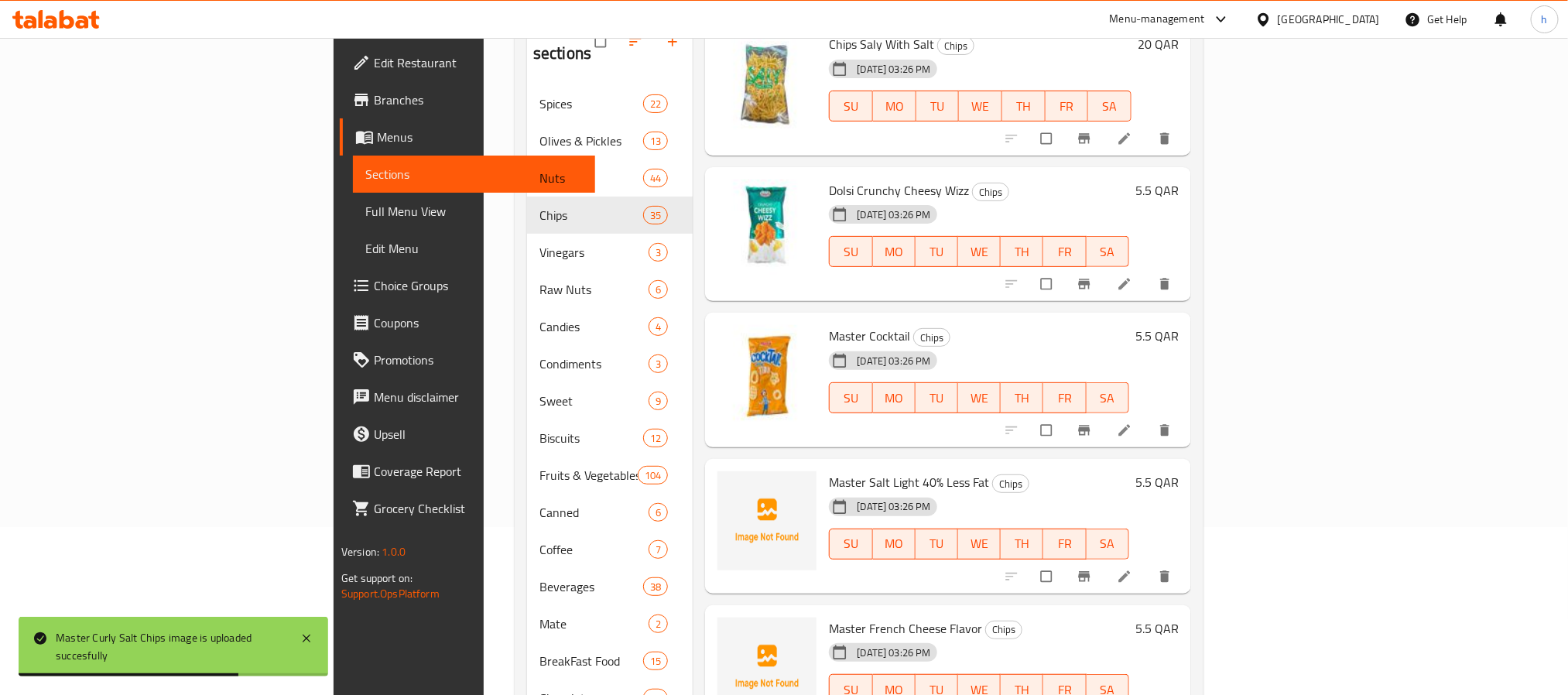
click at [829, 471] on span "Master Salt Light 40% Less Fat" at bounding box center [909, 482] width 160 height 23
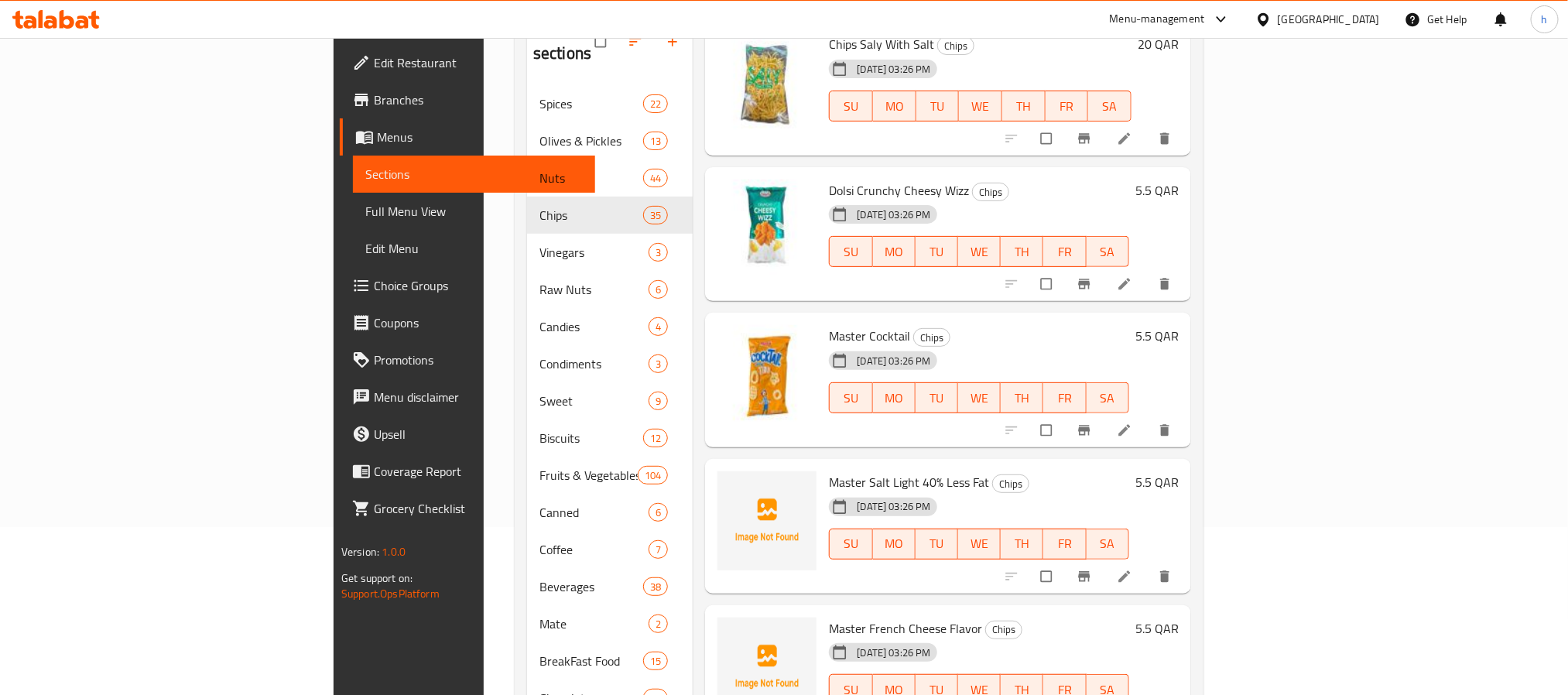
click at [829, 616] on span "Master French Cheese Flavor" at bounding box center [905, 628] width 153 height 23
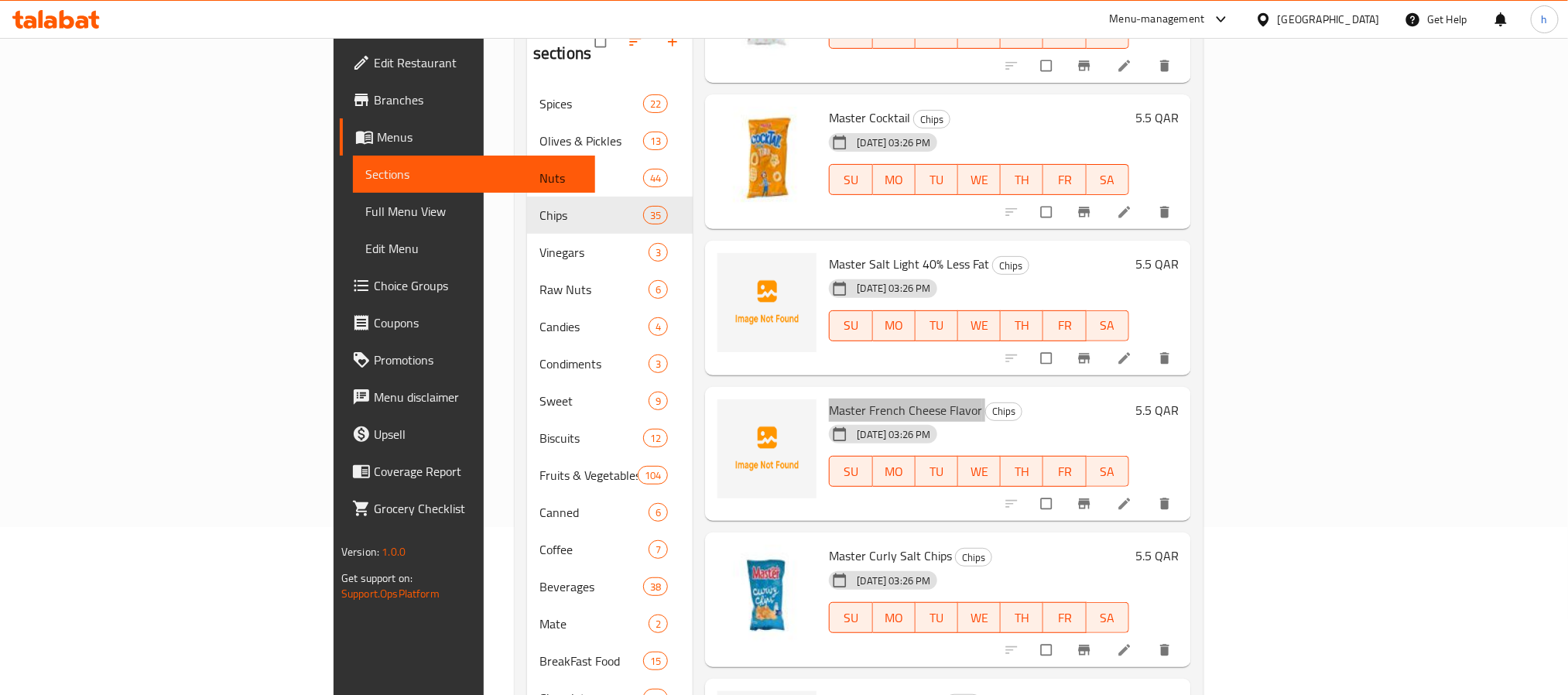
scroll to position [4265, 0]
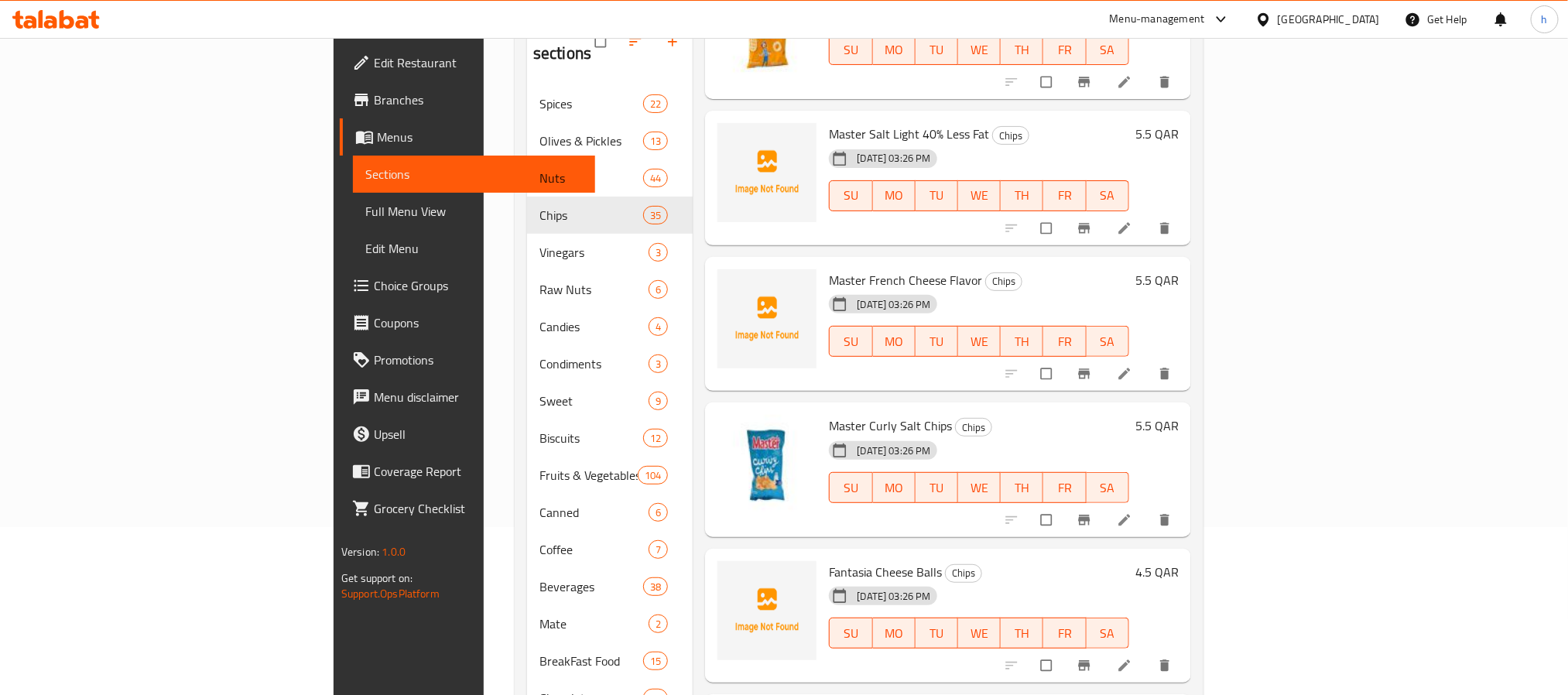
click at [829, 560] on span "Fantasia Cheese Balls" at bounding box center [885, 572] width 113 height 23
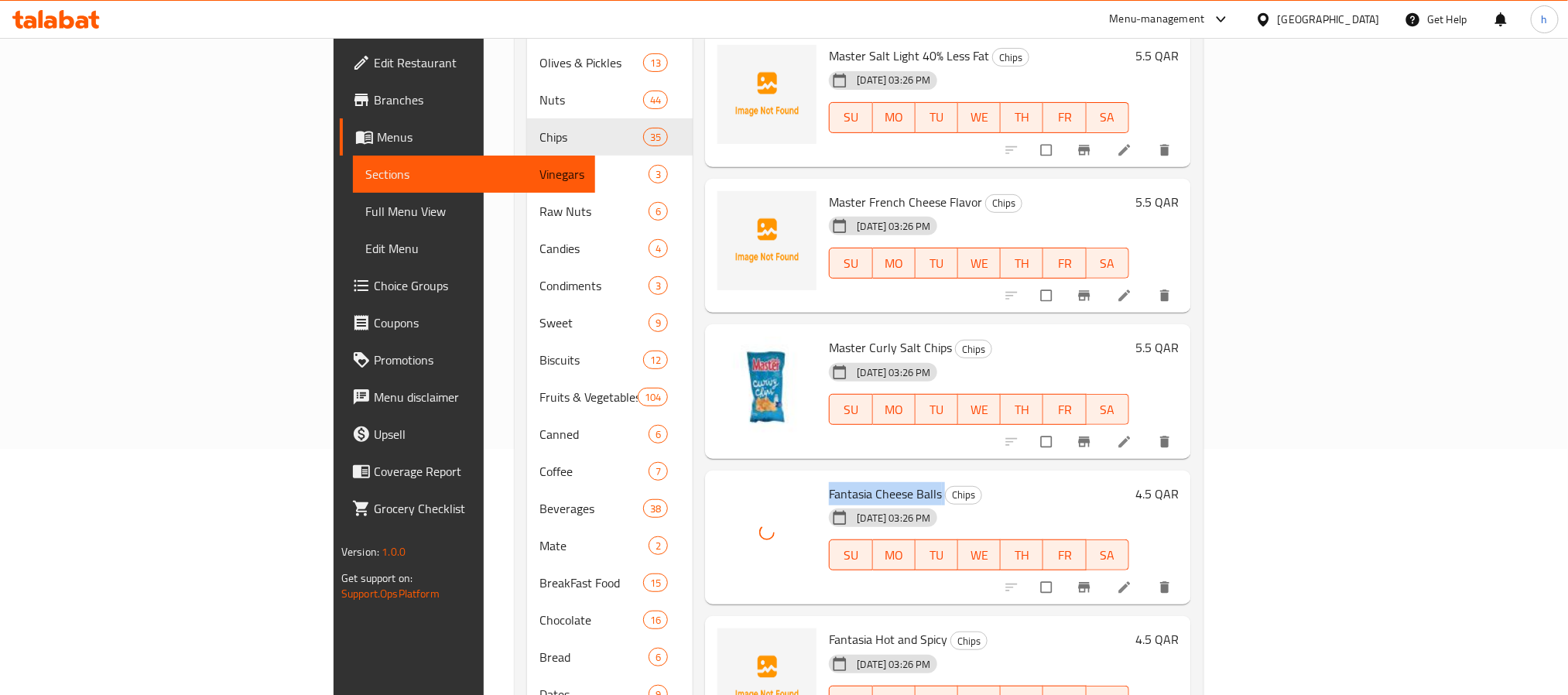
scroll to position [284, 0]
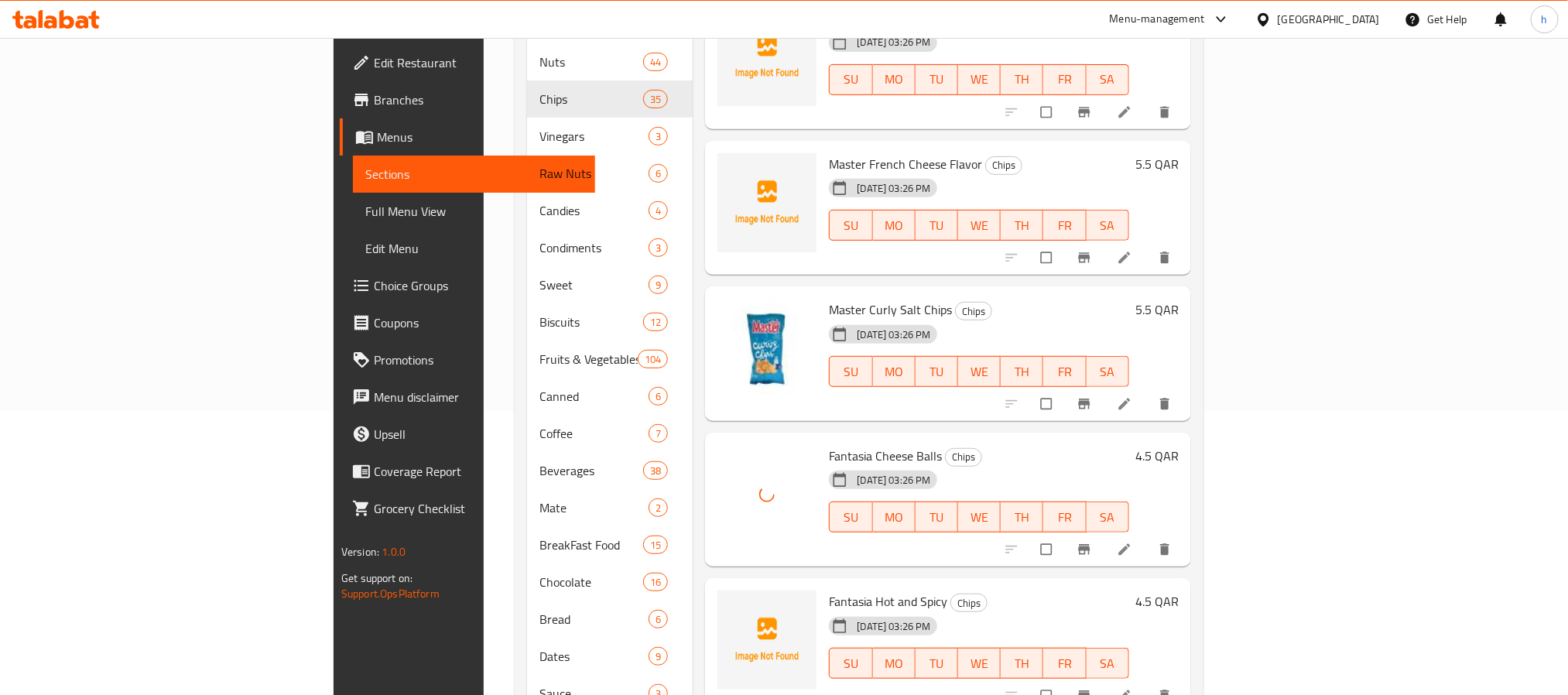
click at [829, 590] on span "Fantasia Hot and Spicy" at bounding box center [888, 601] width 119 height 23
drag, startPoint x: 814, startPoint y: 513, endPoint x: 797, endPoint y: 527, distance: 22.0
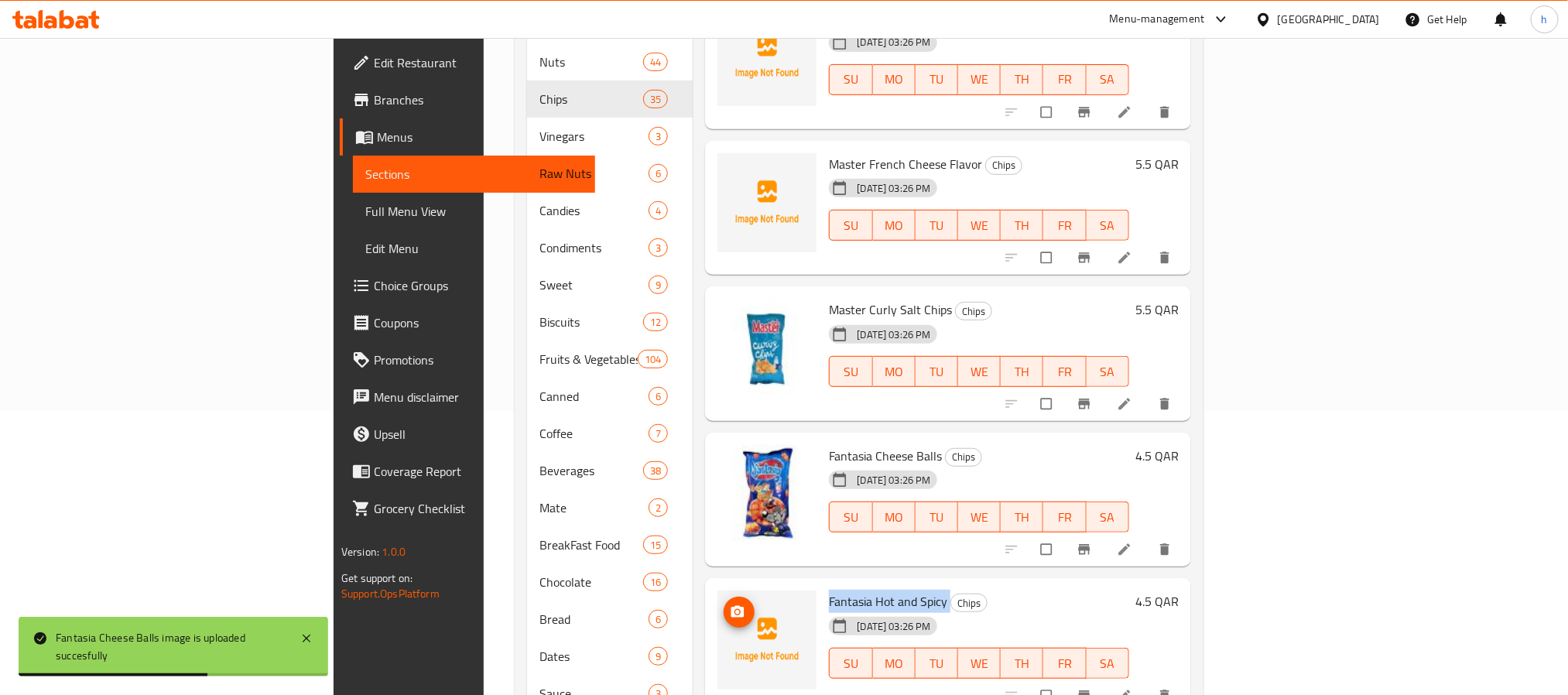
click at [717, 591] on img at bounding box center [767, 640] width 99 height 99
click at [941, 611] on div "[DATE] 03:26 PM SU MO TU WE TH FR SA" at bounding box center [978, 653] width 312 height 83
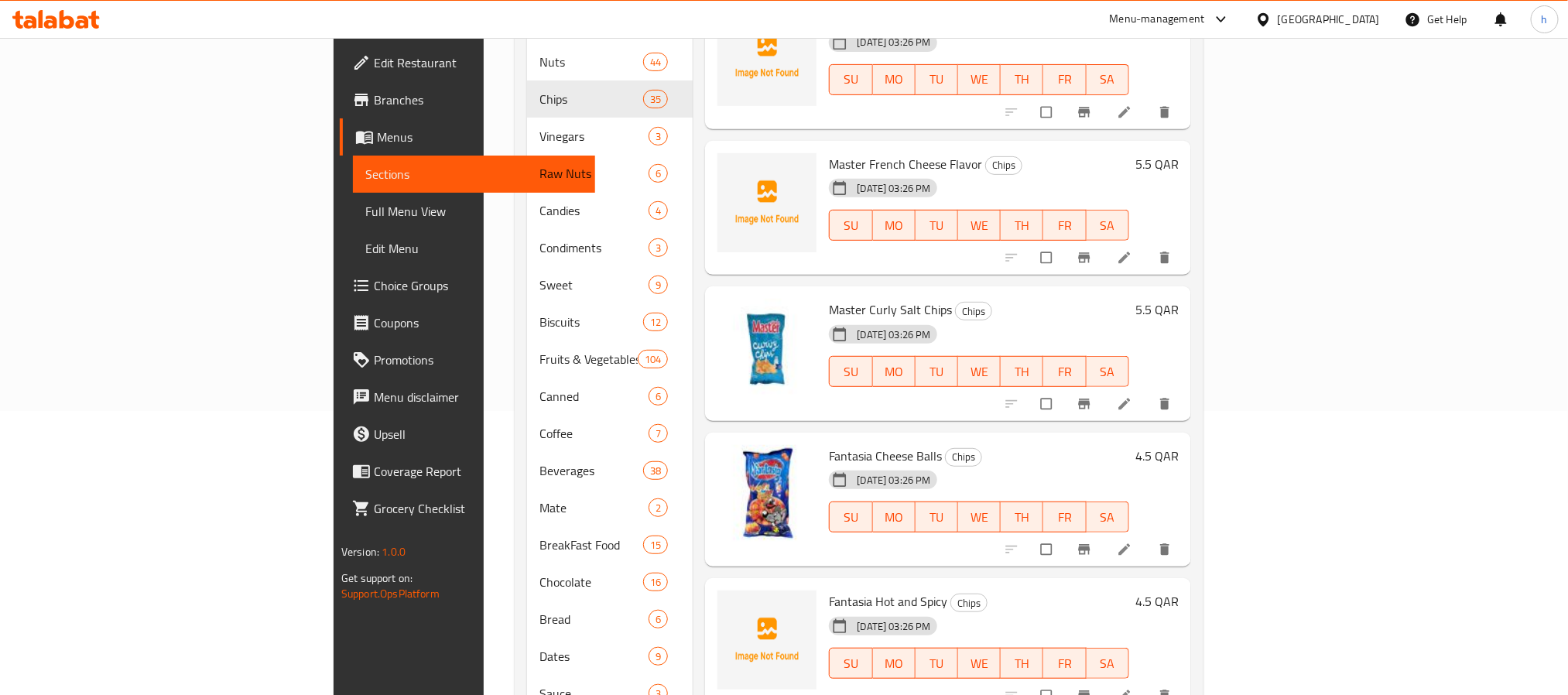
click at [829, 590] on span "Fantasia Hot and Spicy" at bounding box center [888, 601] width 119 height 23
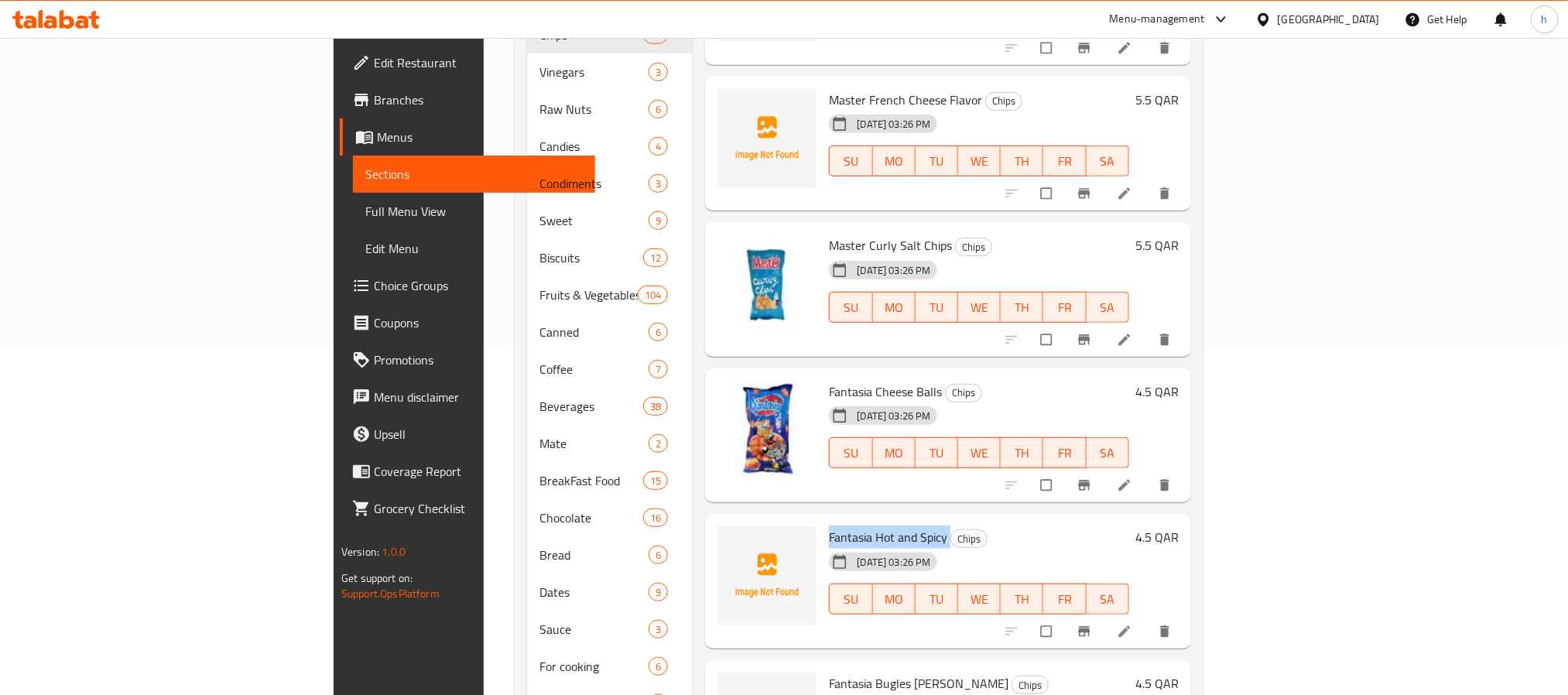
scroll to position [400, 0]
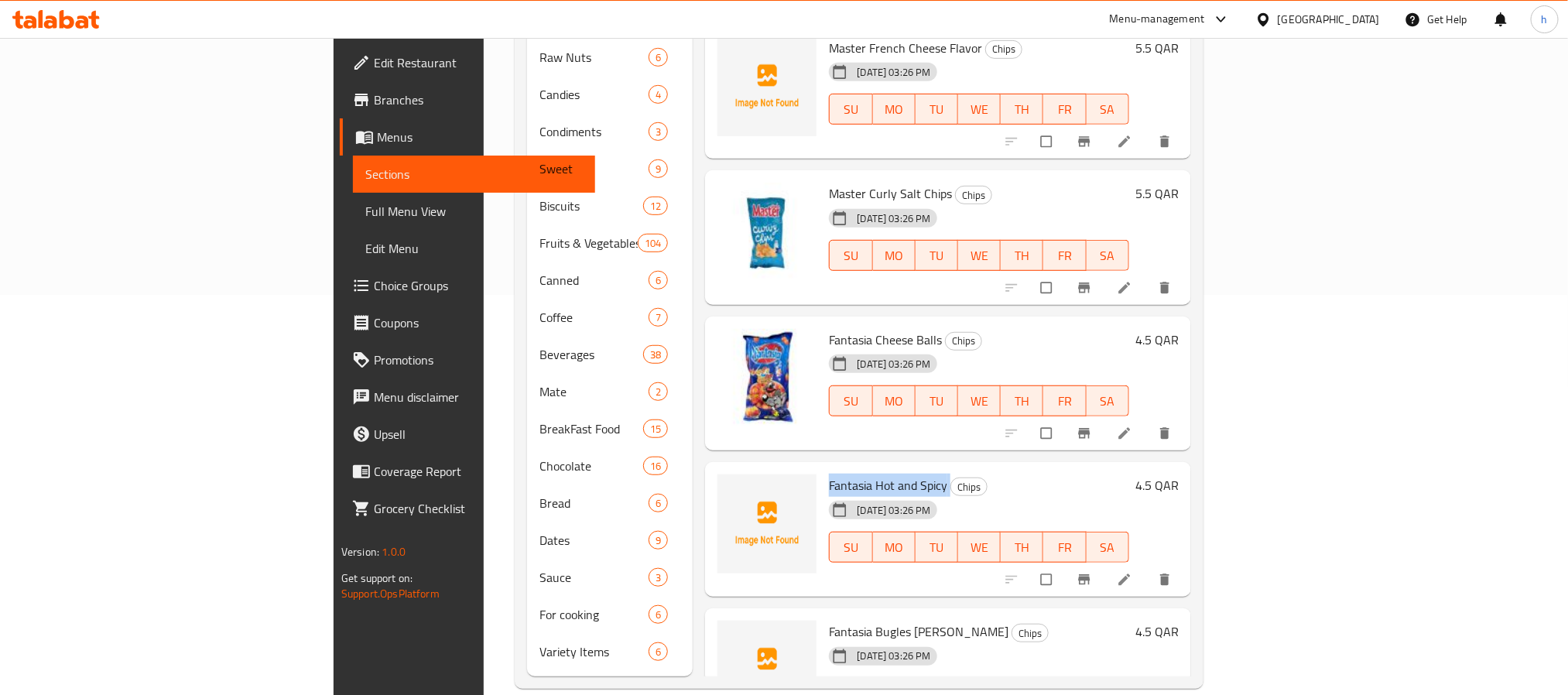
click at [829, 616] on span "Fantasia Bugles [PERSON_NAME]" at bounding box center [919, 631] width 180 height 23
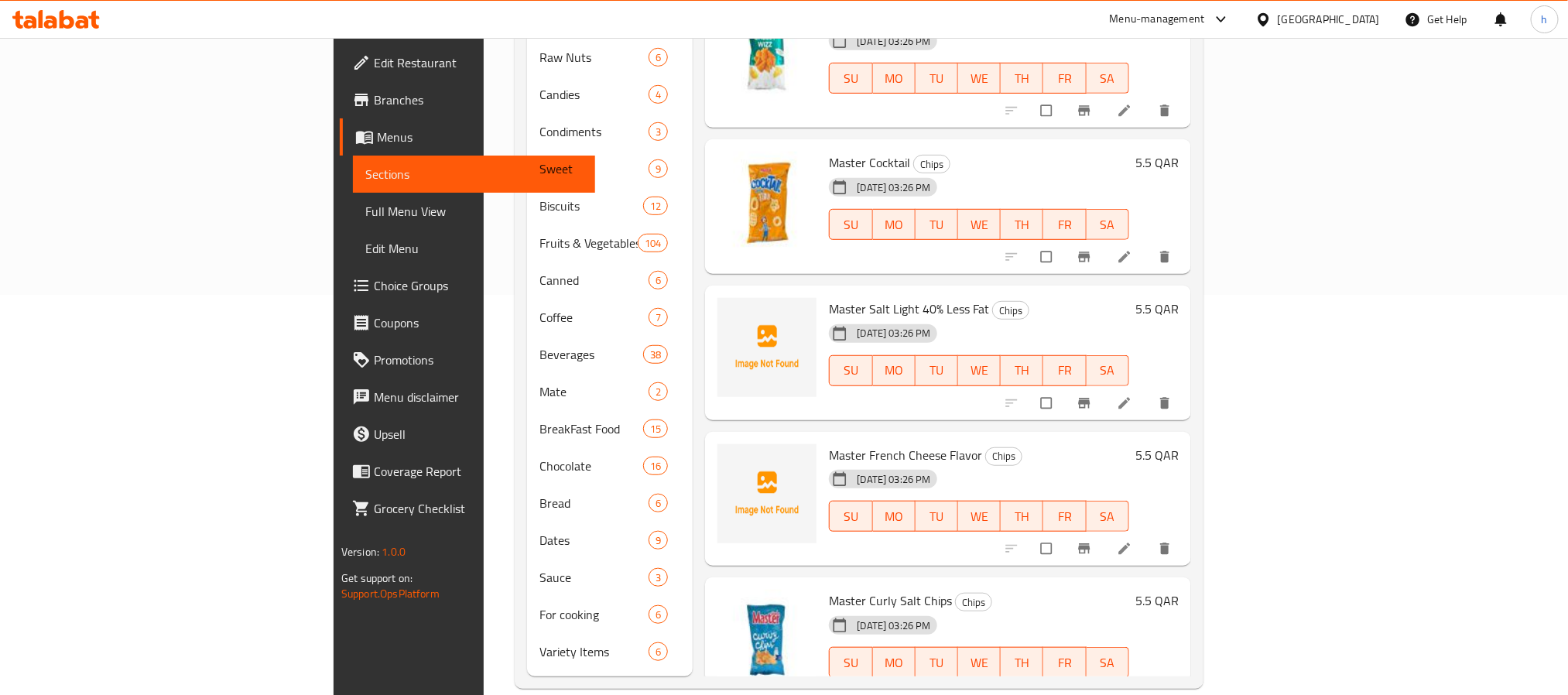
scroll to position [3801, 0]
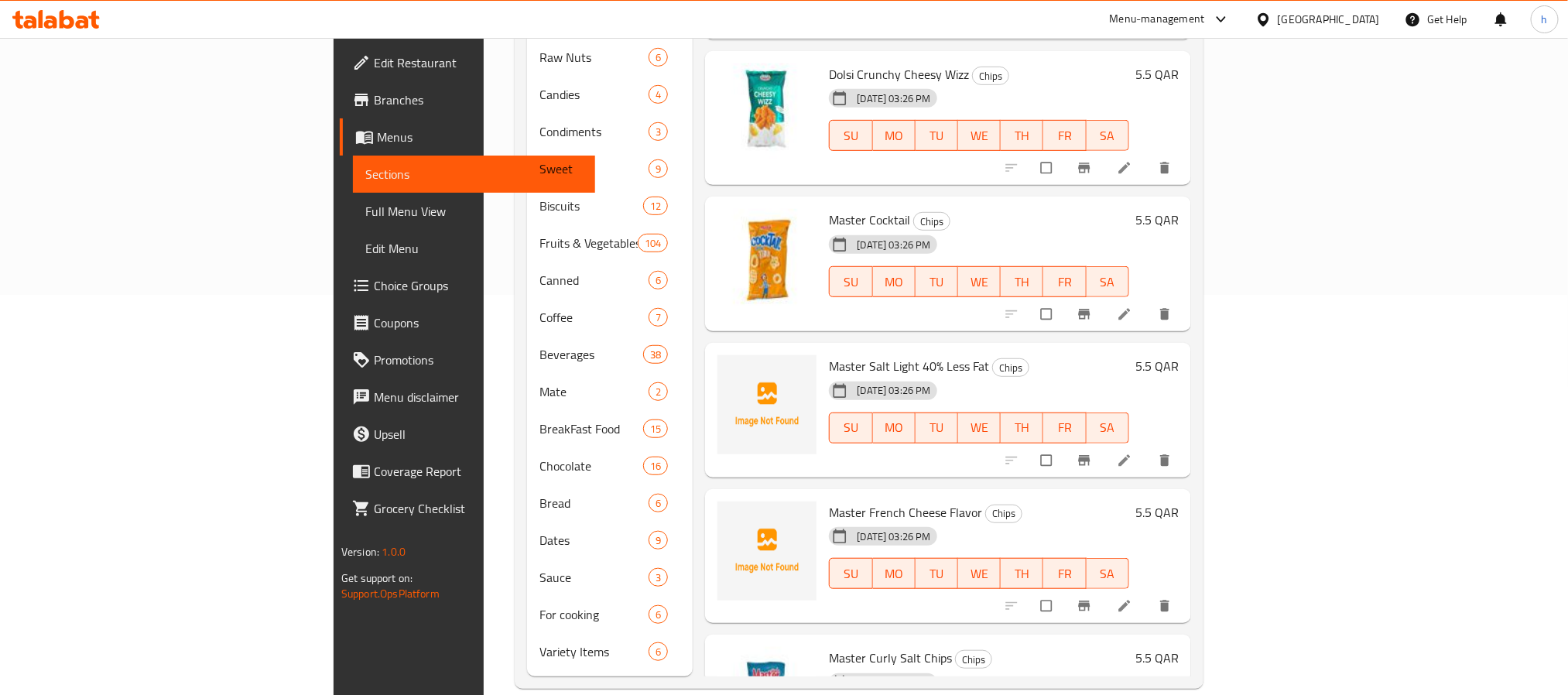
click at [829, 501] on span "Master French Cheese Flavor" at bounding box center [905, 512] width 153 height 23
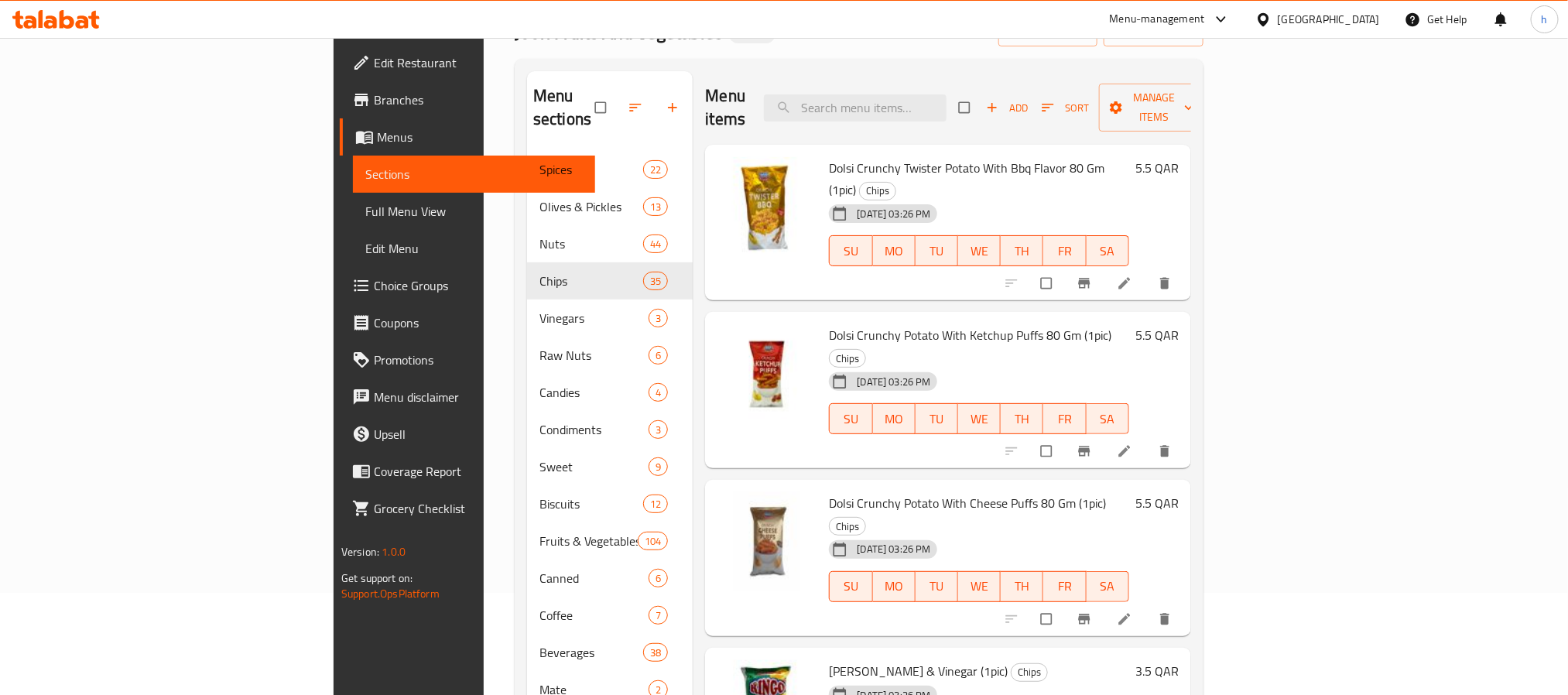
scroll to position [0, 0]
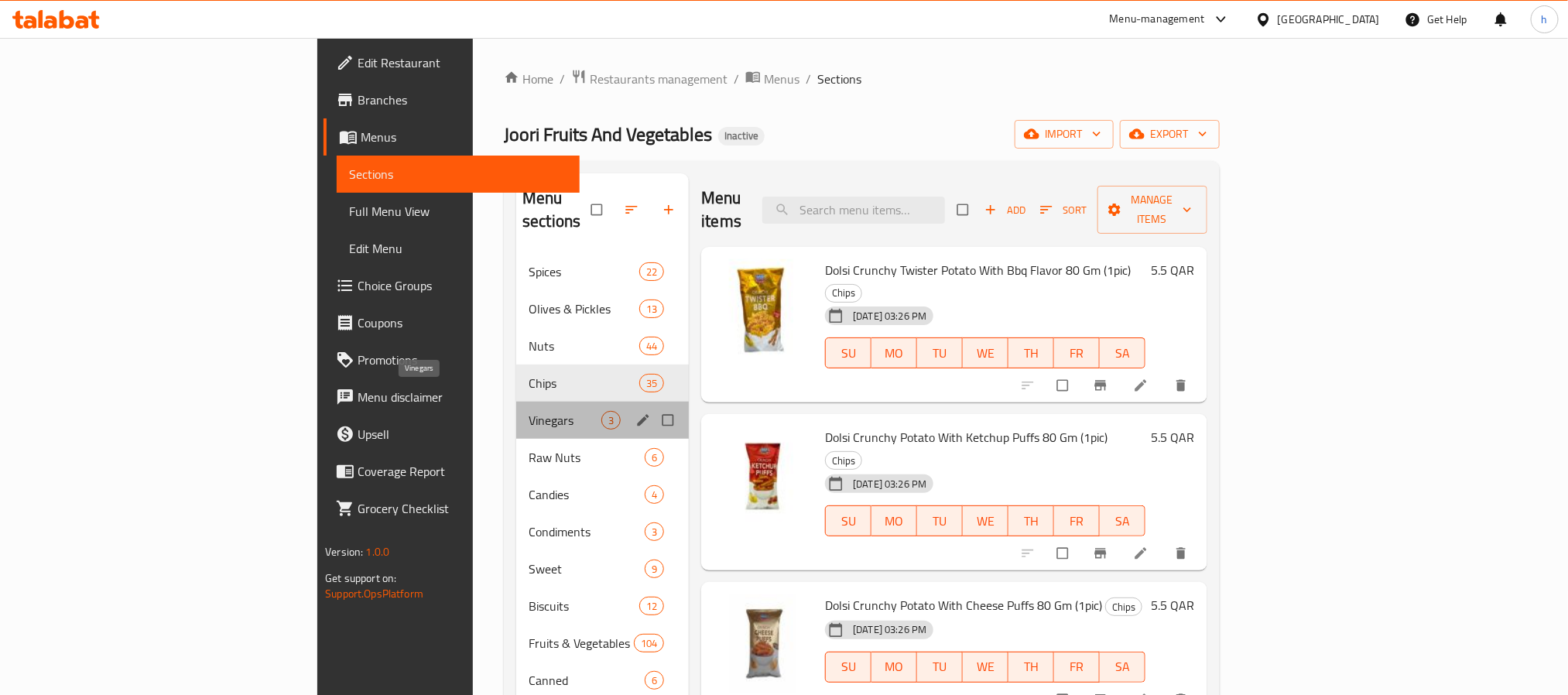
click at [528, 411] on span "Vinegars" at bounding box center [564, 420] width 73 height 18
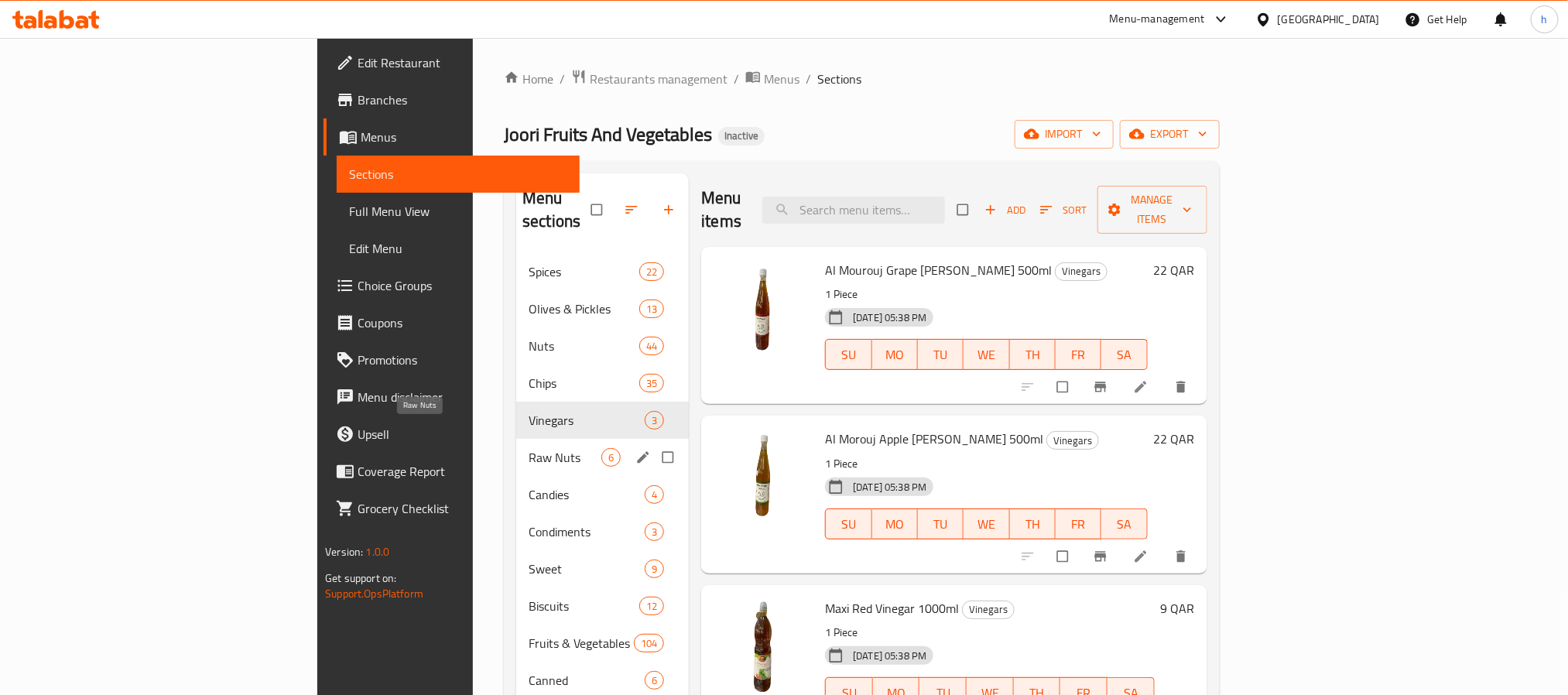
click at [528, 448] on span "Raw Nuts" at bounding box center [564, 457] width 73 height 18
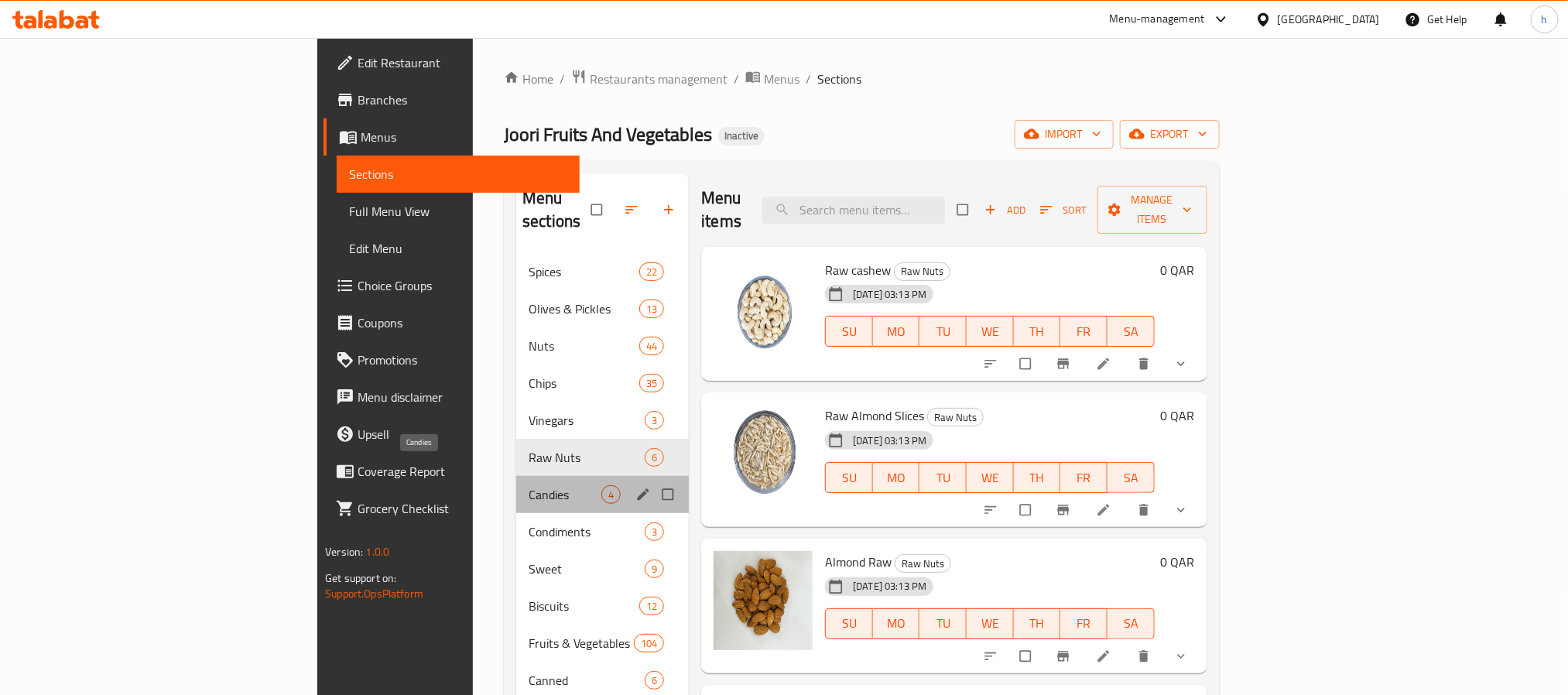
click at [528, 485] on span "Candies" at bounding box center [564, 494] width 73 height 18
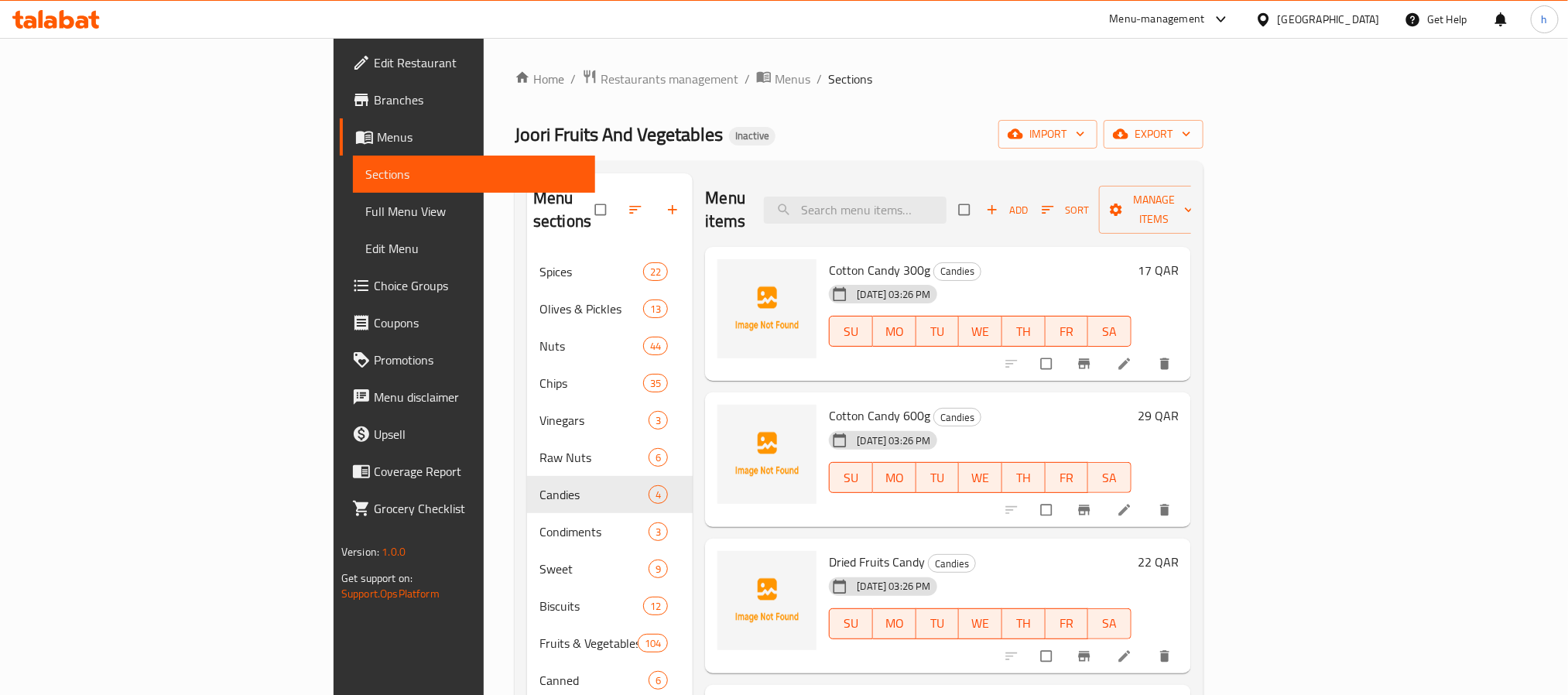
click at [829, 258] on span "Cotton Candy 300g" at bounding box center [879, 269] width 101 height 23
click at [829, 550] on span "Dried Fruits Candy" at bounding box center [877, 561] width 96 height 23
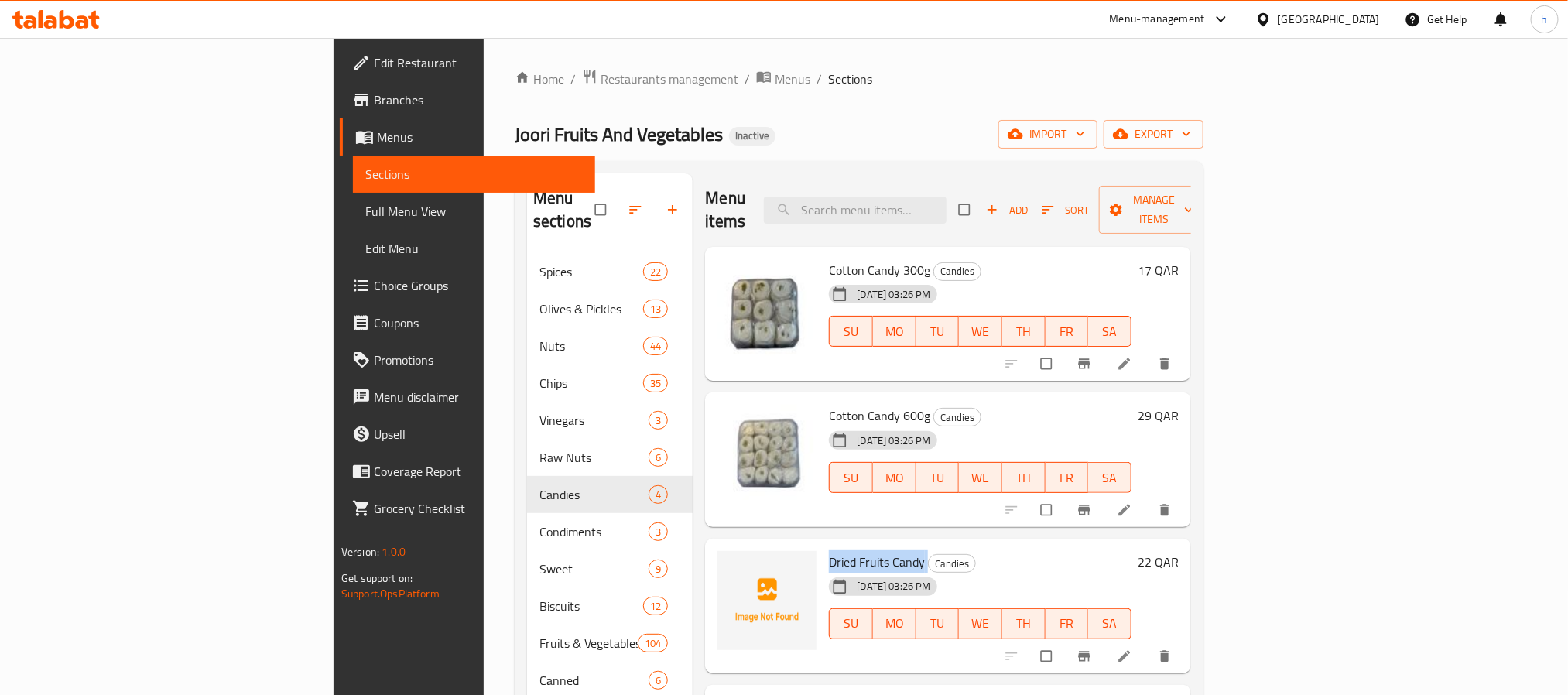
click at [829, 550] on span "Dried Fruits Candy" at bounding box center [877, 561] width 96 height 23
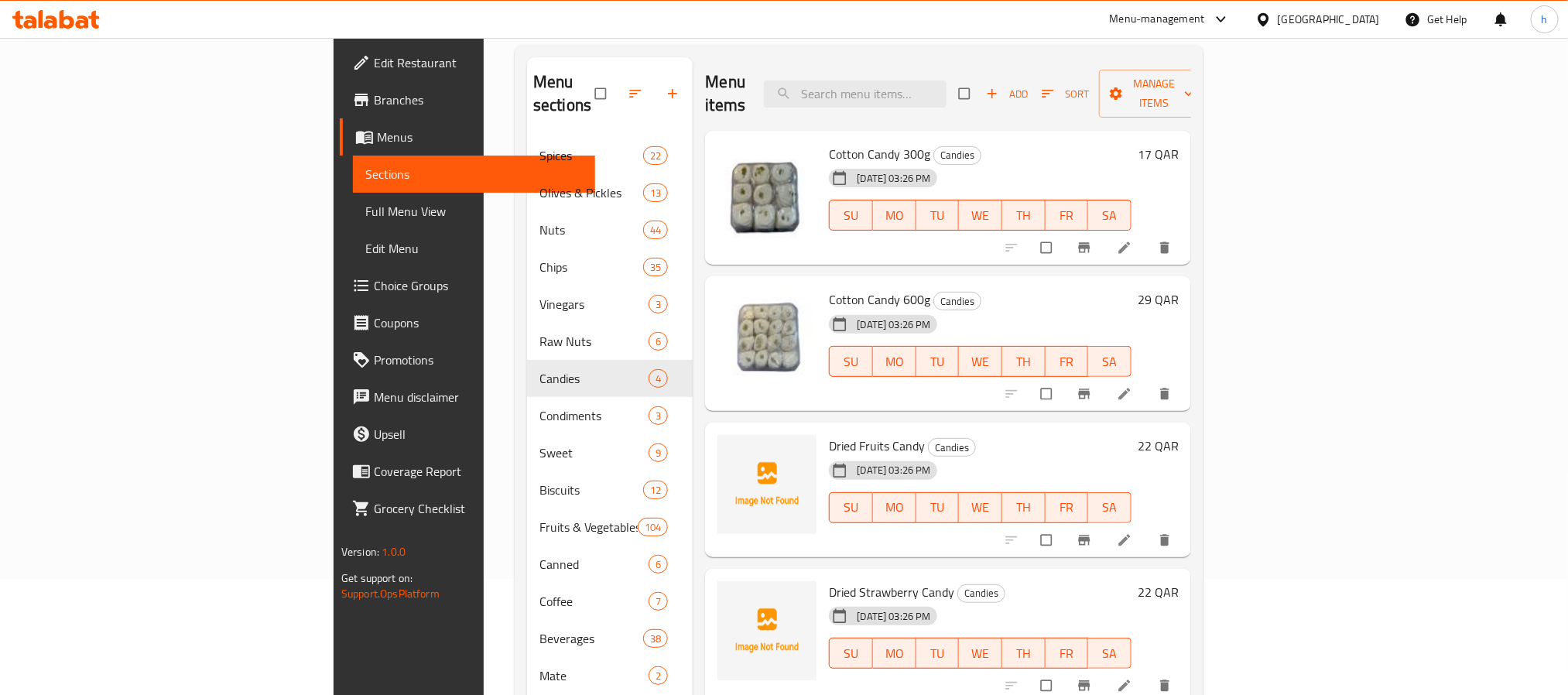
click at [829, 580] on span "Dried Strawberry Candy" at bounding box center [891, 592] width 125 height 23
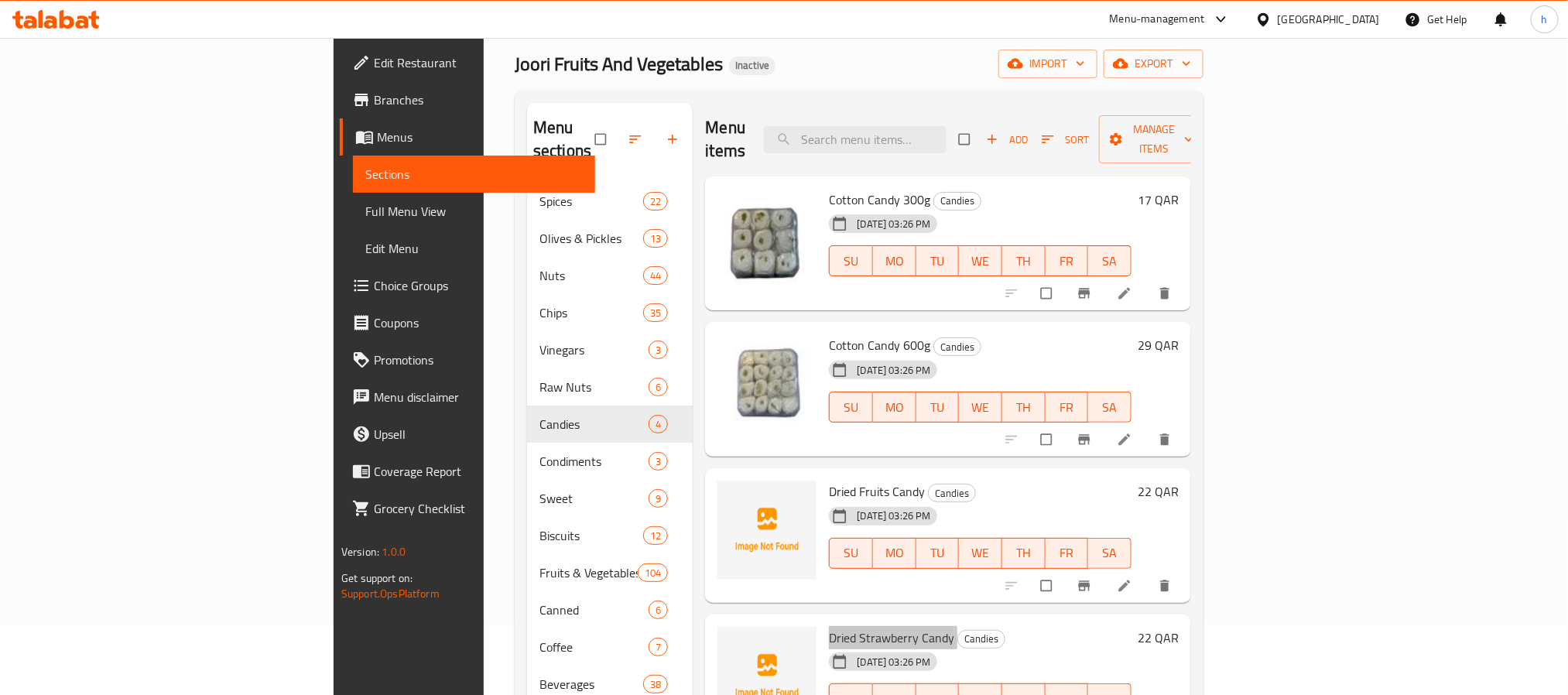
scroll to position [52, 0]
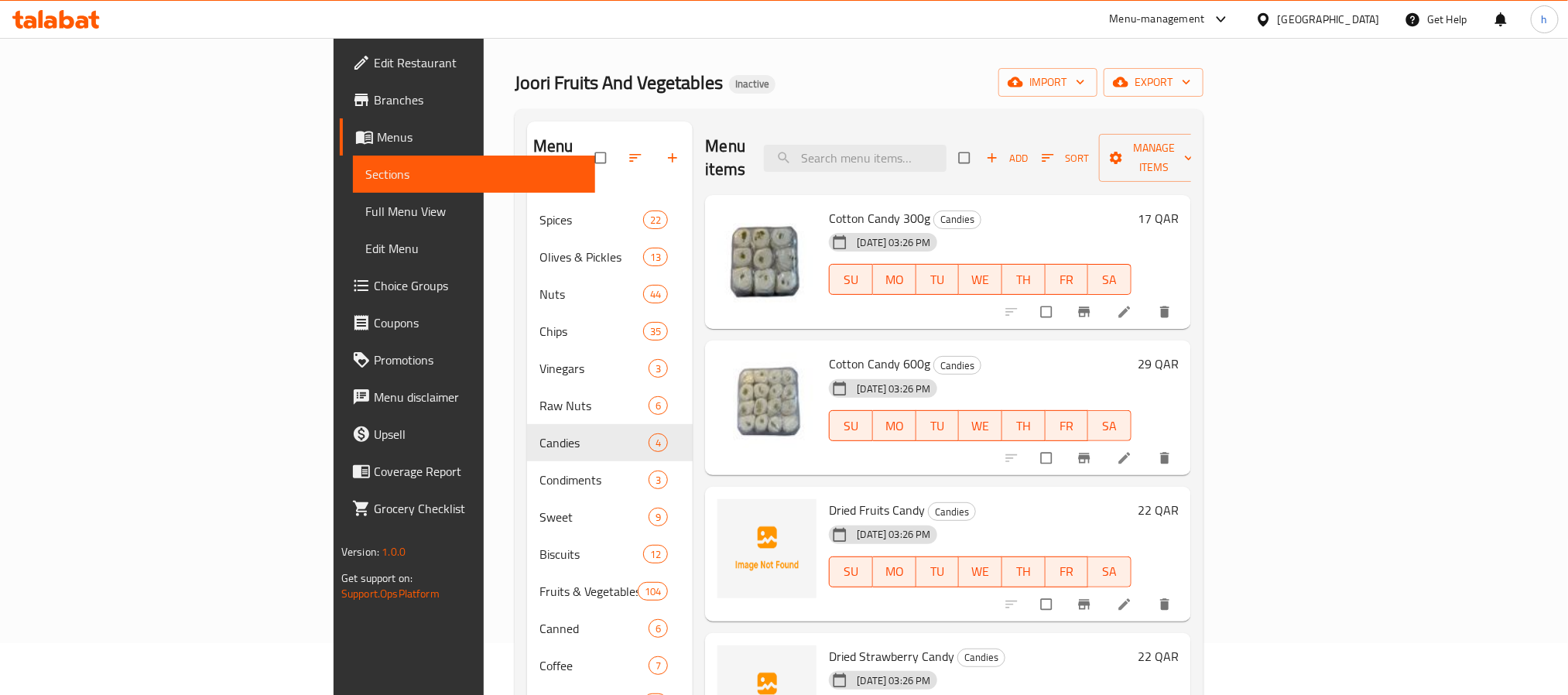
click at [802, 73] on div "Joori Fruits And Vegetables Inactive import export" at bounding box center [859, 83] width 689 height 29
drag, startPoint x: 802, startPoint y: 73, endPoint x: 748, endPoint y: 72, distance: 54.0
click at [748, 72] on div "Joori Fruits And Vegetables Inactive import export" at bounding box center [859, 83] width 689 height 29
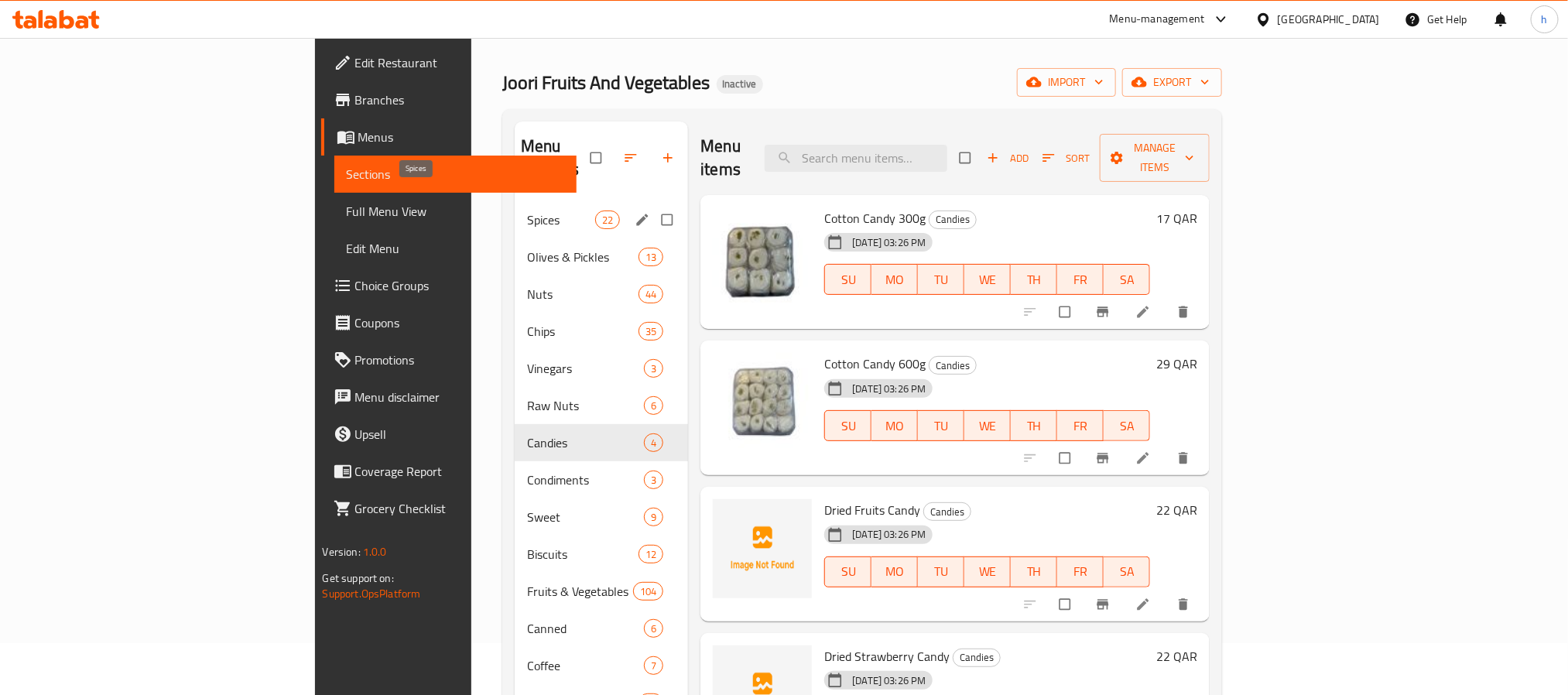
click at [527, 211] on span "Spices" at bounding box center [560, 220] width 68 height 18
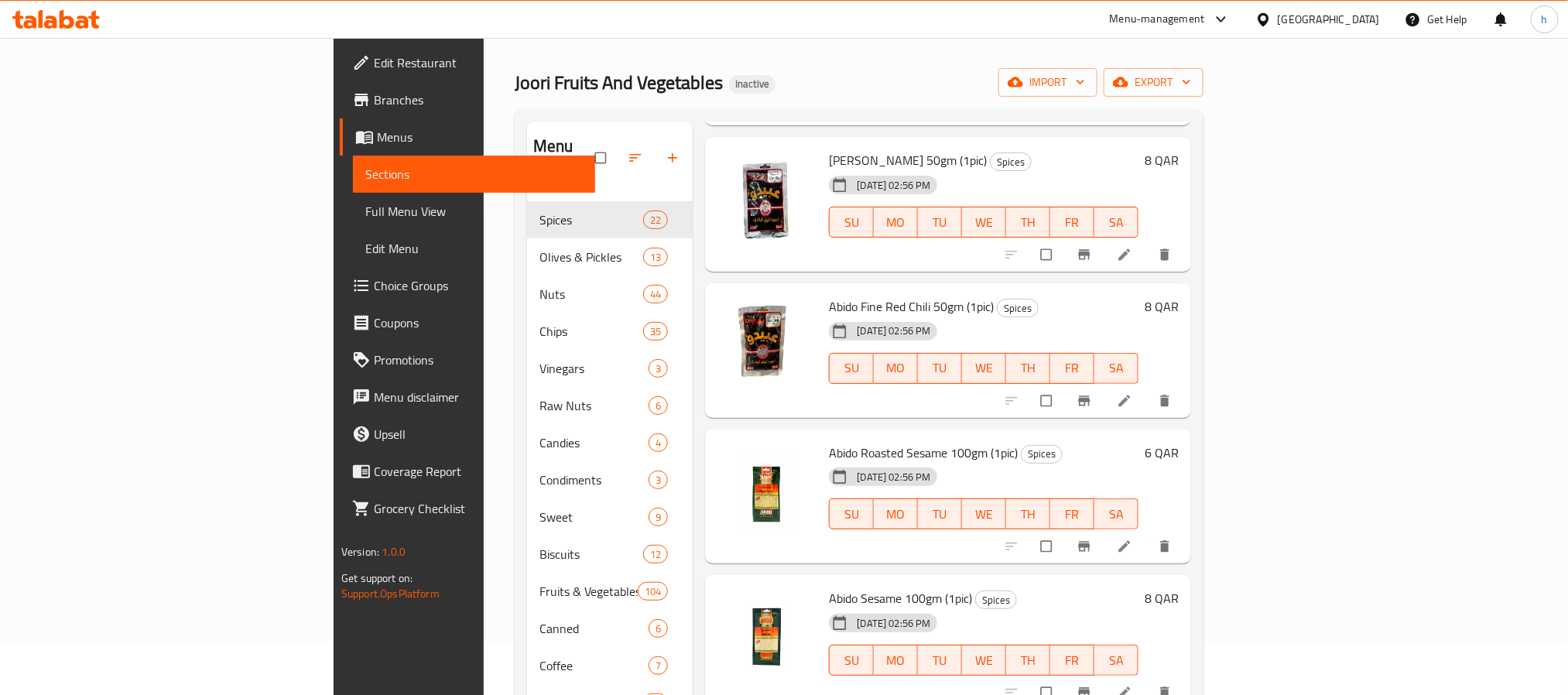
scroll to position [1161, 0]
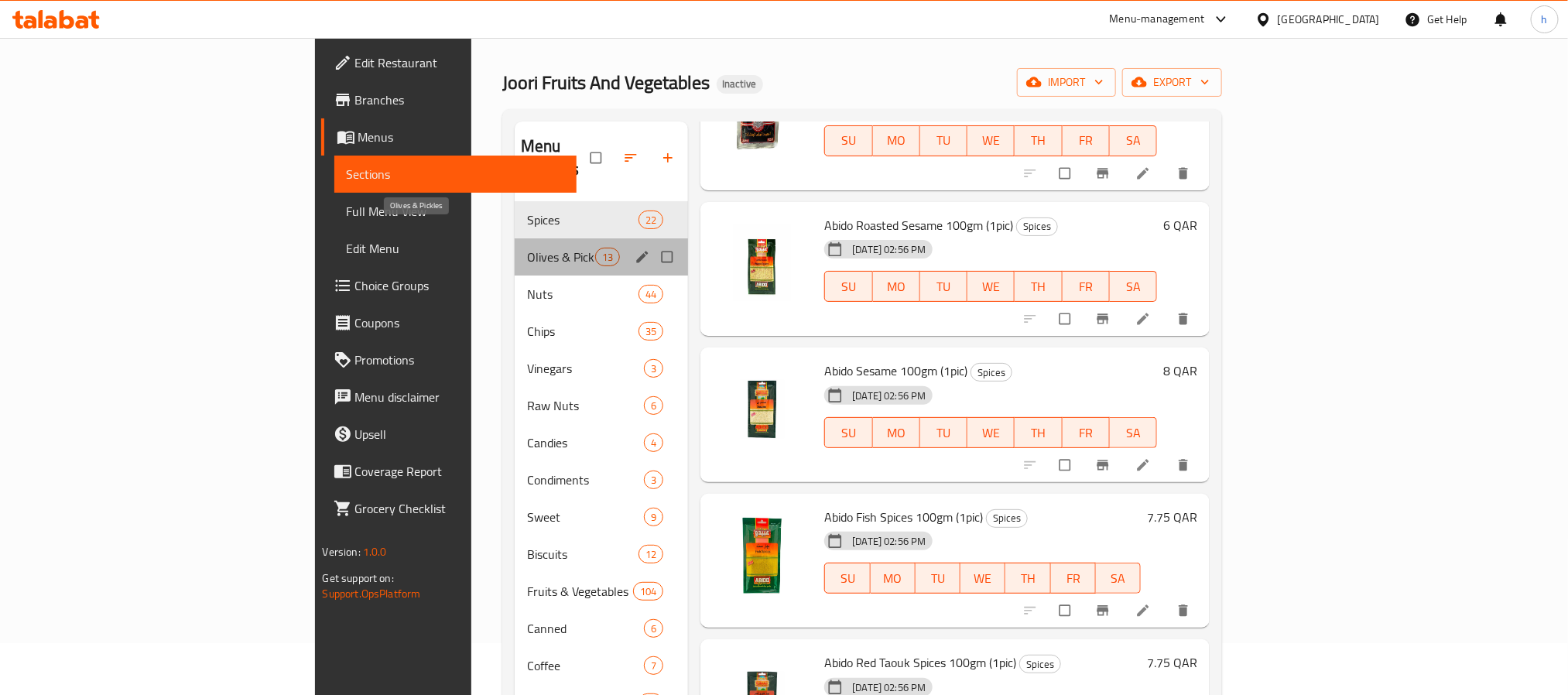
click at [527, 248] on span "Olives & Pickles" at bounding box center [560, 257] width 68 height 18
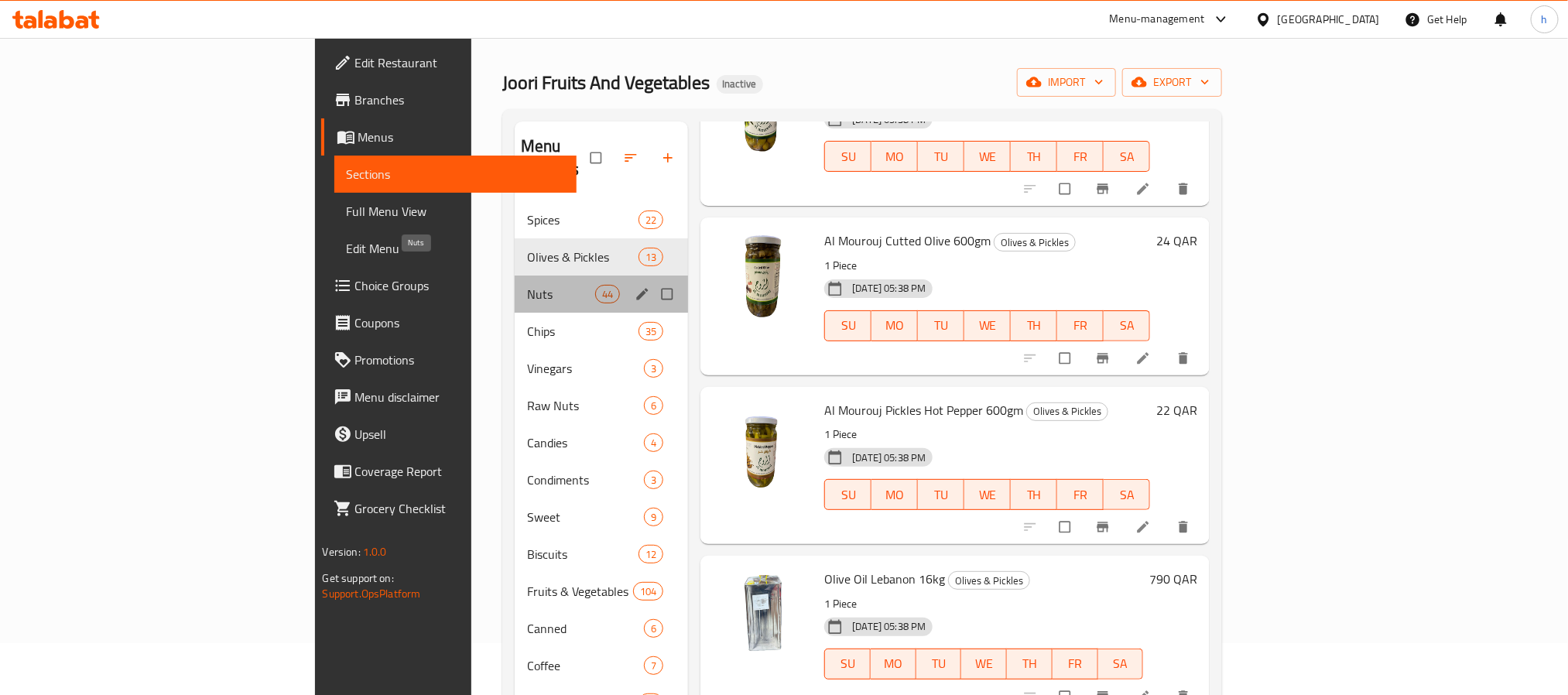
click at [527, 285] on span "Nuts" at bounding box center [560, 293] width 68 height 18
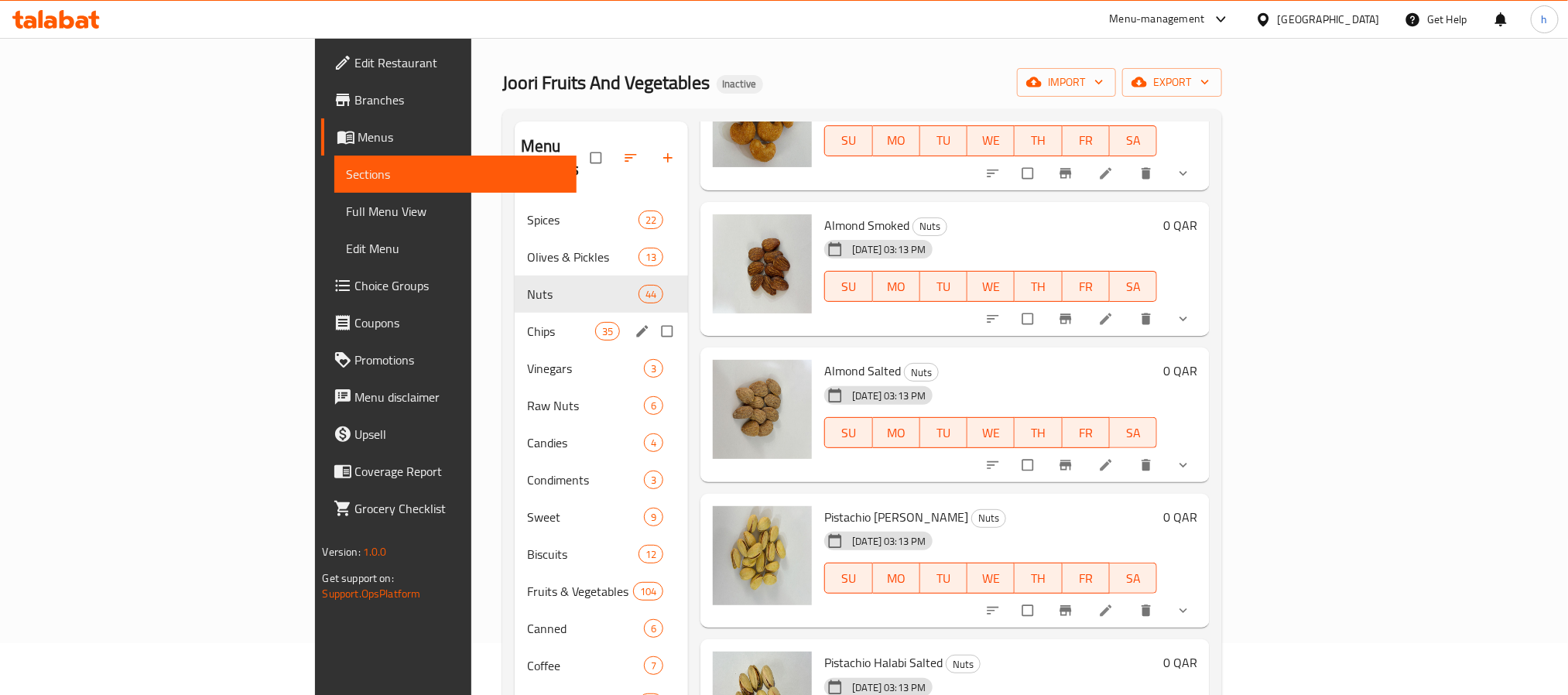
click at [527, 322] on span "Chips" at bounding box center [560, 331] width 68 height 18
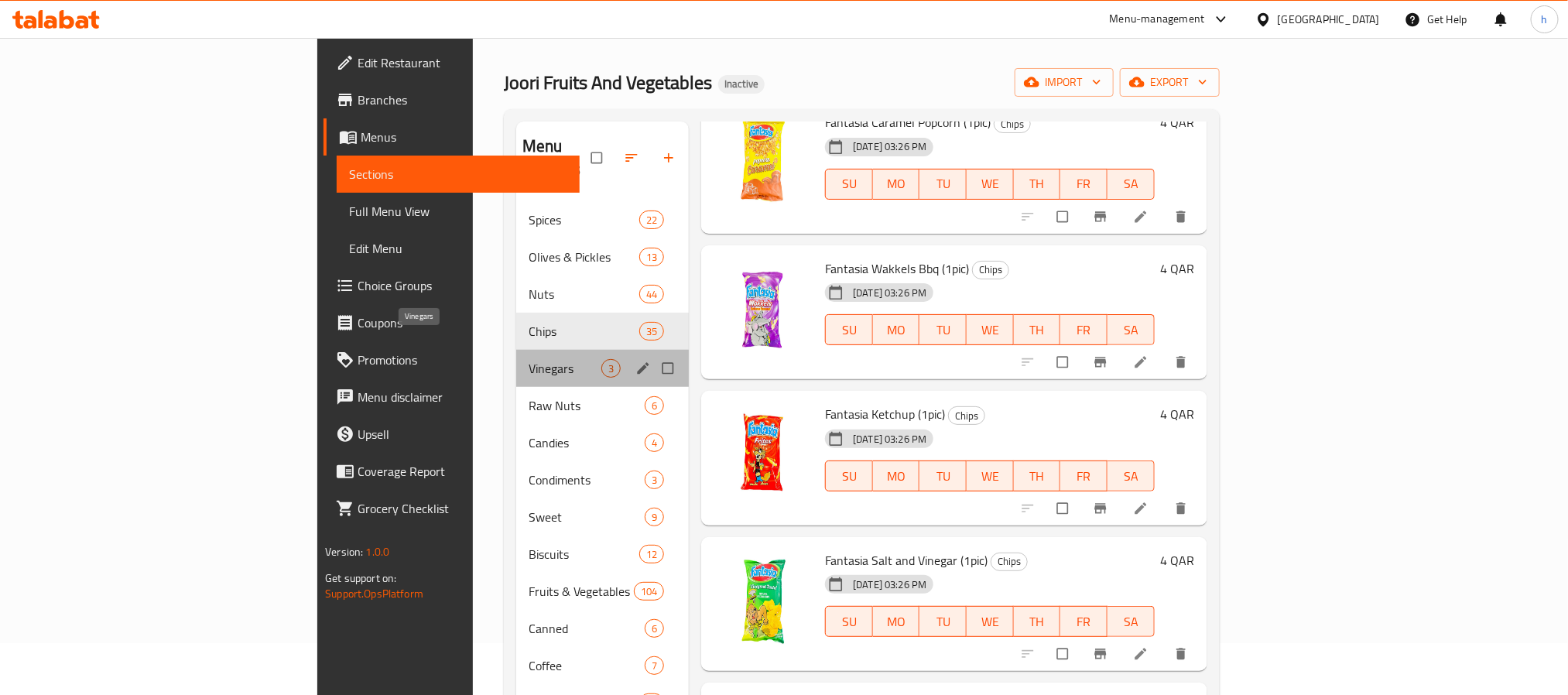
click at [528, 359] on span "Vinegars" at bounding box center [564, 368] width 73 height 18
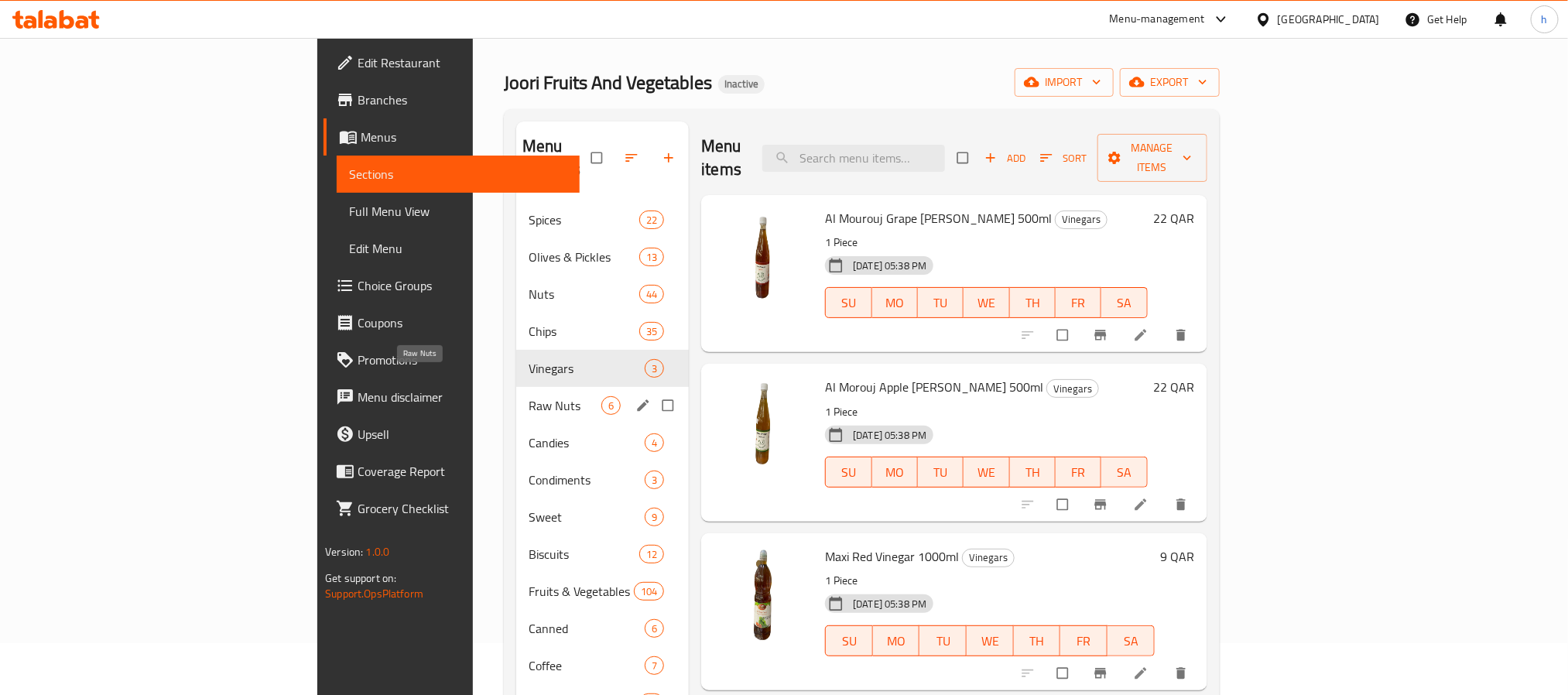
click at [528, 396] on span "Raw Nuts" at bounding box center [564, 405] width 73 height 18
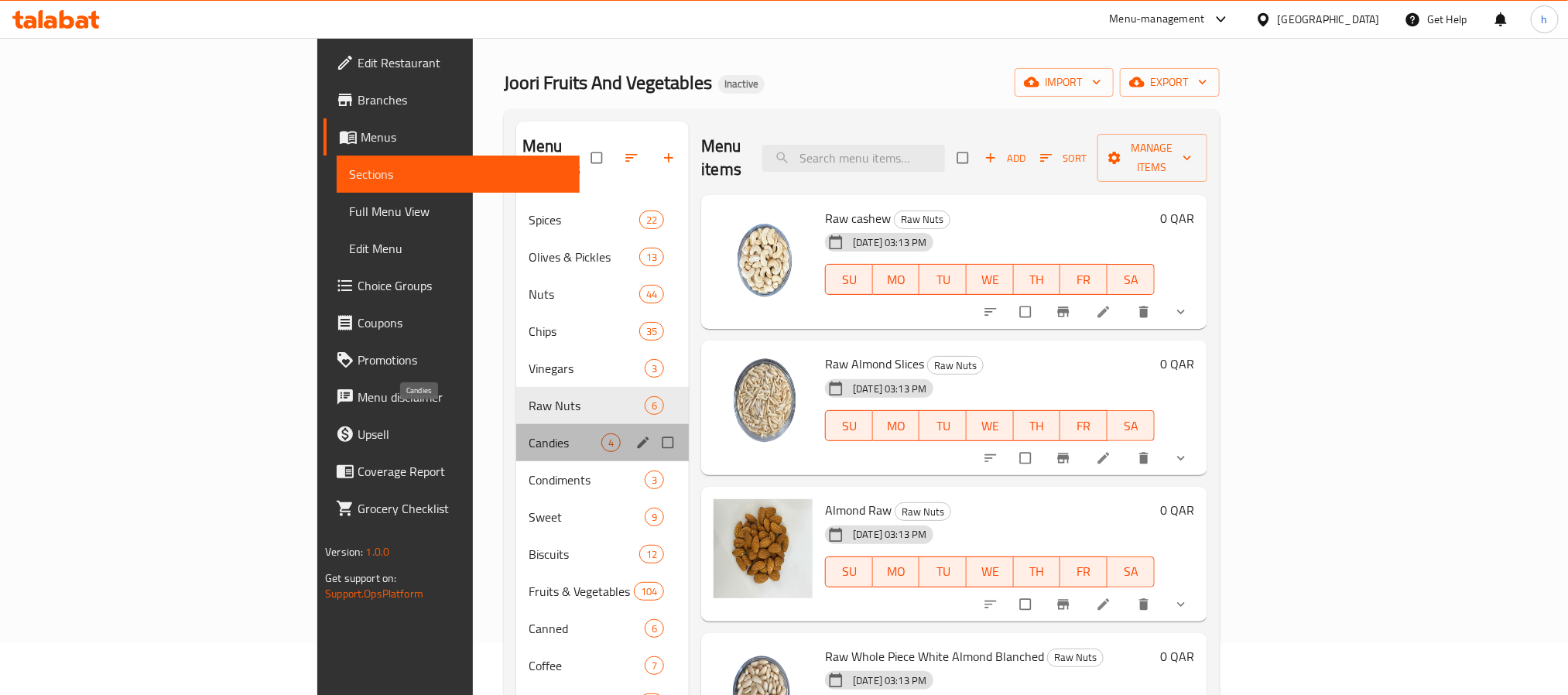
click at [528, 434] on span "Candies" at bounding box center [564, 442] width 73 height 18
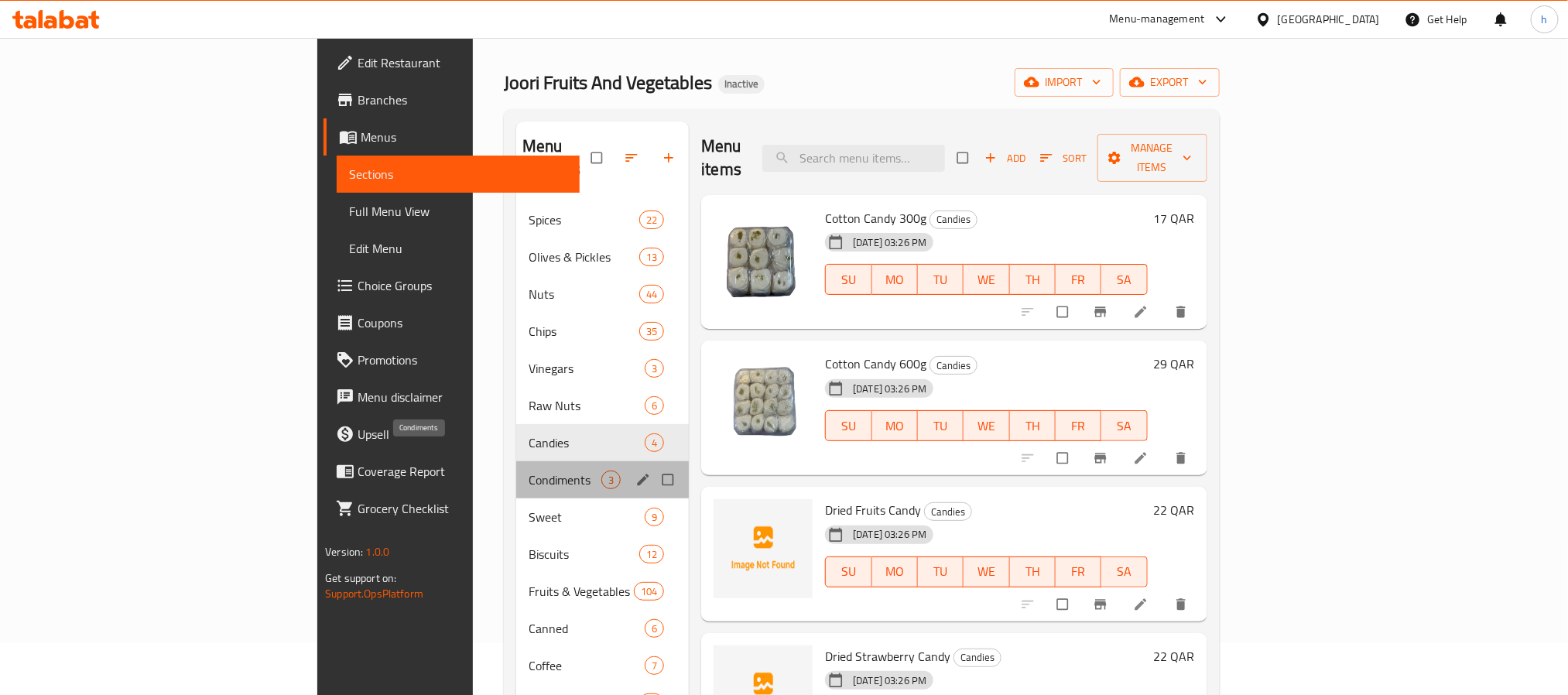
click at [528, 471] on span "Condiments" at bounding box center [564, 479] width 73 height 18
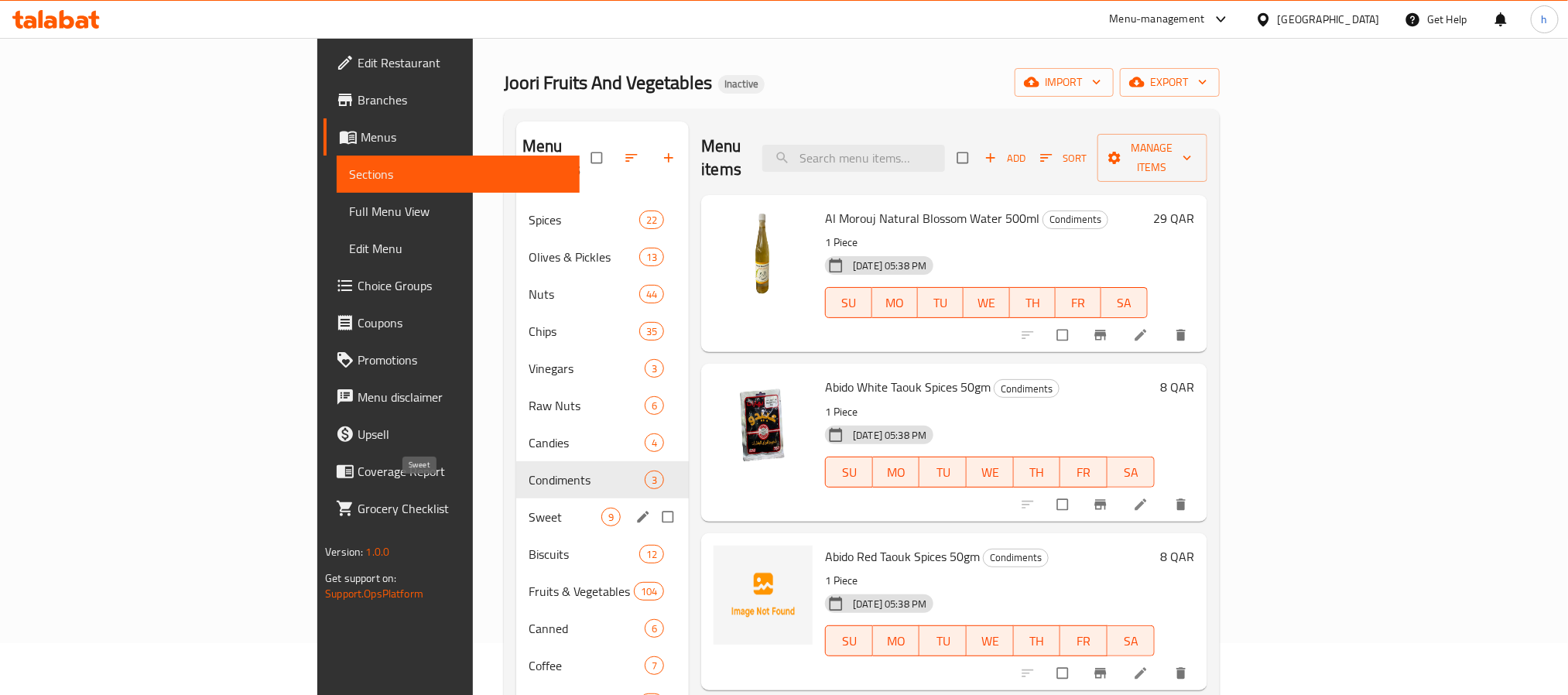
click at [528, 507] on span "Sweet" at bounding box center [564, 516] width 73 height 18
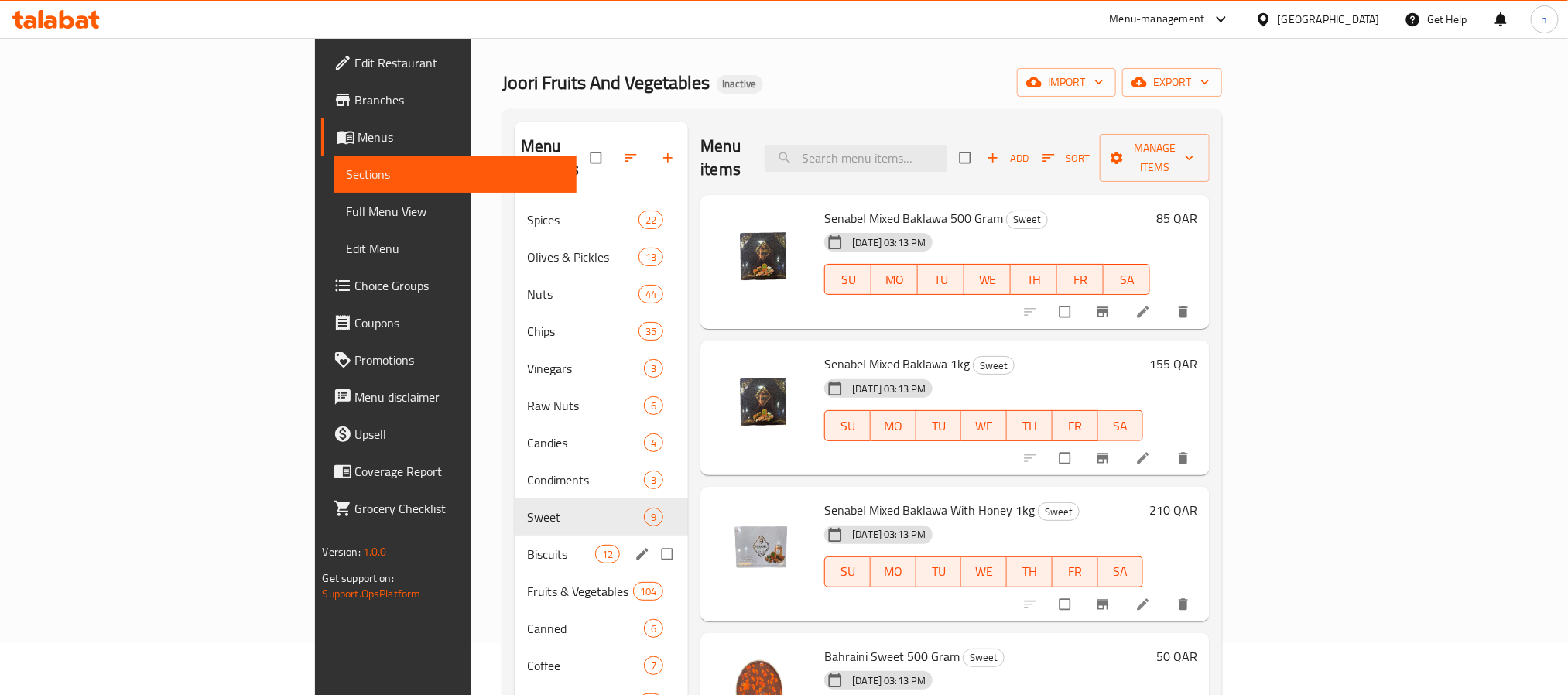
click at [527, 545] on span "Biscuits" at bounding box center [560, 554] width 68 height 18
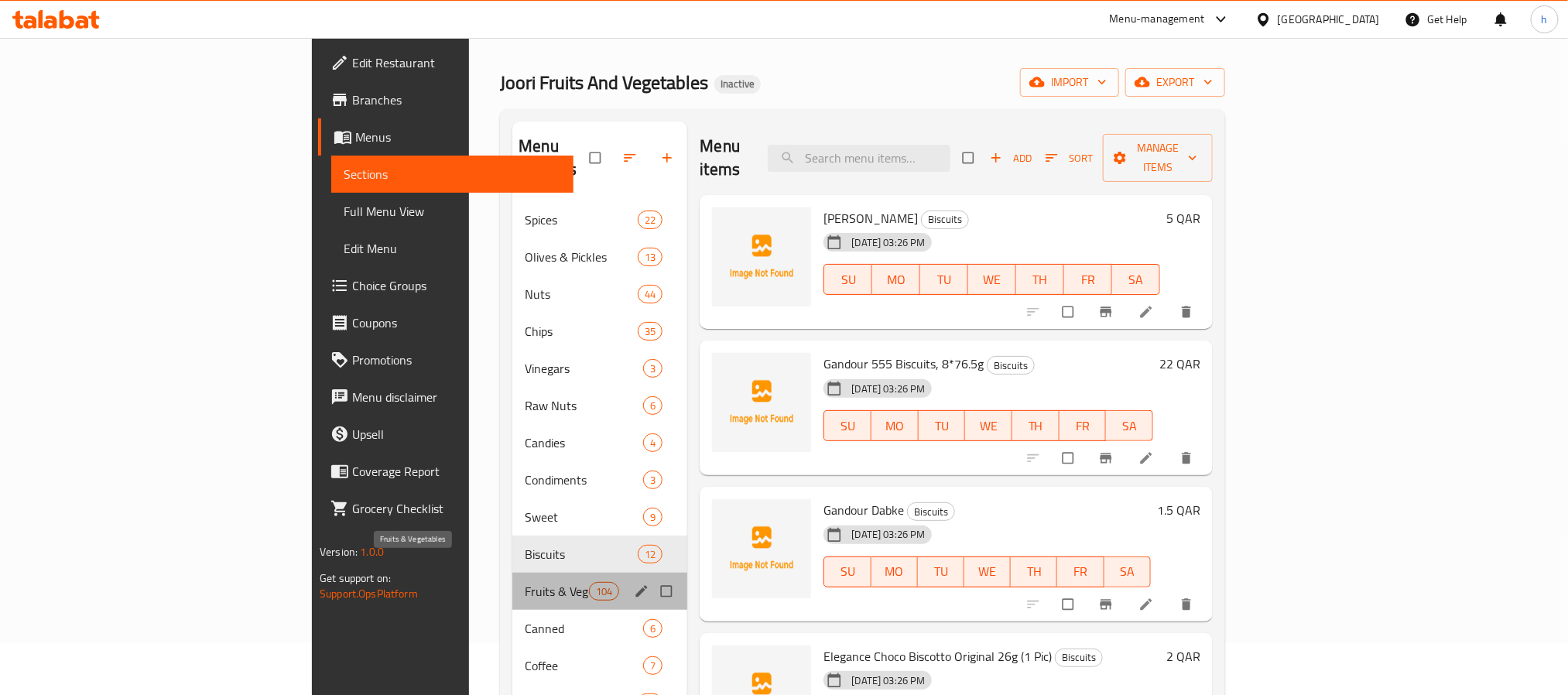
click at [524, 582] on span "Fruits & Vegetables" at bounding box center [556, 591] width 64 height 18
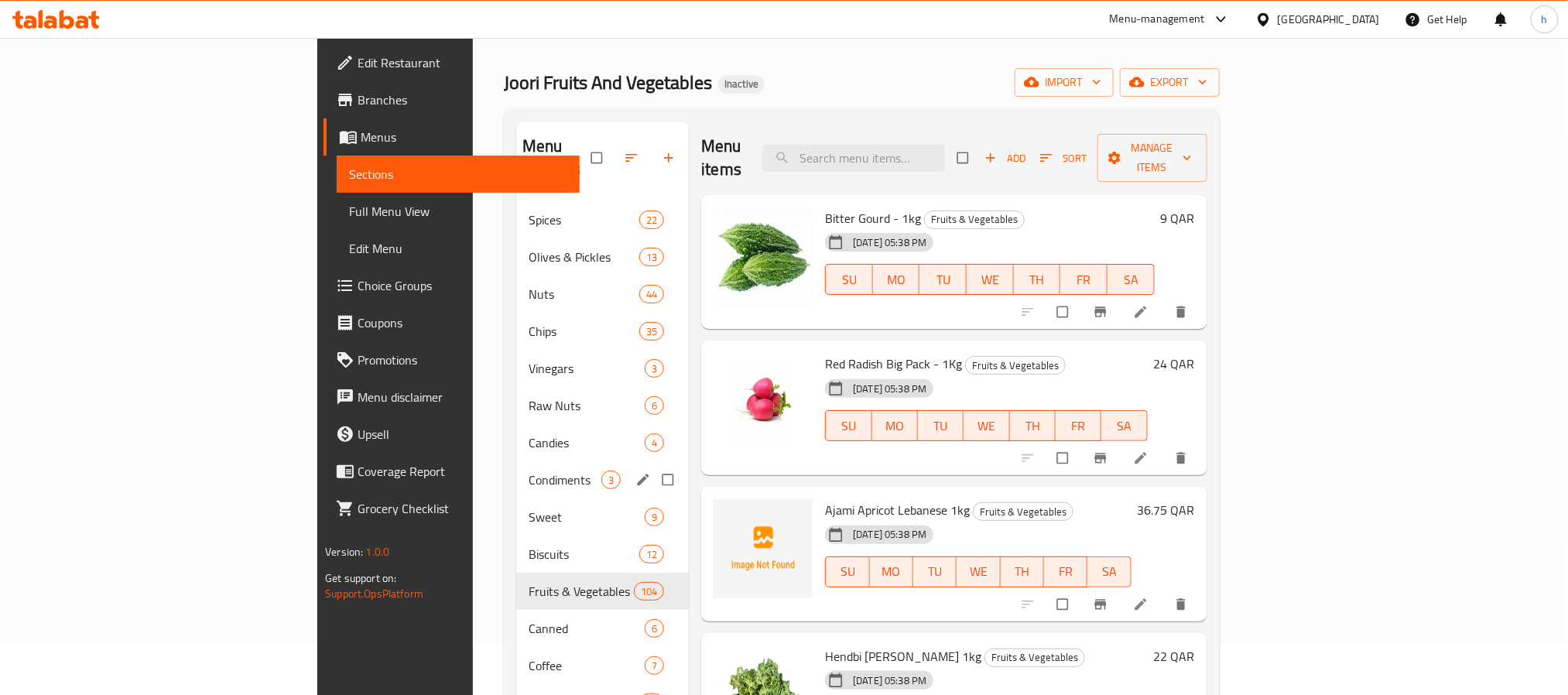
scroll to position [400, 0]
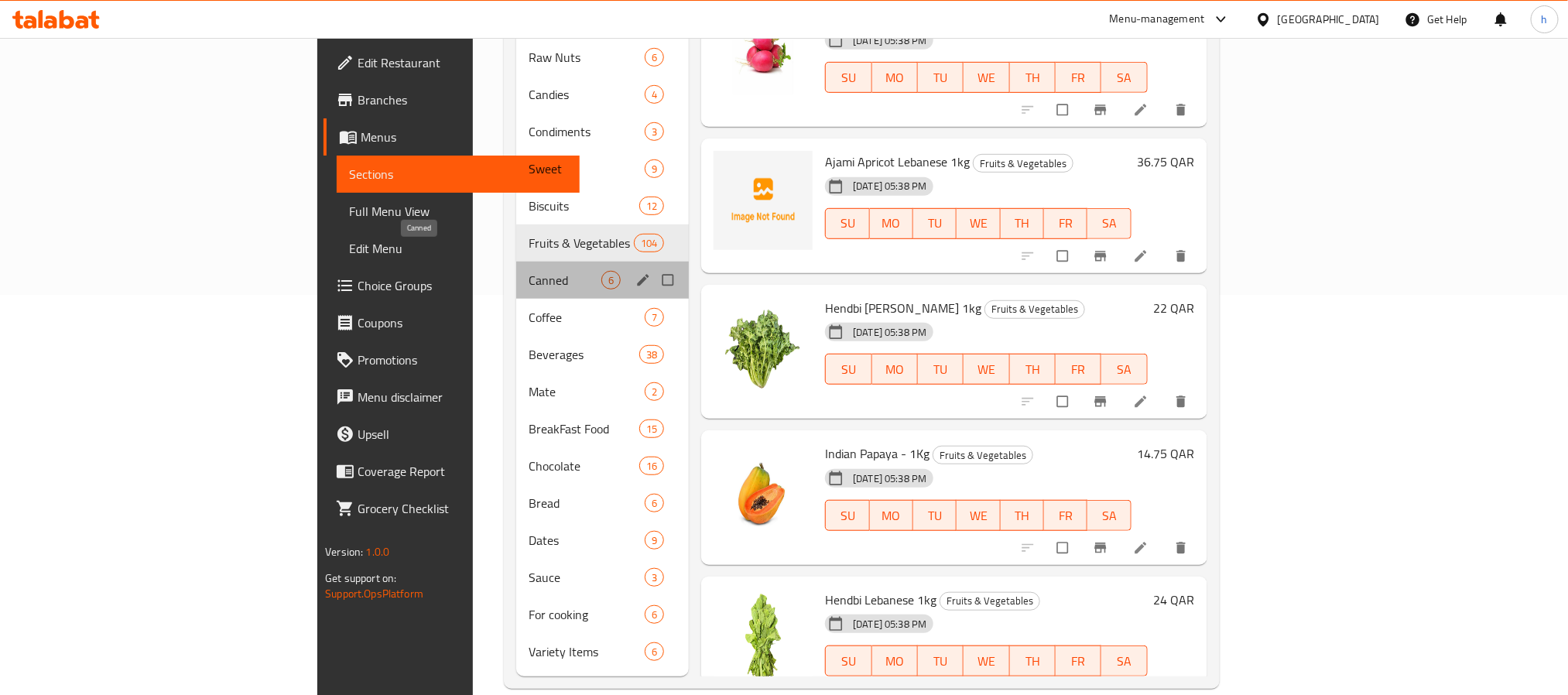
click at [528, 271] on span "Canned" at bounding box center [564, 280] width 73 height 18
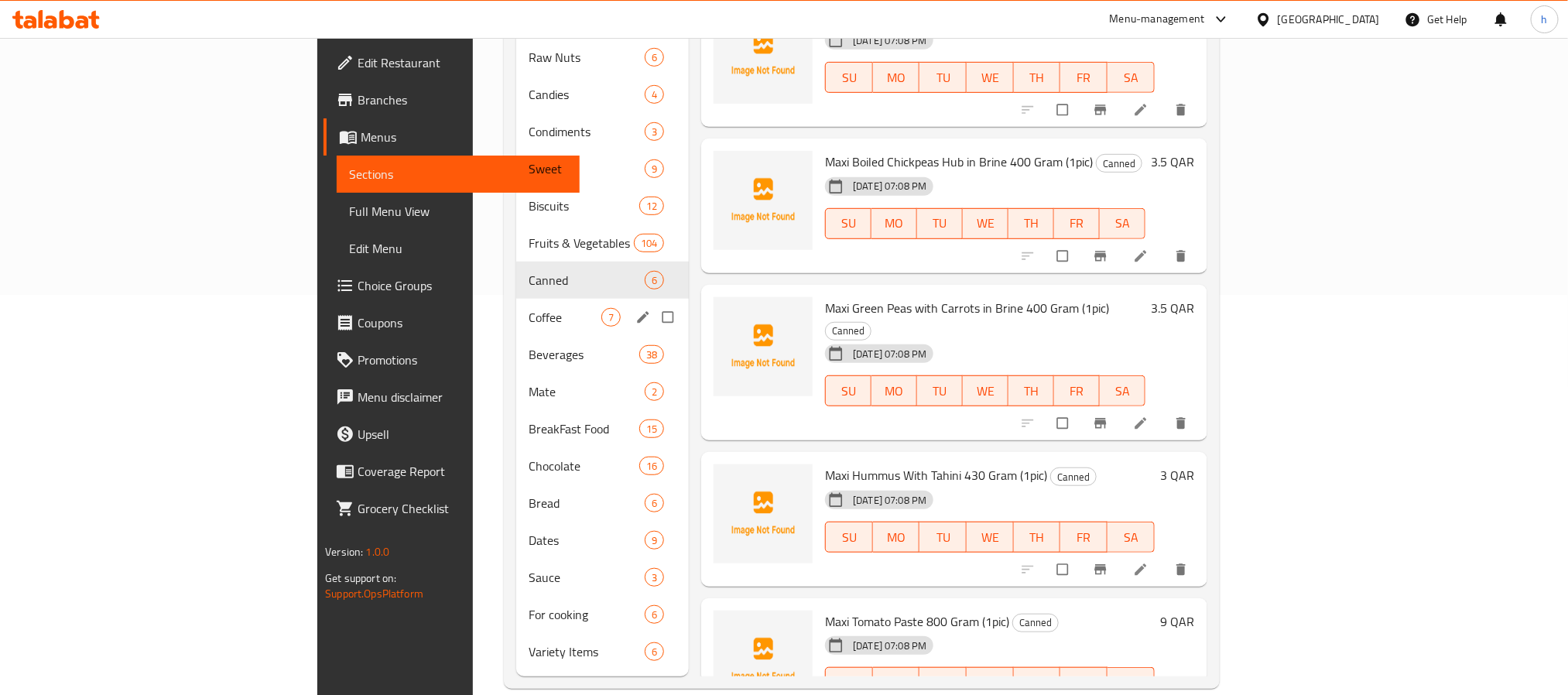
click at [516, 299] on div "Coffee 7" at bounding box center [602, 317] width 172 height 37
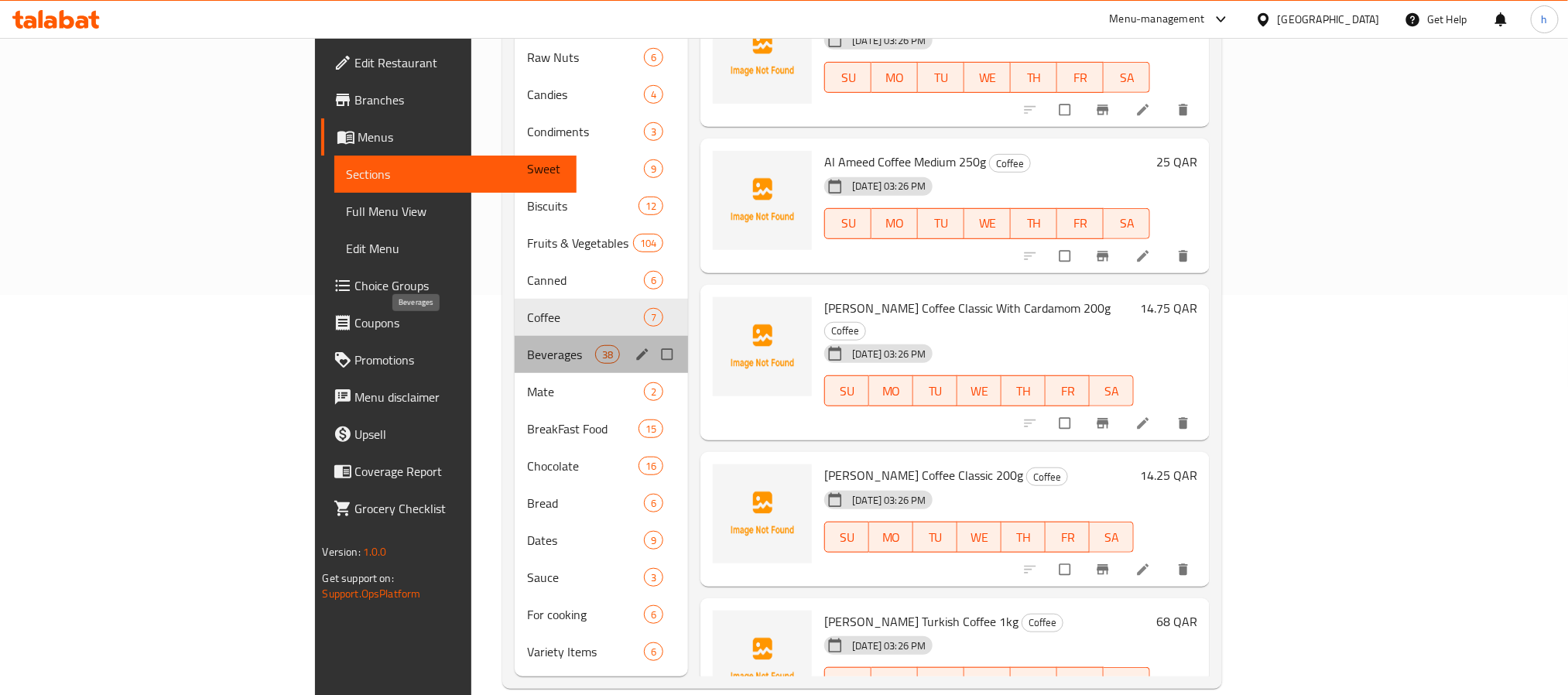
click at [527, 345] on span "Beverages" at bounding box center [560, 354] width 68 height 18
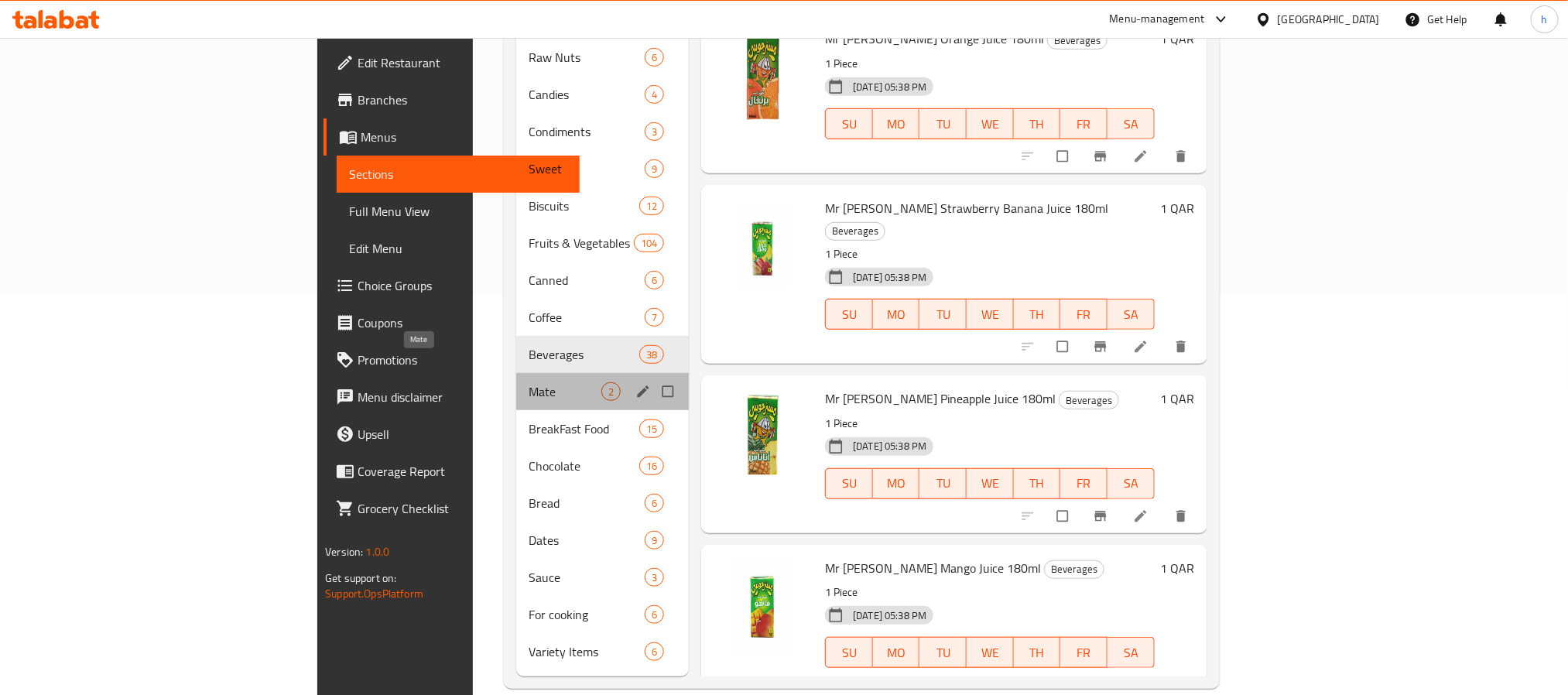
click at [528, 382] on span "Mate" at bounding box center [564, 391] width 73 height 18
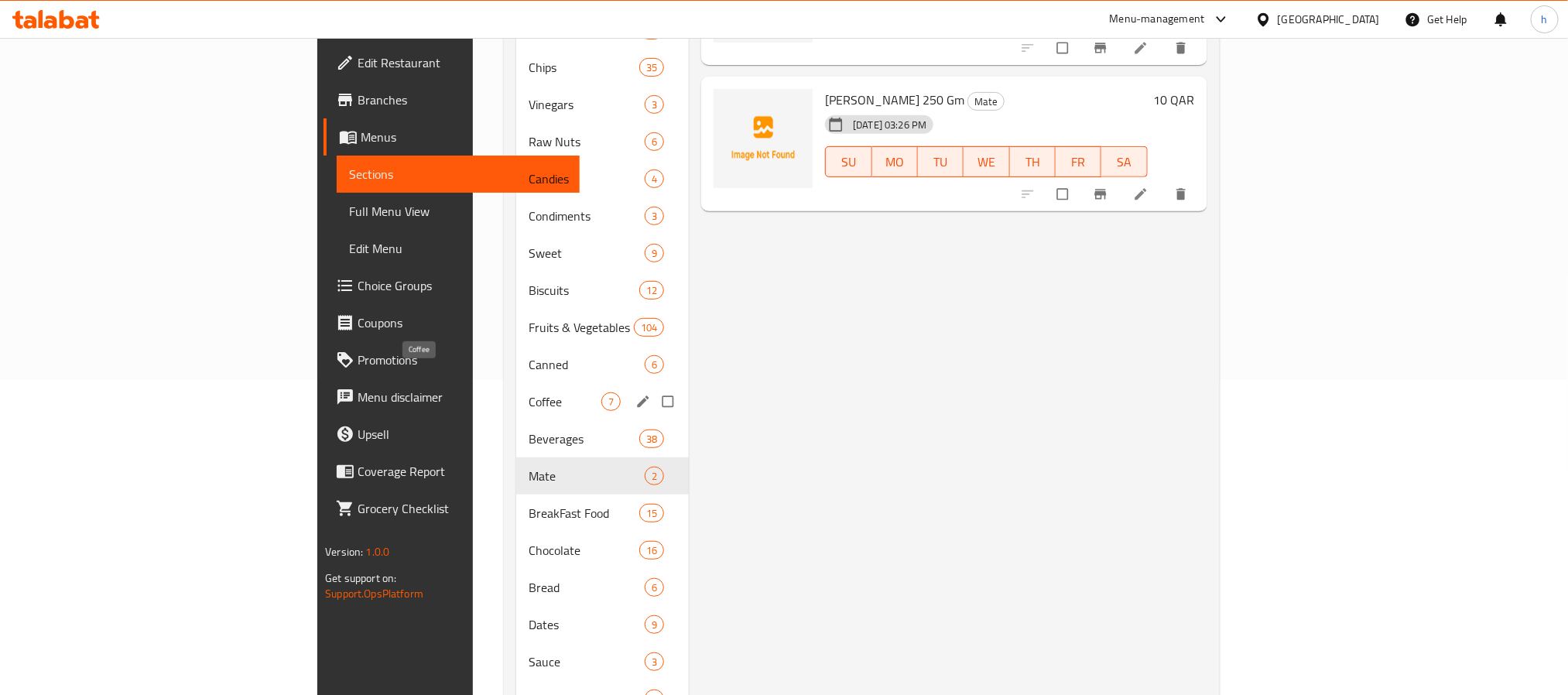
scroll to position [400, 0]
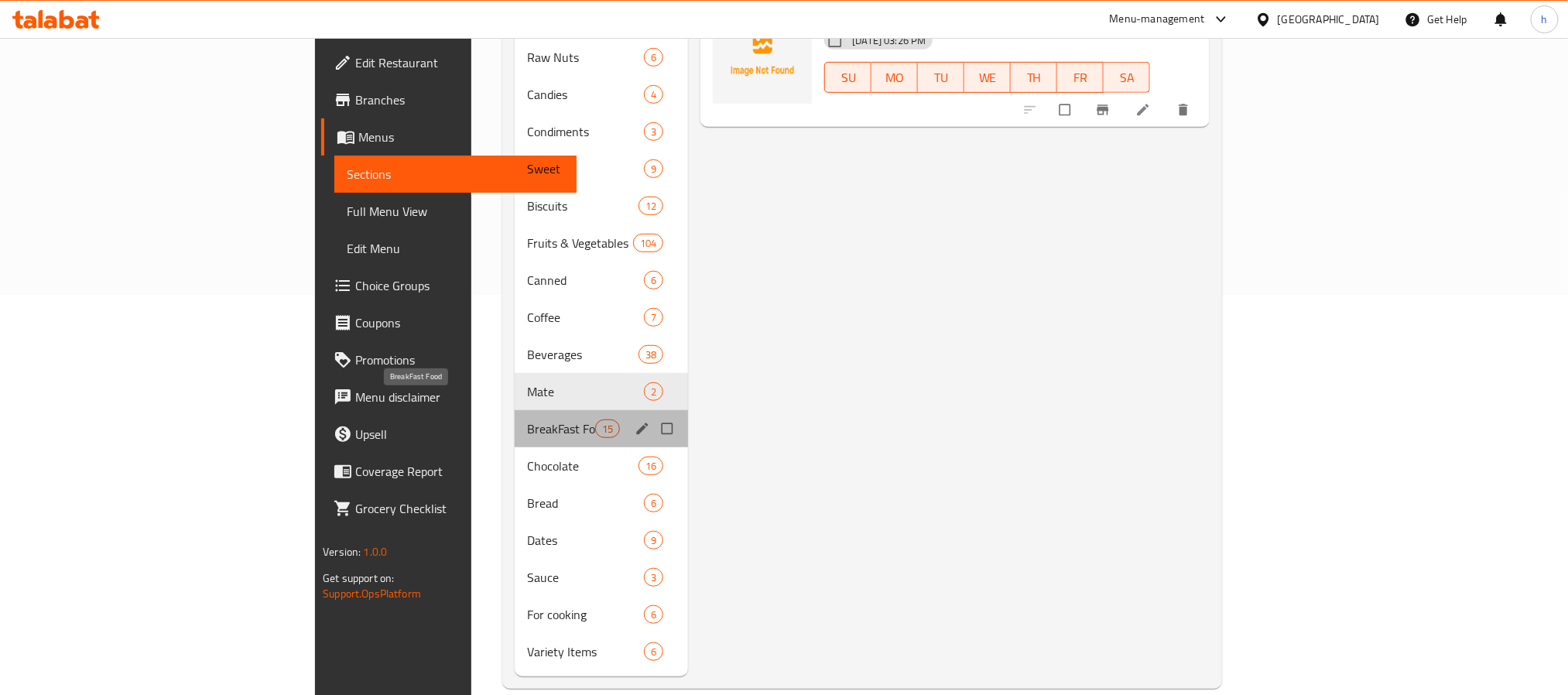
click at [527, 419] on span "BreakFast Food" at bounding box center [560, 428] width 68 height 18
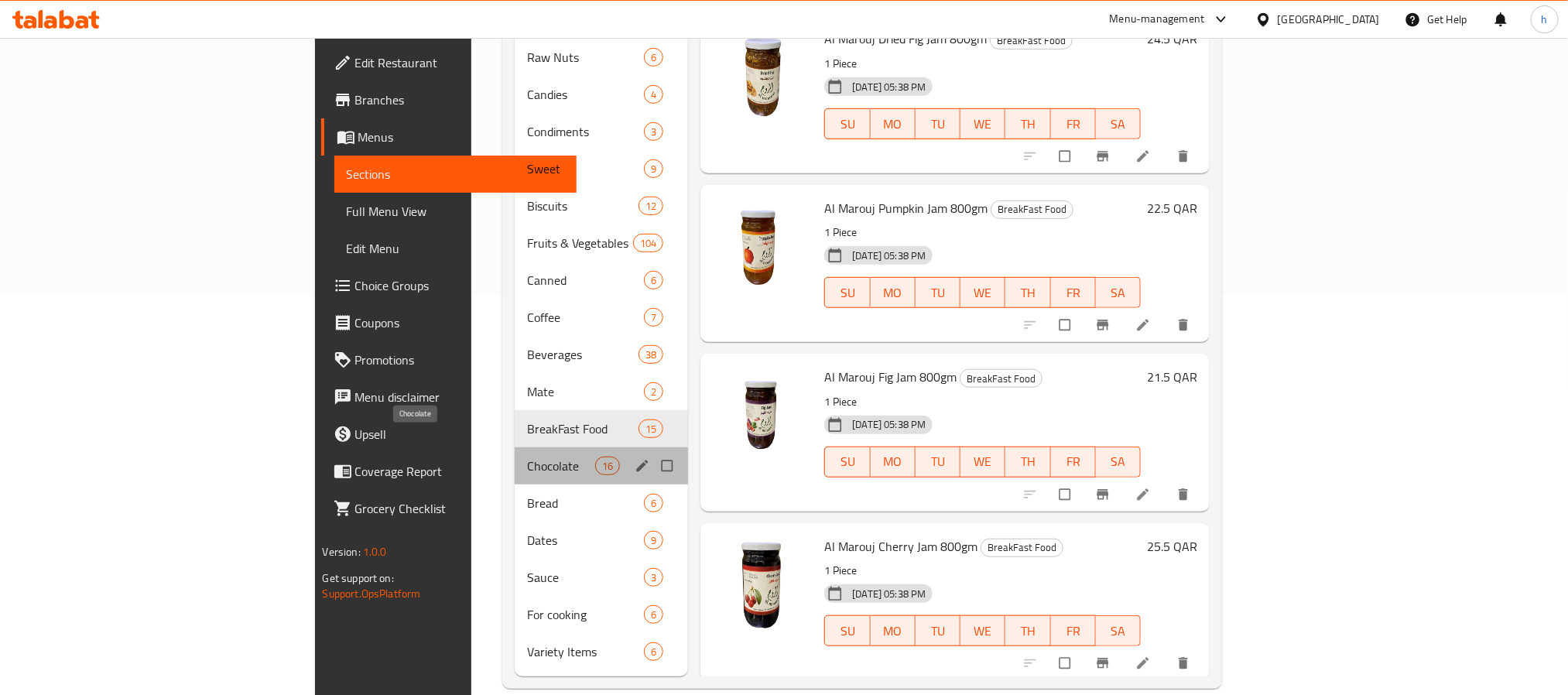
click at [527, 457] on span "Chocolate" at bounding box center [560, 466] width 68 height 18
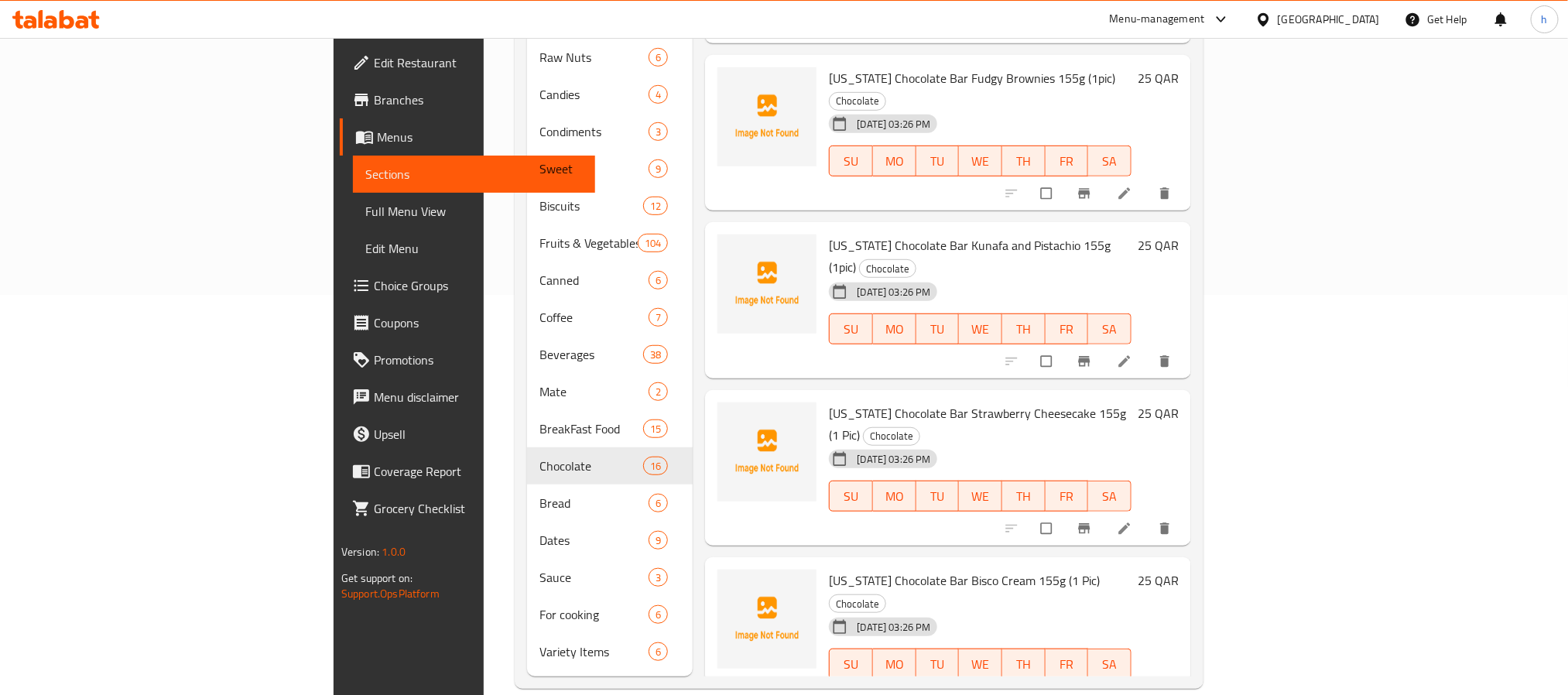
scroll to position [232, 0]
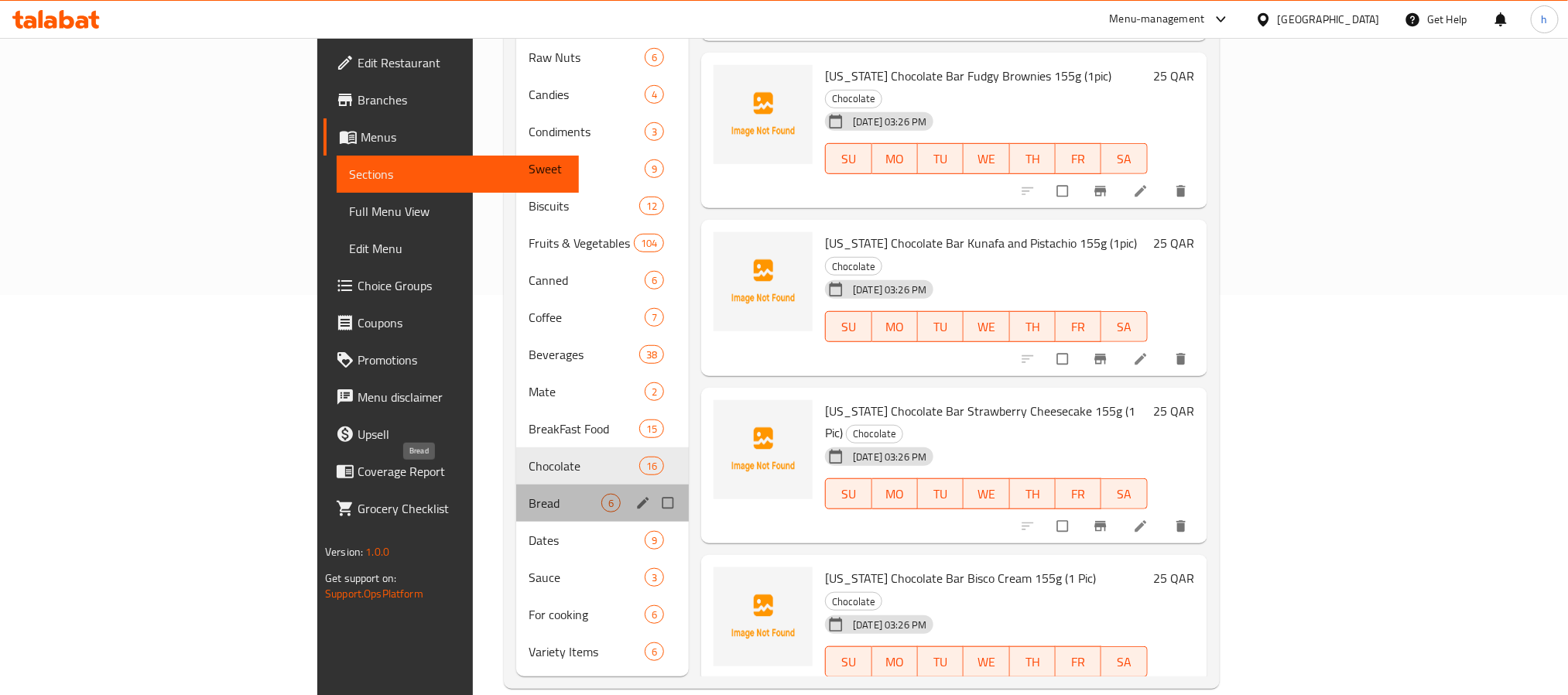
click at [528, 494] on span "Bread" at bounding box center [564, 503] width 73 height 18
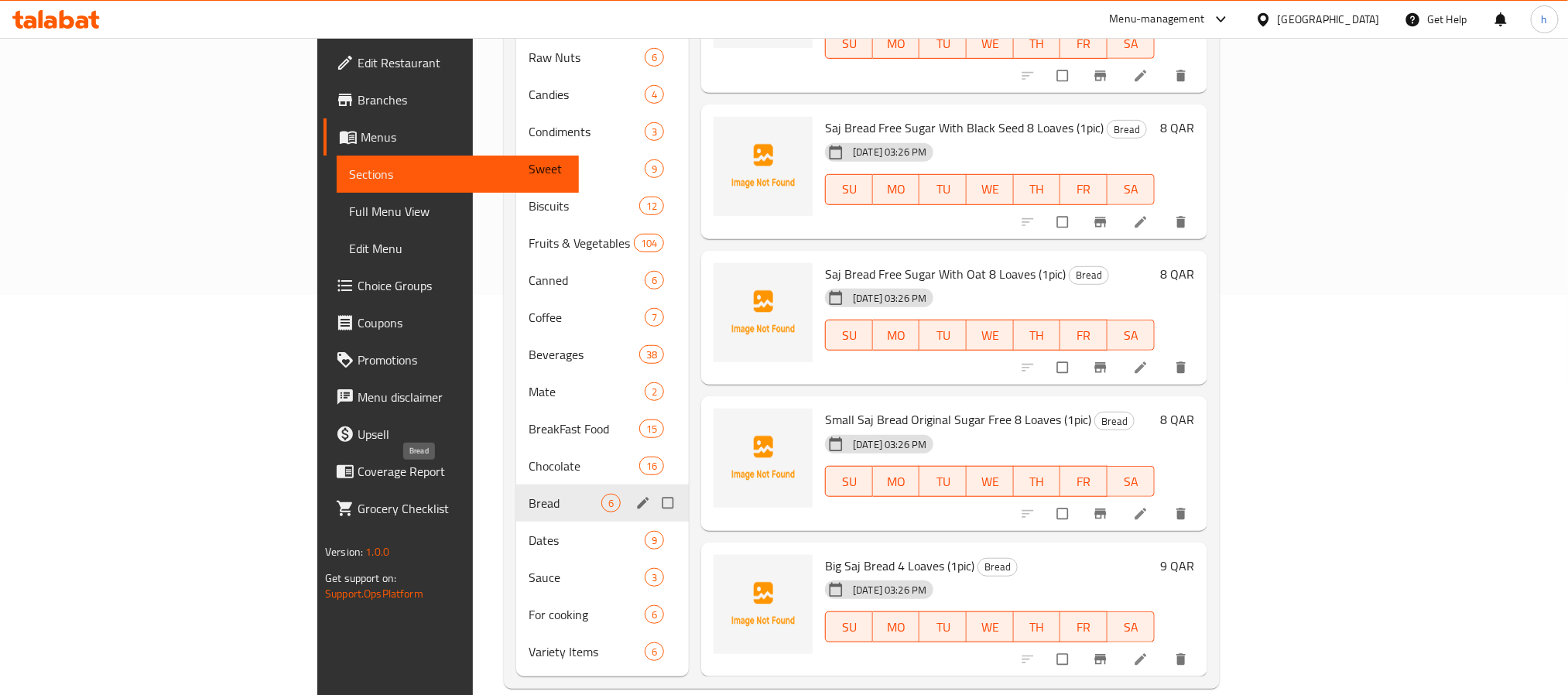
scroll to position [34, 0]
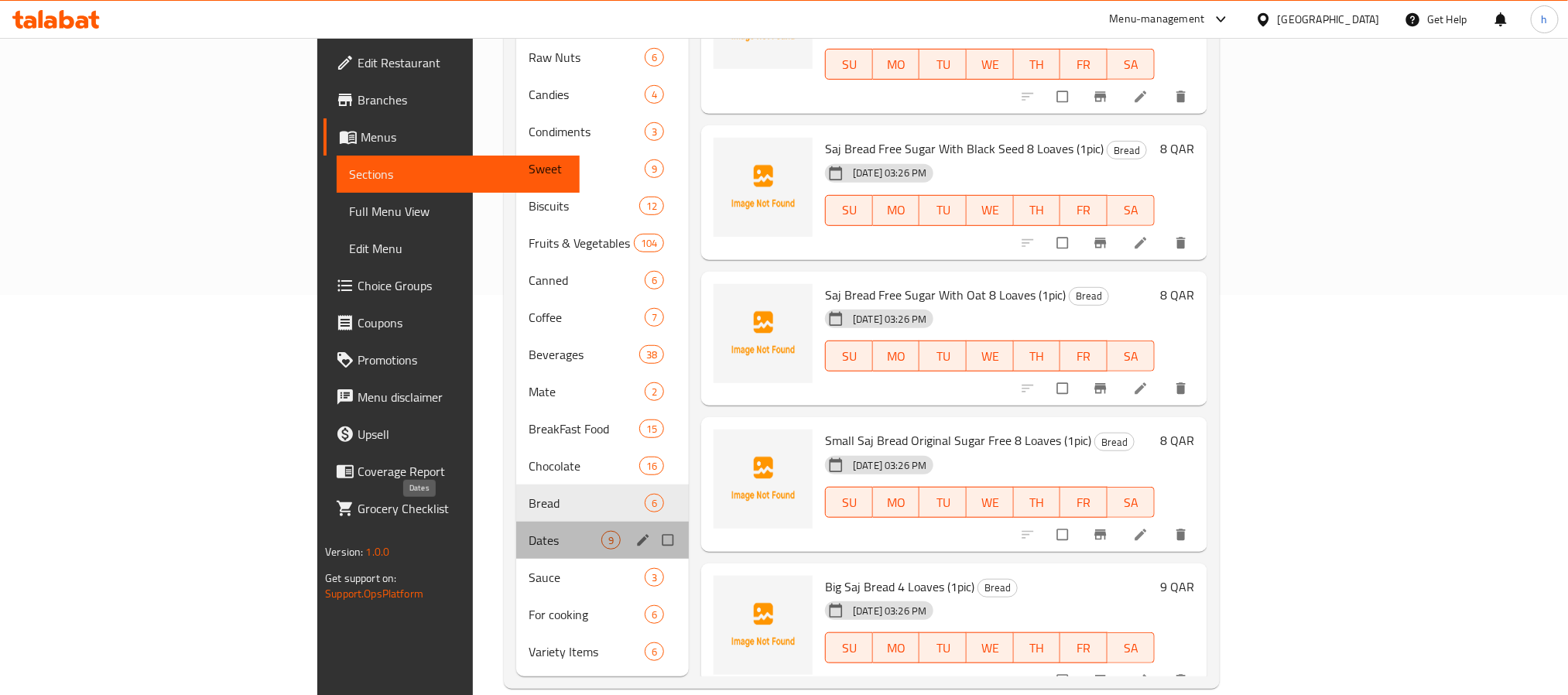
click at [528, 531] on span "Dates" at bounding box center [564, 539] width 73 height 18
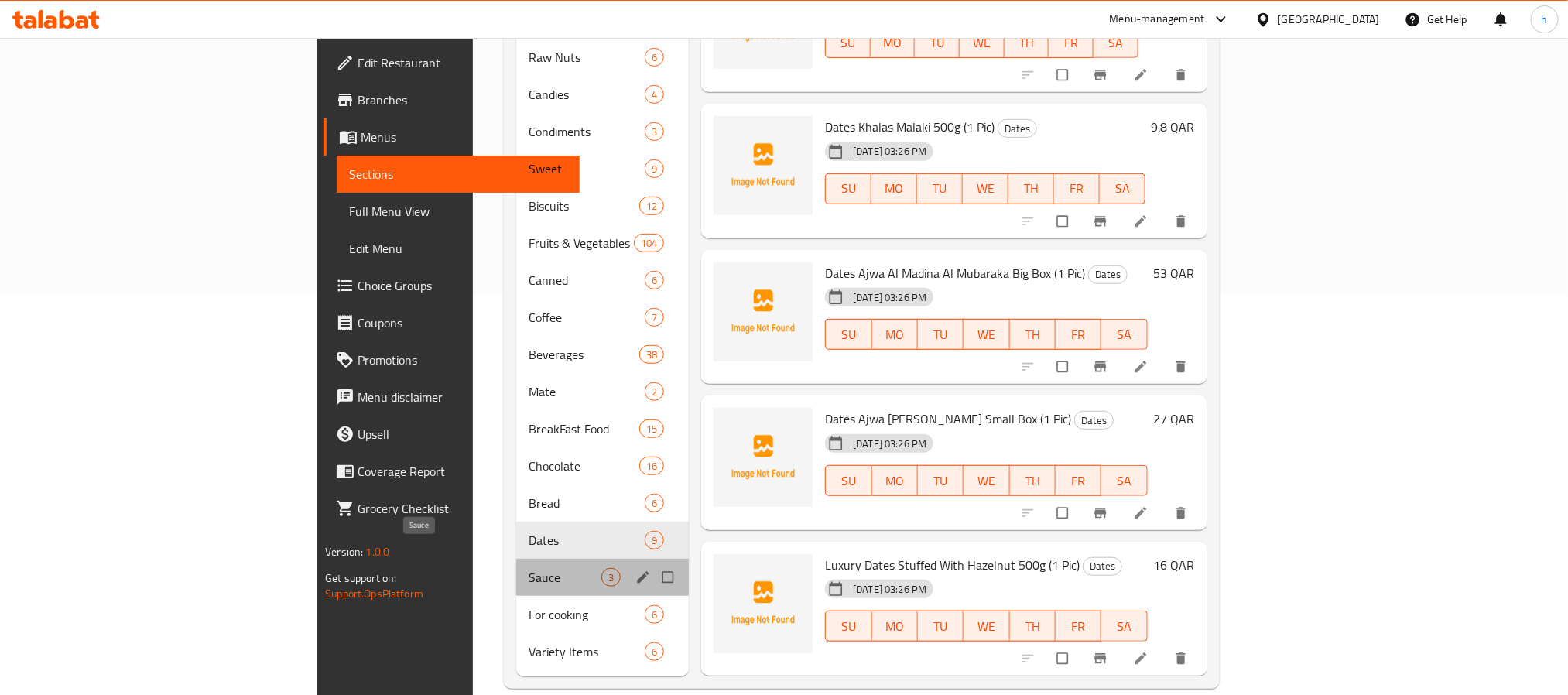
click at [528, 568] on span "Sauce" at bounding box center [564, 577] width 73 height 18
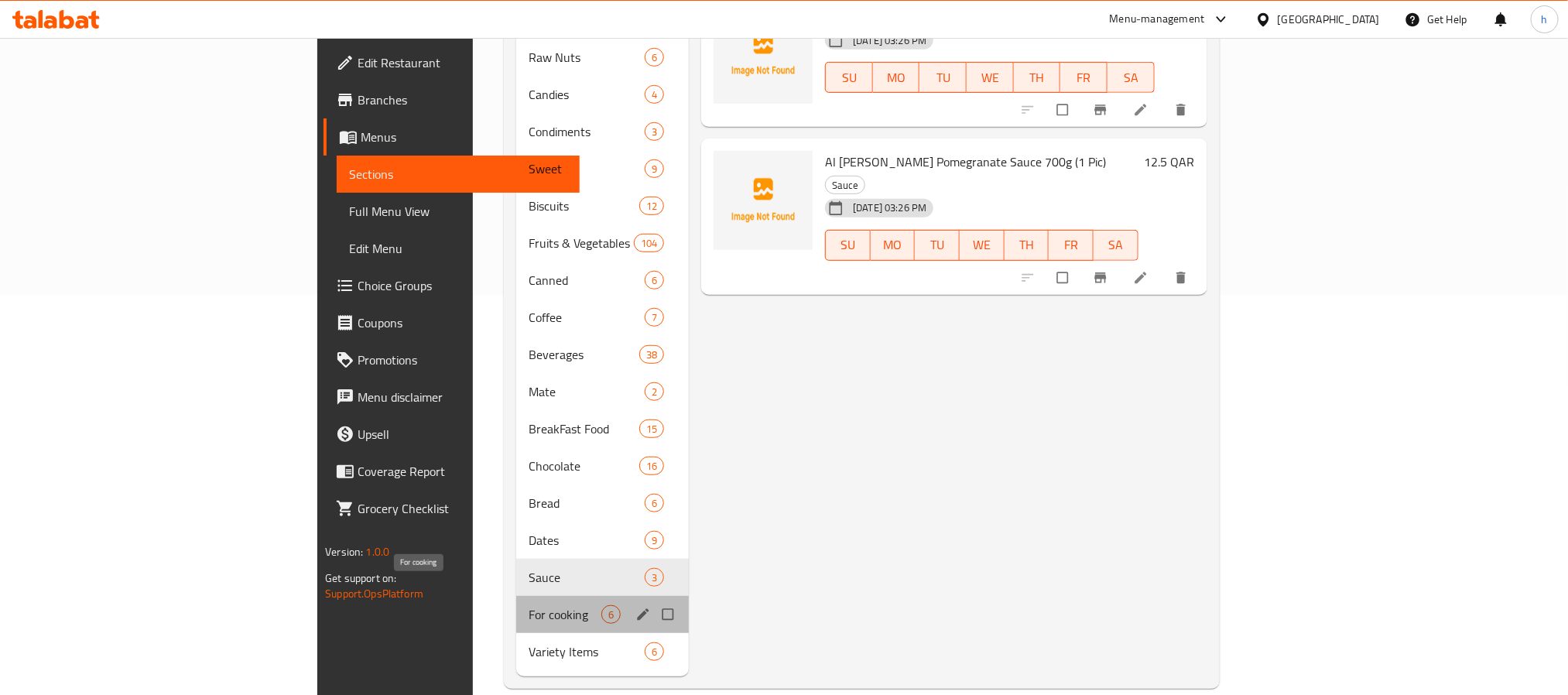
click at [528, 605] on span "For cooking" at bounding box center [564, 614] width 73 height 18
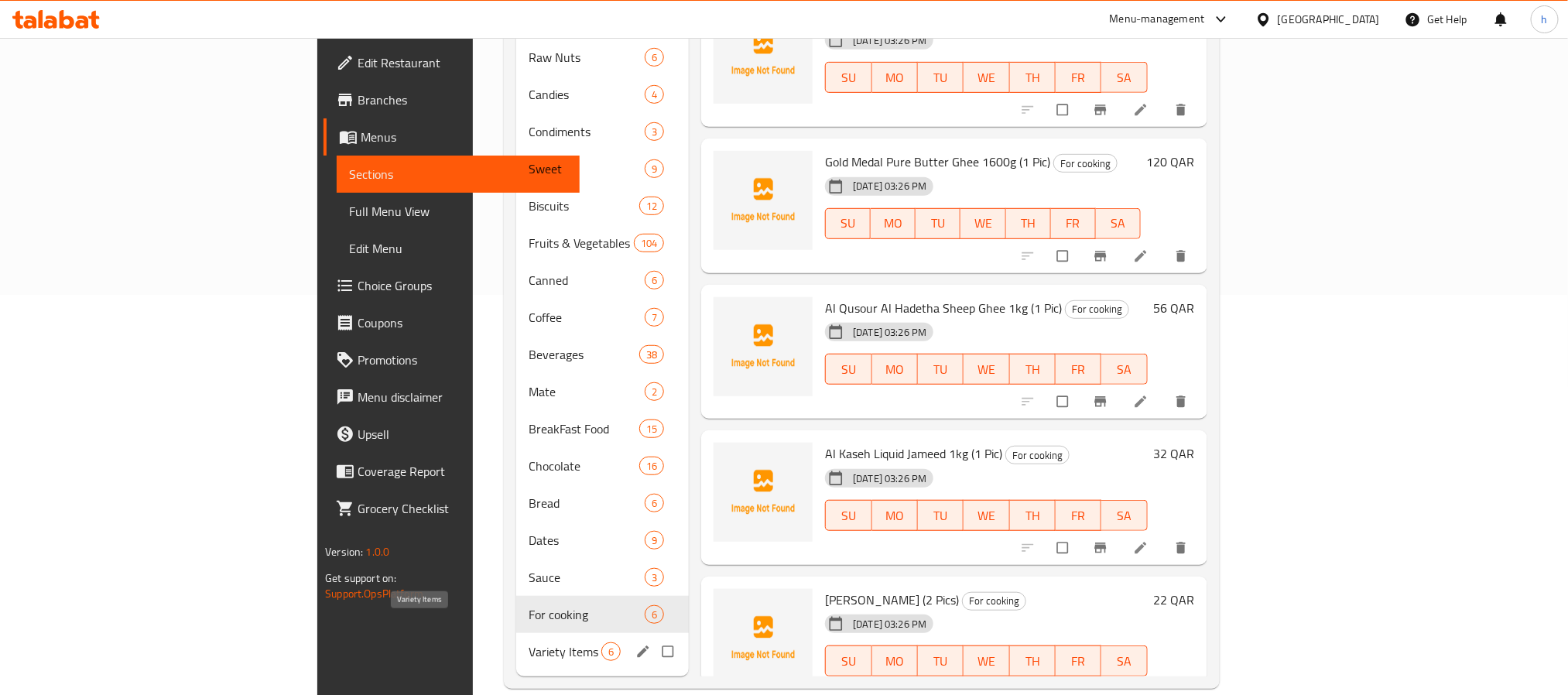
click at [528, 616] on span "Variety Items" at bounding box center [564, 651] width 73 height 18
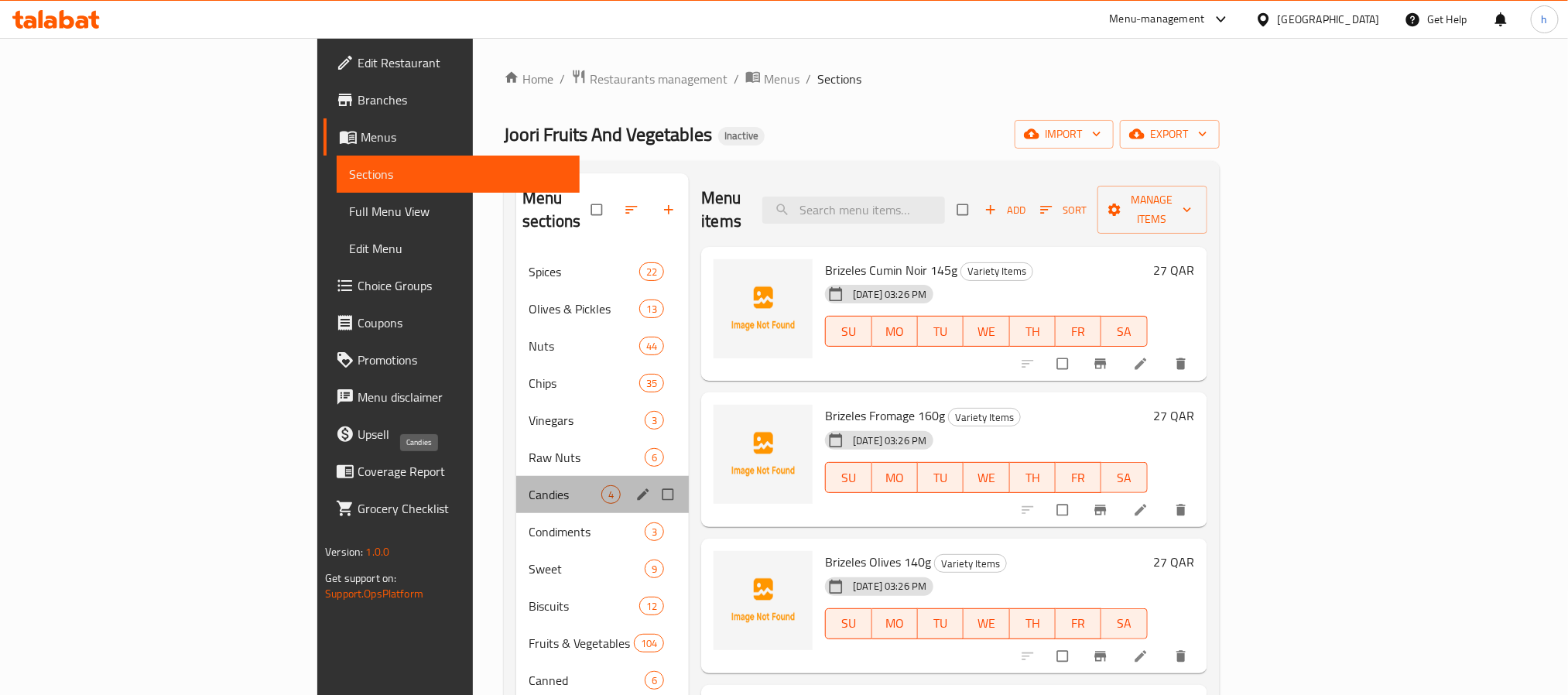
click at [528, 485] on span "Candies" at bounding box center [564, 494] width 73 height 18
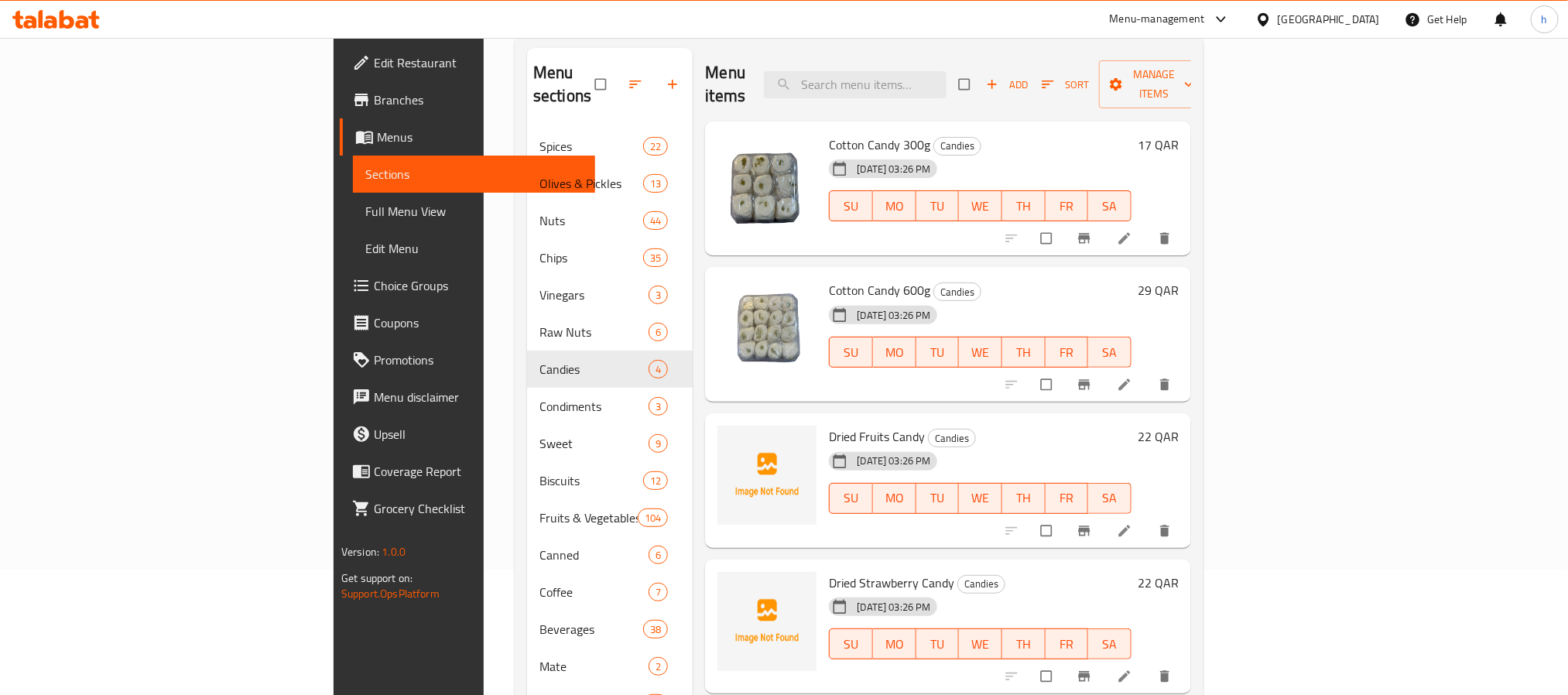
scroll to position [233, 0]
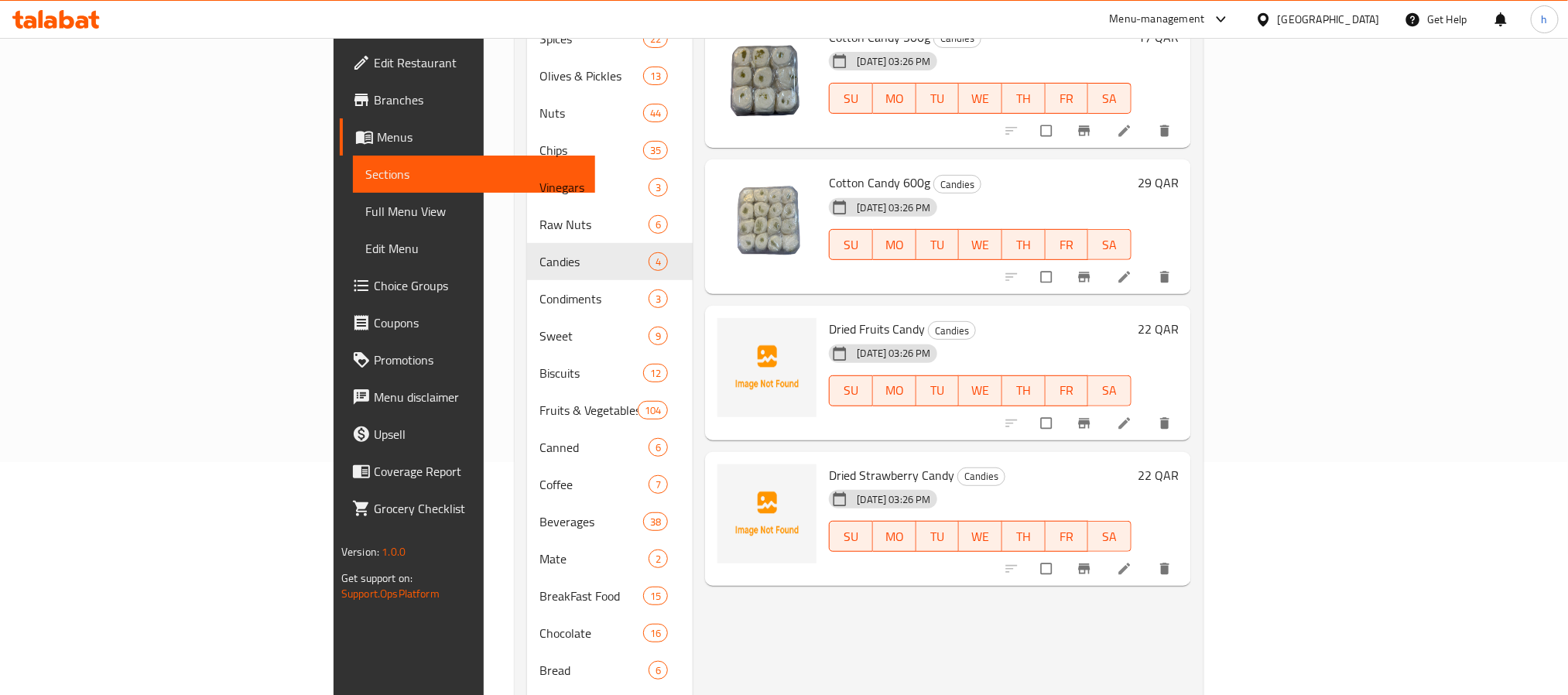
click at [829, 463] on span "Dried Strawberry Candy" at bounding box center [891, 475] width 125 height 23
click at [901, 583] on div "Menu items Add Sort Manage items Cotton Candy 300g Candies [DATE] 03:26 PM SU M…" at bounding box center [941, 392] width 498 height 903
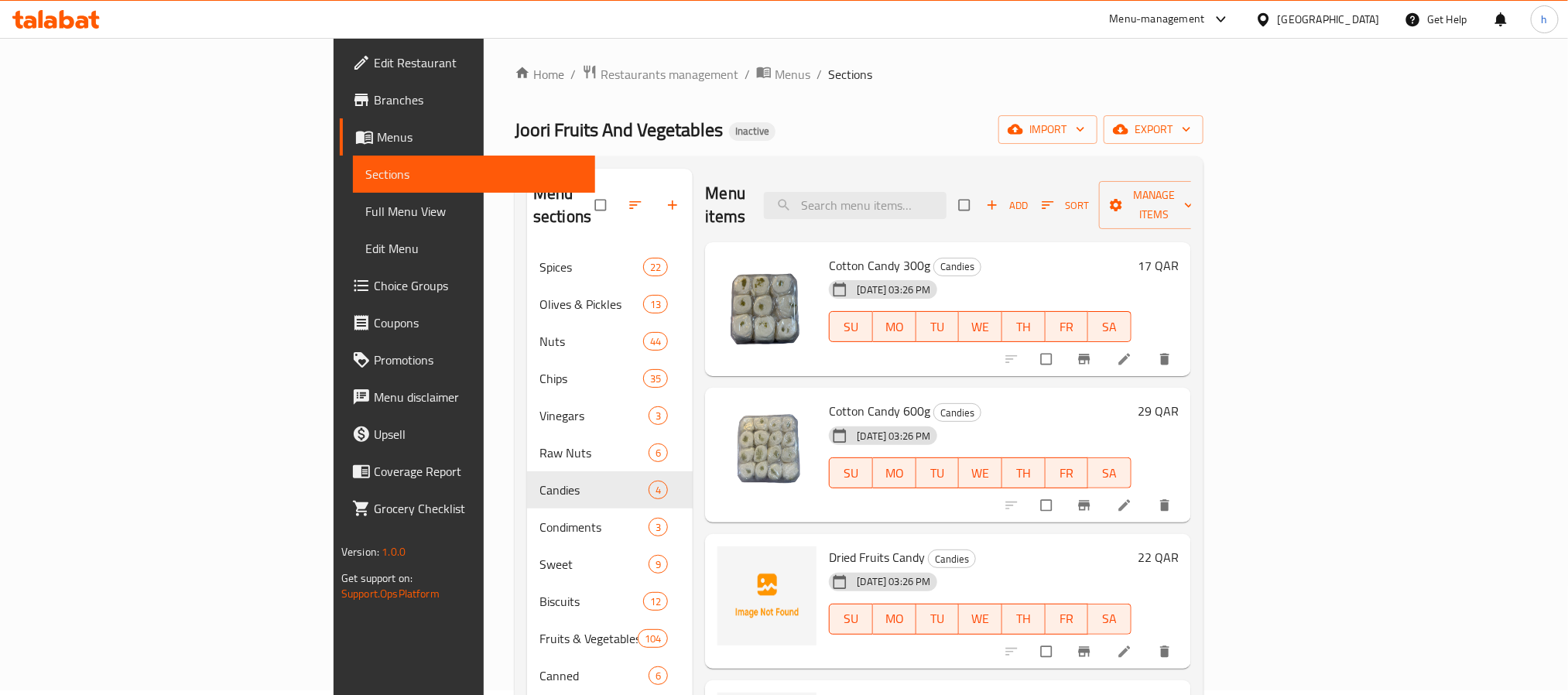
scroll to position [0, 0]
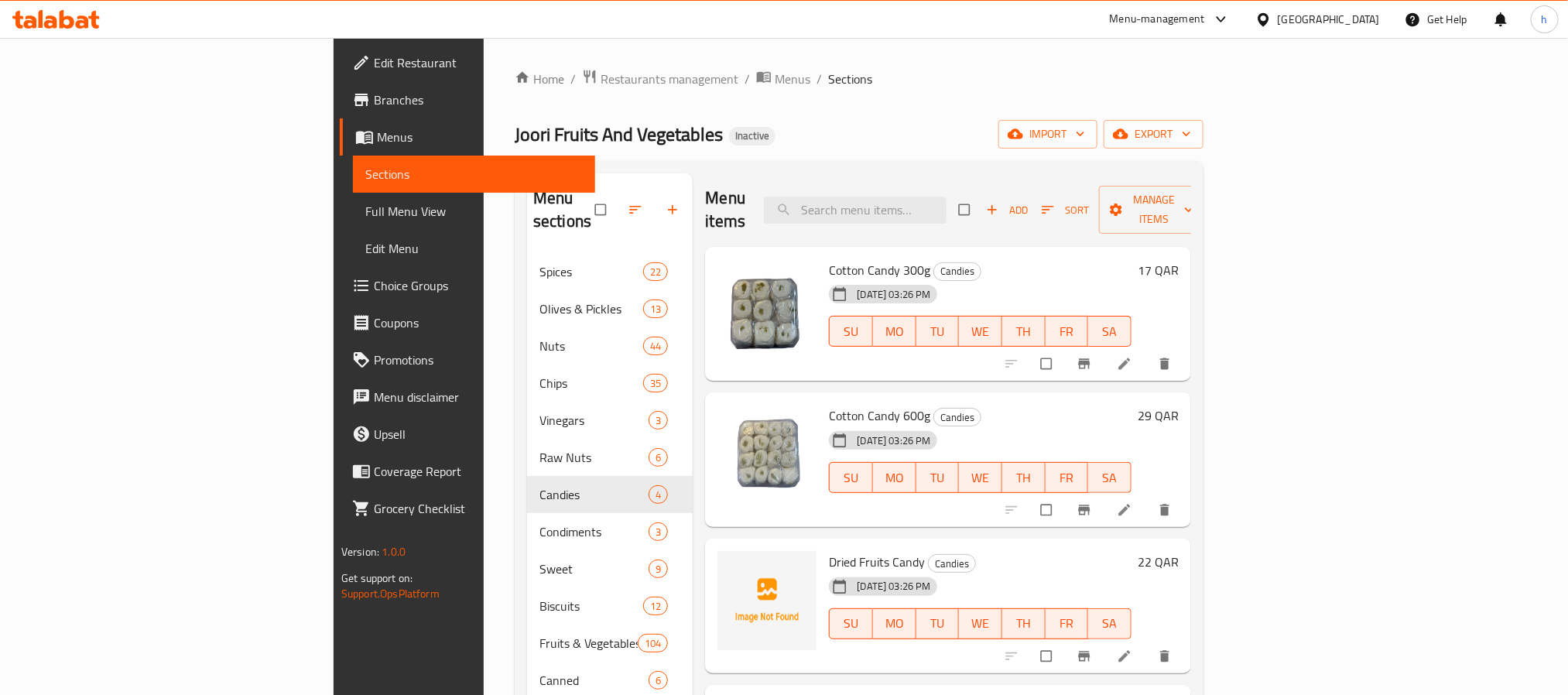
click at [869, 365] on div "Menu items Add Sort Manage items Cotton Candy 300g Candies [DATE] 03:26 PM SU M…" at bounding box center [941, 624] width 498 height 903
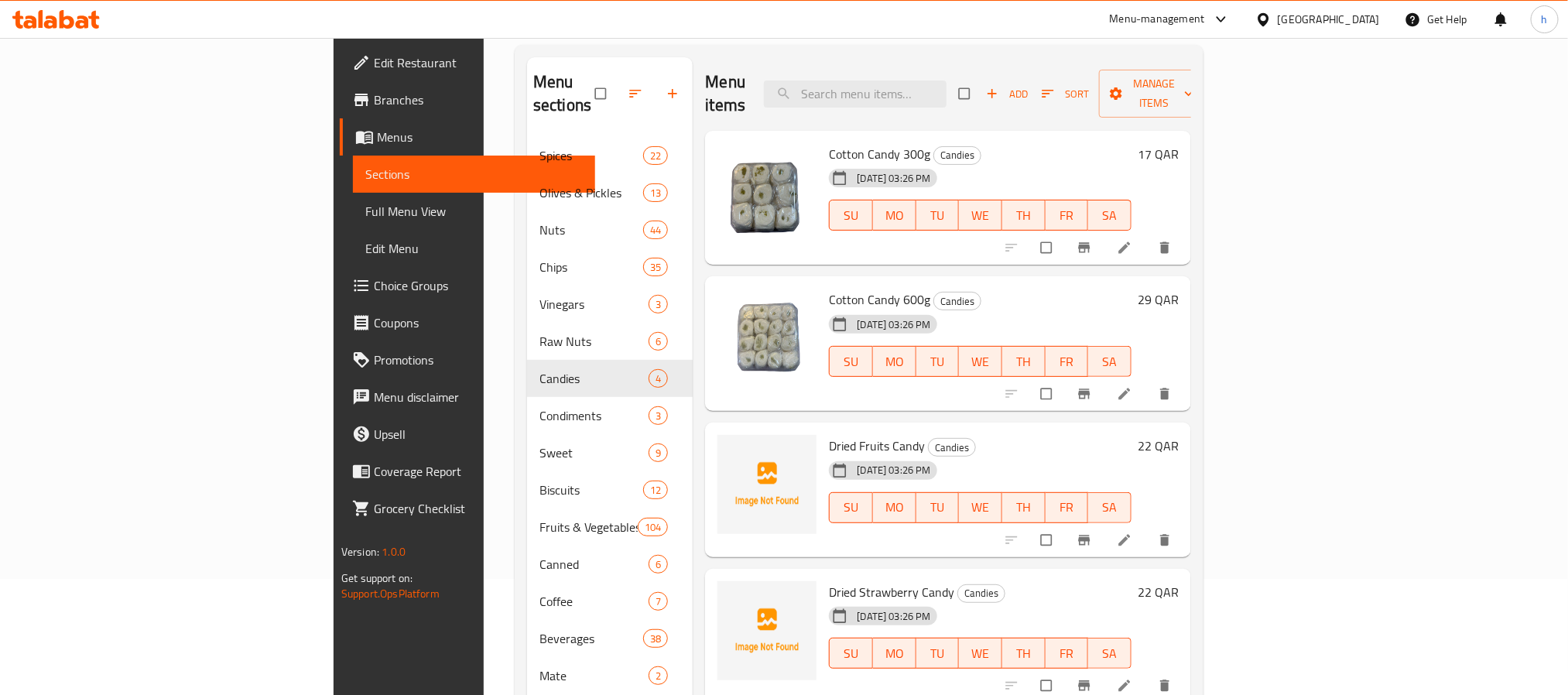
click at [829, 434] on span "Dried Fruits Candy" at bounding box center [877, 446] width 96 height 23
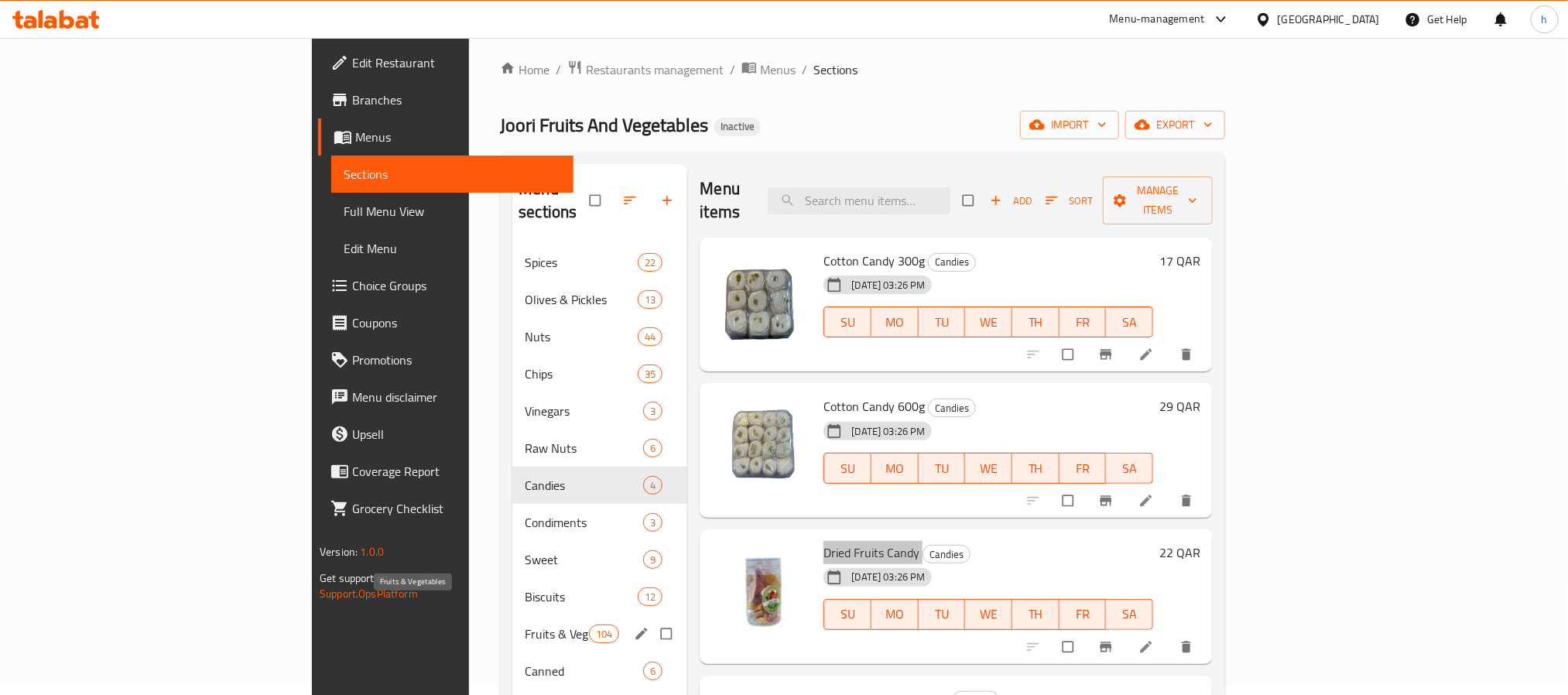
scroll to position [0, 0]
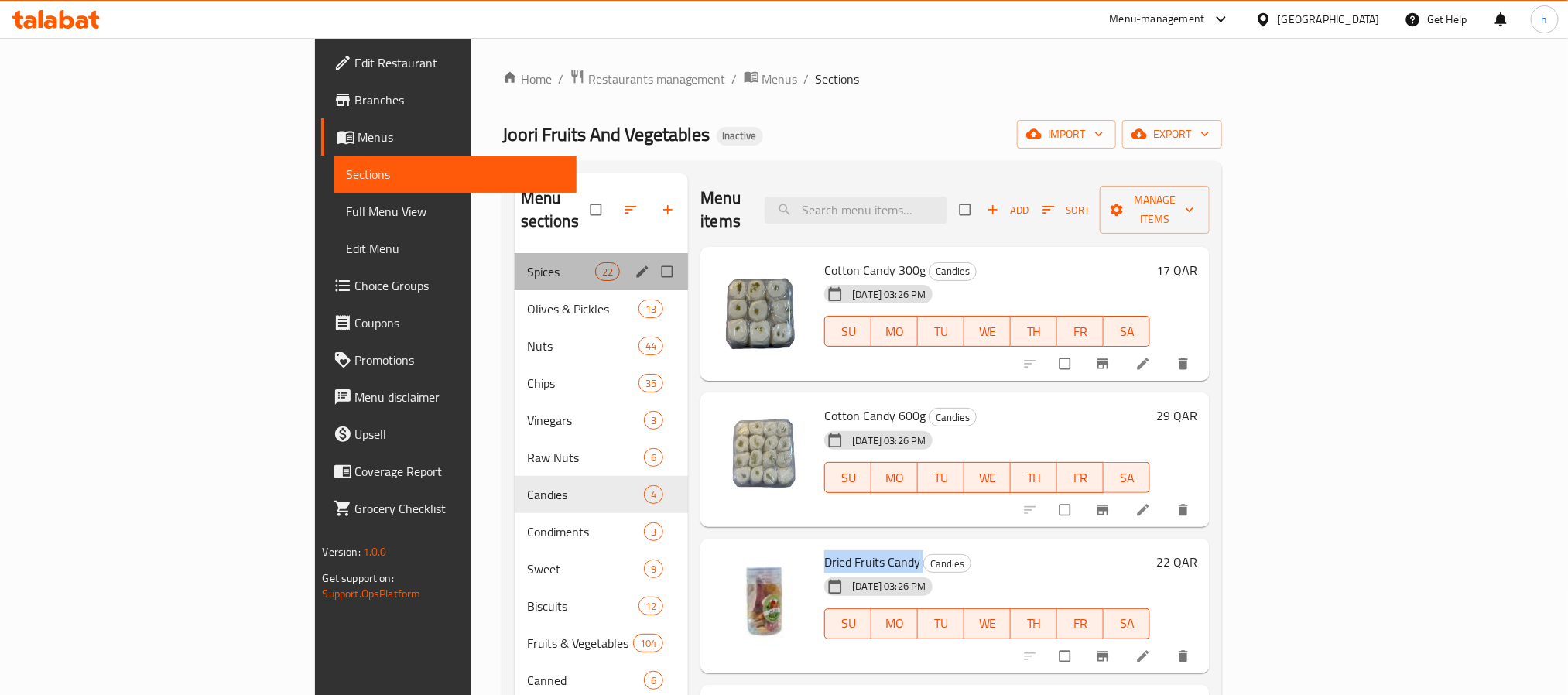
click at [515, 261] on div "Spices 22" at bounding box center [601, 272] width 174 height 37
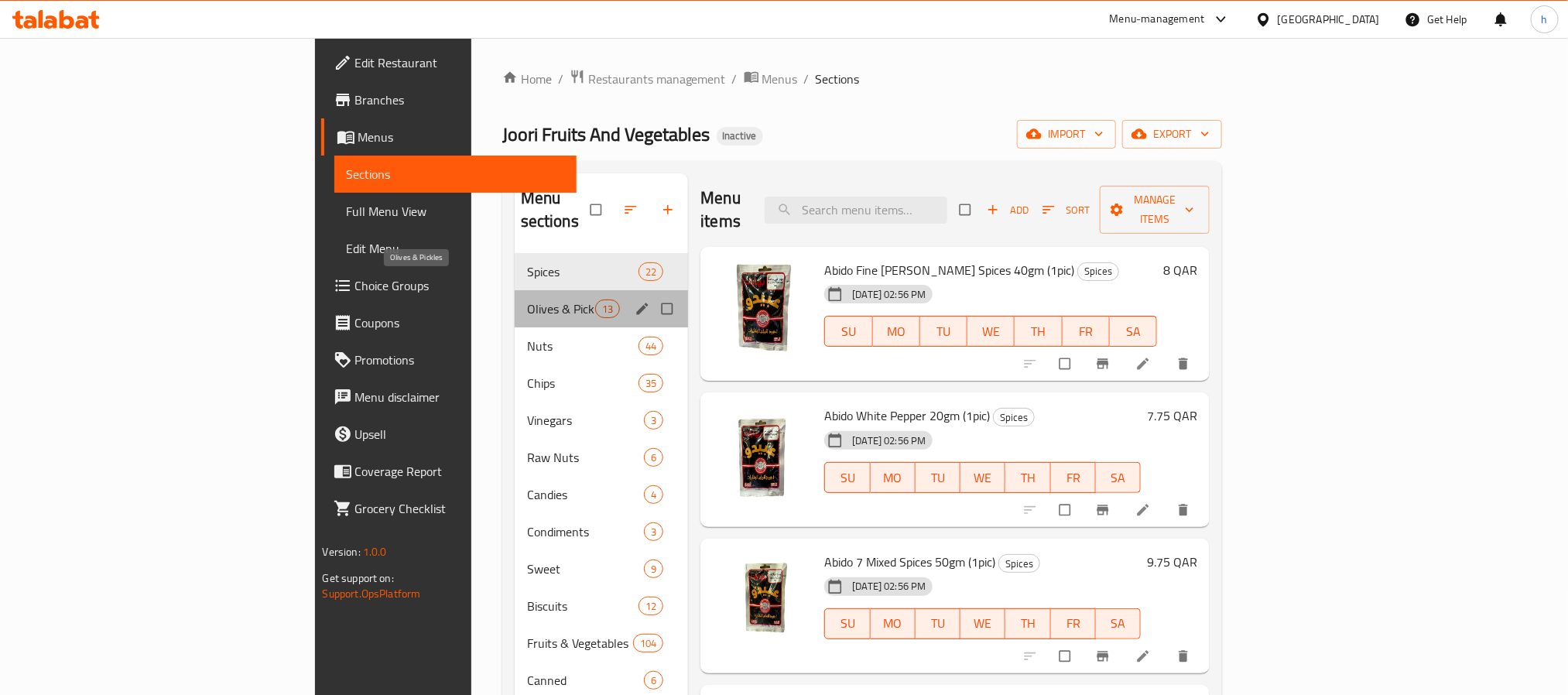
click at [527, 300] on span "Olives & Pickles" at bounding box center [560, 309] width 68 height 18
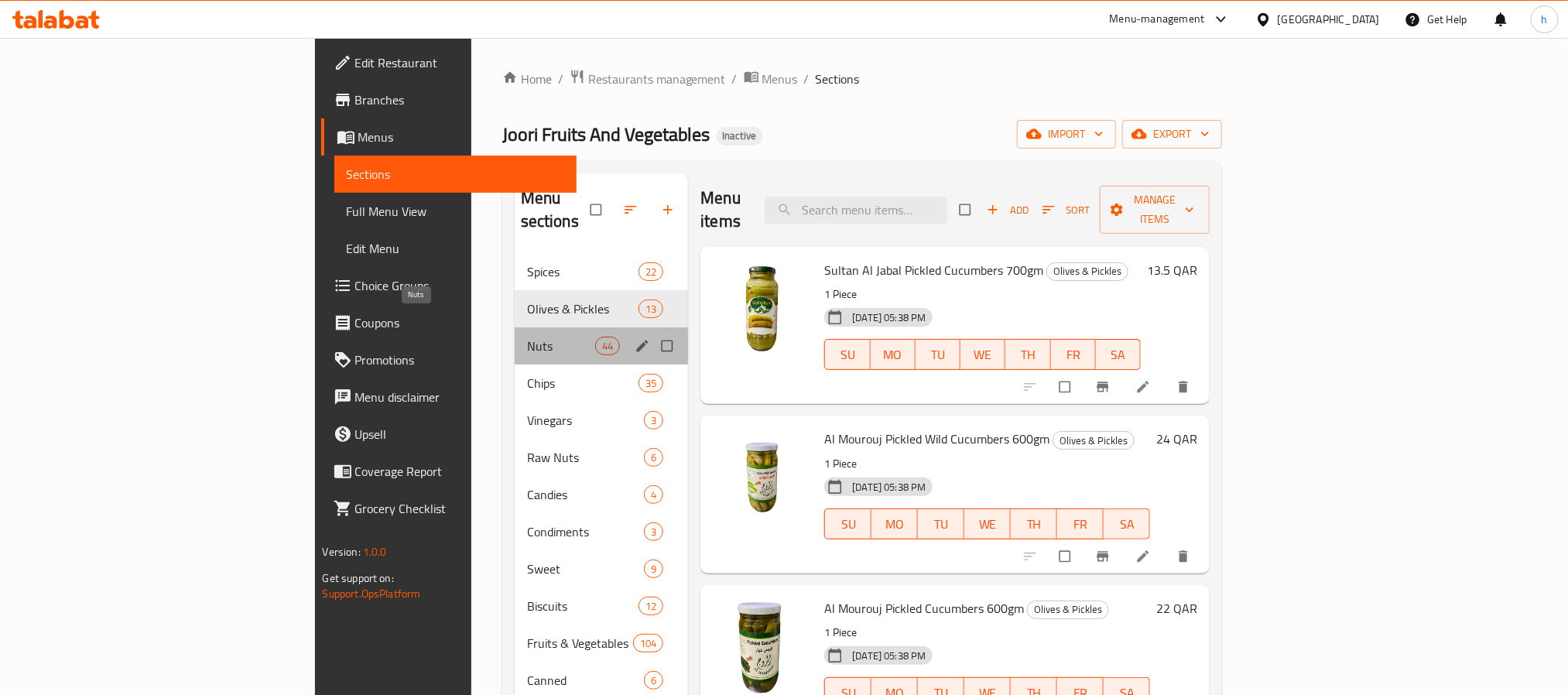
click at [527, 337] on span "Nuts" at bounding box center [560, 345] width 68 height 18
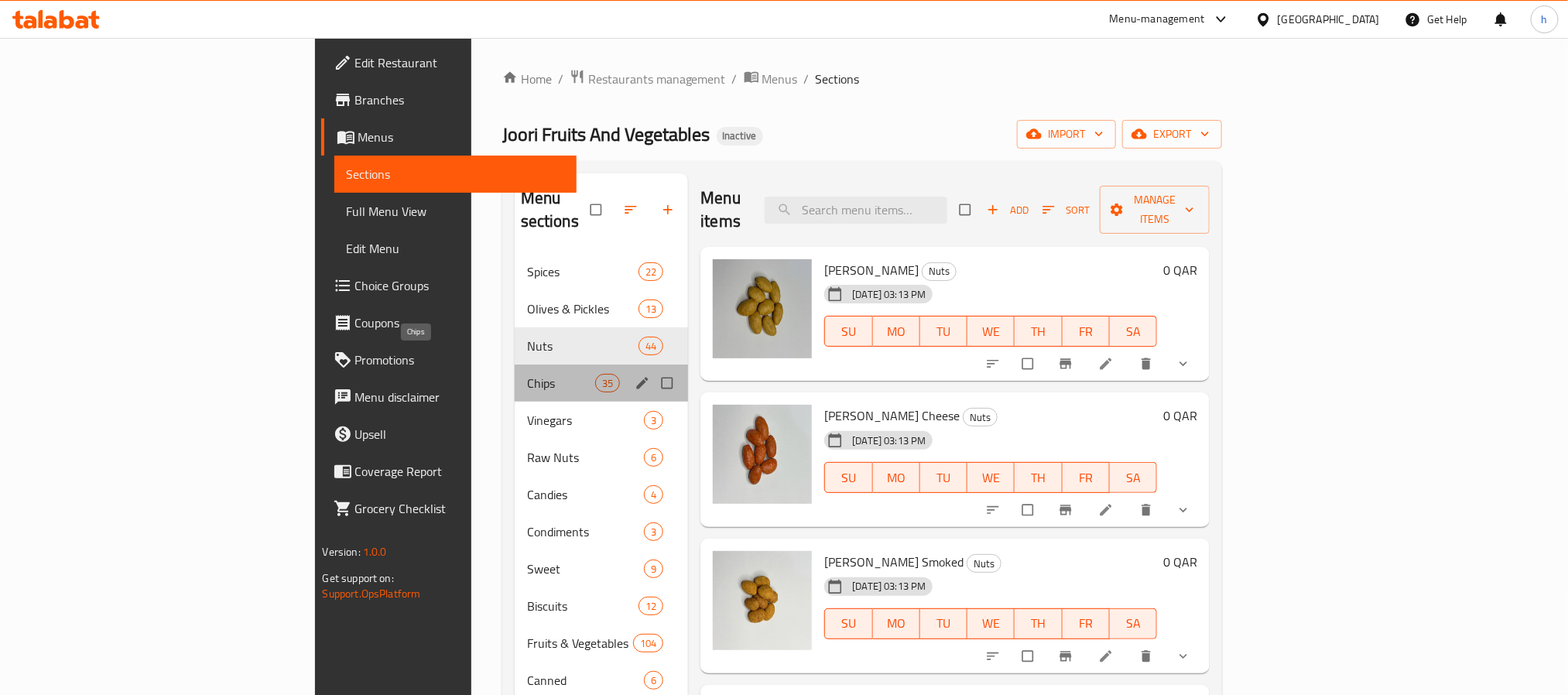
click at [527, 374] on span "Chips" at bounding box center [560, 382] width 68 height 18
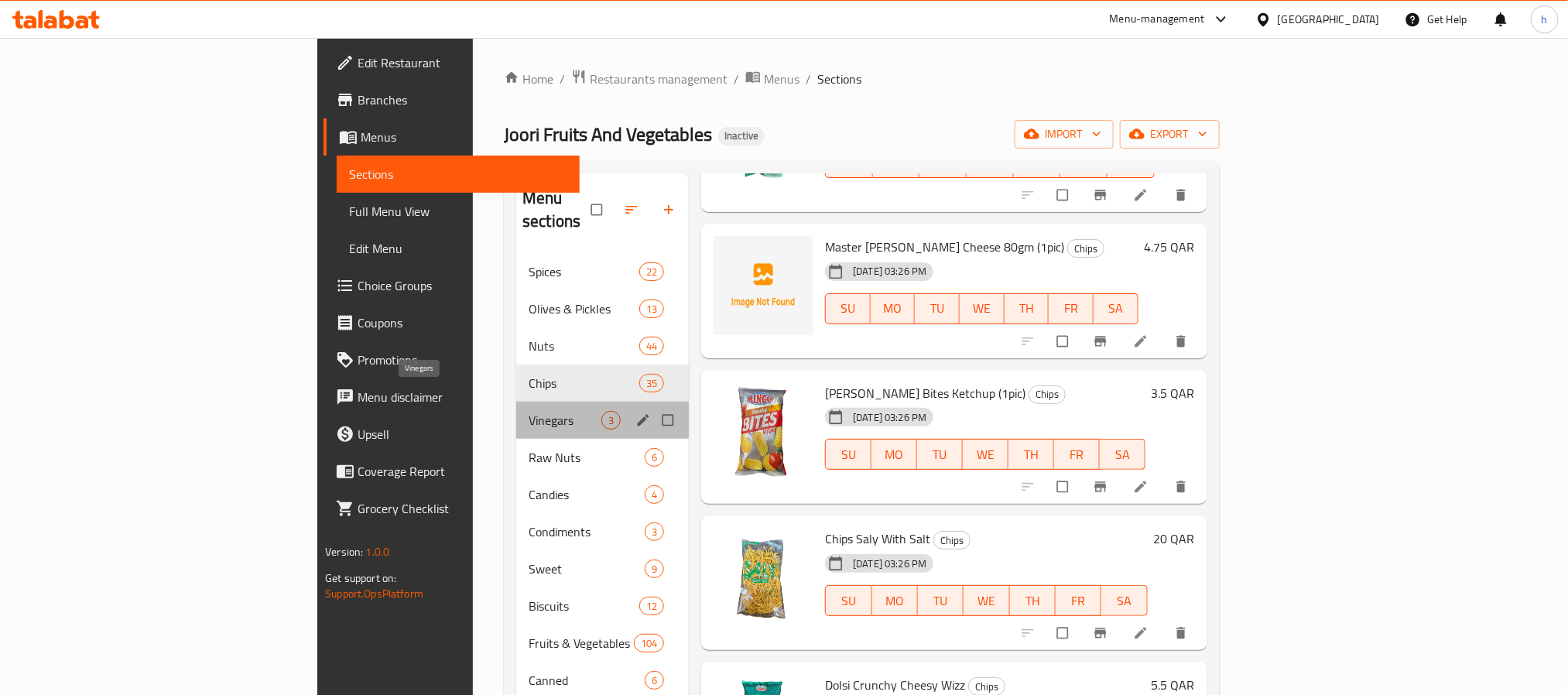
click at [528, 411] on span "Vinegars" at bounding box center [564, 420] width 73 height 18
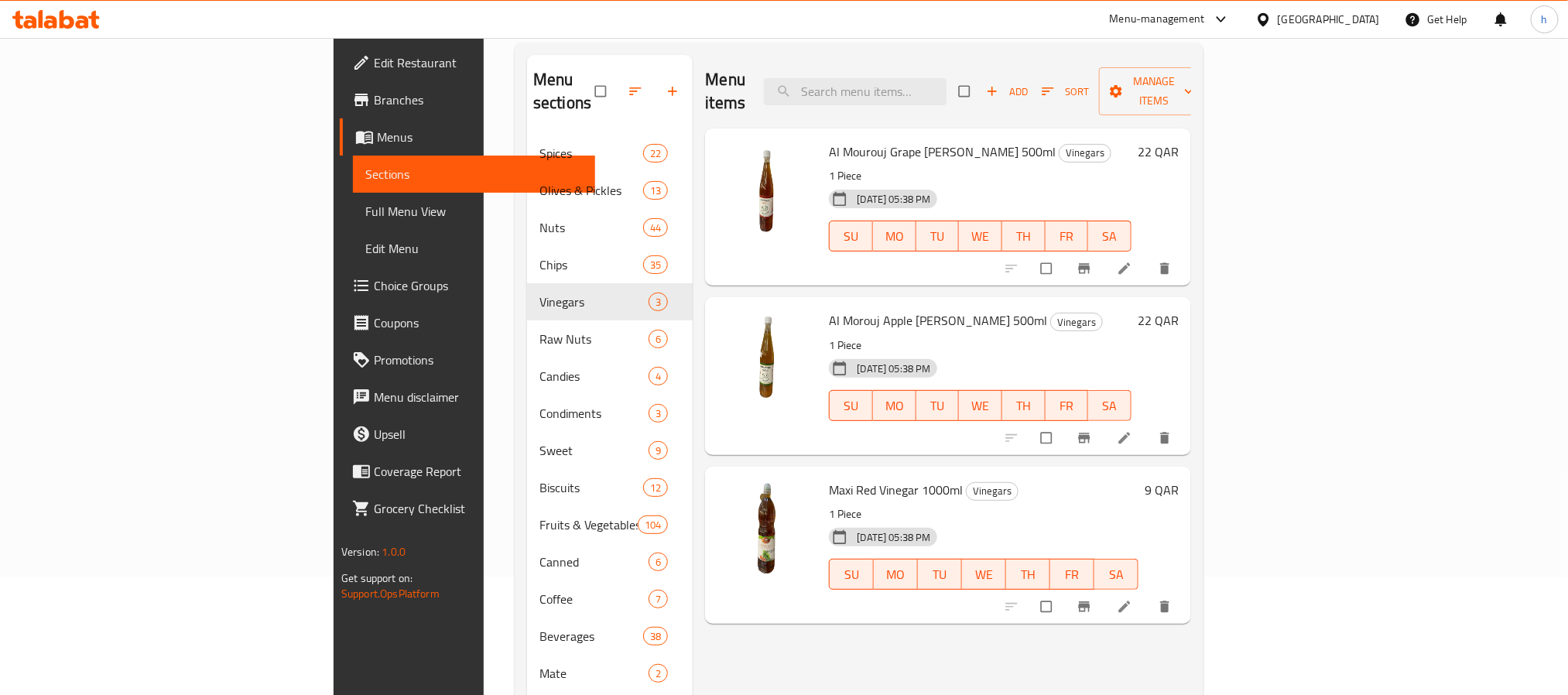
scroll to position [232, 0]
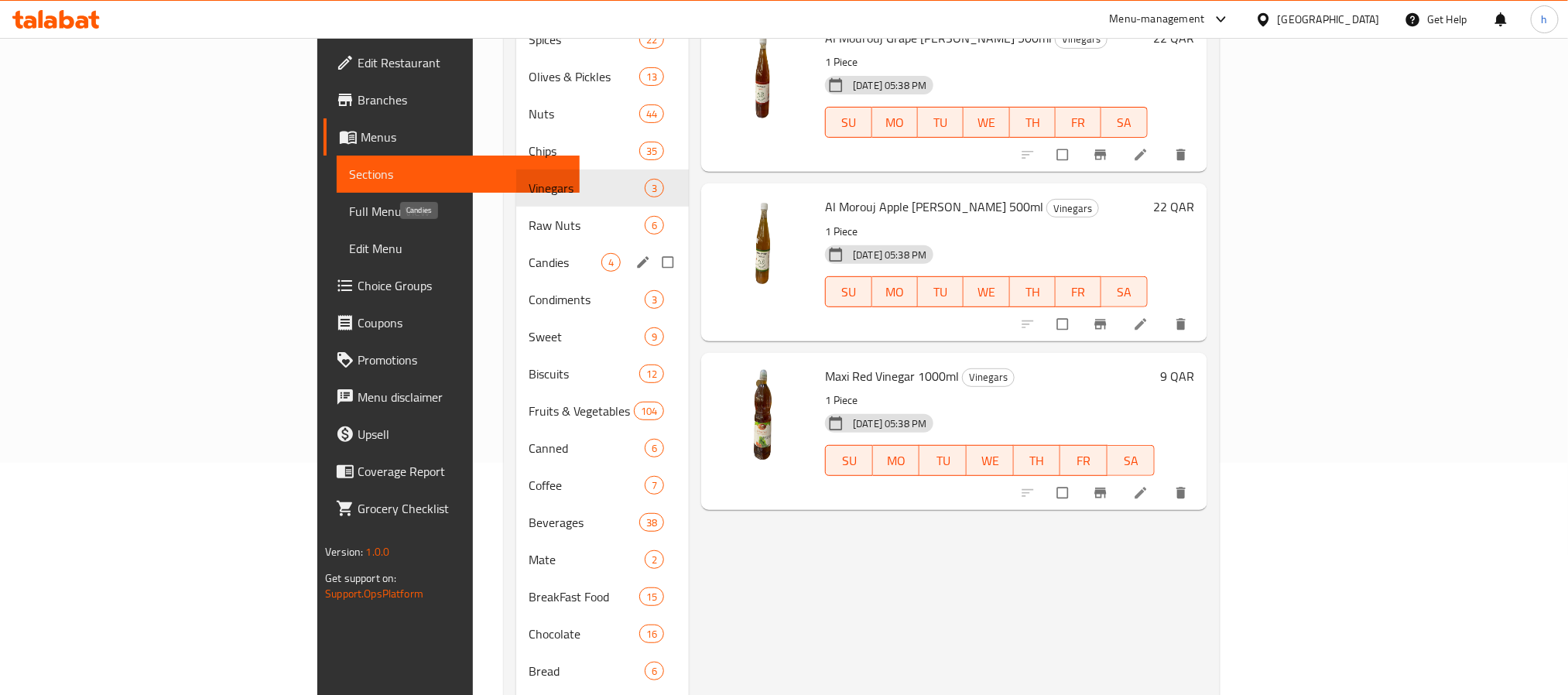
click at [528, 253] on span "Candies" at bounding box center [564, 262] width 73 height 18
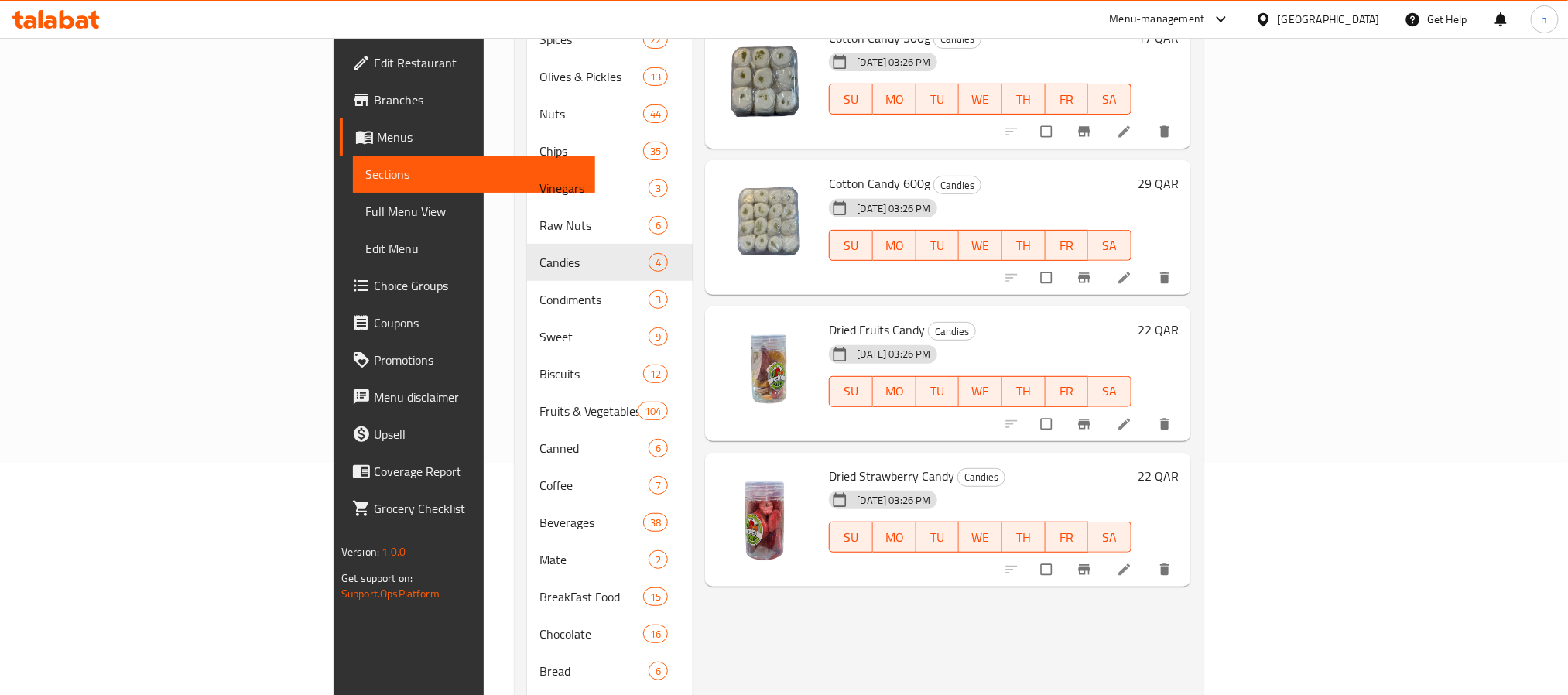
scroll to position [116, 0]
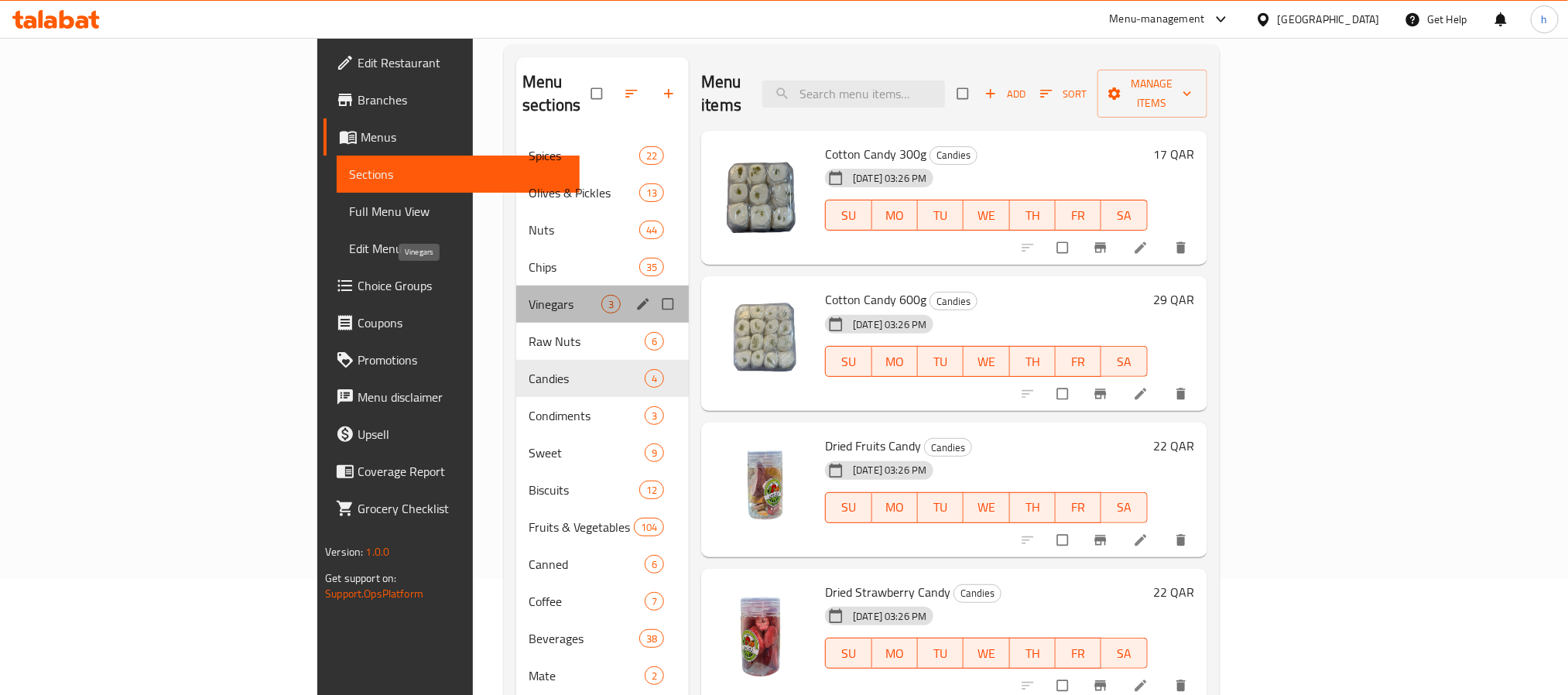
click at [528, 295] on span "Vinegars" at bounding box center [564, 304] width 73 height 18
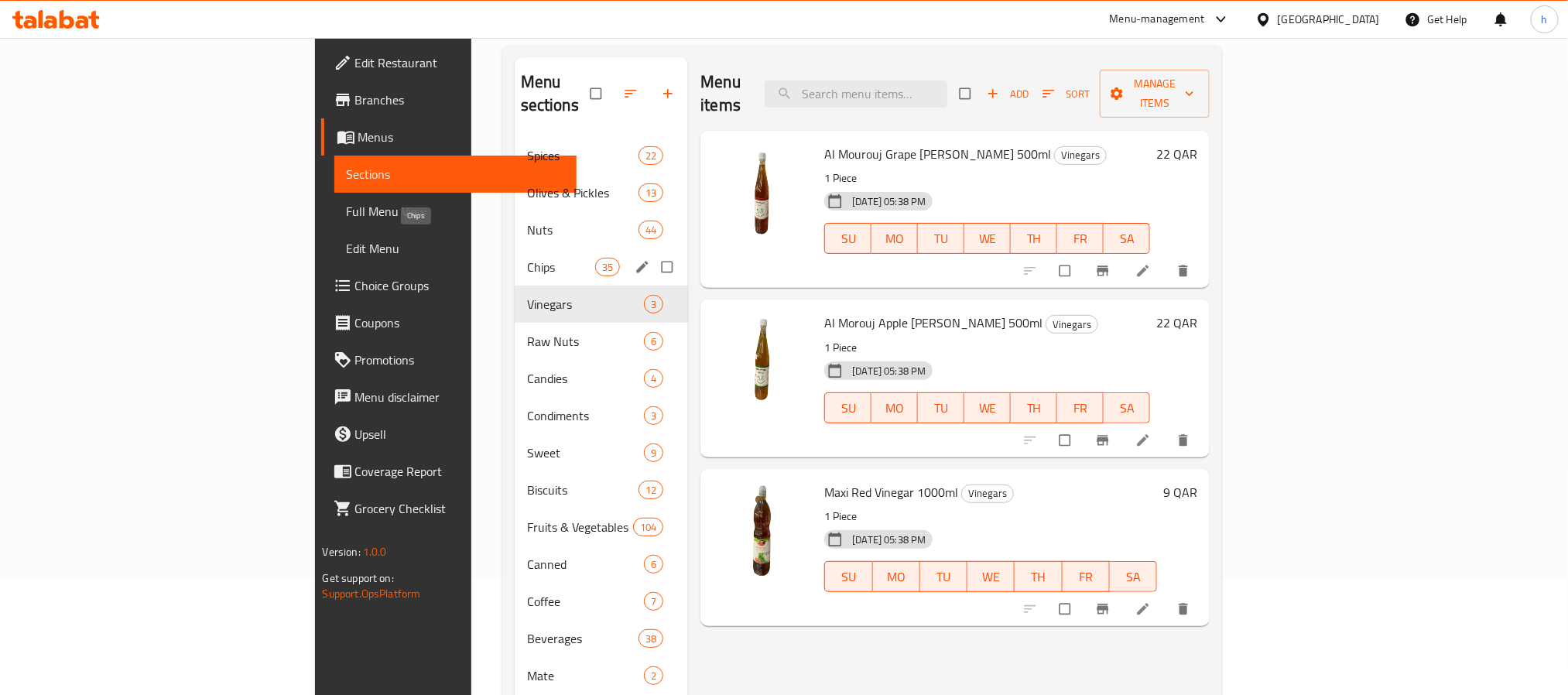
click at [527, 257] on span "Chips" at bounding box center [560, 266] width 68 height 18
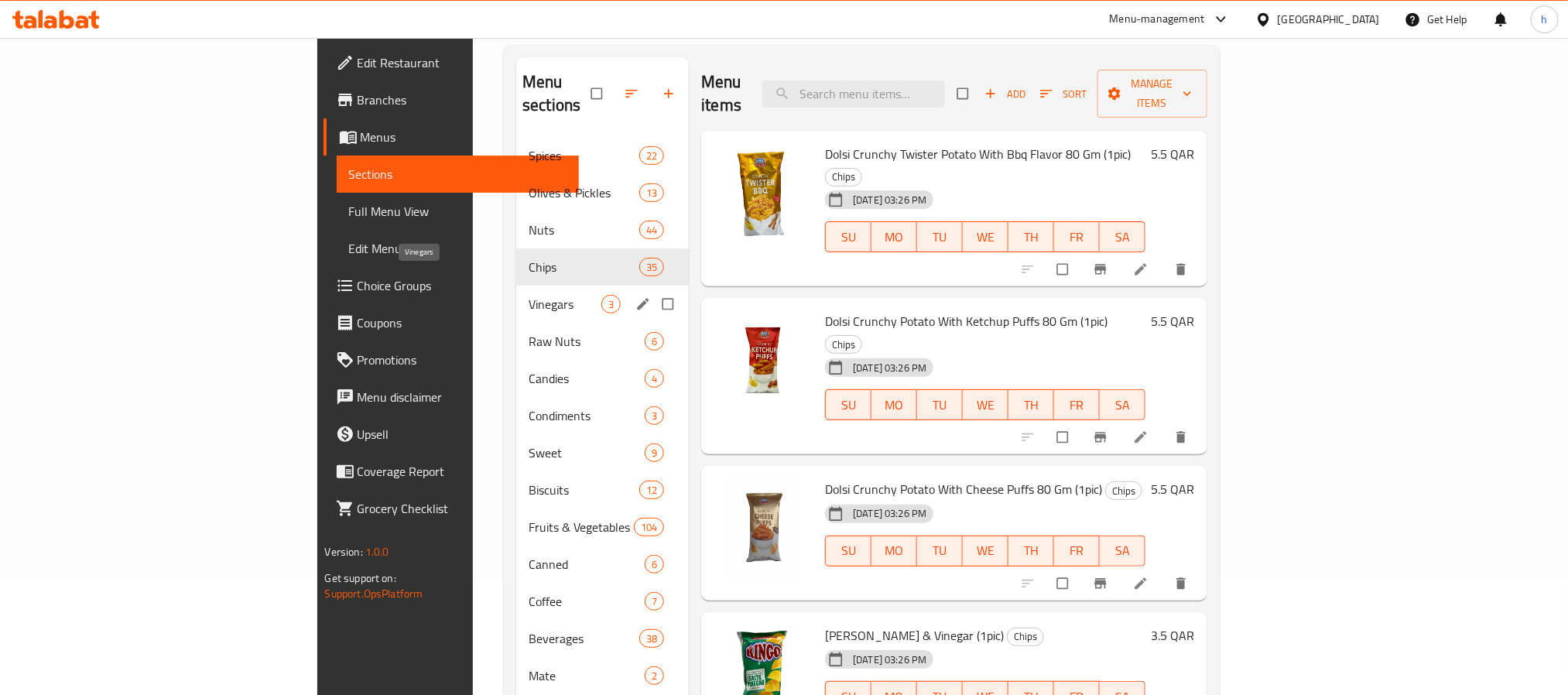
click at [528, 295] on span "Vinegars" at bounding box center [564, 304] width 73 height 18
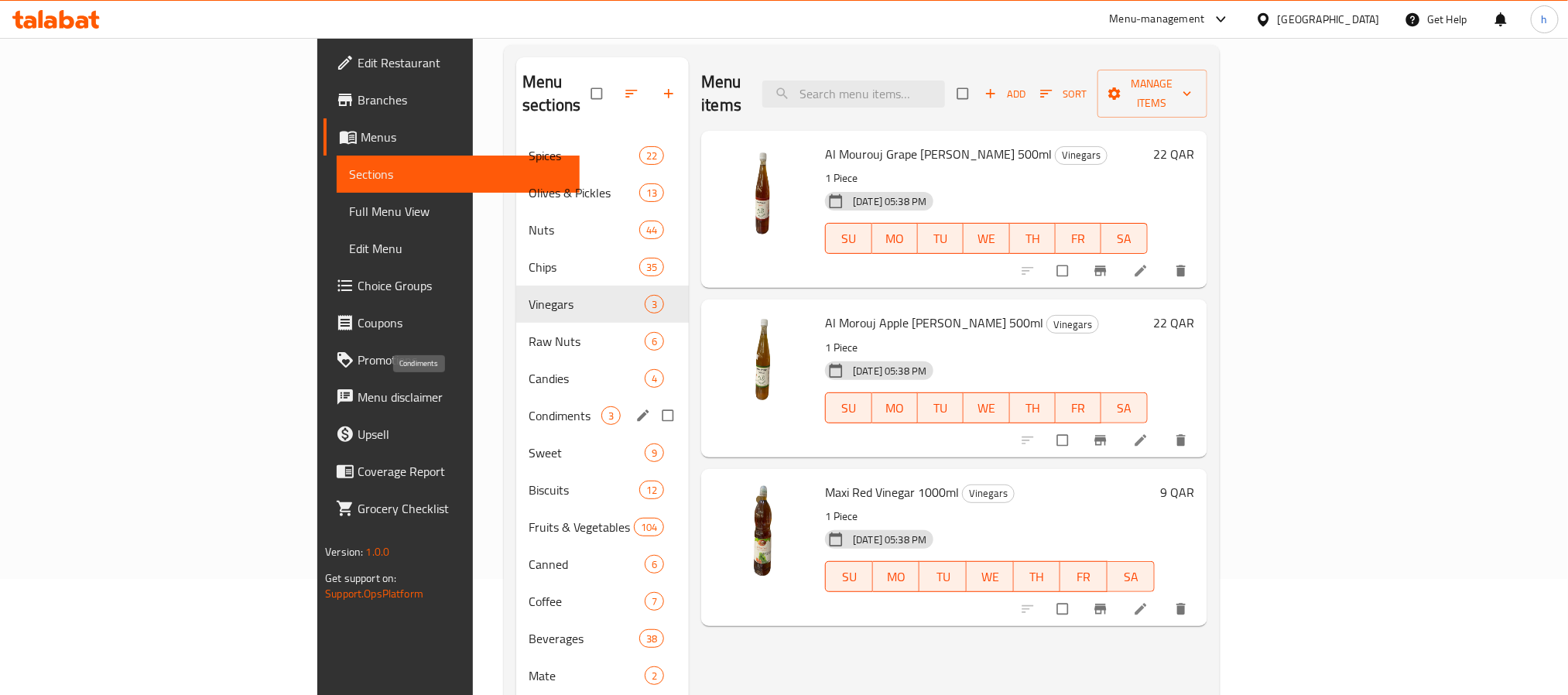
click at [528, 406] on span "Condiments" at bounding box center [564, 415] width 73 height 18
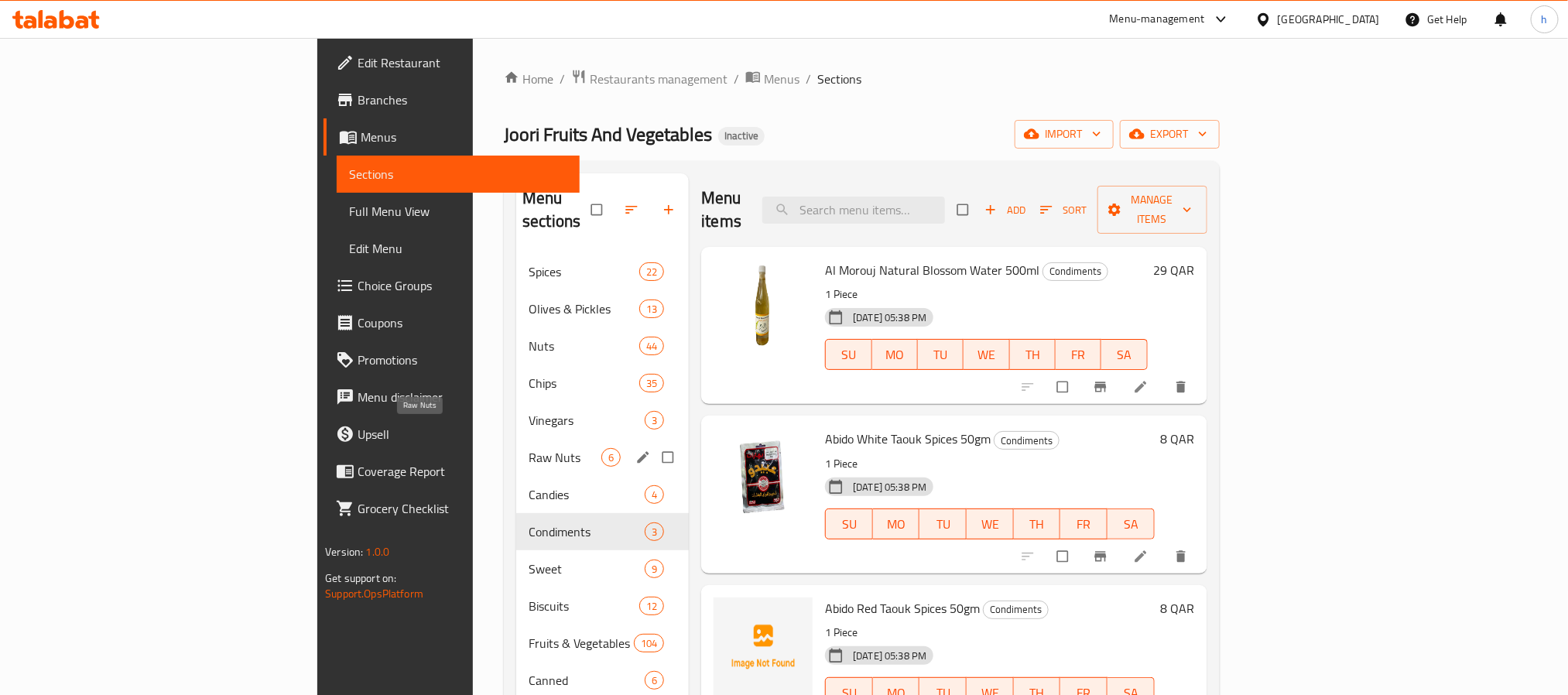
click at [528, 448] on span "Raw Nuts" at bounding box center [564, 457] width 73 height 18
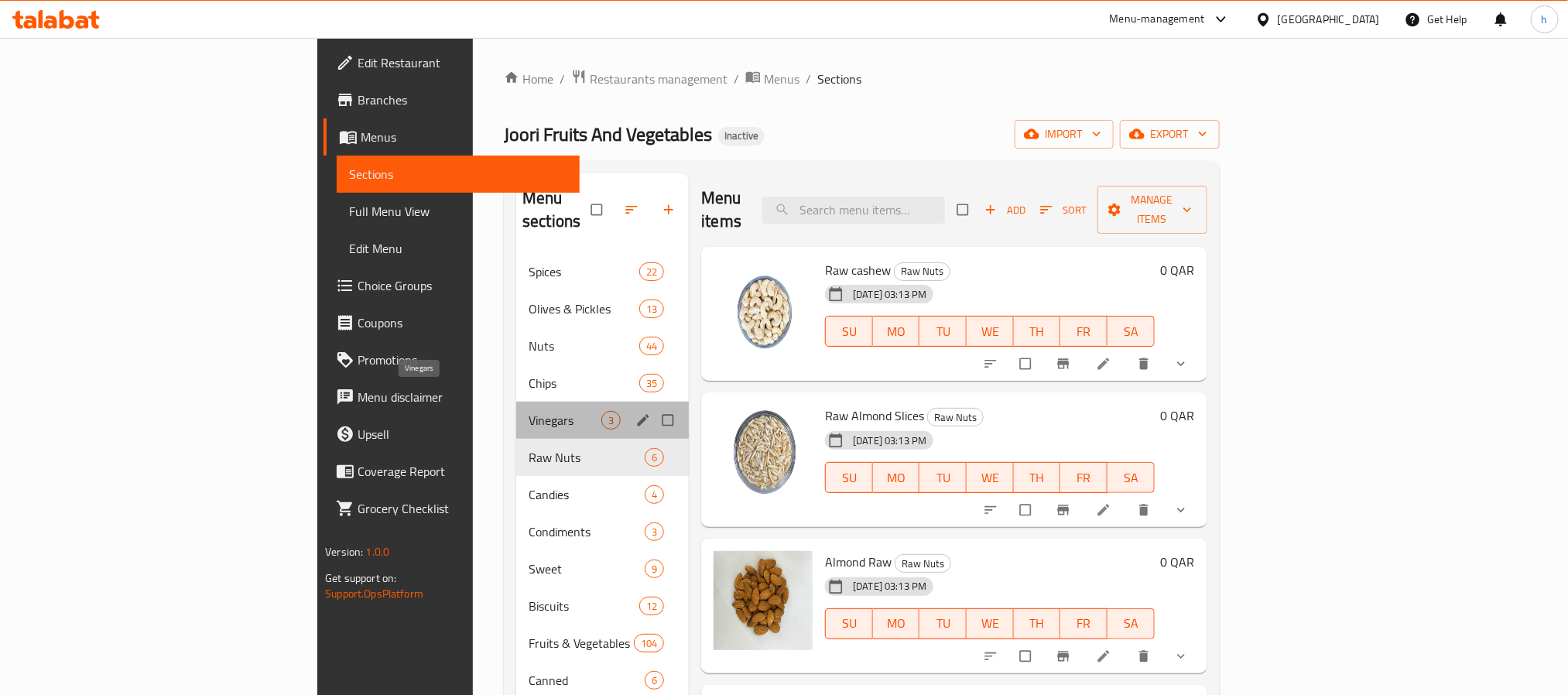
click at [528, 411] on span "Vinegars" at bounding box center [564, 420] width 73 height 18
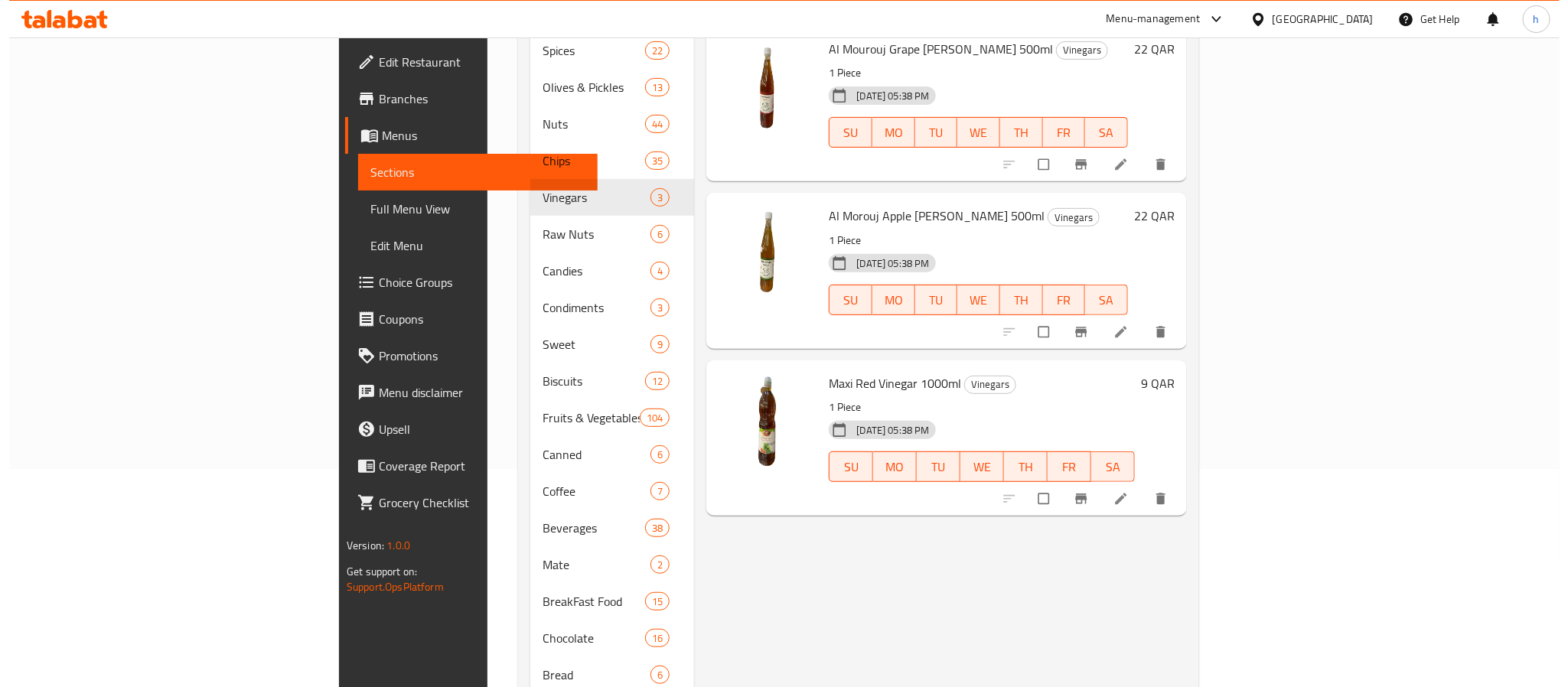
scroll to position [230, 0]
